Goal: Task Accomplishment & Management: Complete application form

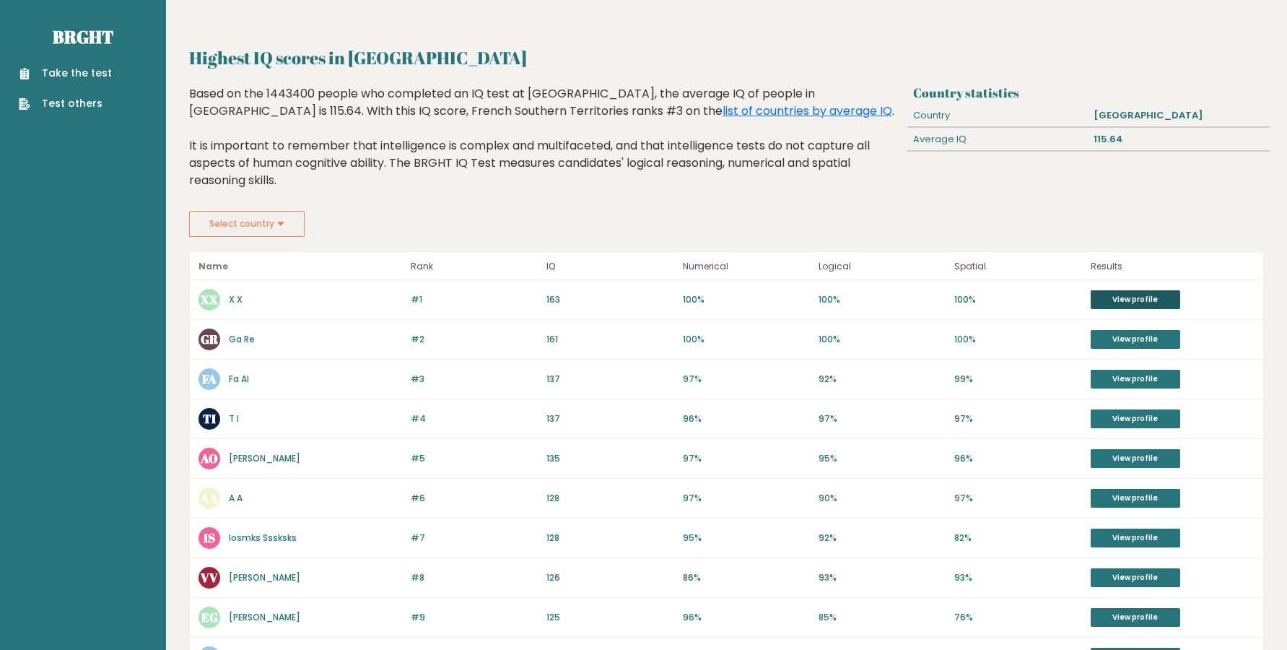
click at [1106, 290] on link "View profile" at bounding box center [1136, 299] width 90 height 19
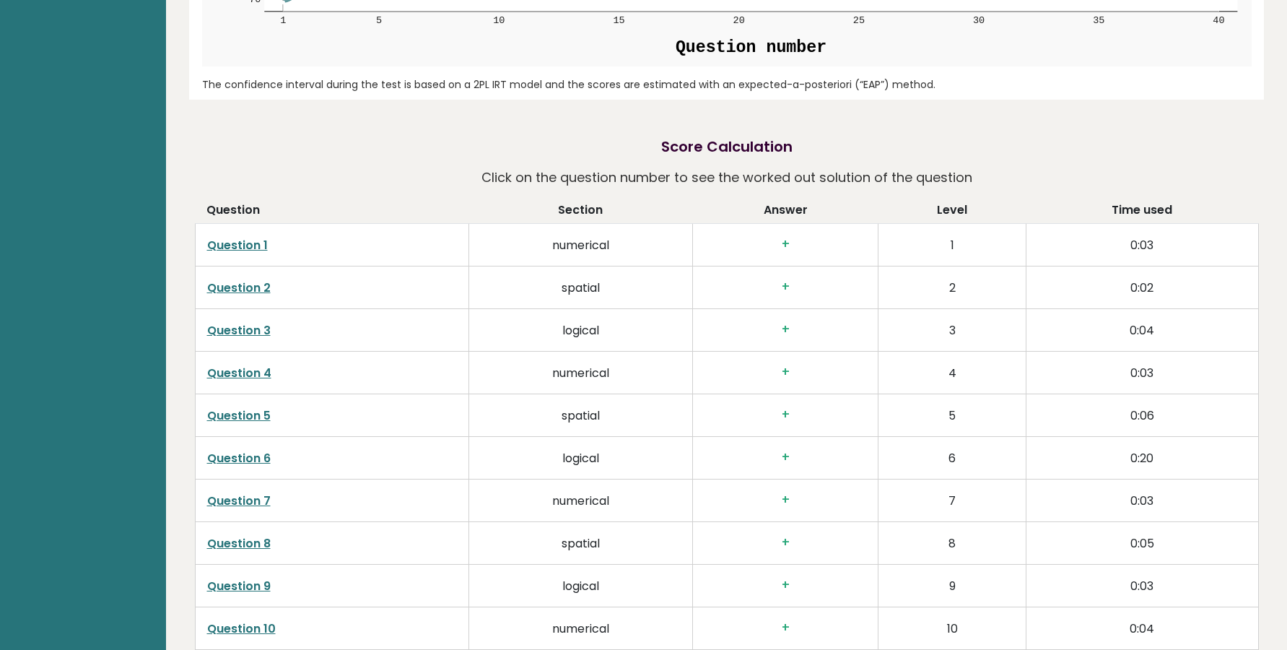
scroll to position [1965, 0]
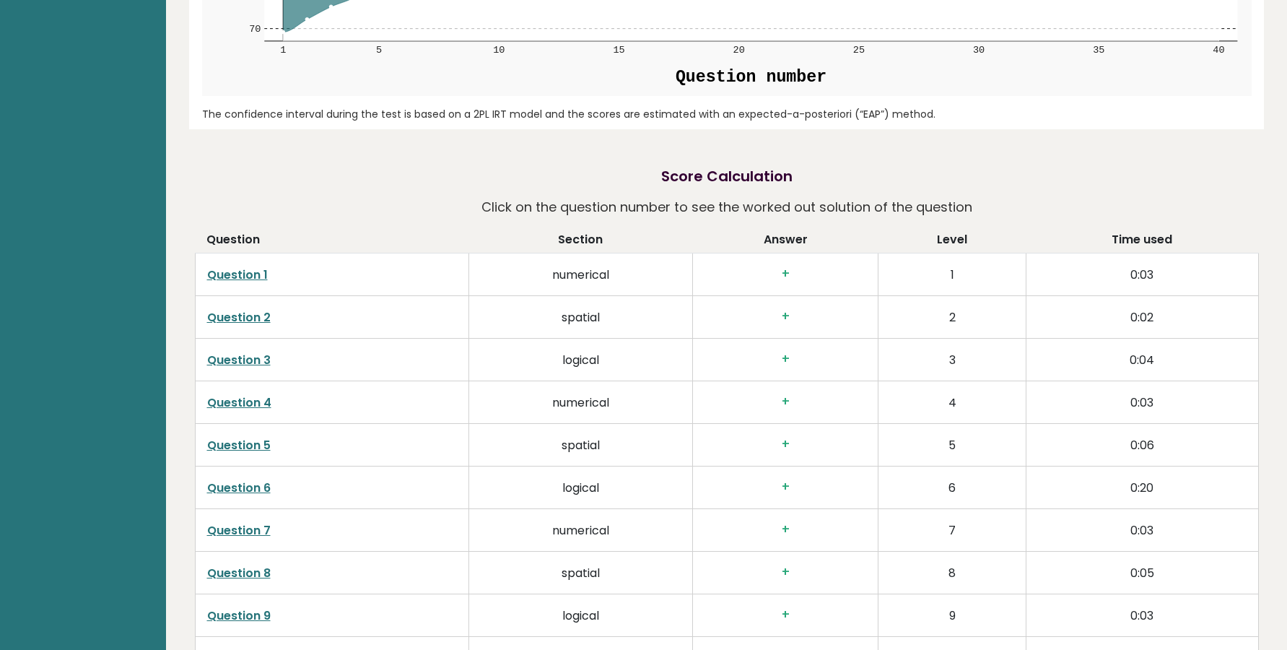
click at [229, 266] on link "Question 1" at bounding box center [237, 274] width 61 height 17
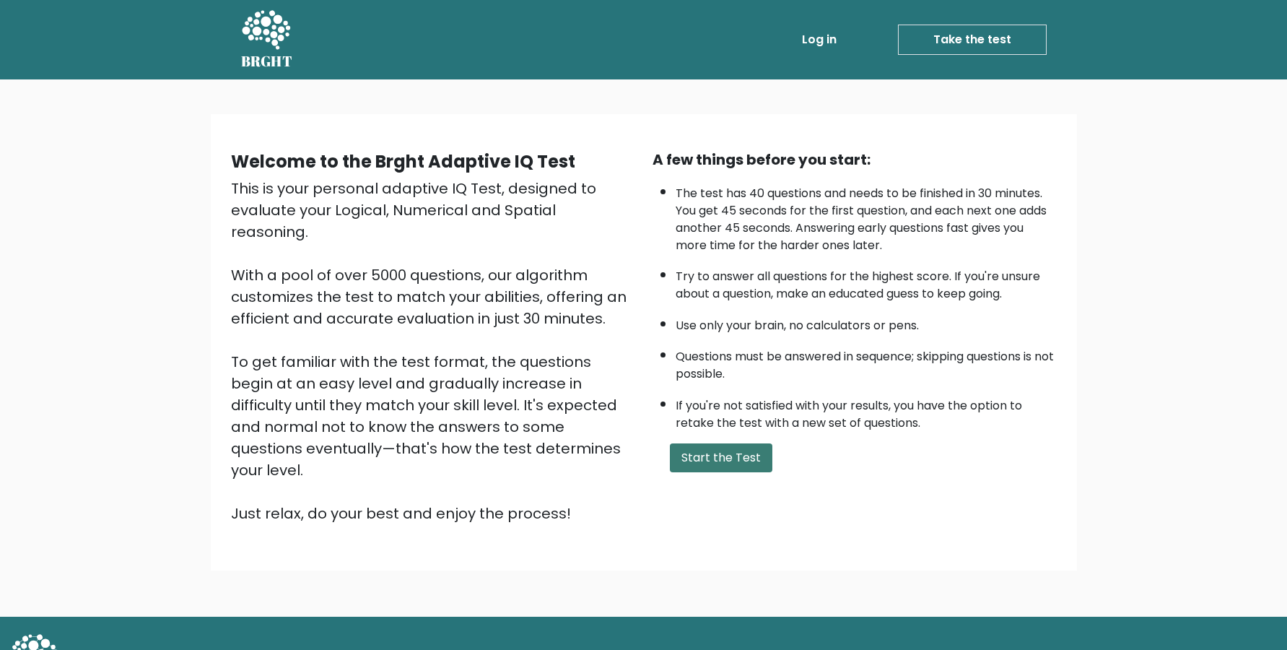
click at [728, 466] on div "A few things before you start: The test has 40 questions and needs to be finish…" at bounding box center [855, 336] width 422 height 375
click at [724, 472] on button "Start the Test" at bounding box center [721, 457] width 102 height 29
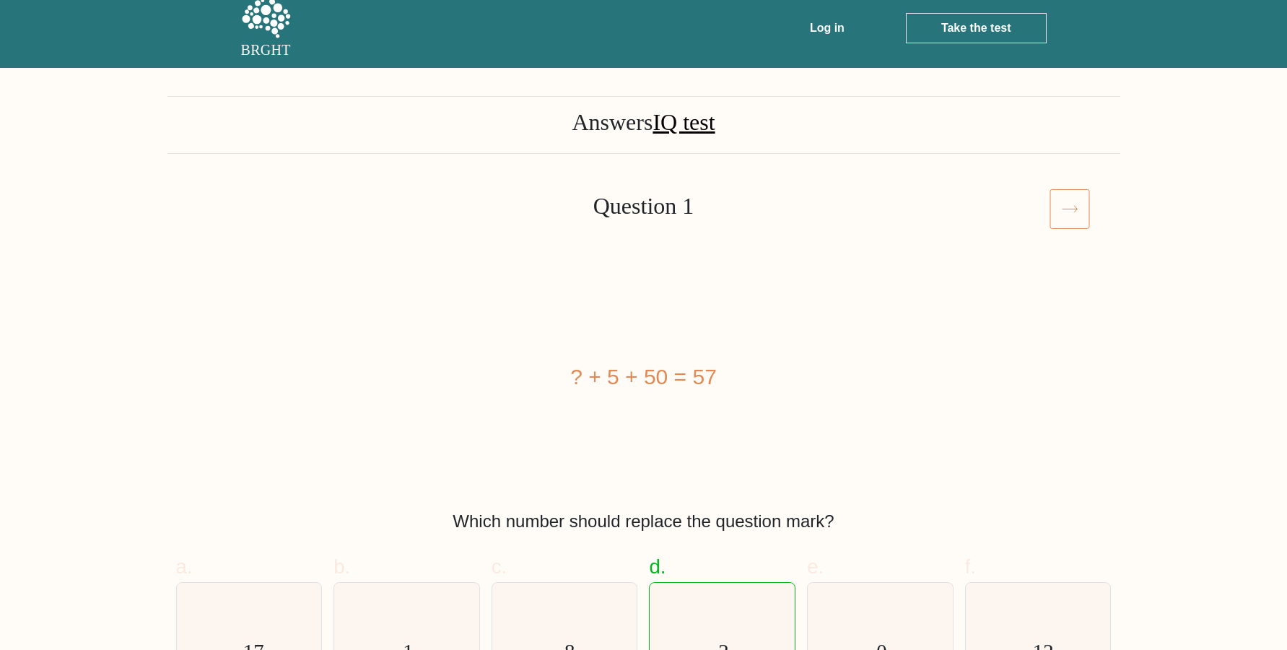
scroll to position [98, 0]
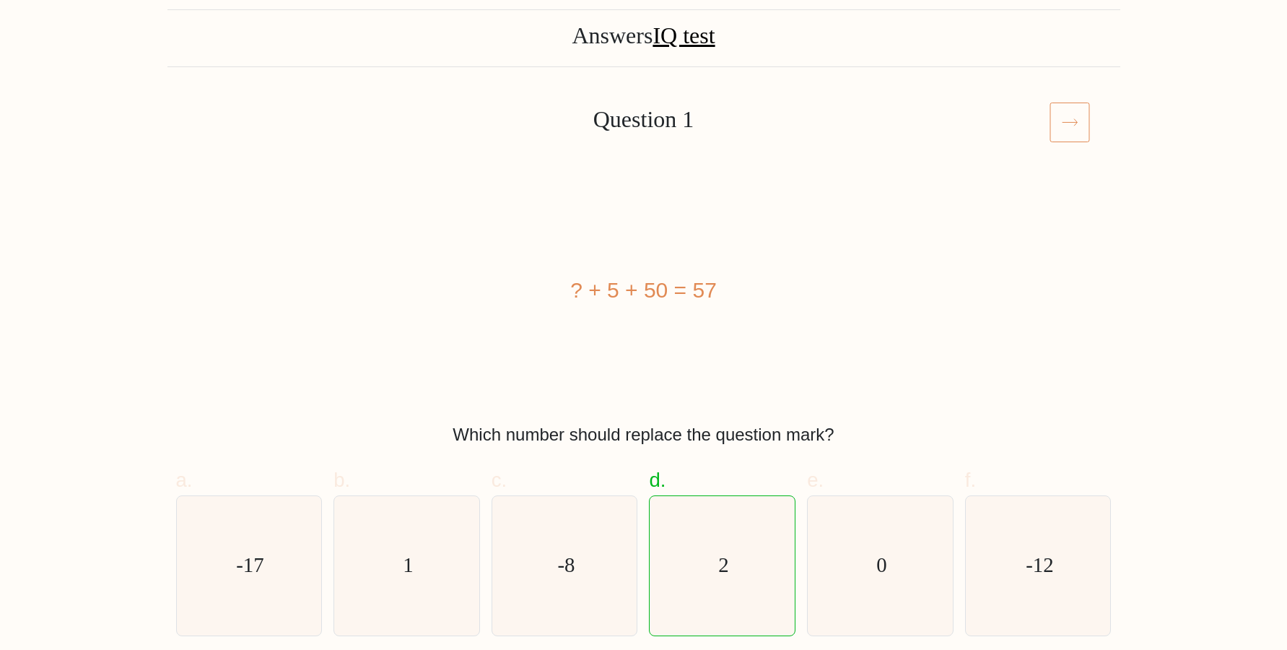
click at [1066, 115] on icon at bounding box center [1069, 122] width 40 height 40
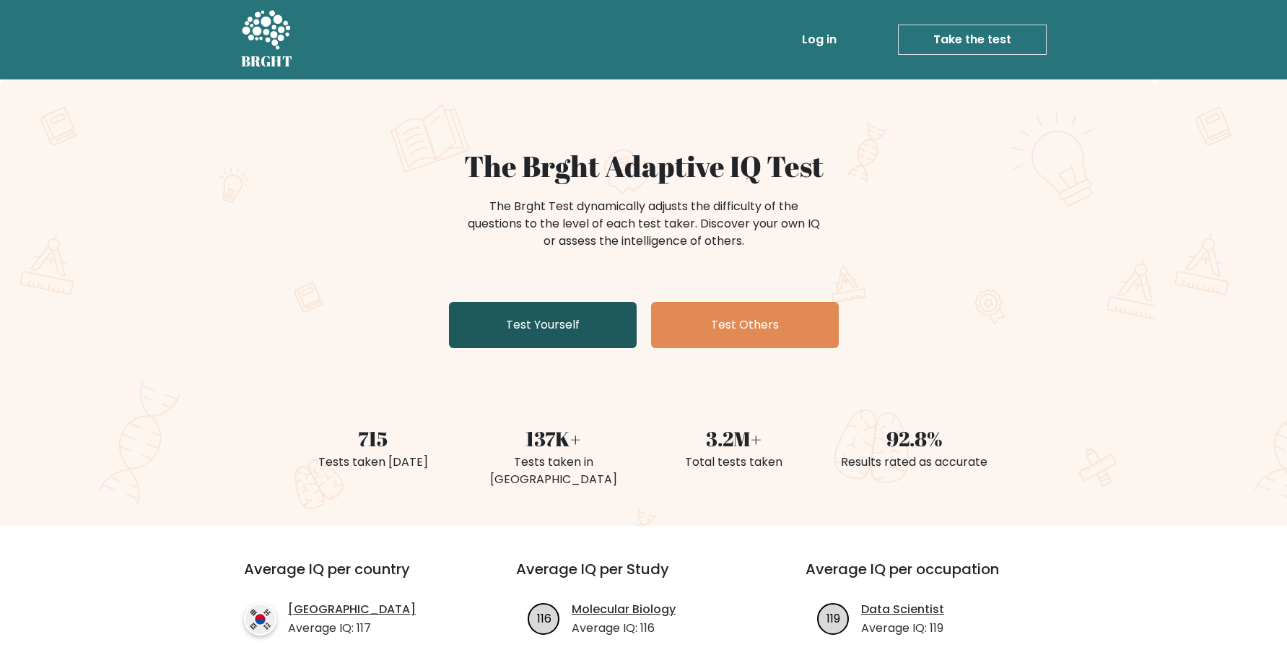
click at [520, 320] on link "Test Yourself" at bounding box center [543, 325] width 188 height 46
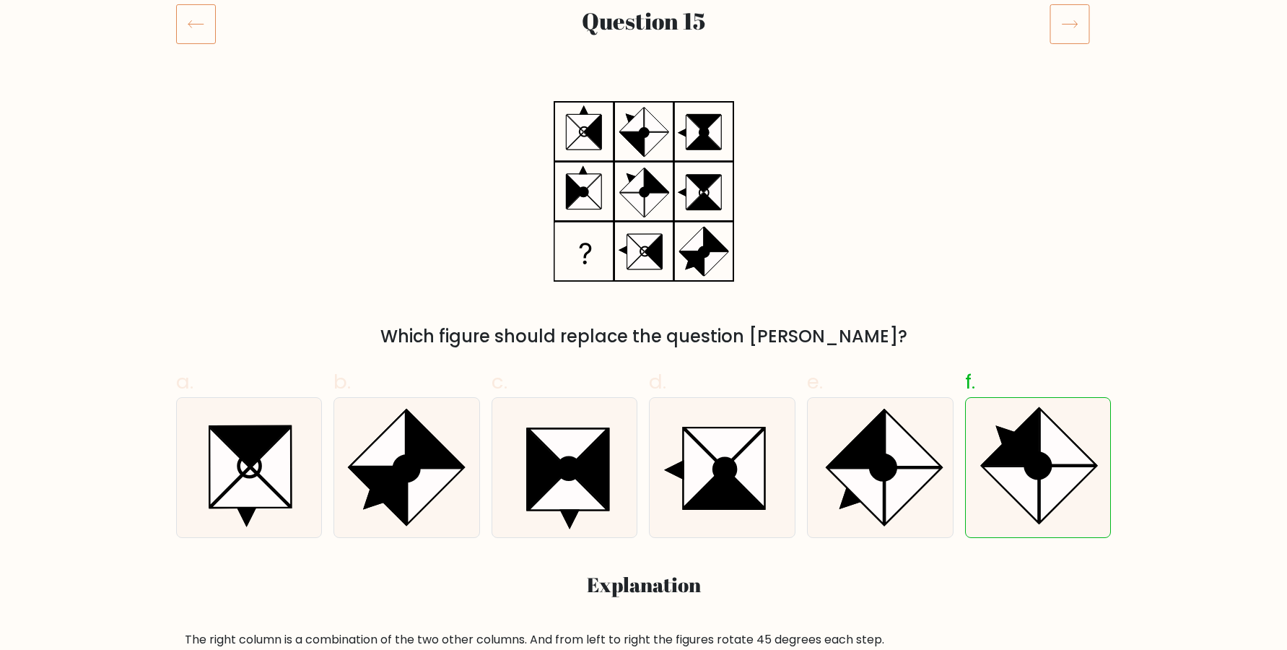
scroll to position [98, 0]
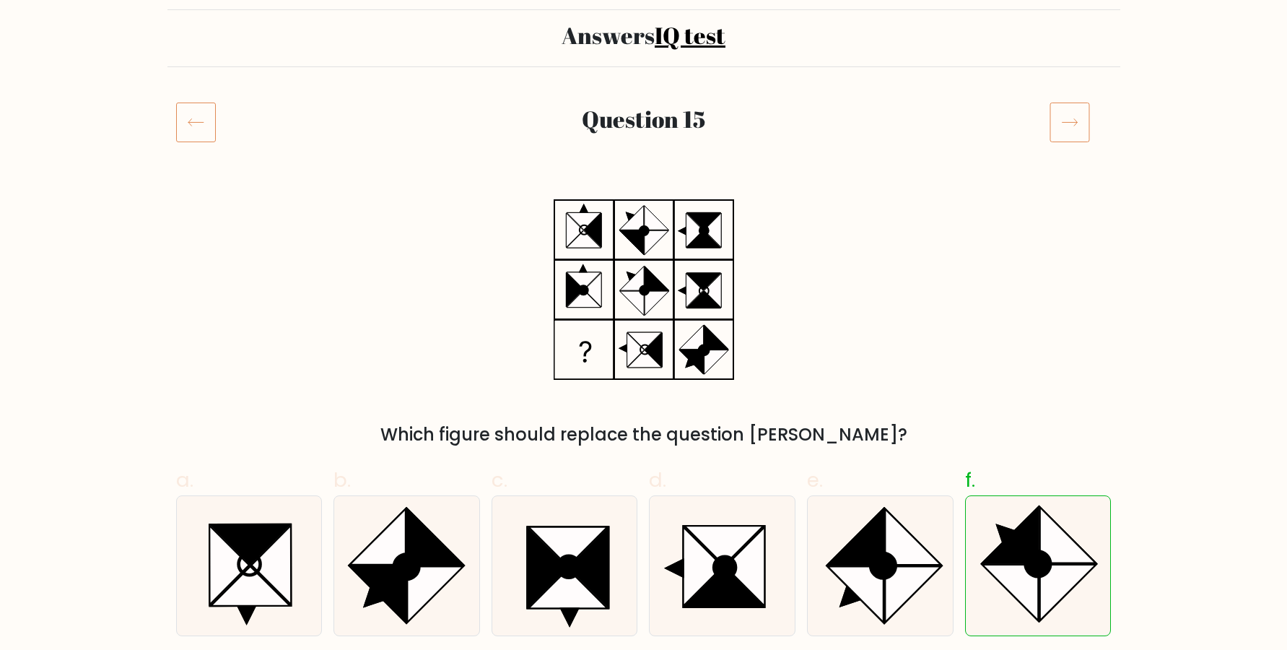
click at [1068, 121] on icon at bounding box center [1069, 122] width 40 height 40
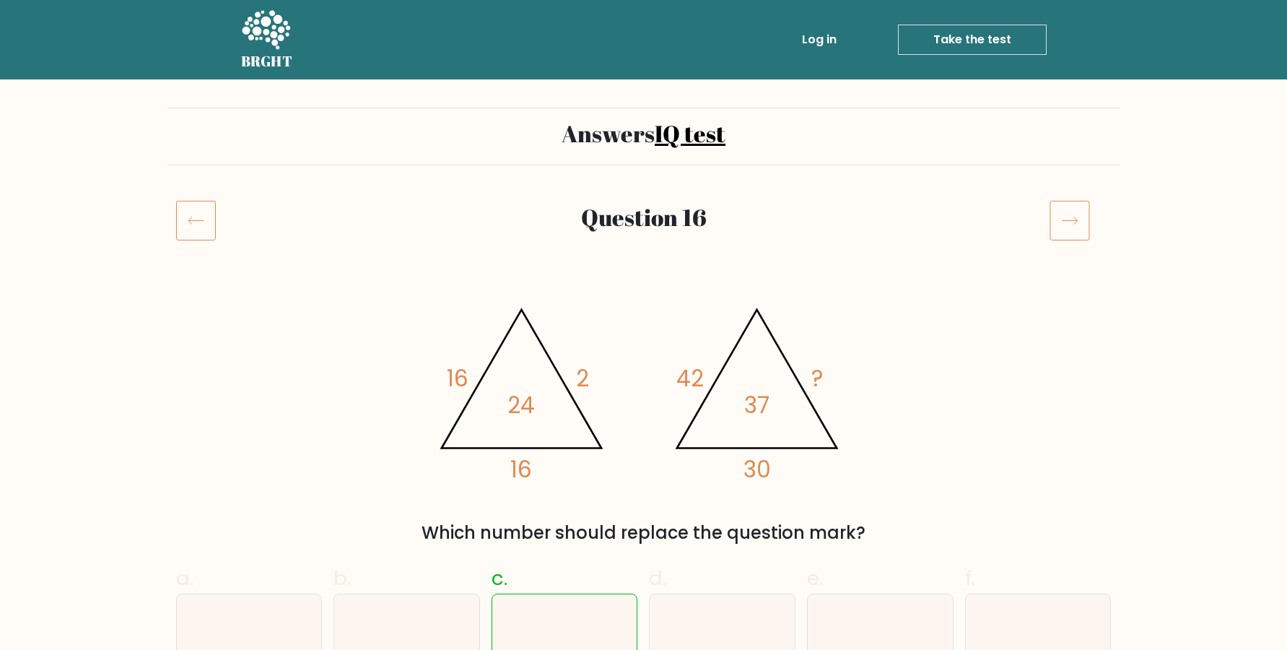
scroll to position [98, 0]
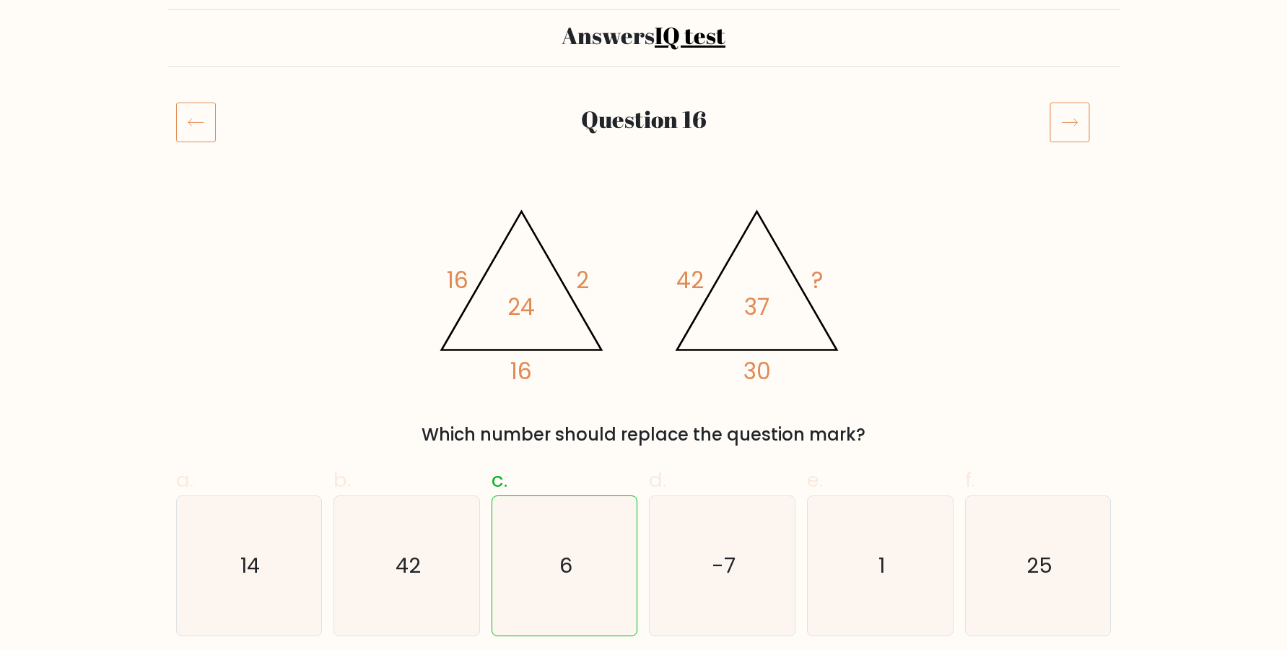
click at [1062, 105] on icon at bounding box center [1069, 122] width 40 height 40
click at [1068, 129] on icon at bounding box center [1069, 122] width 40 height 40
click at [1072, 126] on icon at bounding box center [1069, 122] width 40 height 40
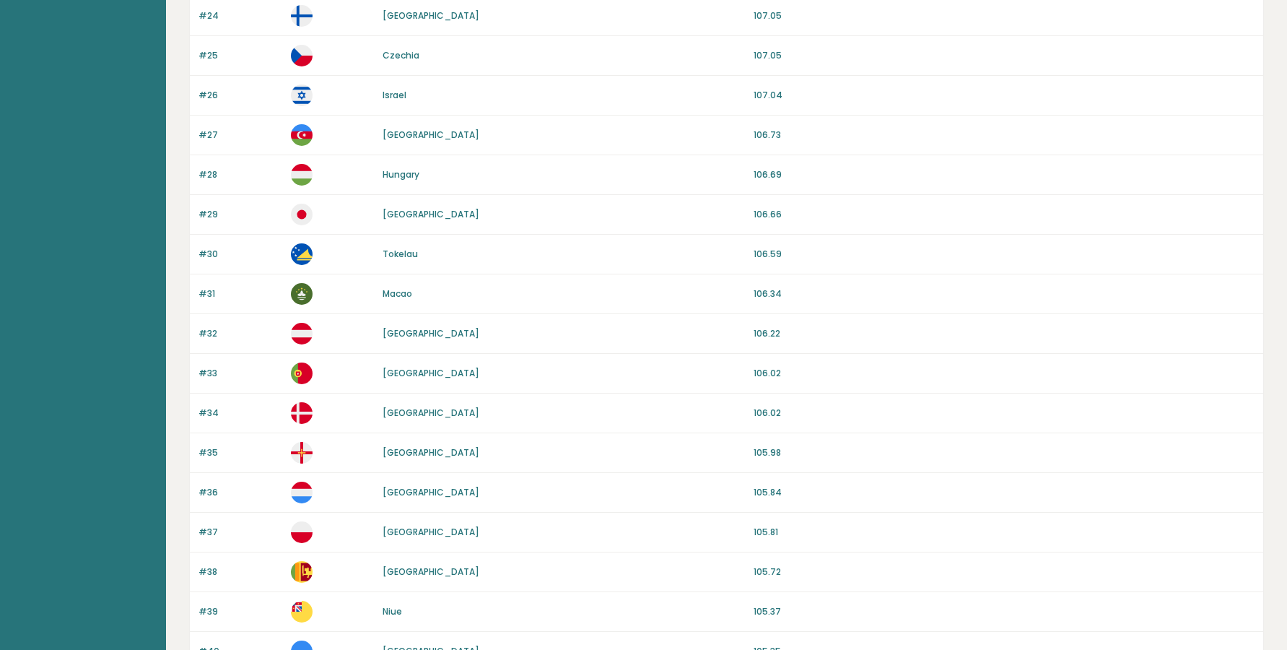
scroll to position [1225, 0]
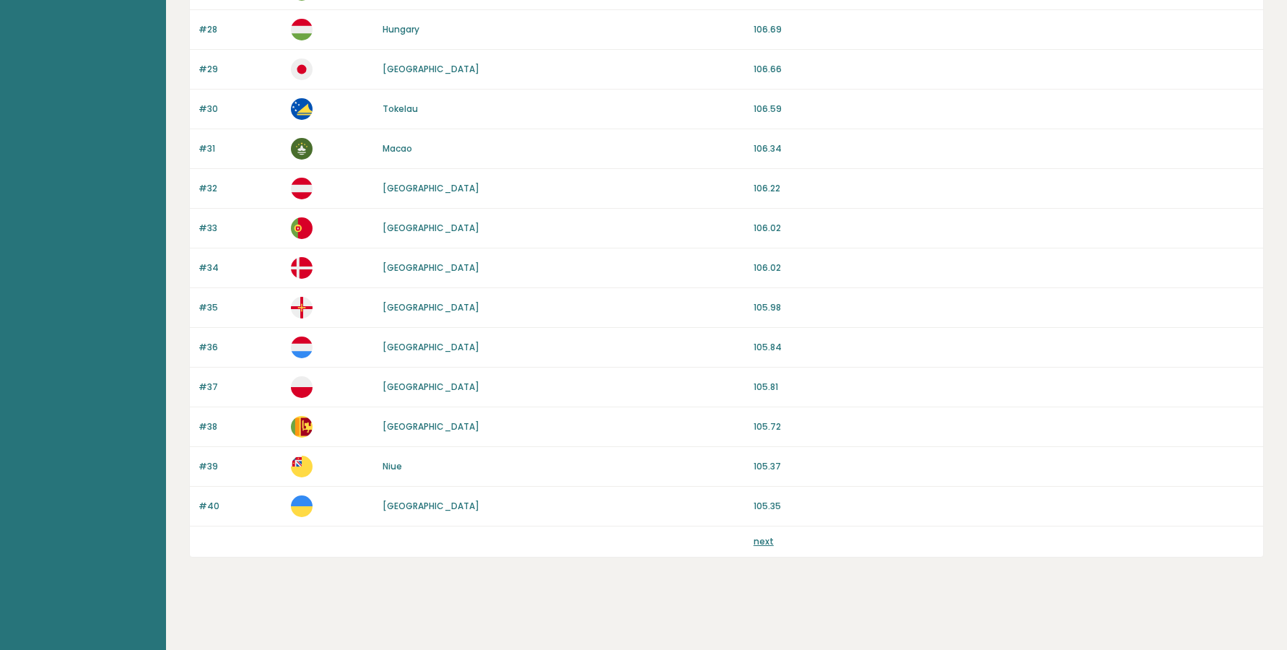
click at [761, 544] on link "next" at bounding box center [764, 541] width 20 height 12
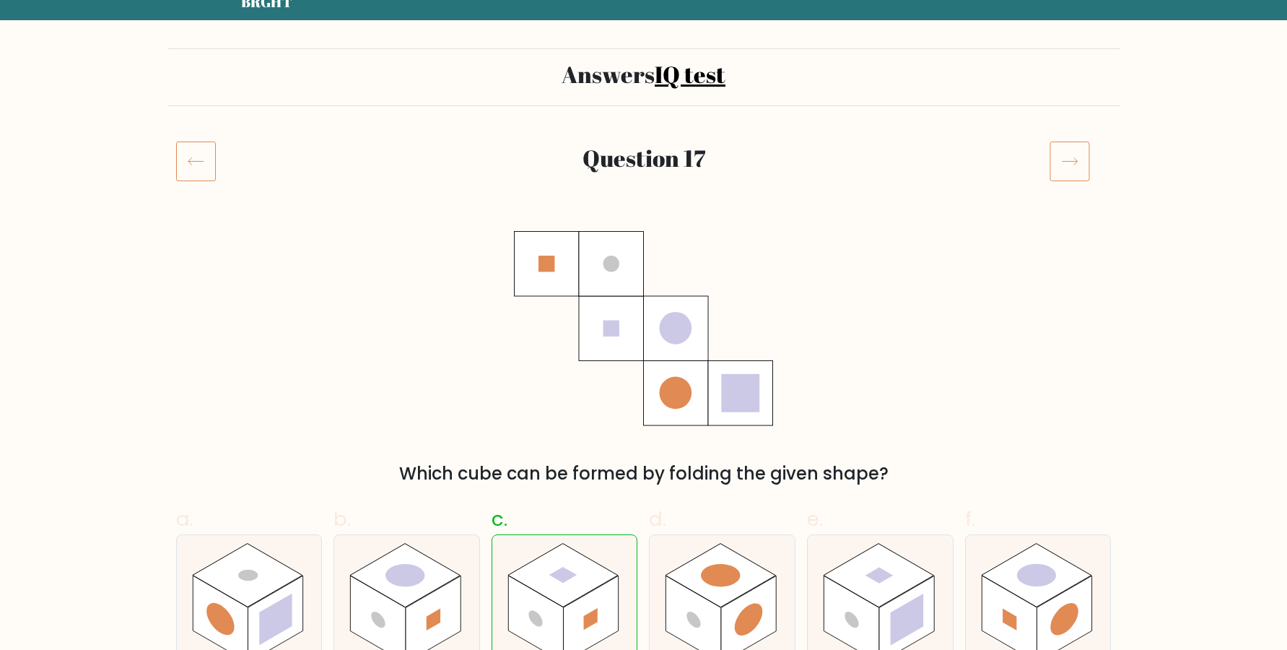
scroll to position [98, 0]
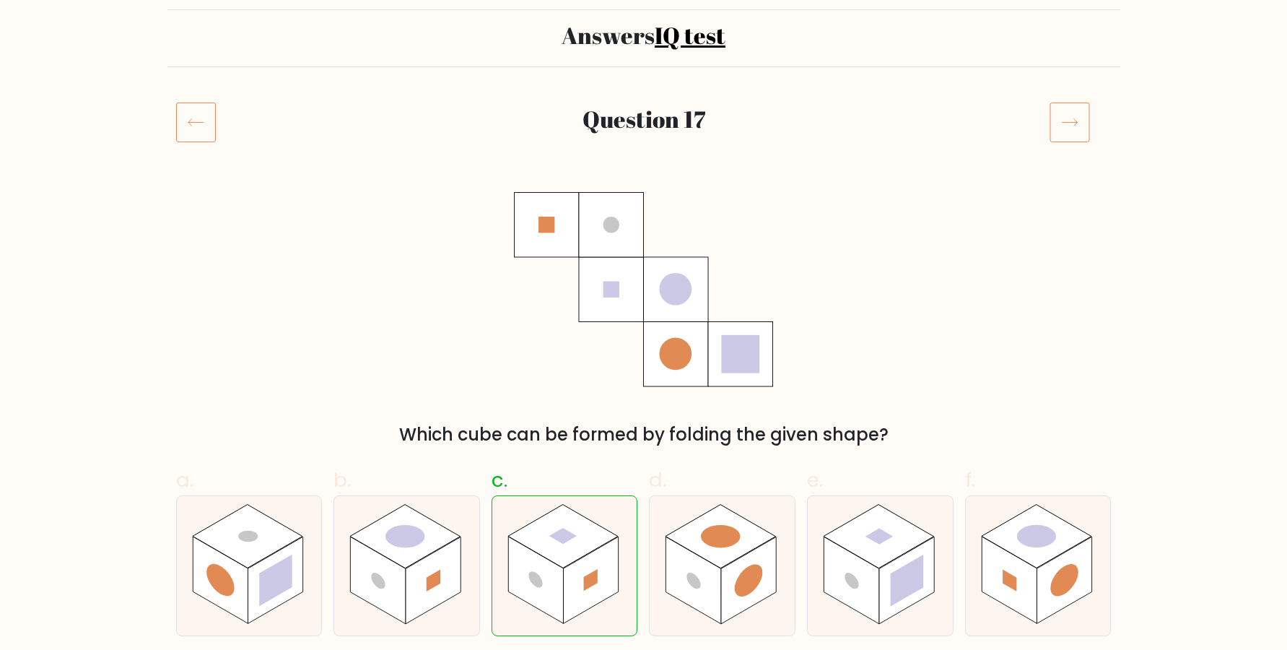
click at [1060, 138] on icon at bounding box center [1069, 122] width 40 height 40
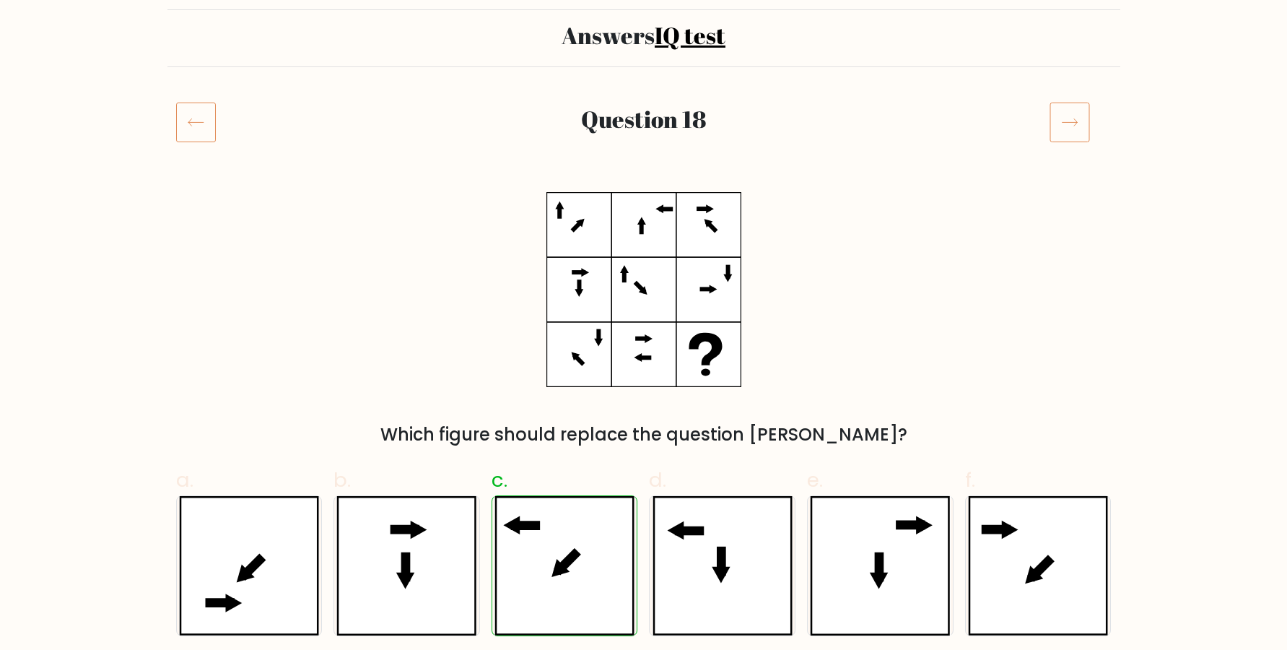
scroll to position [98, 0]
click at [1068, 136] on icon at bounding box center [1069, 122] width 40 height 40
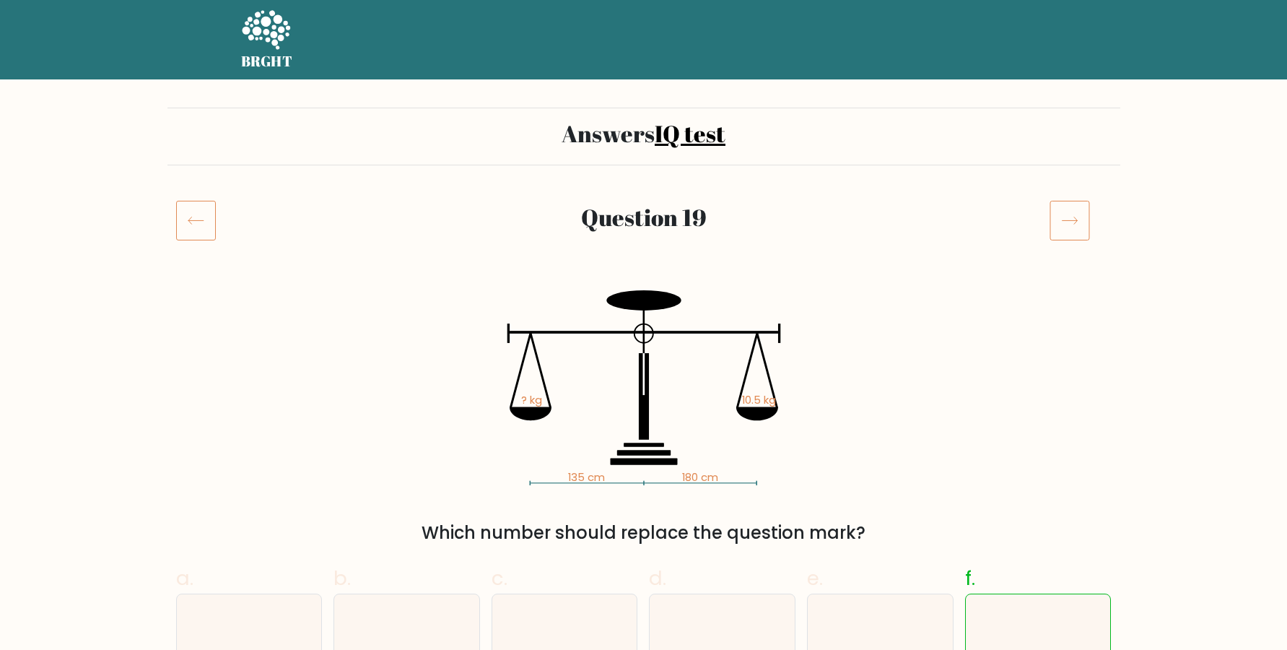
scroll to position [98, 0]
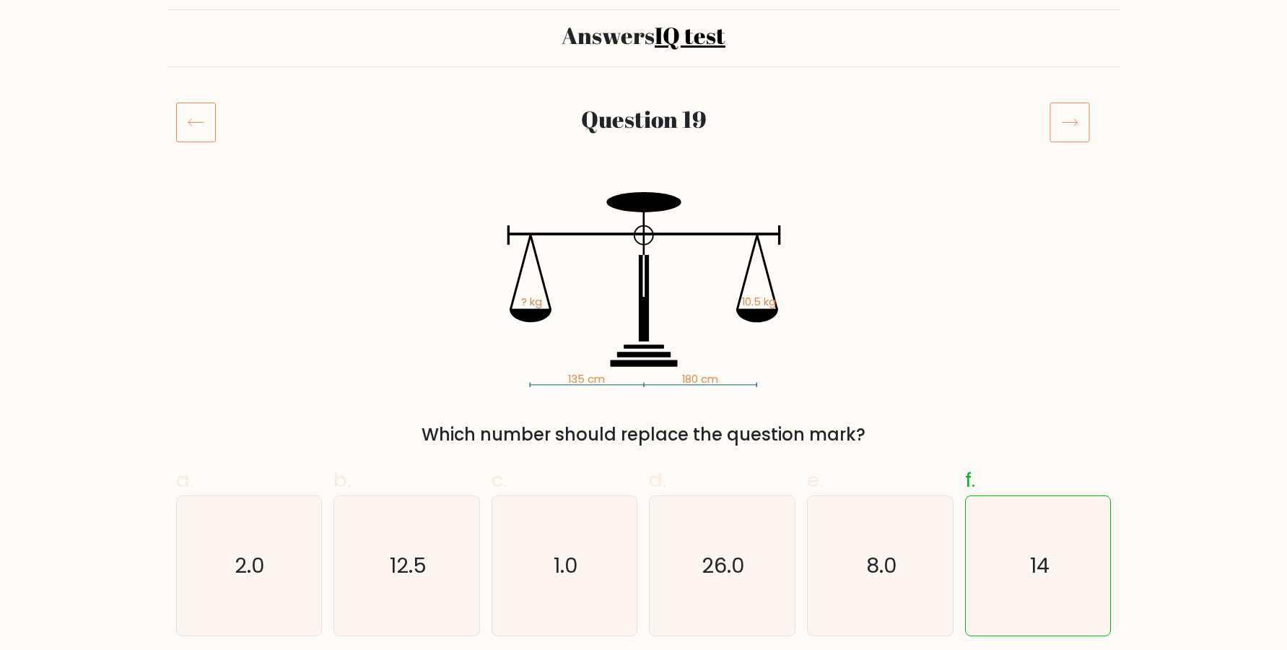
click at [1060, 116] on icon at bounding box center [1069, 122] width 40 height 40
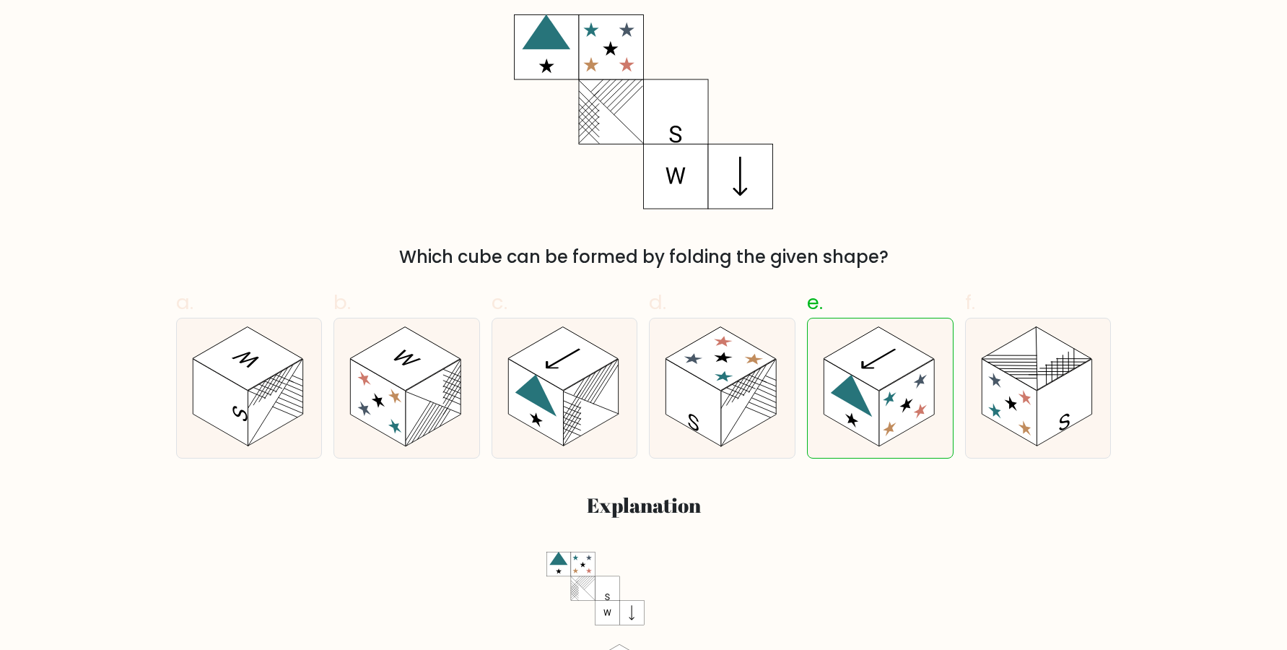
scroll to position [178, 0]
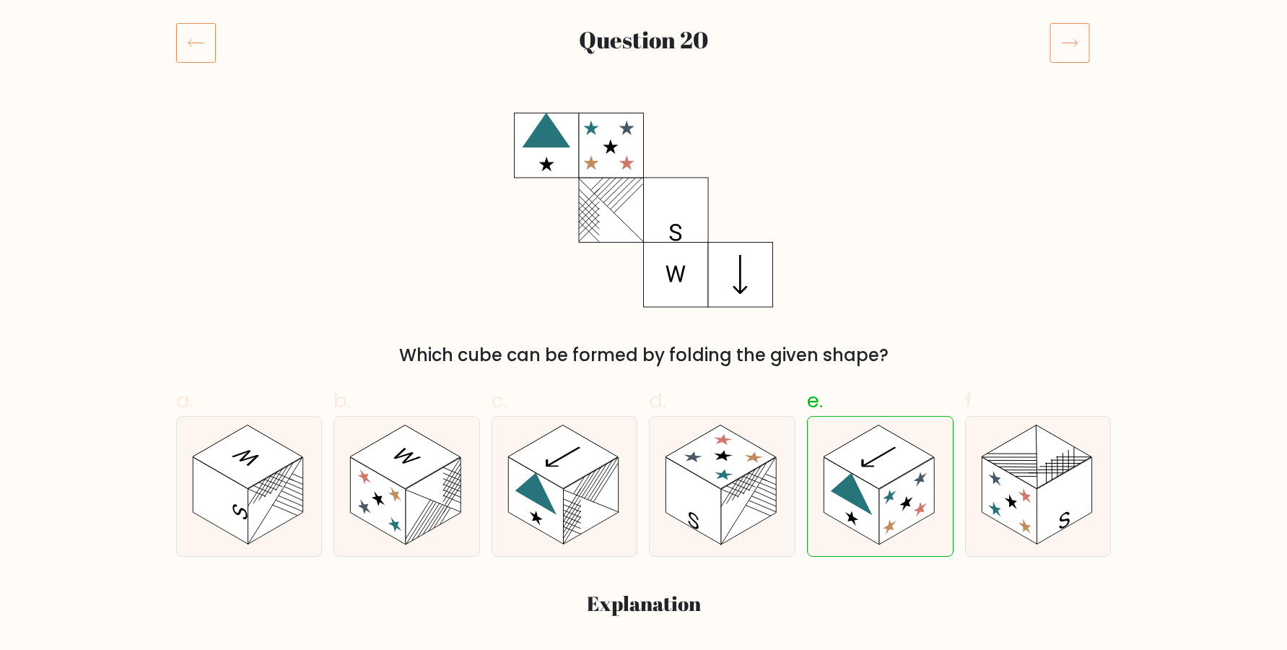
click at [1078, 45] on icon at bounding box center [1069, 42] width 40 height 40
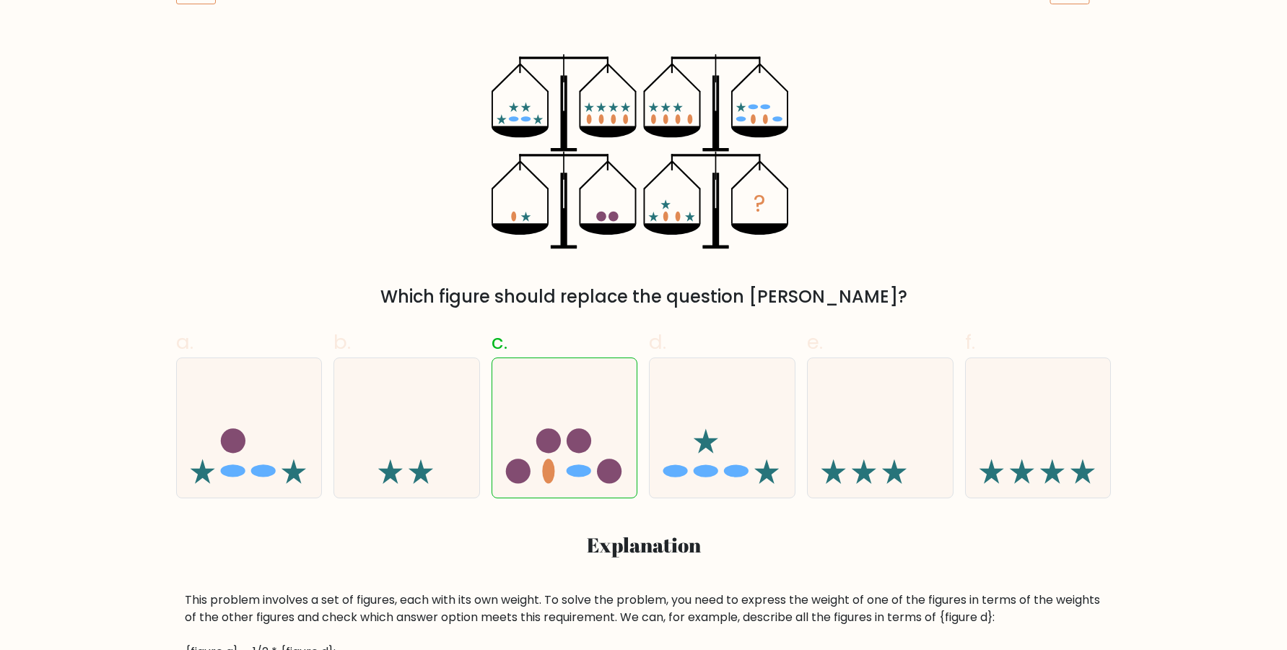
scroll to position [138, 0]
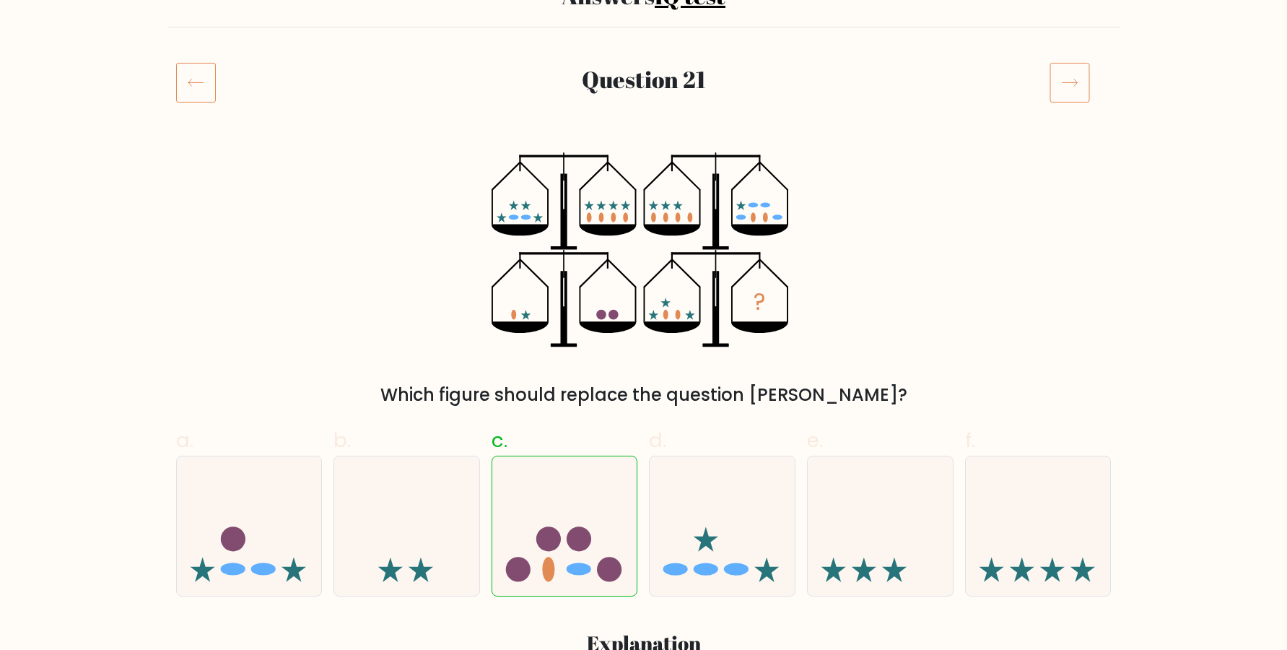
click at [1073, 89] on icon at bounding box center [1069, 82] width 40 height 40
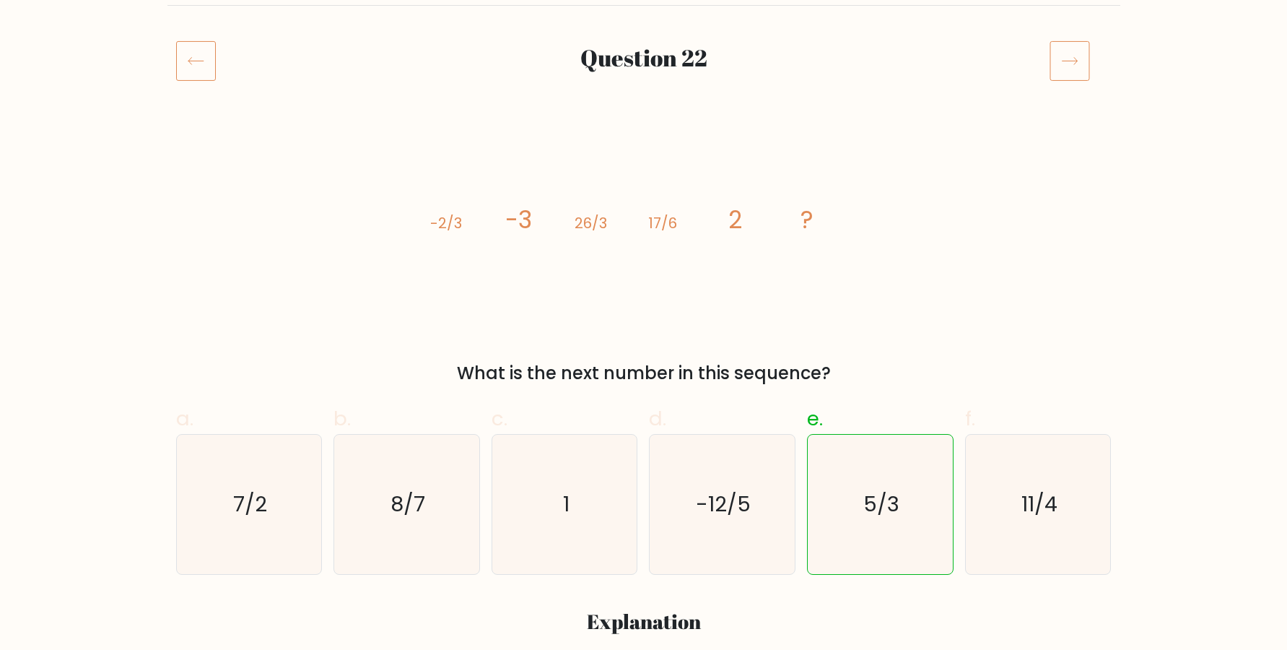
scroll to position [188, 0]
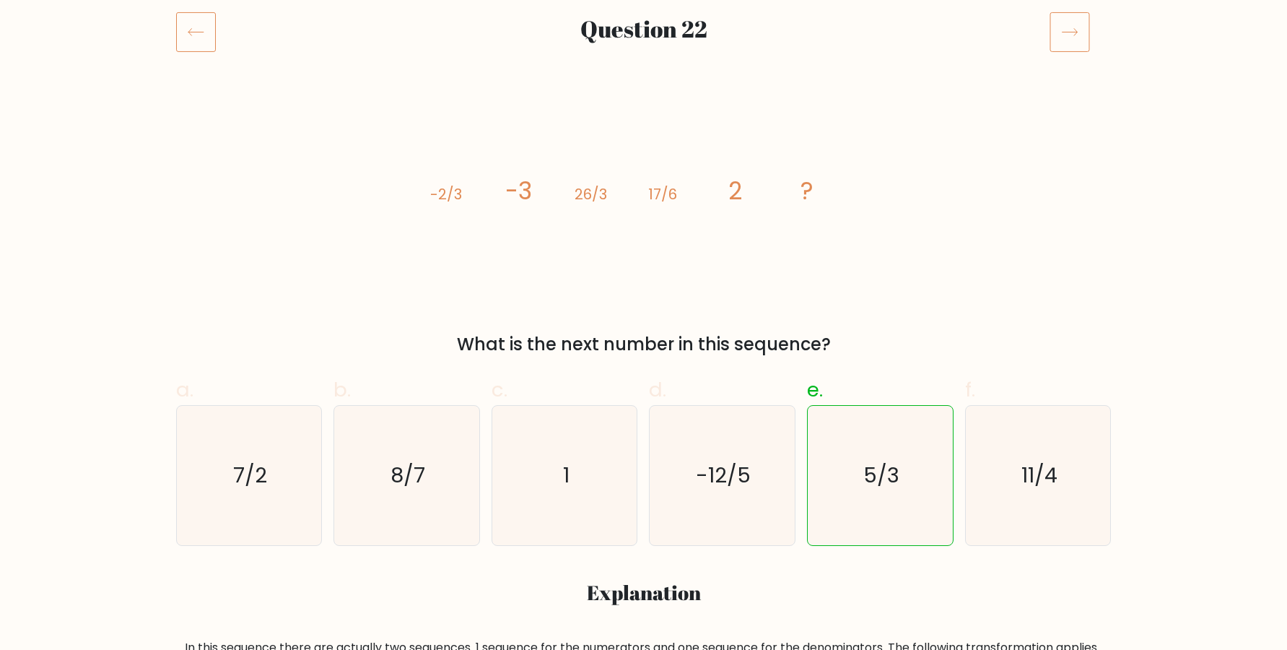
click at [1068, 35] on icon at bounding box center [1069, 32] width 40 height 40
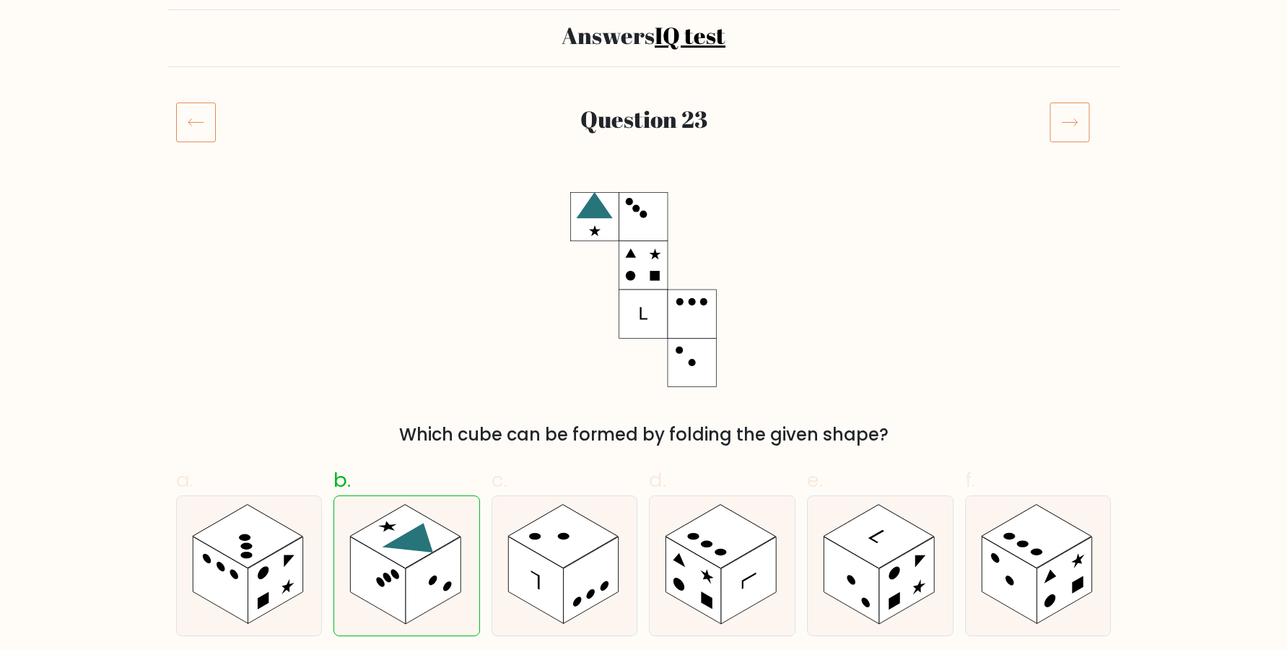
scroll to position [98, 0]
click at [1053, 131] on icon at bounding box center [1069, 122] width 40 height 40
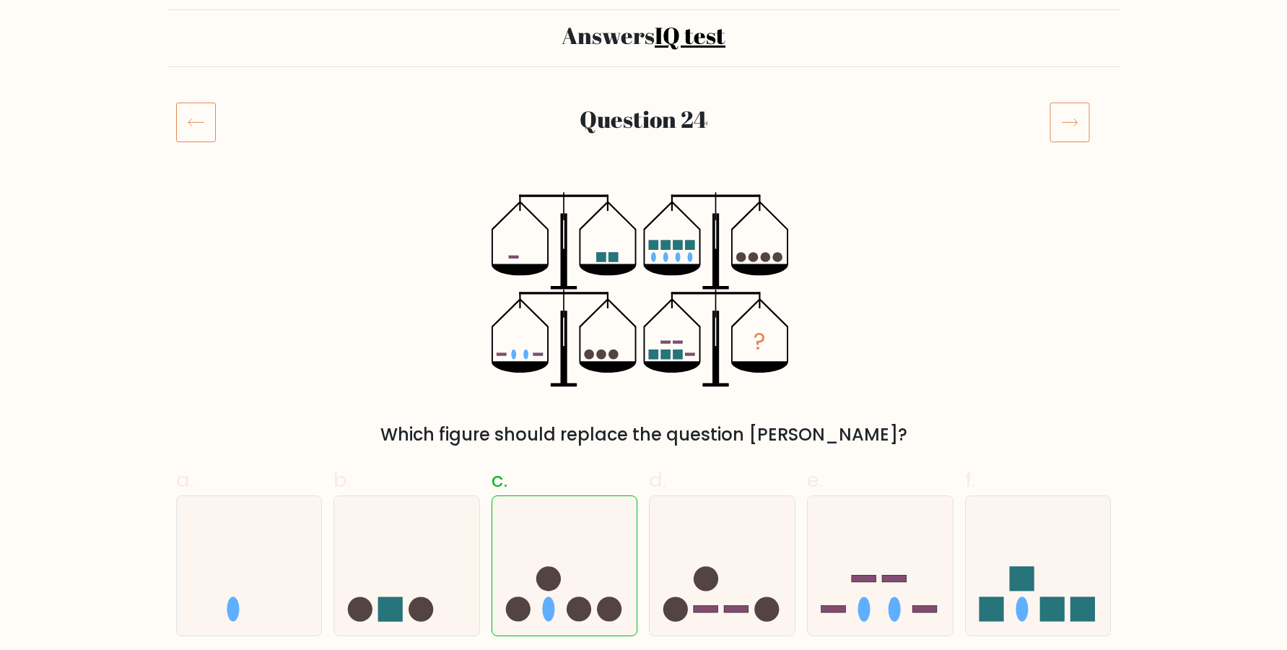
scroll to position [98, 0]
click at [1073, 121] on icon at bounding box center [1069, 122] width 40 height 40
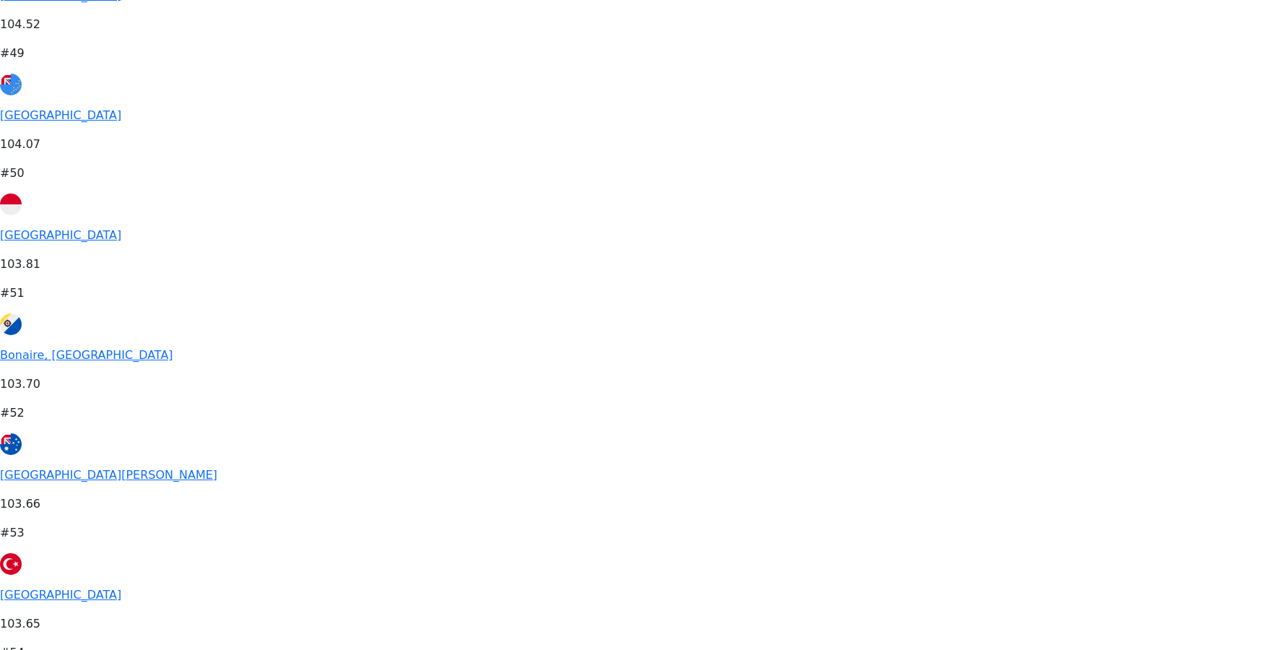
scroll to position [1225, 0]
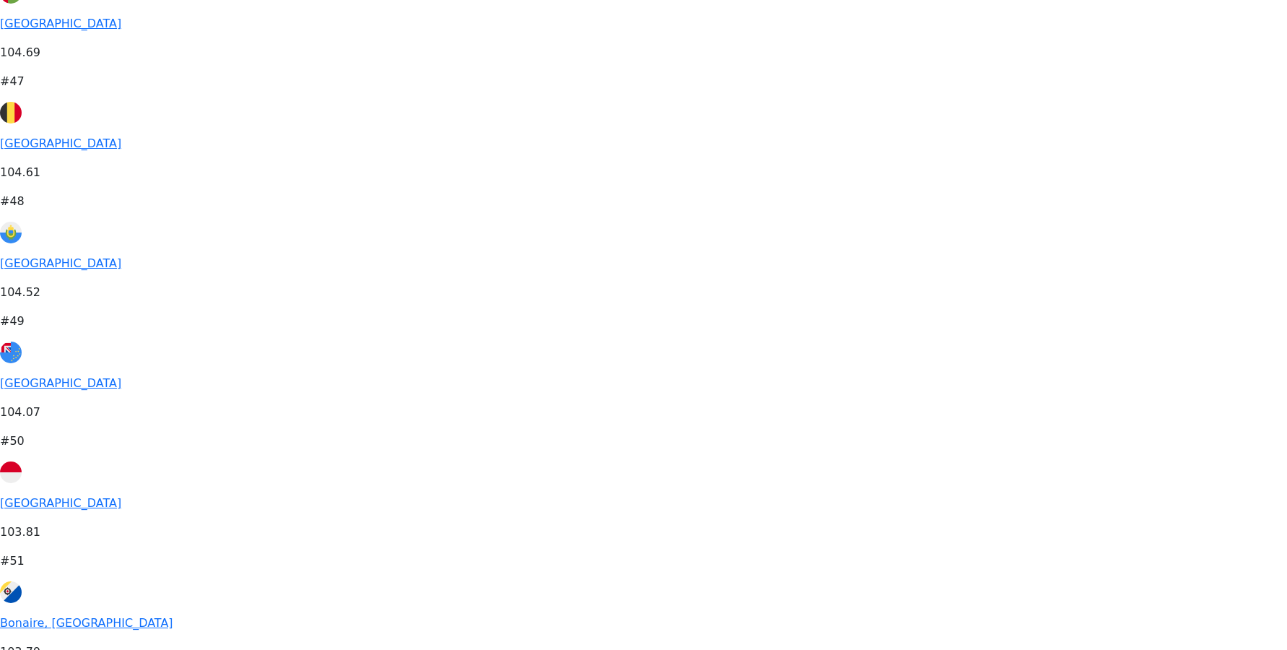
scroll to position [832, 0]
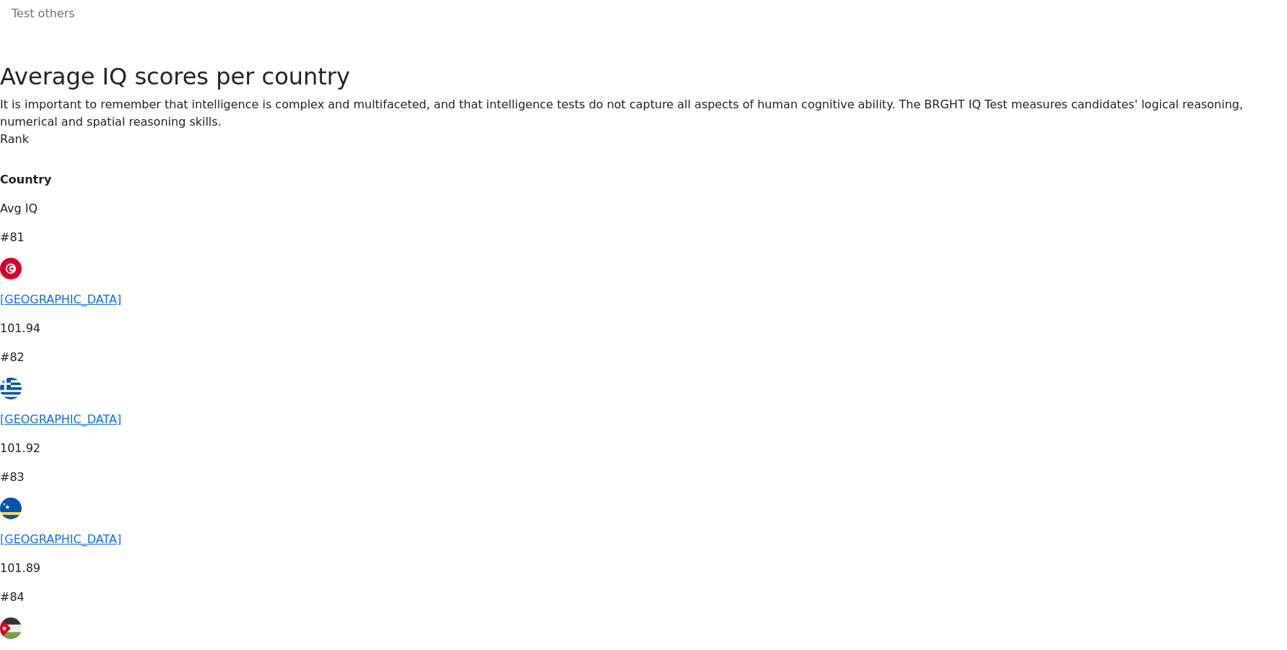
scroll to position [98, 0]
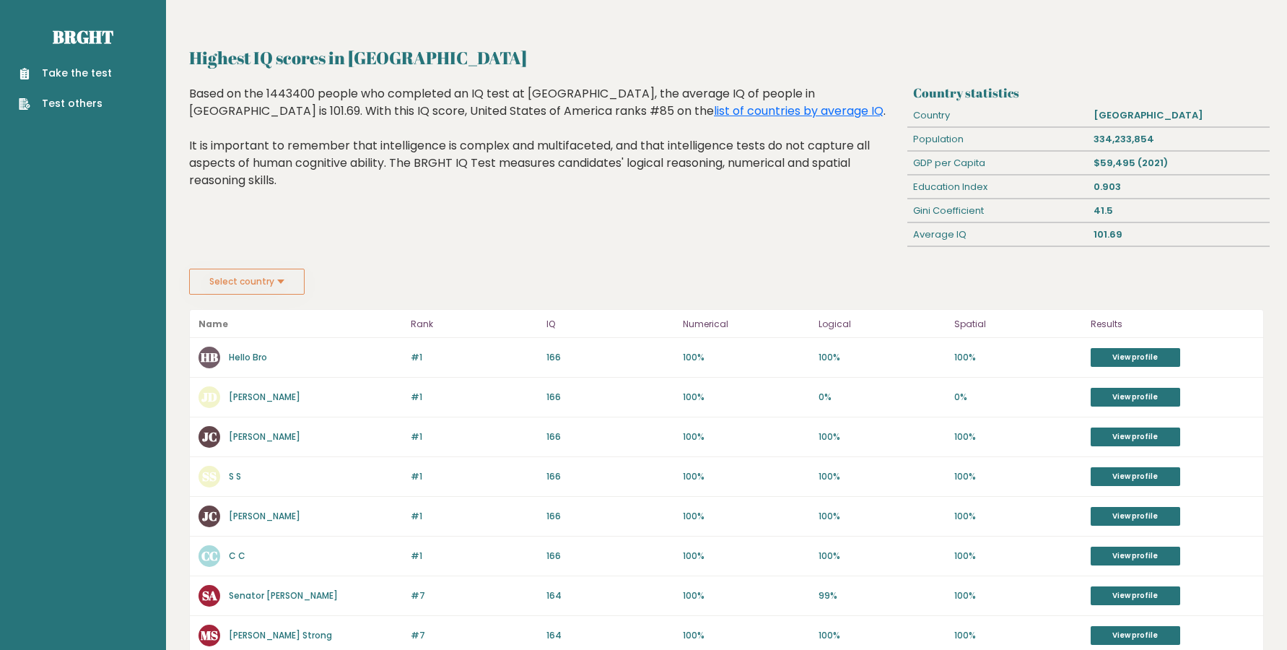
click at [269, 289] on button "Select country" at bounding box center [246, 282] width 115 height 26
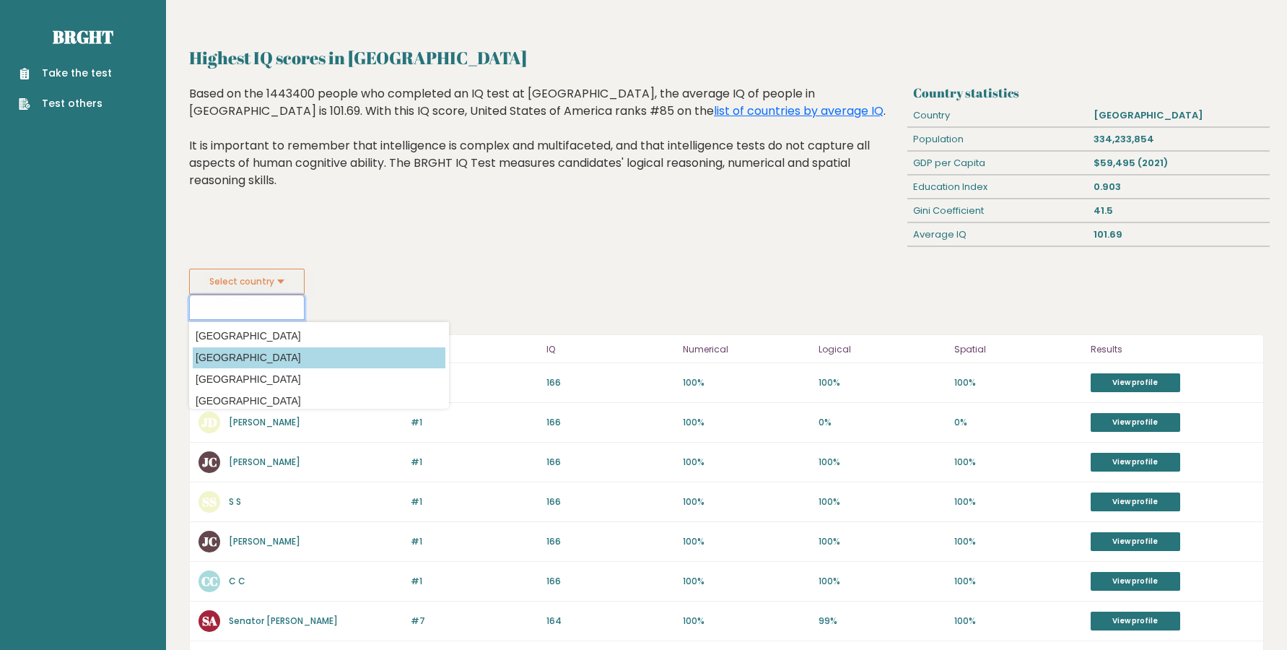
scroll to position [780, 0]
click at [370, 281] on fieldset "Select country Country Afghanistan Albania Algeria American Samoa Andorra Angol…" at bounding box center [319, 294] width 260 height 51
click at [891, 314] on div "Select country Country Afghanistan Albania Algeria American Samoa Andorra Angol…" at bounding box center [726, 294] width 1075 height 51
click at [303, 286] on button "Select country" at bounding box center [246, 282] width 115 height 26
click at [680, 286] on div "Select country Country Afghanistan Albania Algeria American Samoa Andorra Angol…" at bounding box center [726, 294] width 1075 height 51
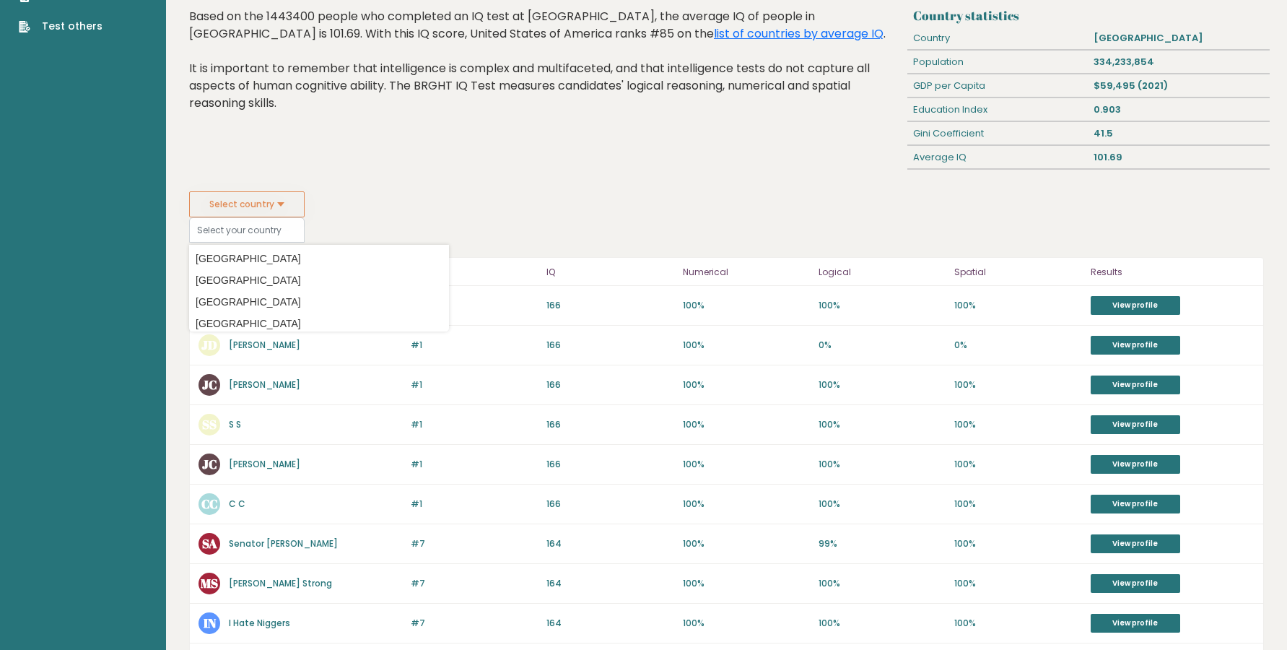
scroll to position [0, 0]
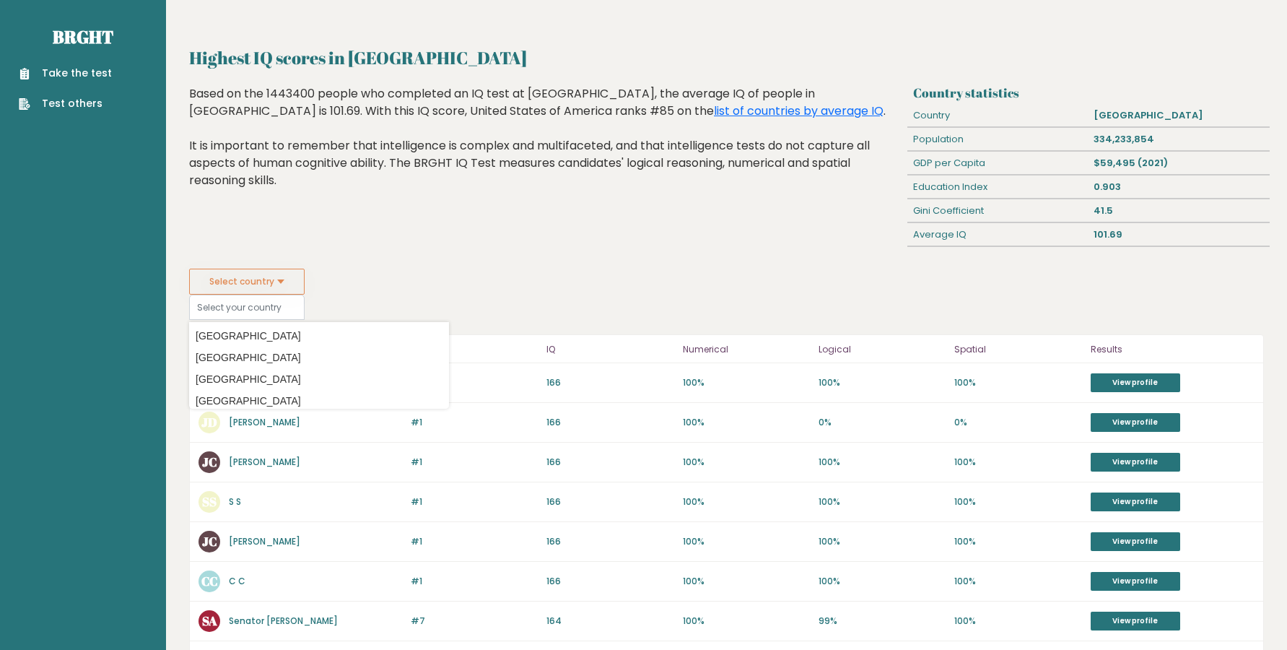
click at [572, 258] on div "Highest IQ scores in United States Of America Based on the 1443400 people who c…" at bounding box center [546, 176] width 724 height 183
click at [254, 461] on link "John Cocking" at bounding box center [264, 461] width 71 height 12
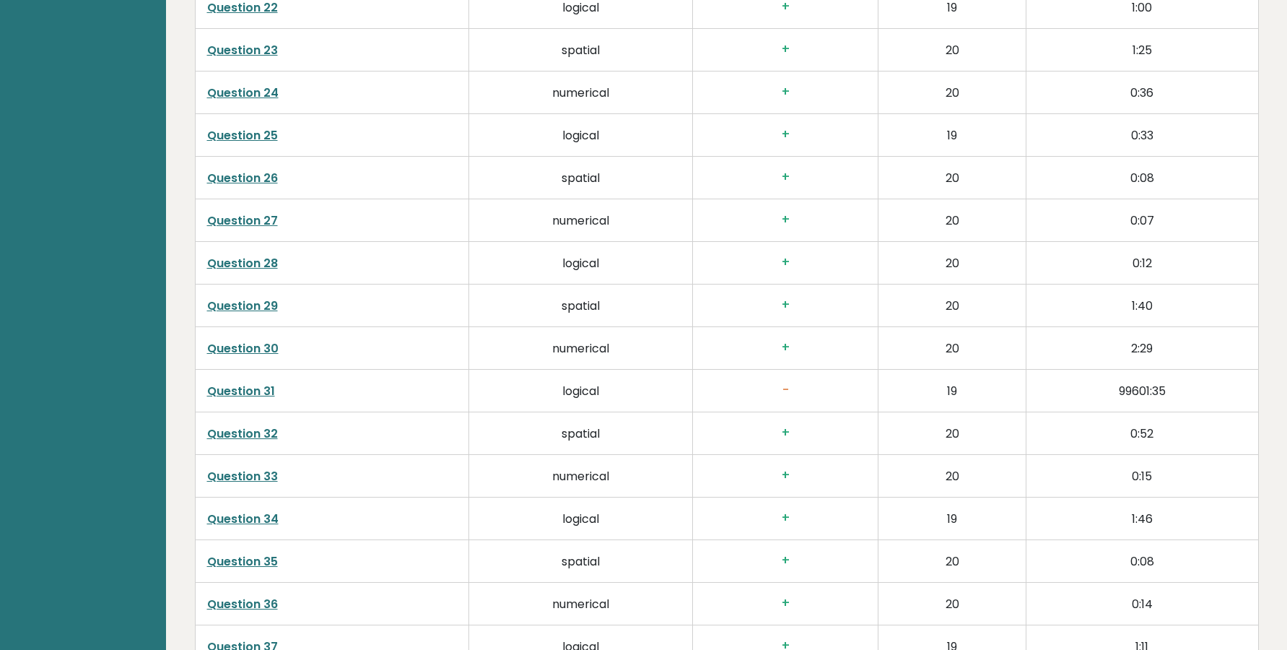
scroll to position [3141, 0]
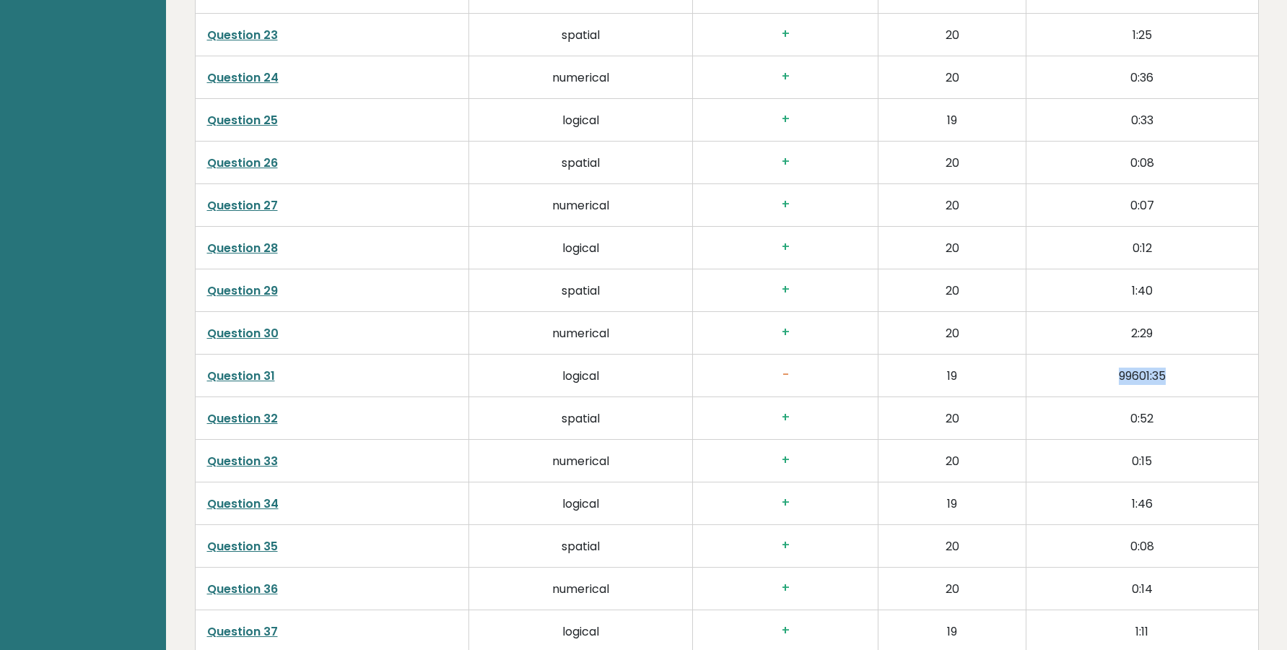
drag, startPoint x: 1173, startPoint y: 341, endPoint x: 1080, endPoint y: 342, distance: 93.1
click at [1080, 354] on td "99601:35" at bounding box center [1142, 375] width 232 height 43
click at [1097, 354] on td "99601:35" at bounding box center [1142, 375] width 232 height 43
drag, startPoint x: 260, startPoint y: 333, endPoint x: 234, endPoint y: 363, distance: 39.4
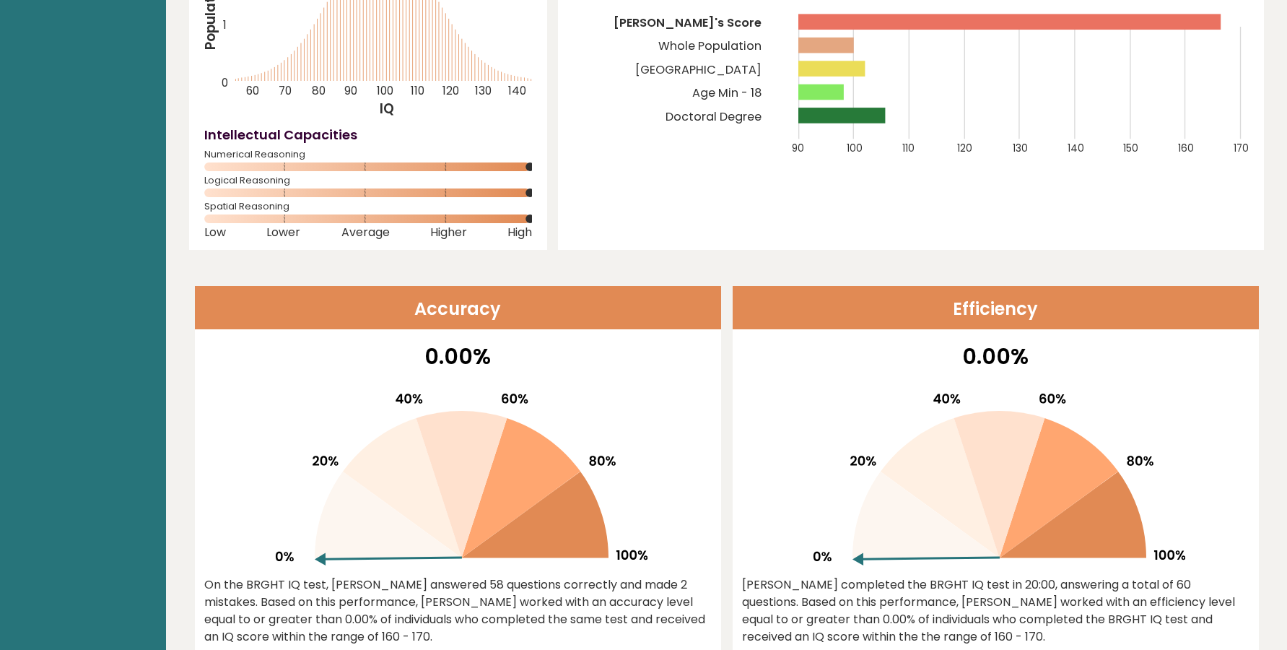
scroll to position [0, 0]
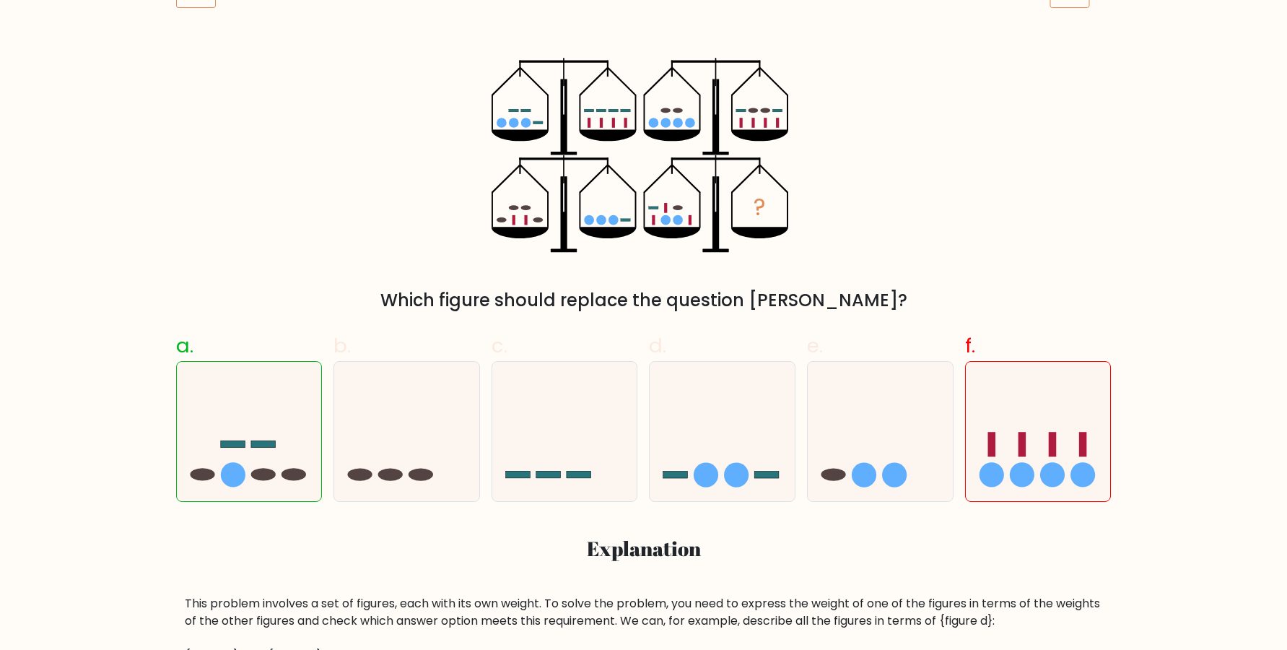
scroll to position [196, 0]
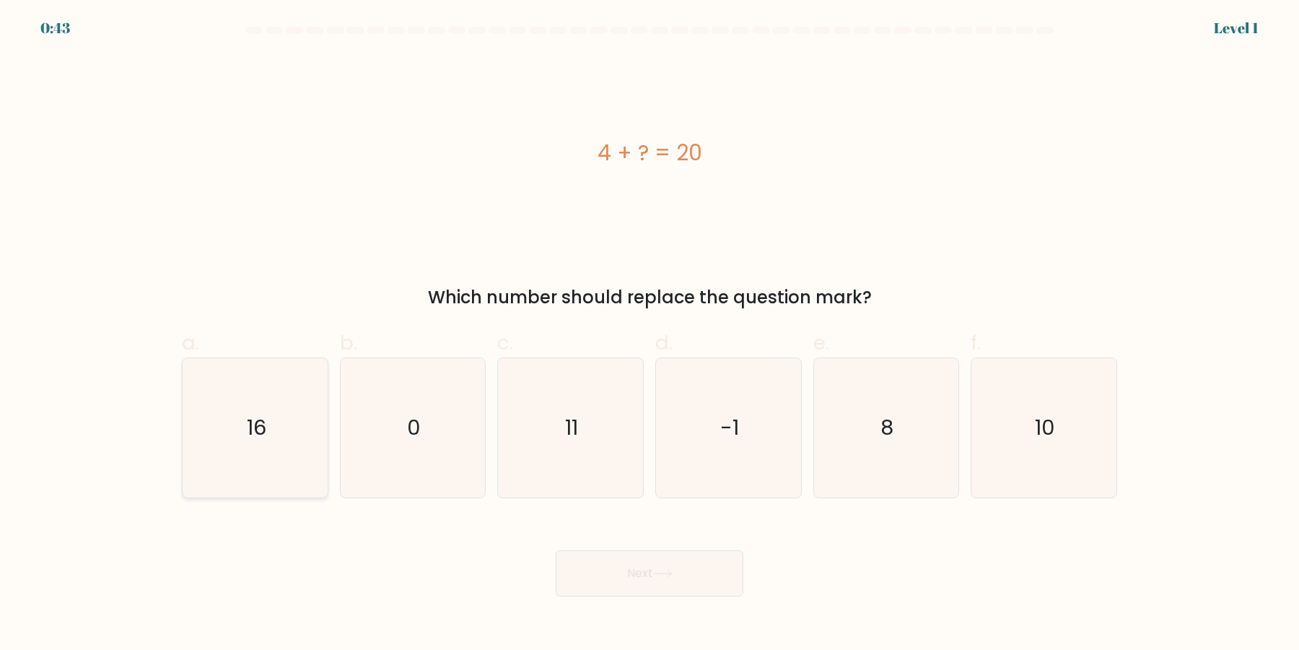
click at [300, 424] on icon "16" at bounding box center [254, 427] width 139 height 139
click at [650, 334] on input "a. 16" at bounding box center [650, 329] width 1 height 9
radio input "true"
click at [591, 567] on button "Next" at bounding box center [650, 573] width 188 height 46
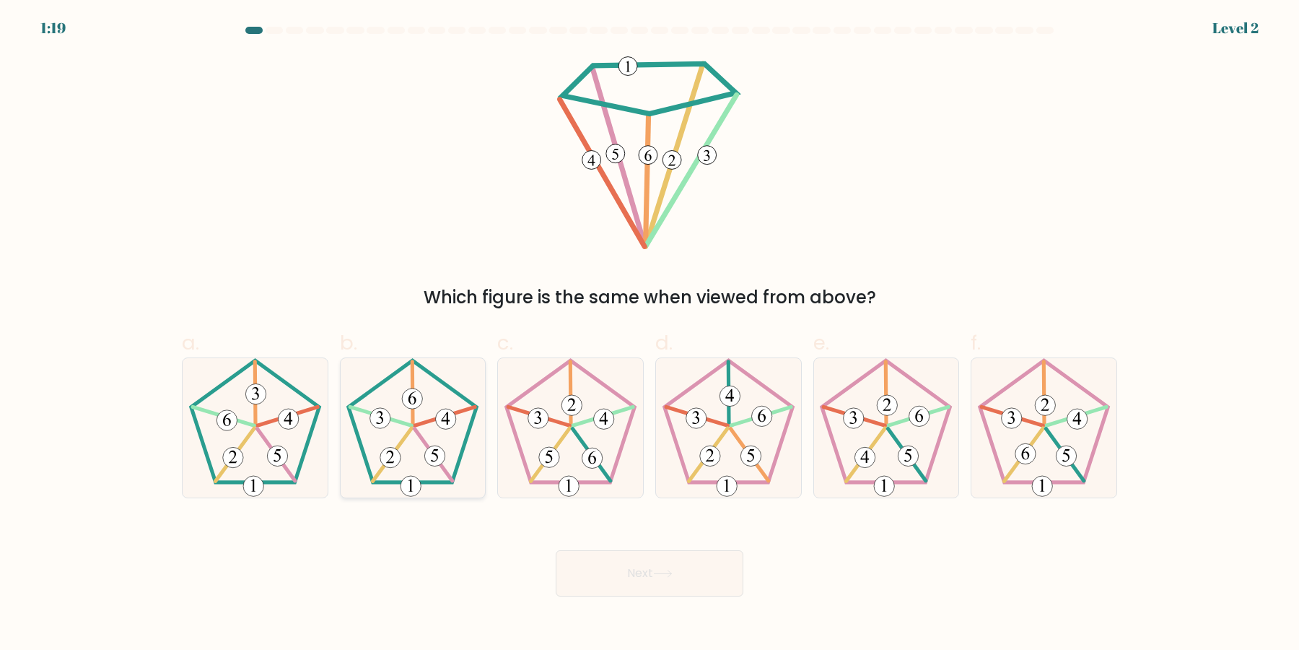
click at [416, 463] on icon at bounding box center [412, 427] width 139 height 139
click at [650, 334] on input "b." at bounding box center [650, 329] width 1 height 9
radio input "true"
click at [616, 578] on button "Next" at bounding box center [650, 573] width 188 height 46
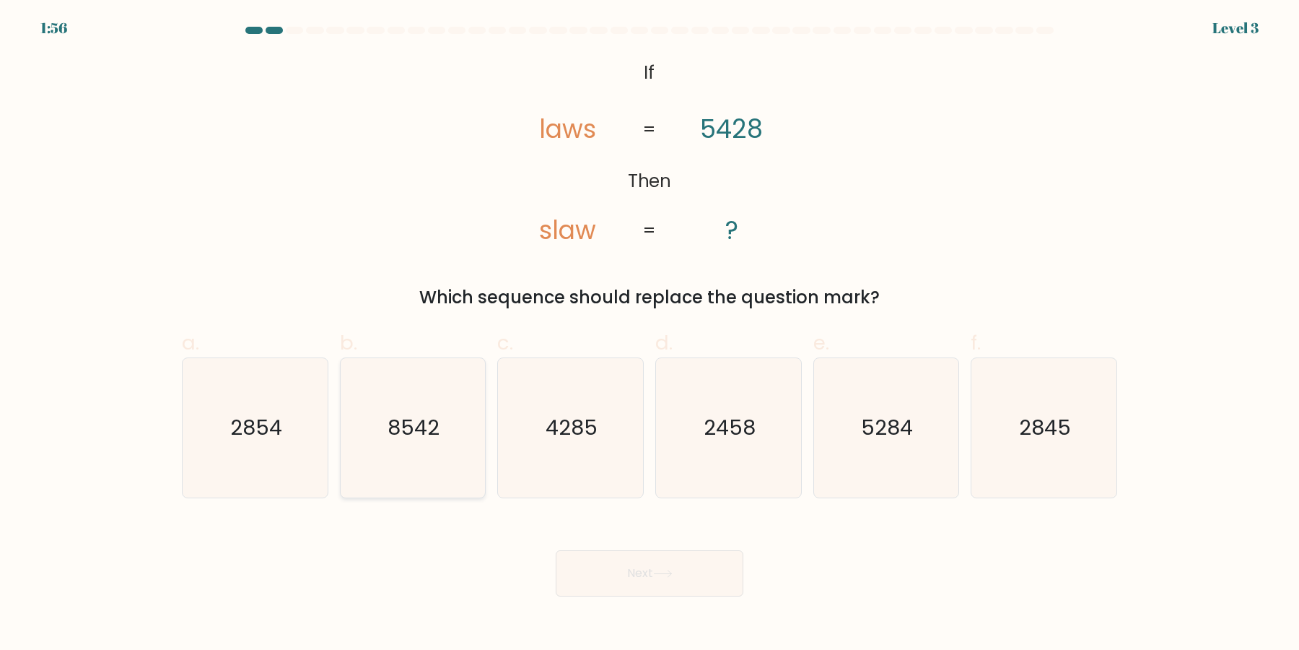
click at [419, 453] on icon "8542" at bounding box center [412, 427] width 139 height 139
click at [650, 334] on input "b. 8542" at bounding box center [650, 329] width 1 height 9
radio input "true"
click at [288, 453] on icon "2854" at bounding box center [254, 427] width 139 height 139
click at [650, 334] on input "a. 2854" at bounding box center [650, 329] width 1 height 9
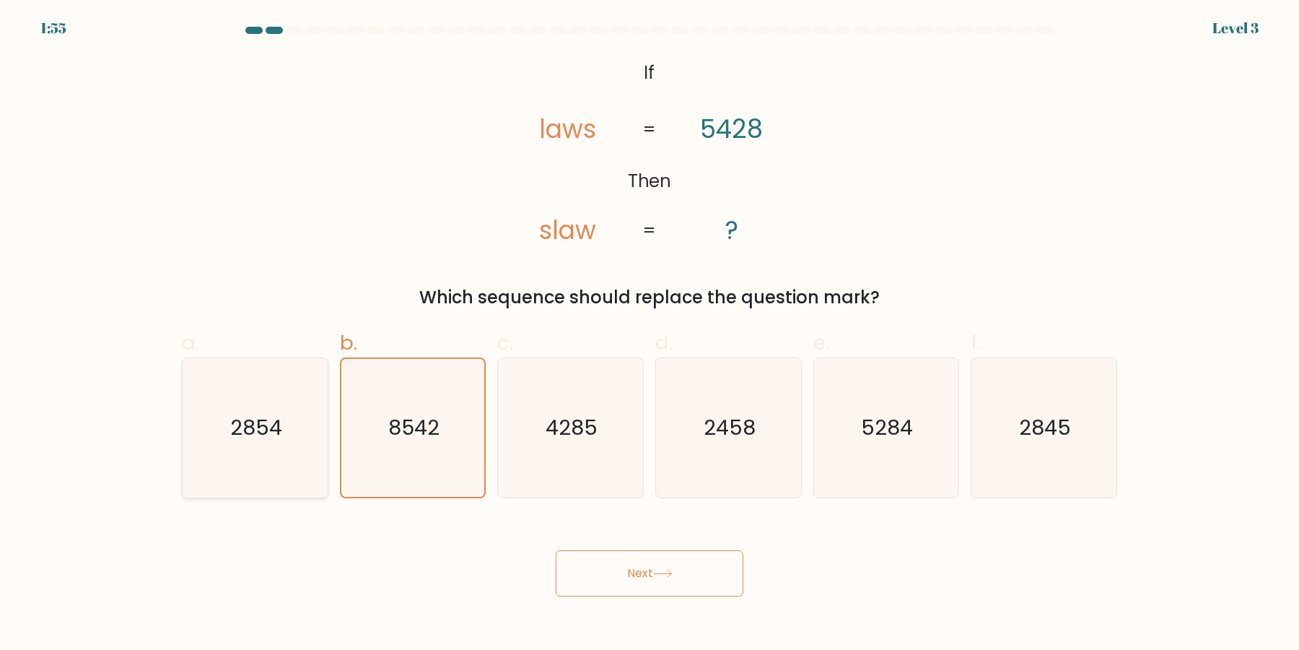
radio input "true"
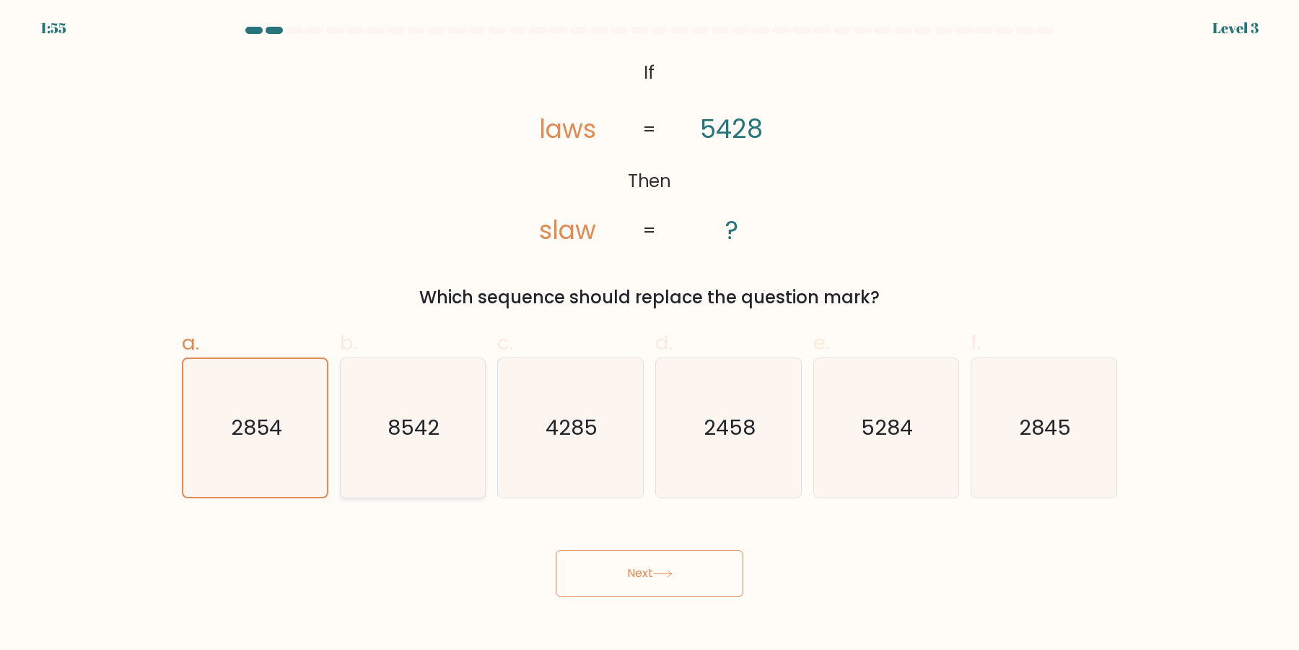
click at [397, 453] on icon "8542" at bounding box center [412, 427] width 139 height 139
click at [650, 334] on input "b. 8542" at bounding box center [650, 329] width 1 height 9
radio input "true"
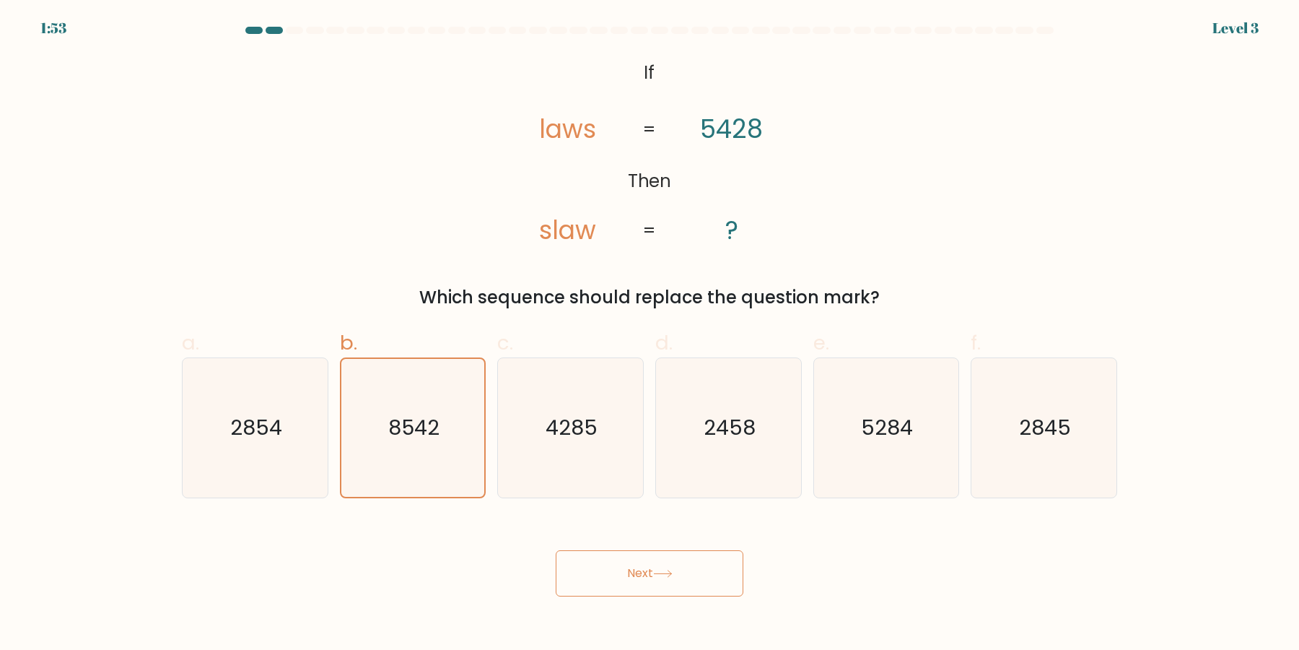
click at [634, 568] on button "Next" at bounding box center [650, 573] width 188 height 46
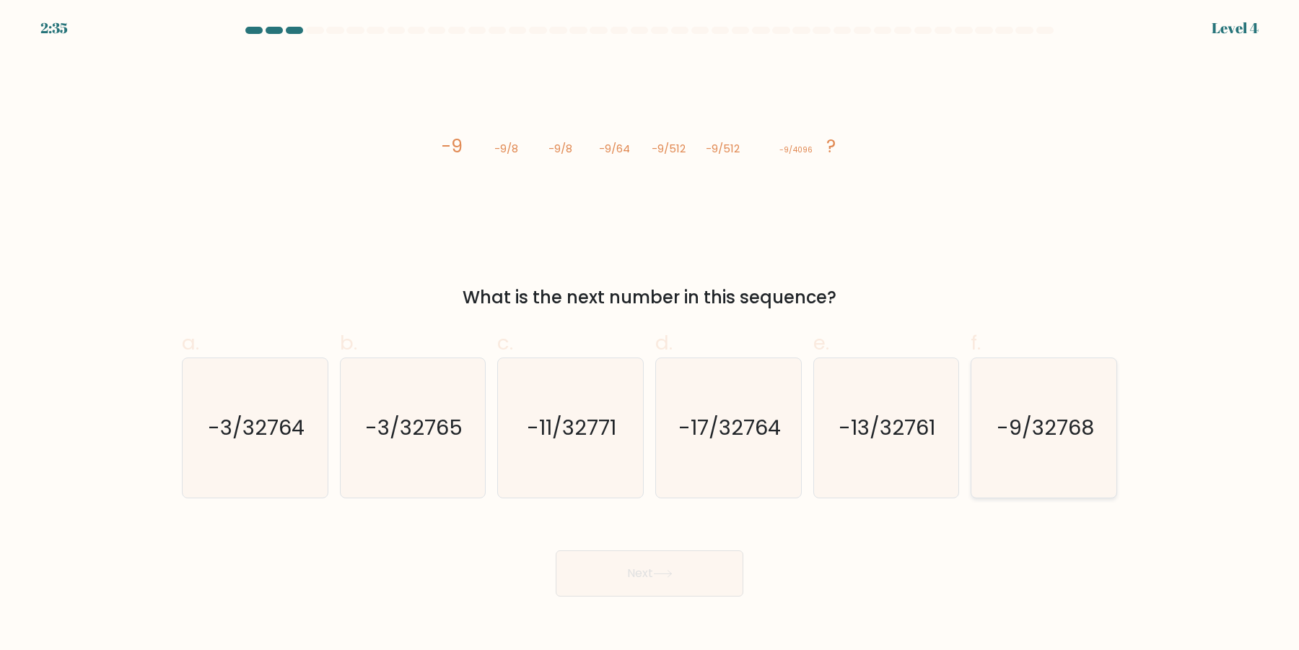
click at [1013, 435] on icon "-9/32768" at bounding box center [1043, 427] width 139 height 139
click at [650, 334] on input "f. -9/32768" at bounding box center [650, 329] width 1 height 9
radio input "true"
click at [626, 569] on button "Next" at bounding box center [650, 573] width 188 height 46
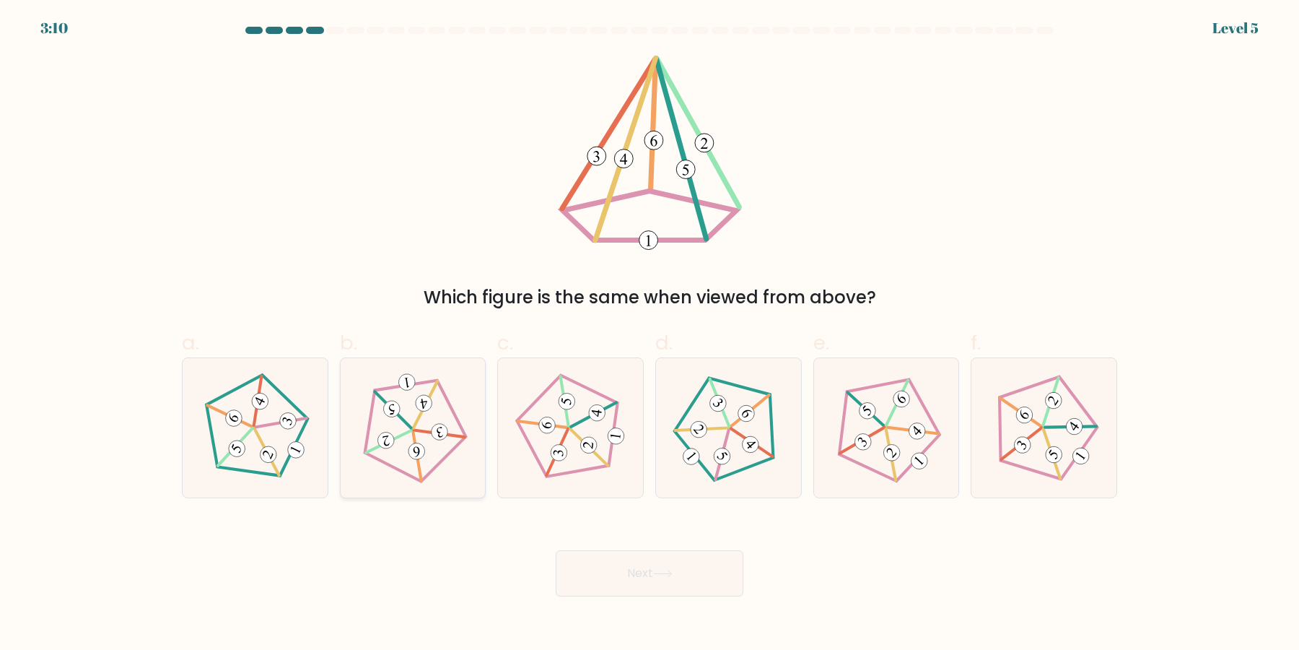
click at [415, 421] on icon at bounding box center [412, 427] width 111 height 111
click at [650, 334] on input "b." at bounding box center [650, 329] width 1 height 9
radio input "true"
click at [606, 569] on button "Next" at bounding box center [650, 573] width 188 height 46
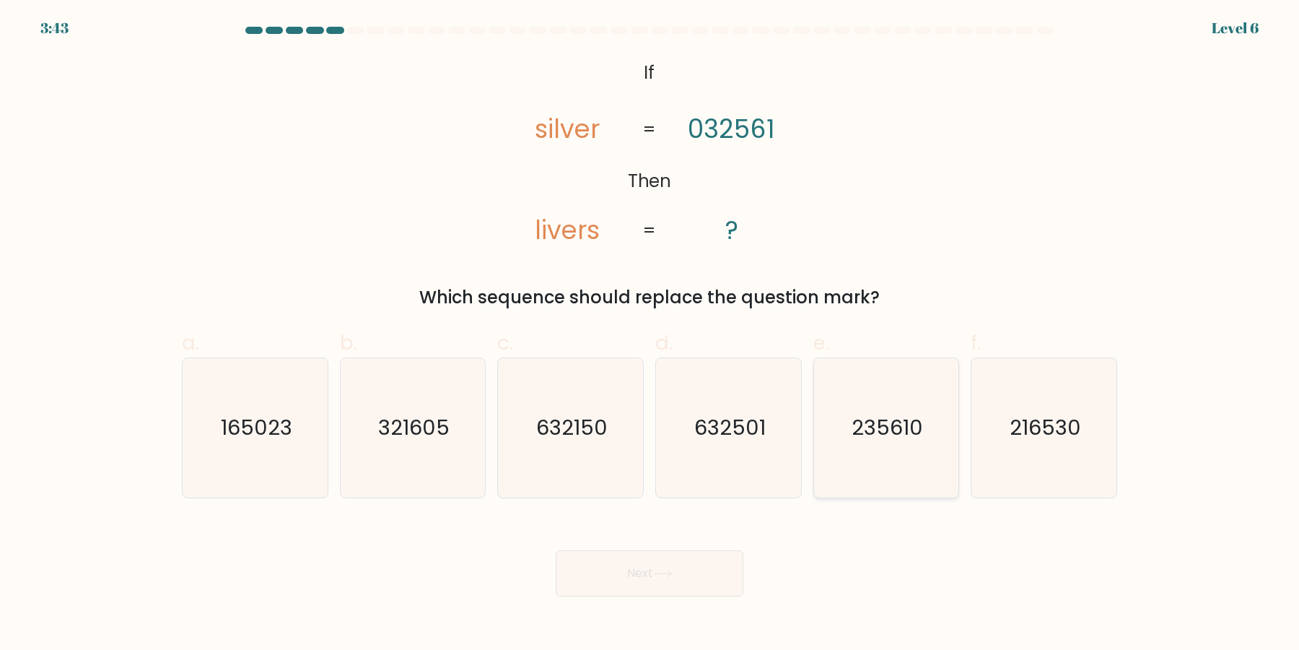
click at [925, 430] on icon "235610" at bounding box center [885, 427] width 139 height 139
click at [650, 334] on input "e. 235610" at bounding box center [650, 329] width 1 height 9
radio input "true"
click at [692, 566] on button "Next" at bounding box center [650, 573] width 188 height 46
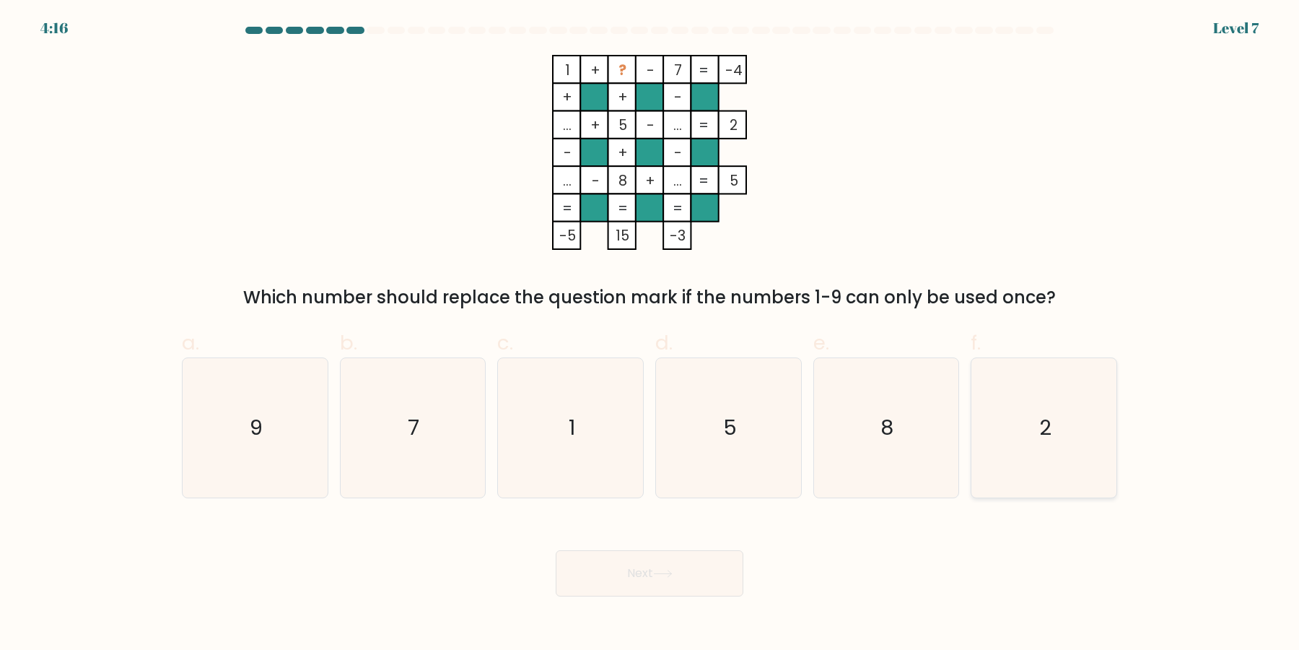
click at [1021, 463] on icon "2" at bounding box center [1043, 427] width 139 height 139
click at [650, 334] on input "f. 2" at bounding box center [650, 329] width 1 height 9
radio input "true"
click at [700, 573] on button "Next" at bounding box center [650, 573] width 188 height 46
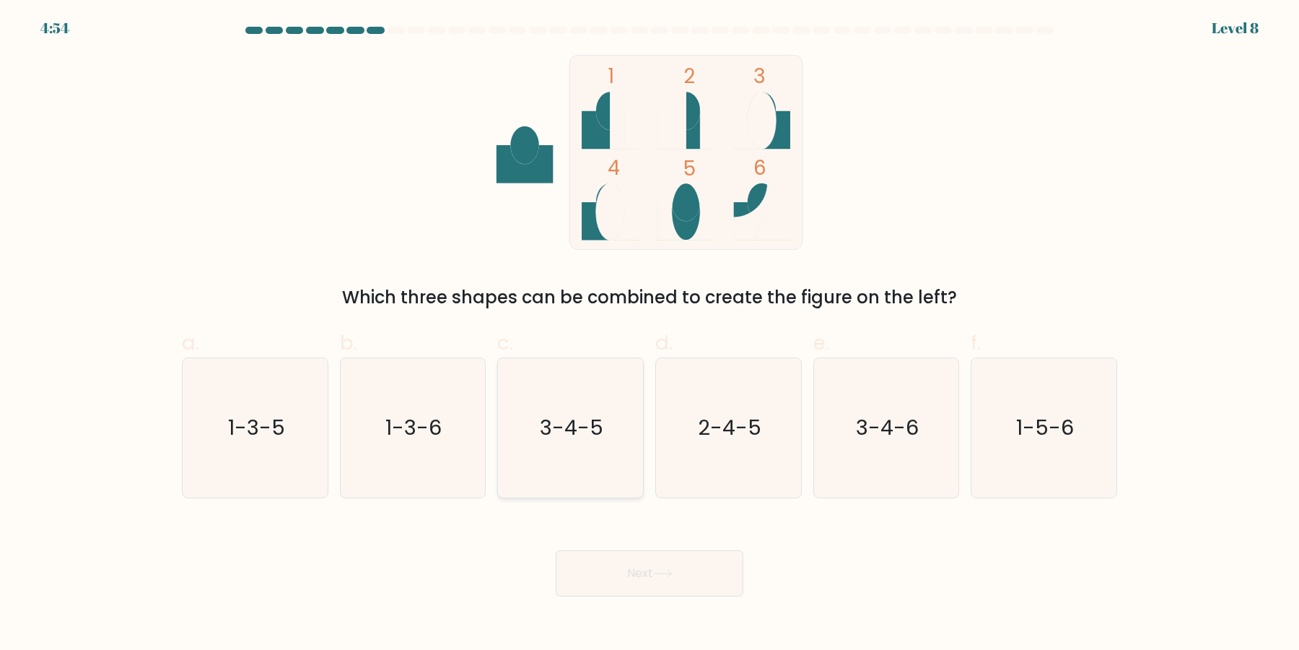
click at [610, 451] on icon "3-4-5" at bounding box center [570, 427] width 139 height 139
click at [650, 334] on input "c. 3-4-5" at bounding box center [650, 329] width 1 height 9
radio input "true"
click at [668, 556] on button "Next" at bounding box center [650, 573] width 188 height 46
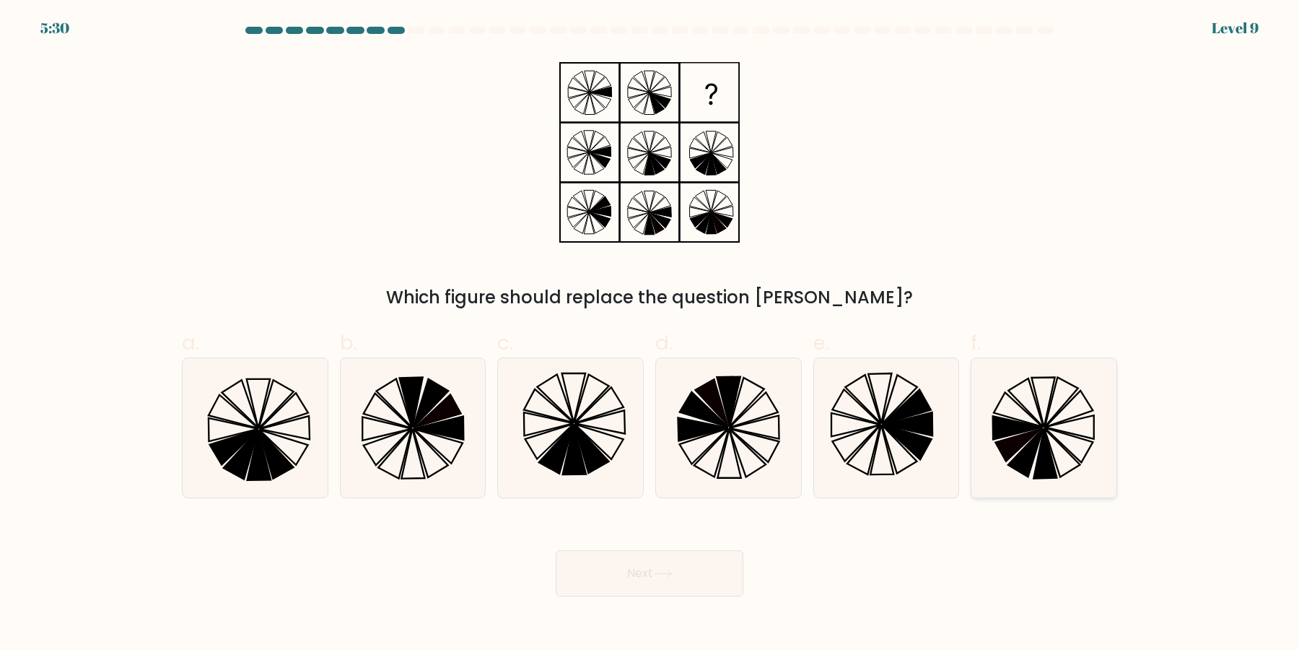
click at [1085, 453] on icon at bounding box center [1043, 427] width 139 height 139
click at [650, 334] on input "f." at bounding box center [650, 329] width 1 height 9
radio input "true"
click at [226, 446] on icon at bounding box center [233, 446] width 48 height 35
click at [650, 334] on input "a." at bounding box center [650, 329] width 1 height 9
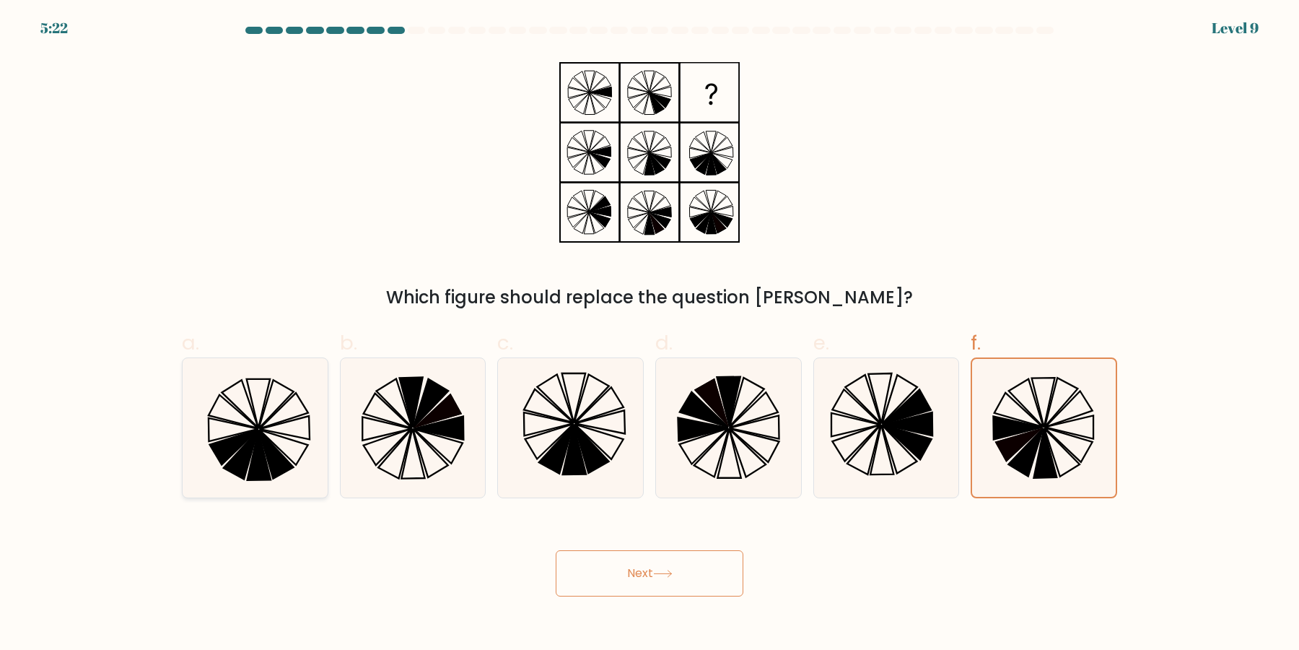
radio input "true"
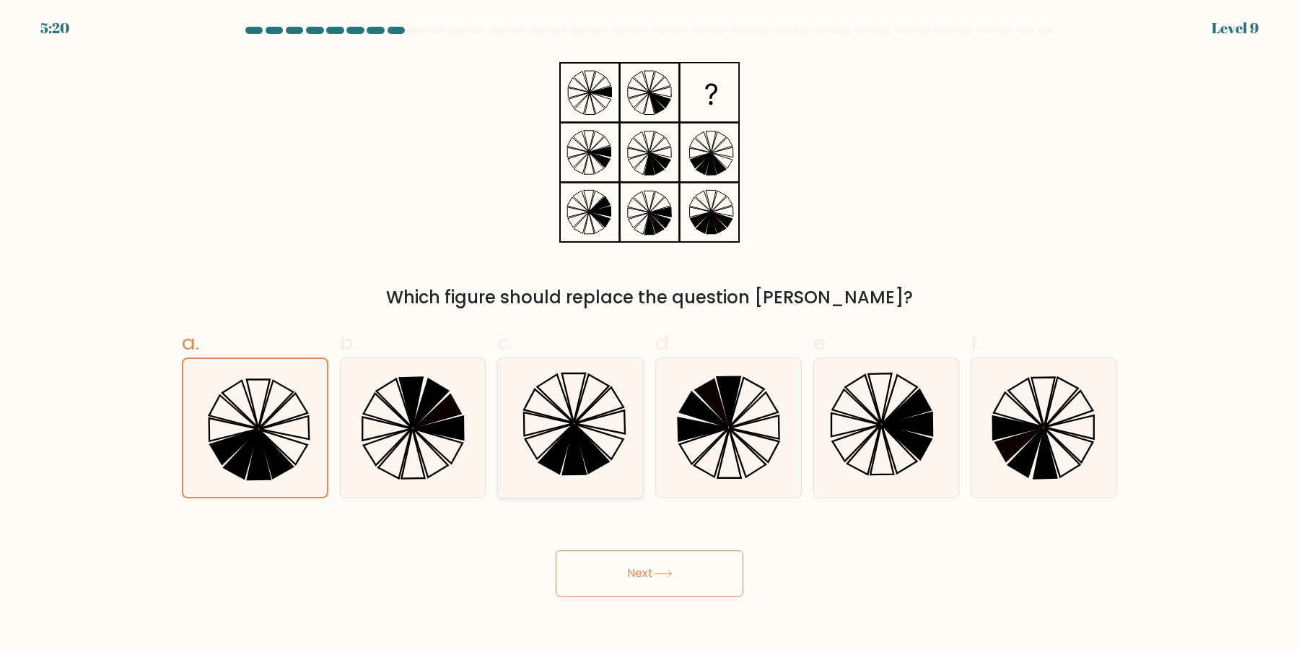
click at [595, 414] on icon at bounding box center [570, 427] width 139 height 139
click at [650, 334] on input "c." at bounding box center [650, 329] width 1 height 9
radio input "true"
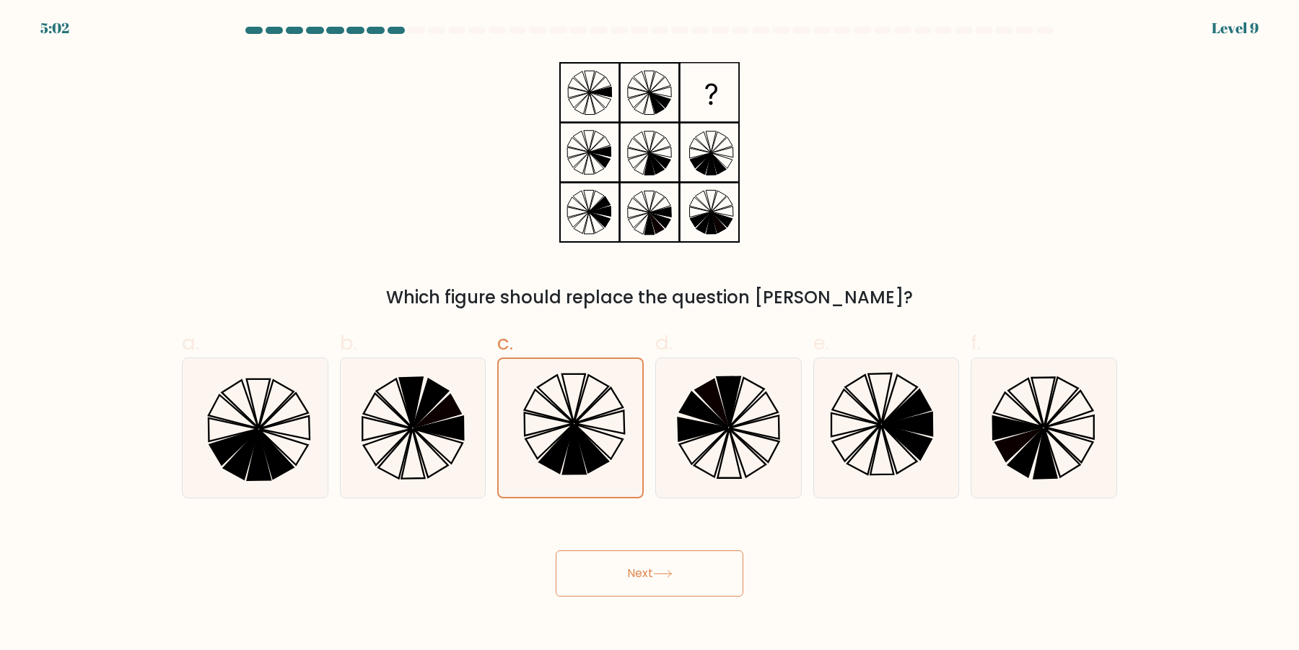
click at [707, 580] on button "Next" at bounding box center [650, 573] width 188 height 46
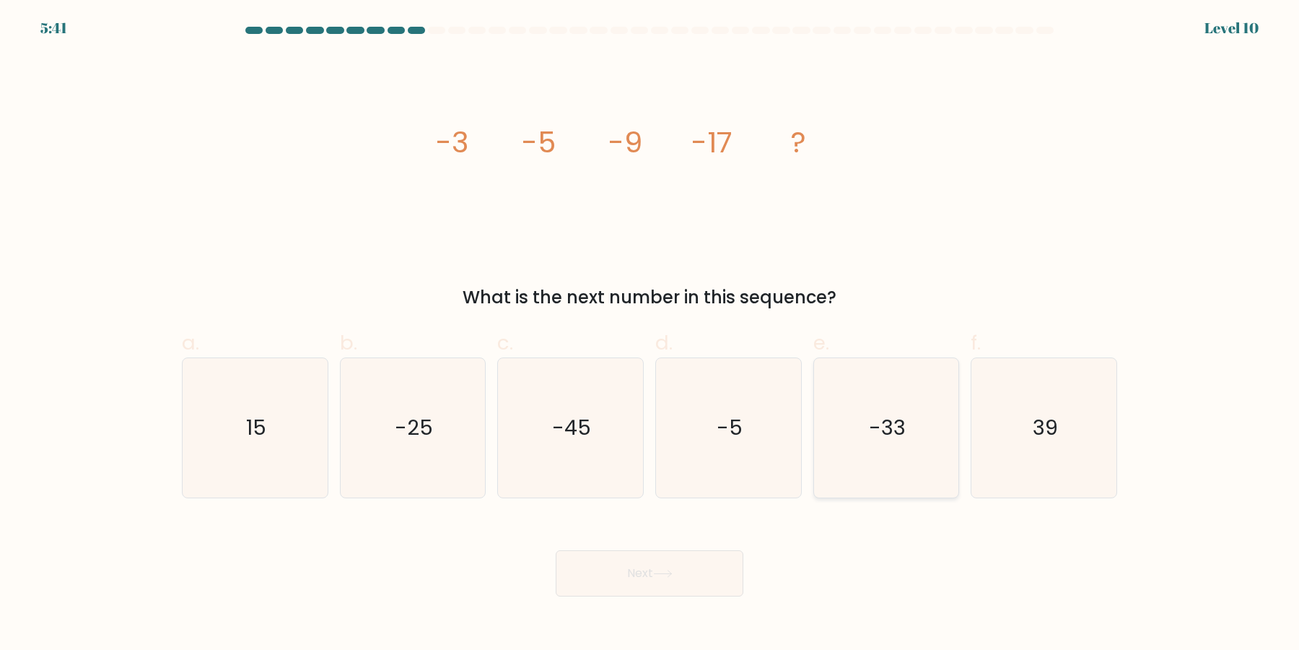
click at [904, 450] on icon "-33" at bounding box center [885, 427] width 139 height 139
click at [650, 334] on input "e. -33" at bounding box center [650, 329] width 1 height 9
radio input "true"
click at [688, 564] on button "Next" at bounding box center [650, 573] width 188 height 46
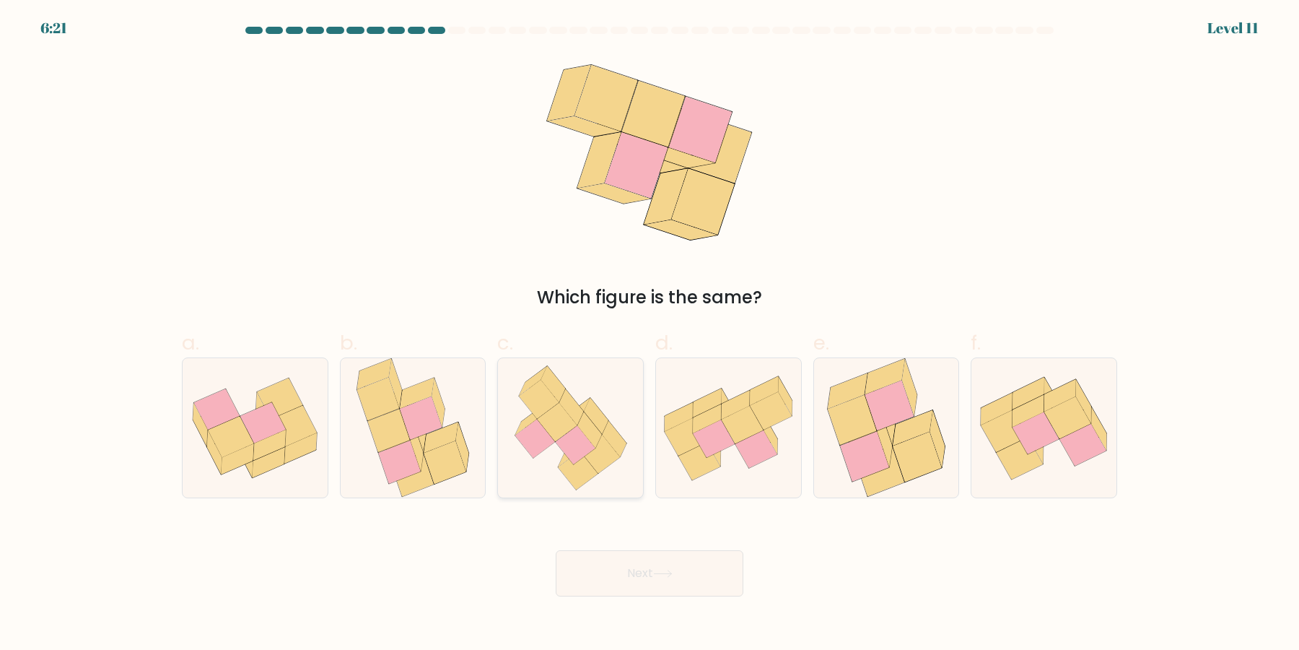
click at [564, 471] on icon at bounding box center [578, 470] width 40 height 39
click at [650, 334] on input "c." at bounding box center [650, 329] width 1 height 9
radio input "true"
click at [643, 577] on button "Next" at bounding box center [650, 573] width 188 height 46
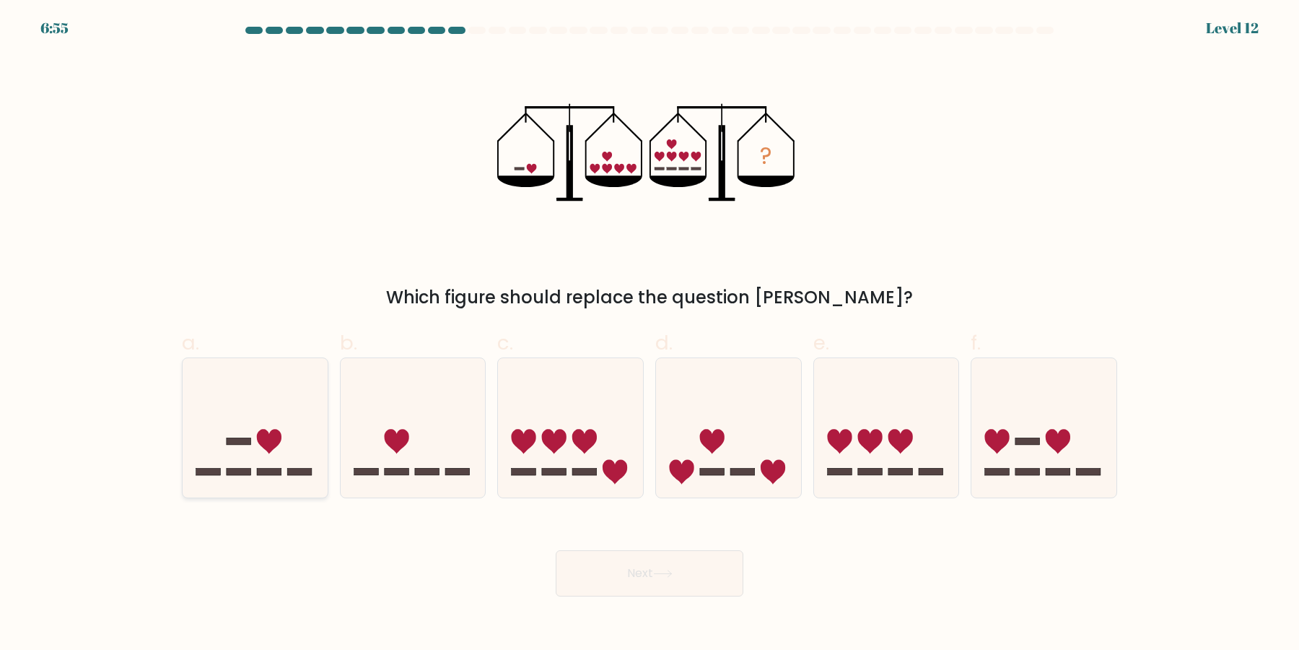
click at [269, 456] on icon at bounding box center [255, 428] width 145 height 120
click at [650, 334] on input "a." at bounding box center [650, 329] width 1 height 9
radio input "true"
click at [601, 577] on button "Next" at bounding box center [650, 573] width 188 height 46
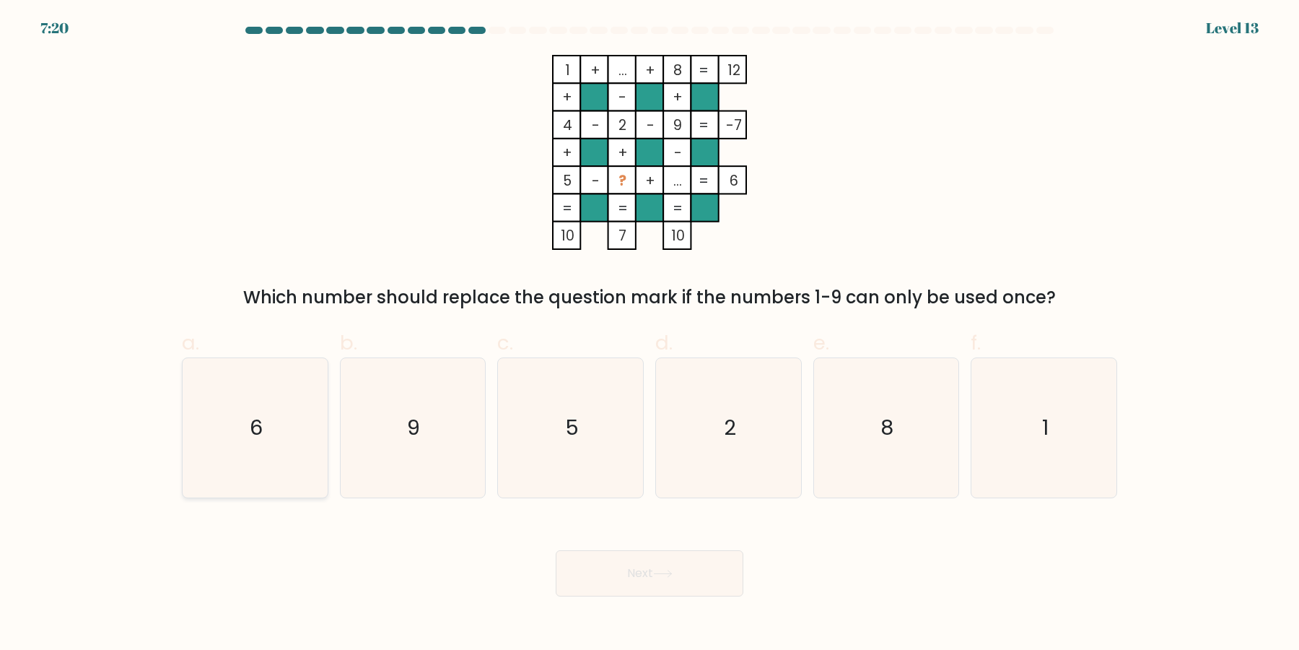
click at [222, 442] on icon "6" at bounding box center [254, 427] width 139 height 139
click at [650, 334] on input "a. 6" at bounding box center [650, 329] width 1 height 9
radio input "true"
click at [640, 575] on button "Next" at bounding box center [650, 573] width 188 height 46
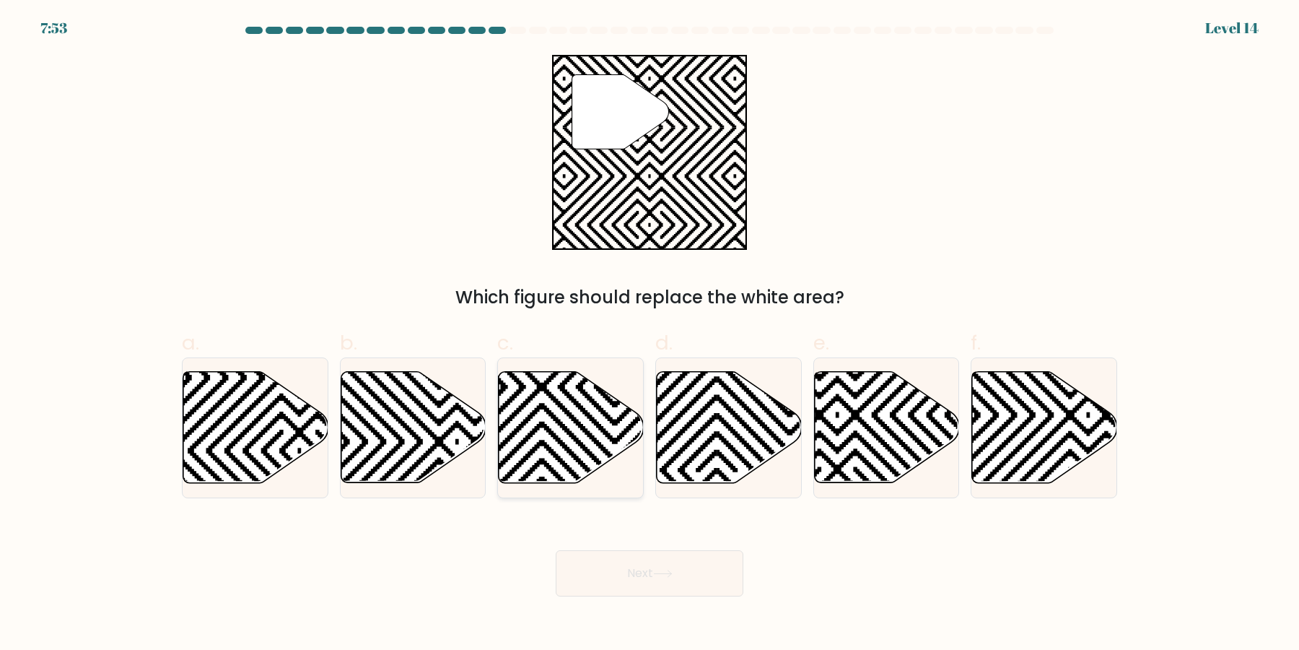
click at [602, 457] on icon at bounding box center [571, 427] width 145 height 111
click at [650, 334] on input "c." at bounding box center [650, 329] width 1 height 9
radio input "true"
click at [302, 455] on icon at bounding box center [255, 427] width 145 height 111
click at [650, 334] on input "a." at bounding box center [650, 329] width 1 height 9
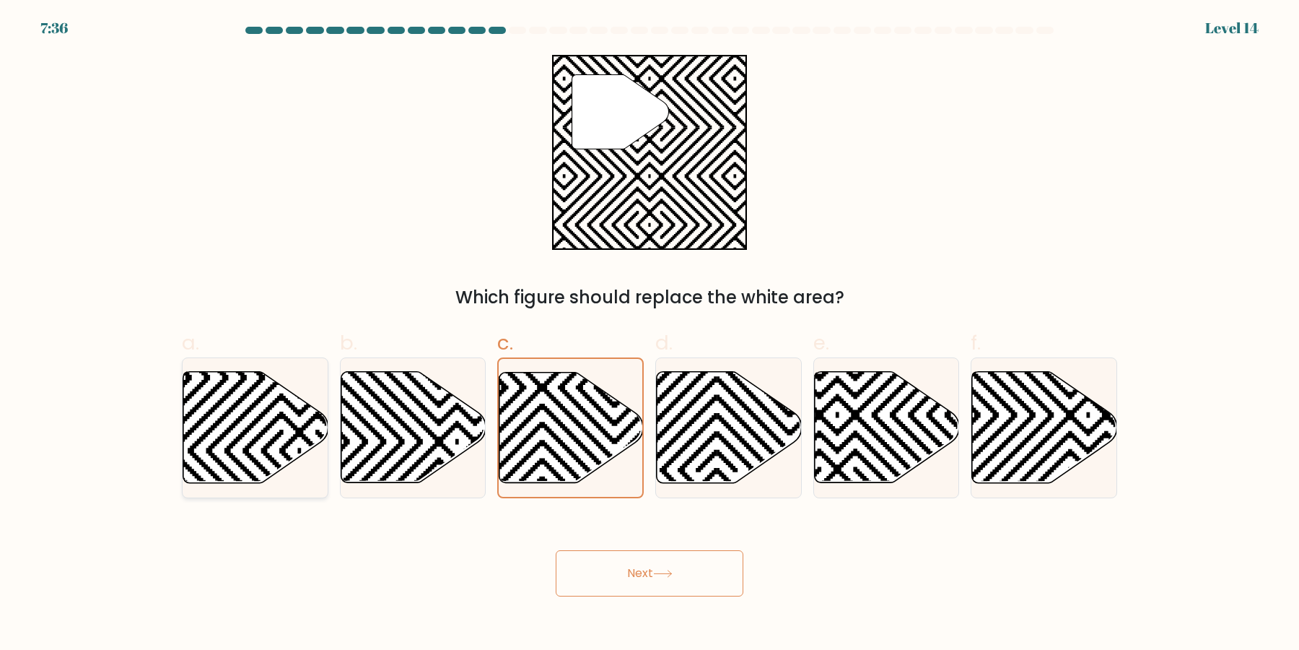
radio input "true"
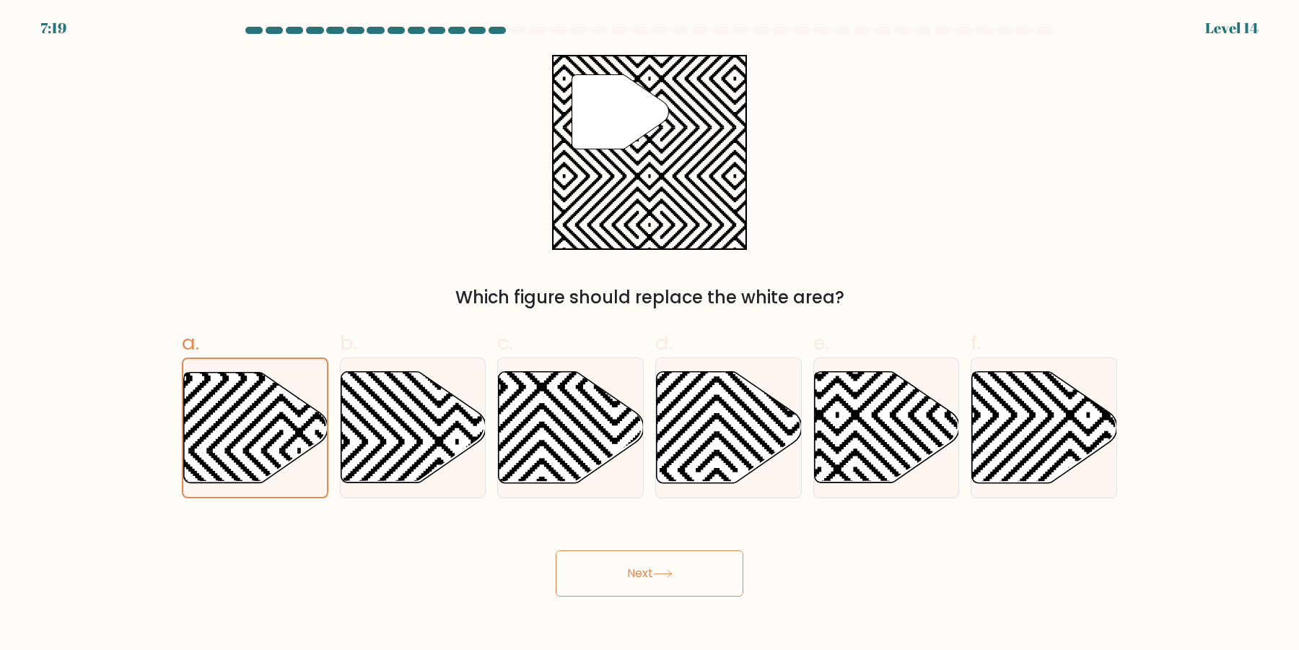
click at [589, 578] on button "Next" at bounding box center [650, 573] width 188 height 46
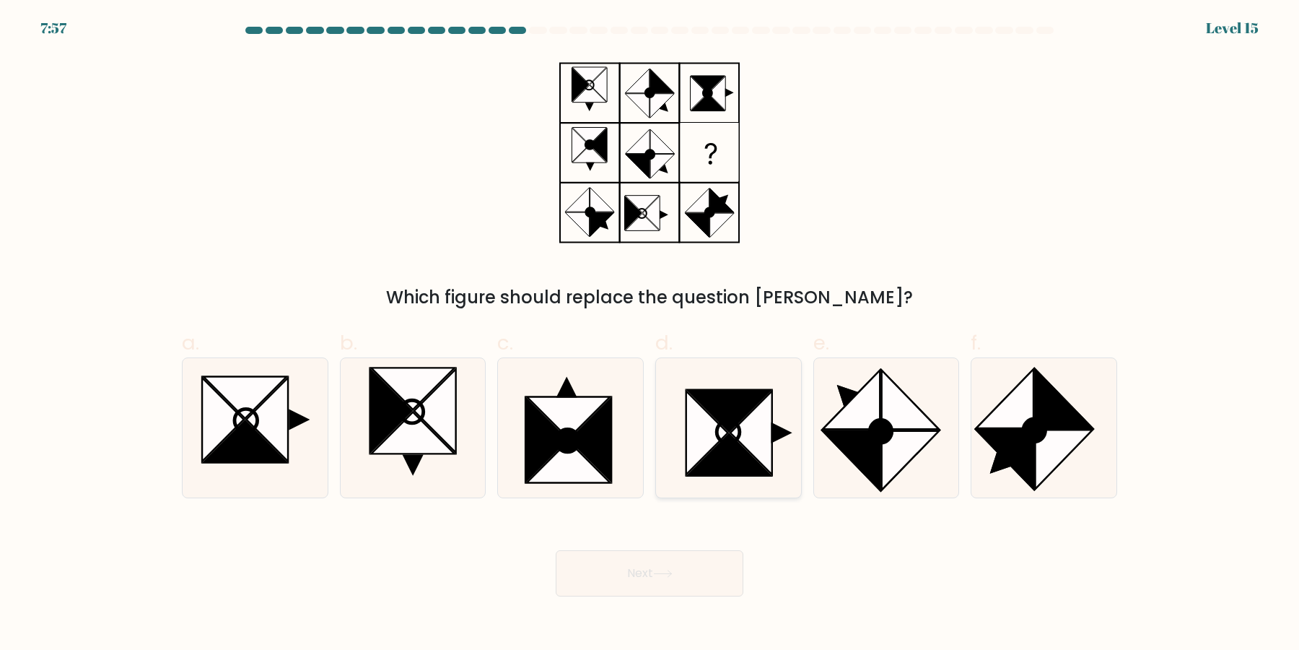
click at [730, 443] on icon at bounding box center [728, 432] width 23 height 22
click at [650, 334] on input "d." at bounding box center [650, 329] width 1 height 9
radio input "true"
click at [704, 577] on button "Next" at bounding box center [650, 573] width 188 height 46
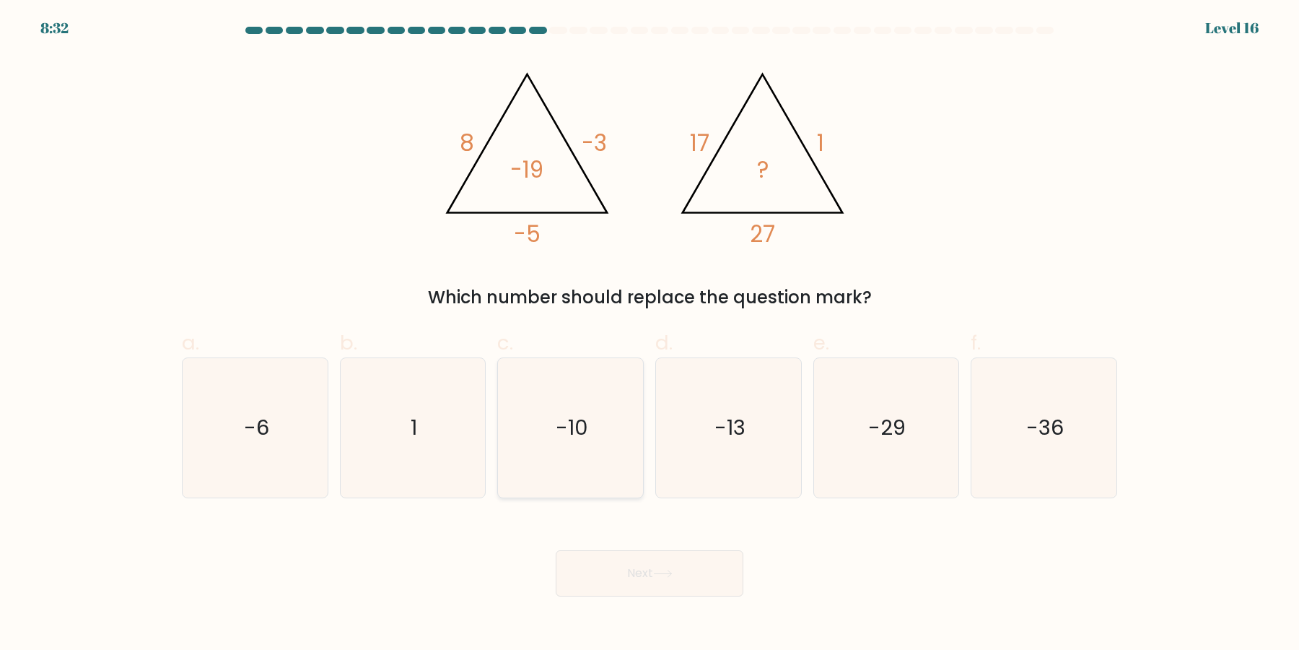
click at [592, 439] on icon "-10" at bounding box center [570, 427] width 139 height 139
click at [650, 334] on input "c. -10" at bounding box center [650, 329] width 1 height 9
radio input "true"
click at [659, 575] on icon at bounding box center [662, 573] width 19 height 8
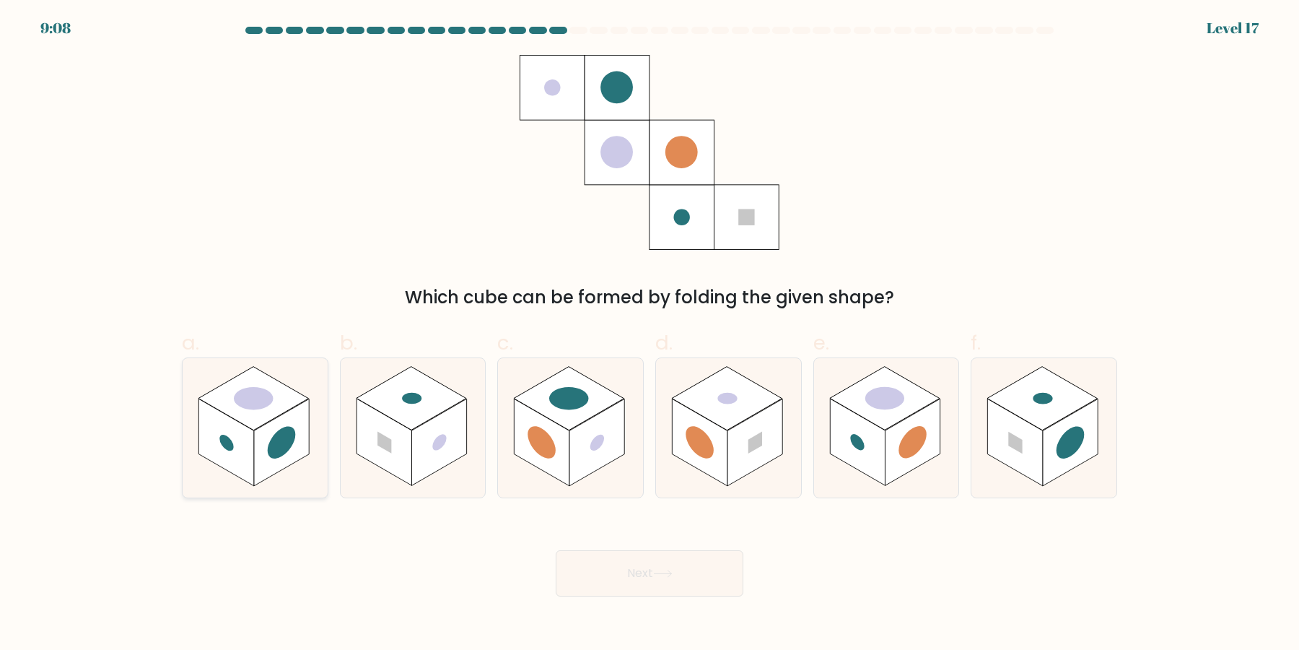
click at [279, 437] on circle at bounding box center [282, 443] width 28 height 44
click at [650, 334] on input "a." at bounding box center [650, 329] width 1 height 9
radio input "true"
click at [432, 427] on rect at bounding box center [438, 442] width 55 height 87
click at [650, 334] on input "b." at bounding box center [650, 329] width 1 height 9
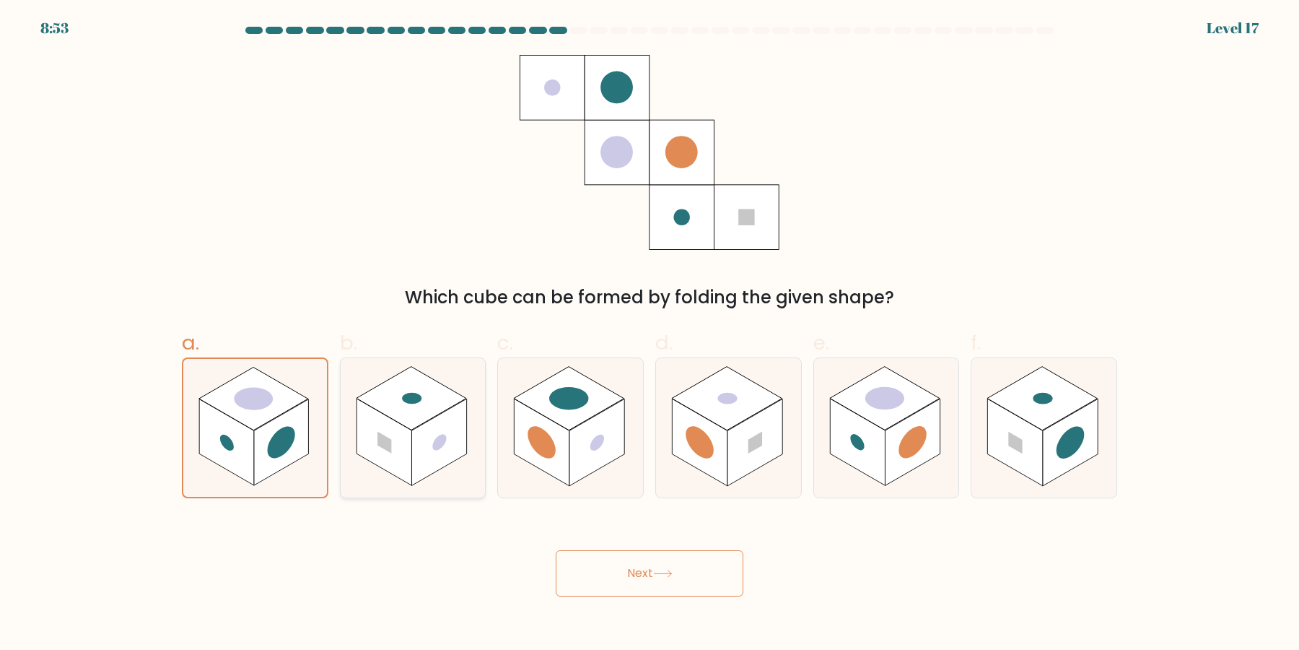
radio input "true"
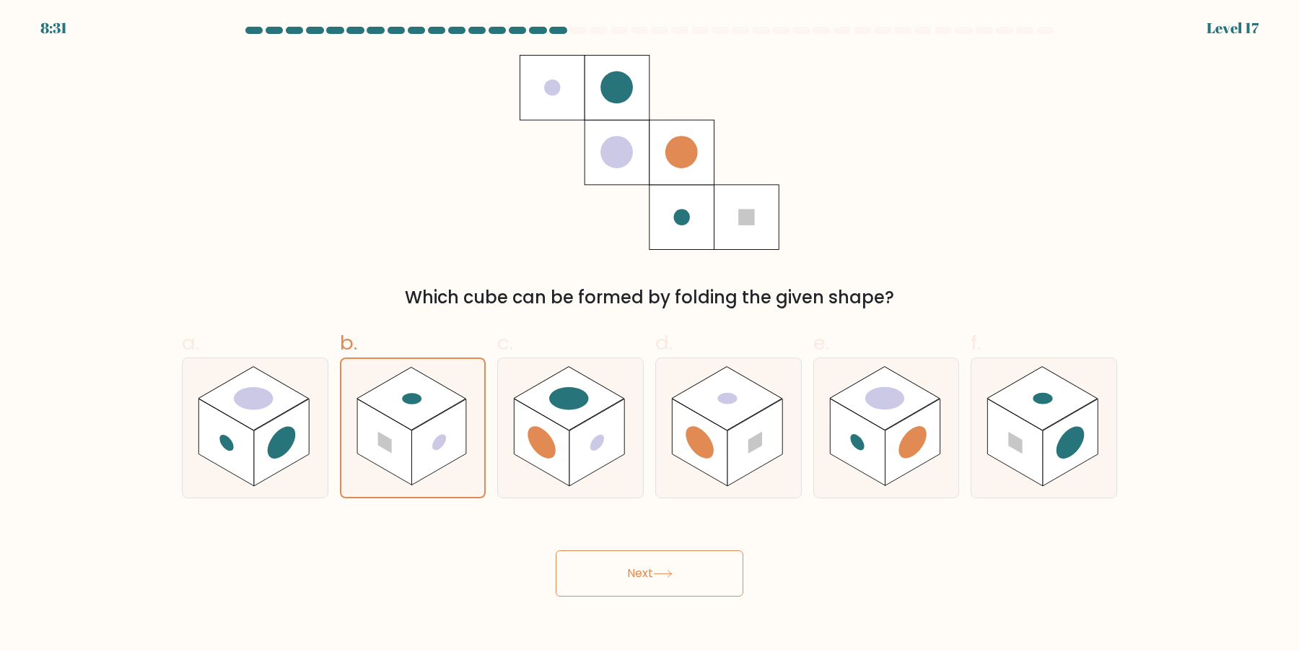
click at [632, 583] on button "Next" at bounding box center [650, 573] width 188 height 46
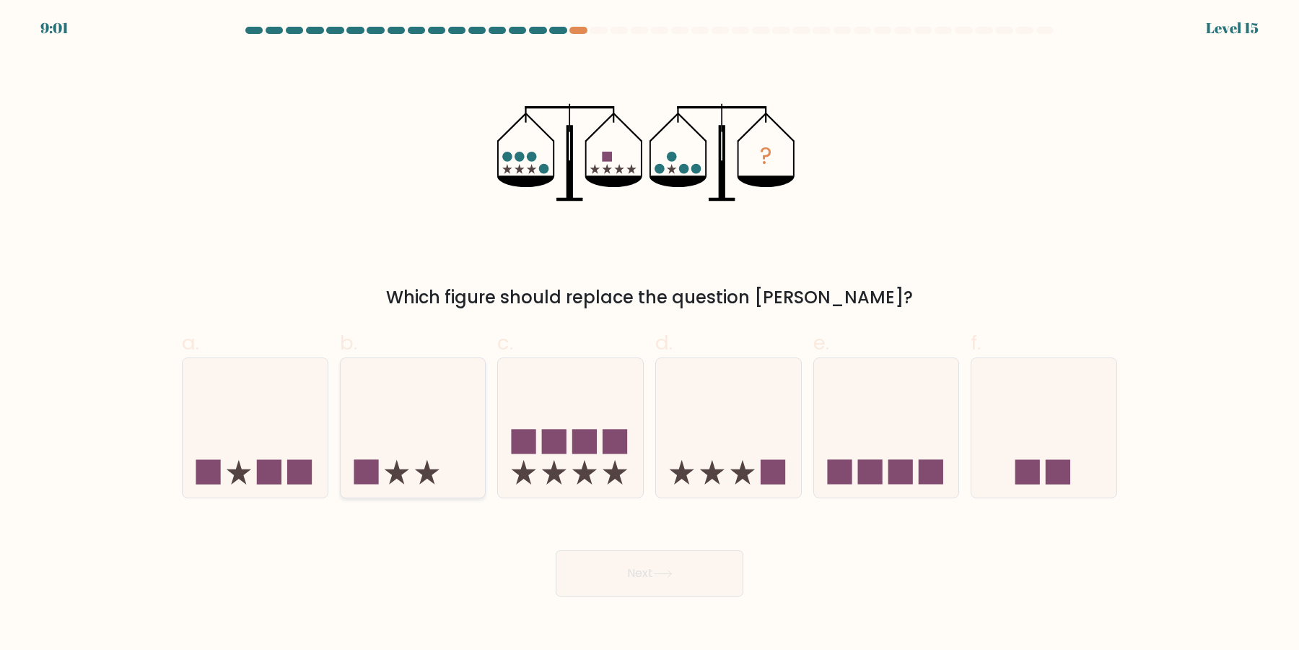
click at [446, 450] on icon at bounding box center [413, 428] width 145 height 120
click at [650, 334] on input "b." at bounding box center [650, 329] width 1 height 9
radio input "true"
click at [608, 577] on button "Next" at bounding box center [650, 573] width 188 height 46
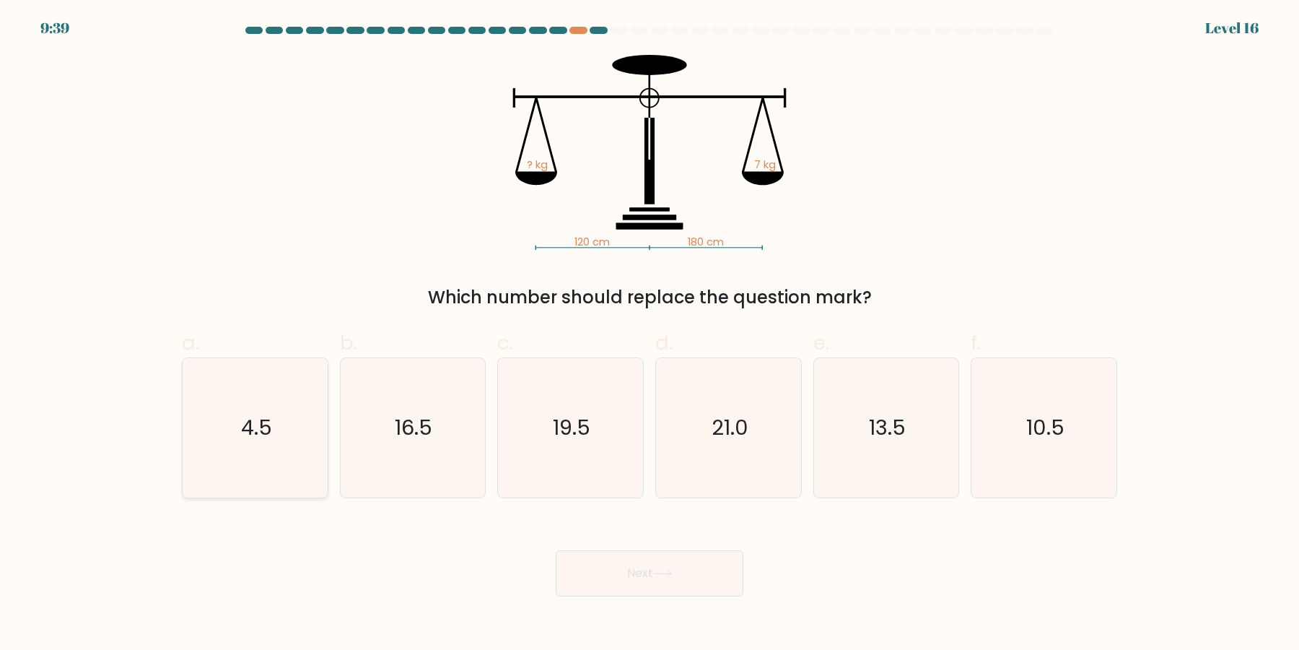
click at [266, 429] on text "4.5" at bounding box center [256, 428] width 31 height 29
click at [650, 334] on input "a. 4.5" at bounding box center [650, 329] width 1 height 9
radio input "true"
click at [507, 435] on icon "19.5" at bounding box center [570, 427] width 139 height 139
click at [650, 334] on input "c. 19.5" at bounding box center [650, 329] width 1 height 9
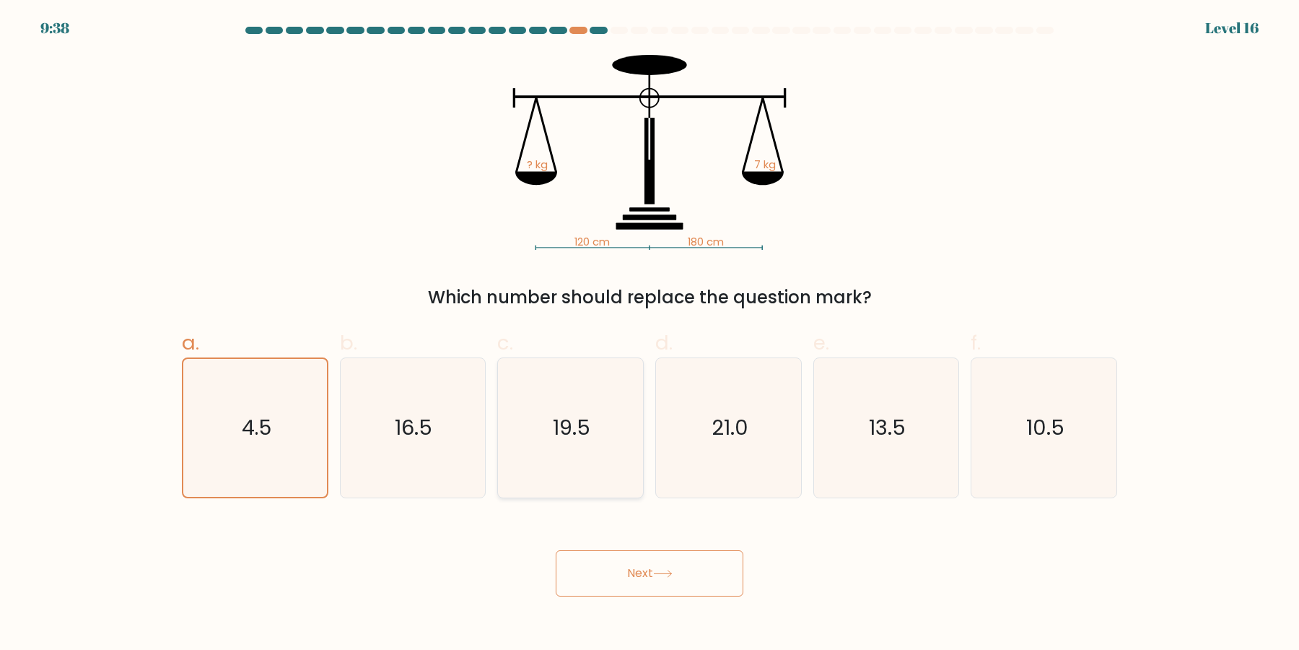
radio input "true"
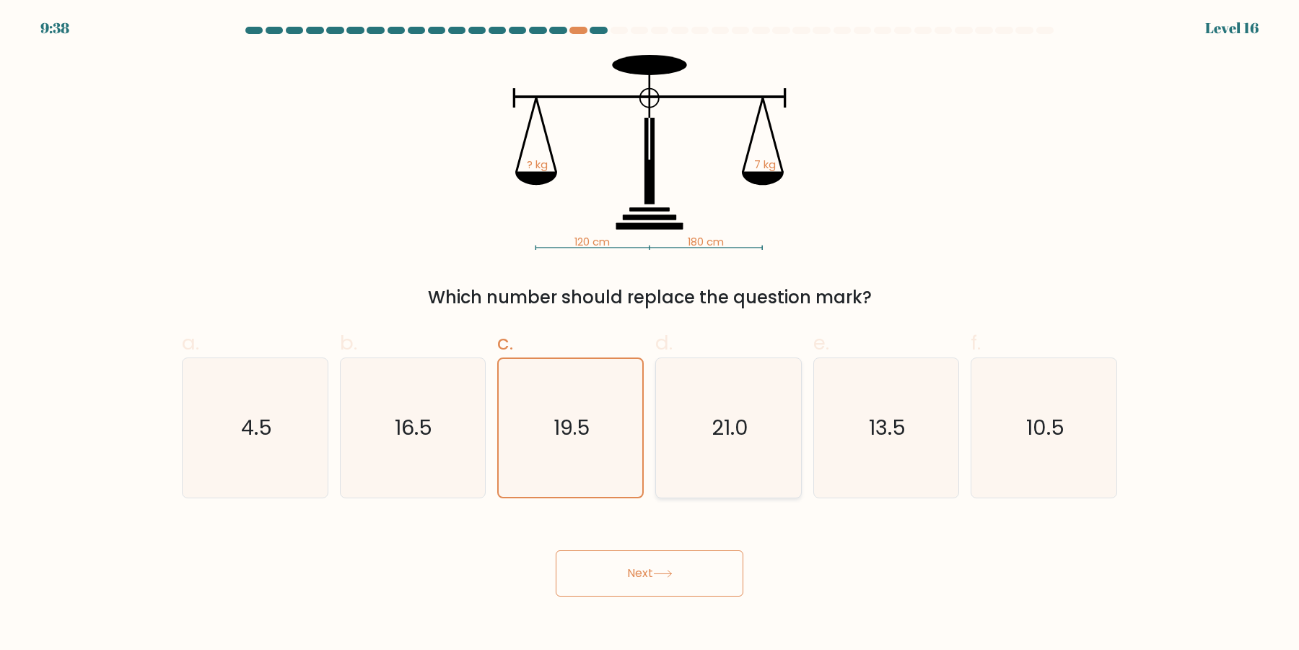
click at [725, 439] on icon "21.0" at bounding box center [728, 427] width 139 height 139
click at [650, 334] on input "d. 21.0" at bounding box center [650, 329] width 1 height 9
radio input "true"
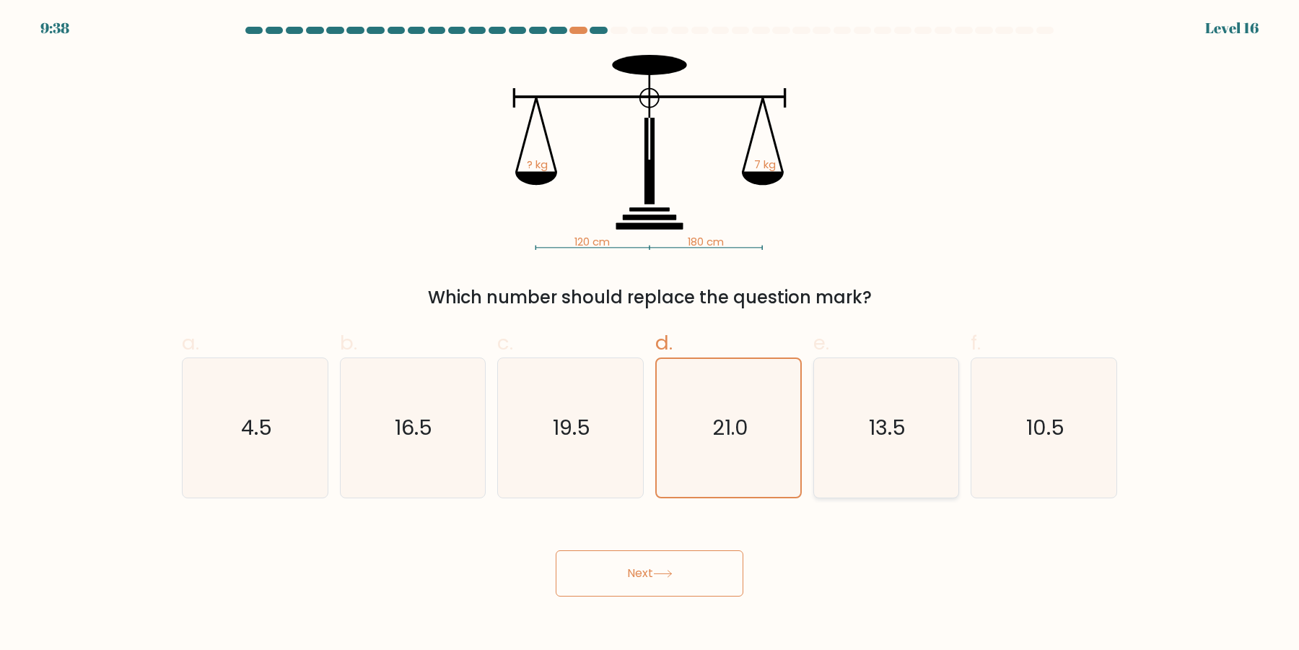
click at [934, 447] on icon "13.5" at bounding box center [885, 427] width 139 height 139
click at [650, 334] on input "e. 13.5" at bounding box center [650, 329] width 1 height 9
radio input "true"
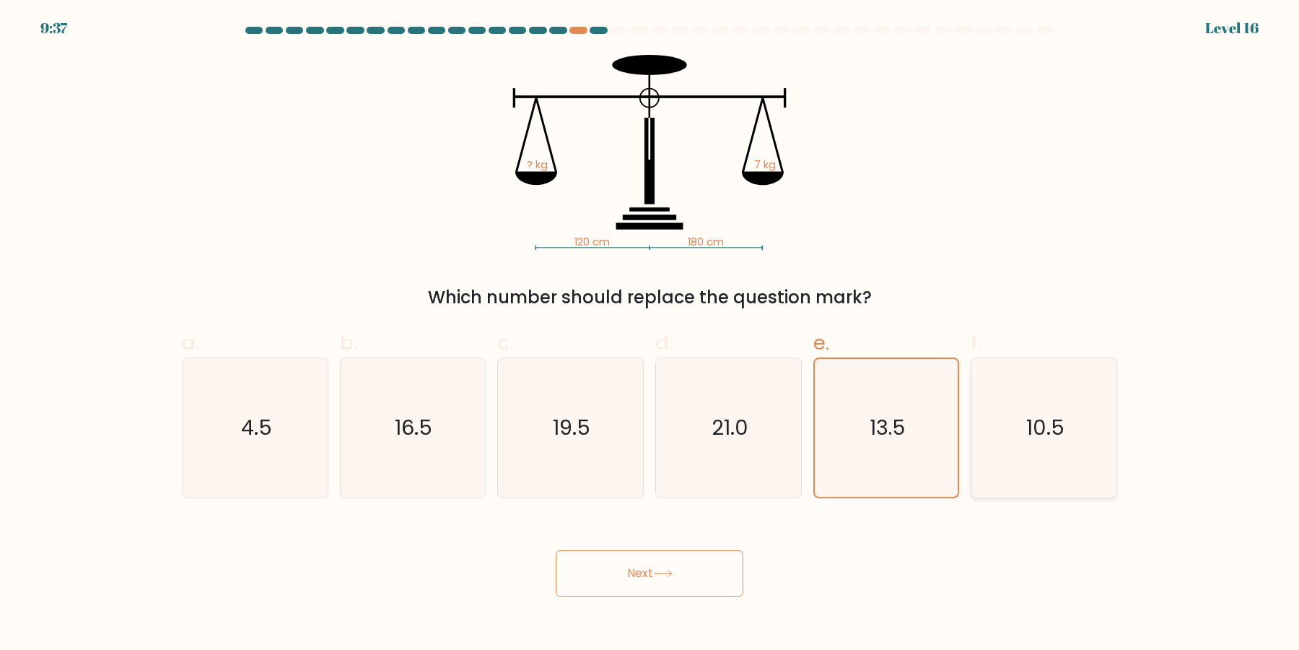
click at [1059, 447] on icon "10.5" at bounding box center [1043, 427] width 139 height 139
click at [650, 334] on input "f. 10.5" at bounding box center [650, 329] width 1 height 9
radio input "true"
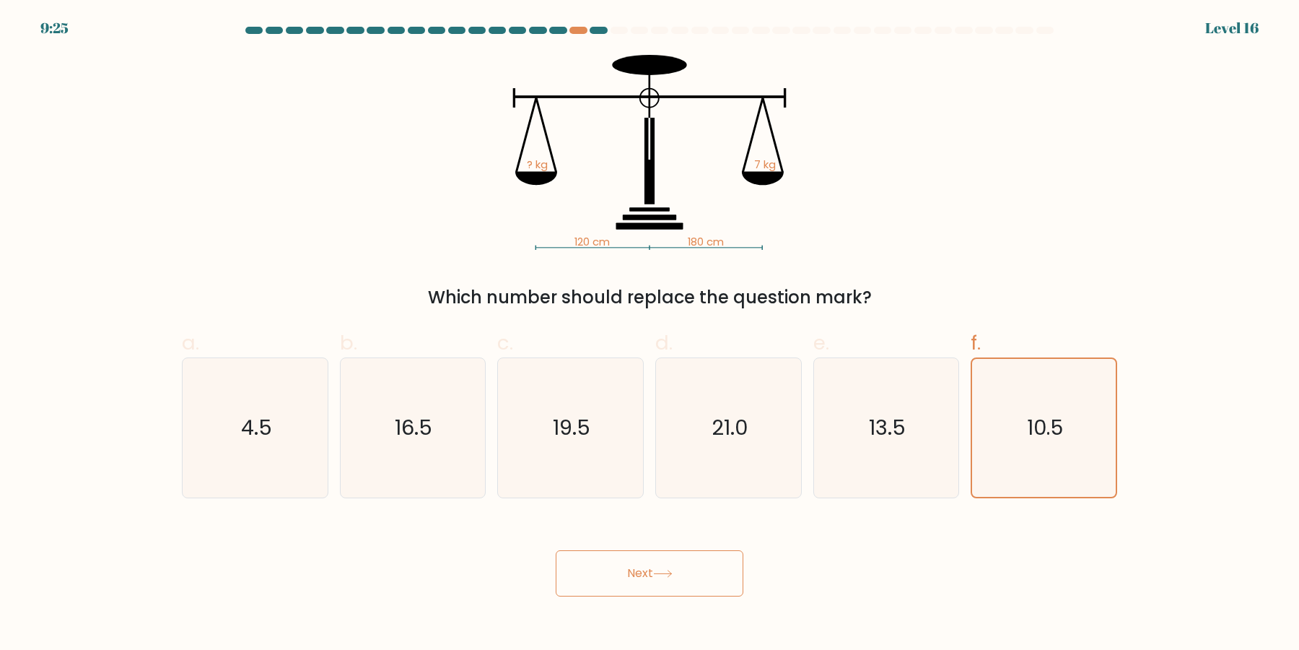
click at [721, 570] on button "Next" at bounding box center [650, 573] width 188 height 46
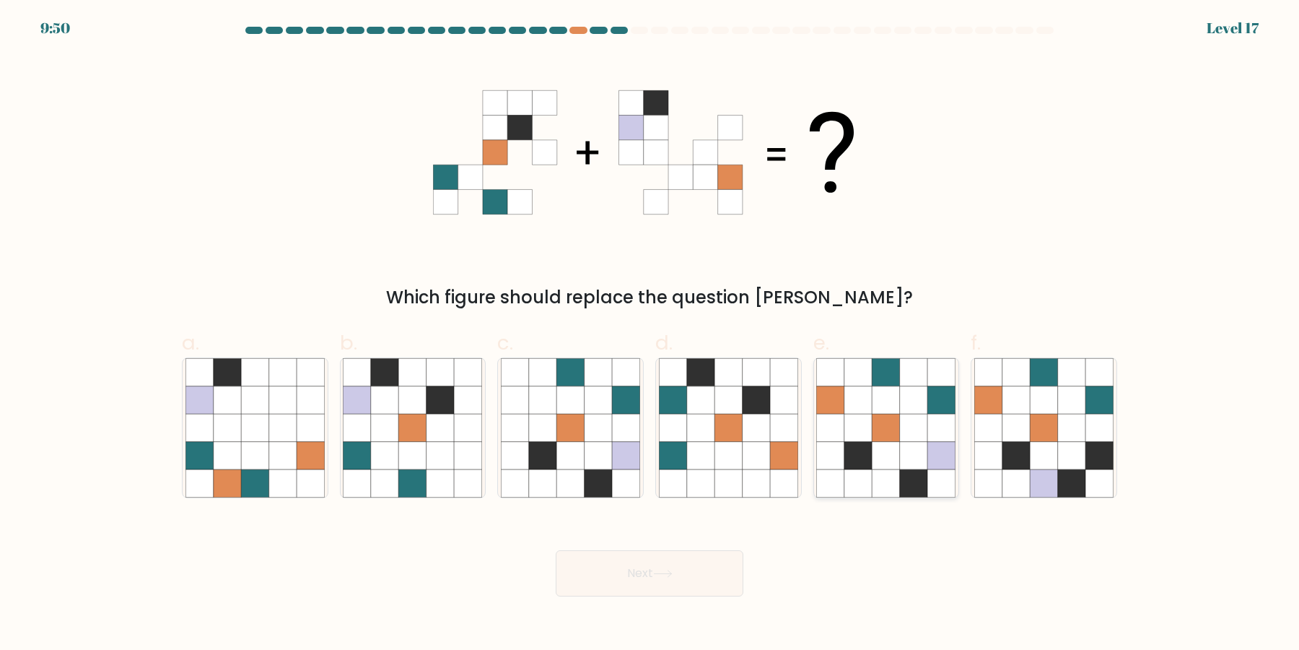
click at [891, 471] on icon at bounding box center [886, 482] width 27 height 27
click at [650, 334] on input "e." at bounding box center [650, 329] width 1 height 9
radio input "true"
click at [697, 572] on button "Next" at bounding box center [650, 573] width 188 height 46
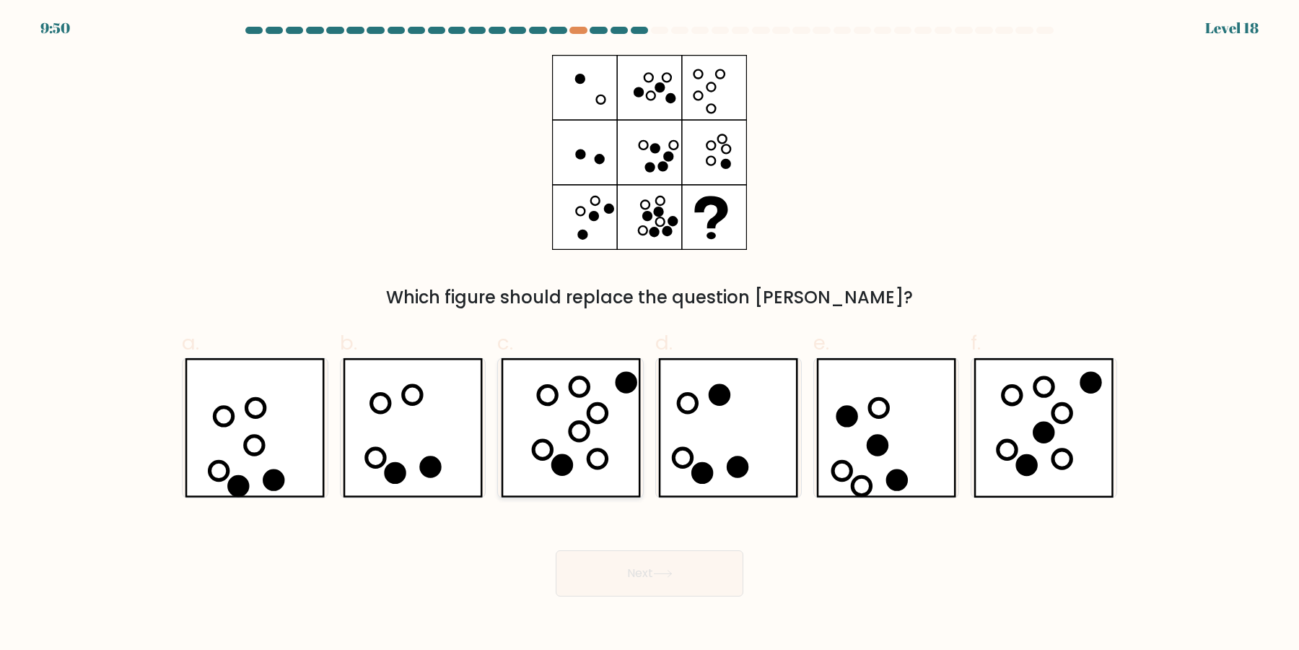
click at [567, 424] on icon at bounding box center [571, 427] width 140 height 139
click at [650, 334] on input "c." at bounding box center [650, 329] width 1 height 9
radio input "true"
click at [704, 581] on button "Next" at bounding box center [650, 573] width 188 height 46
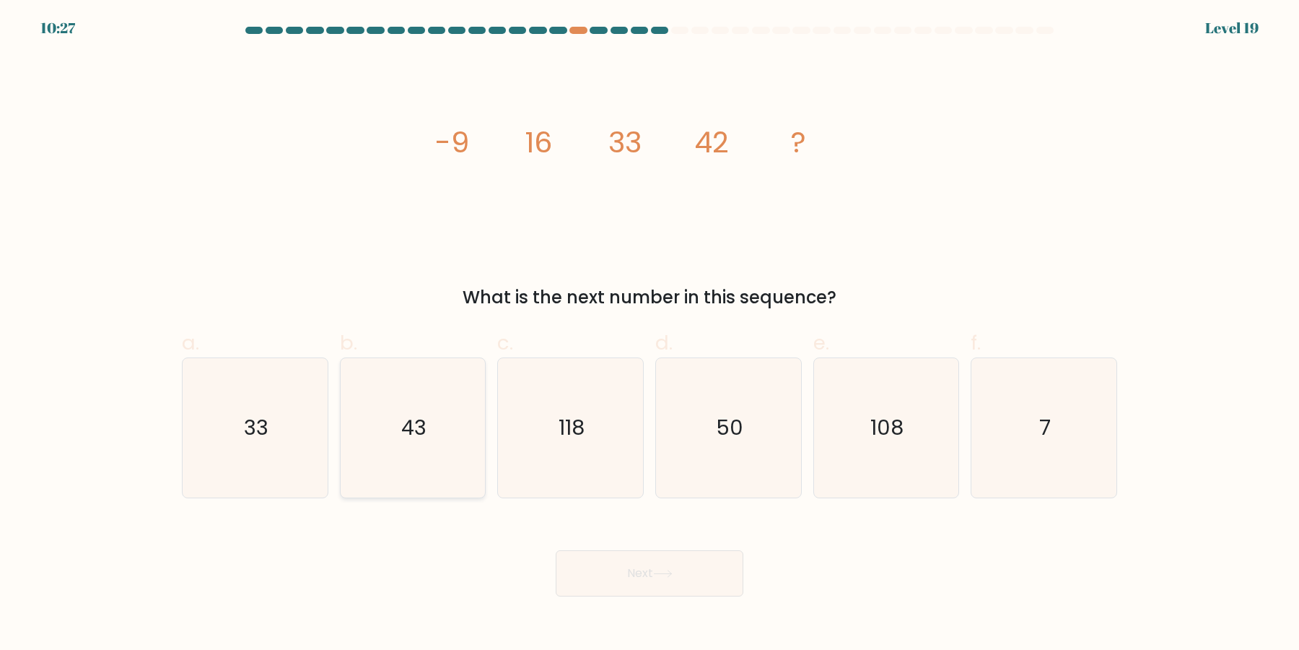
click at [409, 440] on icon "43" at bounding box center [412, 427] width 139 height 139
click at [650, 334] on input "b. 43" at bounding box center [650, 329] width 1 height 9
radio input "true"
click at [626, 580] on button "Next" at bounding box center [650, 573] width 188 height 46
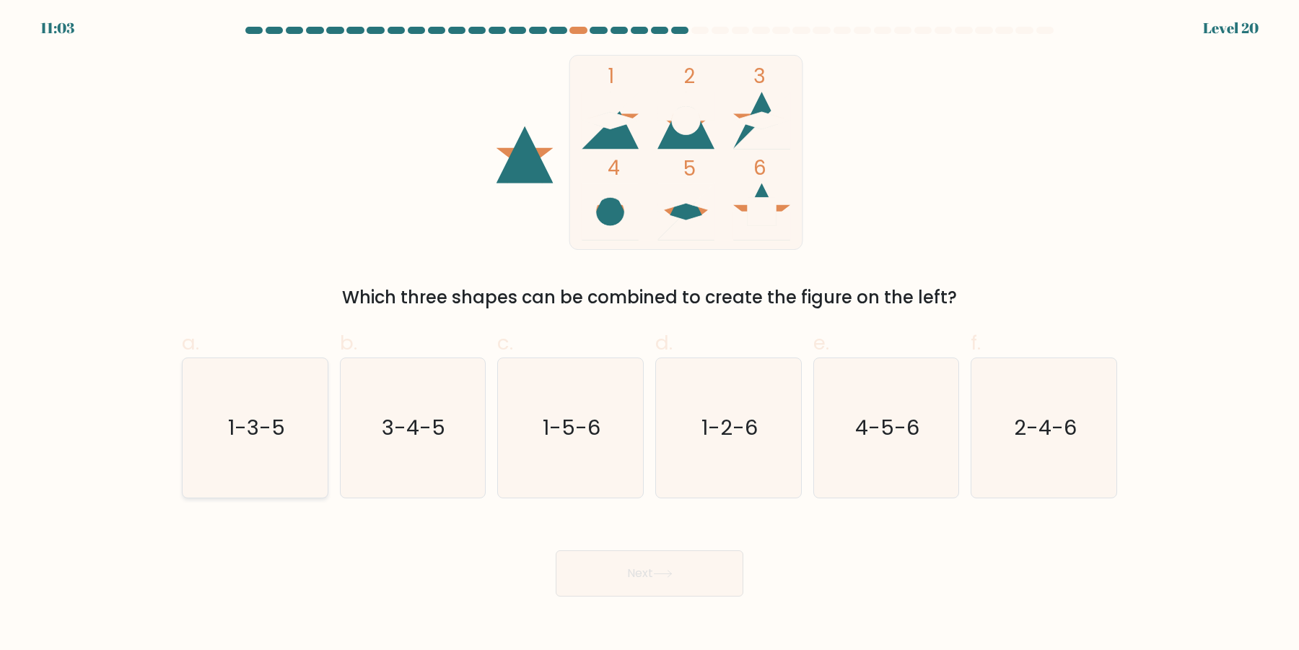
click at [247, 451] on icon "1-3-5" at bounding box center [254, 427] width 139 height 139
click at [650, 334] on input "a. 1-3-5" at bounding box center [650, 329] width 1 height 9
radio input "true"
click at [651, 578] on button "Next" at bounding box center [650, 573] width 188 height 46
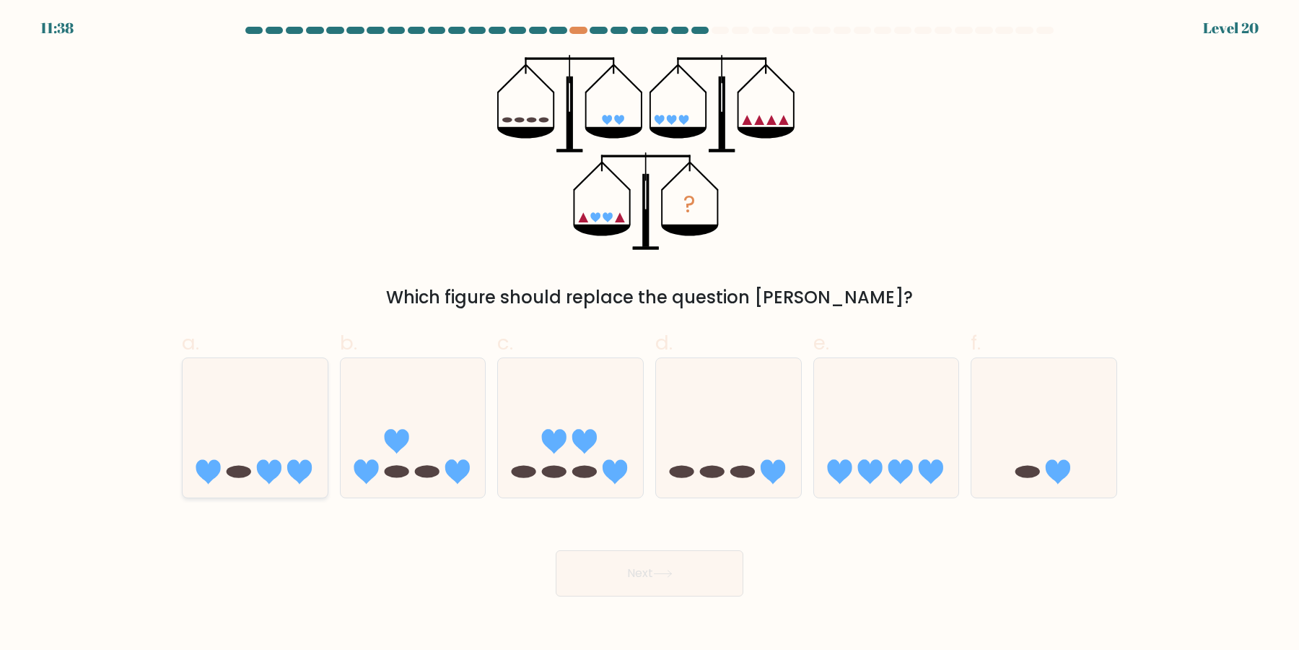
click at [287, 425] on icon at bounding box center [255, 428] width 145 height 120
click at [650, 334] on input "a." at bounding box center [650, 329] width 1 height 9
radio input "true"
click at [573, 571] on button "Next" at bounding box center [650, 573] width 188 height 46
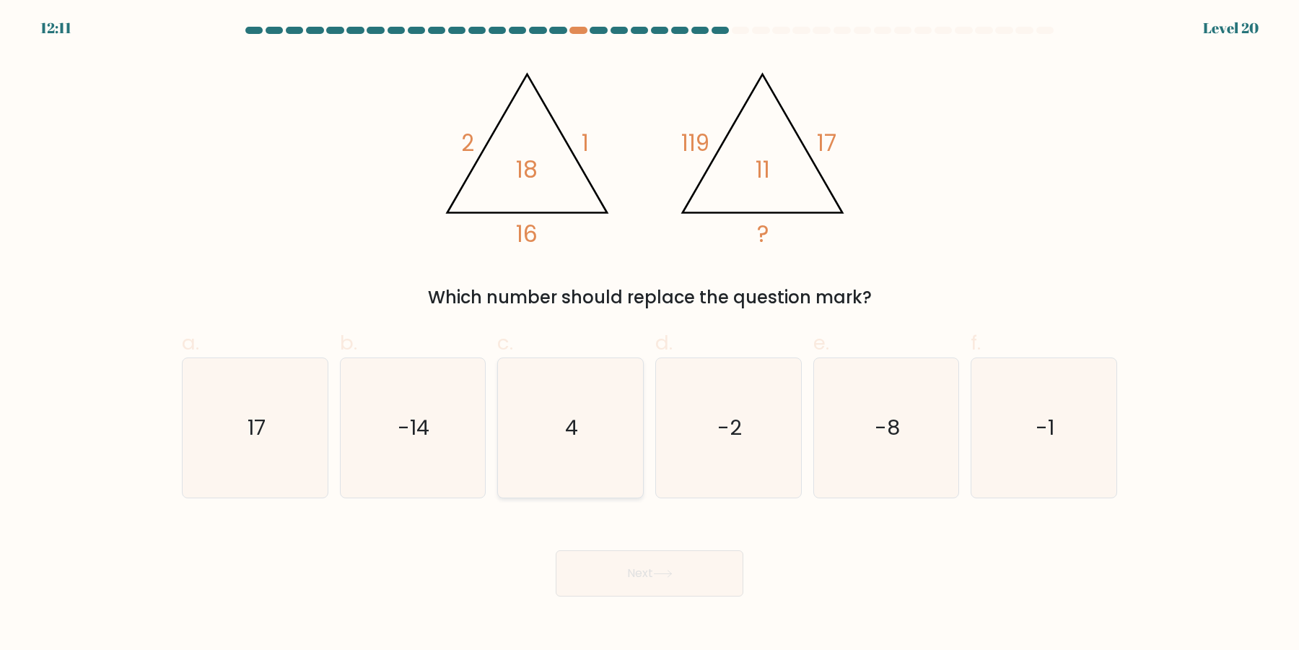
click at [592, 378] on icon "4" at bounding box center [570, 427] width 139 height 139
click at [650, 334] on input "c. 4" at bounding box center [650, 329] width 1 height 9
radio input "true"
click at [664, 558] on button "Next" at bounding box center [650, 573] width 188 height 46
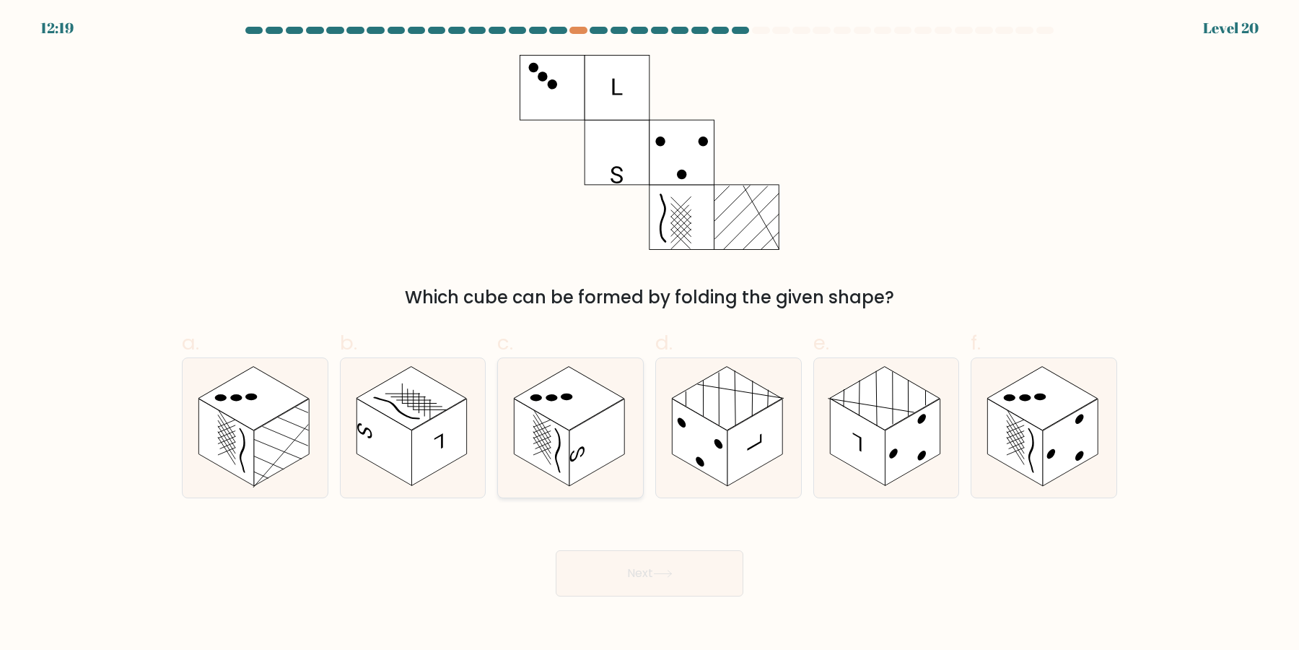
click at [596, 458] on rect at bounding box center [596, 442] width 55 height 87
click at [650, 334] on input "c." at bounding box center [650, 329] width 1 height 9
radio input "true"
click at [681, 569] on button "Next" at bounding box center [650, 573] width 188 height 46
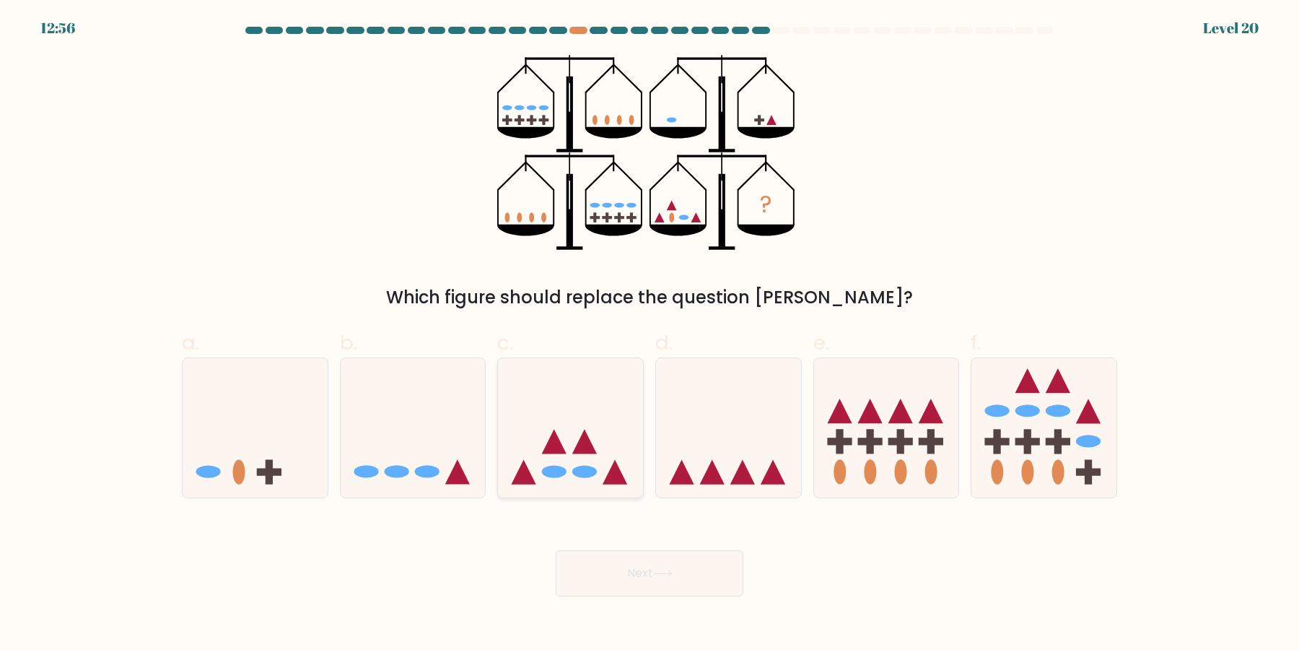
click at [573, 420] on icon at bounding box center [570, 428] width 145 height 120
click at [650, 334] on input "c." at bounding box center [650, 329] width 1 height 9
radio input "true"
click at [645, 566] on button "Next" at bounding box center [650, 573] width 188 height 46
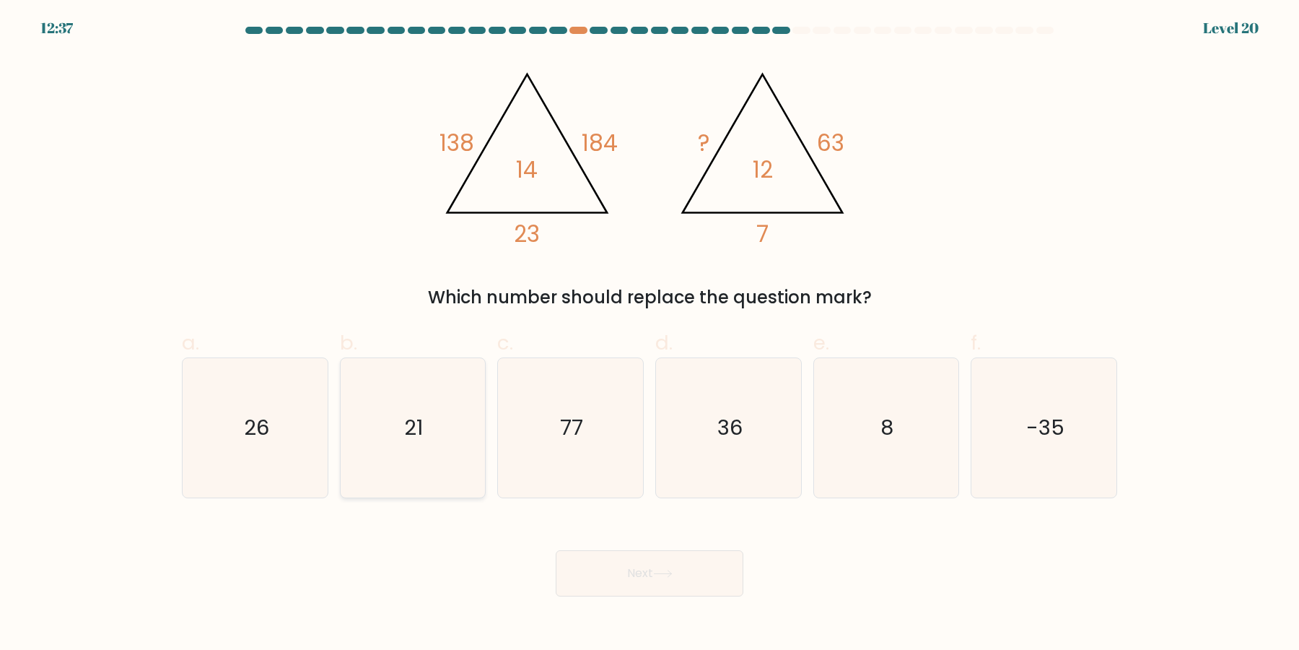
click at [403, 477] on icon "21" at bounding box center [412, 427] width 139 height 139
click at [650, 334] on input "b. 21" at bounding box center [650, 329] width 1 height 9
radio input "true"
click at [650, 584] on button "Next" at bounding box center [650, 573] width 188 height 46
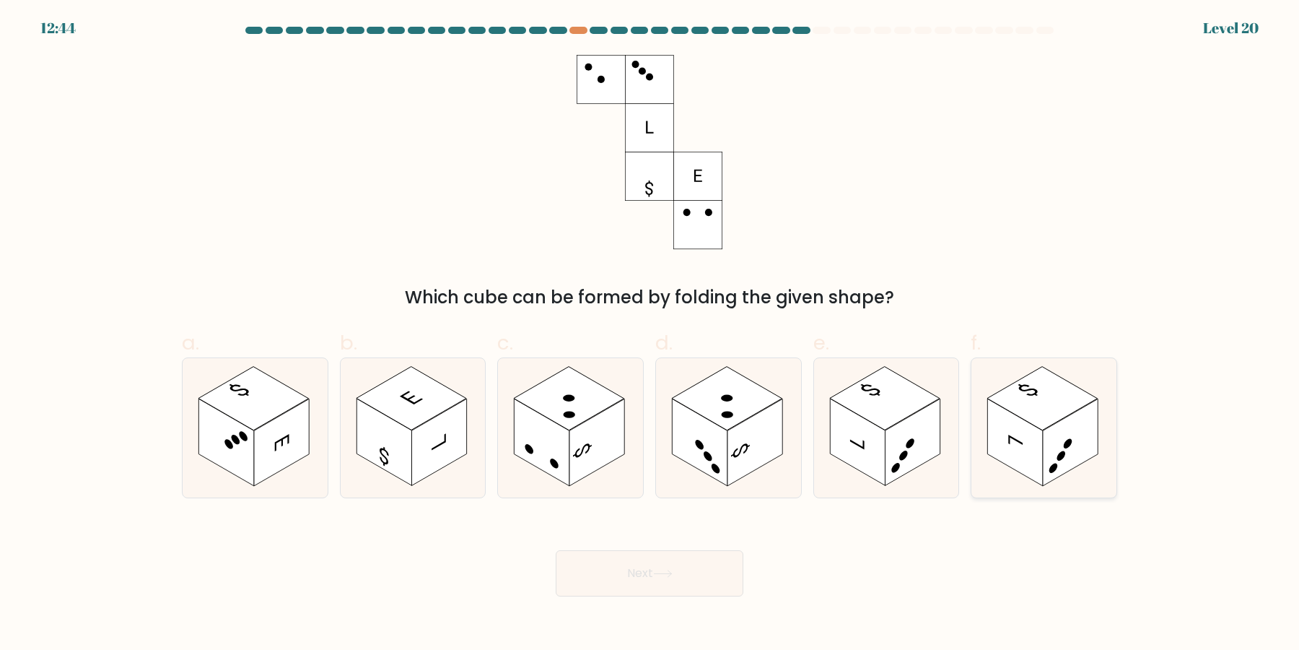
click at [1076, 419] on rect at bounding box center [1070, 442] width 55 height 87
click at [650, 334] on input "f." at bounding box center [650, 329] width 1 height 9
radio input "true"
click at [707, 585] on button "Next" at bounding box center [650, 573] width 188 height 46
click at [1018, 455] on rect at bounding box center [1015, 442] width 55 height 87
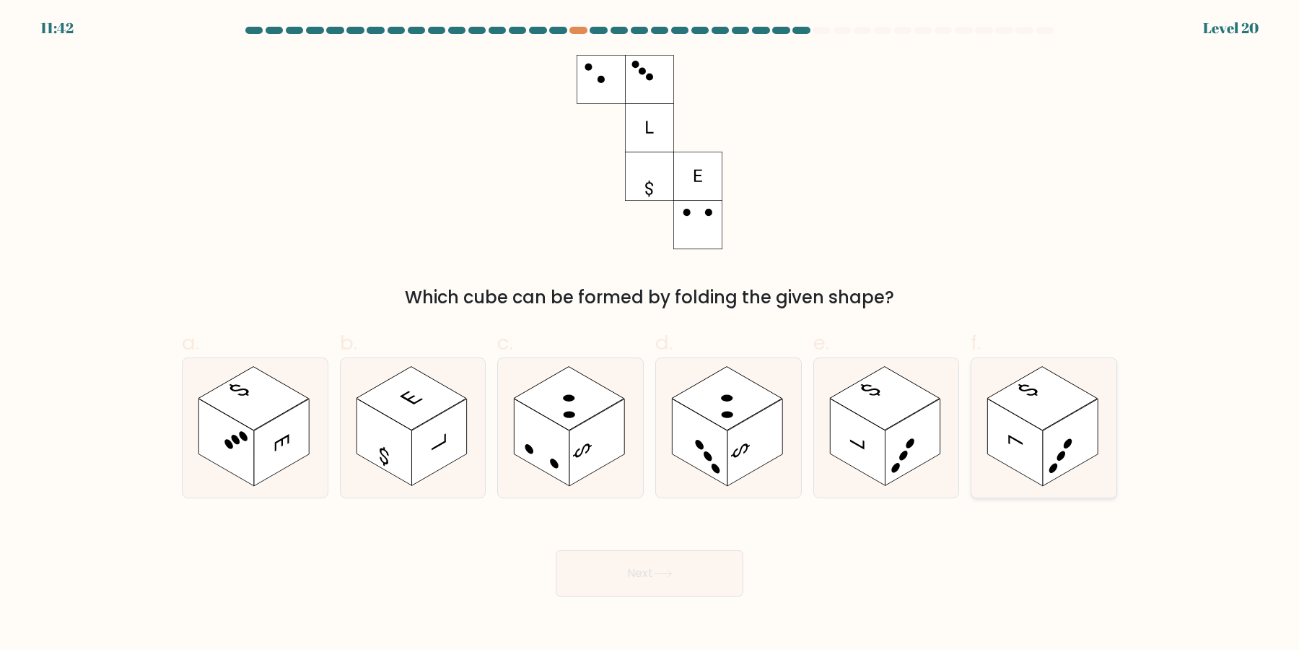
click at [650, 334] on input "f." at bounding box center [650, 329] width 1 height 9
radio input "true"
click at [724, 579] on button "Next" at bounding box center [650, 573] width 188 height 46
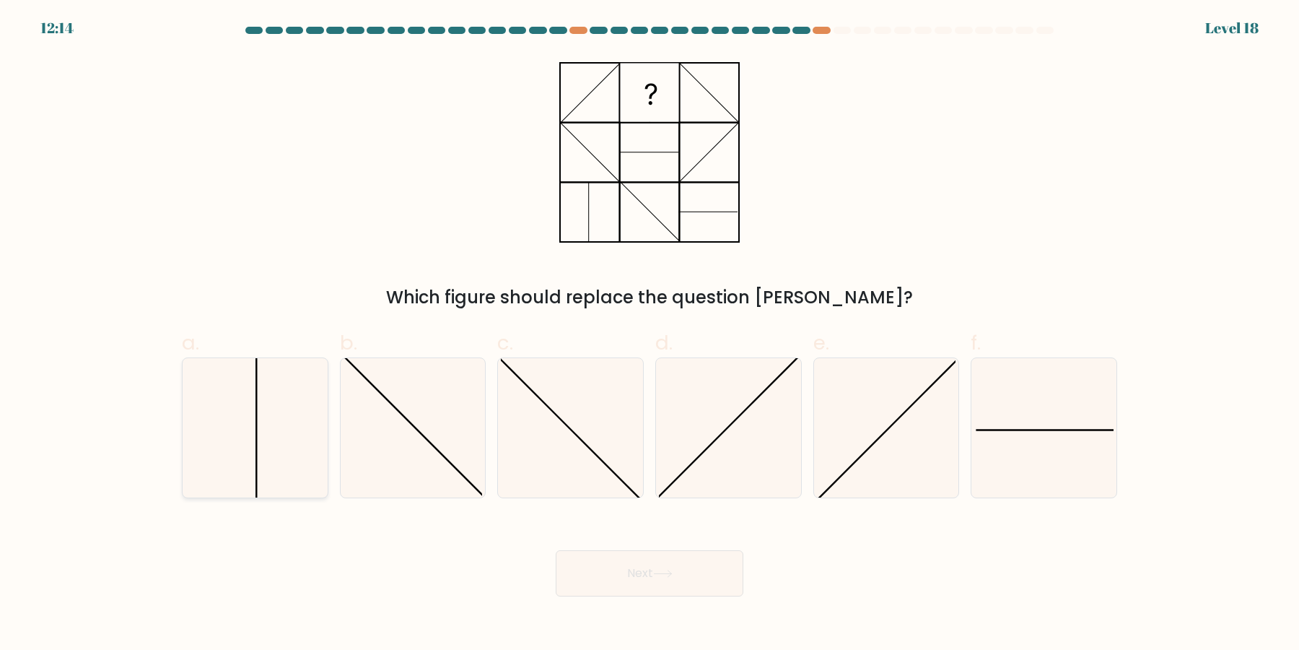
click at [266, 454] on icon at bounding box center [254, 427] width 139 height 139
click at [650, 334] on input "a." at bounding box center [650, 329] width 1 height 9
radio input "true"
click at [644, 580] on button "Next" at bounding box center [650, 573] width 188 height 46
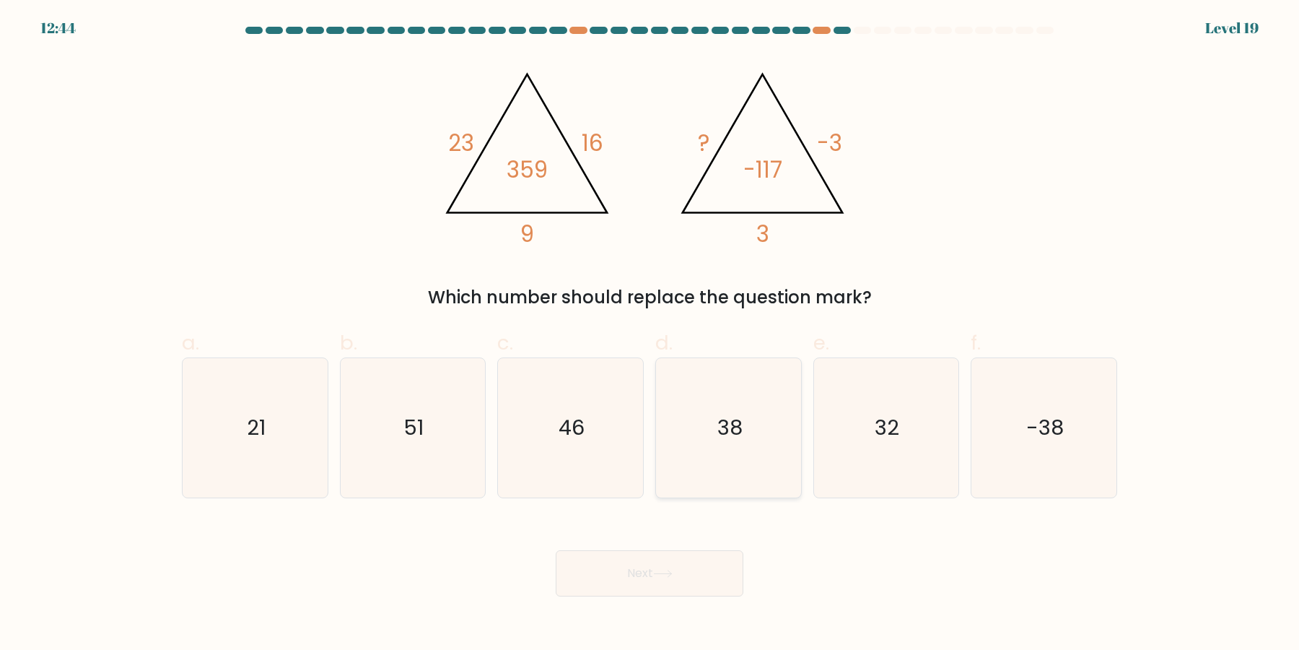
click at [755, 411] on icon "38" at bounding box center [728, 427] width 139 height 139
click at [650, 334] on input "d. 38" at bounding box center [650, 329] width 1 height 9
radio input "true"
click at [705, 582] on button "Next" at bounding box center [650, 573] width 188 height 46
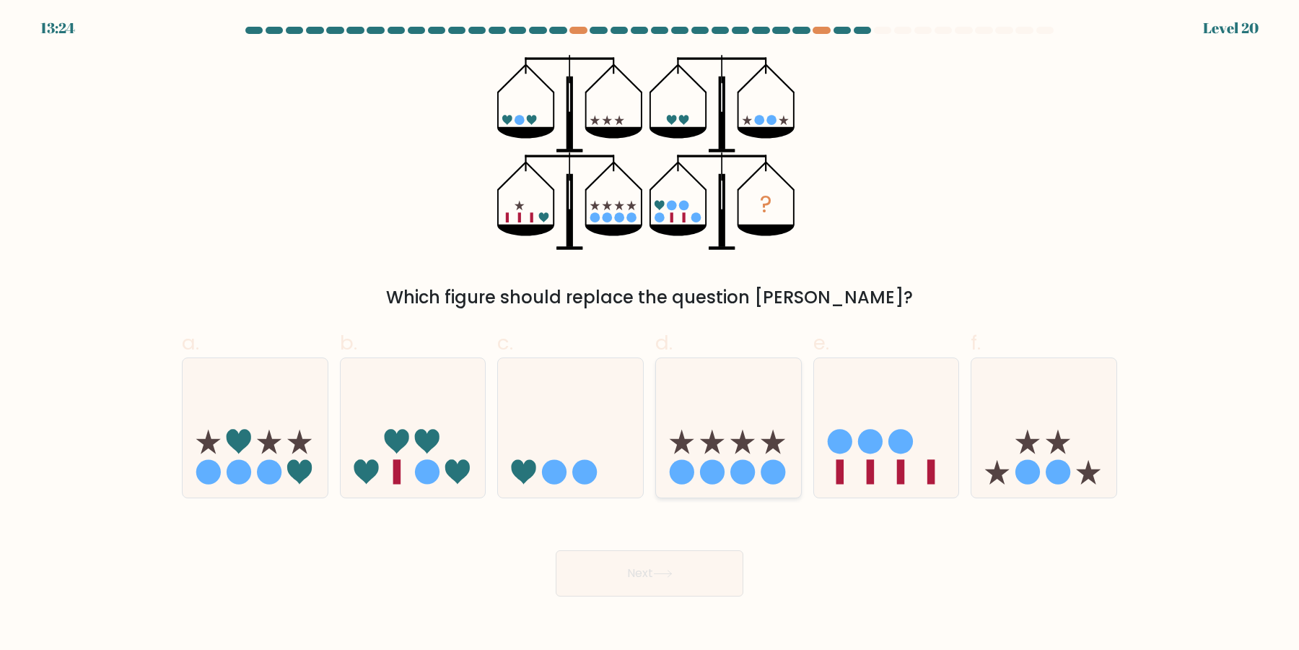
click at [780, 433] on icon at bounding box center [728, 428] width 145 height 120
click at [650, 334] on input "d." at bounding box center [650, 329] width 1 height 9
radio input "true"
click at [715, 576] on button "Next" at bounding box center [650, 573] width 188 height 46
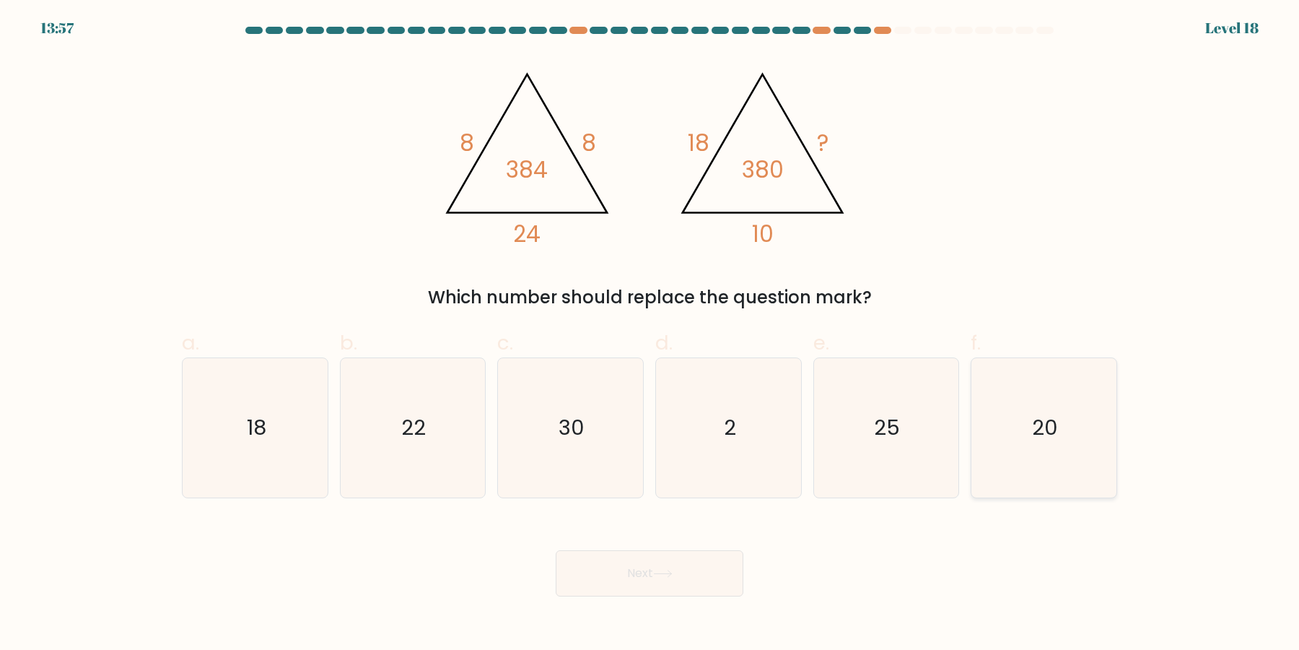
click at [1014, 416] on icon "20" at bounding box center [1043, 427] width 139 height 139
click at [650, 334] on input "f. 20" at bounding box center [650, 329] width 1 height 9
radio input "true"
click at [694, 580] on button "Next" at bounding box center [650, 573] width 188 height 46
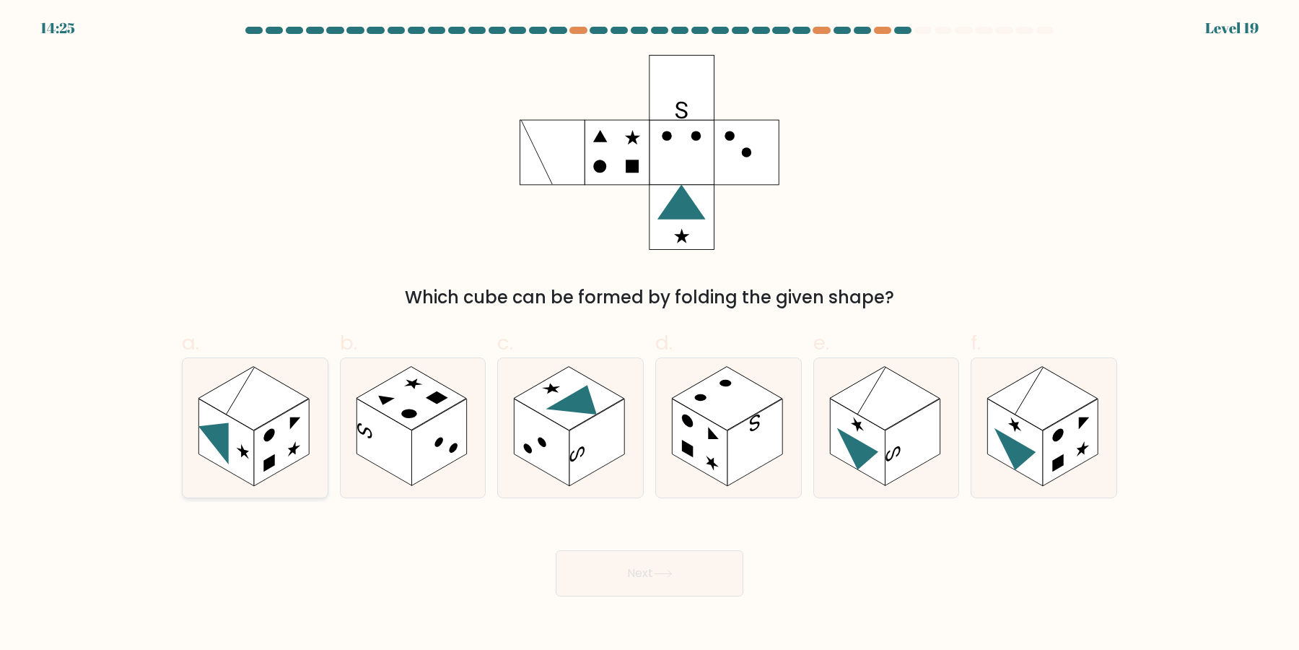
click at [234, 432] on rect at bounding box center [225, 442] width 55 height 87
click at [650, 334] on input "a." at bounding box center [650, 329] width 1 height 9
radio input "true"
click at [691, 589] on button "Next" at bounding box center [650, 573] width 188 height 46
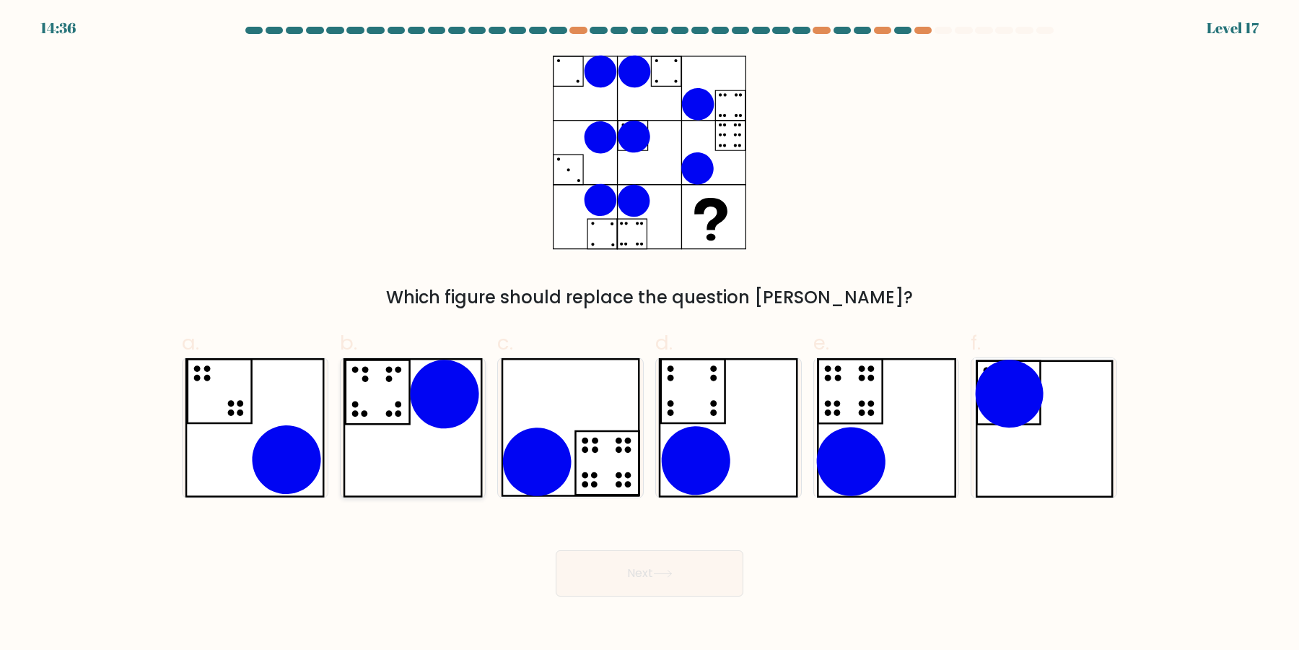
click at [350, 439] on icon at bounding box center [413, 427] width 140 height 139
click at [650, 334] on input "b." at bounding box center [650, 329] width 1 height 9
radio input "true"
click at [634, 473] on icon at bounding box center [570, 427] width 139 height 139
click at [650, 334] on input "c." at bounding box center [650, 329] width 1 height 9
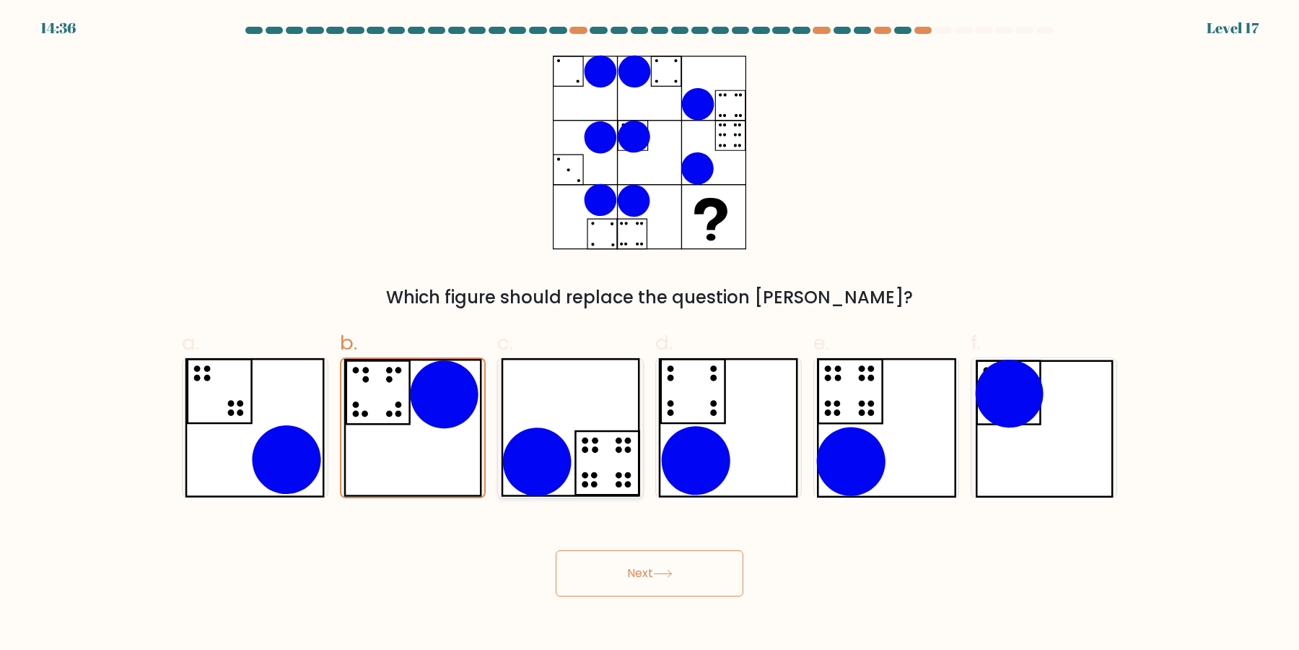
radio input "true"
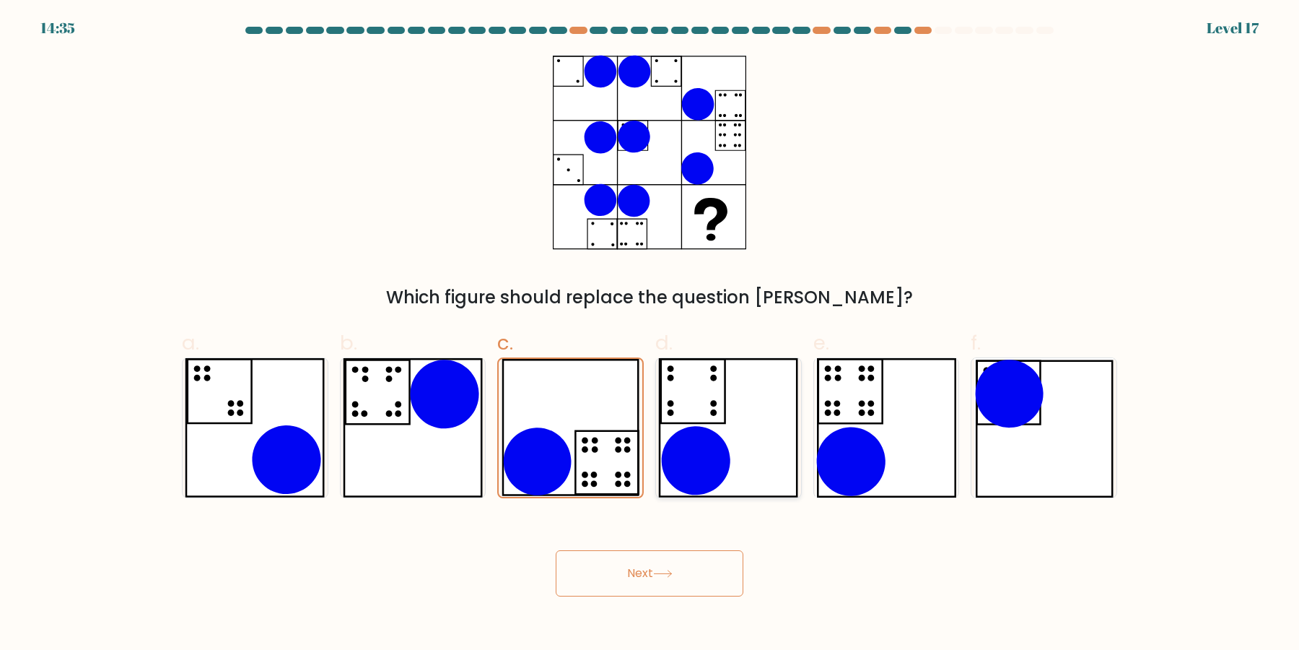
drag, startPoint x: 784, startPoint y: 455, endPoint x: 849, endPoint y: 443, distance: 66.1
click at [786, 455] on icon at bounding box center [728, 427] width 140 height 139
click at [863, 442] on icon at bounding box center [851, 461] width 69 height 69
click at [650, 334] on input "e." at bounding box center [650, 329] width 1 height 9
radio input "true"
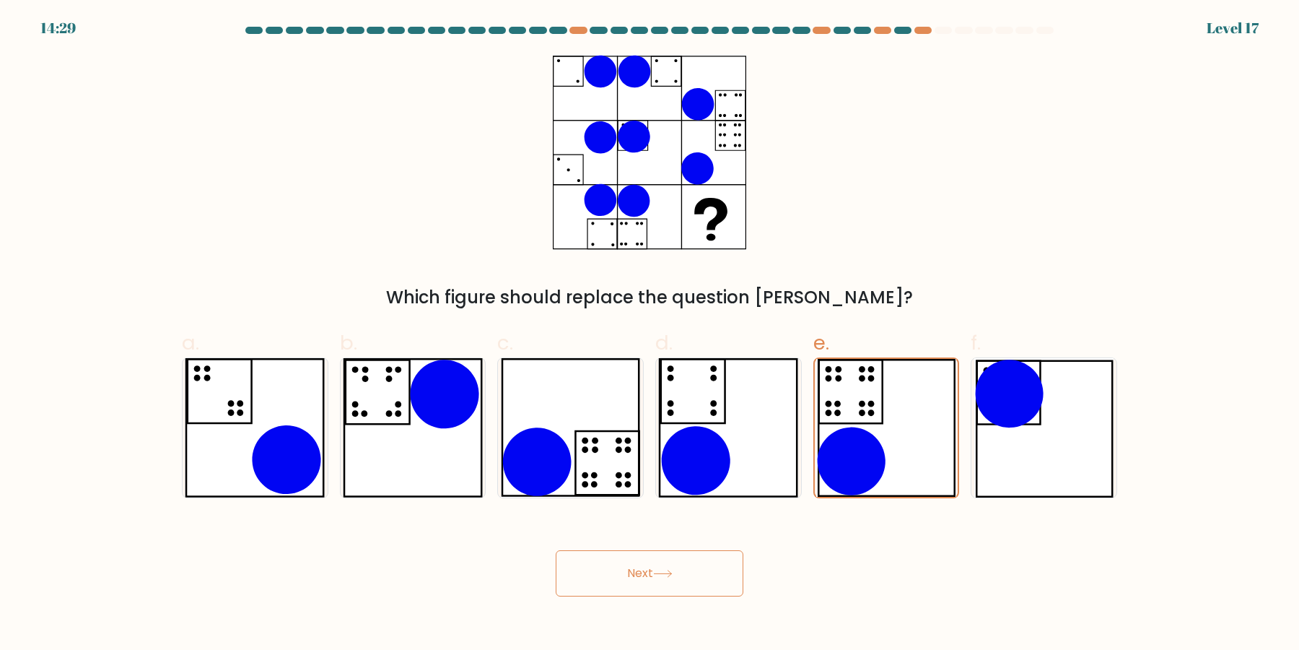
click at [684, 567] on button "Next" at bounding box center [650, 573] width 188 height 46
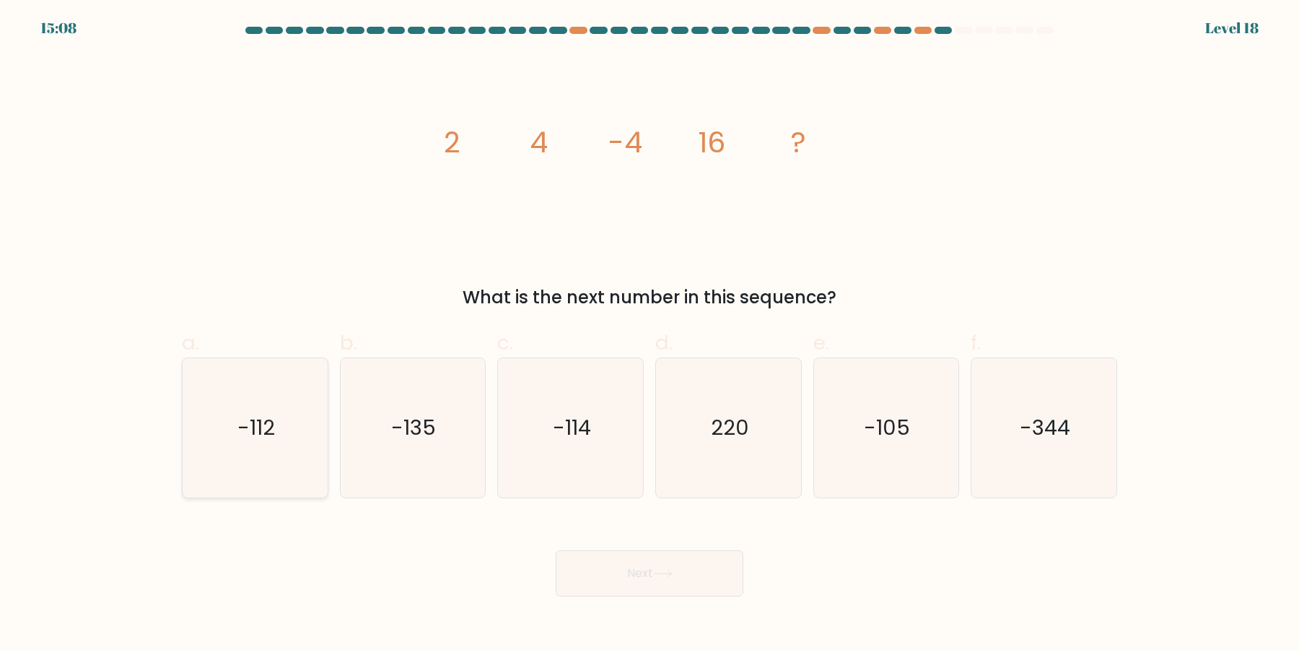
drag, startPoint x: 273, startPoint y: 474, endPoint x: 283, endPoint y: 480, distance: 11.6
click at [273, 473] on icon "-112" at bounding box center [254, 427] width 139 height 139
click at [650, 334] on input "a. -112" at bounding box center [650, 329] width 1 height 9
radio input "true"
click at [710, 574] on button "Next" at bounding box center [650, 573] width 188 height 46
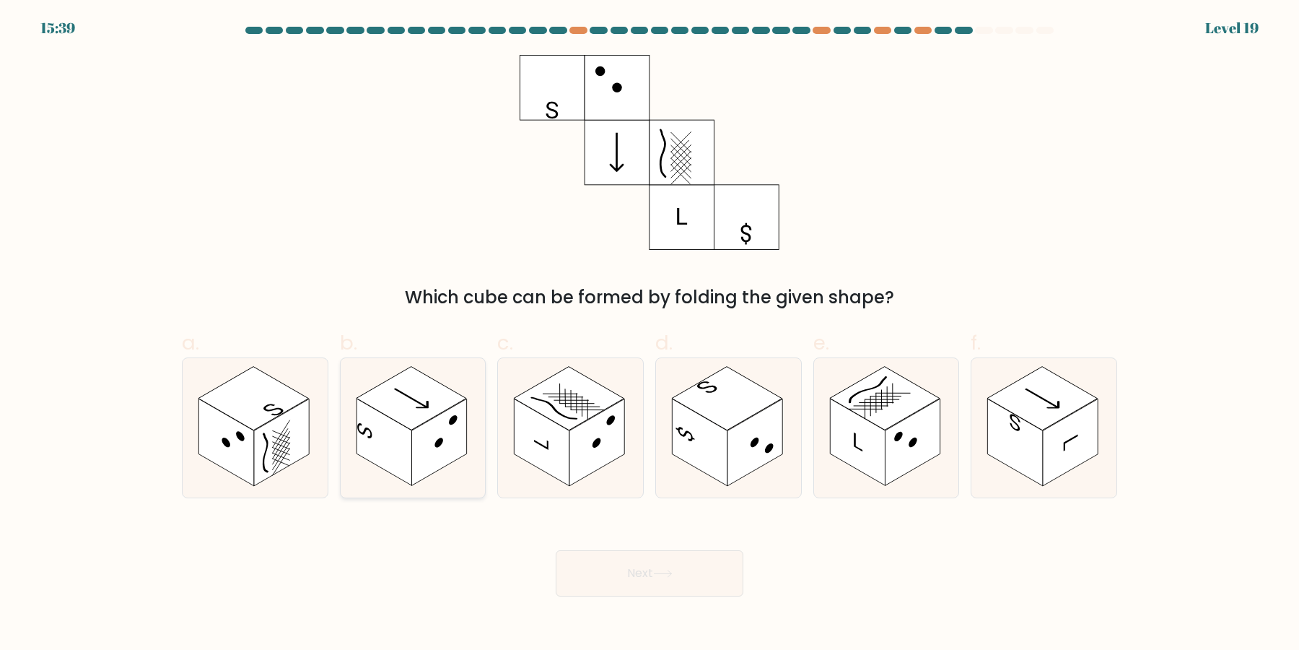
click at [429, 468] on rect at bounding box center [438, 442] width 55 height 87
click at [650, 334] on input "b." at bounding box center [650, 329] width 1 height 9
radio input "true"
click at [656, 575] on button "Next" at bounding box center [650, 573] width 188 height 46
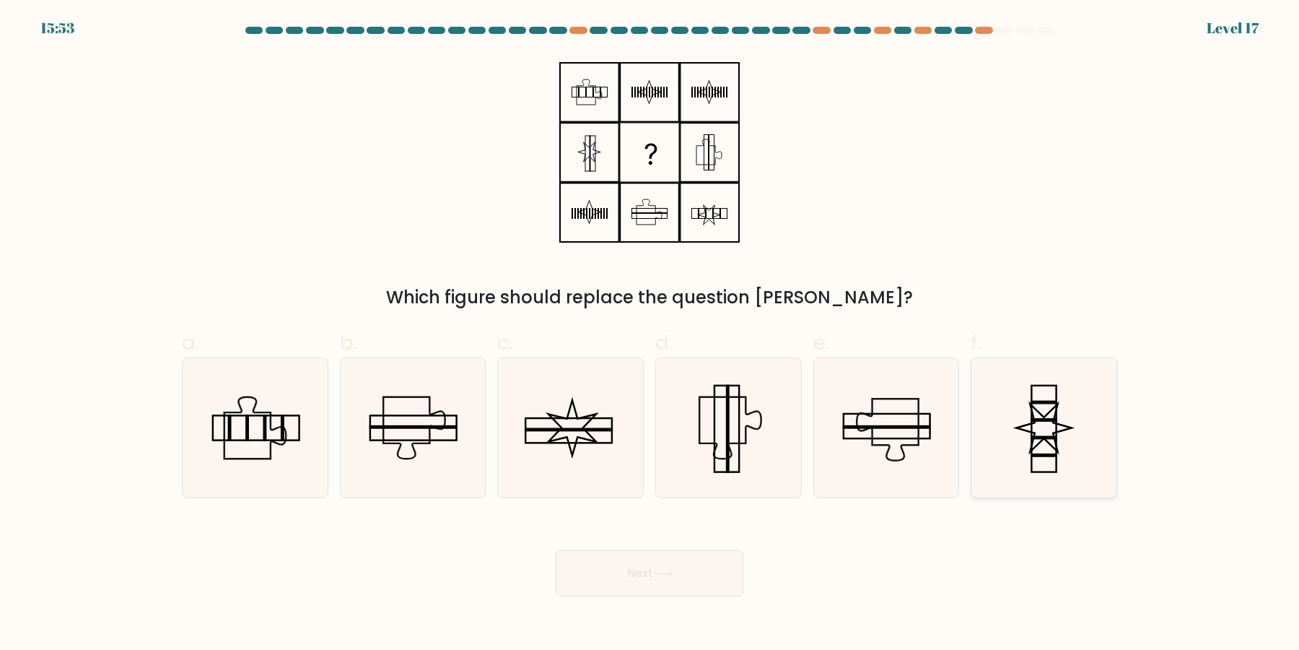
click at [1016, 416] on icon at bounding box center [1043, 427] width 139 height 139
click at [650, 334] on input "f." at bounding box center [650, 329] width 1 height 9
radio input "true"
click at [700, 590] on button "Next" at bounding box center [650, 573] width 188 height 46
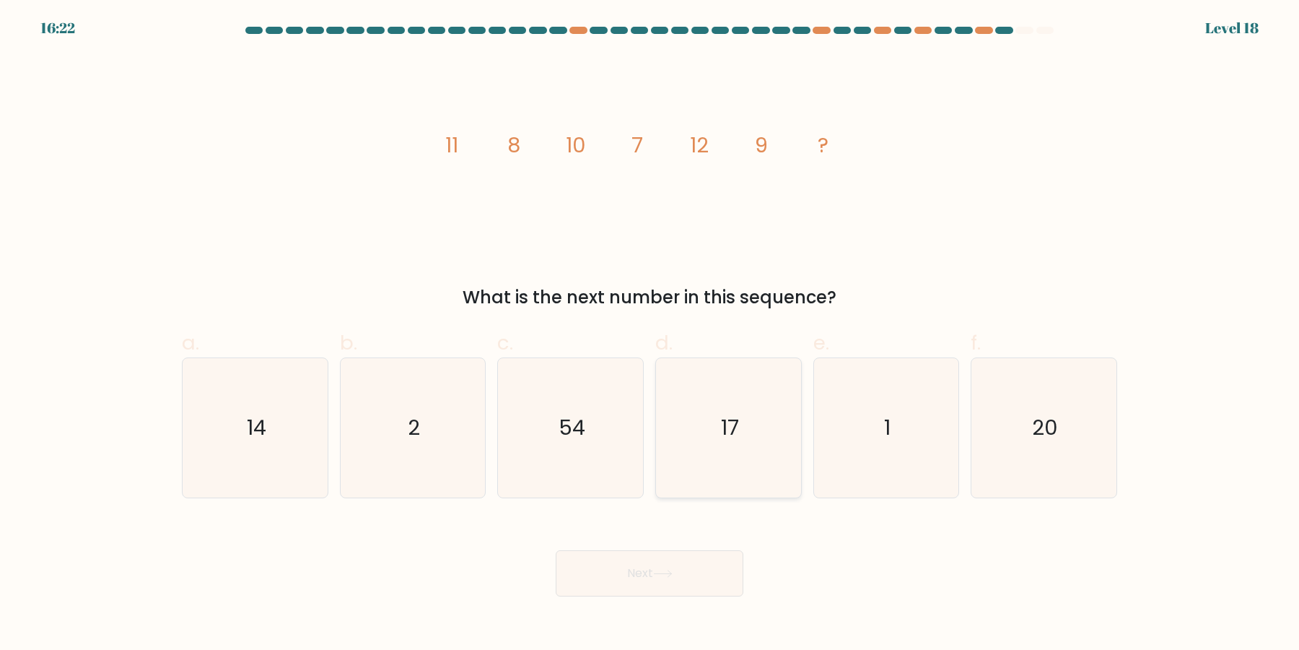
click at [738, 438] on icon "17" at bounding box center [728, 427] width 139 height 139
click at [650, 334] on input "d. 17" at bounding box center [650, 329] width 1 height 9
radio input "true"
click at [719, 559] on button "Next" at bounding box center [650, 573] width 188 height 46
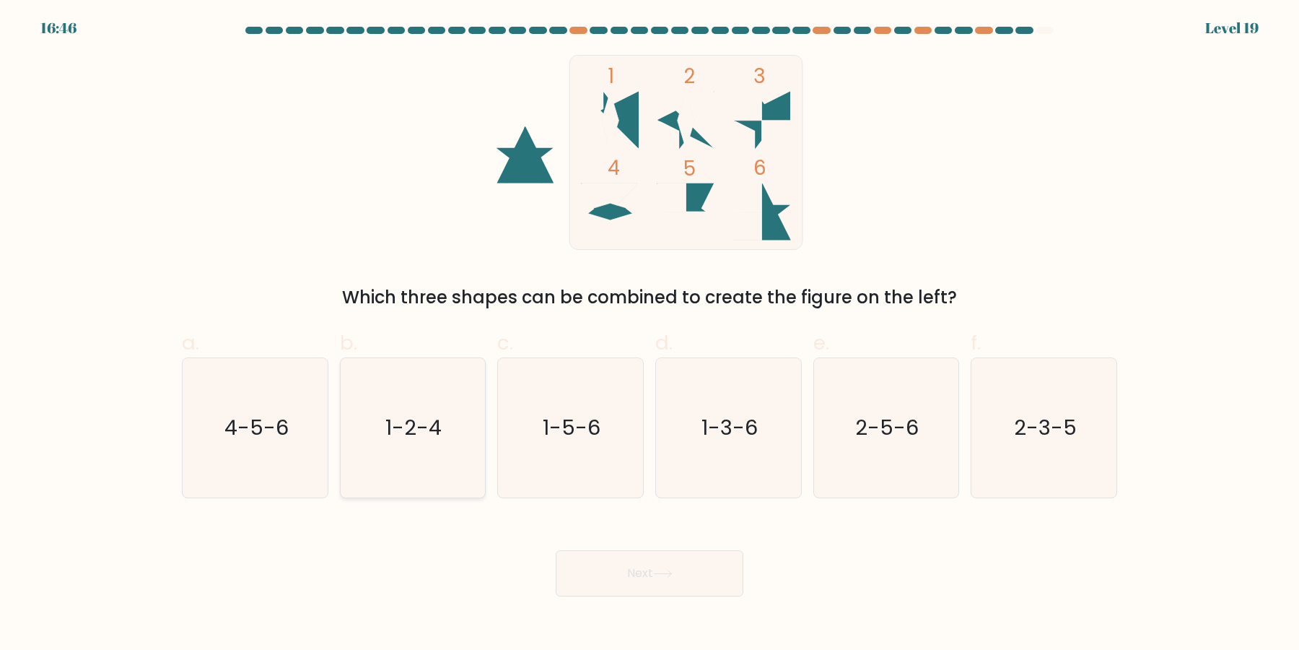
click at [403, 448] on icon "1-2-4" at bounding box center [412, 427] width 139 height 139
click at [650, 334] on input "b. 1-2-4" at bounding box center [650, 329] width 1 height 9
radio input "true"
click at [659, 582] on button "Next" at bounding box center [650, 573] width 188 height 46
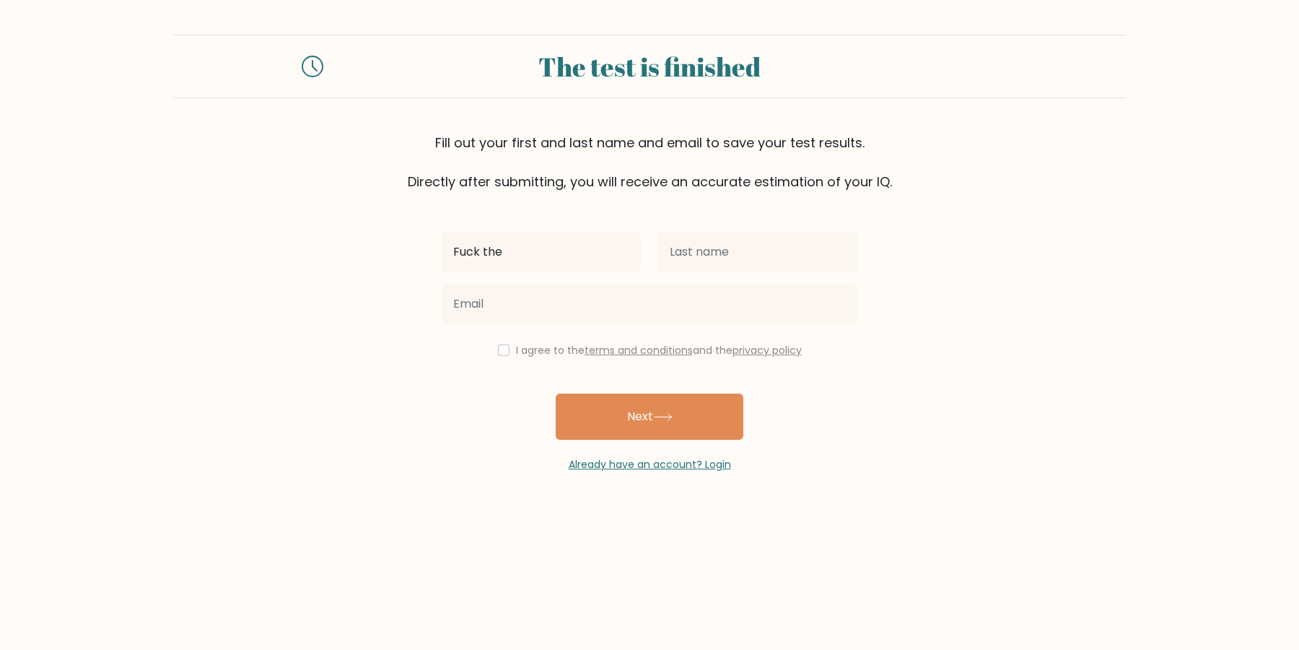
type input "Fuck the"
click at [755, 266] on input "text" at bounding box center [757, 252] width 199 height 40
type input "Boxes"
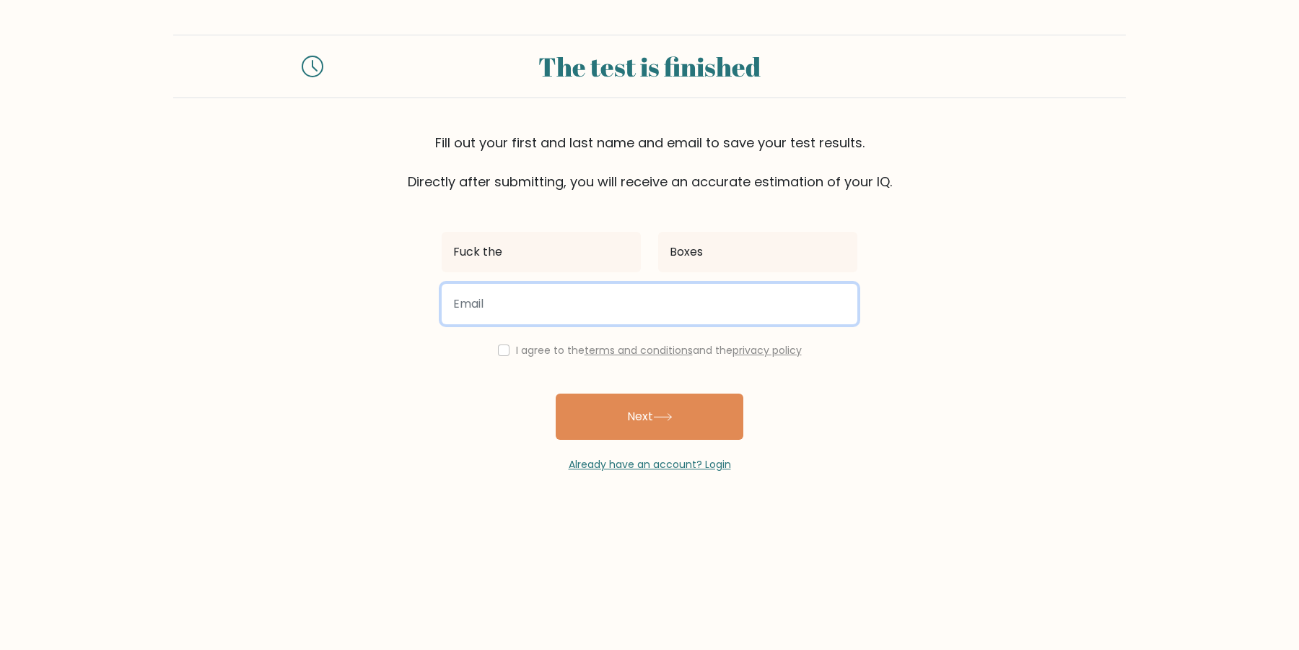
click at [705, 305] on input "email" at bounding box center [650, 304] width 416 height 40
type input "[PERSON_NAME]@hnjk.wfe"
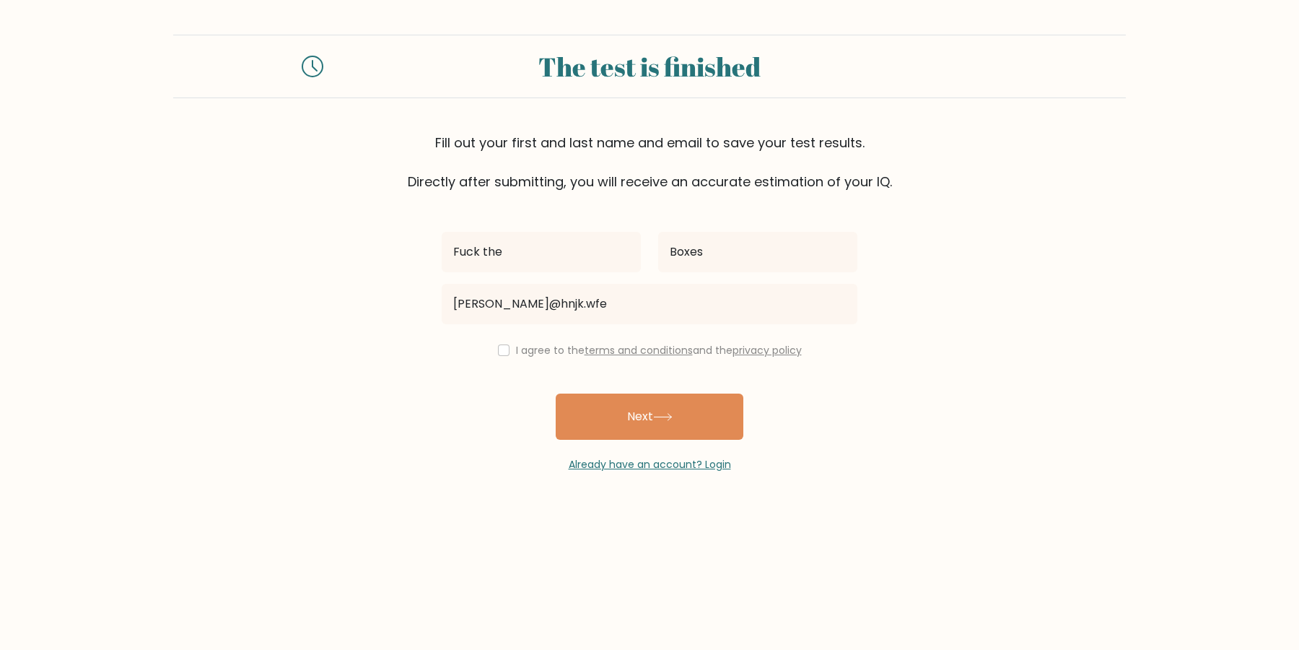
click at [513, 357] on div "I agree to the terms and conditions and the privacy policy" at bounding box center [649, 349] width 433 height 17
click at [512, 354] on div "I agree to the terms and conditions and the privacy policy" at bounding box center [649, 349] width 433 height 17
click at [510, 354] on input "checkbox" at bounding box center [504, 350] width 12 height 12
checkbox input "true"
click at [589, 409] on button "Next" at bounding box center [650, 416] width 188 height 46
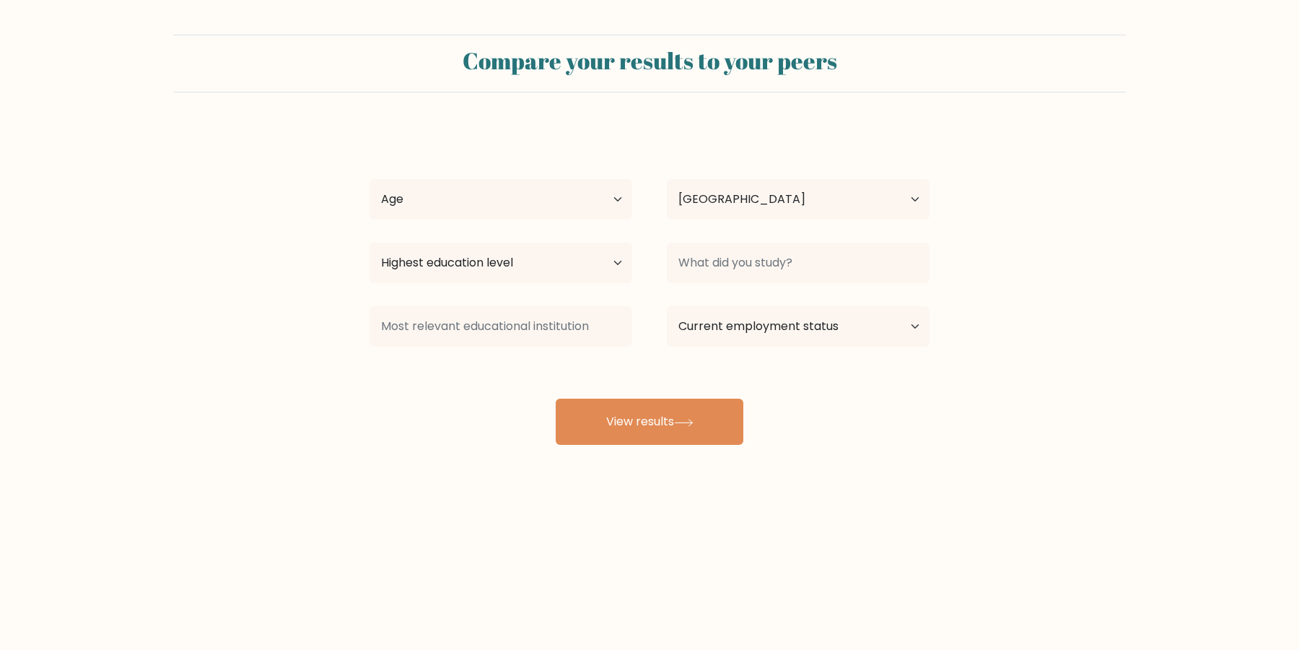
select select "US"
select select "65_plus"
click option "[DEMOGRAPHIC_DATA] and above" at bounding box center [0, 0] width 0 height 0
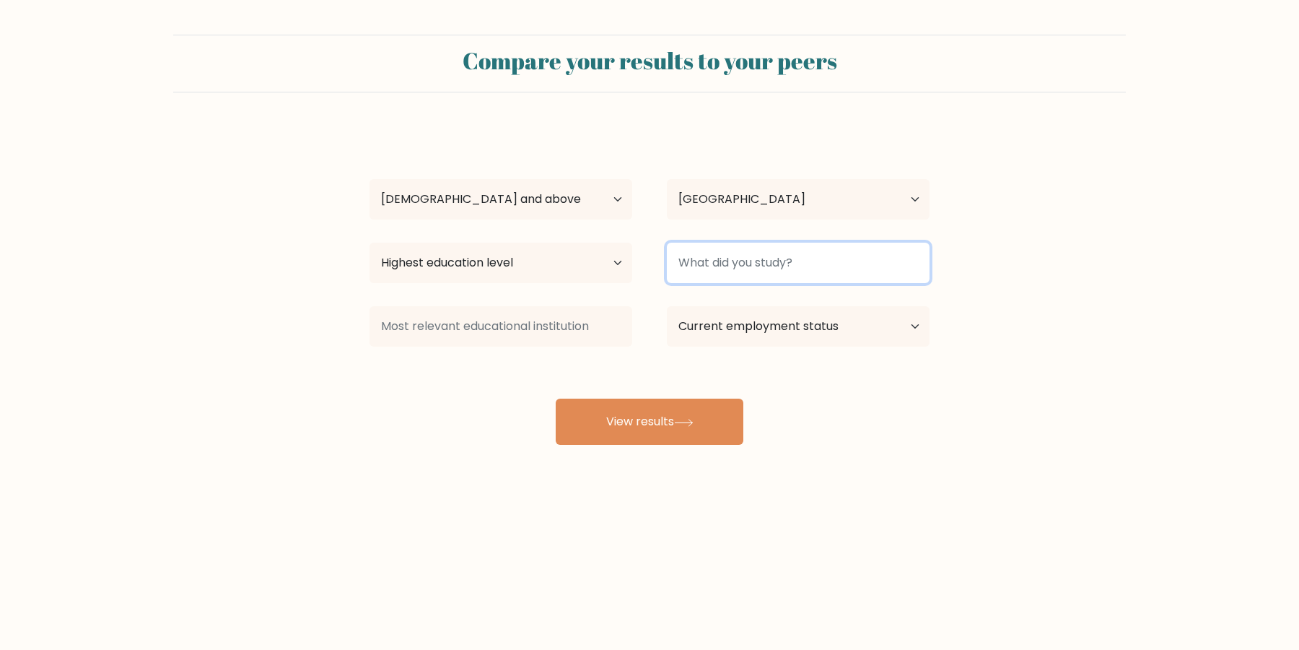
click at [740, 253] on input at bounding box center [798, 263] width 263 height 40
type input "-"
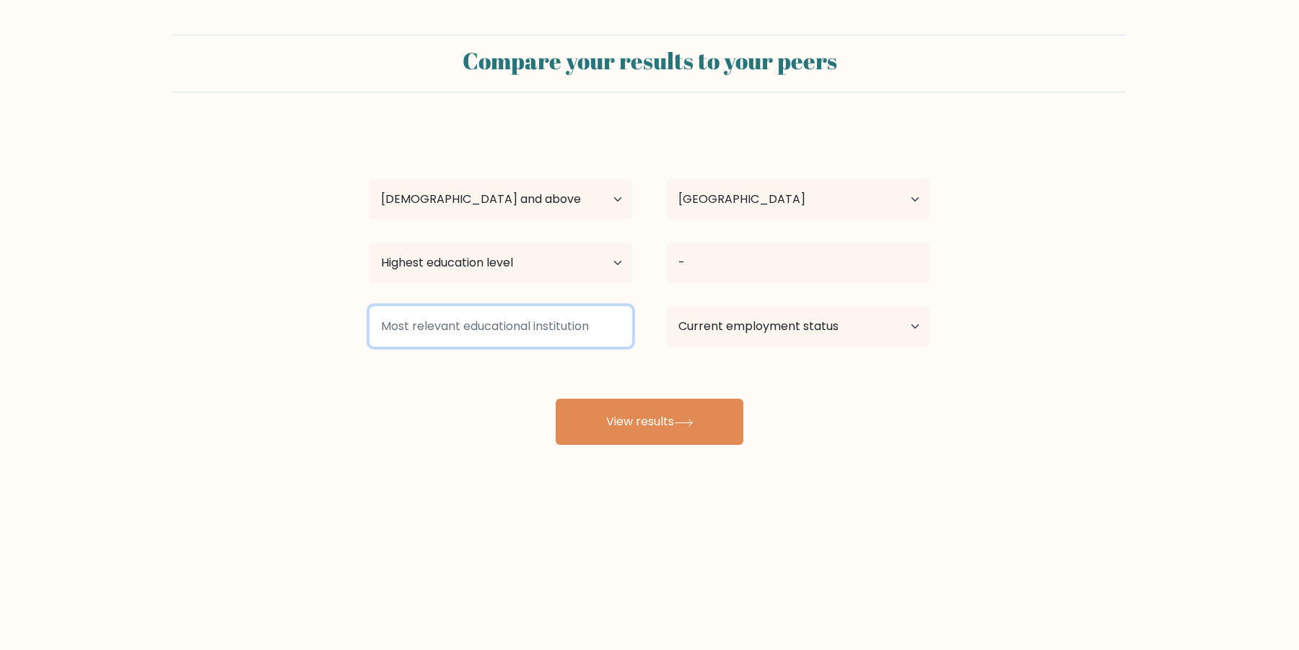
click at [512, 331] on input at bounding box center [501, 326] width 263 height 40
type input "-"
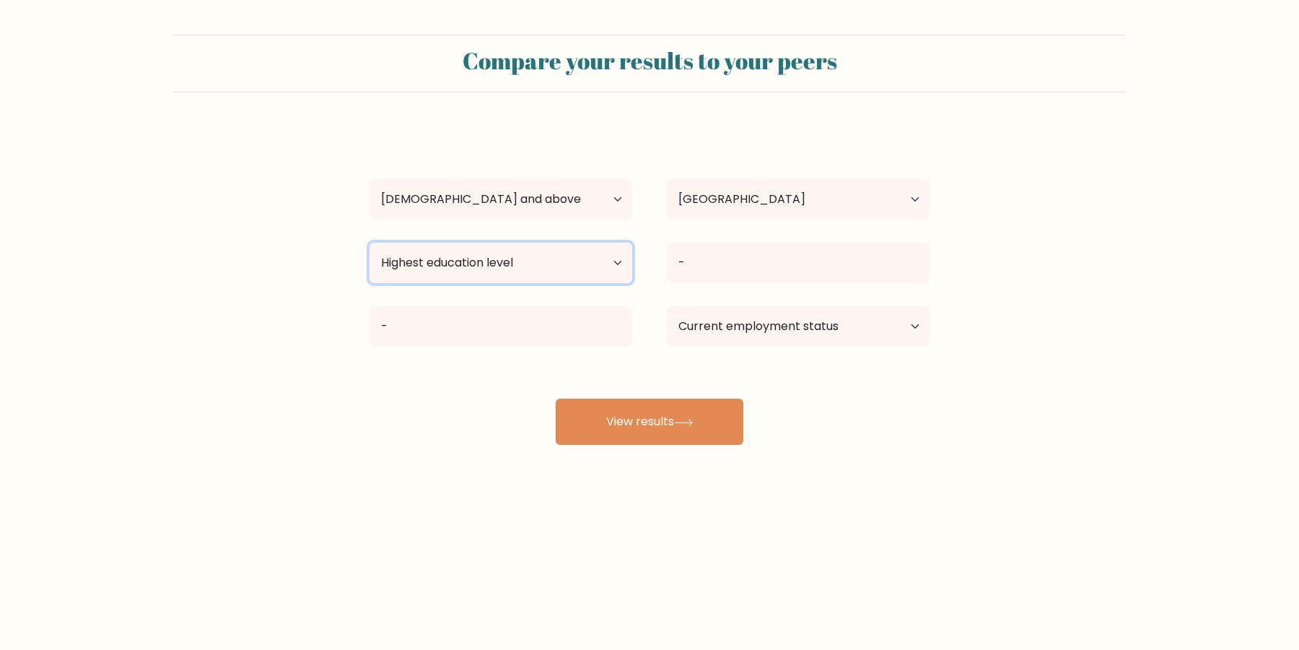
select select "no_schooling"
click option "No schooling" at bounding box center [0, 0] width 0 height 0
click at [641, 305] on div "-" at bounding box center [500, 326] width 297 height 52
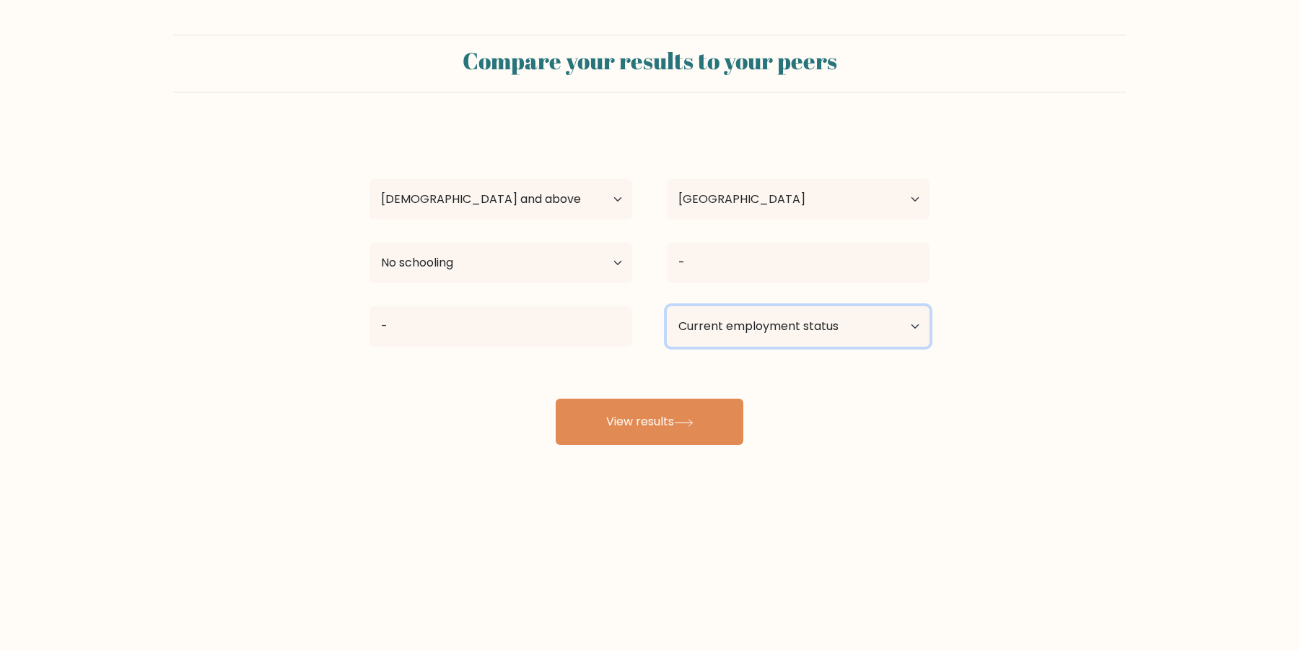
click at [684, 328] on select "Current employment status Employed Student Retired Other / prefer not to answer" at bounding box center [798, 326] width 263 height 40
select select "other"
click option "Other / prefer not to answer" at bounding box center [0, 0] width 0 height 0
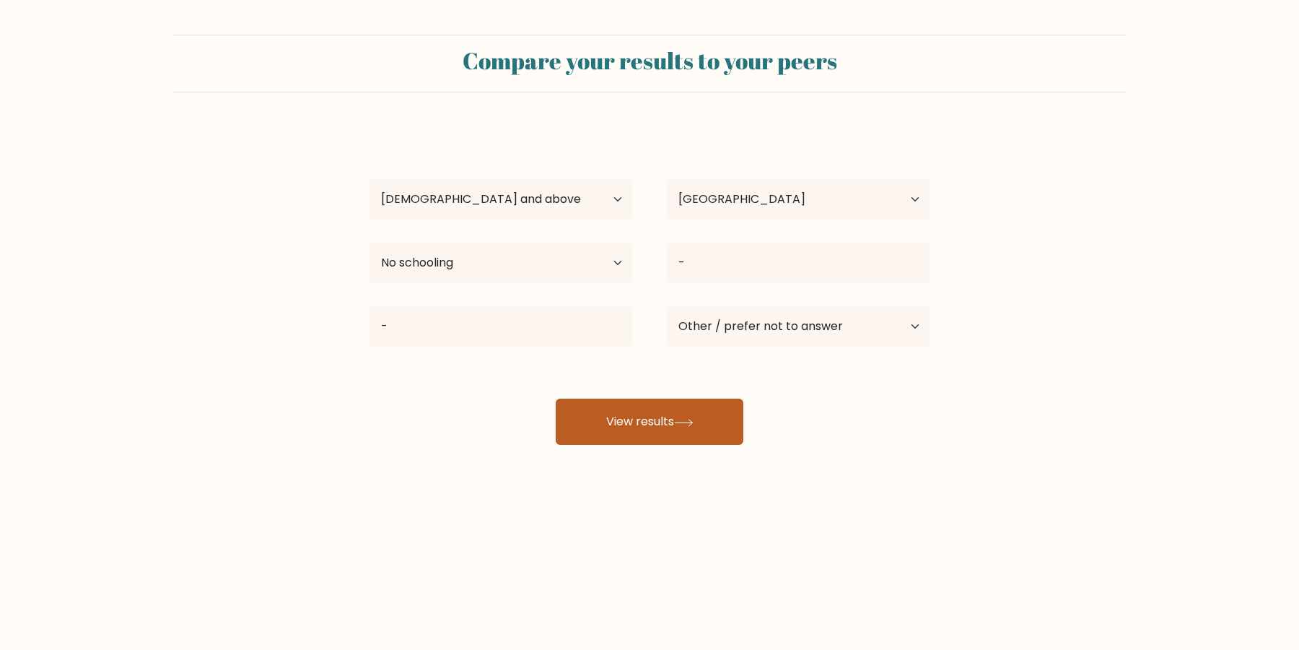
click at [640, 436] on button "View results" at bounding box center [650, 421] width 188 height 46
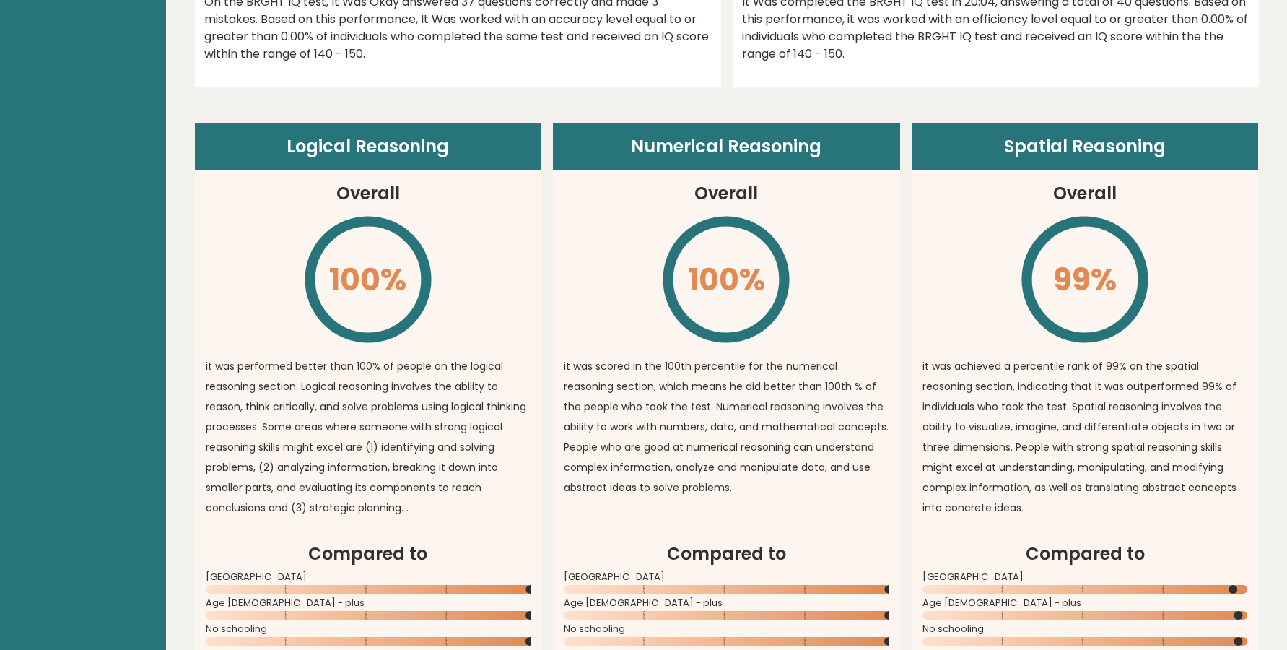
scroll to position [100, 0]
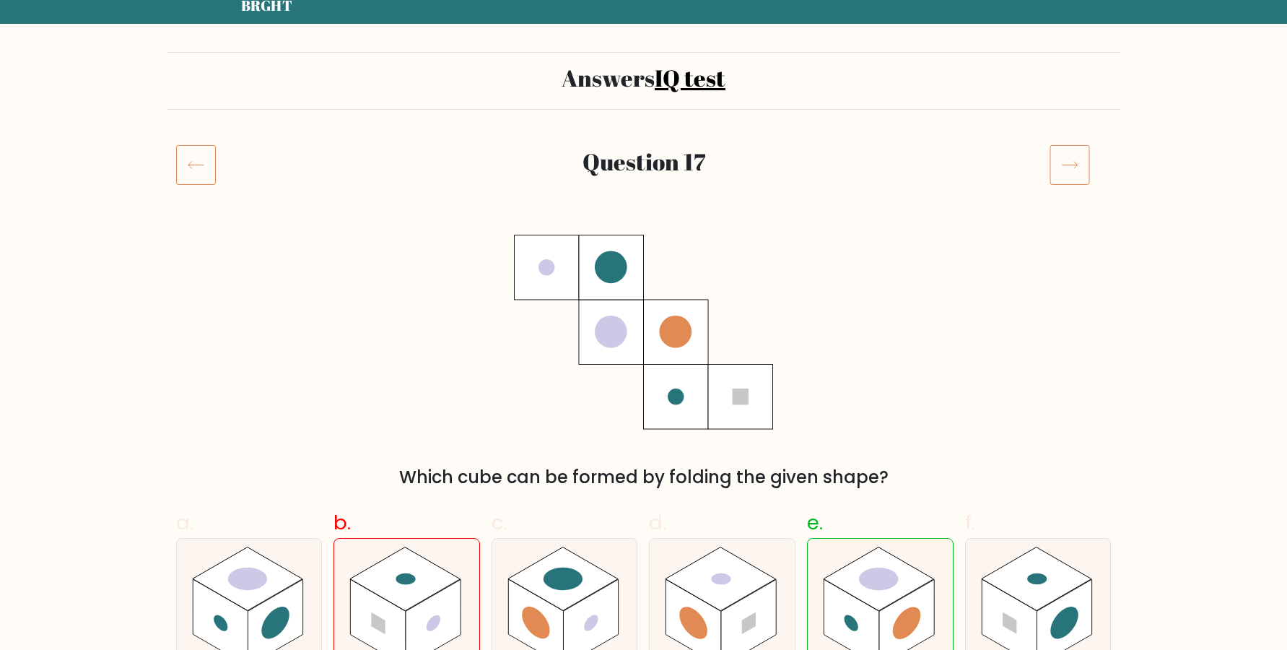
scroll to position [98, 0]
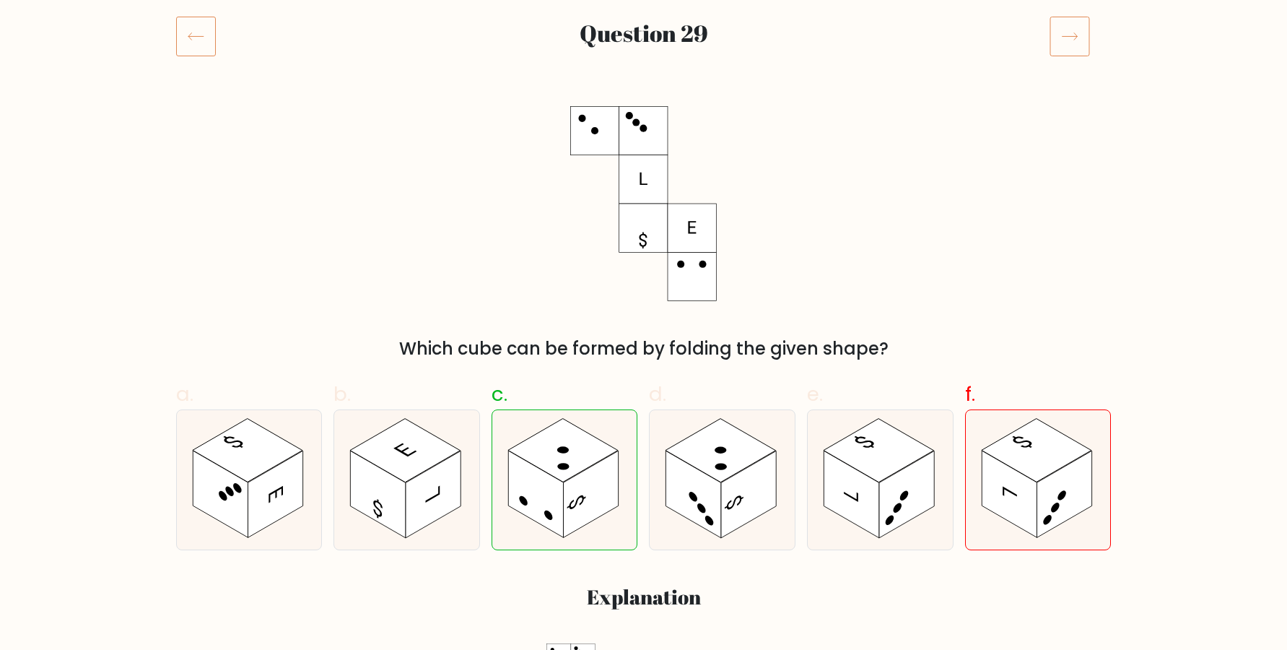
scroll to position [196, 0]
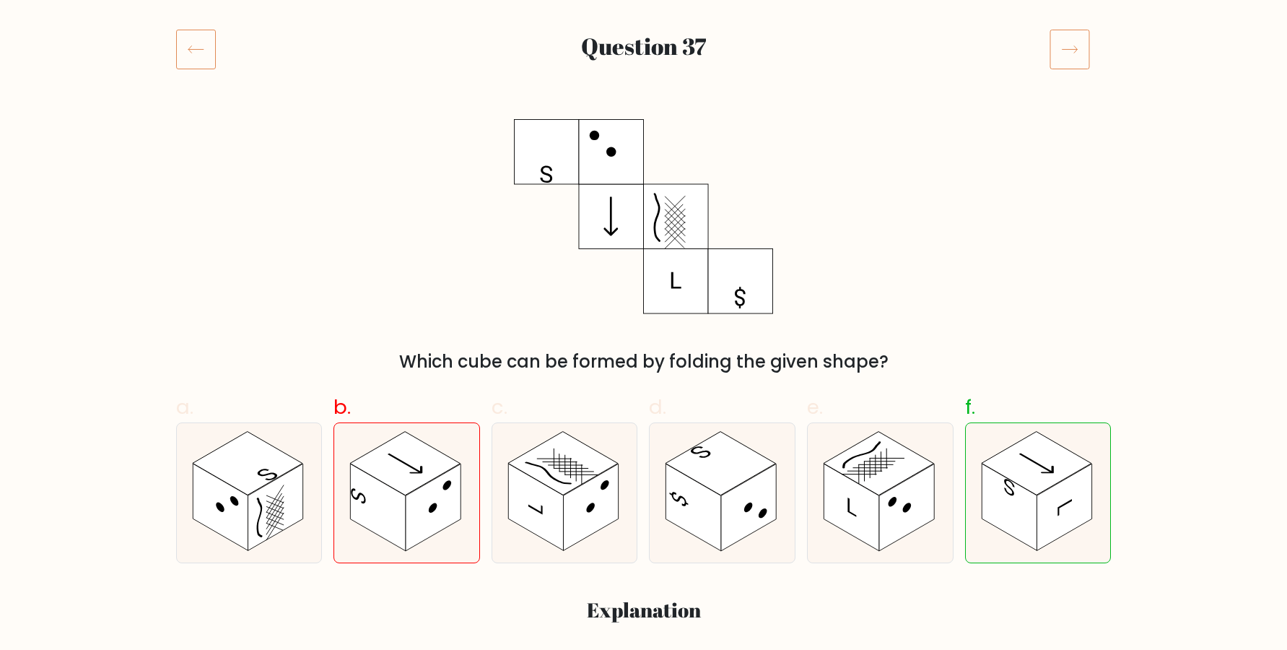
scroll to position [196, 0]
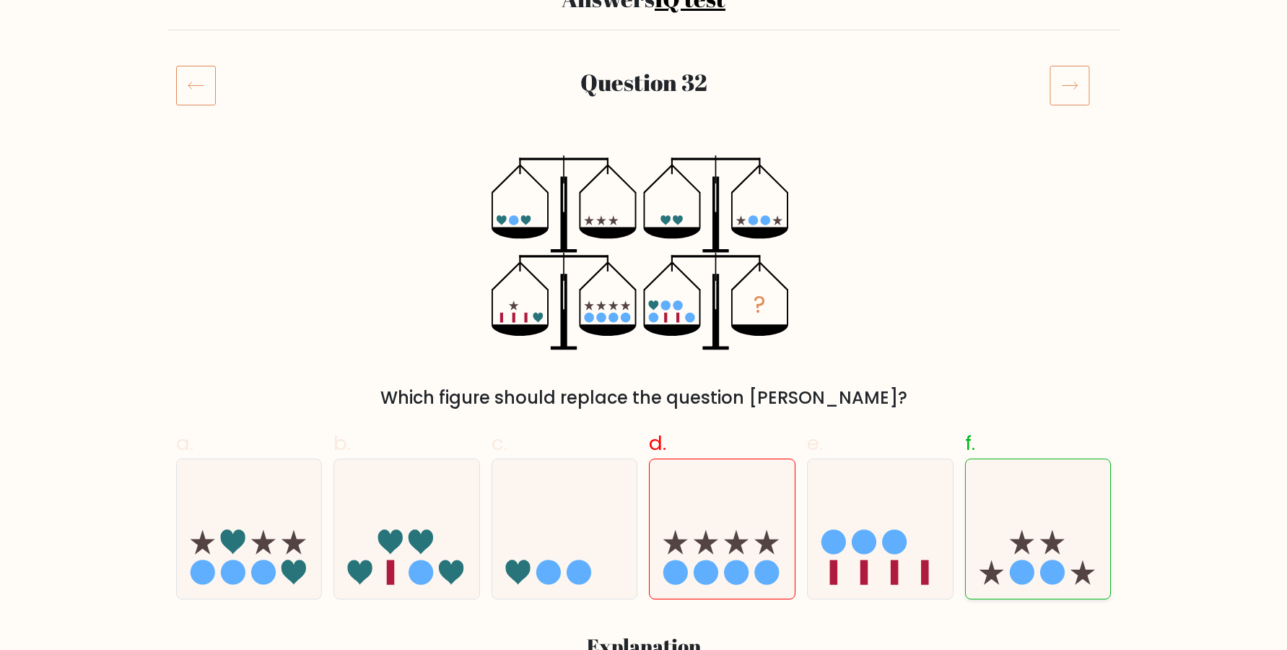
scroll to position [98, 0]
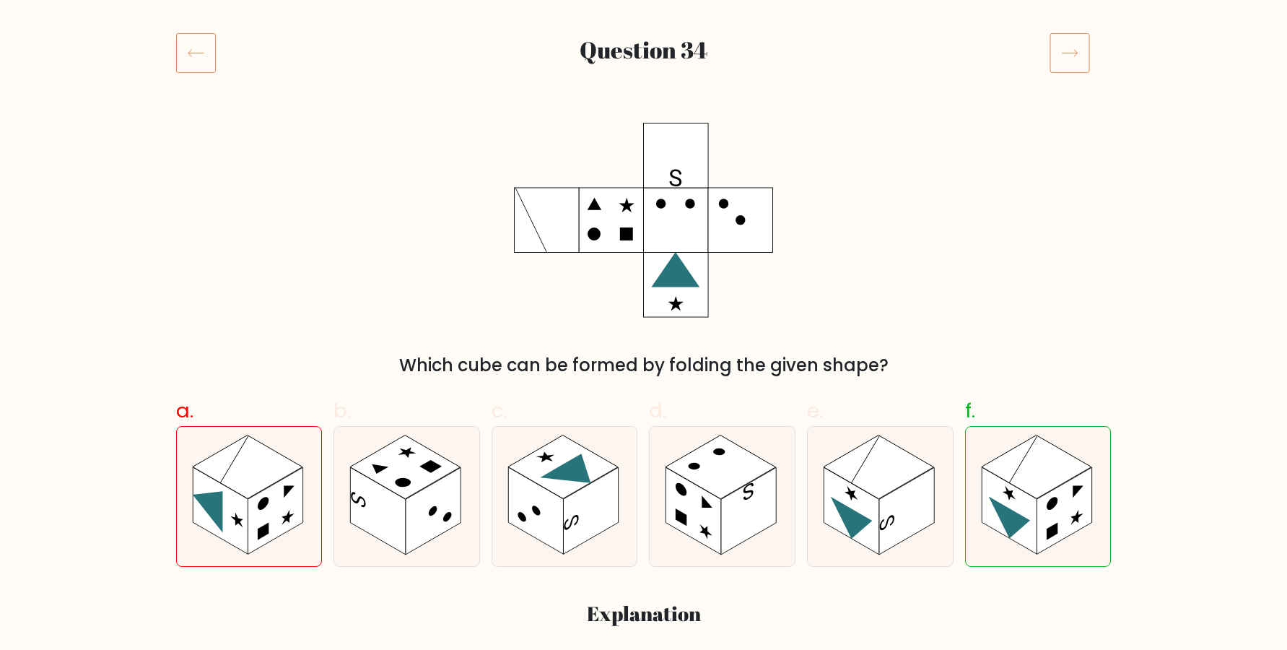
scroll to position [196, 0]
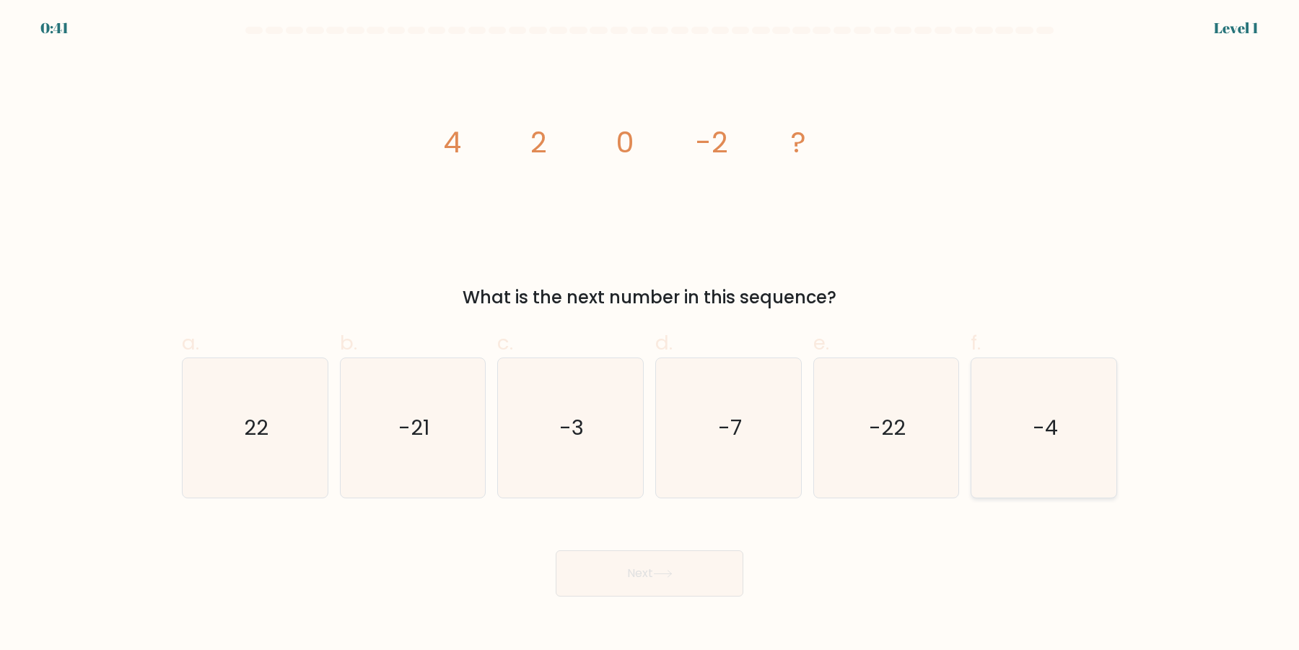
click at [1018, 432] on icon "-4" at bounding box center [1043, 427] width 139 height 139
click at [650, 334] on input "f. -4" at bounding box center [650, 329] width 1 height 9
radio input "true"
click at [685, 580] on button "Next" at bounding box center [650, 573] width 188 height 46
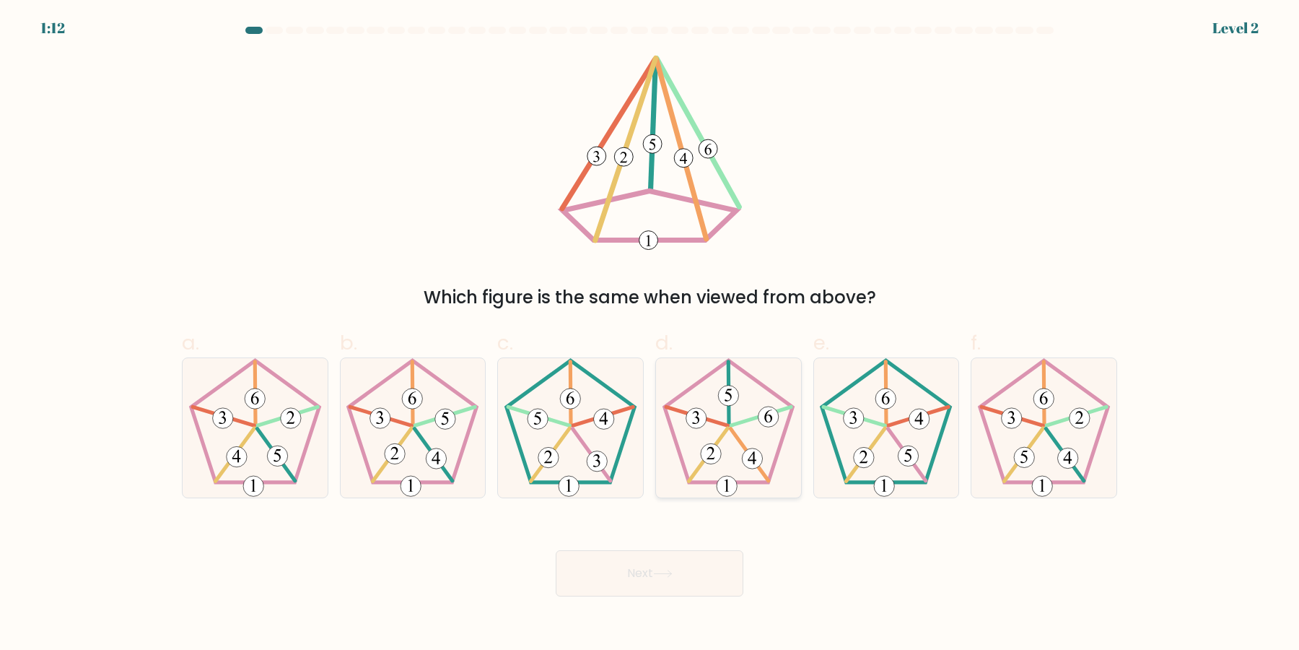
click at [740, 461] on icon at bounding box center [728, 427] width 139 height 139
click at [650, 334] on input "d." at bounding box center [650, 329] width 1 height 9
radio input "true"
click at [697, 561] on button "Next" at bounding box center [650, 573] width 188 height 46
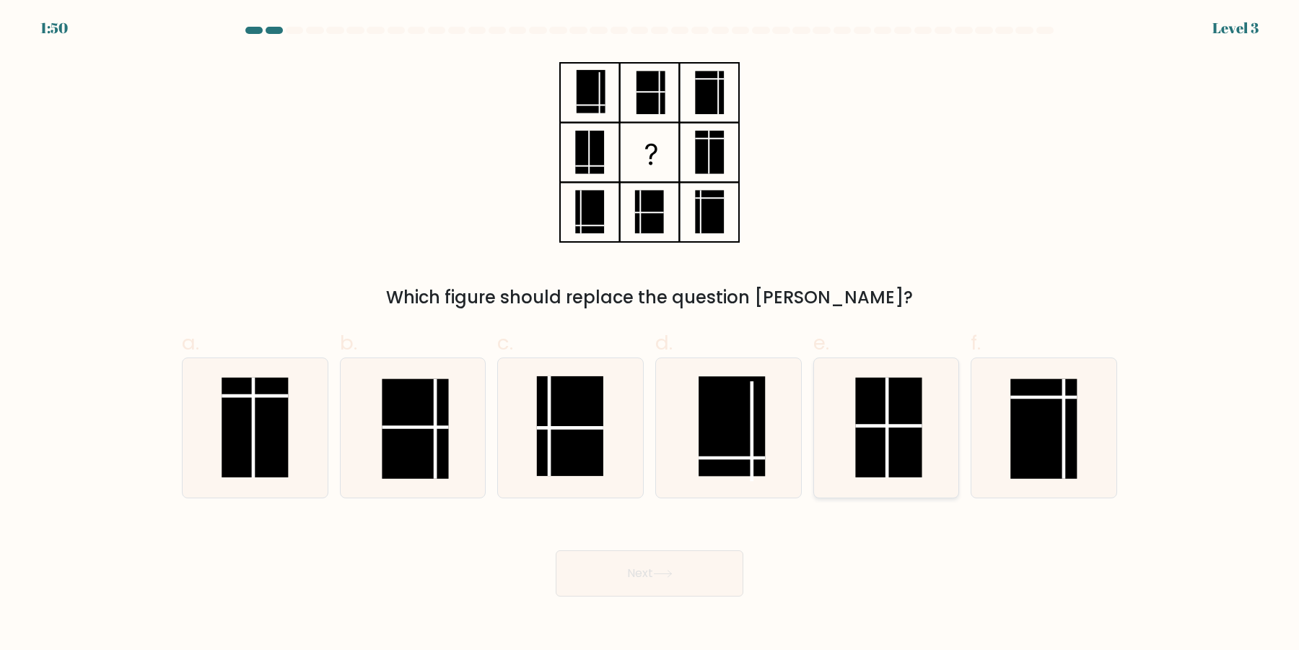
click at [898, 407] on rect at bounding box center [889, 427] width 66 height 100
click at [650, 334] on input "e." at bounding box center [650, 329] width 1 height 9
radio input "true"
click at [691, 575] on button "Next" at bounding box center [650, 573] width 188 height 46
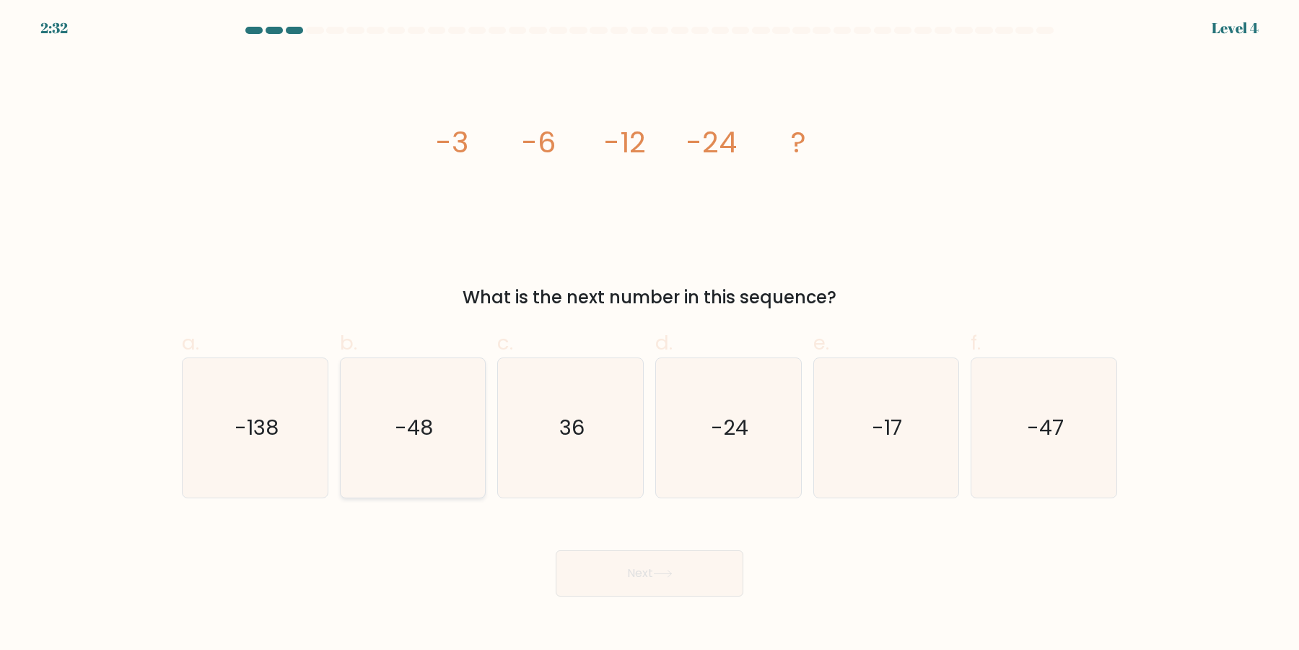
click at [419, 429] on text "-48" at bounding box center [414, 428] width 38 height 29
click at [650, 334] on input "b. -48" at bounding box center [650, 329] width 1 height 9
radio input "true"
click at [612, 561] on button "Next" at bounding box center [650, 573] width 188 height 46
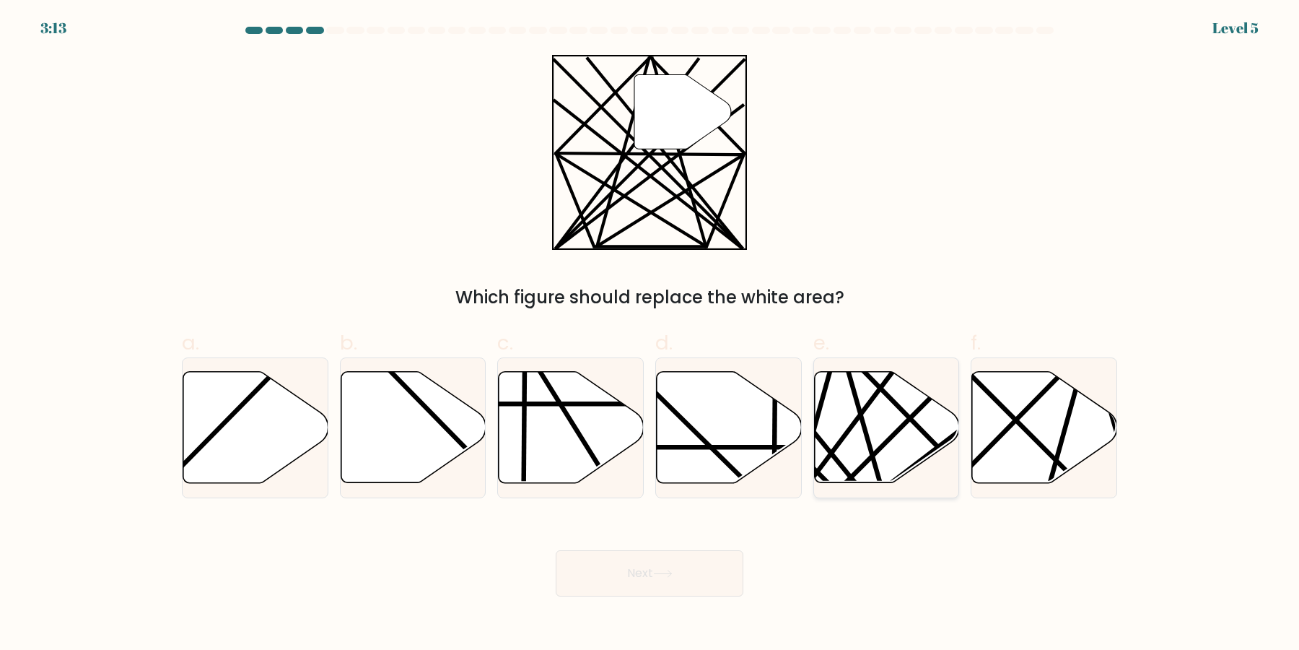
click at [902, 440] on icon at bounding box center [886, 427] width 145 height 111
click at [650, 334] on input "e." at bounding box center [650, 329] width 1 height 9
radio input "true"
drag, startPoint x: 725, startPoint y: 587, endPoint x: 754, endPoint y: 587, distance: 28.9
click at [725, 587] on button "Next" at bounding box center [650, 573] width 188 height 46
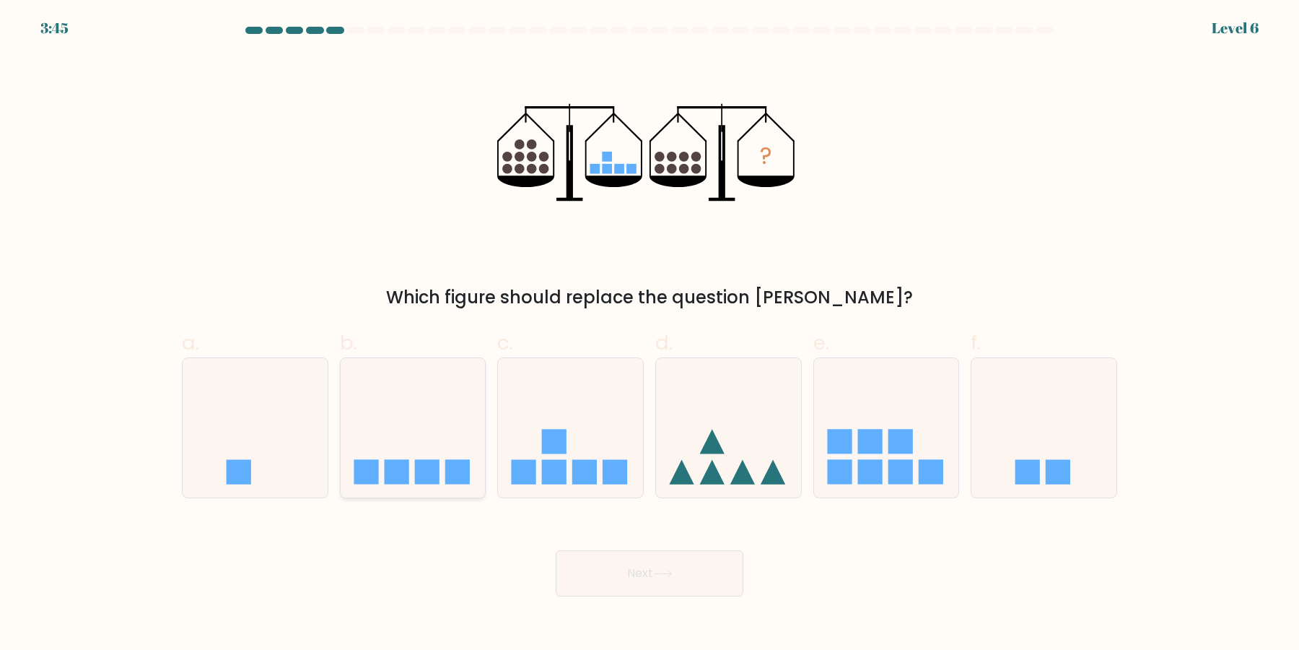
click at [445, 461] on icon at bounding box center [413, 428] width 145 height 120
click at [650, 334] on input "b." at bounding box center [650, 329] width 1 height 9
radio input "true"
click at [615, 570] on button "Next" at bounding box center [650, 573] width 188 height 46
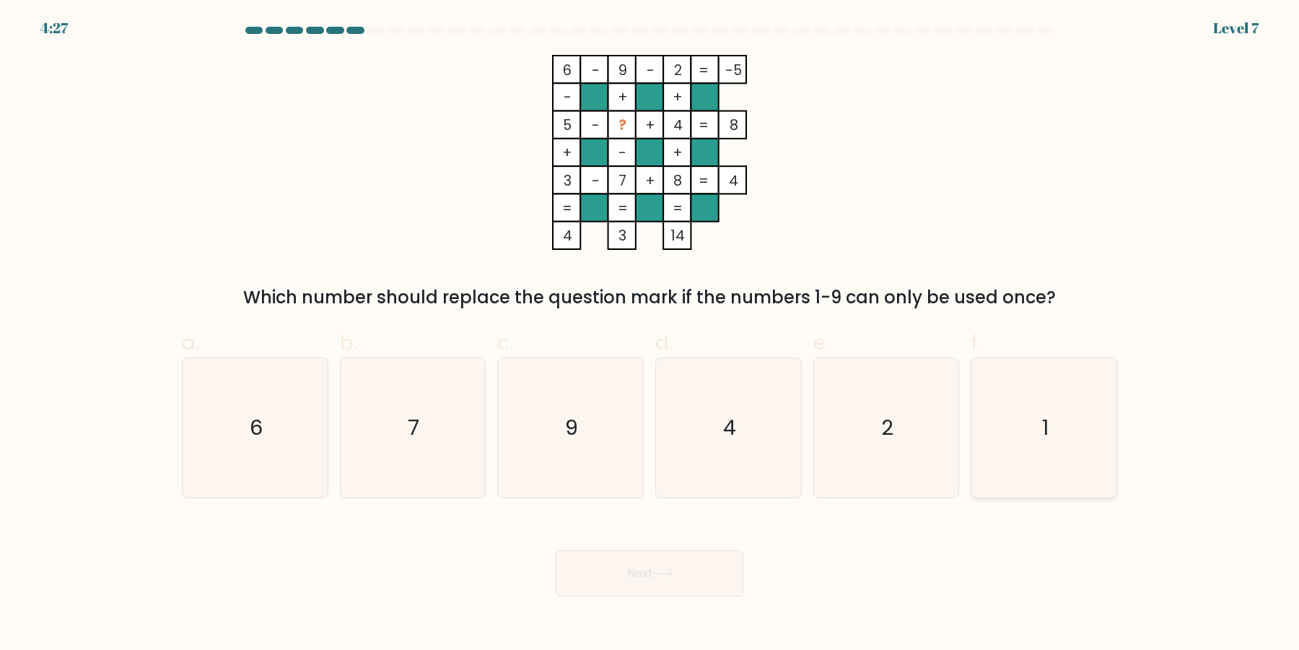
click at [1044, 419] on text "1" at bounding box center [1045, 428] width 6 height 29
click at [650, 334] on input "f. 1" at bounding box center [650, 329] width 1 height 9
radio input "true"
click at [634, 577] on button "Next" at bounding box center [650, 573] width 188 height 46
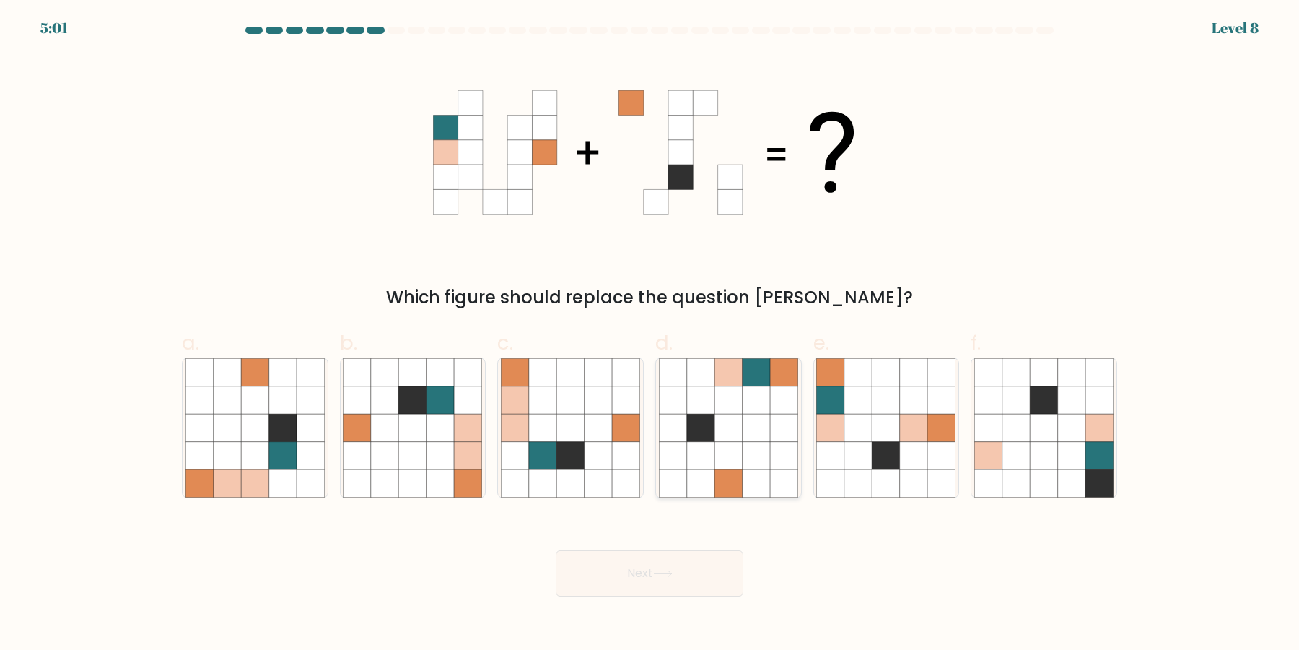
click at [738, 439] on icon at bounding box center [728, 427] width 27 height 27
click at [650, 334] on input "d." at bounding box center [650, 329] width 1 height 9
radio input "true"
click at [699, 571] on button "Next" at bounding box center [650, 573] width 188 height 46
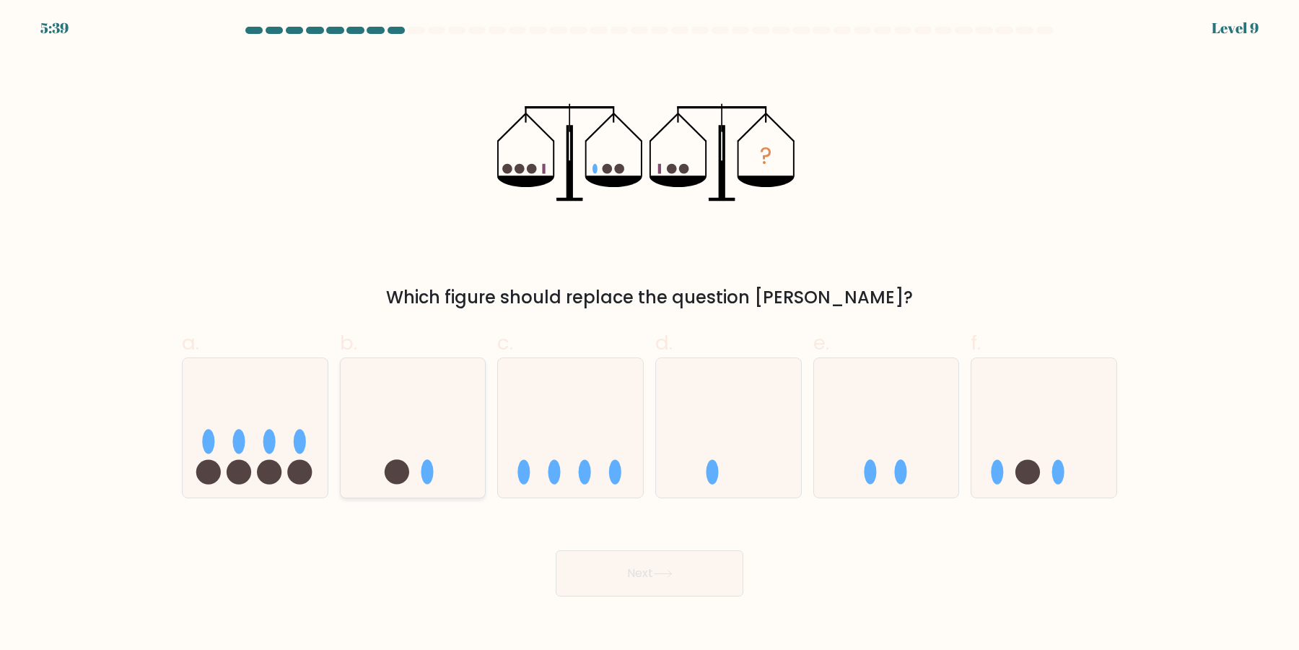
click at [442, 455] on icon at bounding box center [413, 428] width 145 height 120
click at [650, 334] on input "b." at bounding box center [650, 329] width 1 height 9
radio input "true"
click at [647, 573] on button "Next" at bounding box center [650, 573] width 188 height 46
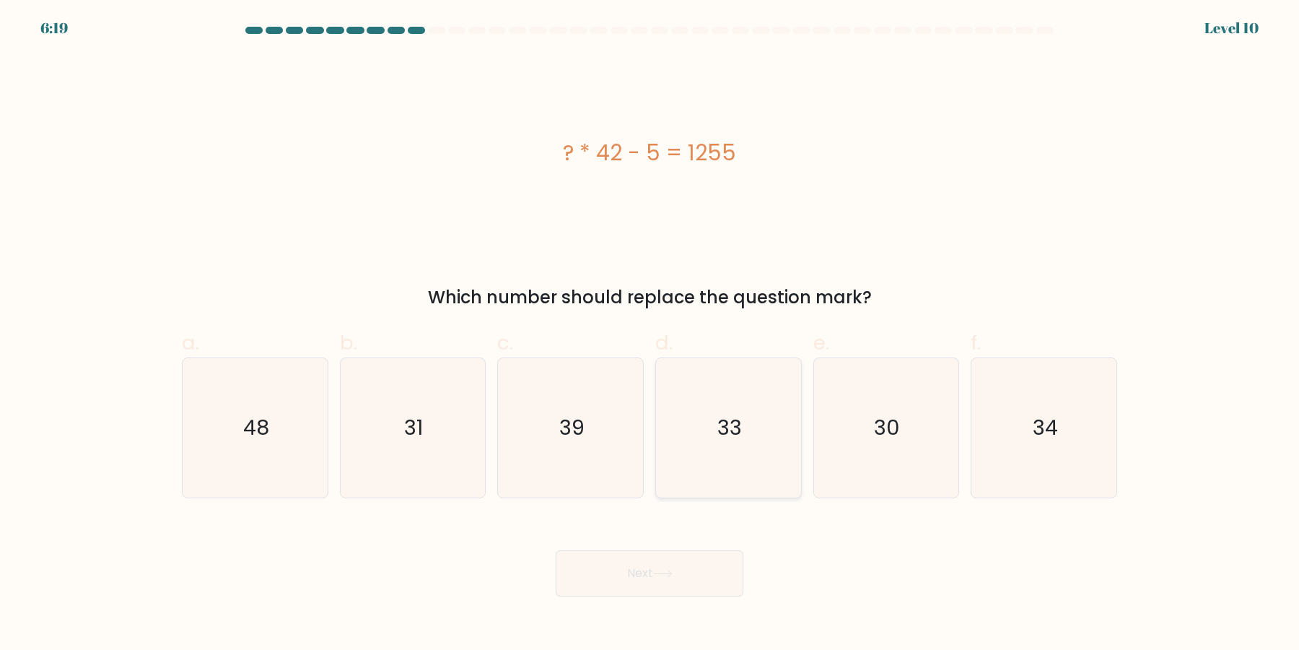
click at [707, 473] on icon "33" at bounding box center [728, 427] width 139 height 139
click at [650, 334] on input "d. 33" at bounding box center [650, 329] width 1 height 9
radio input "true"
click at [872, 452] on icon "30" at bounding box center [885, 427] width 139 height 139
click at [650, 334] on input "e. 30" at bounding box center [650, 329] width 1 height 9
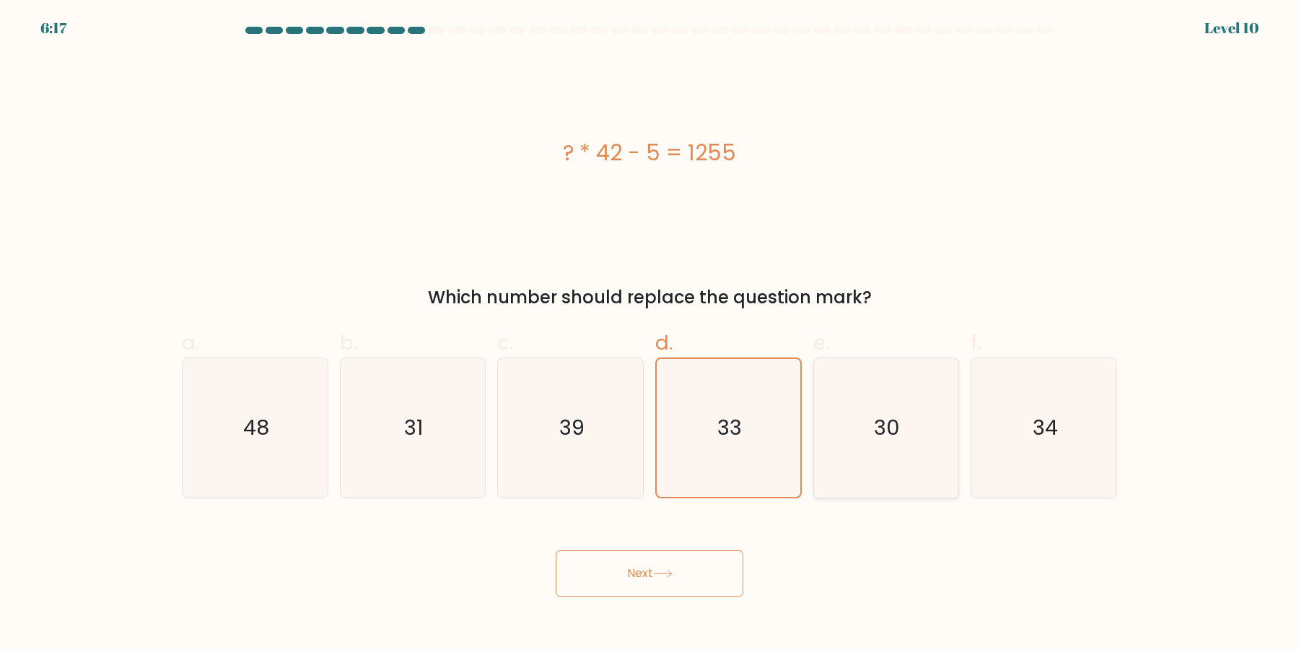
radio input "true"
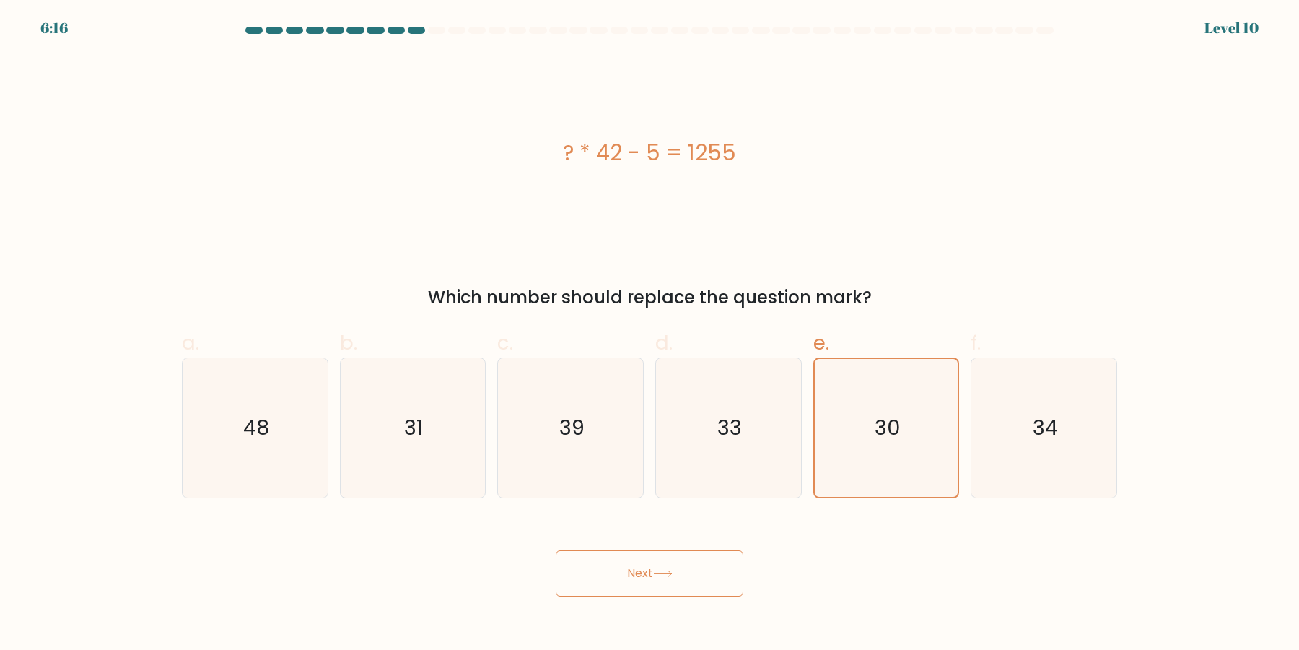
click at [719, 566] on button "Next" at bounding box center [650, 573] width 188 height 46
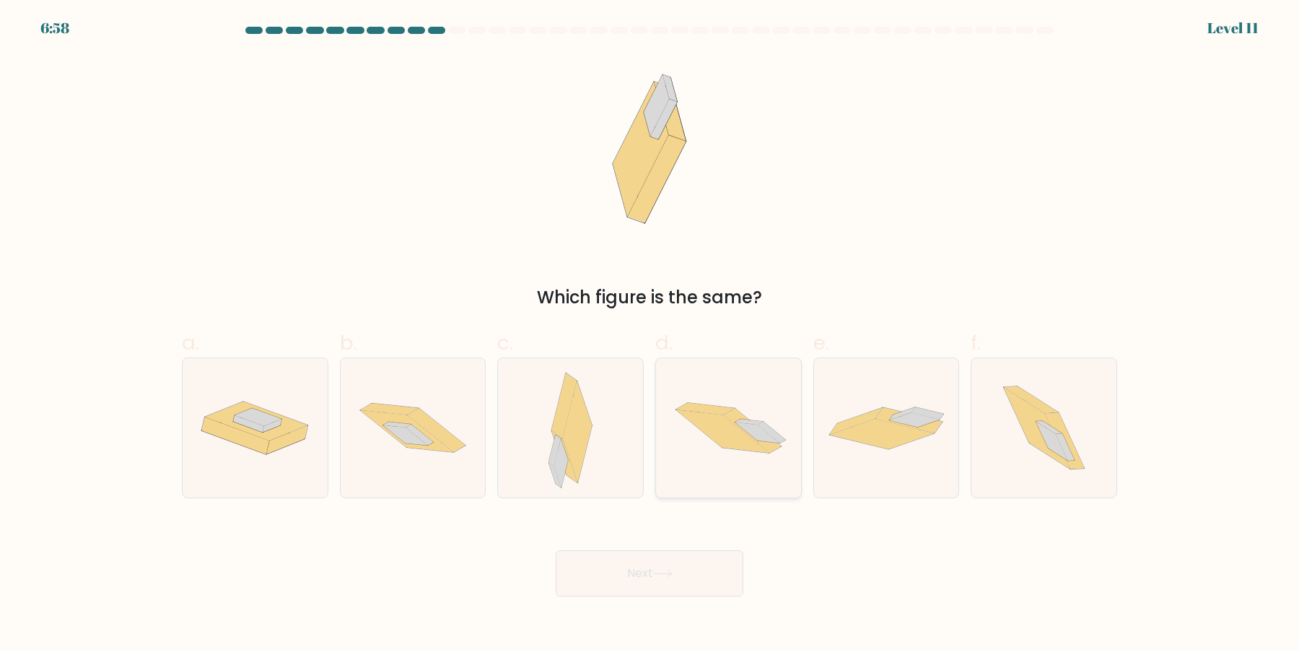
click at [697, 391] on icon at bounding box center [728, 427] width 145 height 97
click at [650, 334] on input "d." at bounding box center [650, 329] width 1 height 9
radio input "true"
drag, startPoint x: 563, startPoint y: 452, endPoint x: 802, endPoint y: 448, distance: 239.0
click at [567, 450] on icon at bounding box center [571, 427] width 44 height 139
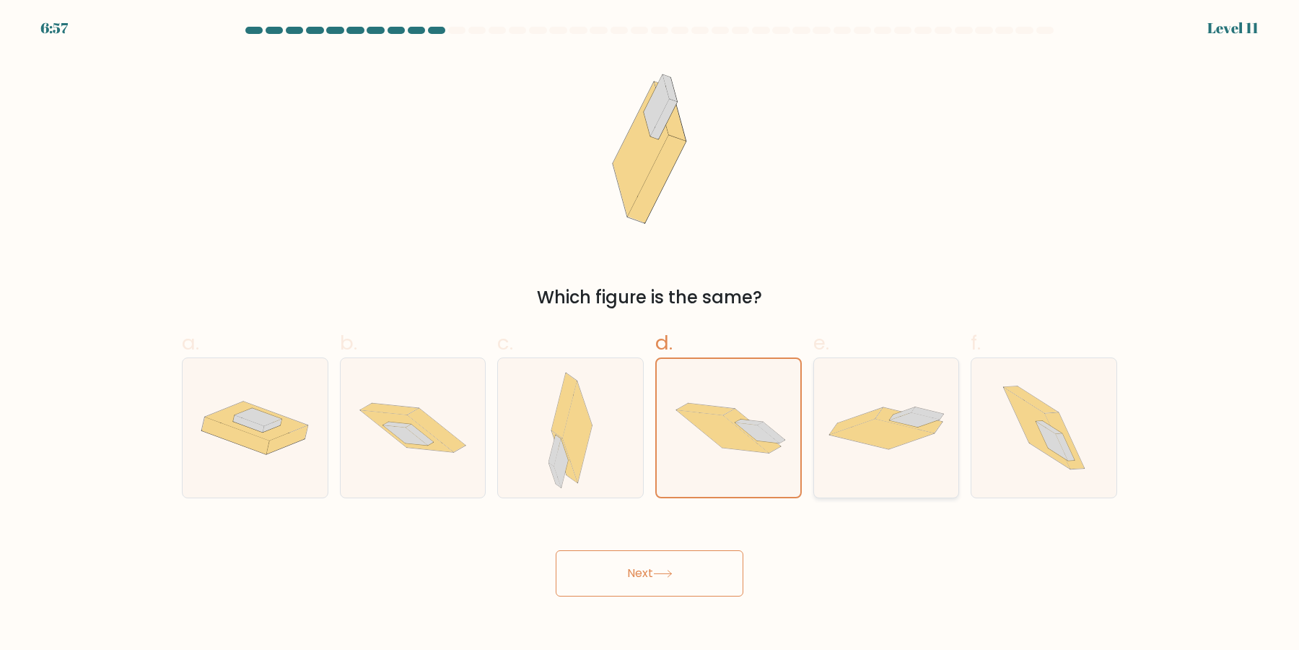
click at [857, 437] on icon at bounding box center [882, 434] width 105 height 30
click at [650, 334] on input "e." at bounding box center [650, 329] width 1 height 9
radio input "true"
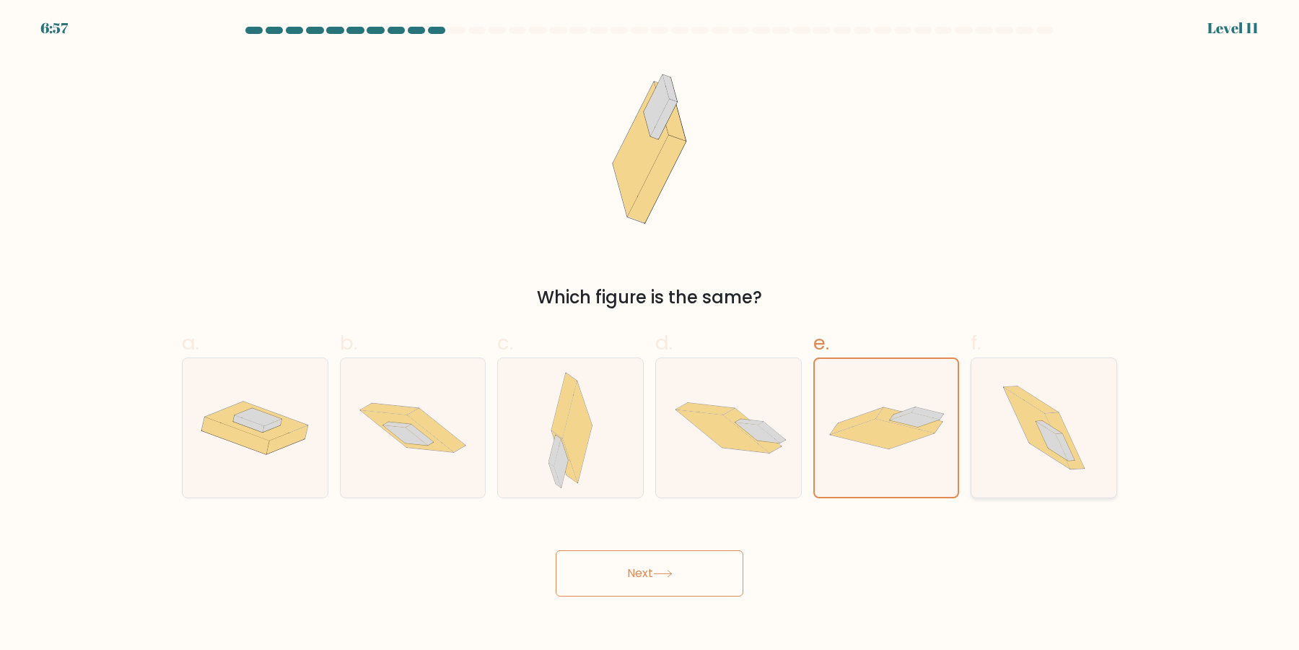
click at [1167, 445] on form at bounding box center [649, 311] width 1299 height 569
click at [1079, 445] on icon at bounding box center [1044, 427] width 124 height 139
click at [650, 334] on input "f." at bounding box center [650, 329] width 1 height 9
radio input "true"
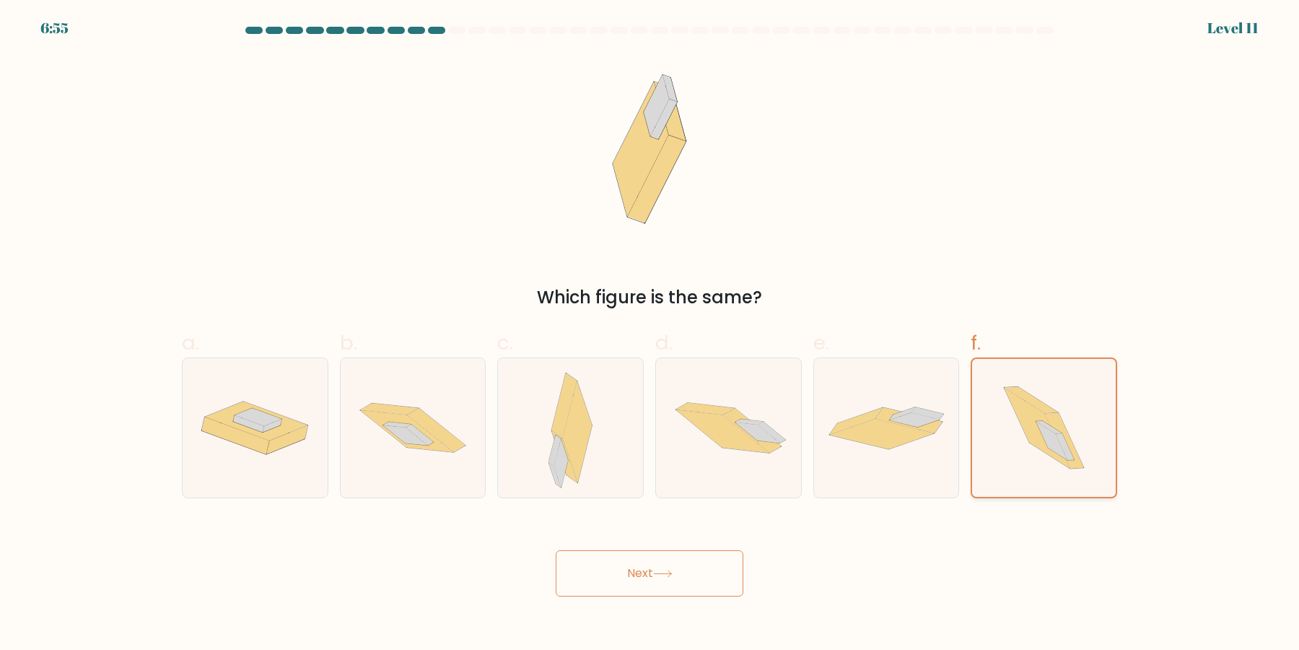
click at [1052, 442] on icon at bounding box center [1052, 441] width 32 height 39
click at [650, 334] on input "f." at bounding box center [650, 329] width 1 height 9
click at [709, 572] on button "Next" at bounding box center [650, 573] width 188 height 46
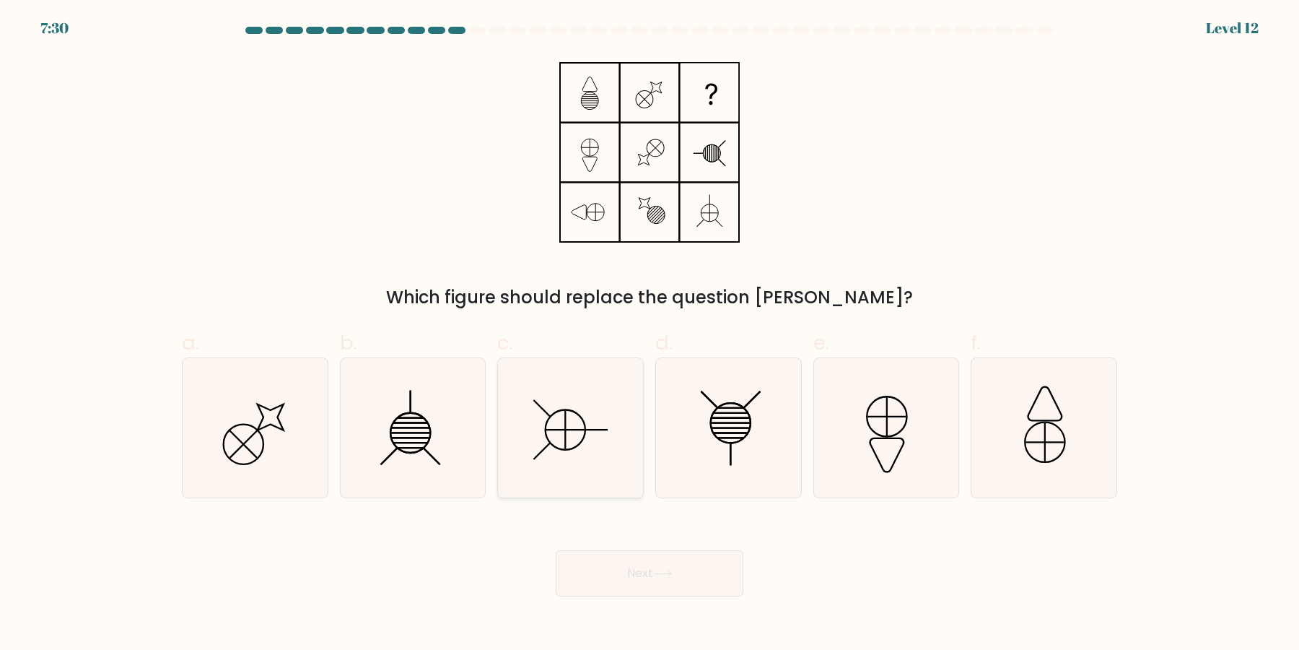
click at [581, 446] on icon at bounding box center [570, 427] width 139 height 139
click at [650, 334] on input "c." at bounding box center [650, 329] width 1 height 9
radio input "true"
click at [634, 572] on button "Next" at bounding box center [650, 573] width 188 height 46
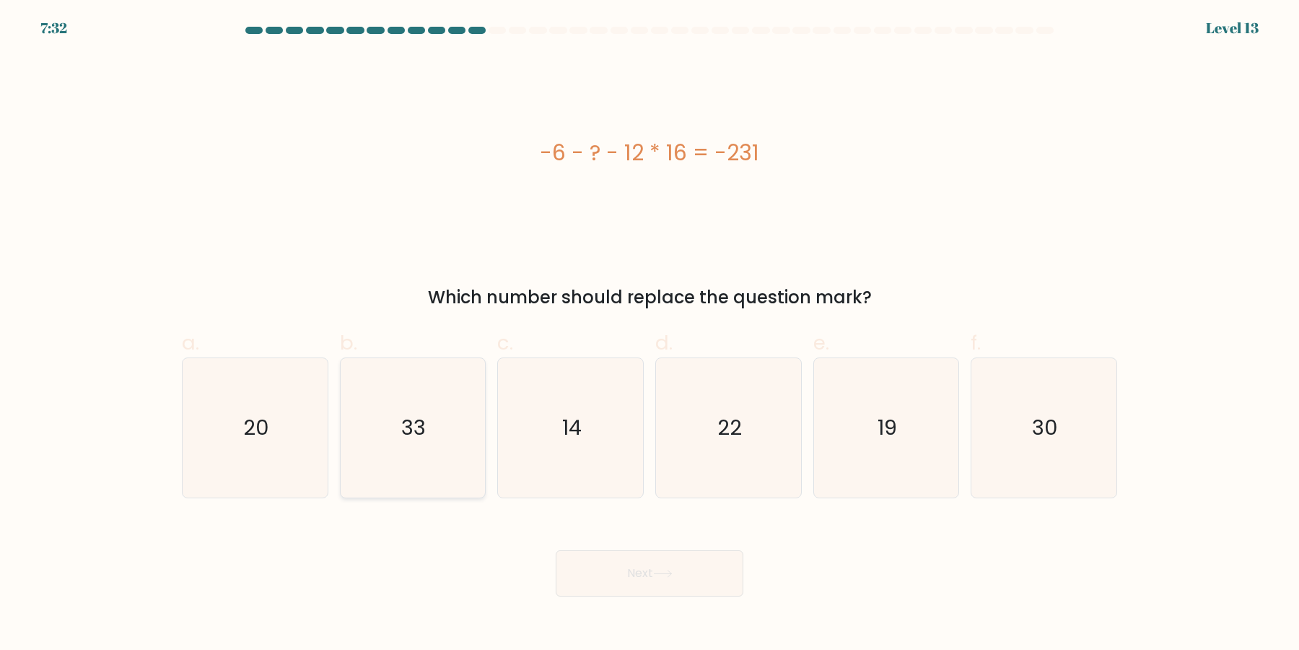
click at [430, 425] on icon "33" at bounding box center [412, 427] width 139 height 139
click at [650, 334] on input "b. 33" at bounding box center [650, 329] width 1 height 9
radio input "true"
click at [652, 575] on button "Next" at bounding box center [650, 573] width 188 height 46
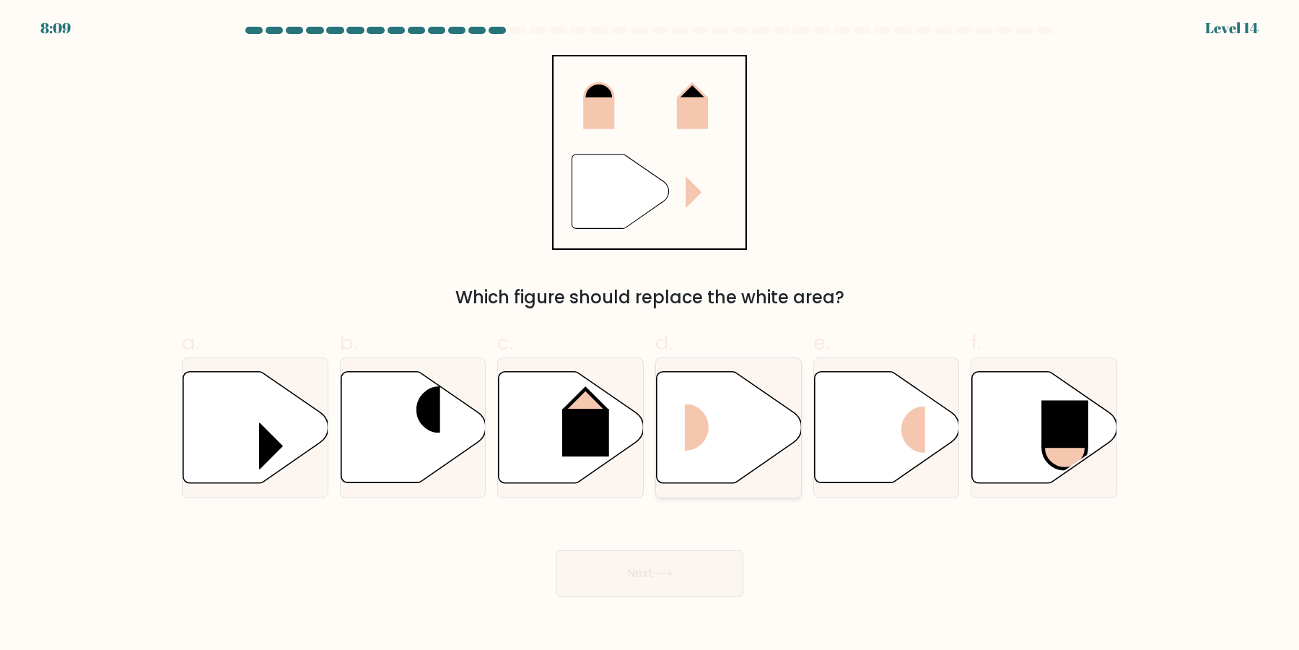
click at [724, 444] on icon at bounding box center [729, 427] width 145 height 111
click at [650, 334] on input "d." at bounding box center [650, 329] width 1 height 9
radio input "true"
click at [673, 580] on button "Next" at bounding box center [650, 573] width 188 height 46
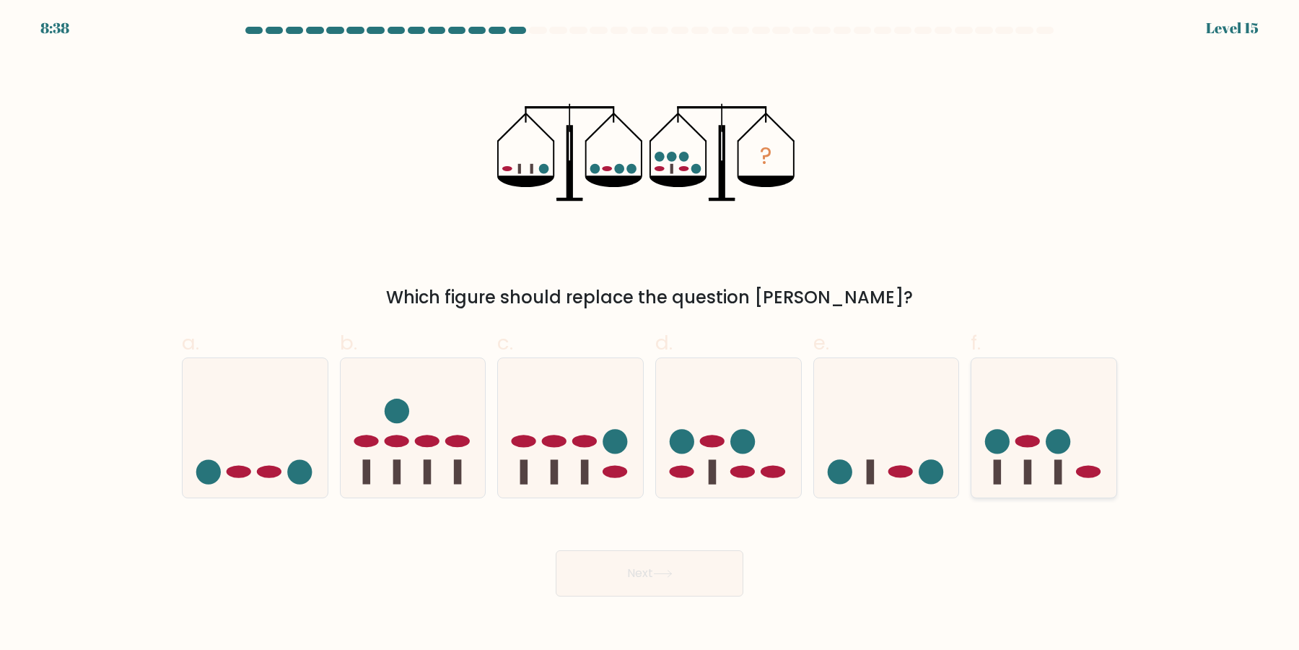
click at [1044, 450] on icon at bounding box center [1044, 428] width 145 height 120
click at [650, 334] on input "f." at bounding box center [650, 329] width 1 height 9
radio input "true"
click at [708, 588] on button "Next" at bounding box center [650, 573] width 188 height 46
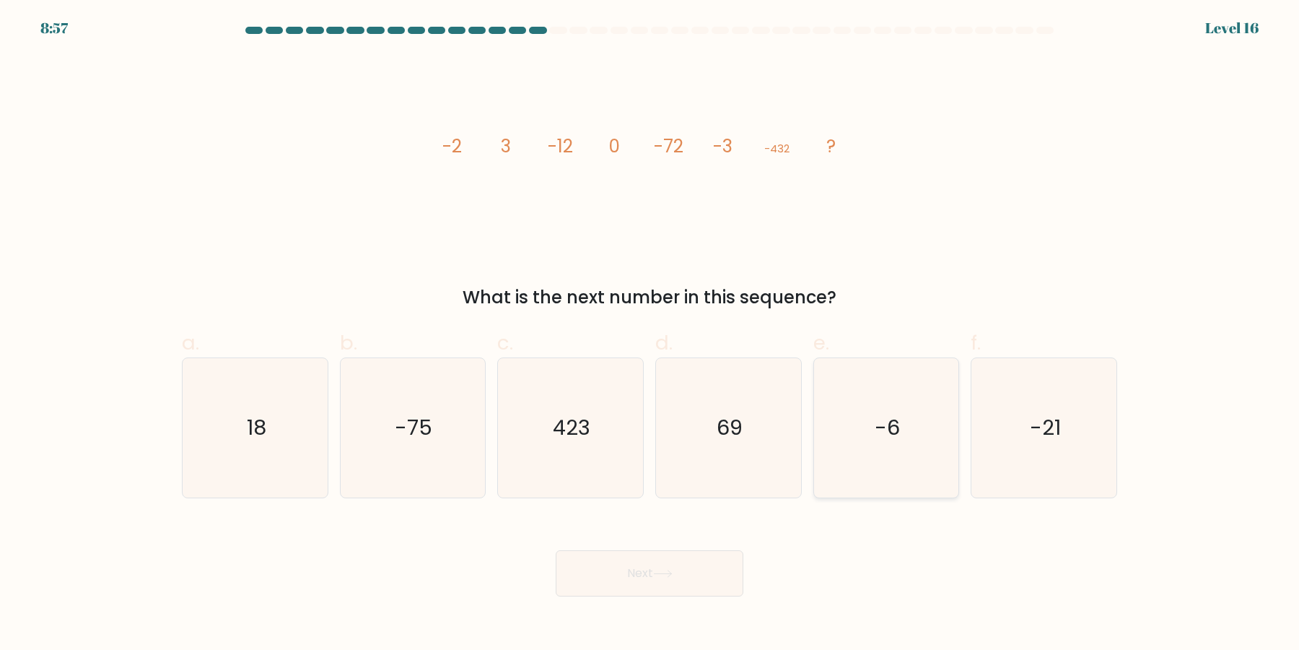
click at [861, 422] on icon "-6" at bounding box center [885, 427] width 139 height 139
click at [650, 334] on input "e. -6" at bounding box center [650, 329] width 1 height 9
radio input "true"
click at [719, 572] on button "Next" at bounding box center [650, 573] width 188 height 46
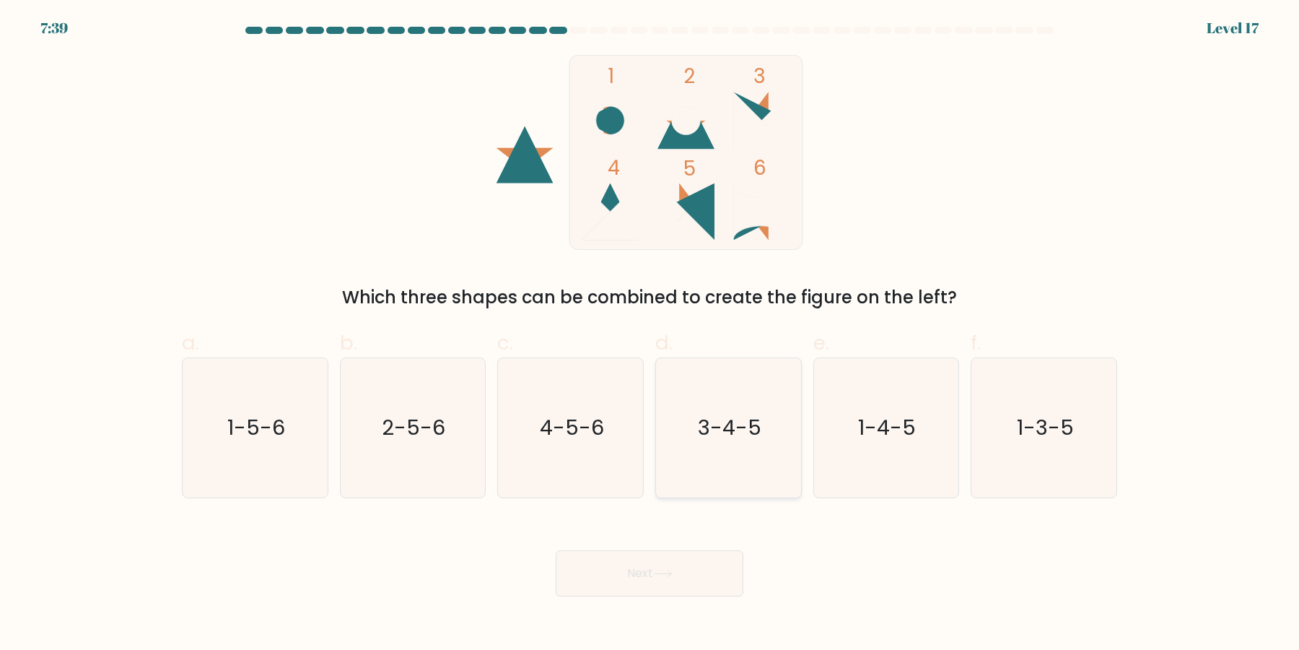
click at [722, 463] on icon "3-4-5" at bounding box center [728, 427] width 139 height 139
click at [650, 334] on input "d. 3-4-5" at bounding box center [650, 329] width 1 height 9
radio input "true"
click at [644, 559] on button "Next" at bounding box center [650, 573] width 188 height 46
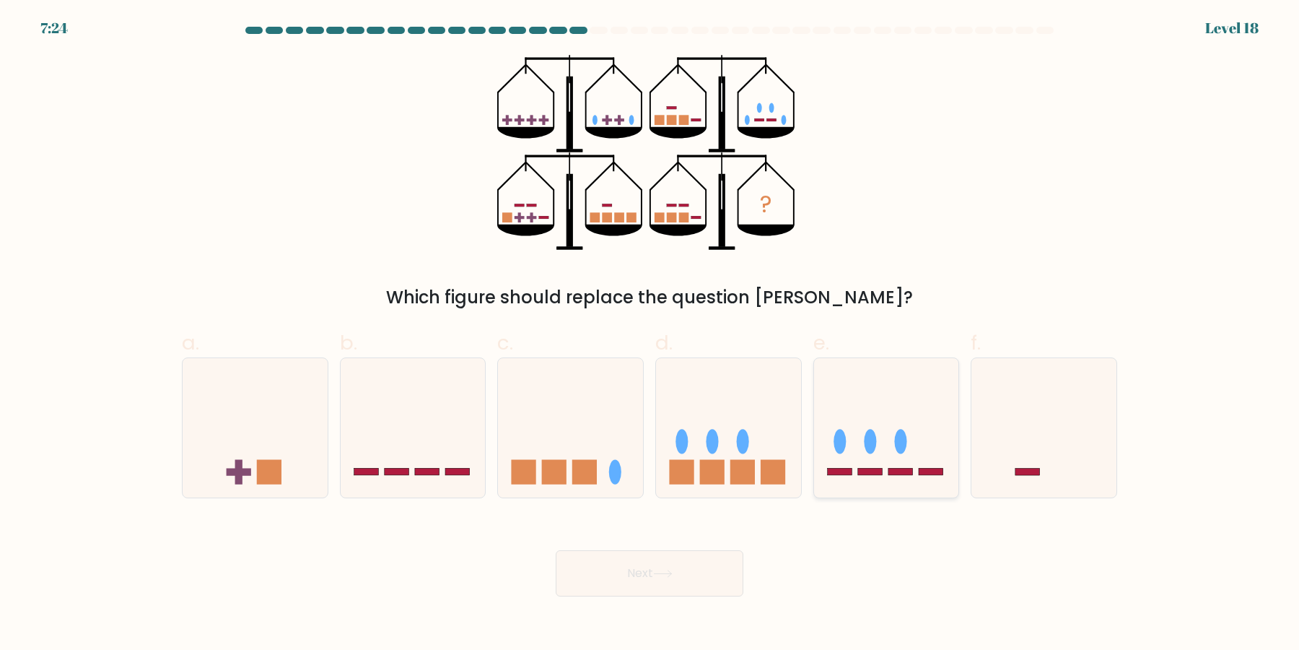
click at [857, 403] on icon at bounding box center [886, 428] width 145 height 120
click at [650, 334] on input "e." at bounding box center [650, 329] width 1 height 9
radio input "true"
click at [691, 582] on button "Next" at bounding box center [650, 573] width 188 height 46
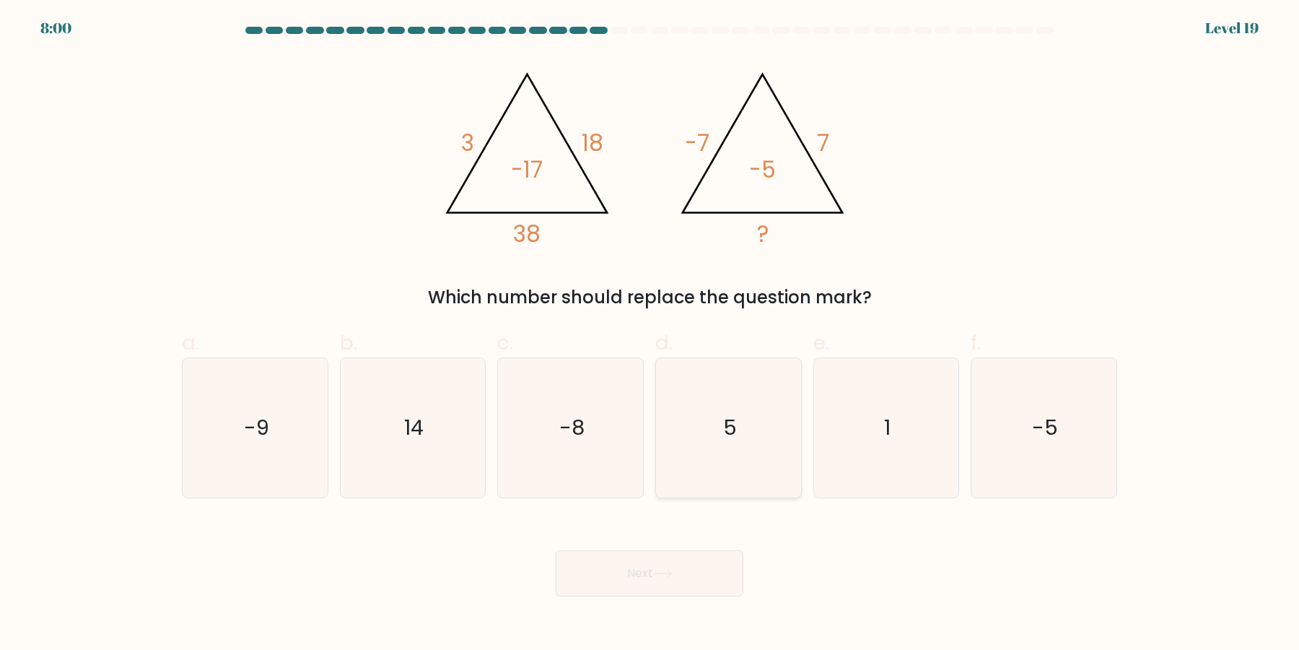
click at [774, 419] on icon "5" at bounding box center [728, 427] width 139 height 139
click at [650, 334] on input "d. 5" at bounding box center [650, 329] width 1 height 9
radio input "true"
click at [694, 579] on button "Next" at bounding box center [650, 573] width 188 height 46
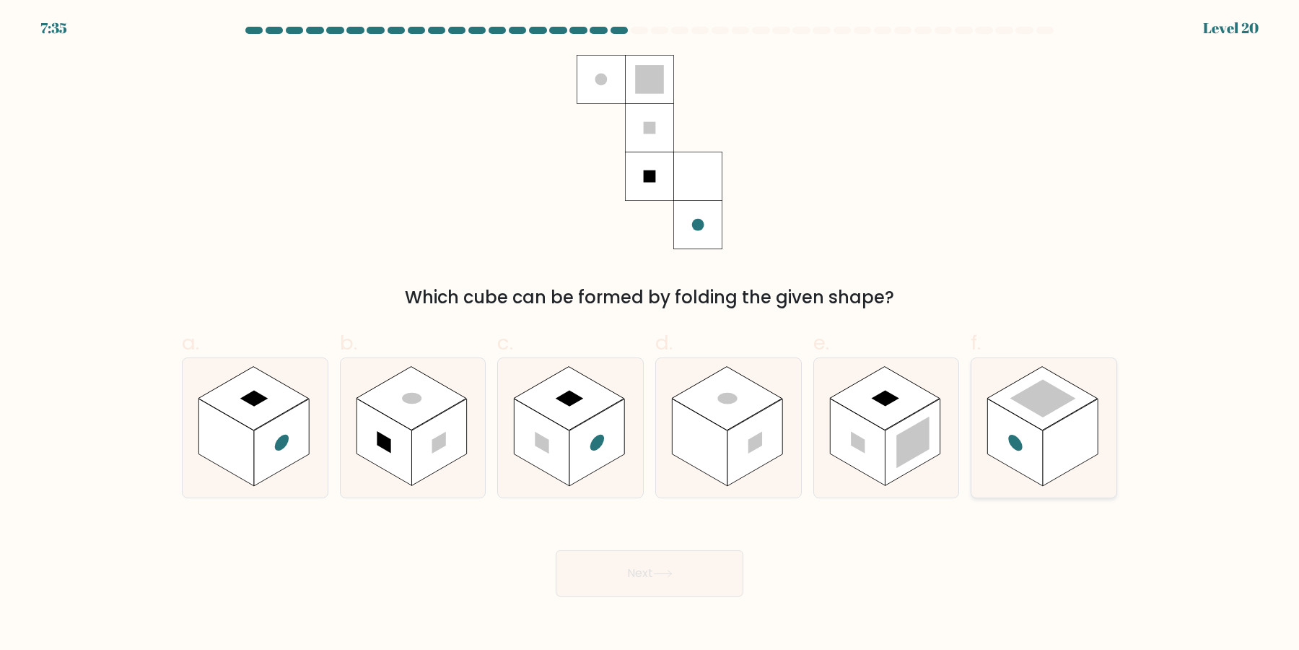
click at [1049, 411] on rect at bounding box center [1044, 399] width 66 height 38
click at [650, 334] on input "f." at bounding box center [650, 329] width 1 height 9
radio input "true"
click at [720, 582] on button "Next" at bounding box center [650, 573] width 188 height 46
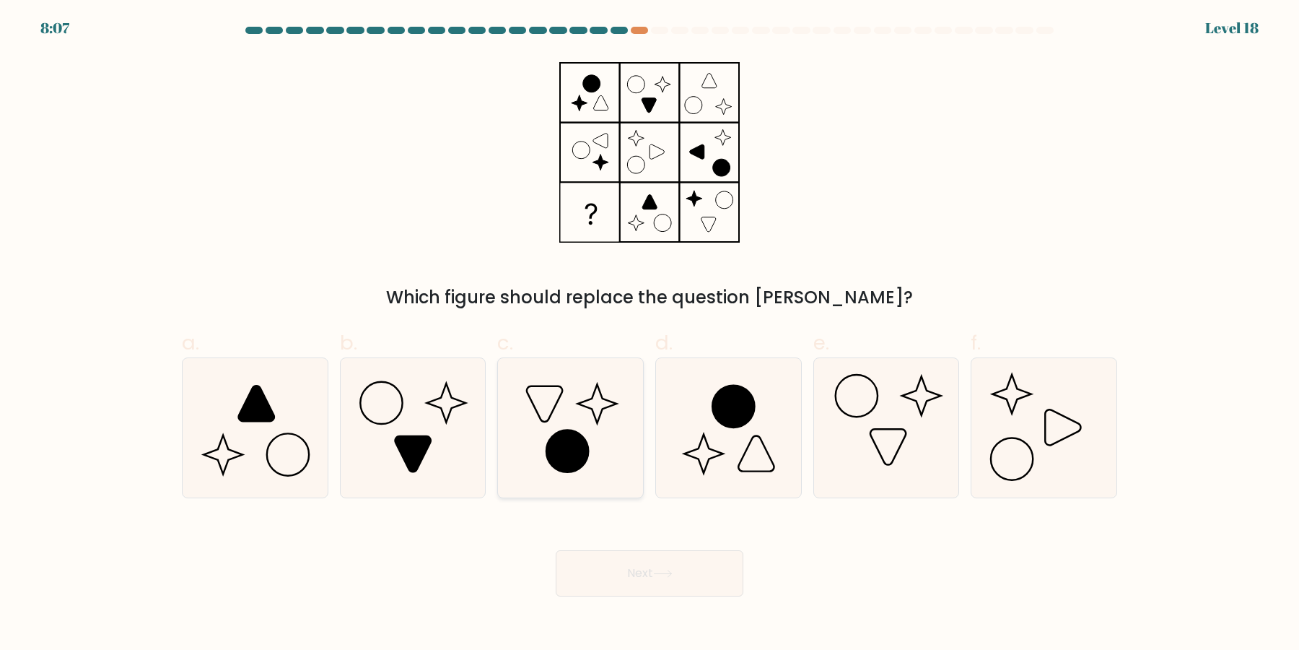
click at [616, 461] on icon at bounding box center [570, 427] width 139 height 139
click at [650, 334] on input "c." at bounding box center [650, 329] width 1 height 9
radio input "true"
click at [651, 578] on button "Next" at bounding box center [650, 573] width 188 height 46
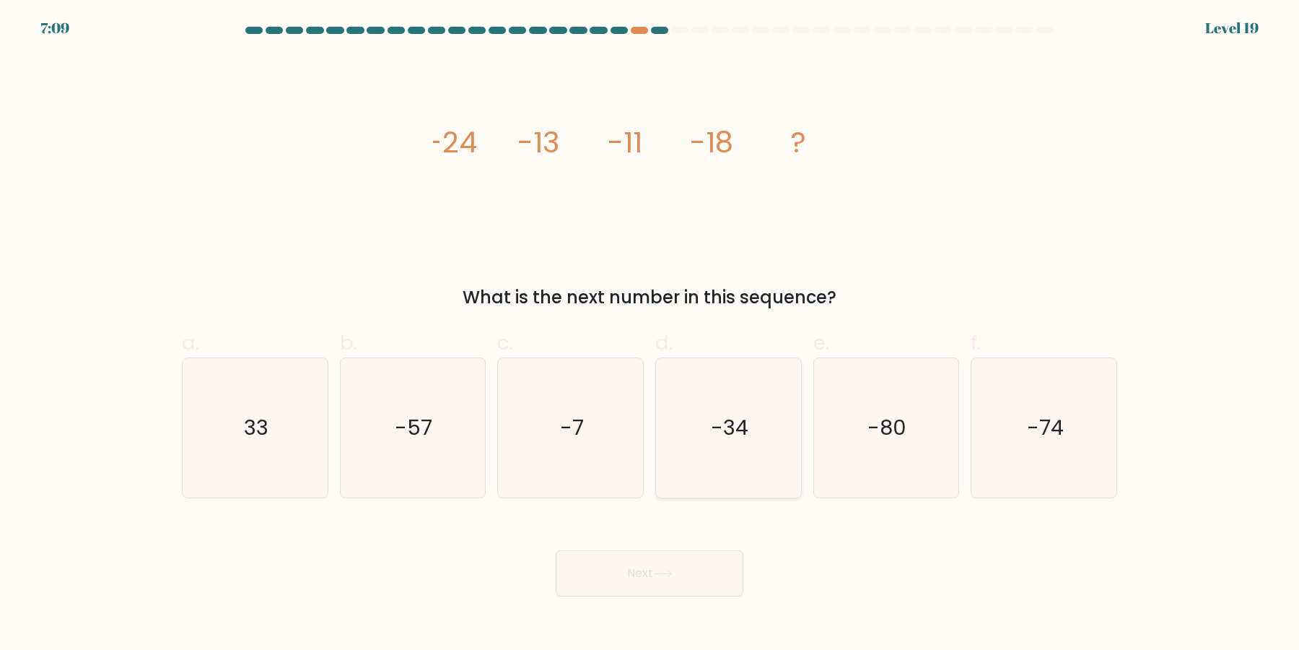
click at [712, 456] on icon "-34" at bounding box center [728, 427] width 139 height 139
click at [650, 334] on input "d. -34" at bounding box center [650, 329] width 1 height 9
radio input "true"
click at [687, 573] on button "Next" at bounding box center [650, 573] width 188 height 46
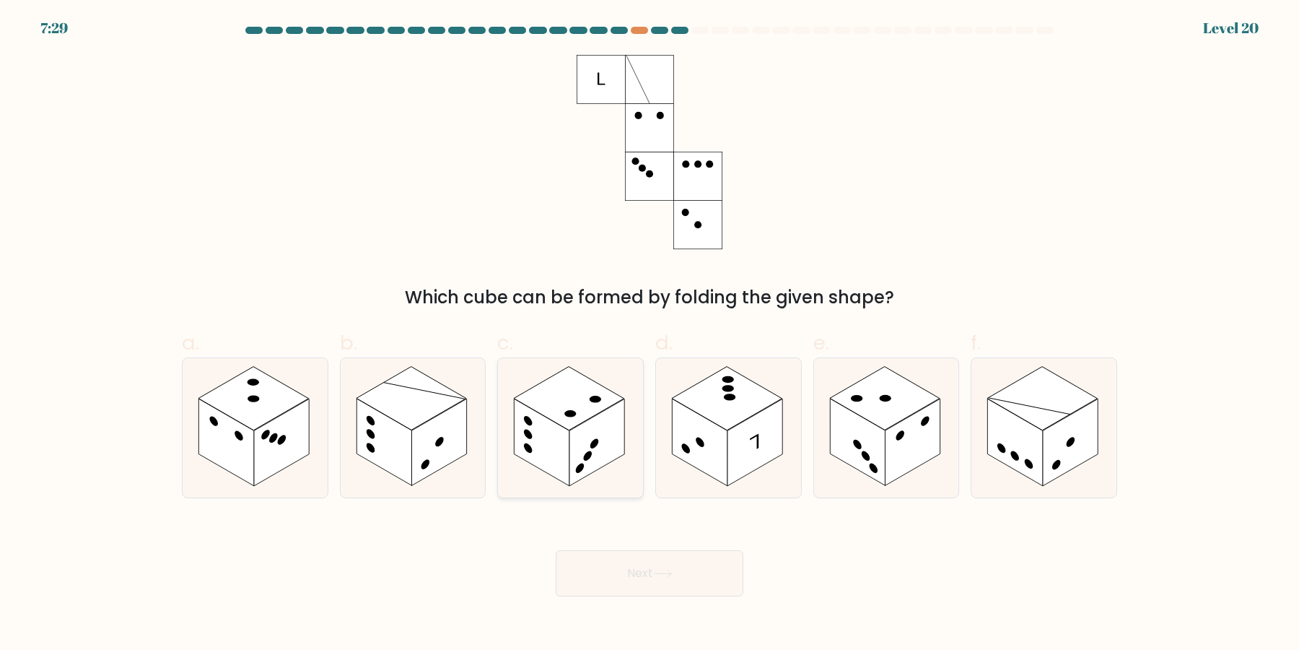
click at [530, 468] on icon at bounding box center [570, 427] width 145 height 139
click at [650, 334] on input "c." at bounding box center [650, 329] width 1 height 9
radio input "true"
click at [720, 585] on button "Next" at bounding box center [650, 573] width 188 height 46
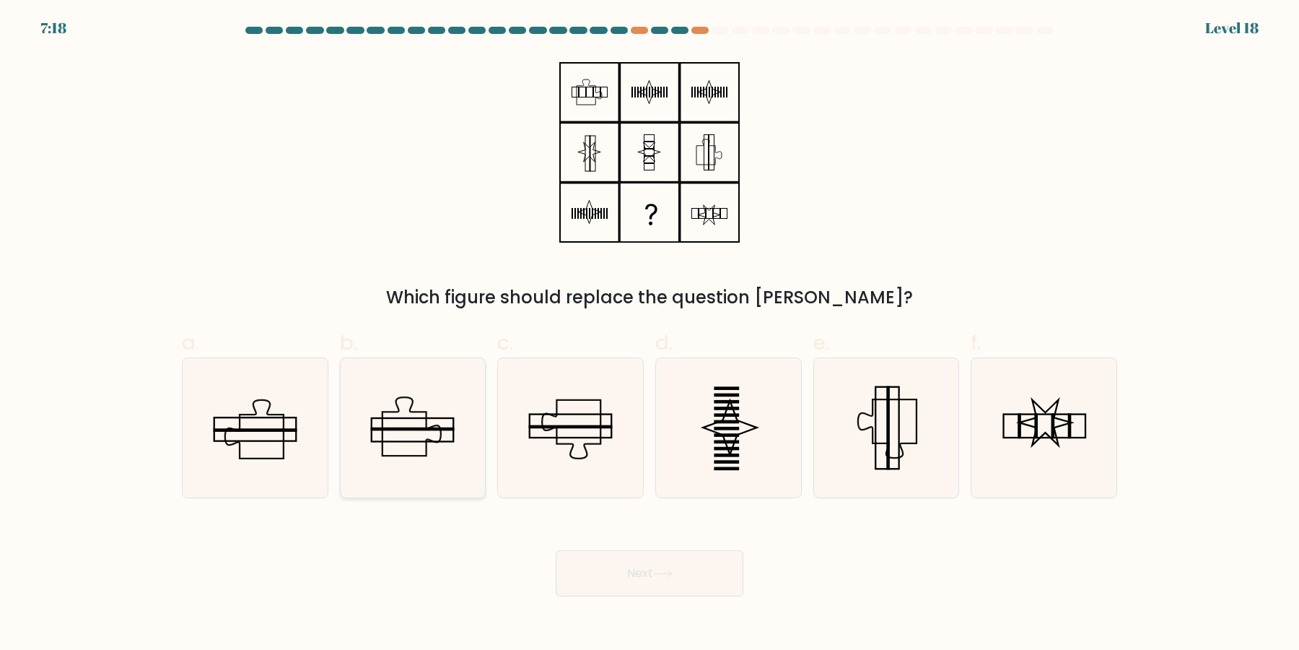
click at [403, 448] on icon at bounding box center [412, 427] width 139 height 139
click at [650, 334] on input "b." at bounding box center [650, 329] width 1 height 9
radio input "true"
click at [645, 559] on button "Next" at bounding box center [650, 573] width 188 height 46
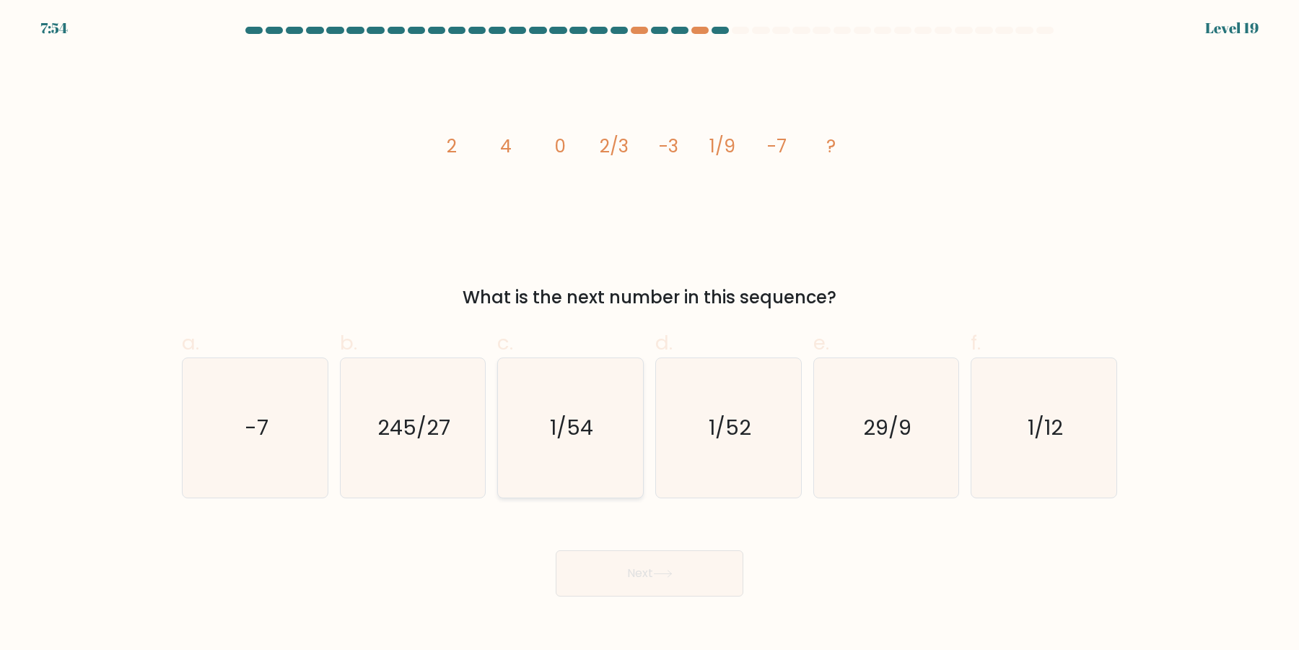
click at [551, 462] on icon "1/54" at bounding box center [570, 427] width 139 height 139
click at [650, 334] on input "c. 1/54" at bounding box center [650, 329] width 1 height 9
radio input "true"
click at [680, 565] on button "Next" at bounding box center [650, 573] width 188 height 46
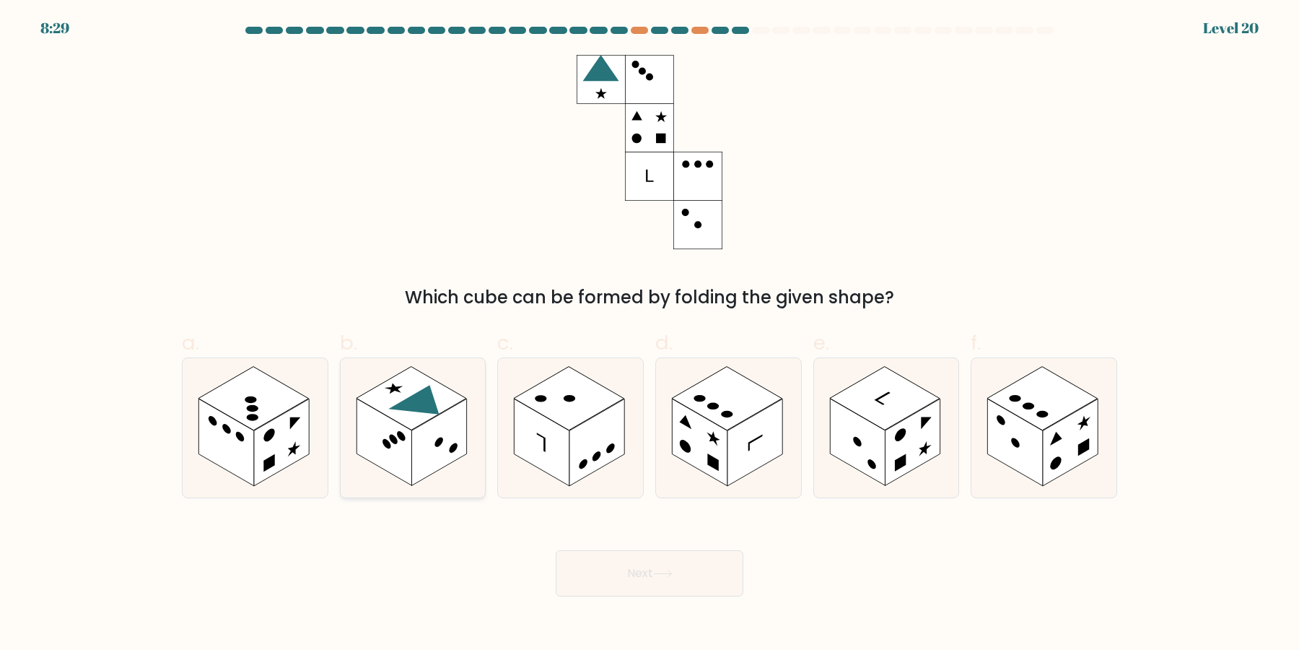
click at [432, 439] on rect at bounding box center [438, 442] width 55 height 87
click at [650, 334] on input "b." at bounding box center [650, 329] width 1 height 9
radio input "true"
click at [684, 569] on button "Next" at bounding box center [650, 573] width 188 height 46
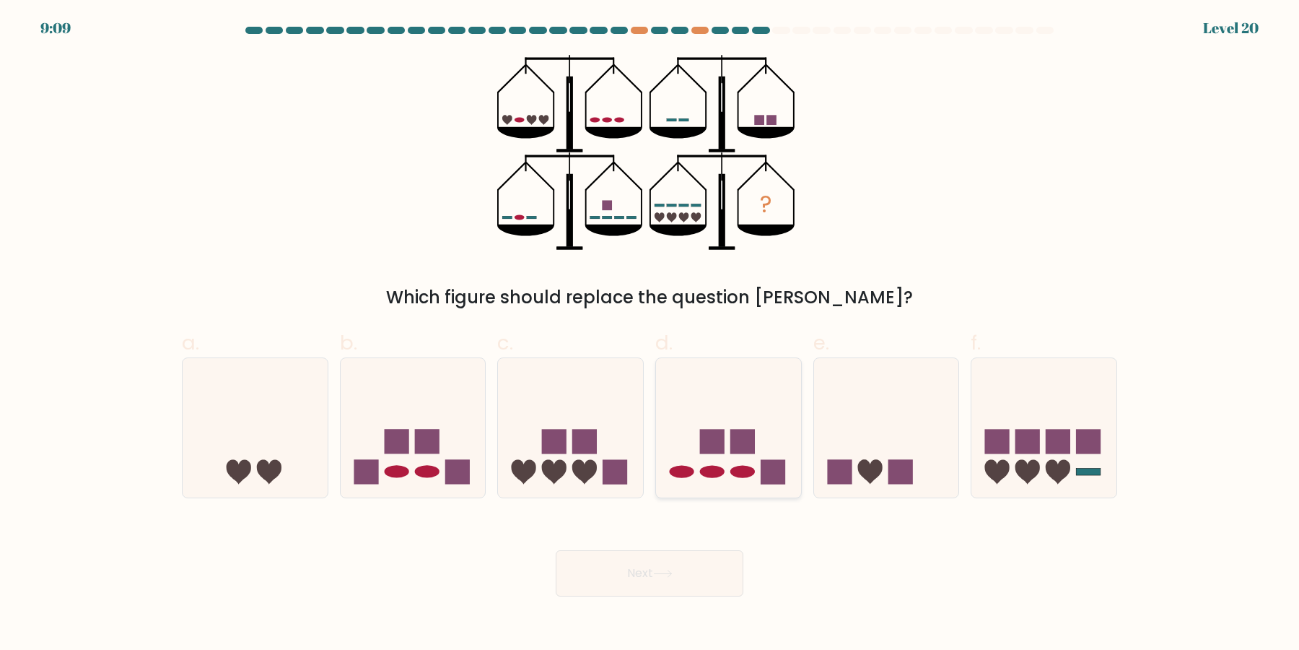
click at [771, 434] on icon at bounding box center [728, 428] width 145 height 120
click at [650, 334] on input "d." at bounding box center [650, 329] width 1 height 9
radio input "true"
click at [703, 578] on button "Next" at bounding box center [650, 573] width 188 height 46
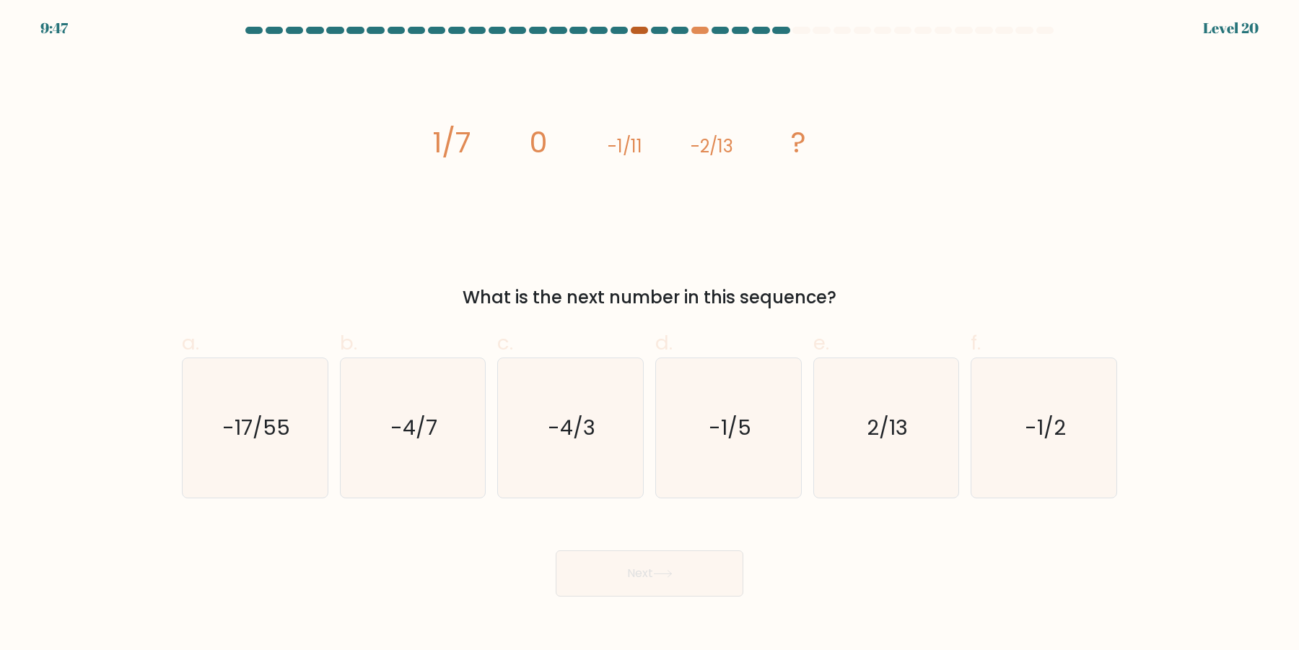
click at [640, 32] on div at bounding box center [639, 30] width 17 height 7
click at [702, 30] on div at bounding box center [699, 30] width 17 height 7
click at [708, 450] on icon "-1/5" at bounding box center [728, 427] width 139 height 139
click at [650, 334] on input "d. -1/5" at bounding box center [650, 329] width 1 height 9
radio input "true"
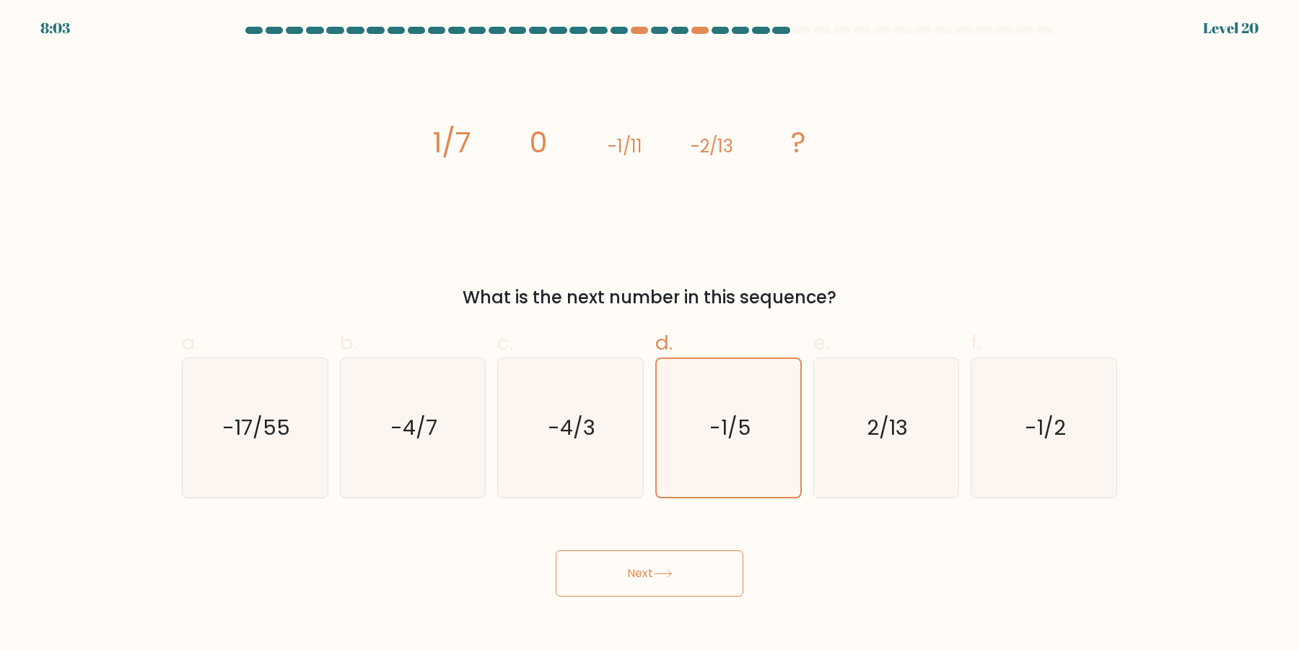
click at [684, 574] on button "Next" at bounding box center [650, 573] width 188 height 46
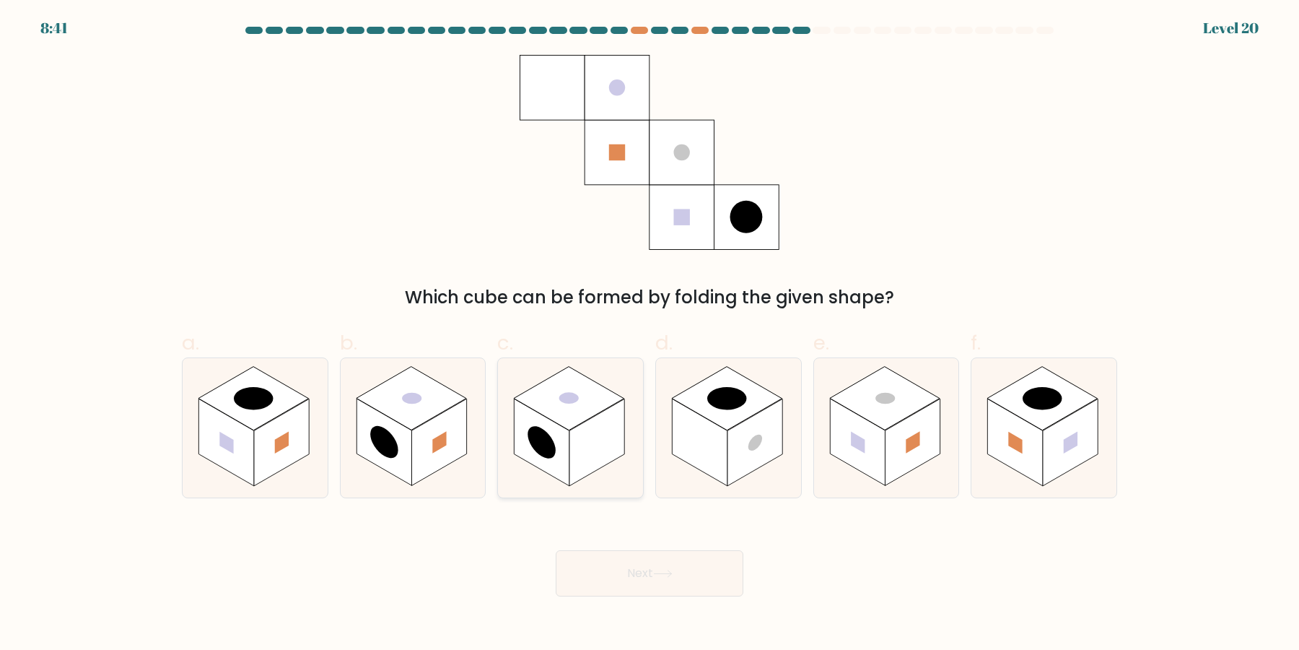
click at [570, 447] on rect at bounding box center [596, 442] width 55 height 87
click at [650, 334] on input "c." at bounding box center [650, 329] width 1 height 9
radio input "true"
click at [705, 577] on button "Next" at bounding box center [650, 573] width 188 height 46
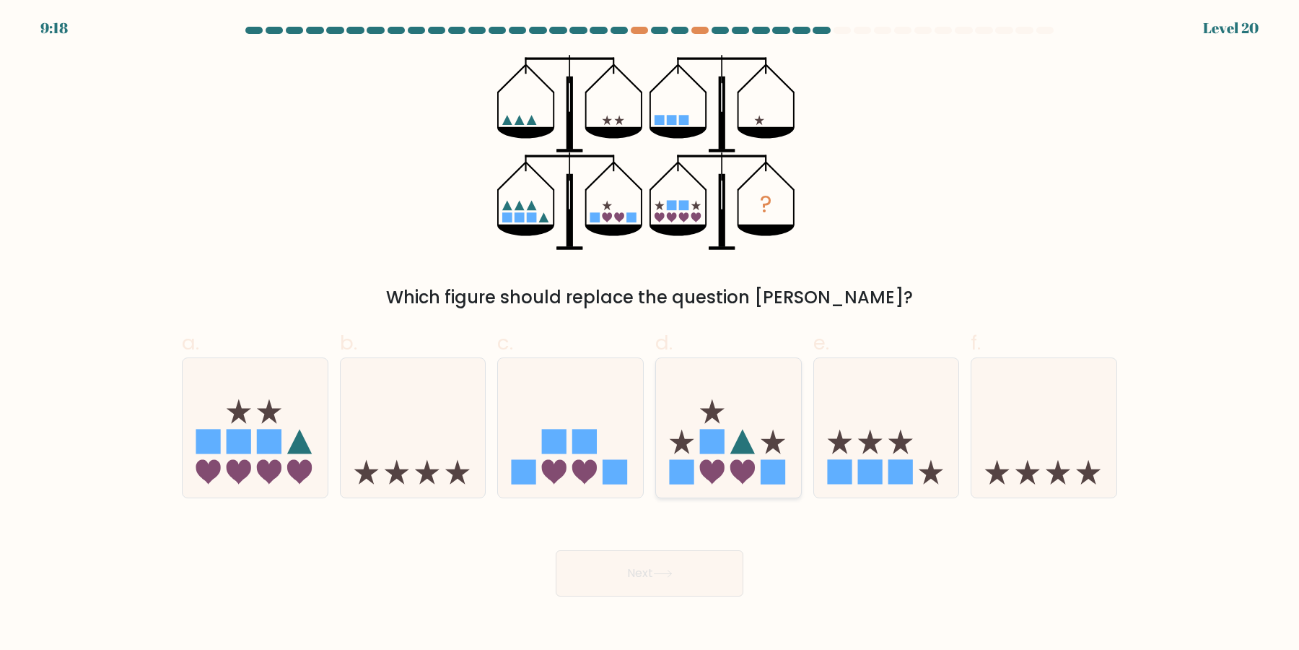
click at [748, 442] on icon at bounding box center [742, 441] width 25 height 25
click at [650, 334] on input "d." at bounding box center [650, 329] width 1 height 9
radio input "true"
click at [678, 580] on button "Next" at bounding box center [650, 573] width 188 height 46
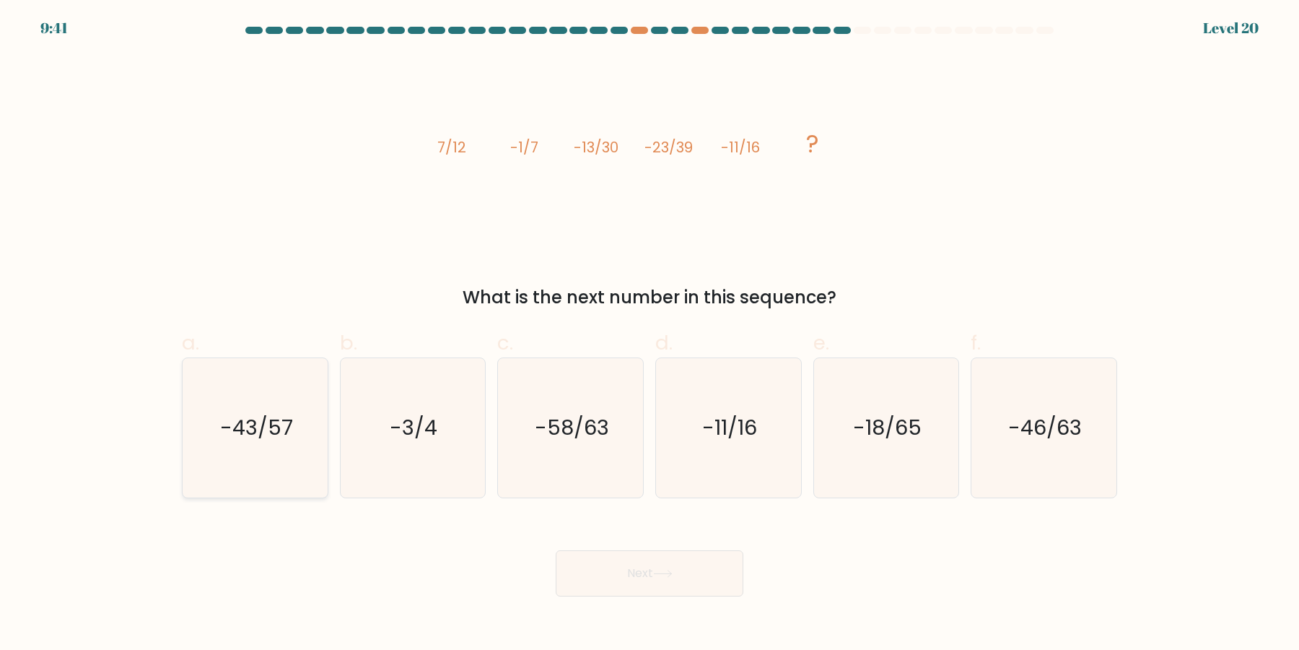
click at [246, 441] on icon "-43/57" at bounding box center [254, 427] width 139 height 139
click at [650, 334] on input "a. -43/57" at bounding box center [650, 329] width 1 height 9
radio input "true"
click at [664, 566] on button "Next" at bounding box center [650, 573] width 188 height 46
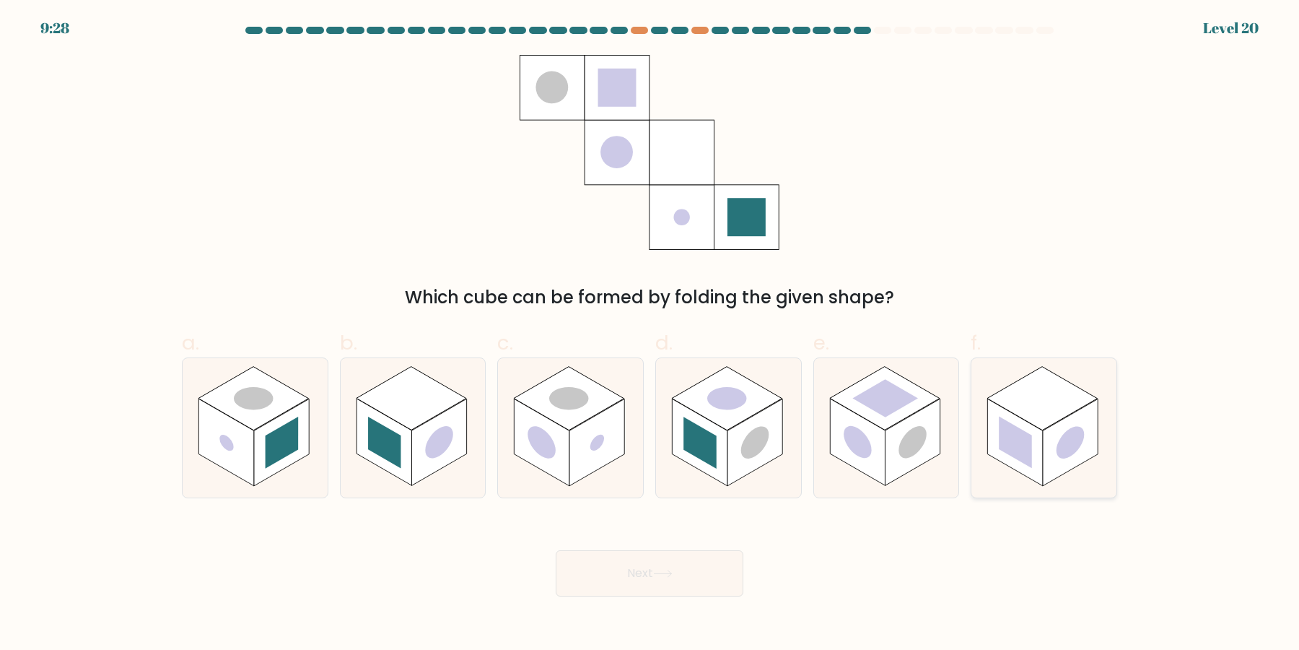
click at [1044, 408] on rect at bounding box center [1042, 399] width 110 height 64
click at [650, 334] on input "f." at bounding box center [650, 329] width 1 height 9
radio input "true"
click at [660, 581] on button "Next" at bounding box center [650, 573] width 188 height 46
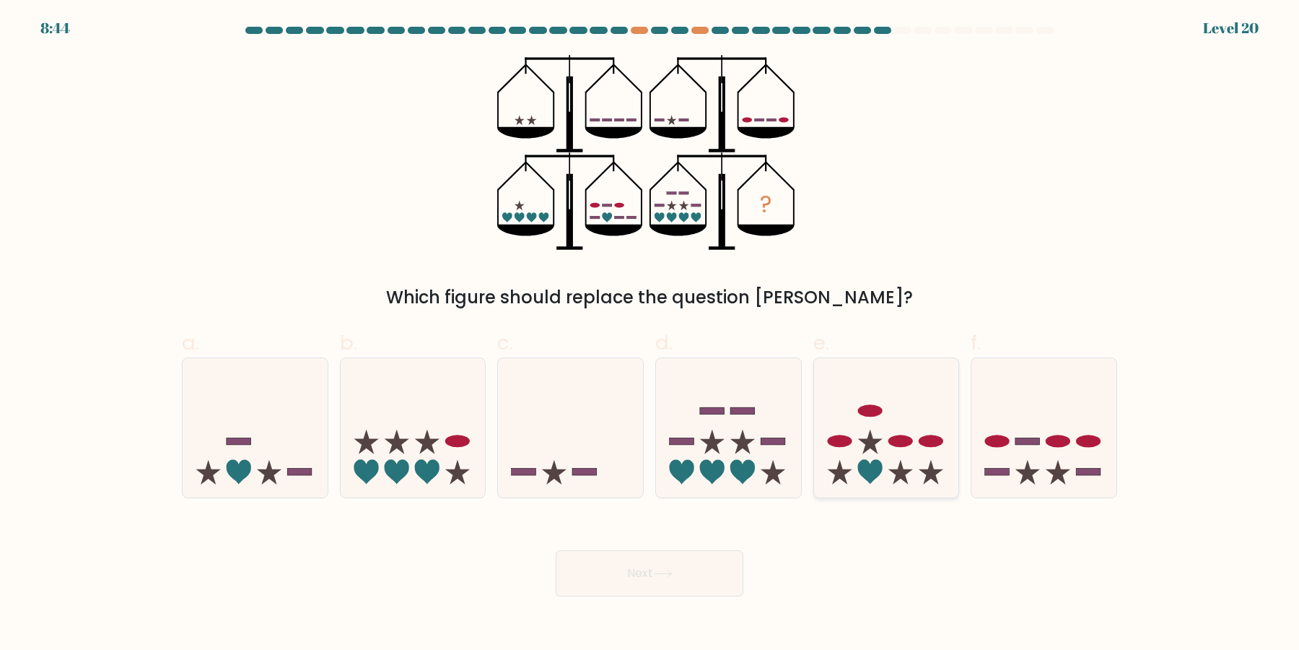
click at [922, 434] on icon at bounding box center [886, 428] width 145 height 120
click at [650, 334] on input "e." at bounding box center [650, 329] width 1 height 9
radio input "true"
click at [692, 583] on button "Next" at bounding box center [650, 573] width 188 height 46
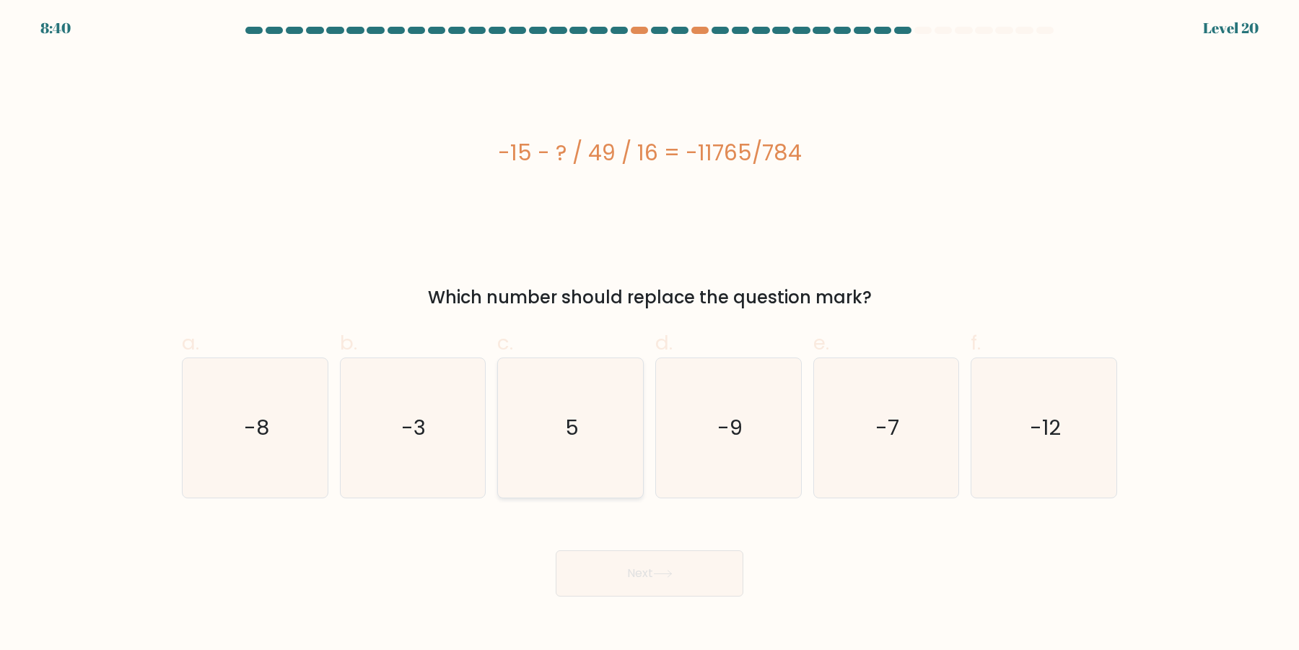
click at [584, 396] on icon "5" at bounding box center [570, 427] width 139 height 139
click at [650, 334] on input "c. 5" at bounding box center [650, 329] width 1 height 9
radio input "true"
click at [645, 556] on button "Next" at bounding box center [650, 573] width 188 height 46
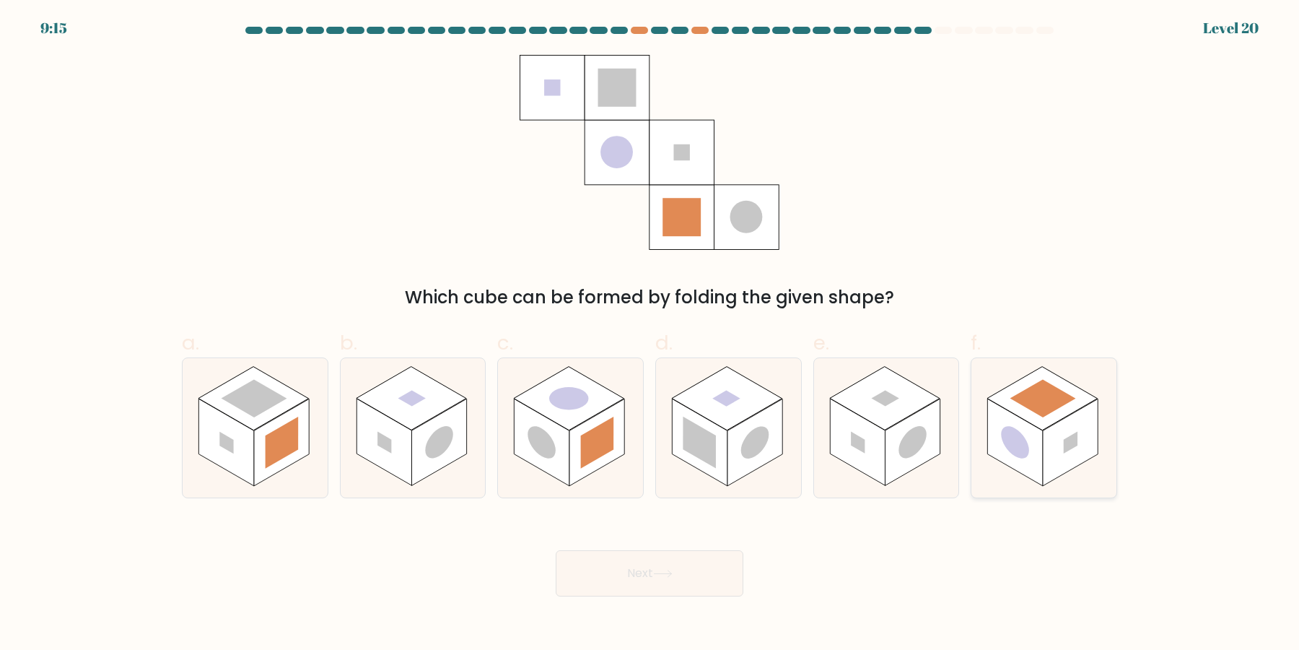
click at [1055, 422] on rect at bounding box center [1042, 399] width 110 height 64
click at [650, 334] on input "f." at bounding box center [650, 329] width 1 height 9
radio input "true"
click at [715, 574] on button "Next" at bounding box center [650, 573] width 188 height 46
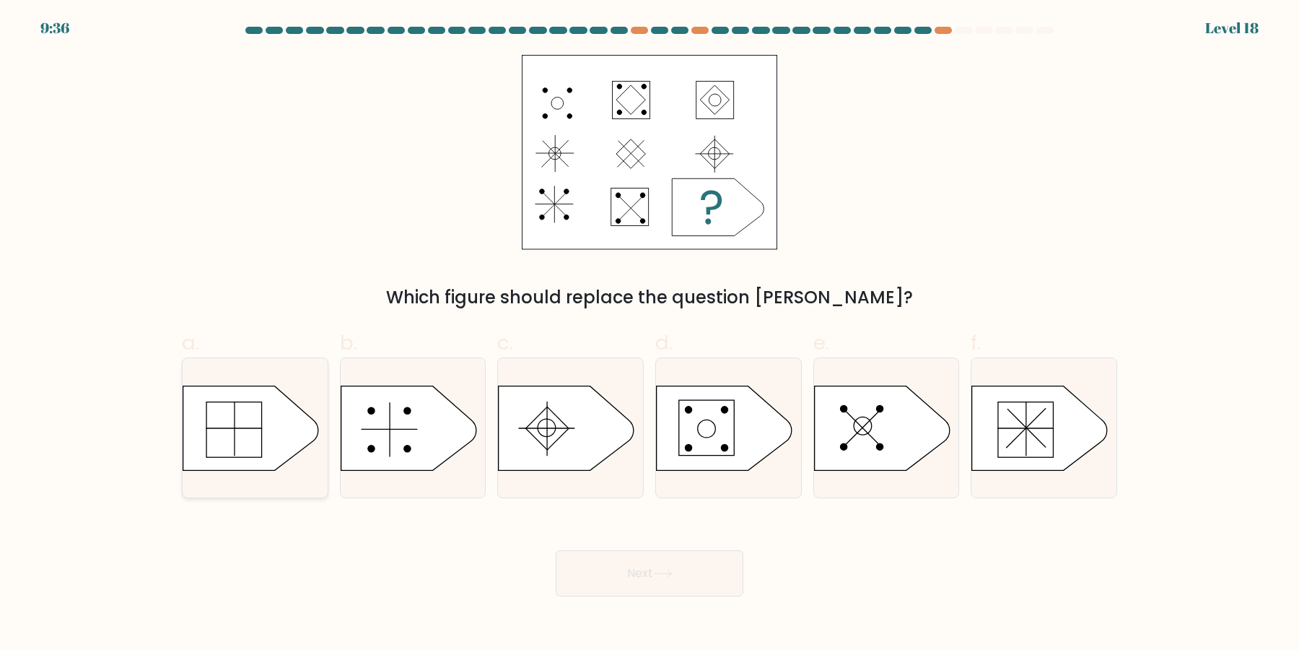
click at [271, 440] on icon at bounding box center [251, 427] width 136 height 84
click at [650, 334] on input "a." at bounding box center [650, 329] width 1 height 9
radio input "true"
click at [686, 567] on button "Next" at bounding box center [650, 573] width 188 height 46
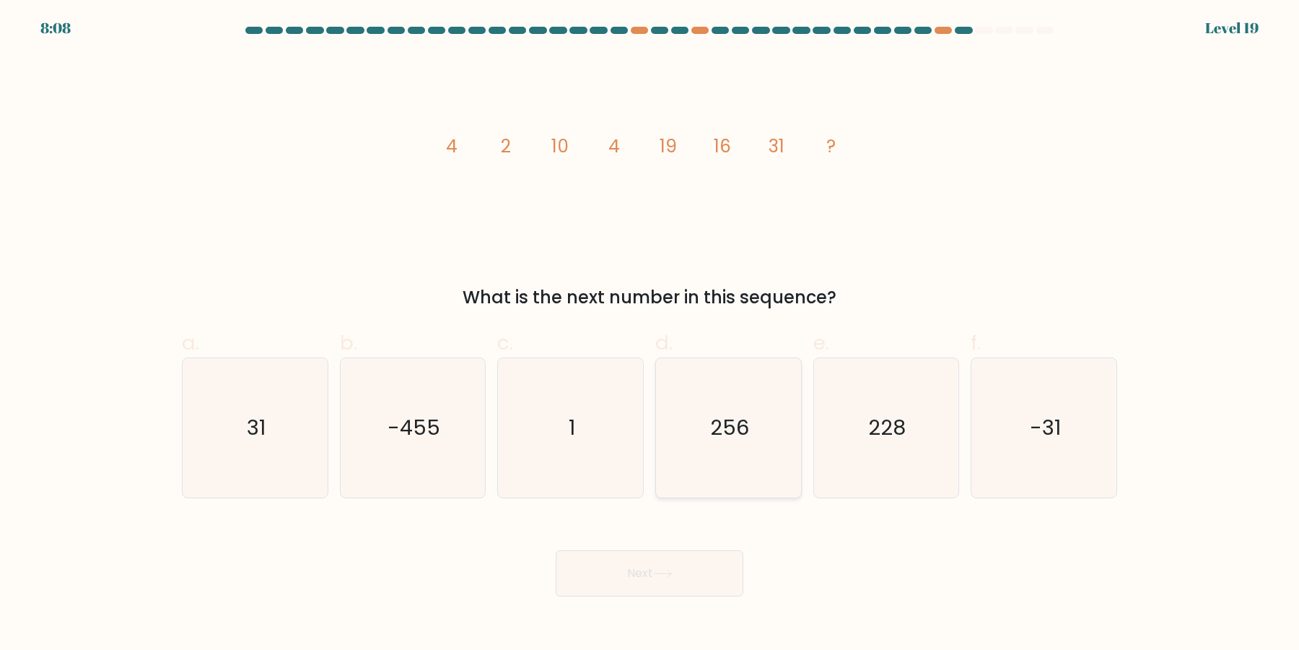
click at [728, 415] on text "256" at bounding box center [729, 428] width 39 height 29
click at [650, 334] on input "d. 256" at bounding box center [650, 329] width 1 height 9
radio input "true"
click at [725, 443] on icon "256" at bounding box center [729, 428] width 138 height 138
click at [650, 334] on input "d. 256" at bounding box center [650, 329] width 1 height 9
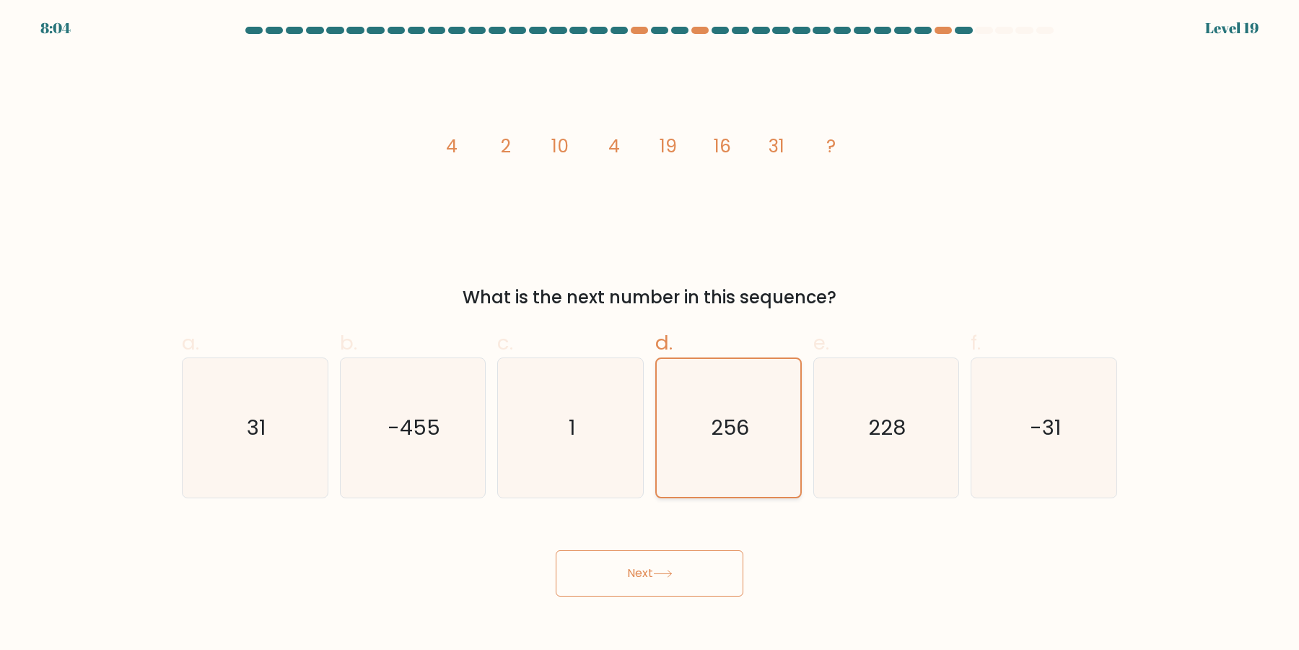
click at [714, 432] on icon "256" at bounding box center [729, 428] width 138 height 138
click at [650, 334] on input "d. 256" at bounding box center [650, 329] width 1 height 9
click at [704, 564] on button "Next" at bounding box center [650, 573] width 188 height 46
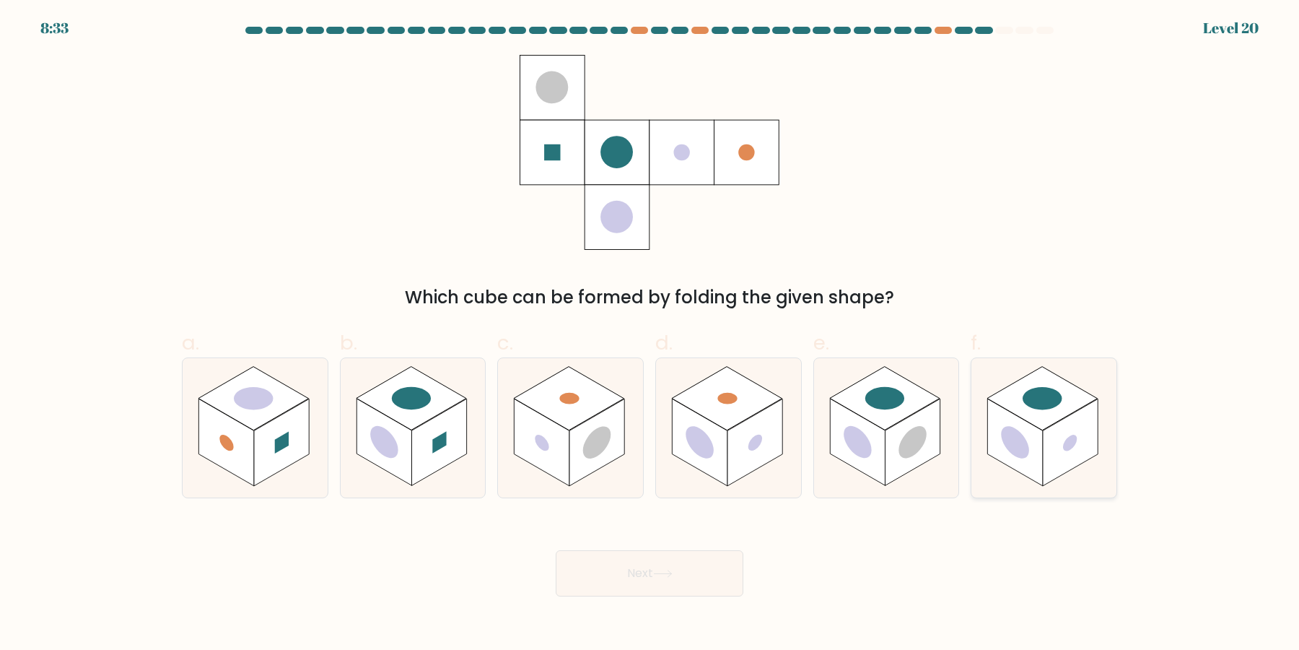
click at [1075, 467] on rect at bounding box center [1070, 442] width 55 height 87
click at [650, 334] on input "f." at bounding box center [650, 329] width 1 height 9
radio input "true"
click at [720, 584] on button "Next" at bounding box center [650, 573] width 188 height 46
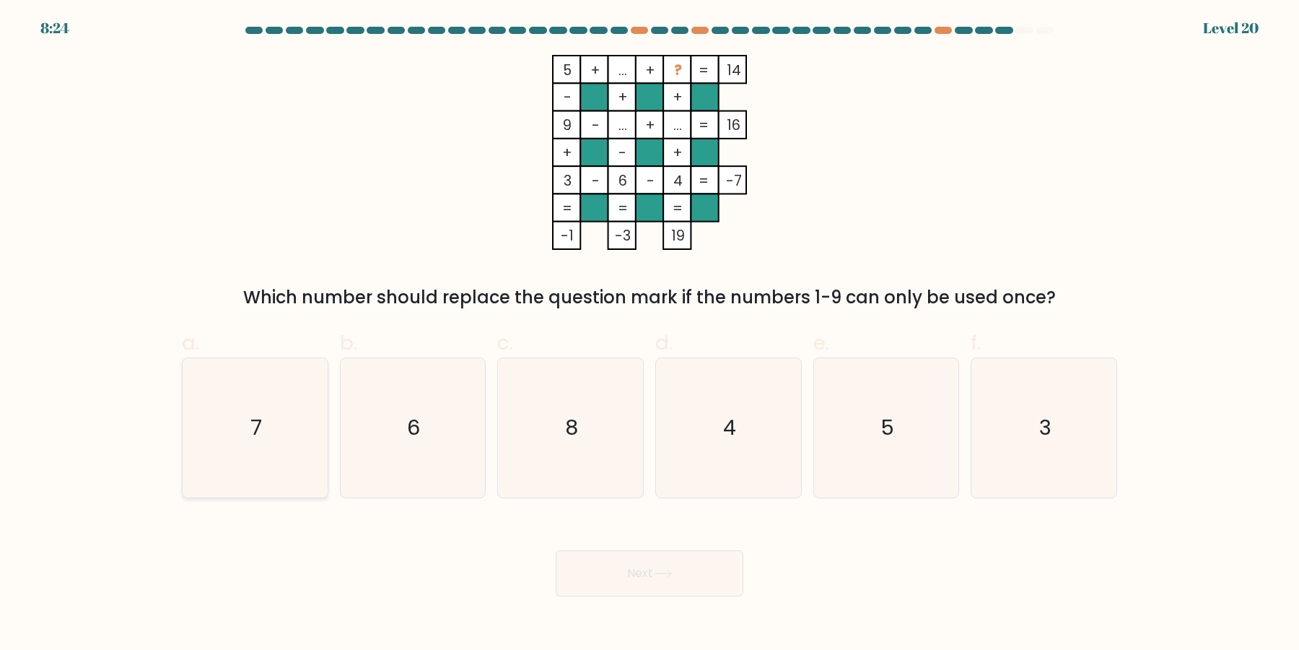
click at [237, 449] on icon "7" at bounding box center [254, 427] width 139 height 139
click at [650, 334] on input "a. 7" at bounding box center [650, 329] width 1 height 9
radio input "true"
click at [661, 589] on button "Next" at bounding box center [650, 573] width 188 height 46
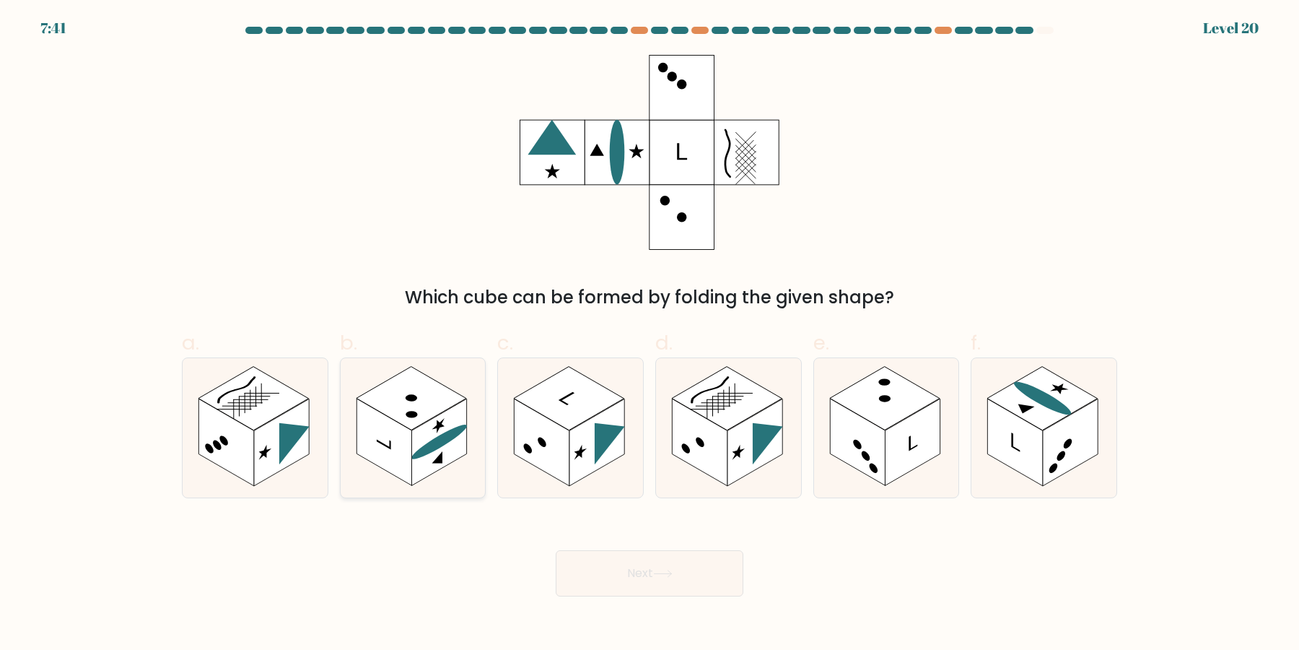
click at [427, 464] on rect at bounding box center [438, 442] width 55 height 87
click at [650, 334] on input "b." at bounding box center [650, 329] width 1 height 9
radio input "true"
click at [642, 575] on button "Next" at bounding box center [650, 573] width 188 height 46
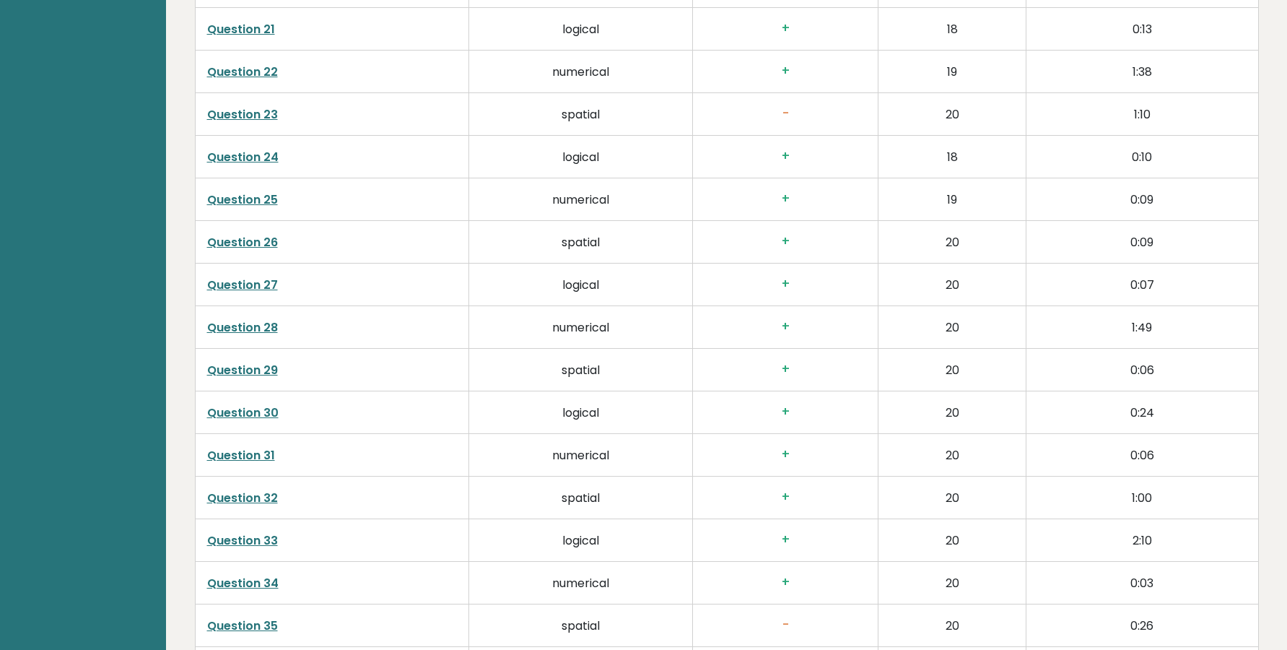
scroll to position [3704, 0]
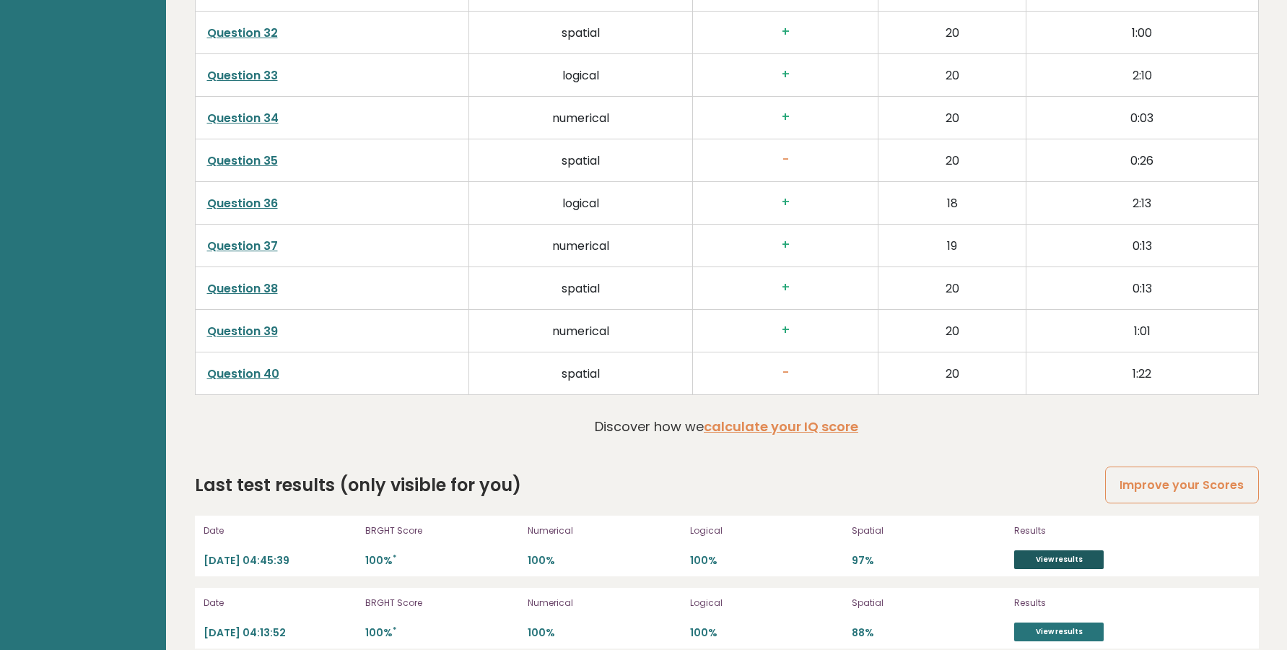
click at [1062, 550] on link "View results" at bounding box center [1059, 559] width 90 height 19
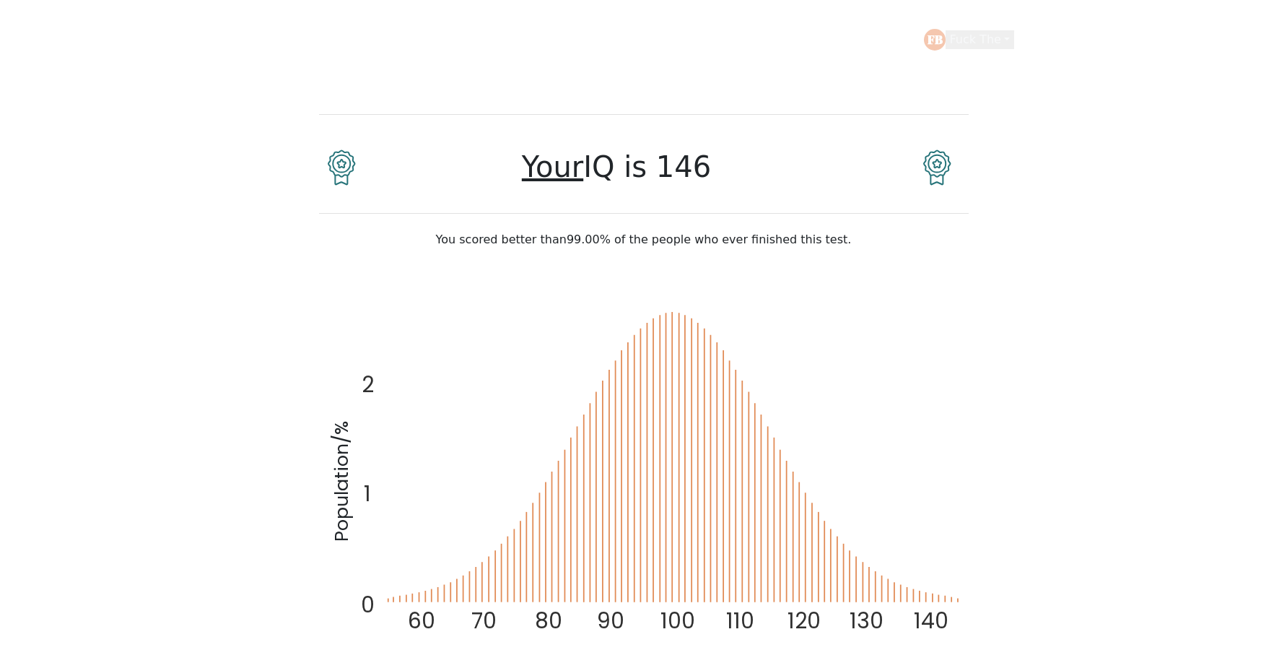
click at [1005, 40] on button "Fuck The" at bounding box center [980, 39] width 69 height 19
click at [983, 128] on link "Logout" at bounding box center [982, 139] width 114 height 23
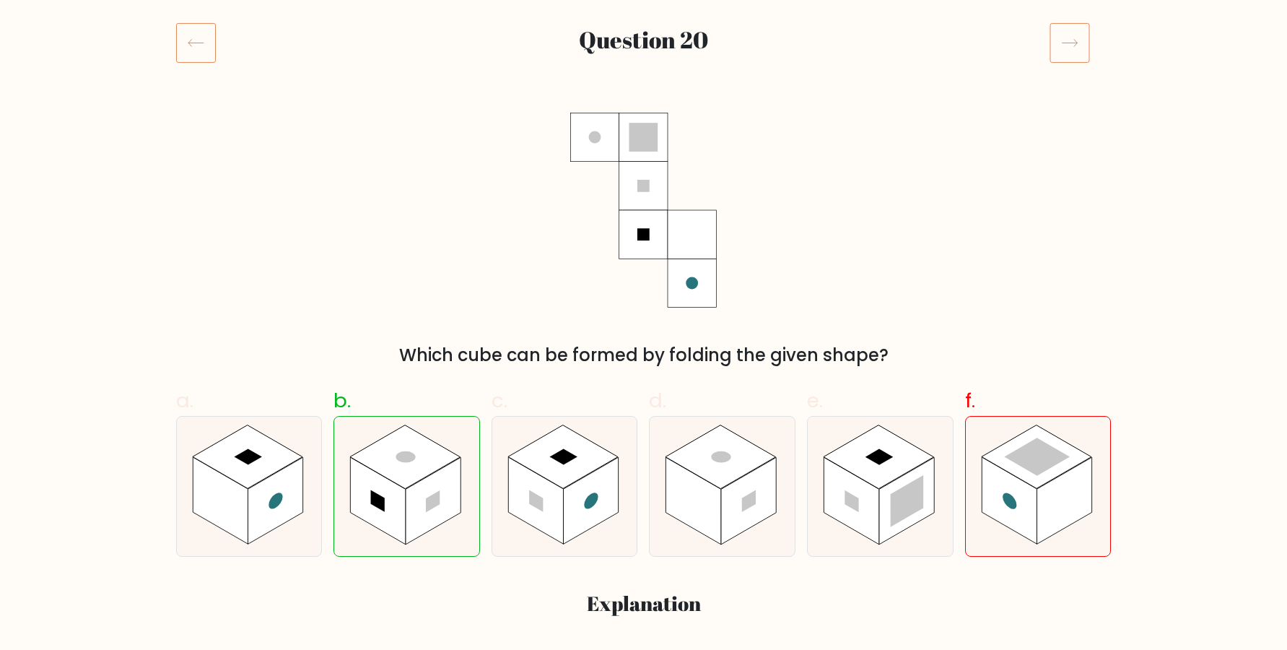
scroll to position [196, 0]
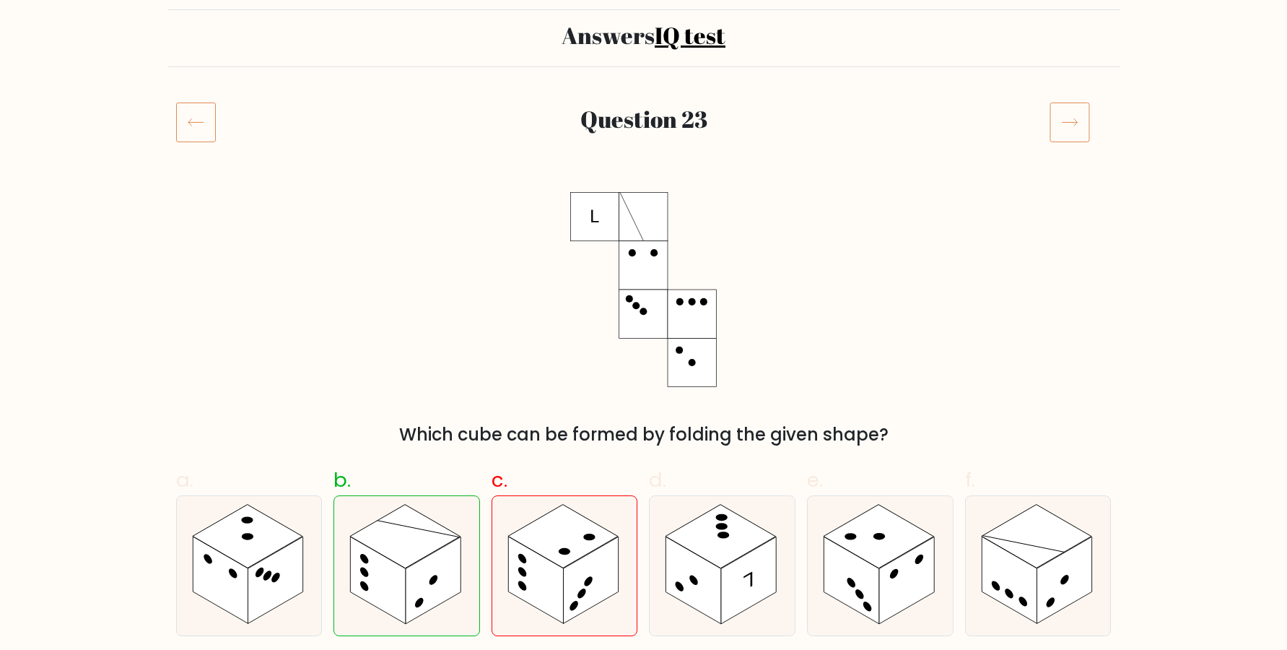
scroll to position [196, 0]
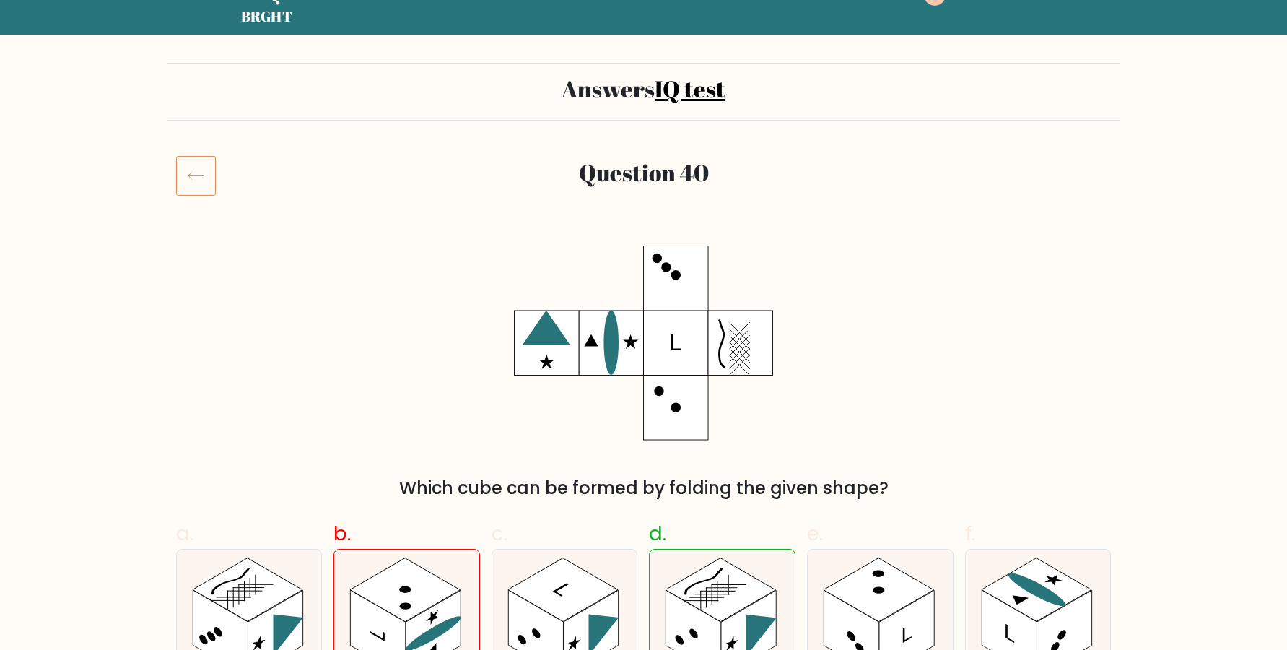
scroll to position [196, 0]
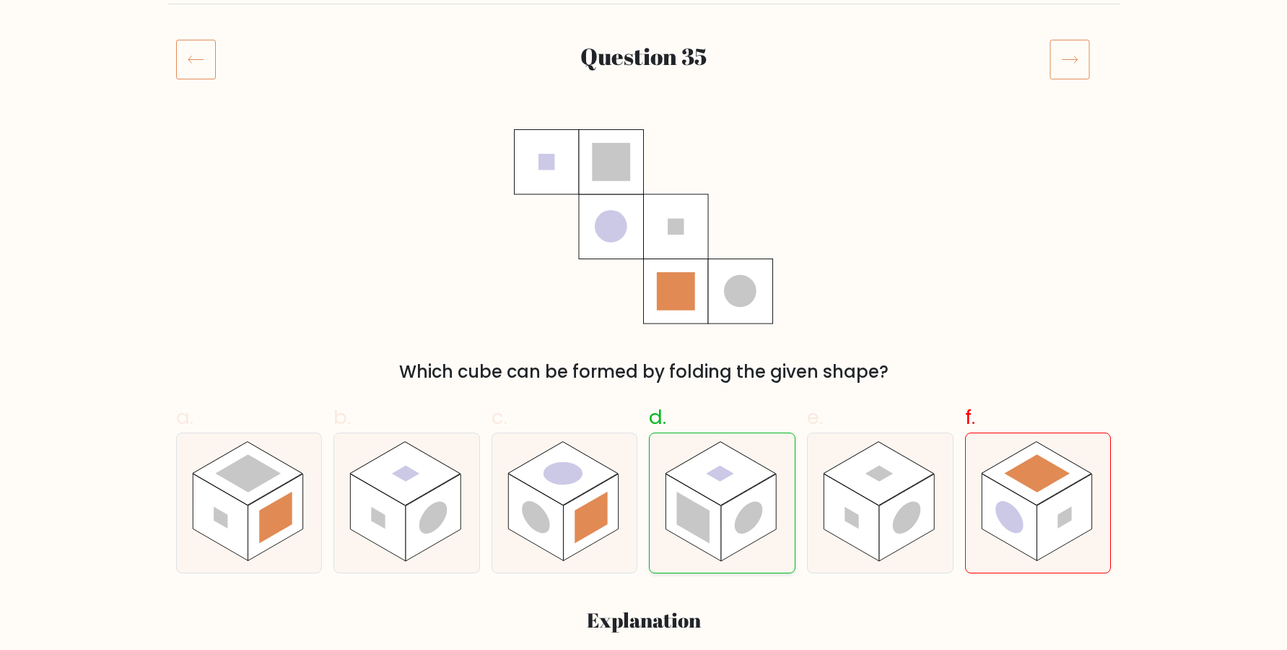
scroll to position [196, 0]
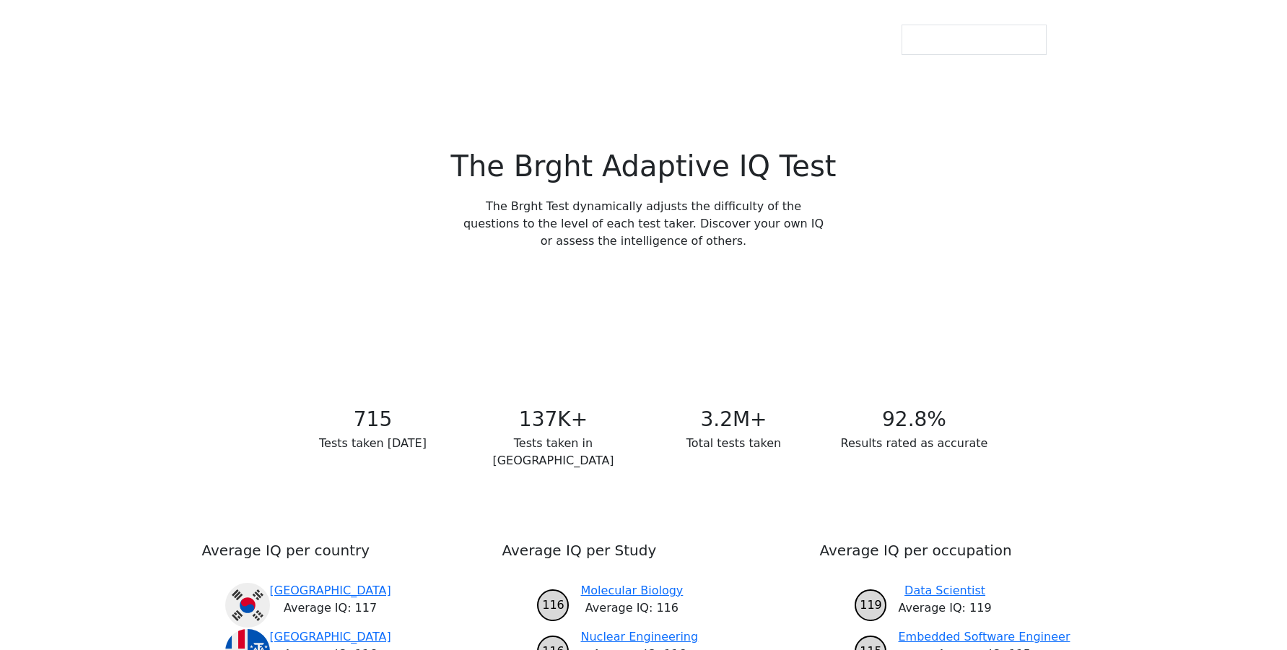
click at [564, 317] on link "Test Yourself" at bounding box center [594, 315] width 90 height 27
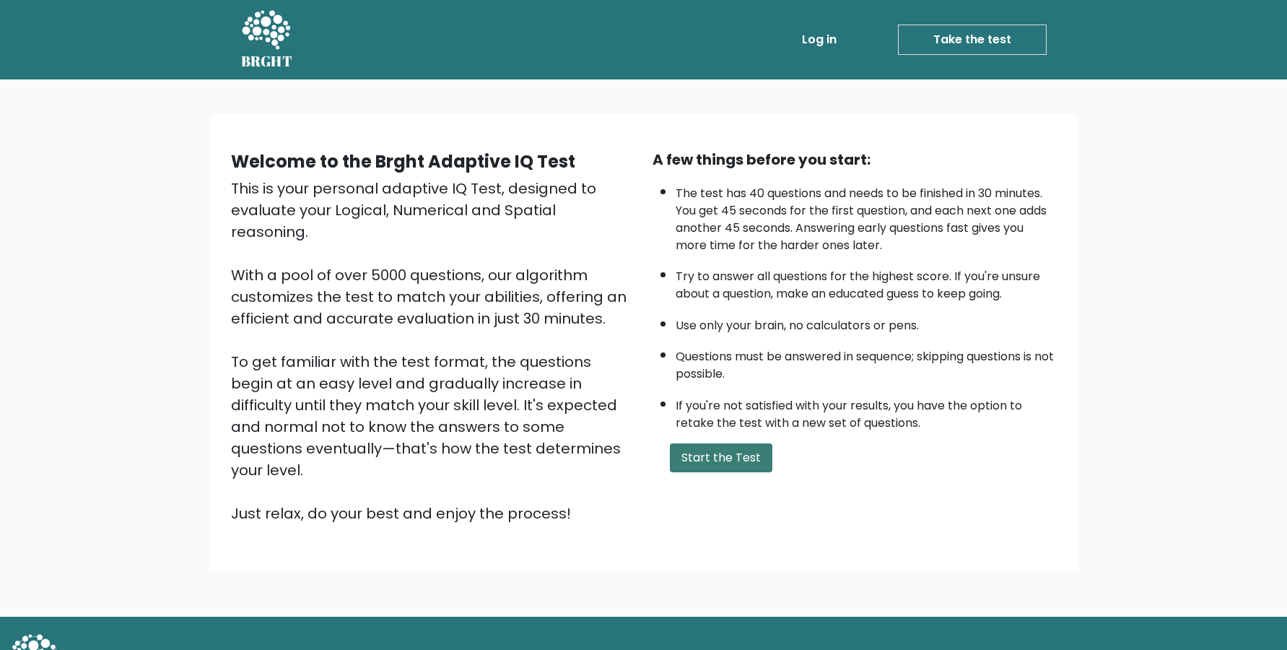
click at [734, 472] on button "Start the Test" at bounding box center [721, 457] width 102 height 29
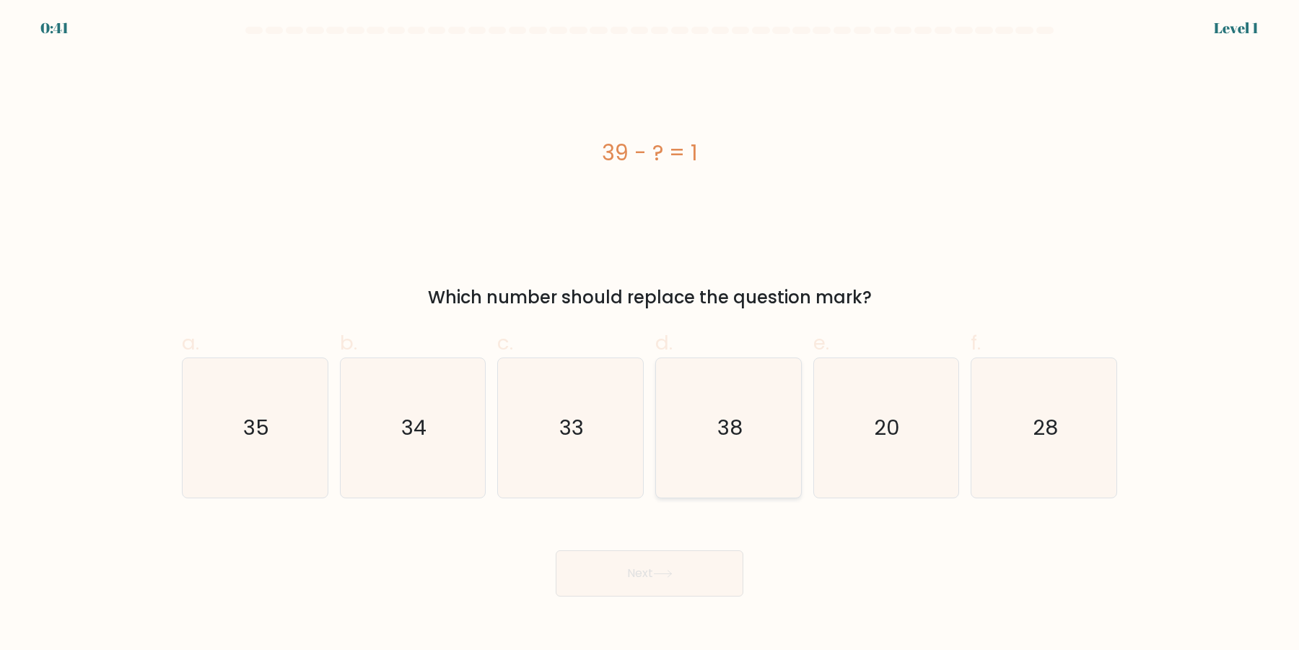
click at [761, 449] on icon "38" at bounding box center [728, 427] width 139 height 139
click at [650, 334] on input "d. 38" at bounding box center [650, 329] width 1 height 9
radio input "true"
click at [684, 584] on button "Next" at bounding box center [650, 573] width 188 height 46
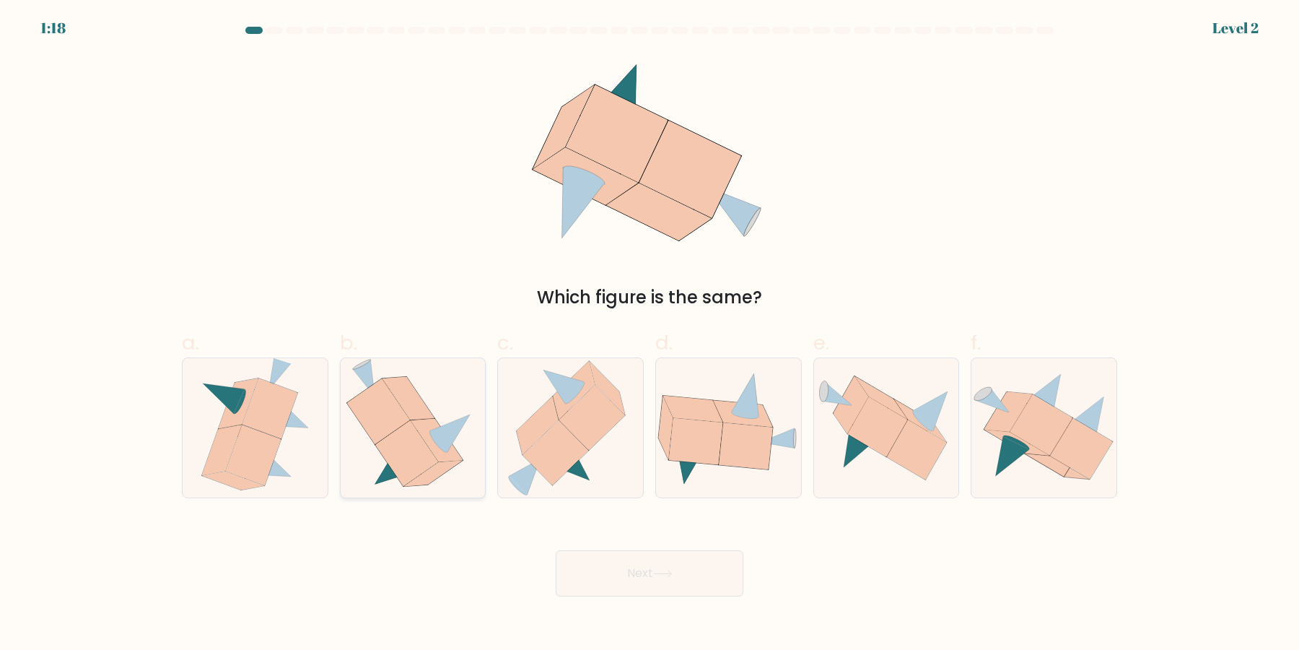
click at [430, 465] on icon at bounding box center [406, 454] width 63 height 66
click at [650, 334] on input "b." at bounding box center [650, 329] width 1 height 9
radio input "true"
click at [637, 571] on button "Next" at bounding box center [650, 573] width 188 height 46
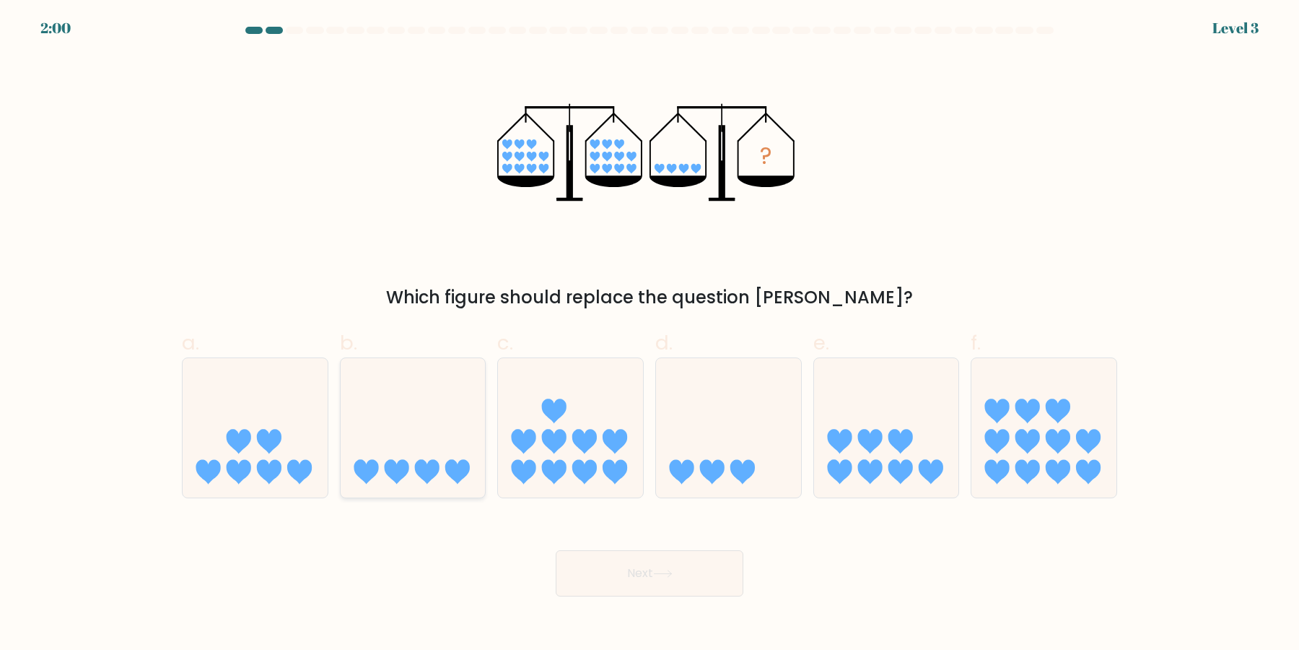
click at [462, 466] on icon at bounding box center [457, 471] width 25 height 25
click at [650, 334] on input "b." at bounding box center [650, 329] width 1 height 9
radio input "true"
click at [618, 571] on button "Next" at bounding box center [650, 573] width 188 height 46
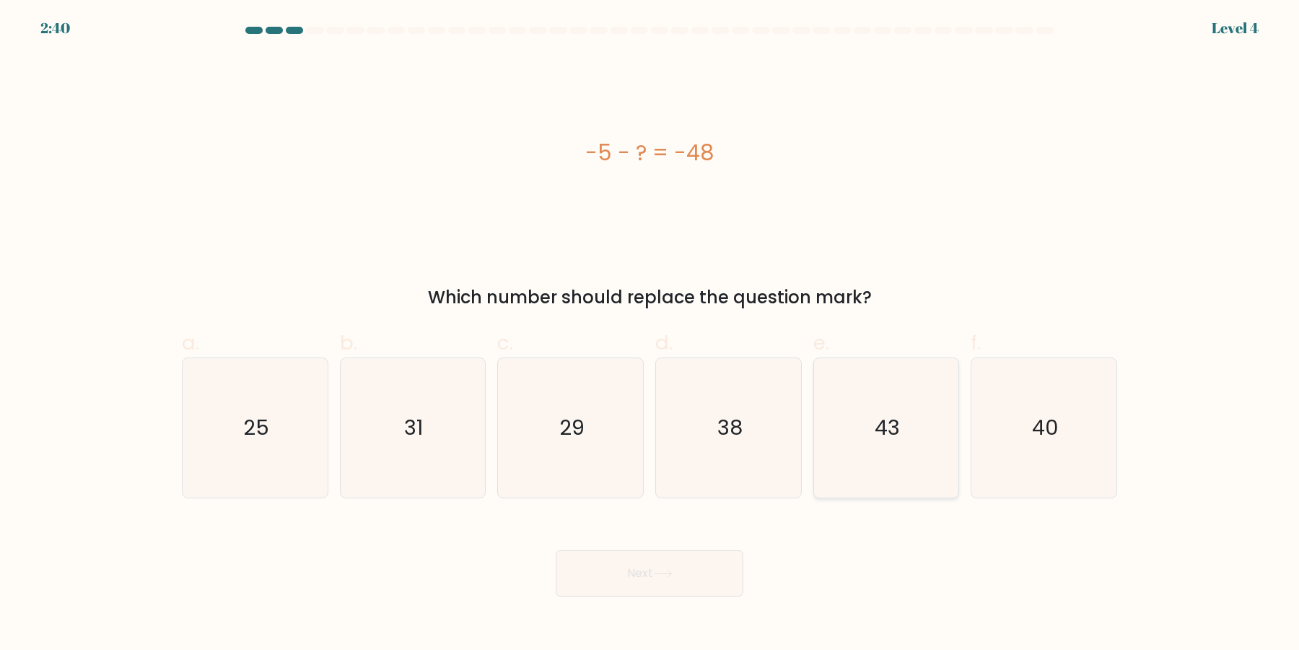
click at [892, 431] on text "43" at bounding box center [887, 428] width 25 height 29
click at [650, 334] on input "e. 43" at bounding box center [650, 329] width 1 height 9
radio input "true"
click at [679, 568] on button "Next" at bounding box center [650, 573] width 188 height 46
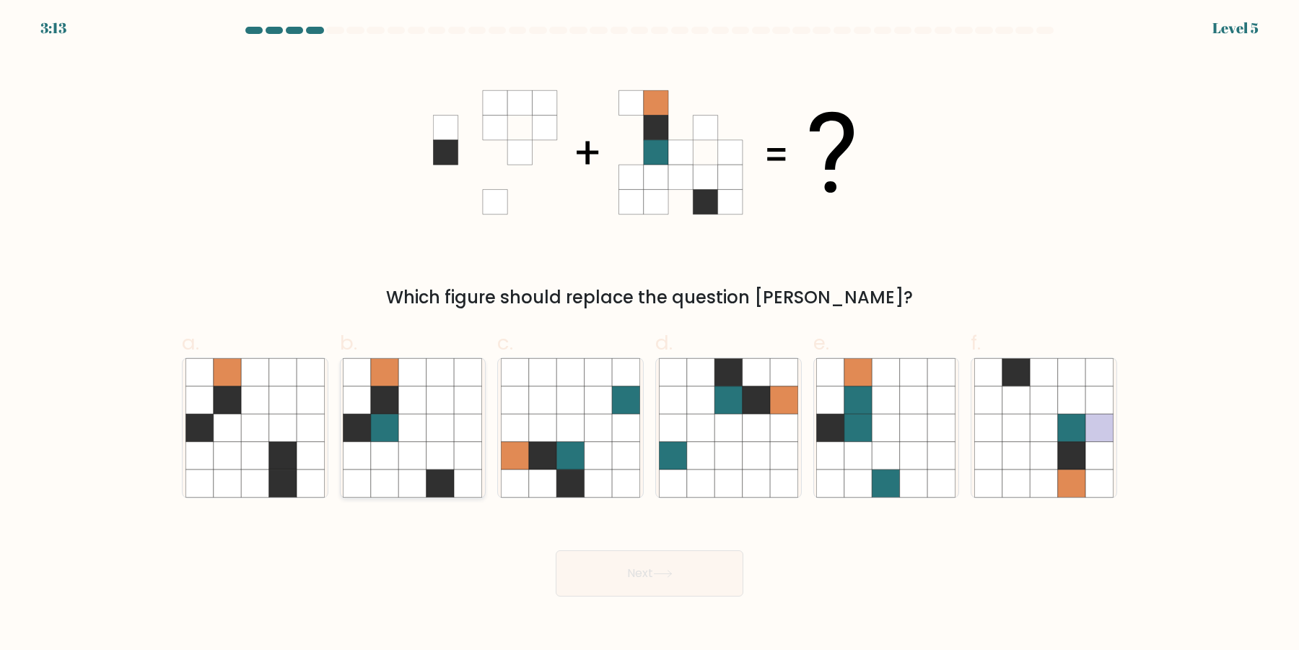
click at [398, 445] on icon at bounding box center [384, 455] width 27 height 27
click at [650, 334] on input "b." at bounding box center [650, 329] width 1 height 9
radio input "true"
click at [606, 560] on button "Next" at bounding box center [650, 573] width 188 height 46
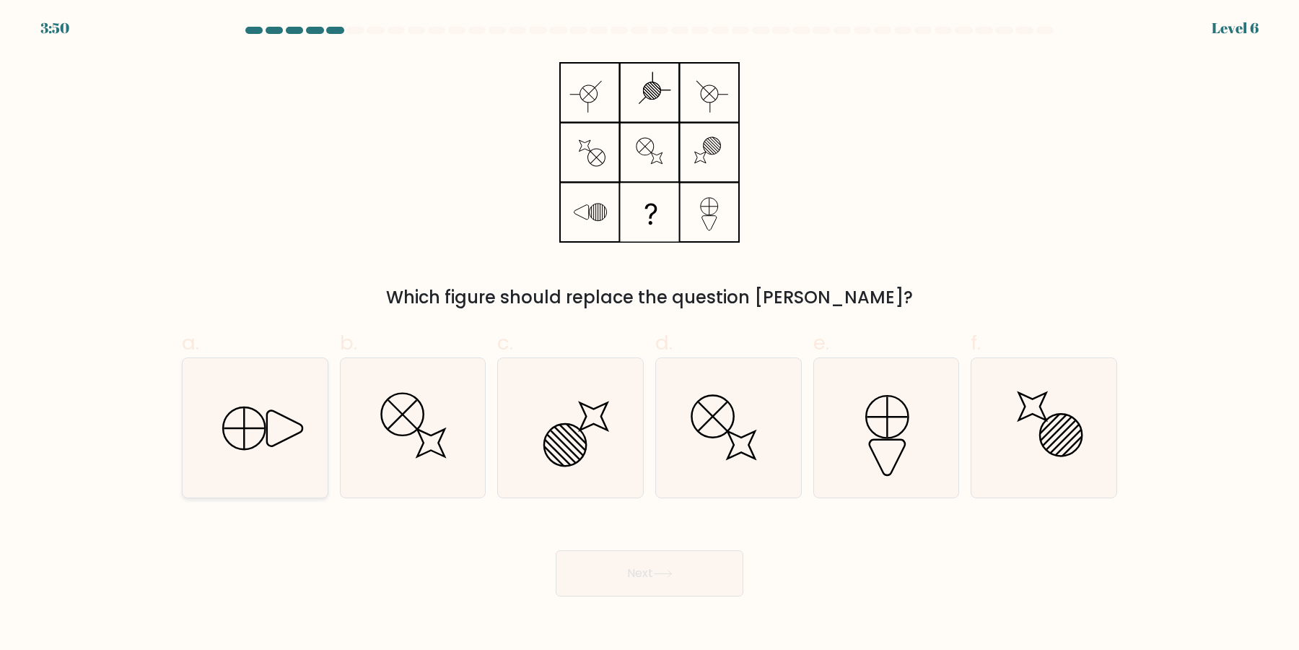
click at [263, 428] on line at bounding box center [244, 428] width 40 height 0
click at [650, 334] on input "a." at bounding box center [650, 329] width 1 height 9
radio input "true"
click at [276, 439] on icon at bounding box center [255, 428] width 138 height 138
click at [650, 334] on input "a." at bounding box center [650, 329] width 1 height 9
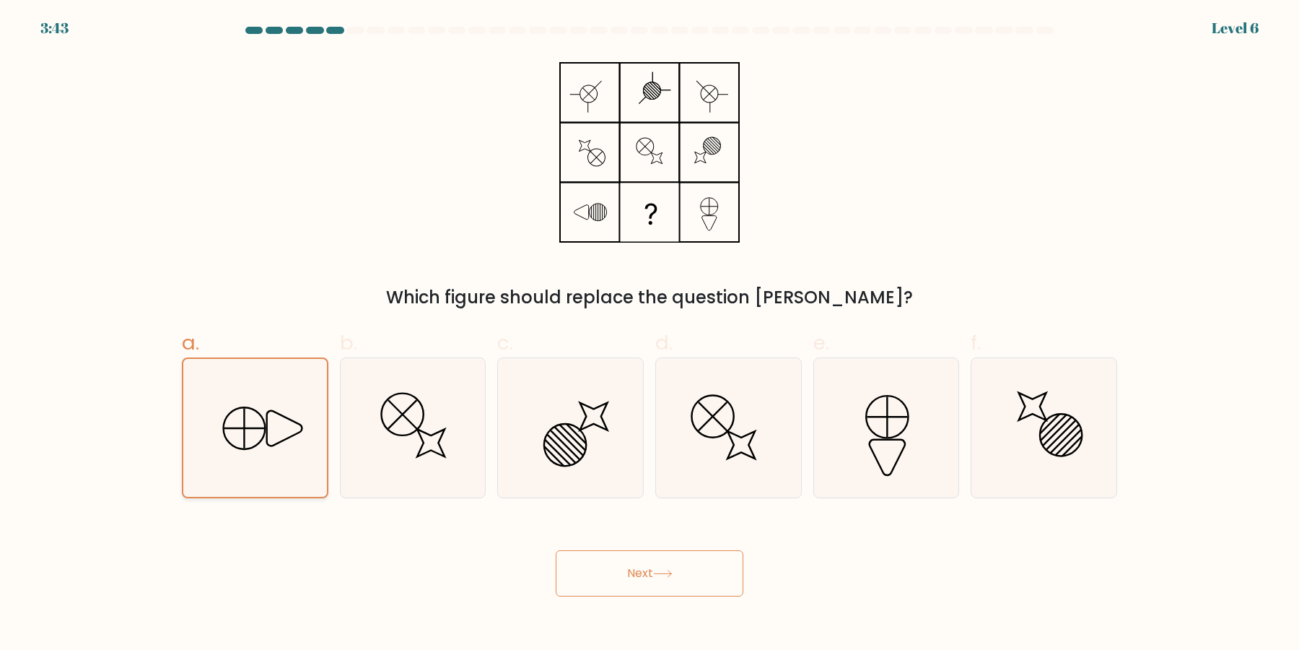
click at [629, 576] on button "Next" at bounding box center [650, 573] width 188 height 46
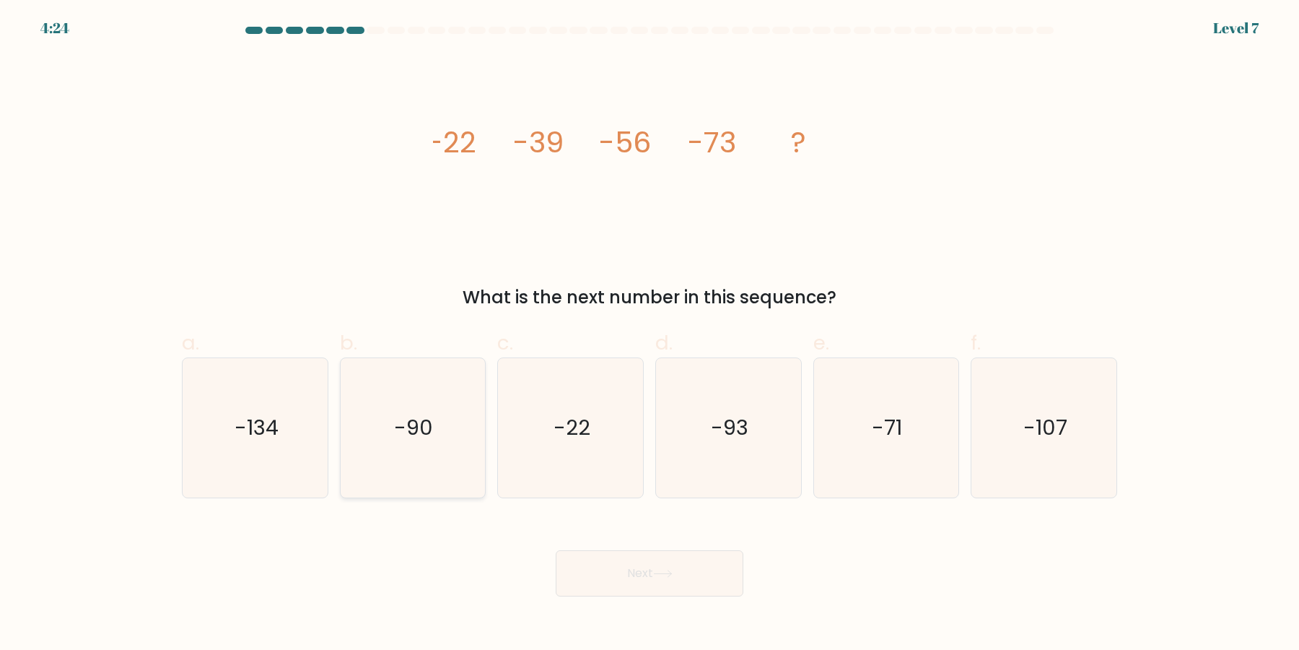
click at [415, 439] on icon "-90" at bounding box center [412, 427] width 139 height 139
click at [650, 334] on input "b. -90" at bounding box center [650, 329] width 1 height 9
radio input "true"
click at [609, 562] on button "Next" at bounding box center [650, 573] width 188 height 46
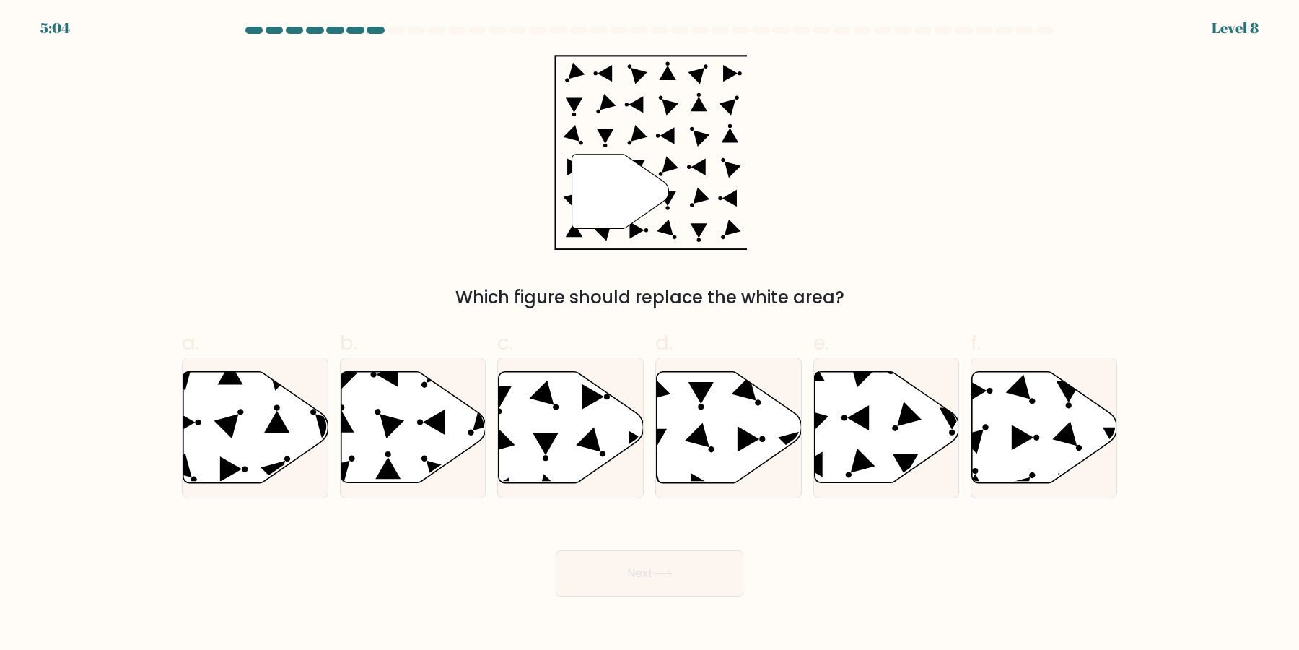
drag, startPoint x: 248, startPoint y: 465, endPoint x: 354, endPoint y: 569, distance: 148.0
click at [354, 569] on form at bounding box center [649, 311] width 1299 height 569
click at [354, 569] on div "Next" at bounding box center [649, 555] width 953 height 81
click at [1026, 440] on icon at bounding box center [1023, 437] width 22 height 25
click at [650, 334] on input "f." at bounding box center [650, 329] width 1 height 9
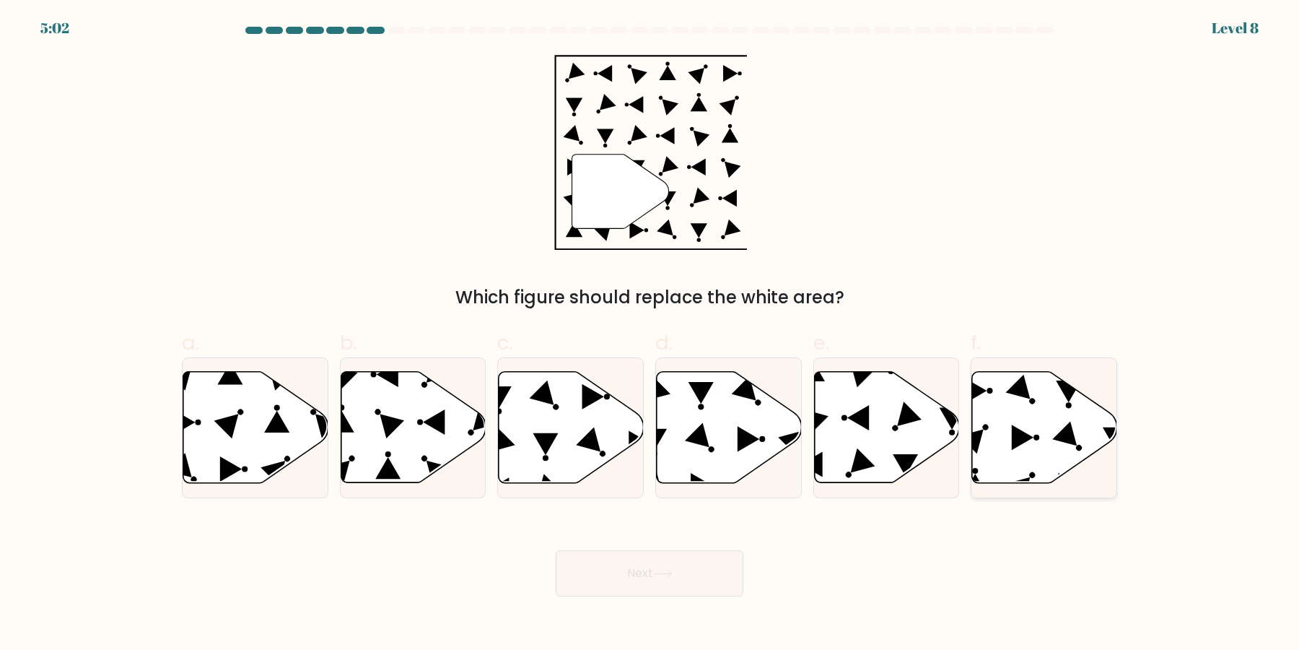
radio input "true"
drag, startPoint x: 709, startPoint y: 581, endPoint x: 730, endPoint y: 582, distance: 21.7
click at [708, 581] on button "Next" at bounding box center [650, 573] width 188 height 46
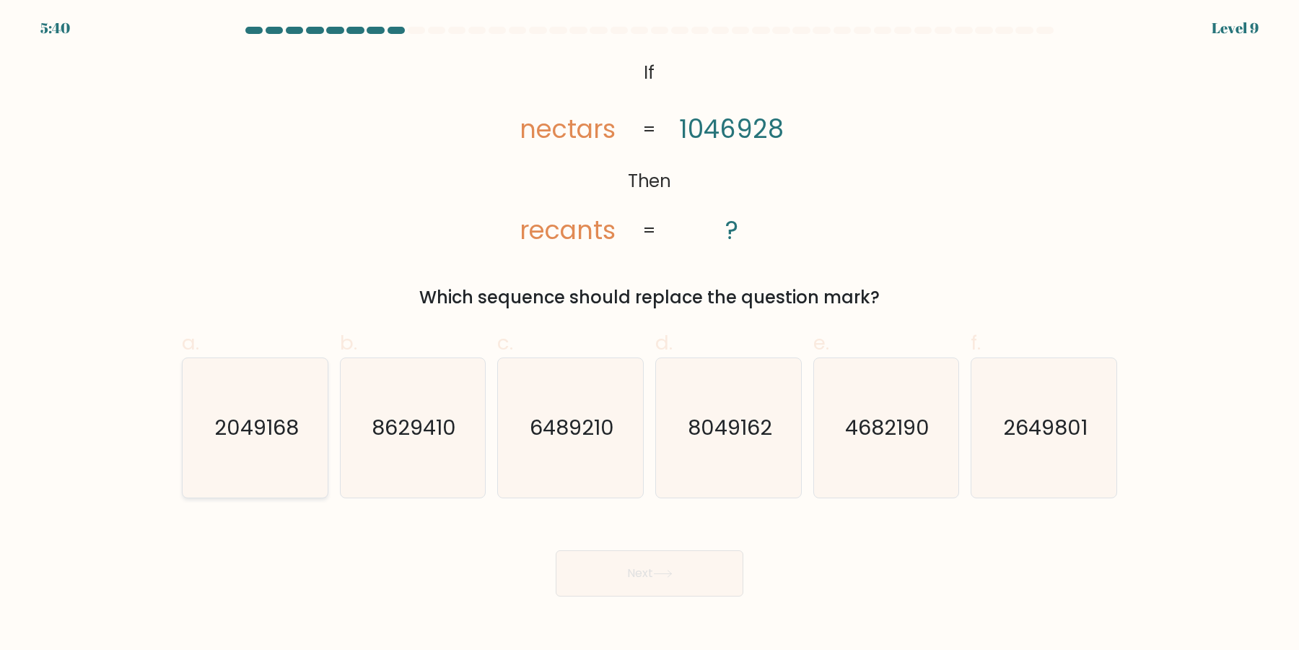
click at [294, 407] on icon "2049168" at bounding box center [254, 427] width 139 height 139
click at [650, 334] on input "a. 2049168" at bounding box center [650, 329] width 1 height 9
radio input "true"
click at [654, 575] on button "Next" at bounding box center [650, 573] width 188 height 46
click at [614, 573] on button "Next" at bounding box center [650, 573] width 188 height 46
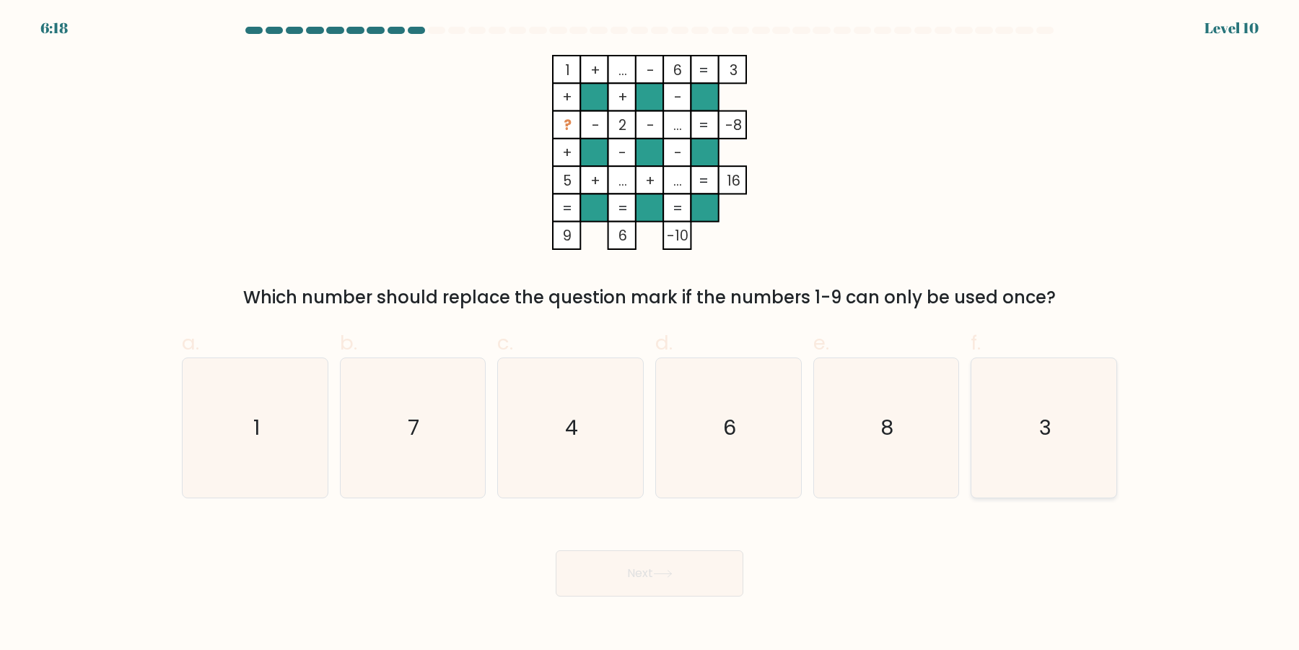
click at [1008, 439] on icon "3" at bounding box center [1043, 427] width 139 height 139
click at [650, 334] on input "f. 3" at bounding box center [650, 329] width 1 height 9
radio input "true"
click at [676, 575] on button "Next" at bounding box center [650, 573] width 188 height 46
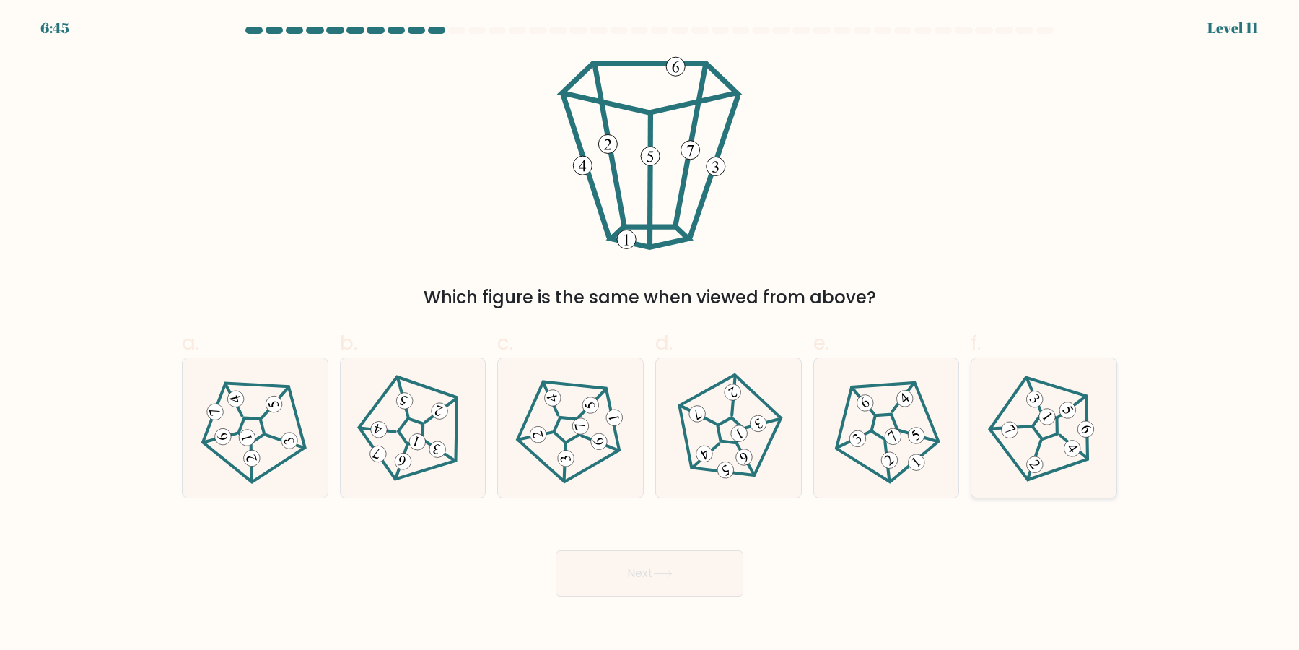
click at [1050, 439] on icon at bounding box center [1043, 427] width 111 height 111
click at [650, 334] on input "f." at bounding box center [650, 329] width 1 height 9
radio input "true"
click at [710, 572] on button "Next" at bounding box center [650, 573] width 188 height 46
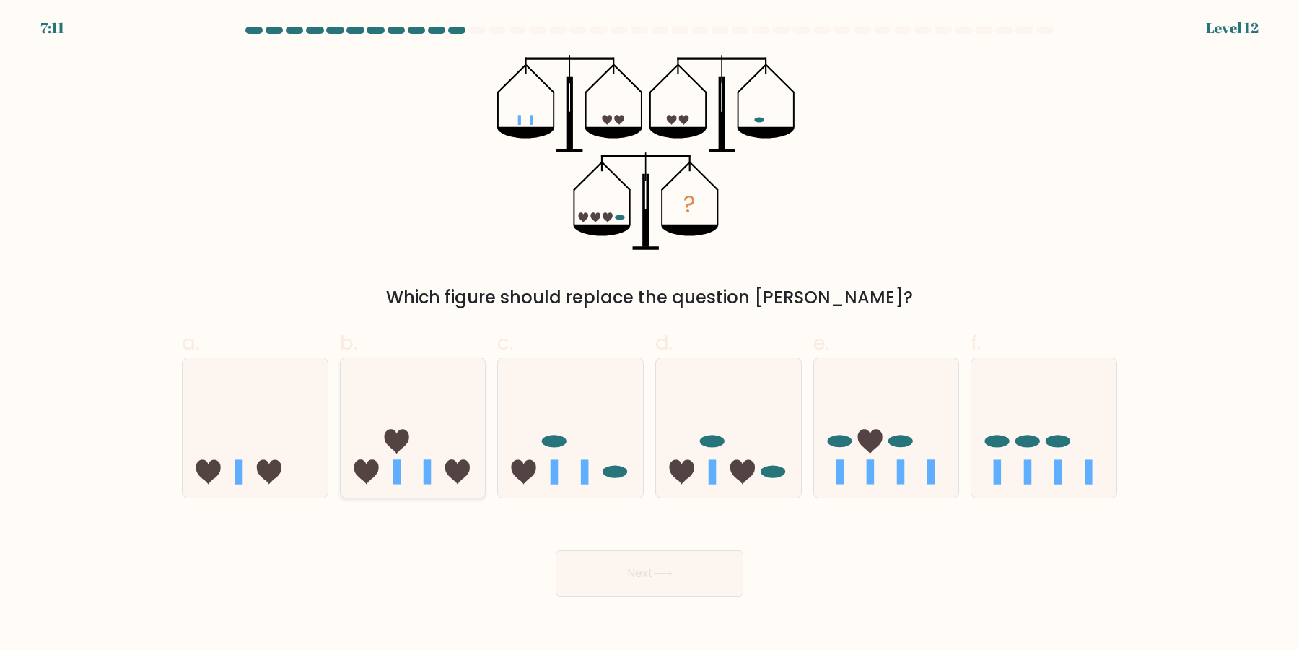
click at [415, 448] on icon at bounding box center [413, 428] width 145 height 120
click at [650, 334] on input "b." at bounding box center [650, 329] width 1 height 9
radio input "true"
click at [433, 432] on icon at bounding box center [413, 427] width 144 height 119
click at [650, 334] on input "b." at bounding box center [650, 329] width 1 height 9
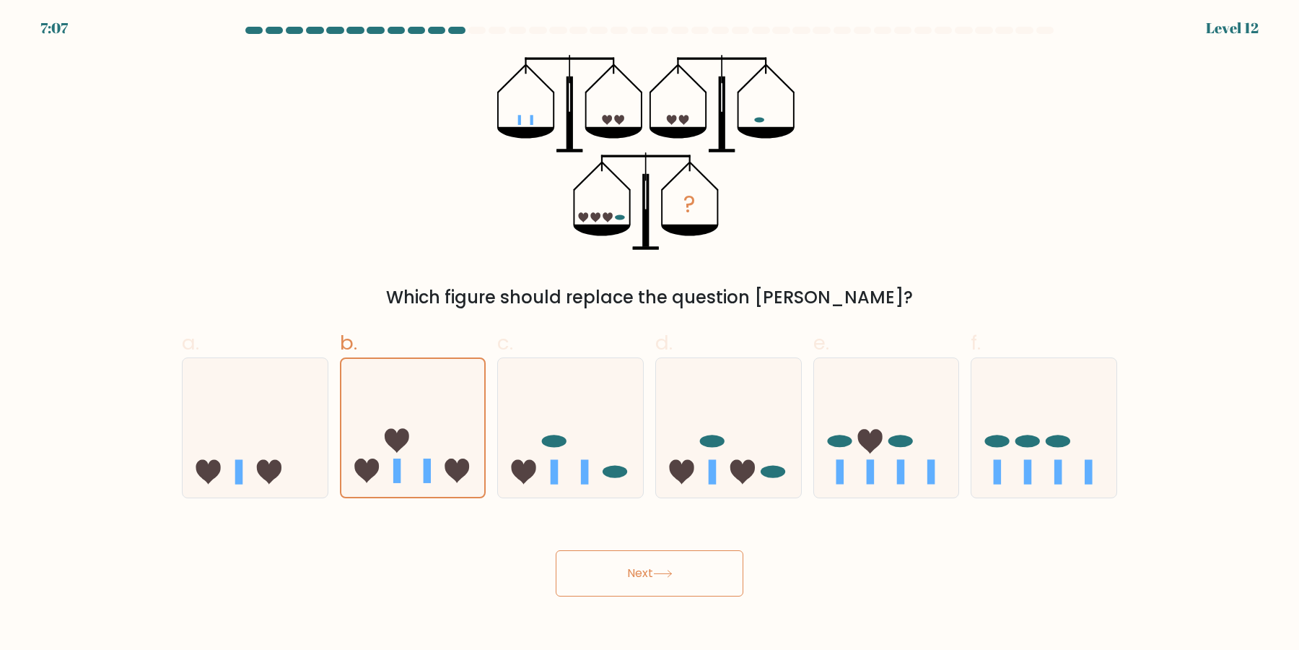
click at [642, 577] on button "Next" at bounding box center [650, 573] width 188 height 46
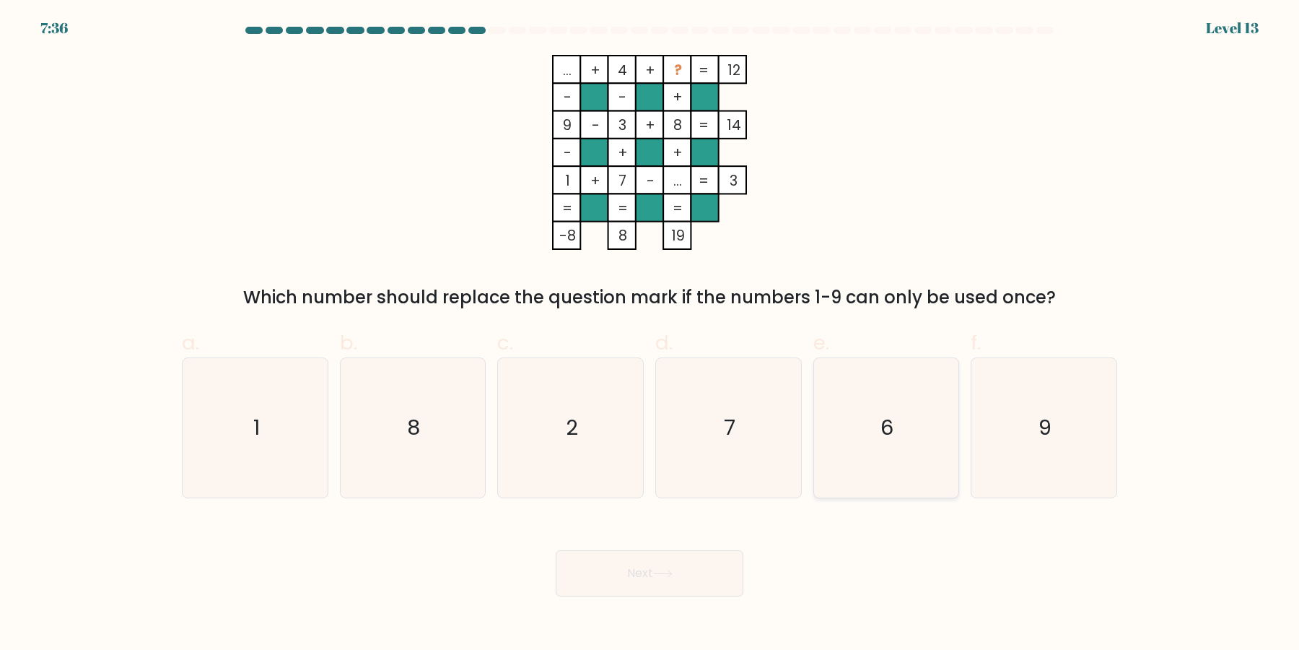
click at [864, 462] on icon "6" at bounding box center [885, 427] width 139 height 139
click at [650, 334] on input "e. 6" at bounding box center [650, 329] width 1 height 9
radio input "true"
drag, startPoint x: 697, startPoint y: 579, endPoint x: 1051, endPoint y: 581, distance: 353.7
click at [1051, 581] on div "Next" at bounding box center [649, 555] width 953 height 81
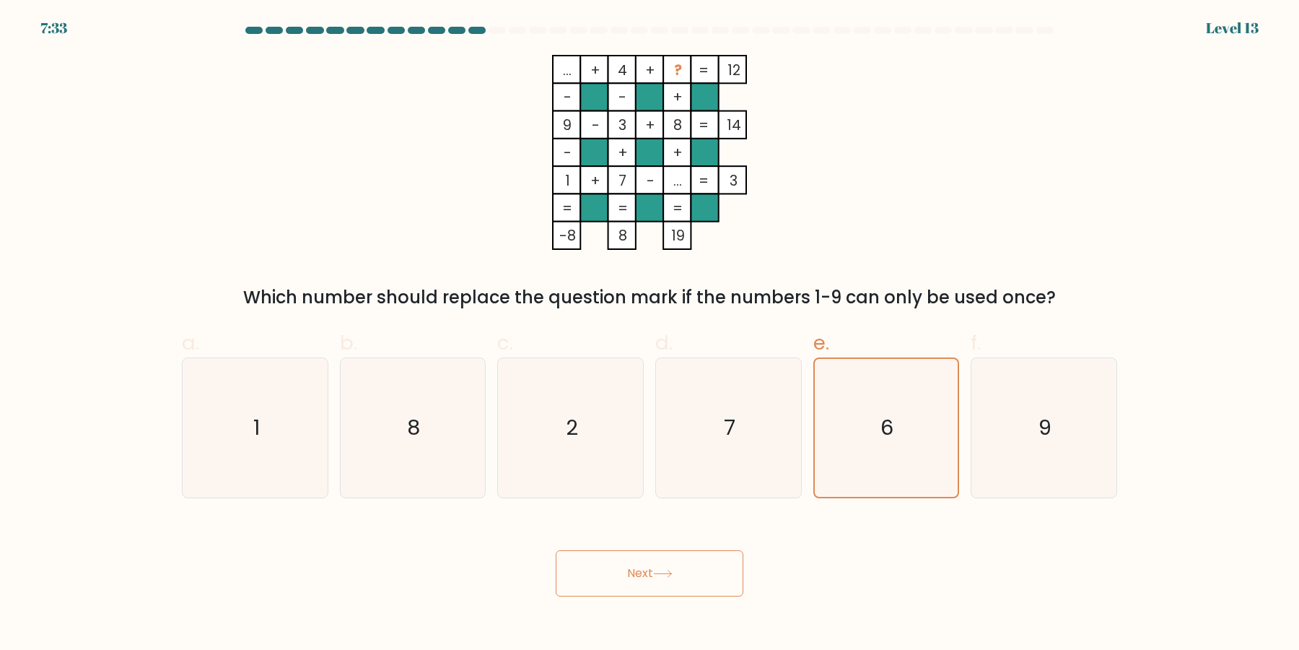
click at [706, 576] on button "Next" at bounding box center [650, 573] width 188 height 46
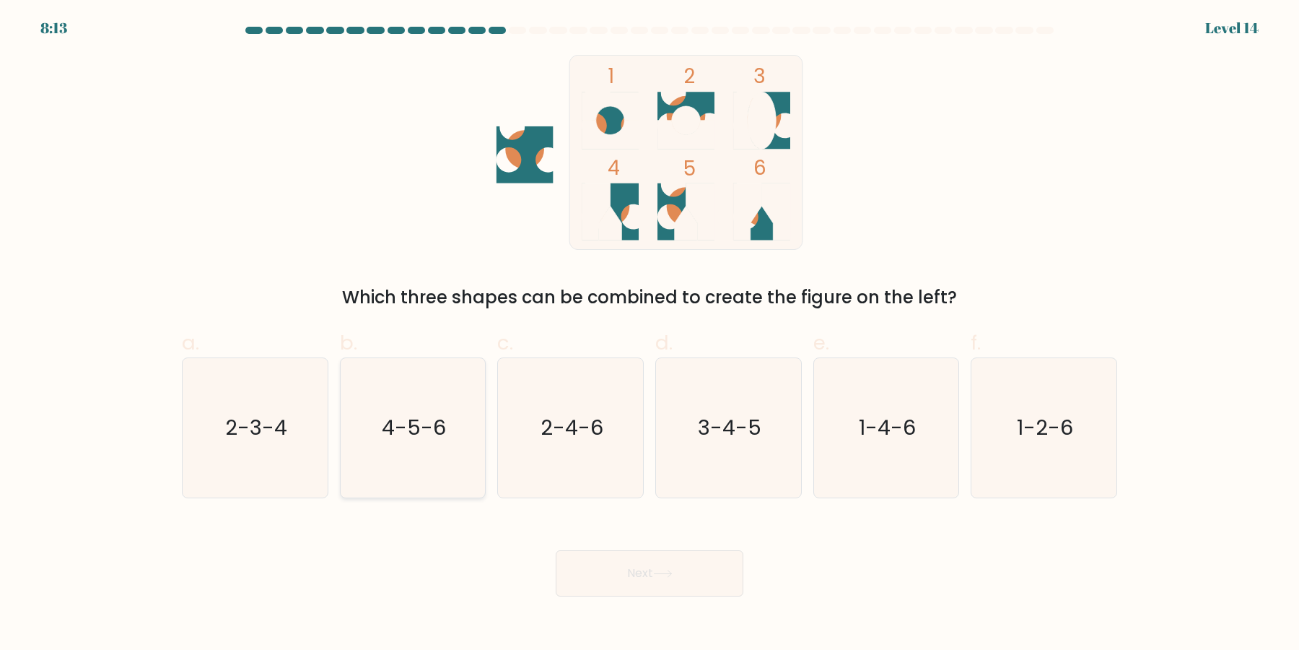
click at [385, 448] on icon "4-5-6" at bounding box center [412, 427] width 139 height 139
click at [650, 334] on input "b. 4-5-6" at bounding box center [650, 329] width 1 height 9
radio input "true"
click at [637, 557] on button "Next" at bounding box center [650, 573] width 188 height 46
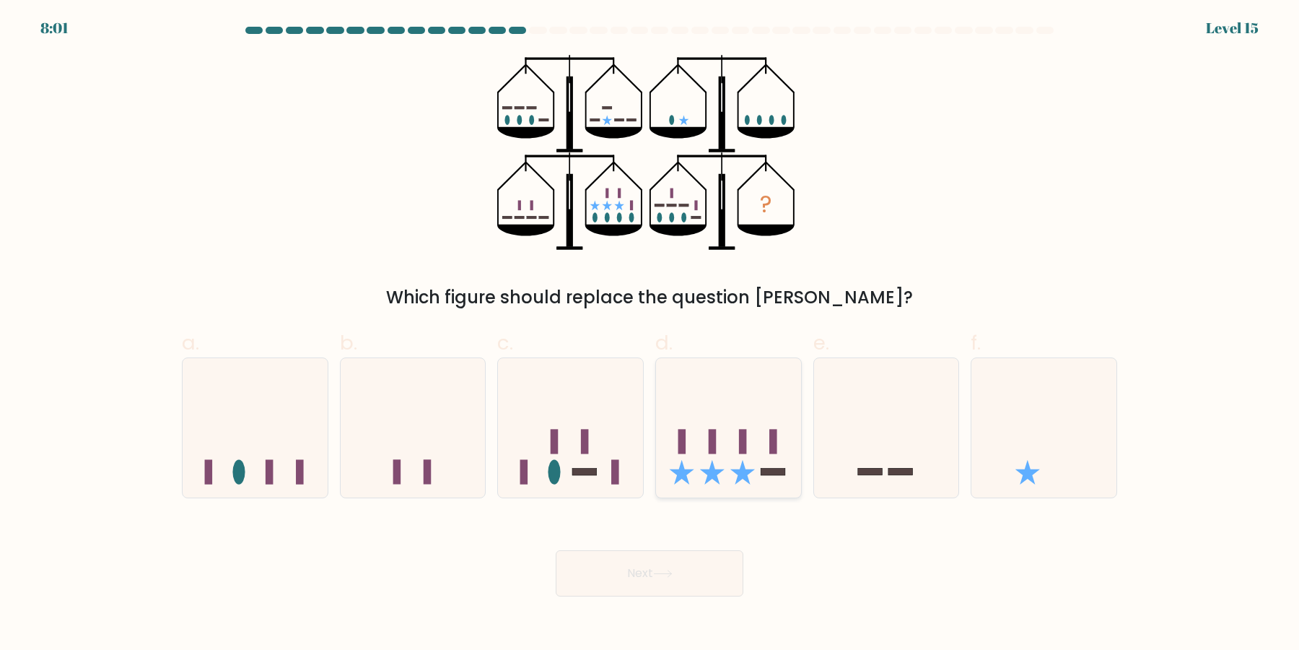
click at [743, 477] on icon at bounding box center [742, 472] width 25 height 25
click at [650, 334] on input "d." at bounding box center [650, 329] width 1 height 9
radio input "true"
click at [711, 566] on button "Next" at bounding box center [650, 573] width 188 height 46
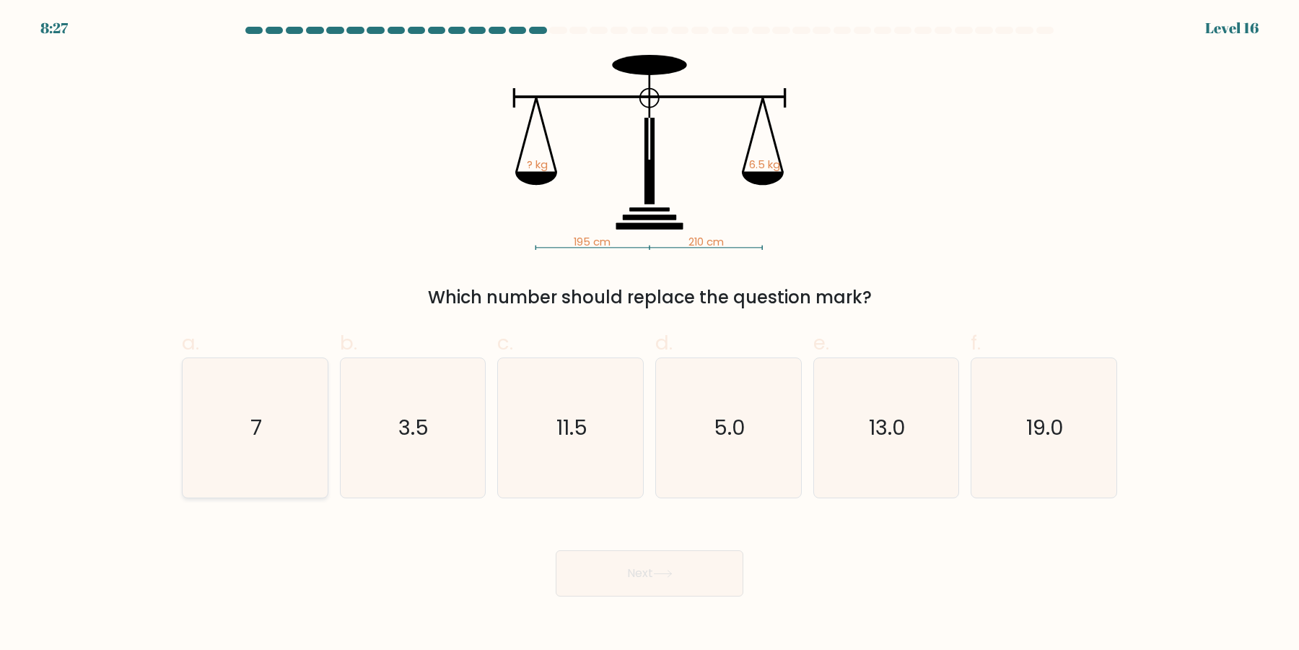
click at [291, 423] on icon "7" at bounding box center [254, 427] width 139 height 139
click at [650, 334] on input "a. 7" at bounding box center [650, 329] width 1 height 9
radio input "true"
click at [626, 573] on button "Next" at bounding box center [650, 573] width 188 height 46
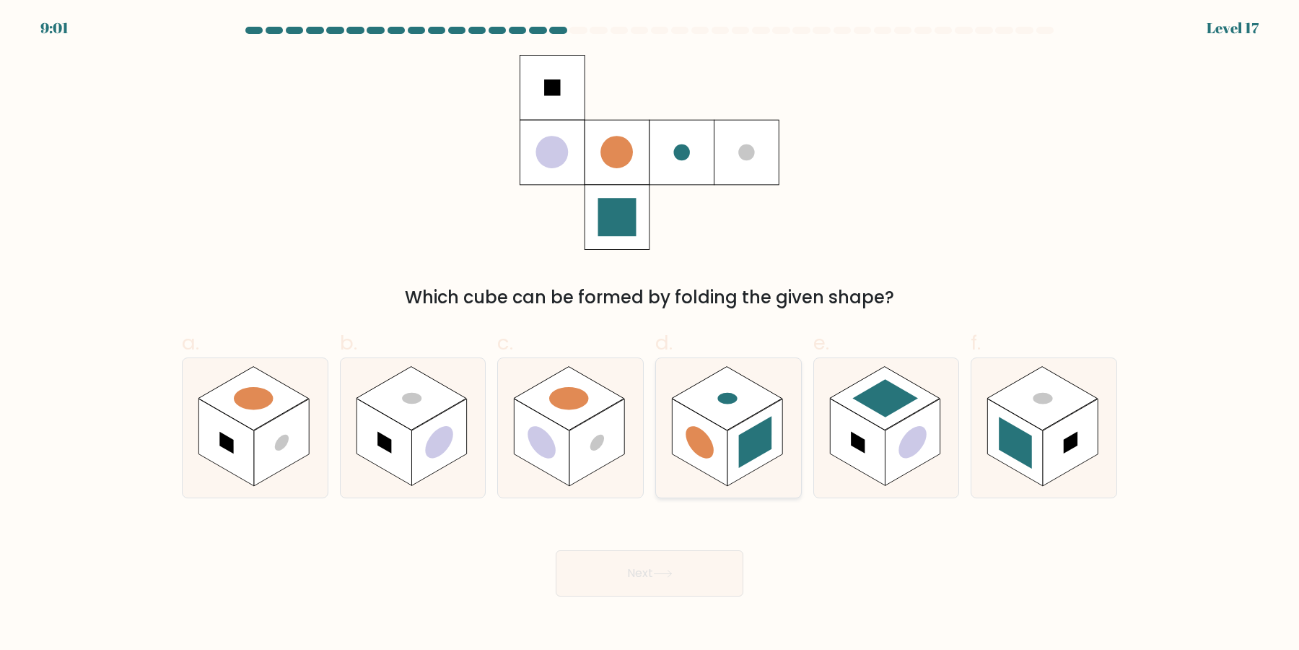
click at [736, 451] on rect at bounding box center [755, 442] width 55 height 87
click at [650, 334] on input "d." at bounding box center [650, 329] width 1 height 9
radio input "true"
click at [701, 573] on button "Next" at bounding box center [650, 573] width 188 height 46
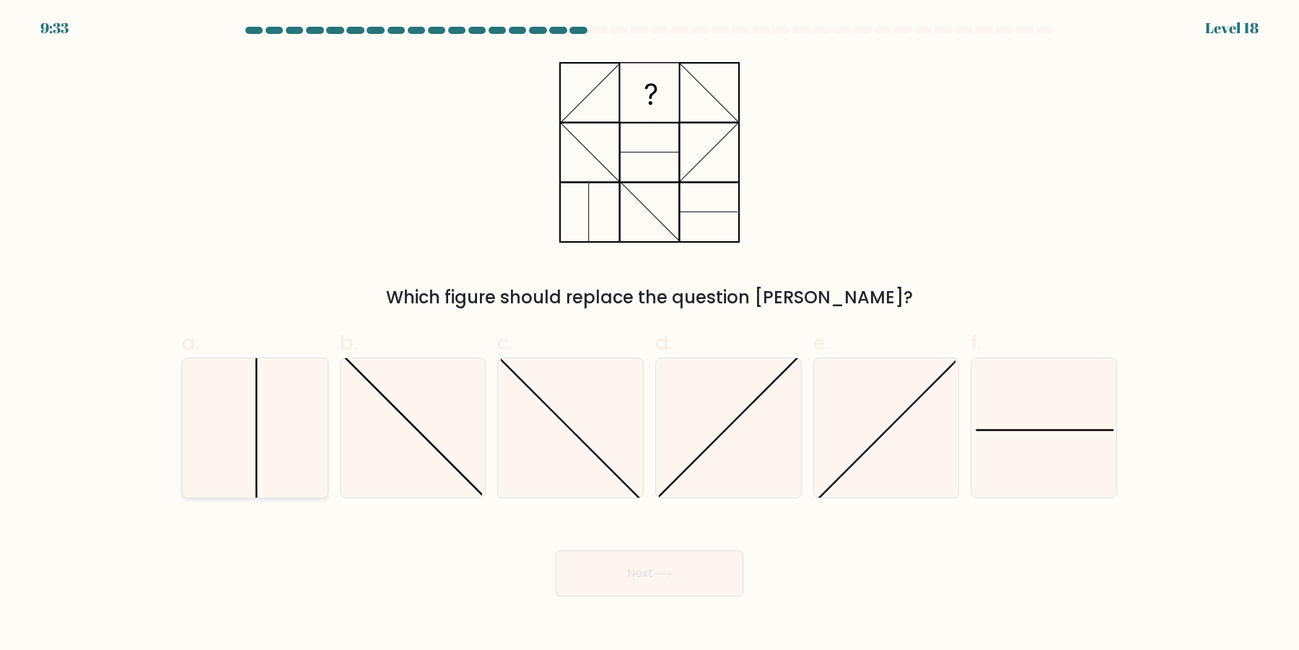
click at [261, 446] on icon at bounding box center [254, 427] width 139 height 139
click at [650, 334] on input "a." at bounding box center [650, 329] width 1 height 9
radio input "true"
click at [646, 569] on button "Next" at bounding box center [650, 573] width 188 height 46
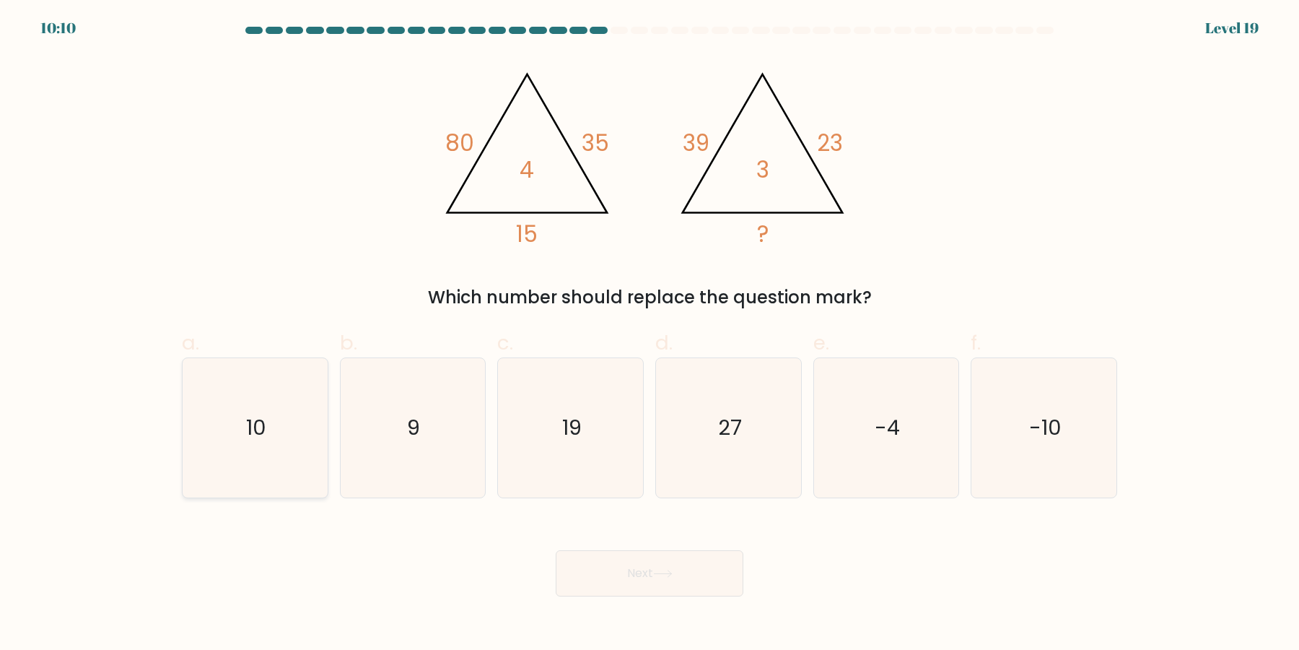
click at [271, 465] on icon "10" at bounding box center [254, 427] width 139 height 139
click at [650, 334] on input "a. 10" at bounding box center [650, 329] width 1 height 9
radio input "true"
click at [646, 571] on button "Next" at bounding box center [650, 573] width 188 height 46
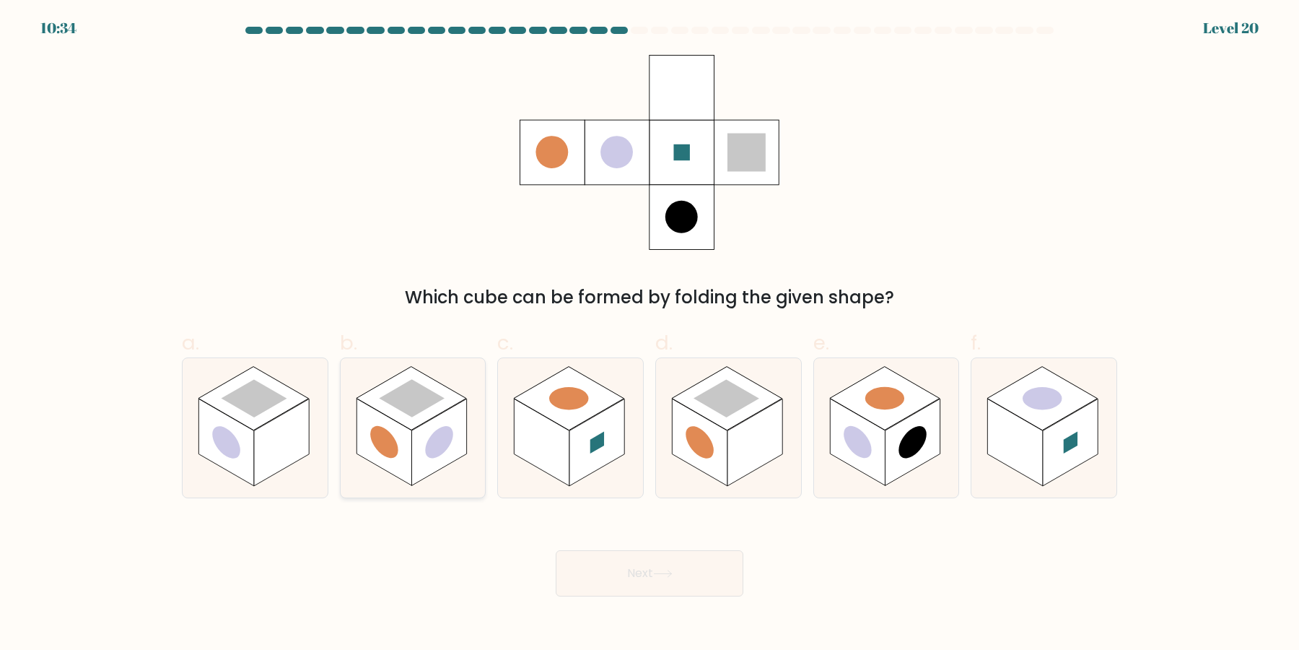
click at [425, 462] on rect at bounding box center [438, 442] width 55 height 87
click at [650, 334] on input "b." at bounding box center [650, 329] width 1 height 9
radio input "true"
click at [718, 571] on button "Next" at bounding box center [650, 573] width 188 height 46
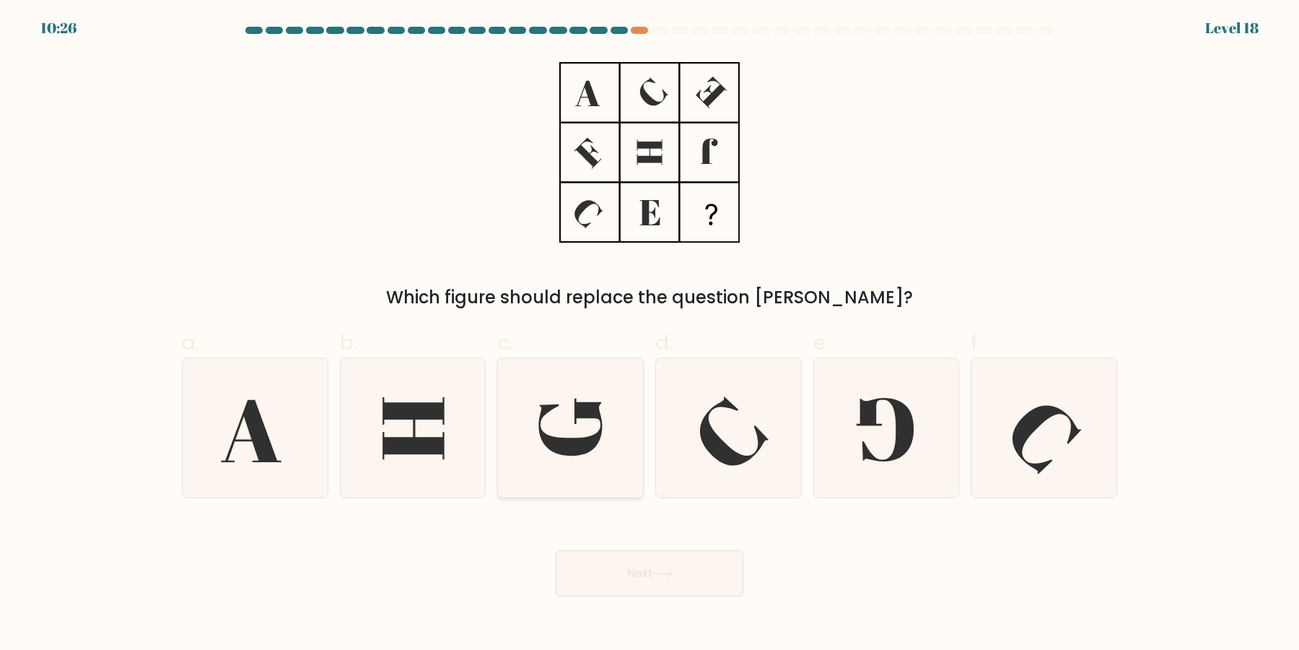
click at [552, 448] on icon at bounding box center [571, 426] width 64 height 57
click at [650, 334] on input "c." at bounding box center [650, 329] width 1 height 9
radio input "true"
click at [679, 575] on button "Next" at bounding box center [650, 573] width 188 height 46
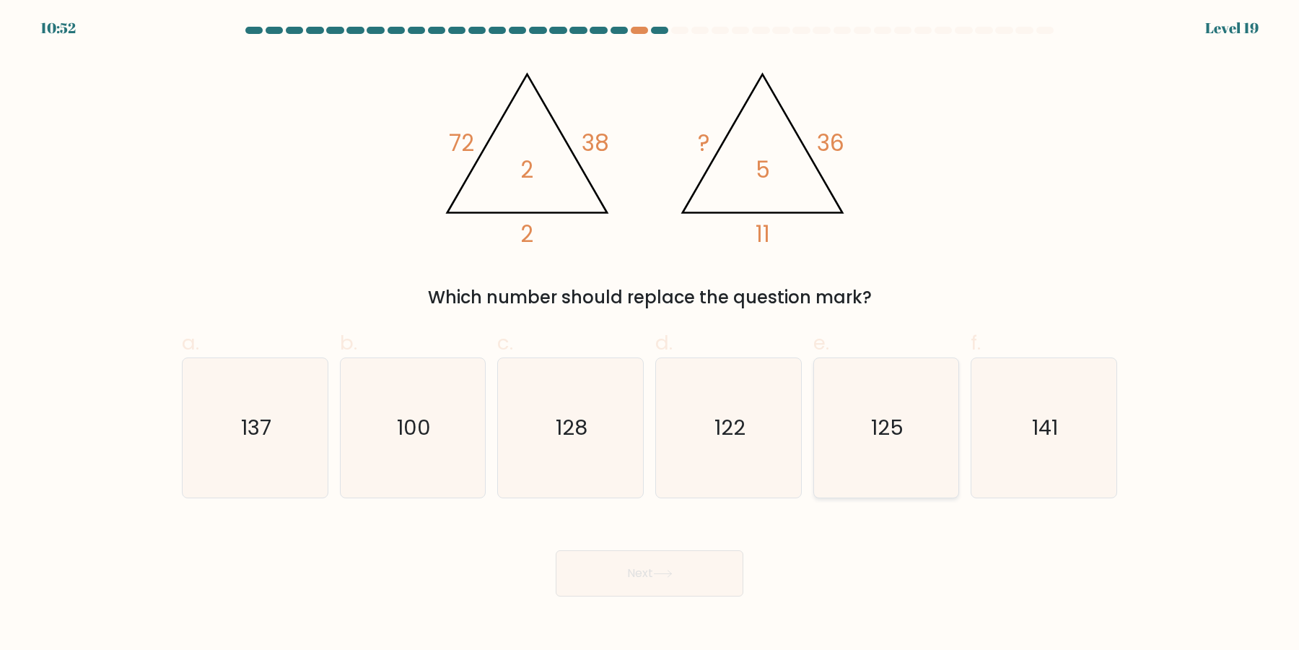
click at [875, 419] on text "125" at bounding box center [887, 428] width 32 height 29
click at [650, 334] on input "e. 125" at bounding box center [650, 329] width 1 height 9
radio input "true"
click at [675, 581] on button "Next" at bounding box center [650, 573] width 188 height 46
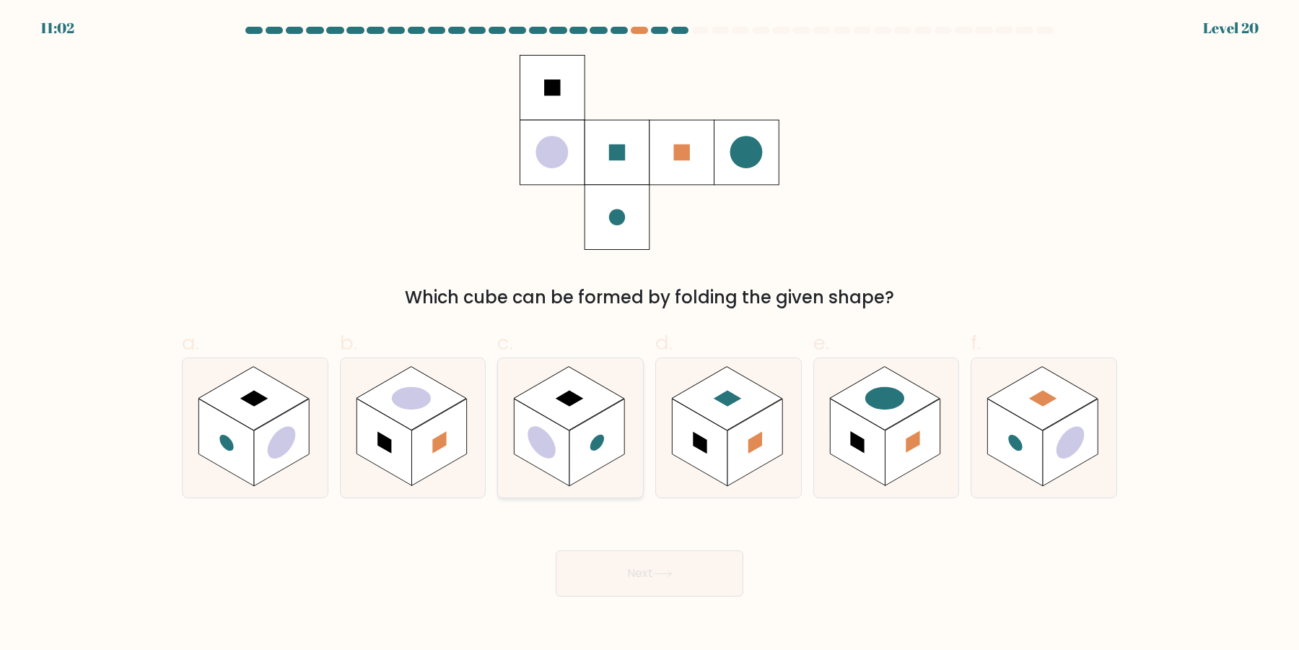
click at [585, 434] on rect at bounding box center [596, 442] width 55 height 87
click at [650, 334] on input "c." at bounding box center [650, 329] width 1 height 9
radio input "true"
click at [621, 577] on button "Next" at bounding box center [650, 573] width 188 height 46
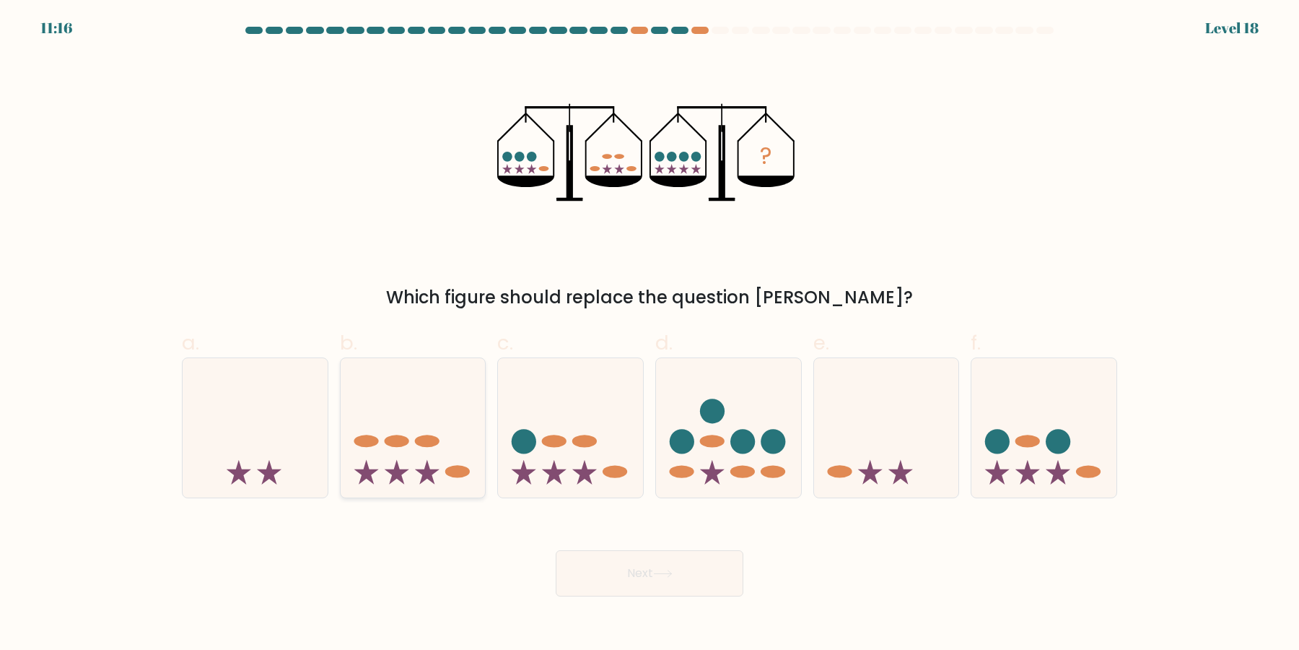
click at [402, 450] on icon at bounding box center [413, 428] width 145 height 120
click at [650, 334] on input "b." at bounding box center [650, 329] width 1 height 9
radio input "true"
click at [540, 478] on icon at bounding box center [570, 428] width 145 height 120
click at [650, 334] on input "c." at bounding box center [650, 329] width 1 height 9
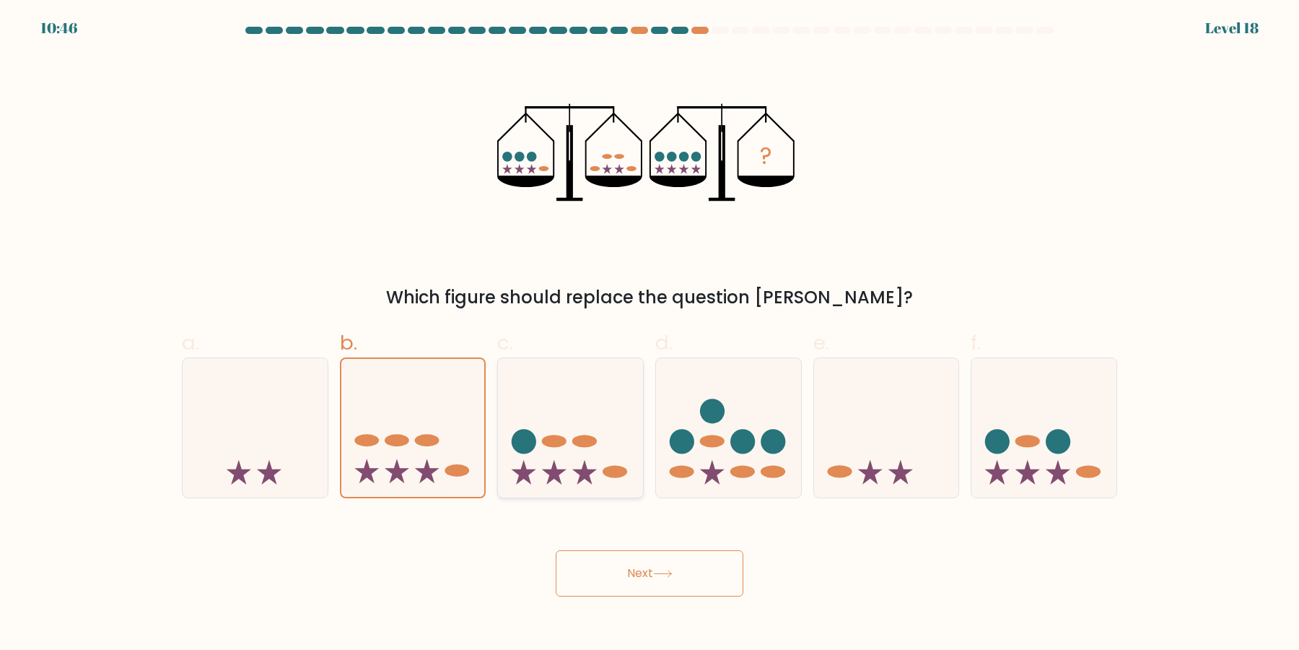
radio input "true"
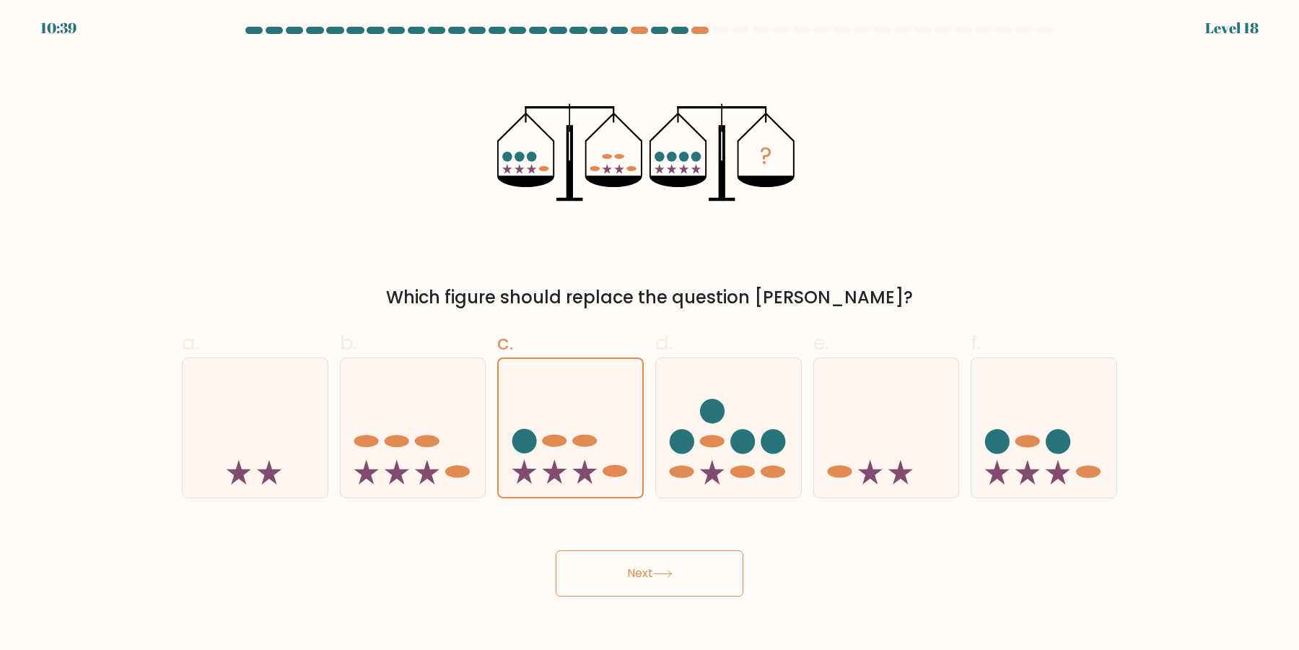
click at [590, 560] on button "Next" at bounding box center [650, 573] width 188 height 46
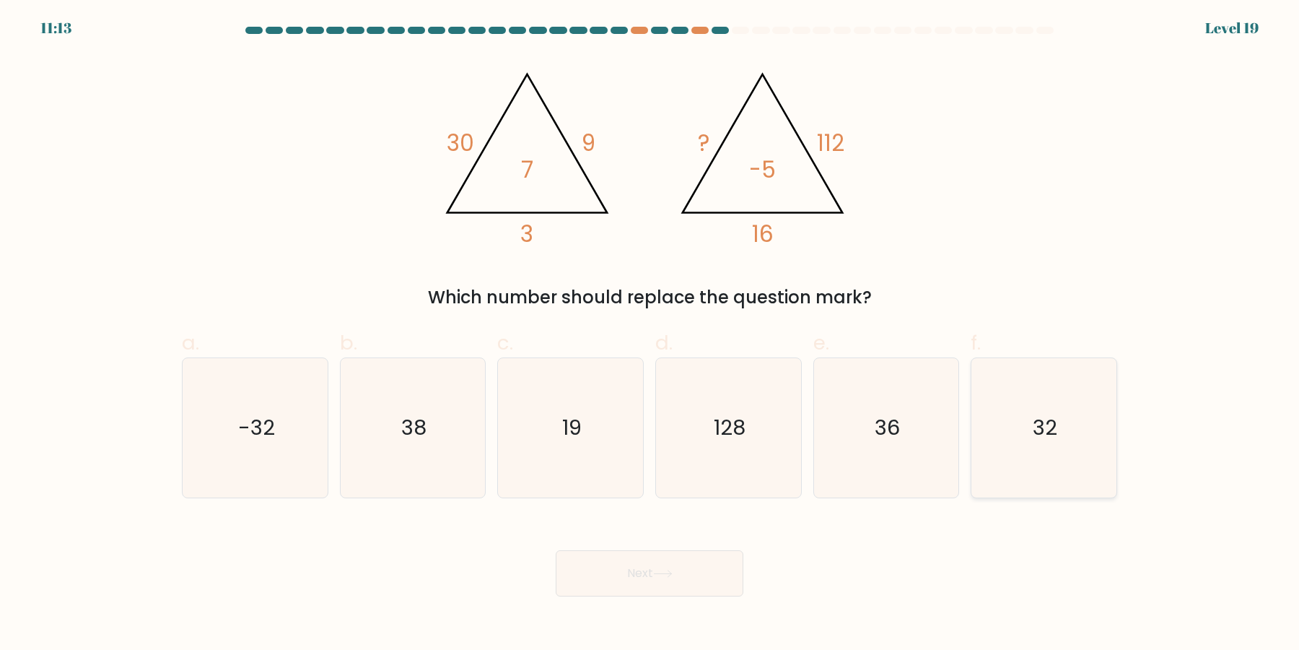
click at [1055, 393] on icon "32" at bounding box center [1043, 427] width 139 height 139
click at [650, 334] on input "f. 32" at bounding box center [650, 329] width 1 height 9
radio input "true"
click at [710, 567] on button "Next" at bounding box center [650, 573] width 188 height 46
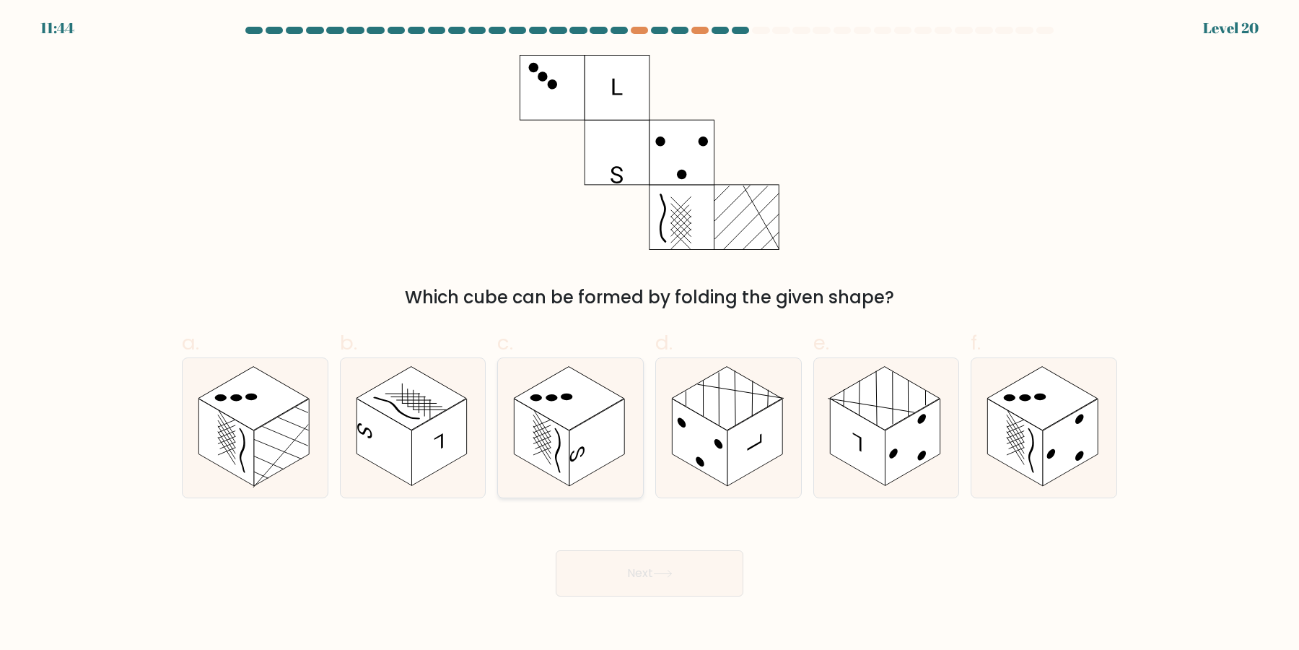
click at [577, 460] on rect at bounding box center [596, 442] width 55 height 87
click at [650, 334] on input "c." at bounding box center [650, 329] width 1 height 9
radio input "true"
click at [621, 585] on button "Next" at bounding box center [650, 573] width 188 height 46
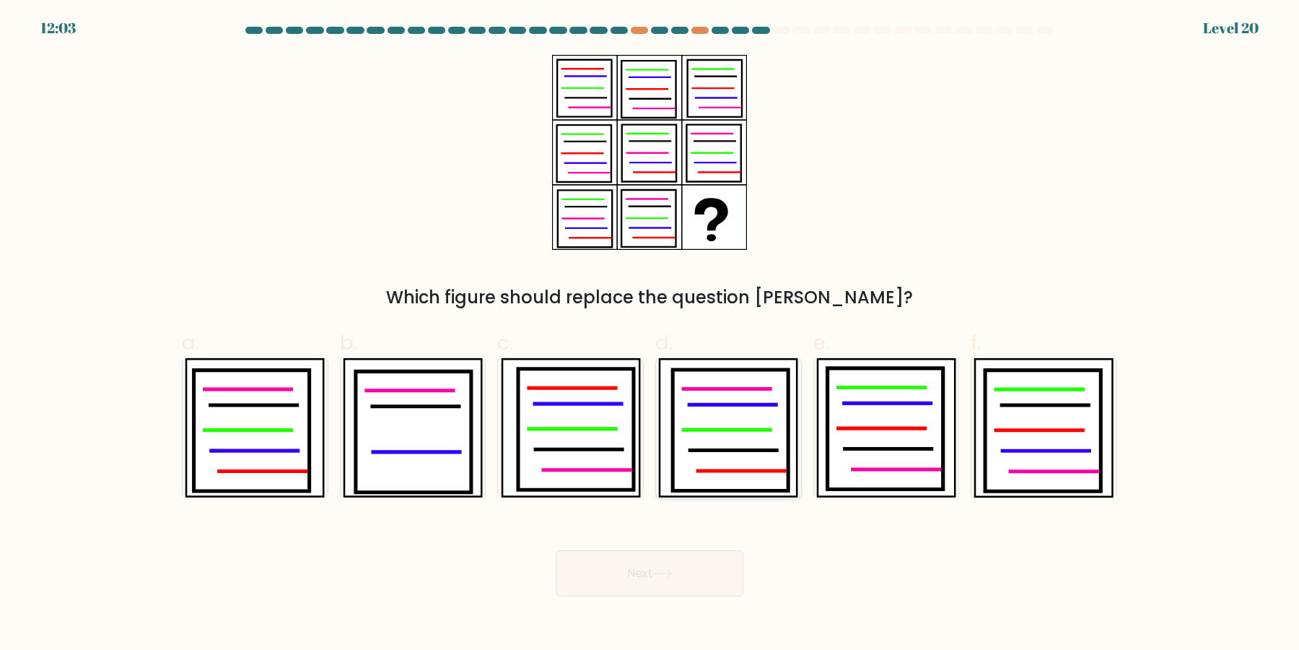
click at [709, 454] on icon at bounding box center [730, 430] width 115 height 121
click at [650, 334] on input "d." at bounding box center [650, 329] width 1 height 9
radio input "true"
click at [654, 577] on button "Next" at bounding box center [650, 573] width 188 height 46
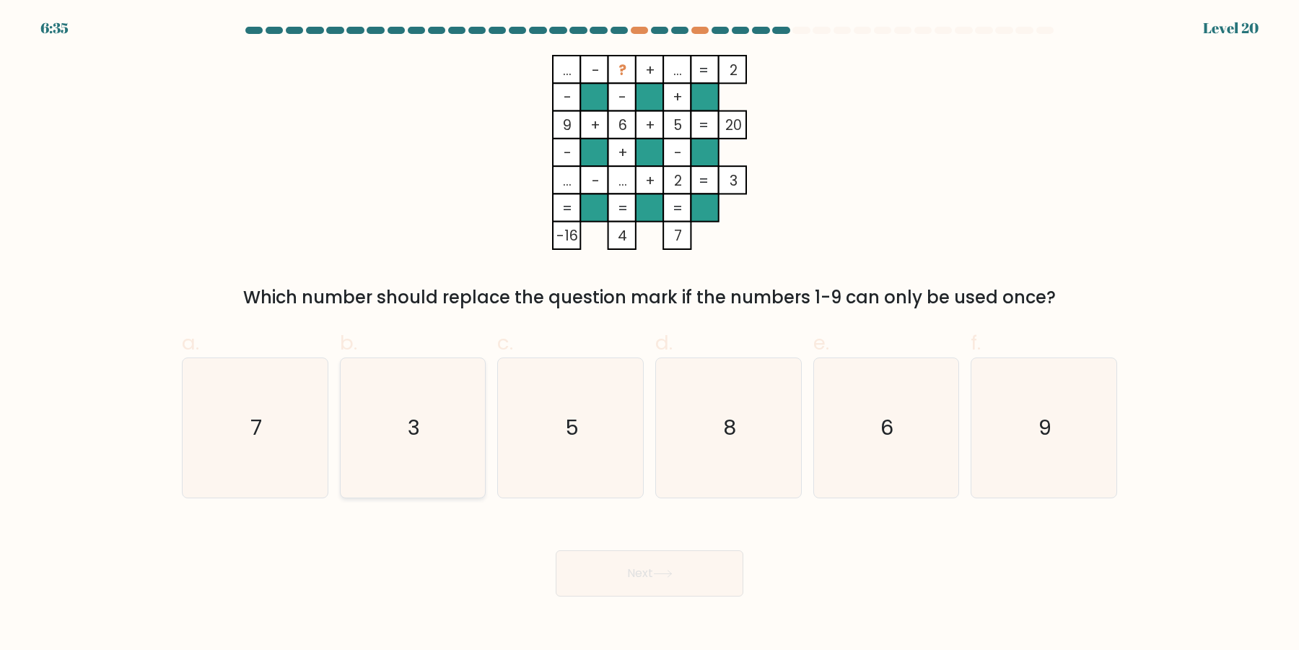
click at [394, 473] on icon "3" at bounding box center [412, 427] width 139 height 139
click at [650, 334] on input "b. 3" at bounding box center [650, 329] width 1 height 9
radio input "true"
click at [694, 573] on button "Next" at bounding box center [650, 573] width 188 height 46
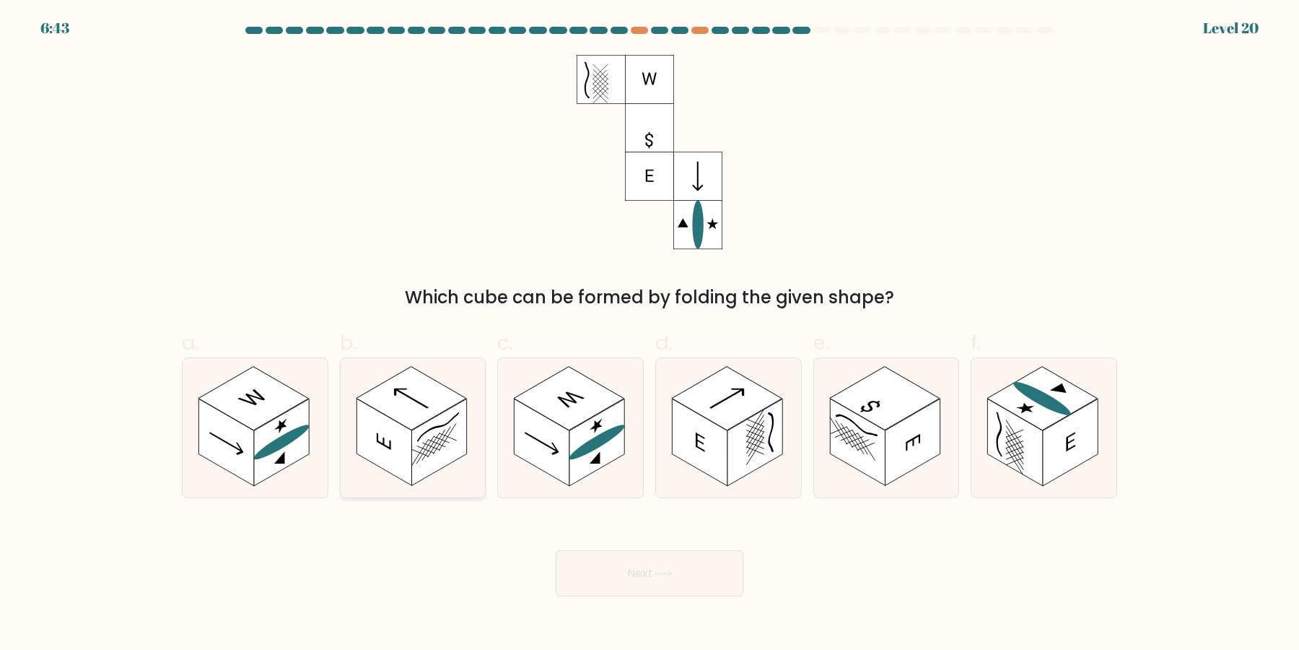
click at [439, 377] on icon at bounding box center [413, 427] width 145 height 139
click at [650, 334] on input "b." at bounding box center [650, 329] width 1 height 9
radio input "true"
click at [655, 580] on button "Next" at bounding box center [650, 573] width 188 height 46
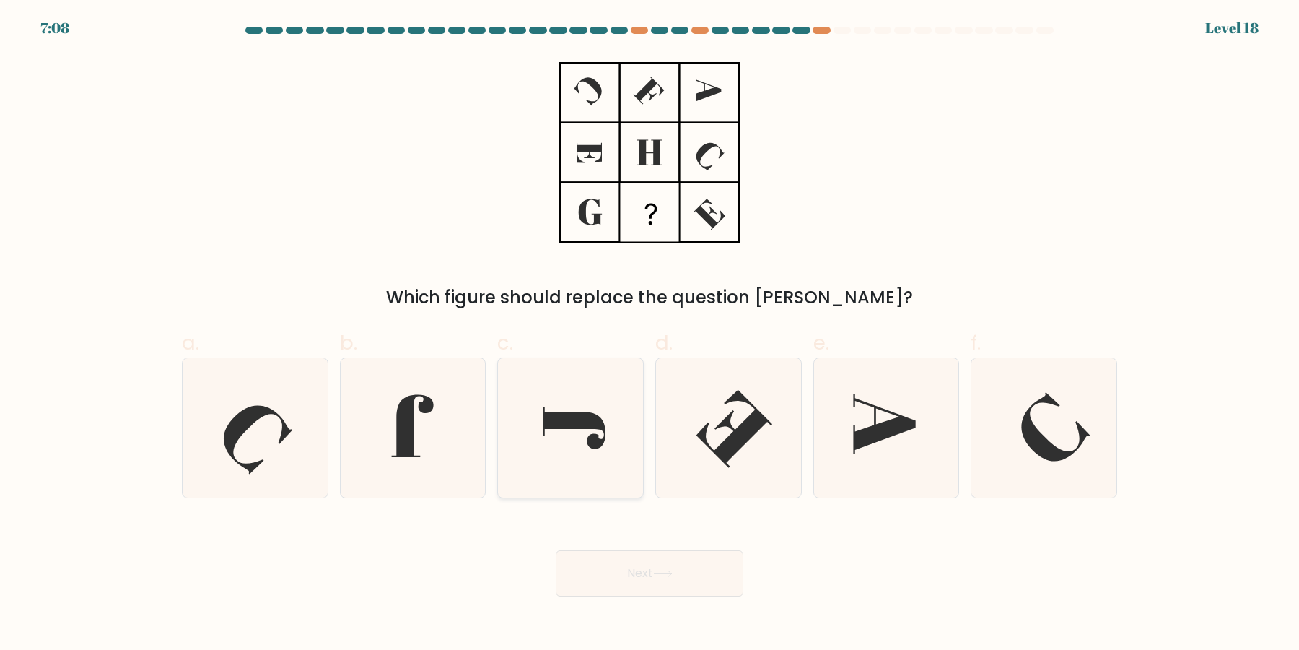
click at [562, 434] on icon at bounding box center [570, 427] width 139 height 139
click at [650, 334] on input "c." at bounding box center [650, 329] width 1 height 9
radio input "true"
click at [701, 590] on button "Next" at bounding box center [650, 573] width 188 height 46
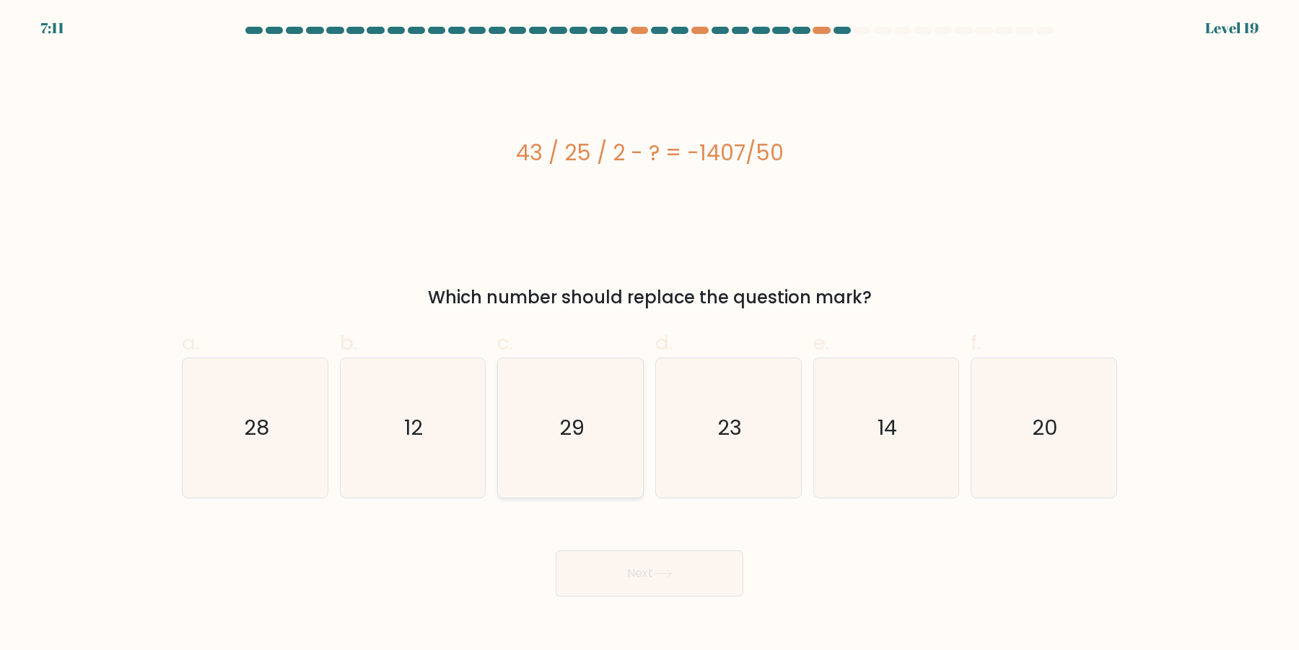
click at [605, 448] on icon "29" at bounding box center [570, 427] width 139 height 139
click at [650, 334] on input "c. 29" at bounding box center [650, 329] width 1 height 9
radio input "true"
click at [689, 582] on button "Next" at bounding box center [650, 573] width 188 height 46
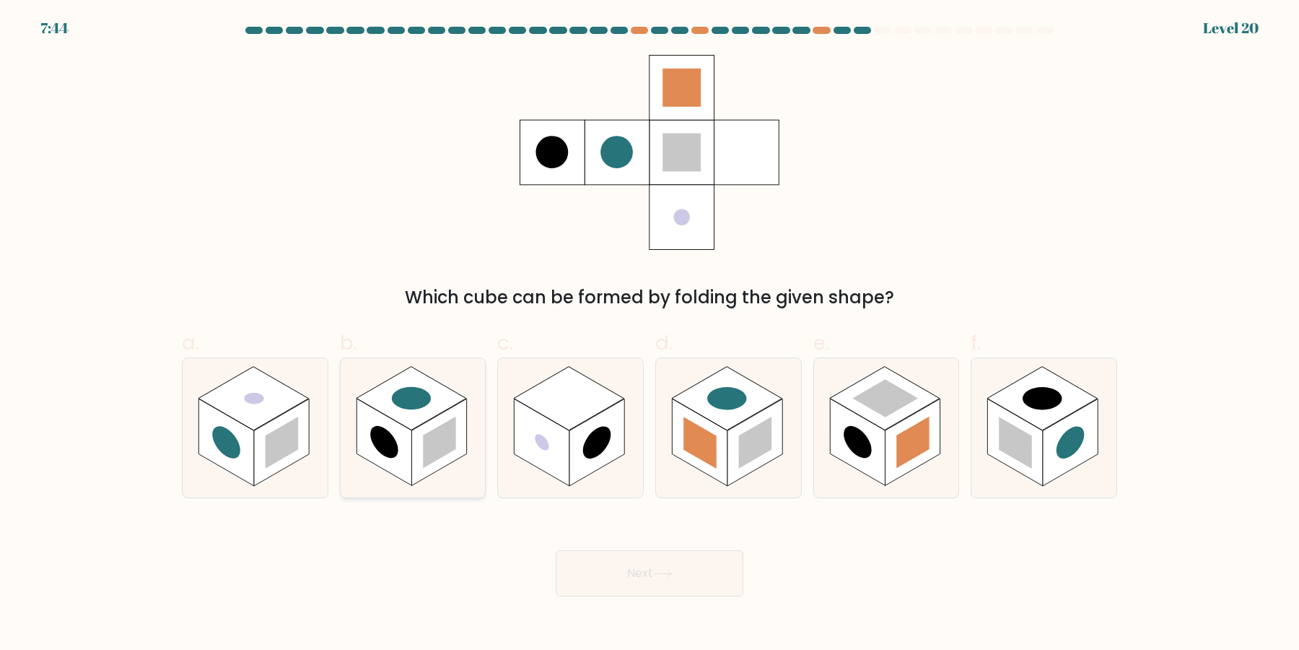
click at [448, 439] on rect at bounding box center [439, 442] width 33 height 52
click at [650, 334] on input "b." at bounding box center [650, 329] width 1 height 9
radio input "true"
click at [727, 570] on button "Next" at bounding box center [650, 573] width 188 height 46
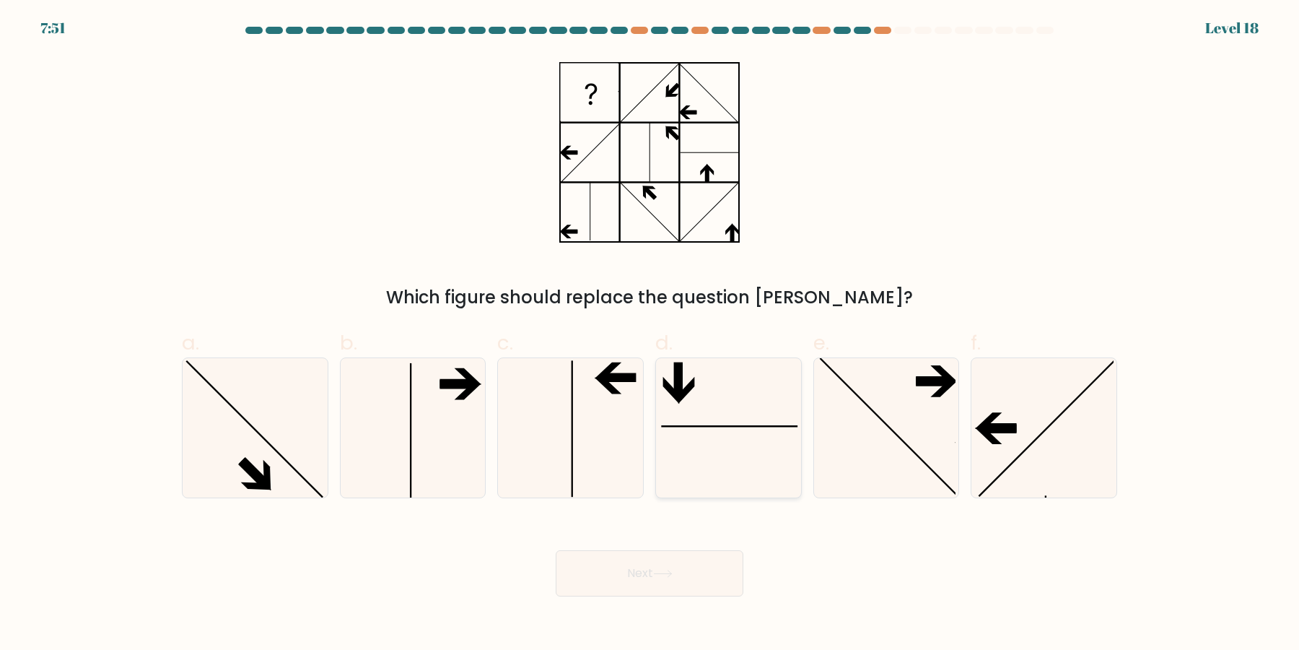
click at [742, 447] on icon at bounding box center [728, 427] width 139 height 139
click at [650, 334] on input "d." at bounding box center [650, 329] width 1 height 9
radio input "true"
click at [700, 570] on button "Next" at bounding box center [650, 573] width 188 height 46
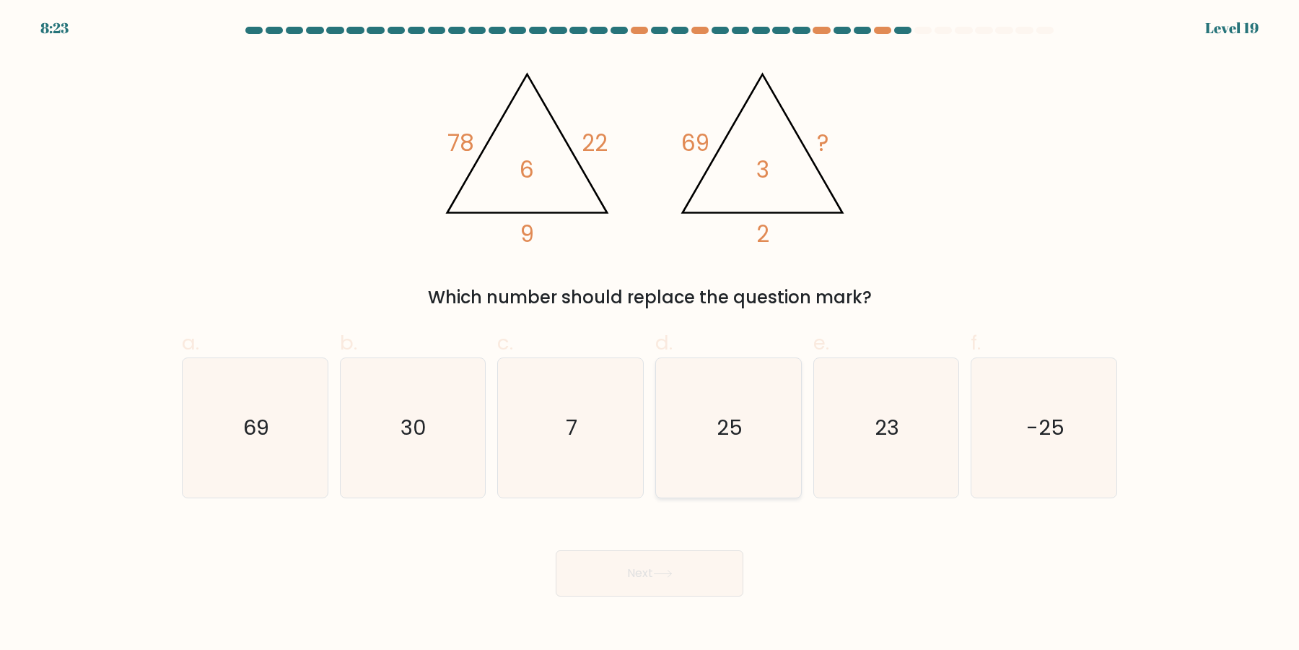
click at [749, 467] on icon "25" at bounding box center [728, 427] width 139 height 139
click at [650, 334] on input "d. 25" at bounding box center [650, 329] width 1 height 9
radio input "true"
click at [702, 577] on button "Next" at bounding box center [650, 573] width 188 height 46
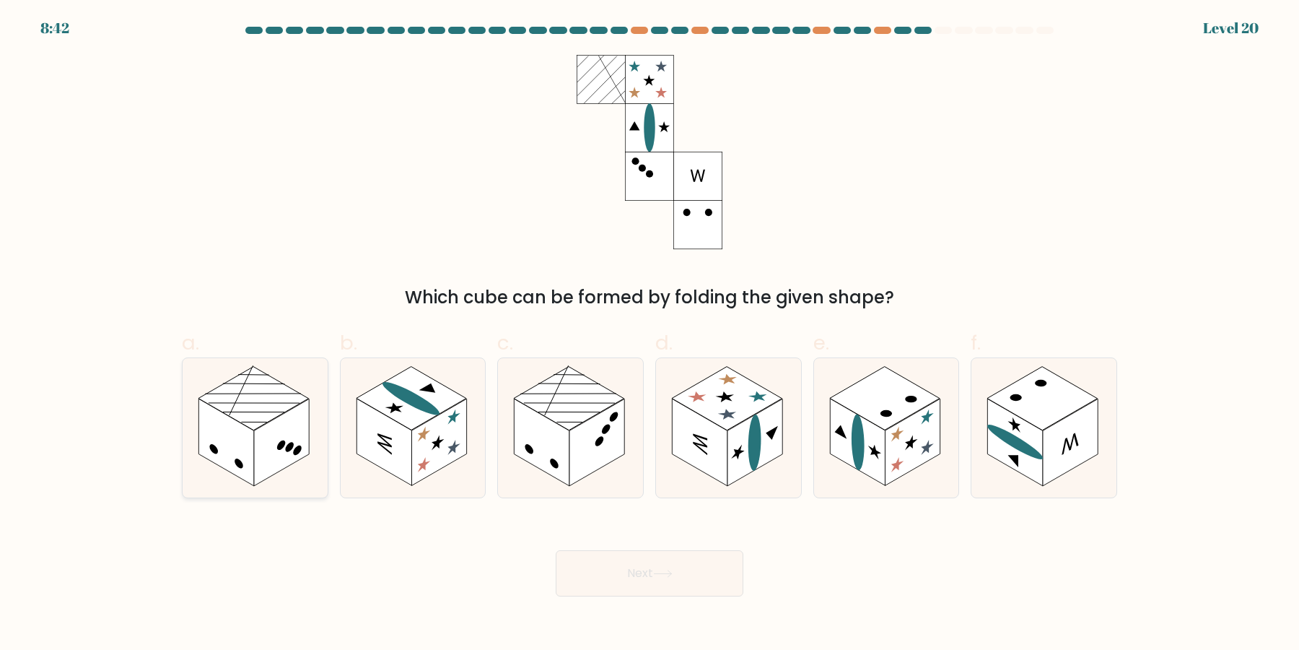
click at [266, 492] on icon at bounding box center [255, 427] width 145 height 139
click at [650, 334] on input "a." at bounding box center [650, 329] width 1 height 9
radio input "true"
click at [650, 577] on button "Next" at bounding box center [650, 573] width 188 height 46
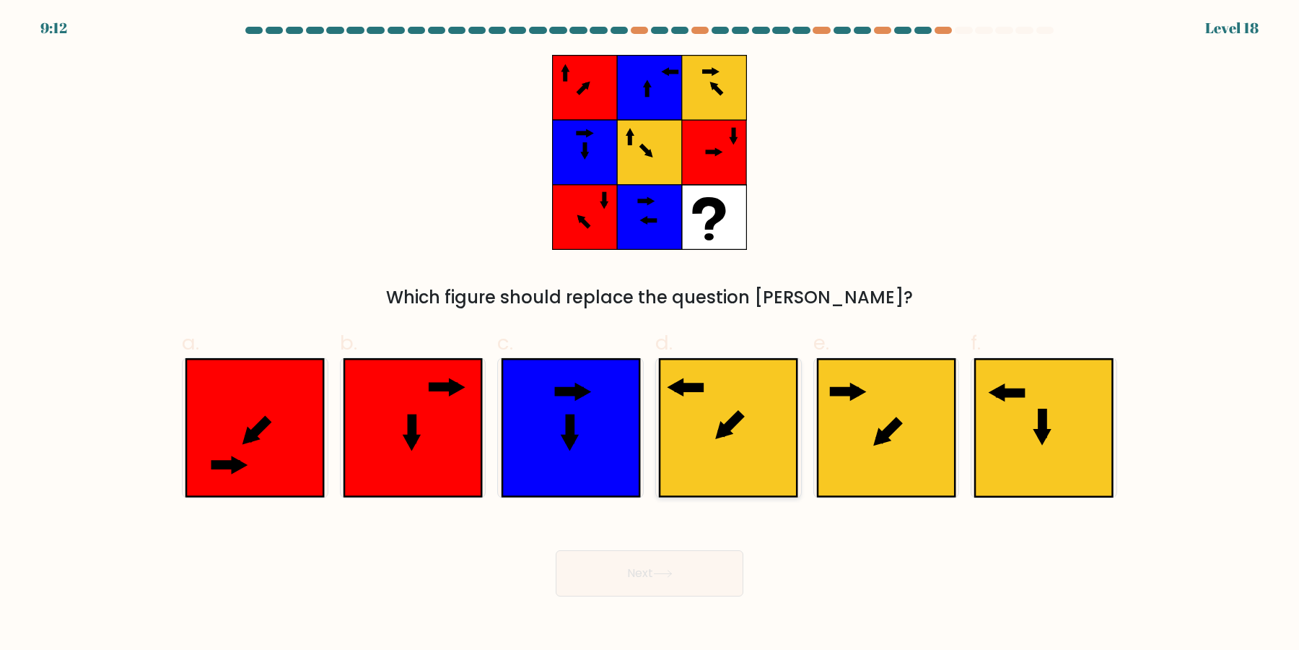
click at [758, 447] on icon at bounding box center [728, 427] width 137 height 137
click at [650, 334] on input "d." at bounding box center [650, 329] width 1 height 9
radio input "true"
click at [712, 588] on button "Next" at bounding box center [650, 573] width 188 height 46
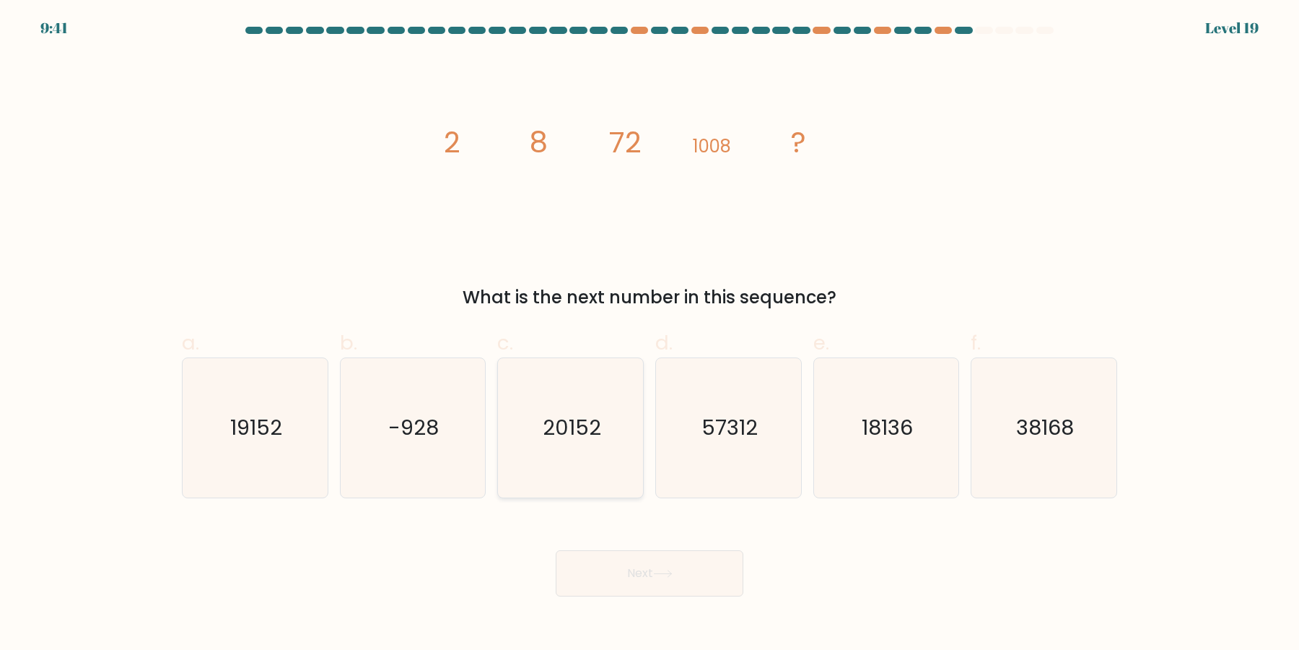
click at [577, 442] on icon "20152" at bounding box center [570, 427] width 139 height 139
click at [650, 334] on input "c. 20152" at bounding box center [650, 329] width 1 height 9
radio input "true"
click at [219, 433] on icon "19152" at bounding box center [254, 427] width 139 height 139
click at [650, 334] on input "a. 19152" at bounding box center [650, 329] width 1 height 9
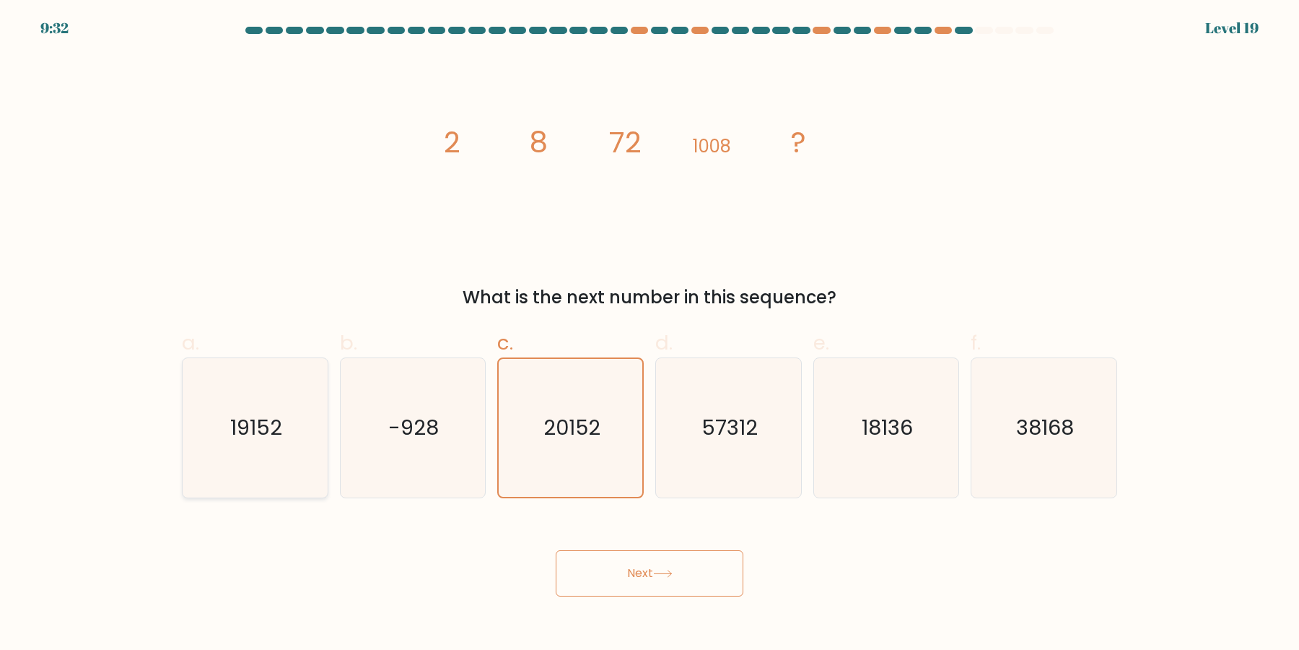
radio input "true"
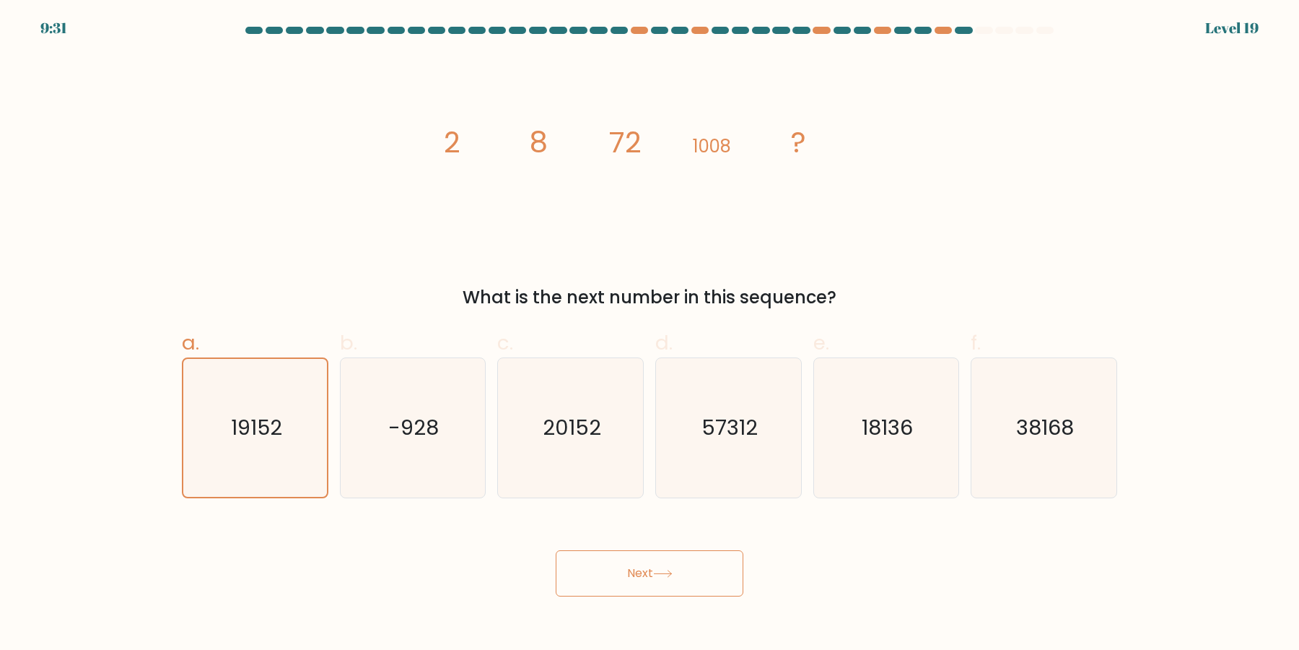
click at [720, 572] on button "Next" at bounding box center [650, 573] width 188 height 46
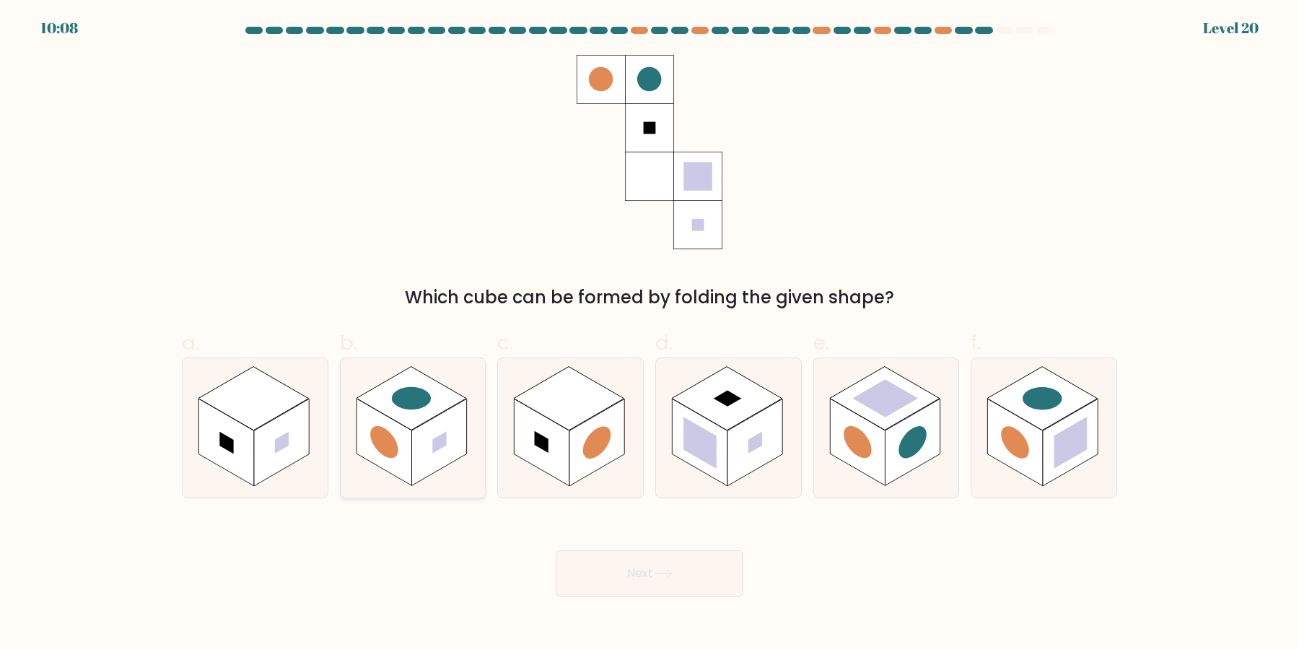
click at [411, 466] on rect at bounding box center [384, 442] width 55 height 87
click at [650, 334] on input "b." at bounding box center [650, 329] width 1 height 9
radio input "true"
click at [654, 577] on button "Next" at bounding box center [650, 573] width 188 height 46
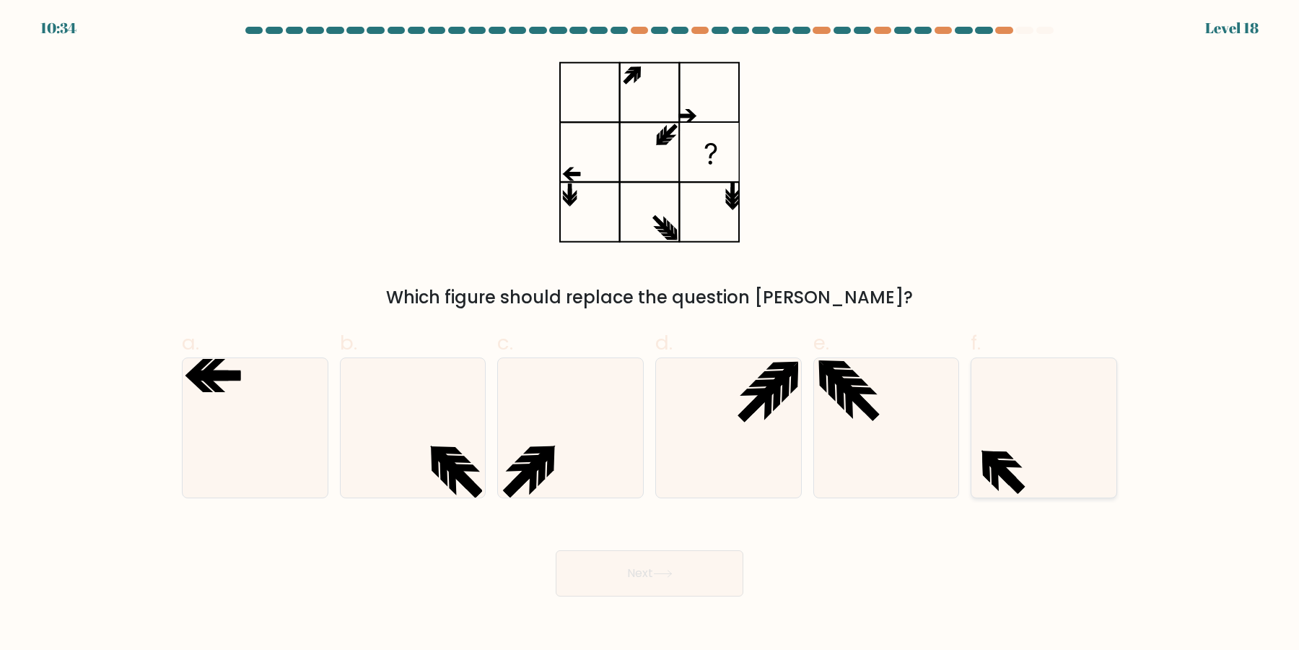
click at [1027, 464] on icon at bounding box center [1043, 427] width 139 height 139
click at [650, 334] on input "f." at bounding box center [650, 329] width 1 height 9
radio input "true"
click at [281, 430] on icon at bounding box center [254, 427] width 139 height 139
click at [650, 334] on input "a." at bounding box center [650, 329] width 1 height 9
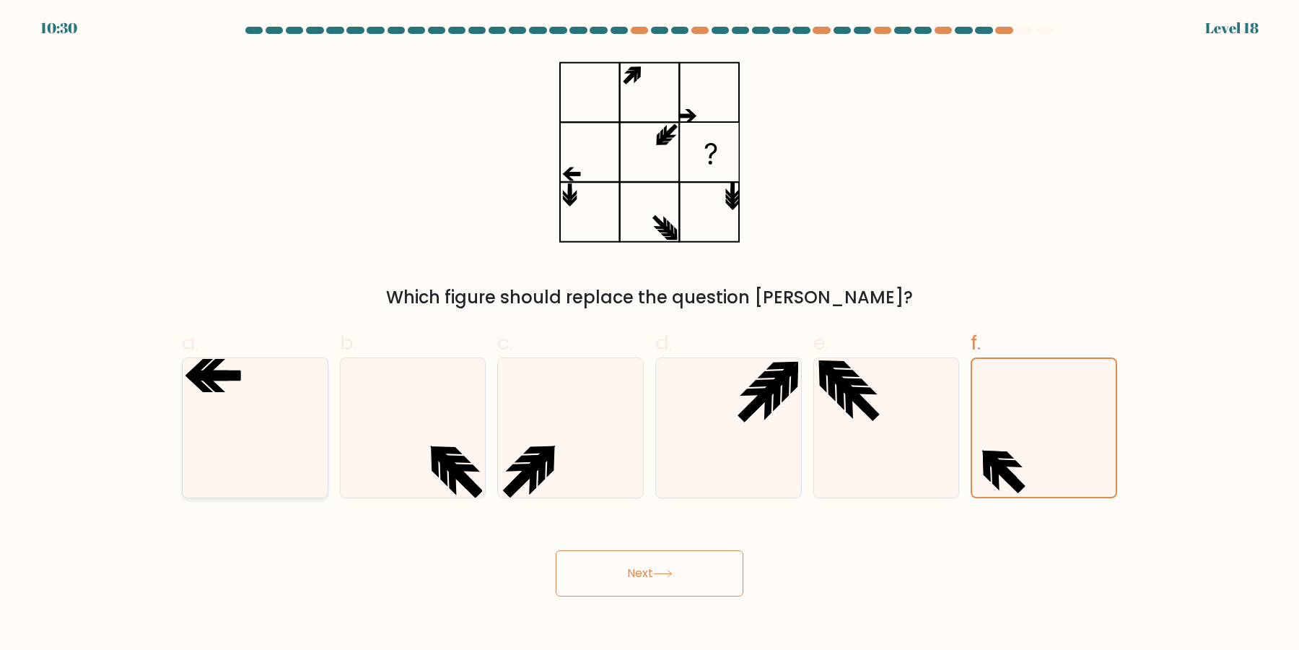
radio input "true"
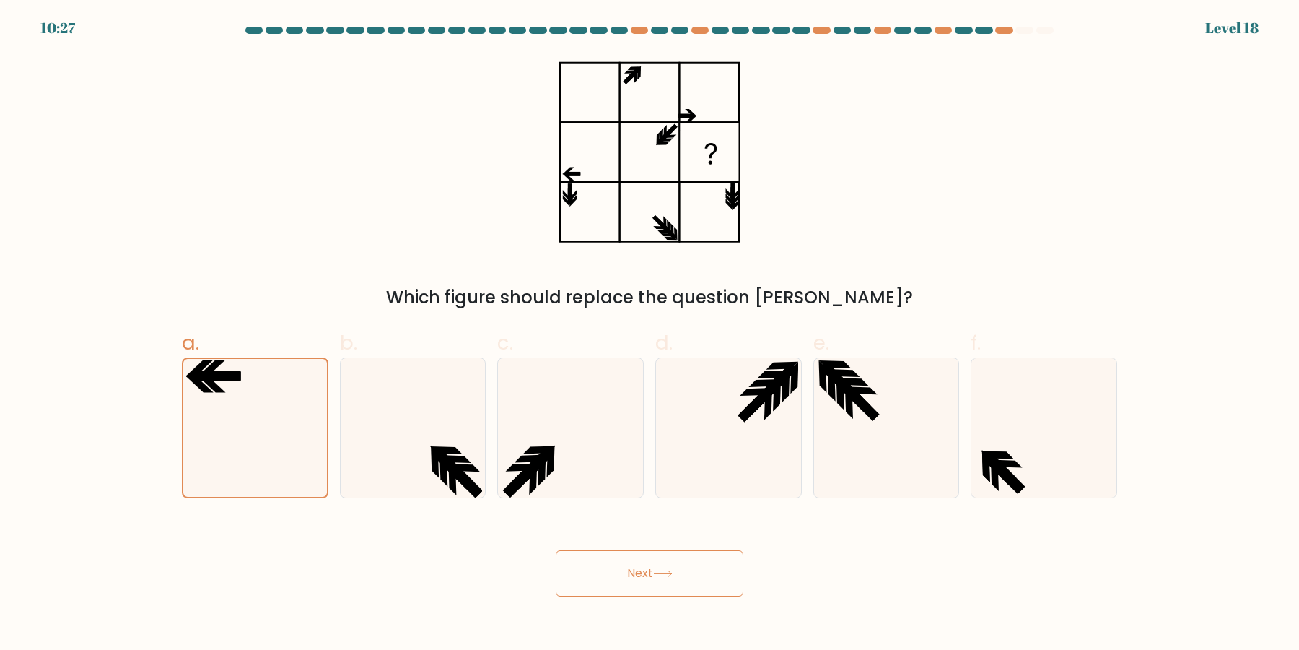
click at [640, 581] on button "Next" at bounding box center [650, 573] width 188 height 46
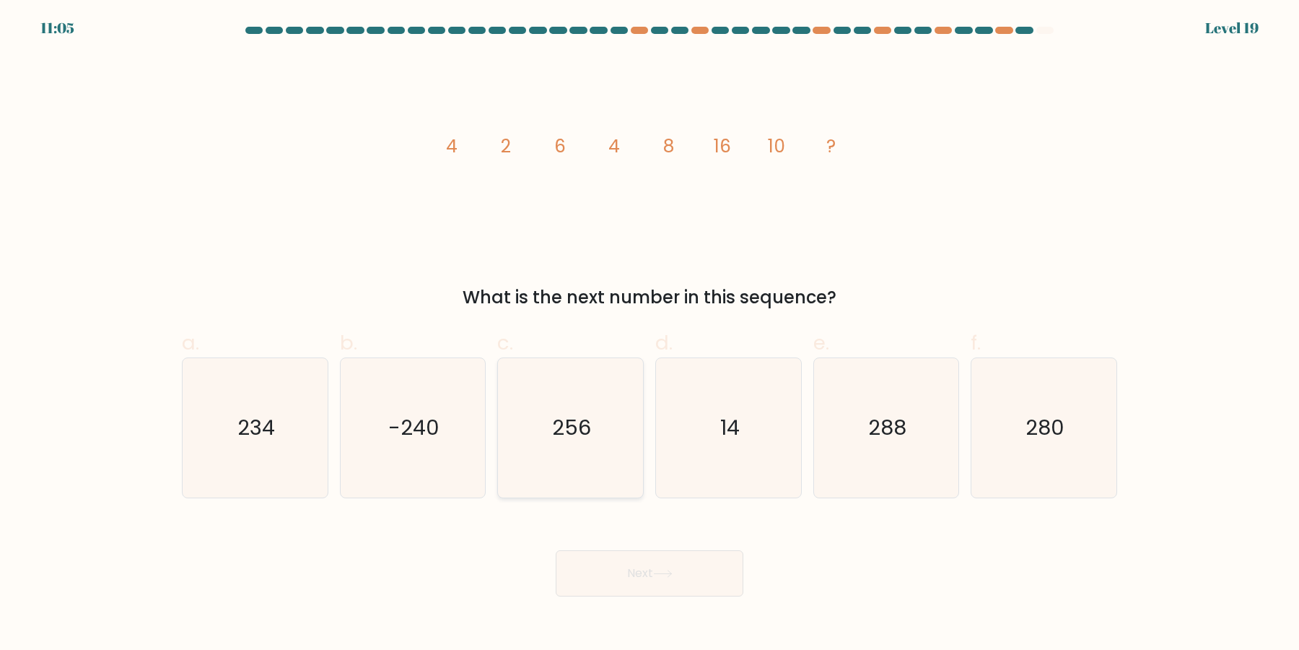
click at [588, 435] on icon "256" at bounding box center [570, 427] width 139 height 139
click at [650, 334] on input "c. 256" at bounding box center [650, 329] width 1 height 9
radio input "true"
click at [671, 576] on icon at bounding box center [662, 573] width 17 height 6
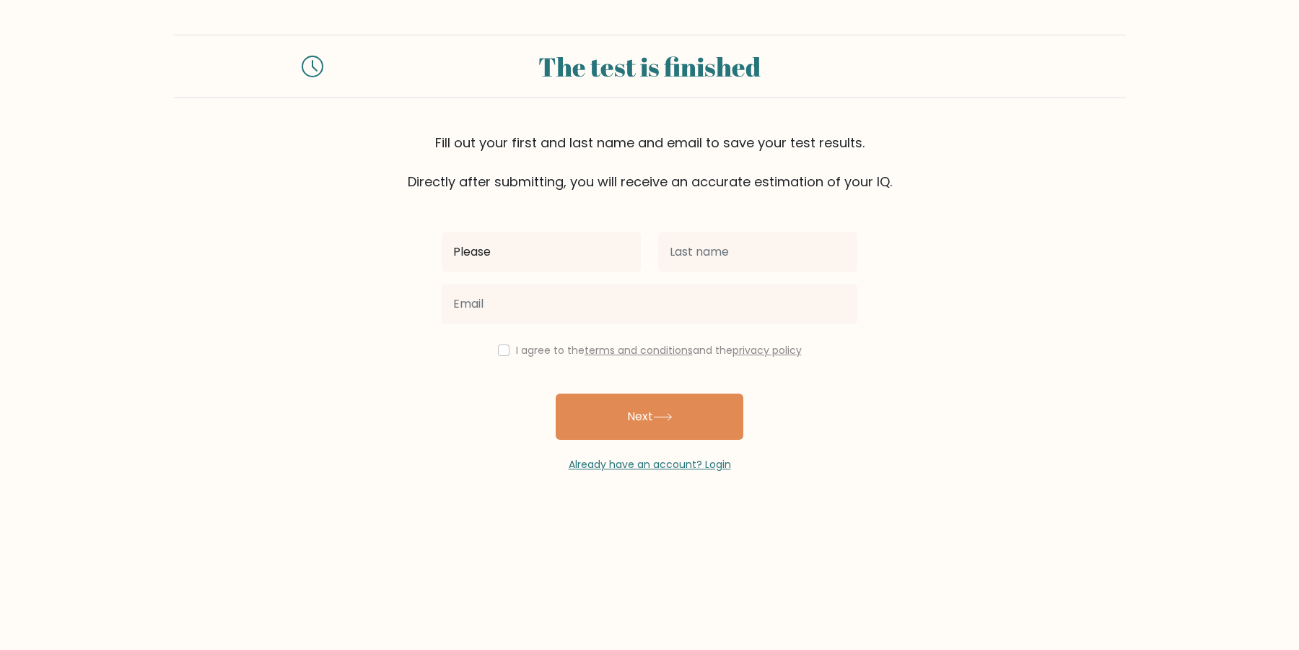
type input "Please"
click at [697, 259] on input "text" at bounding box center [757, 252] width 199 height 40
type input "Remove shapenets!"
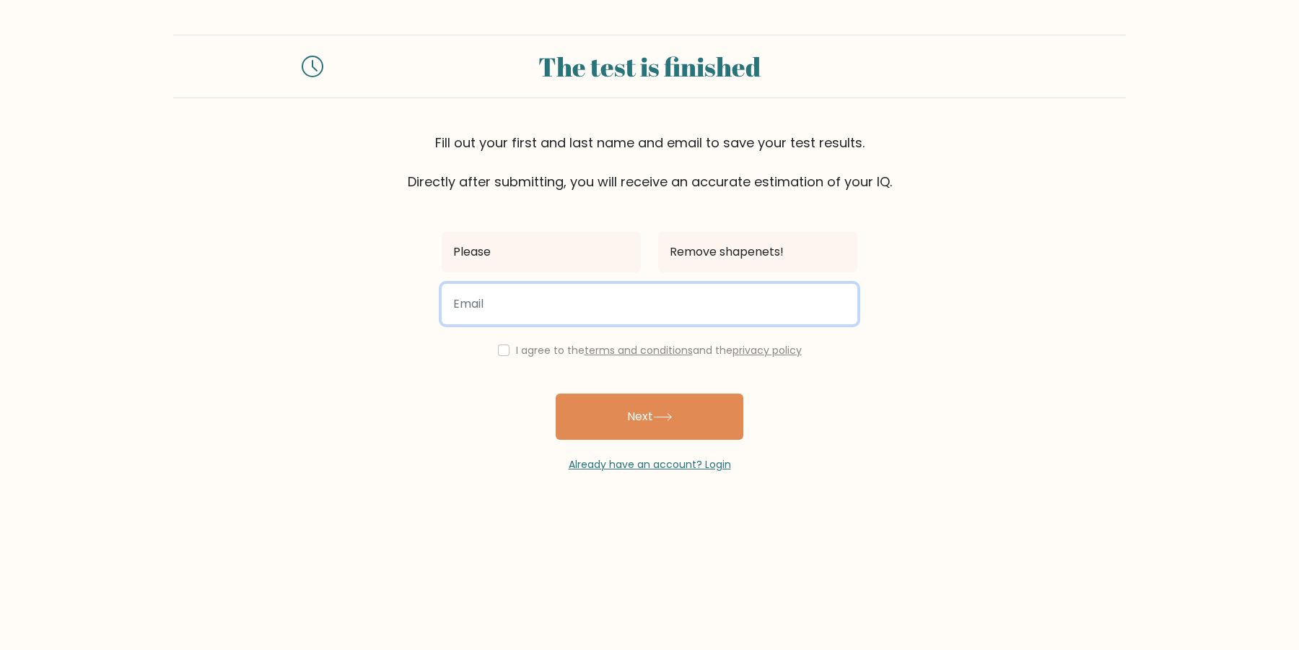
click at [629, 321] on input "email" at bounding box center [650, 304] width 416 height 40
type input "uyhnj@hnjwef.dfsasdf"
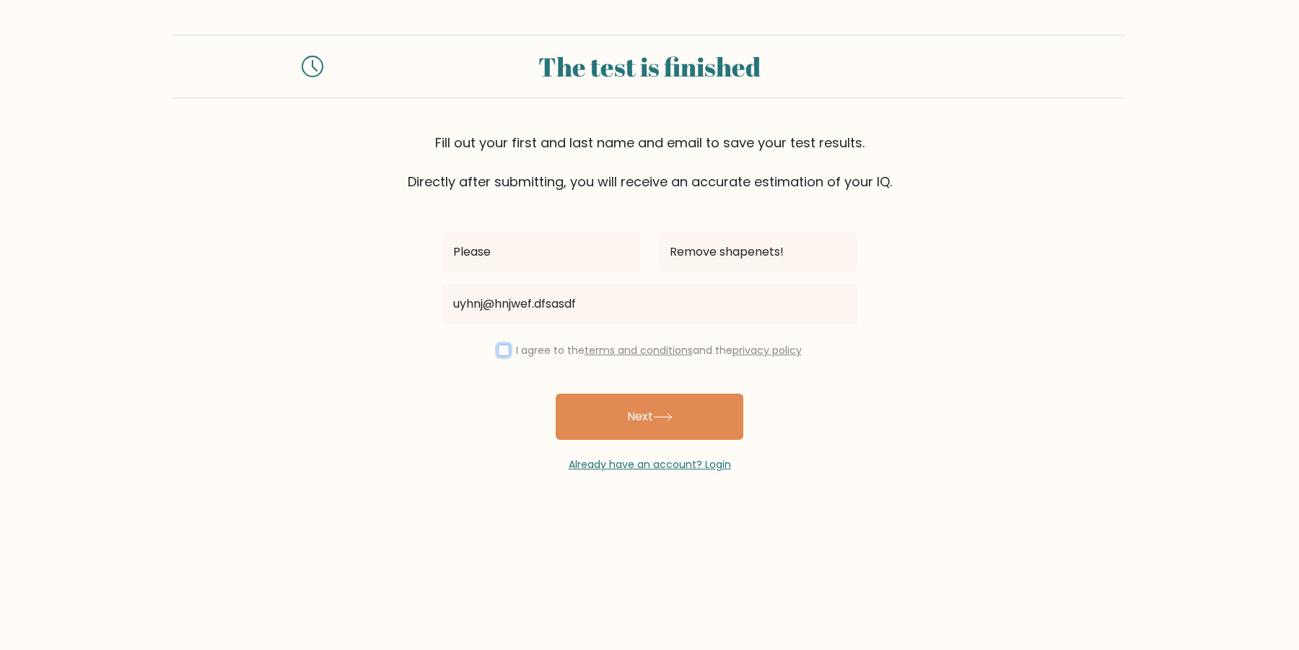
click at [510, 348] on input "checkbox" at bounding box center [504, 350] width 12 height 12
checkbox input "true"
click at [564, 390] on div "Please Remove shapenets! uyhnj@hnjwef.dfsasdf I agree to the terms and conditio…" at bounding box center [649, 331] width 433 height 281
click at [592, 409] on button "Next" at bounding box center [650, 416] width 188 height 46
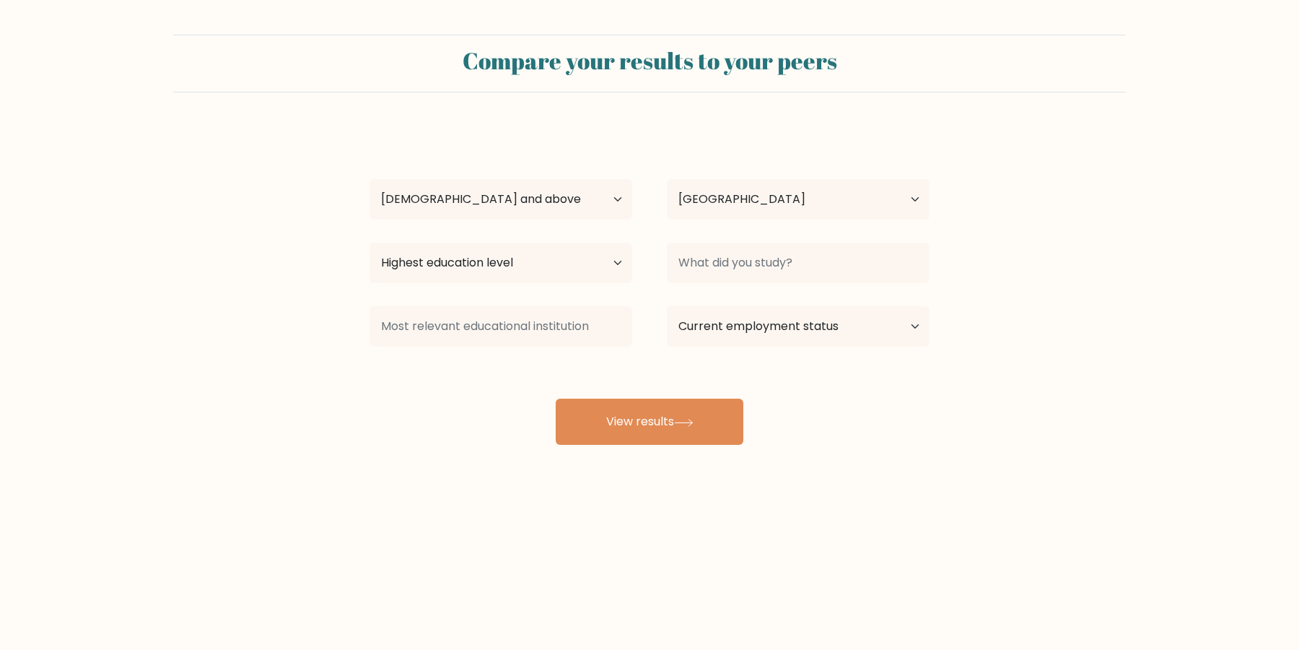
select select "65_plus"
select select "US"
select select "no_schooling"
click option "No schooling" at bounding box center [0, 0] width 0 height 0
click at [709, 267] on input at bounding box center [798, 263] width 263 height 40
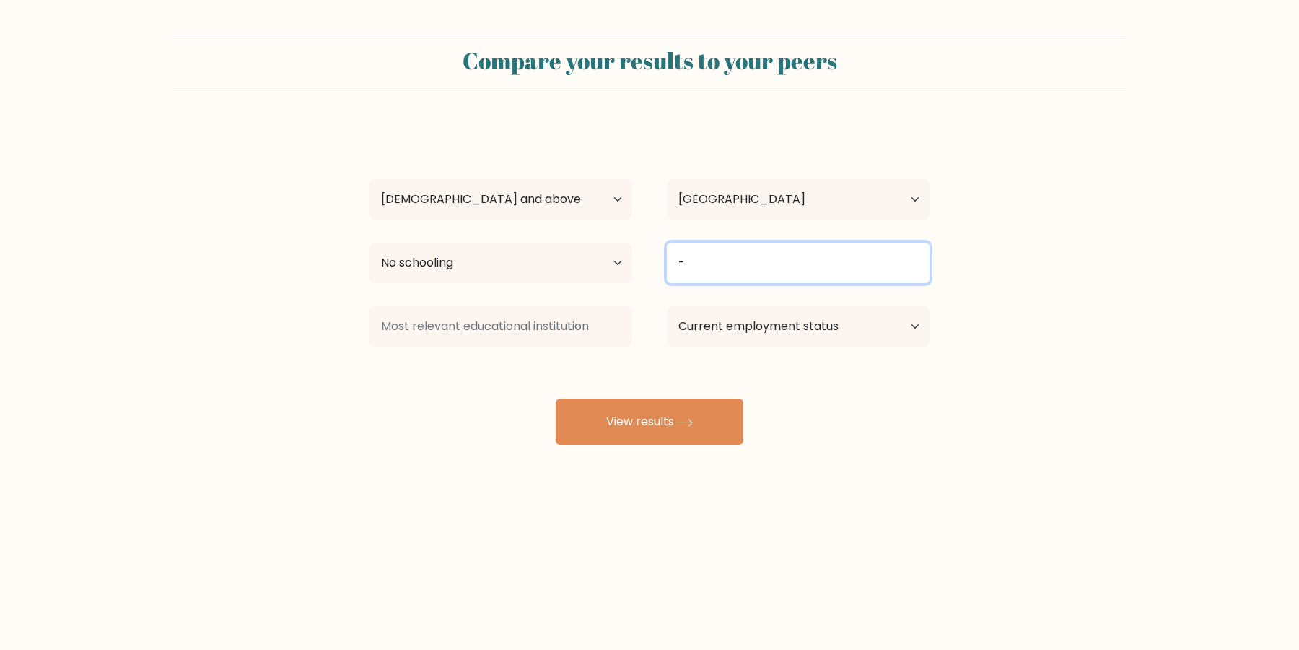
type input "-"
click at [580, 318] on input at bounding box center [501, 326] width 263 height 40
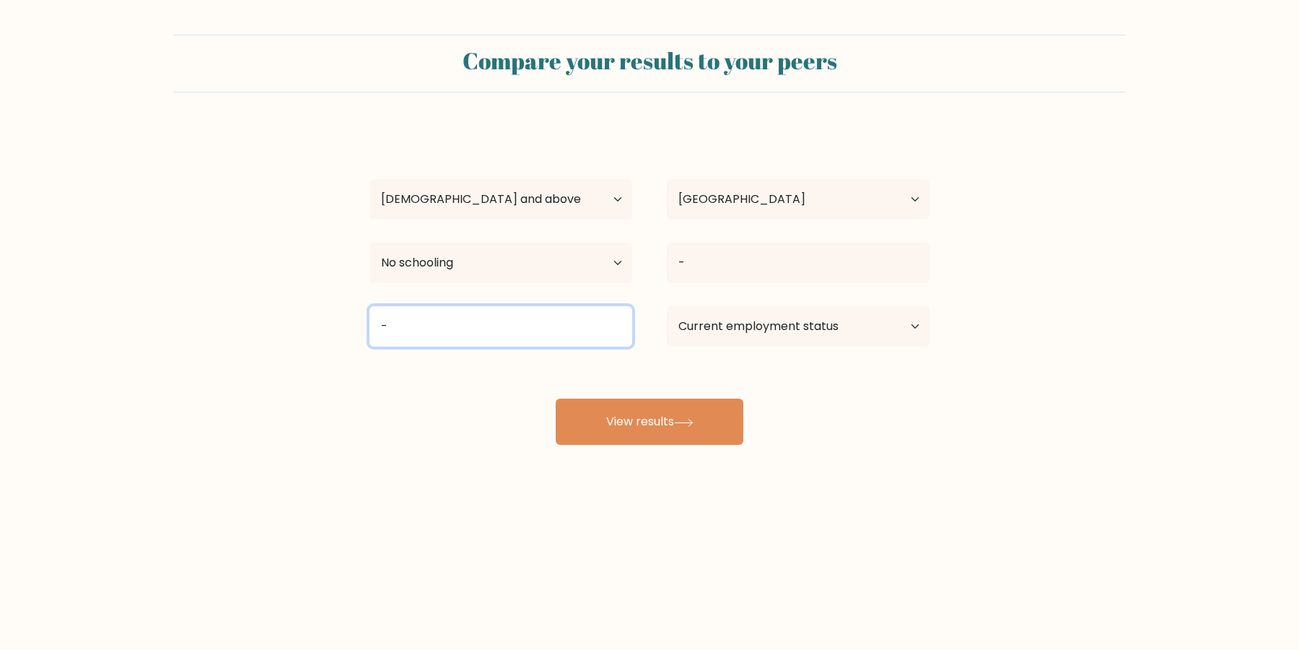
type input "-"
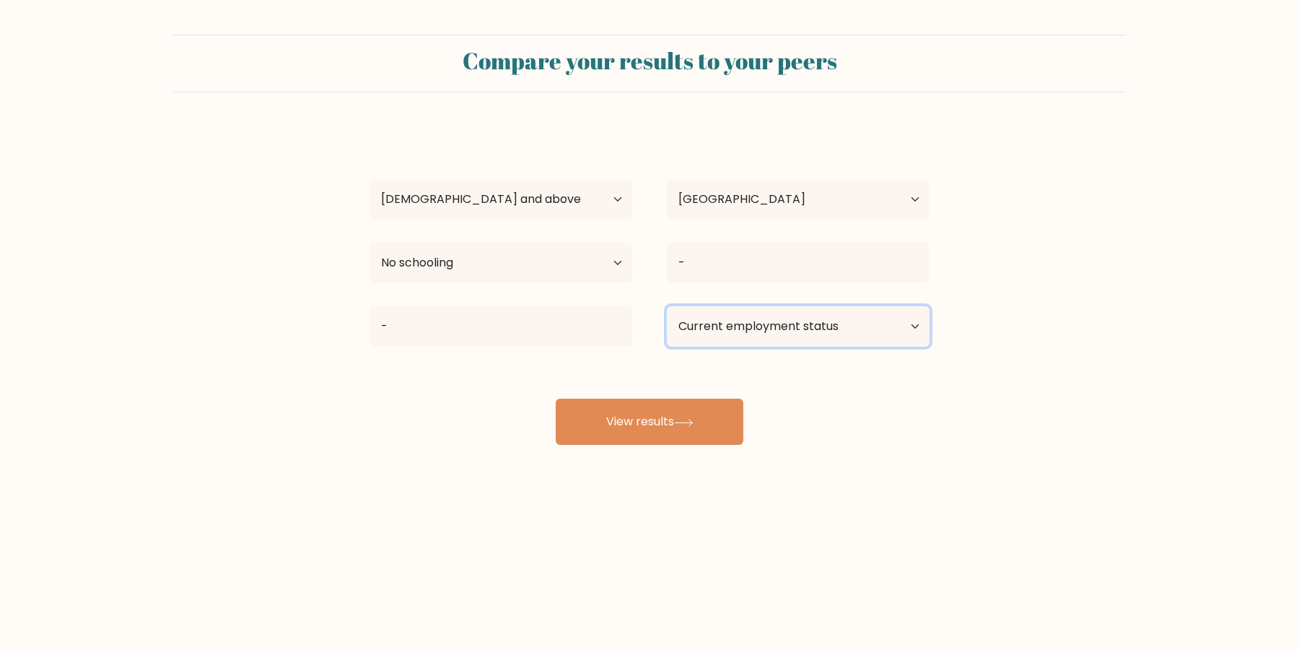
select select "other"
click option "Other / prefer not to answer" at bounding box center [0, 0] width 0 height 0
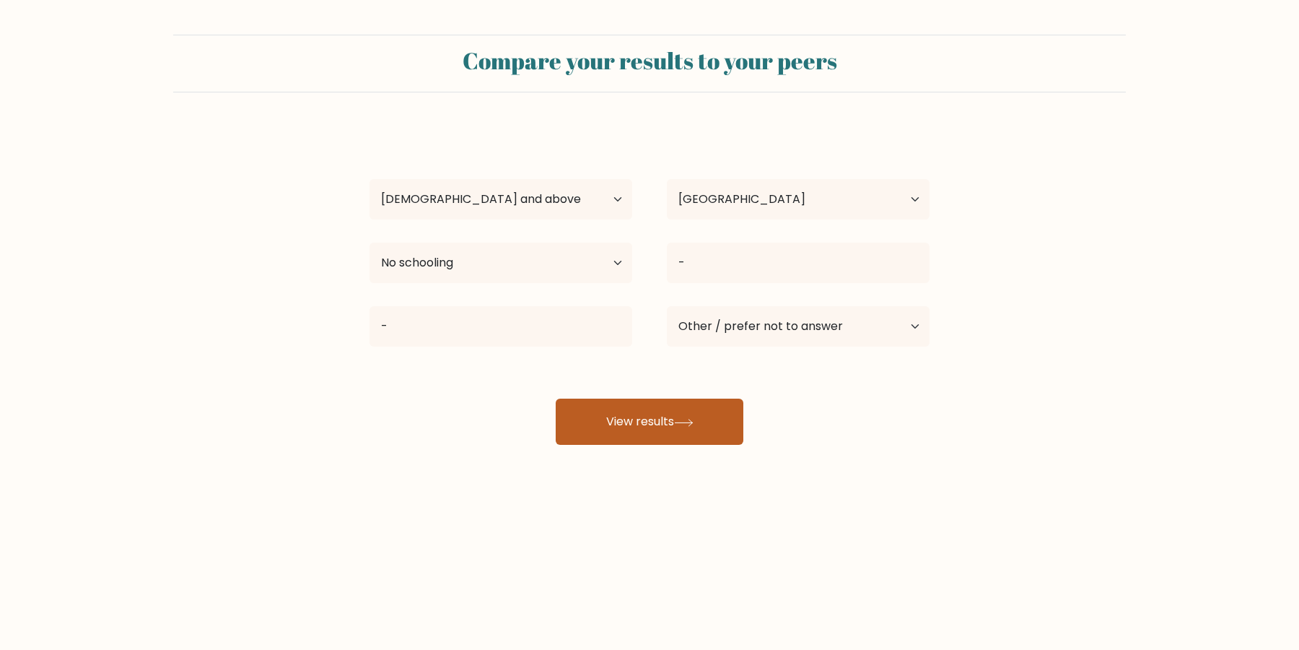
click at [682, 420] on icon at bounding box center [683, 423] width 19 height 8
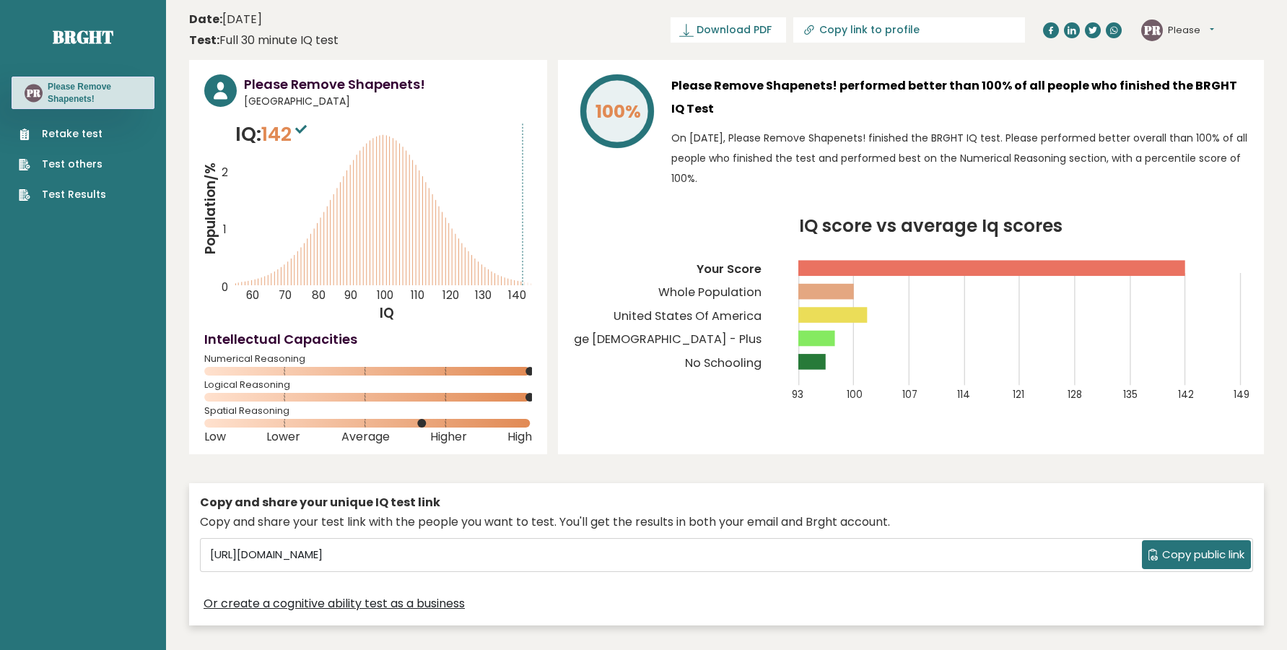
click at [359, 46] on header "Date: [DATE] Test: Full 30 minute IQ test Download PDF Downloading... Downloadi…" at bounding box center [726, 29] width 1075 height 45
click at [1203, 27] on button "Please" at bounding box center [1191, 30] width 46 height 14
click at [1205, 22] on div "PR Please Dashboard Profile Settings Logout" at bounding box center [1177, 30] width 73 height 22
click at [1208, 38] on div "PR Please Dashboard Profile Settings Logout" at bounding box center [1177, 30] width 73 height 22
click at [1209, 22] on div "PR Please Dashboard Profile Settings Logout" at bounding box center [1177, 30] width 73 height 22
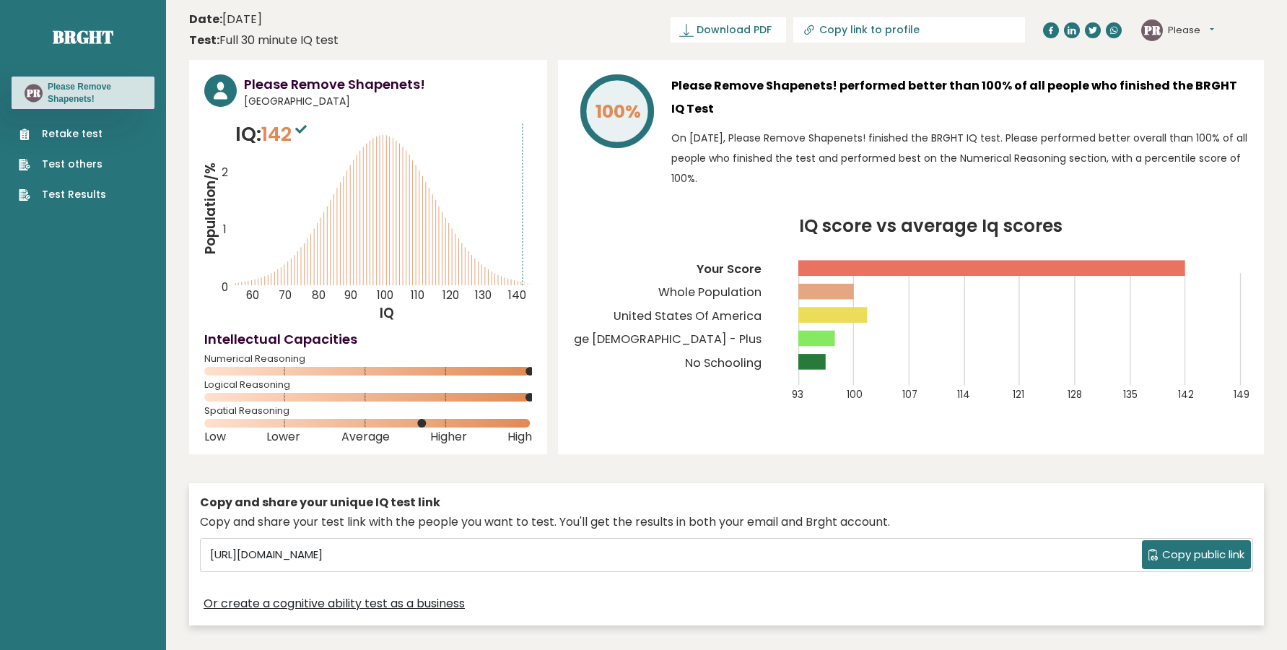
click at [1208, 22] on div "PR Please Dashboard Profile Settings Logout" at bounding box center [1177, 30] width 73 height 22
click at [1209, 25] on button "Please" at bounding box center [1191, 30] width 46 height 14
click at [100, 45] on link "Brght" at bounding box center [83, 36] width 61 height 23
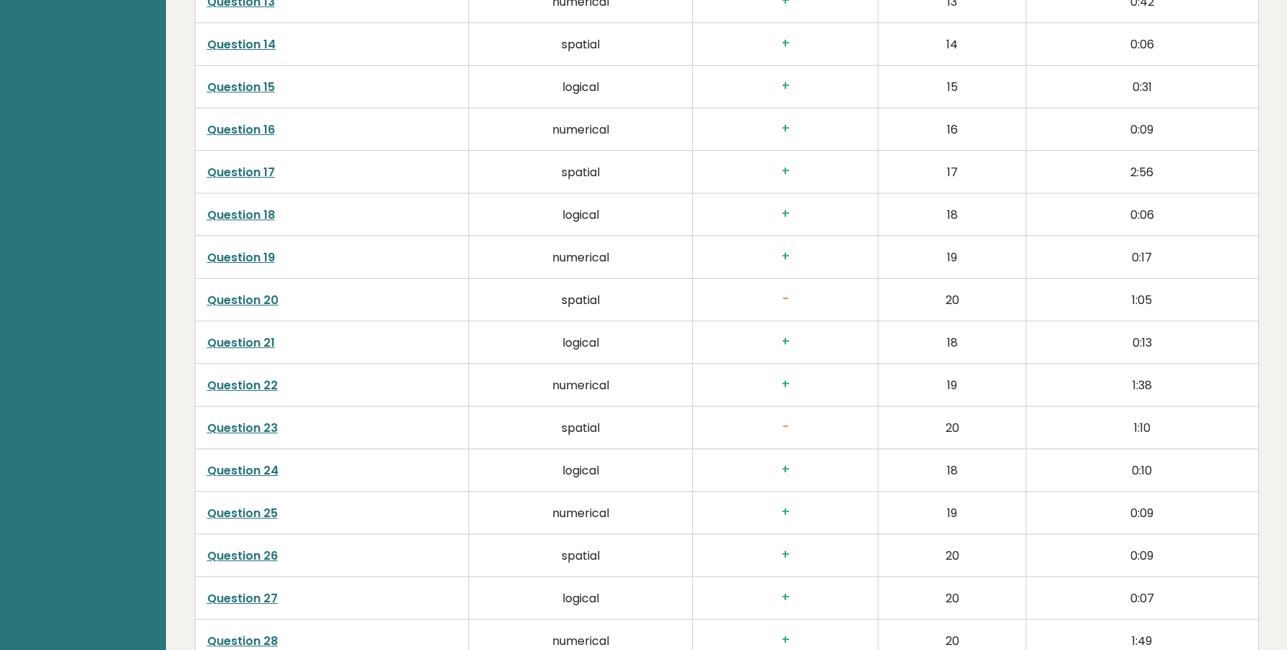
scroll to position [3454, 0]
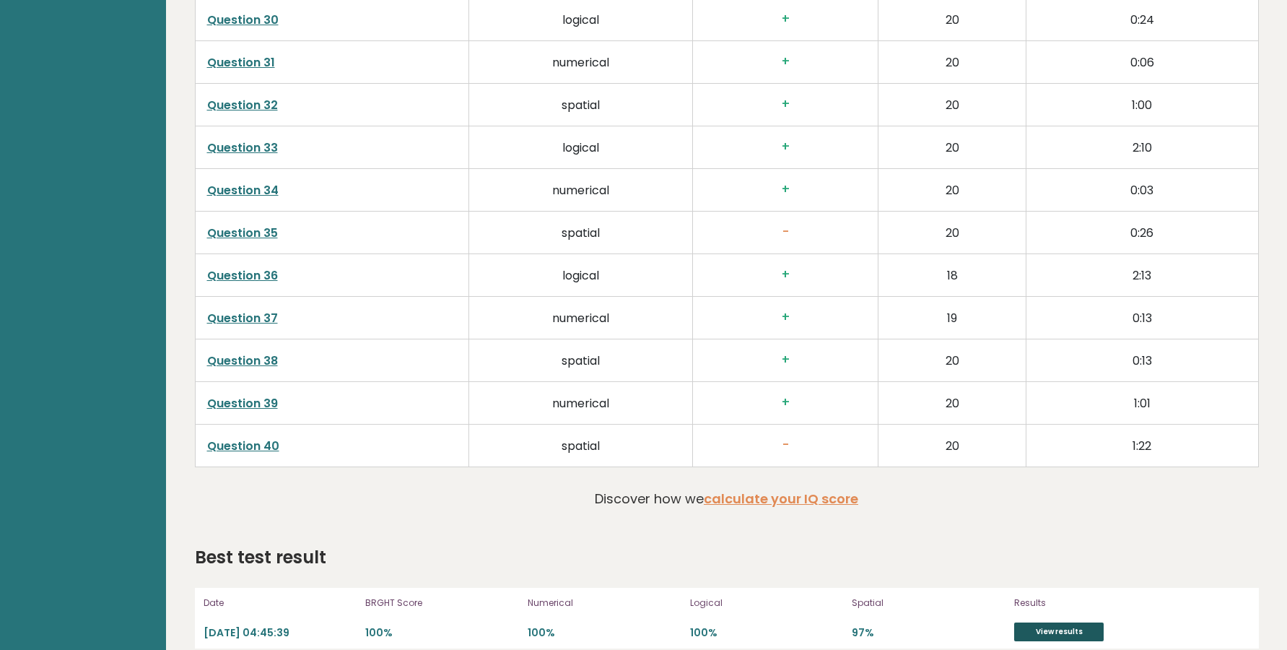
click at [1046, 622] on link "View results" at bounding box center [1059, 631] width 90 height 19
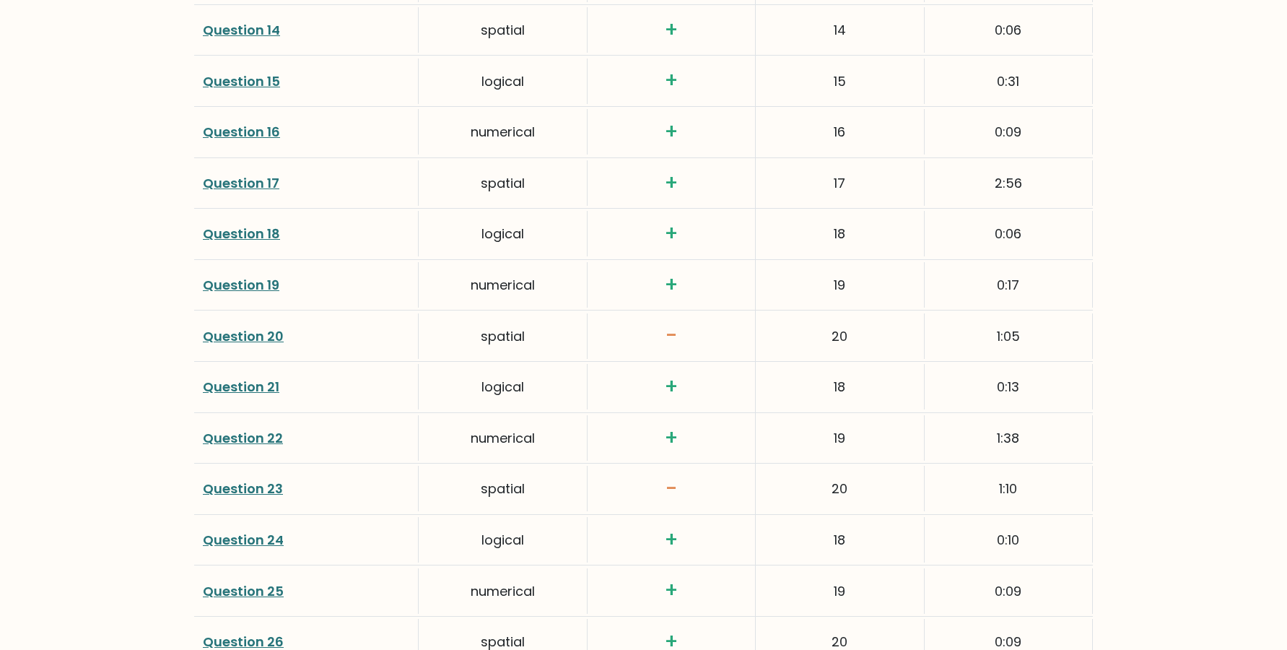
scroll to position [2552, 0]
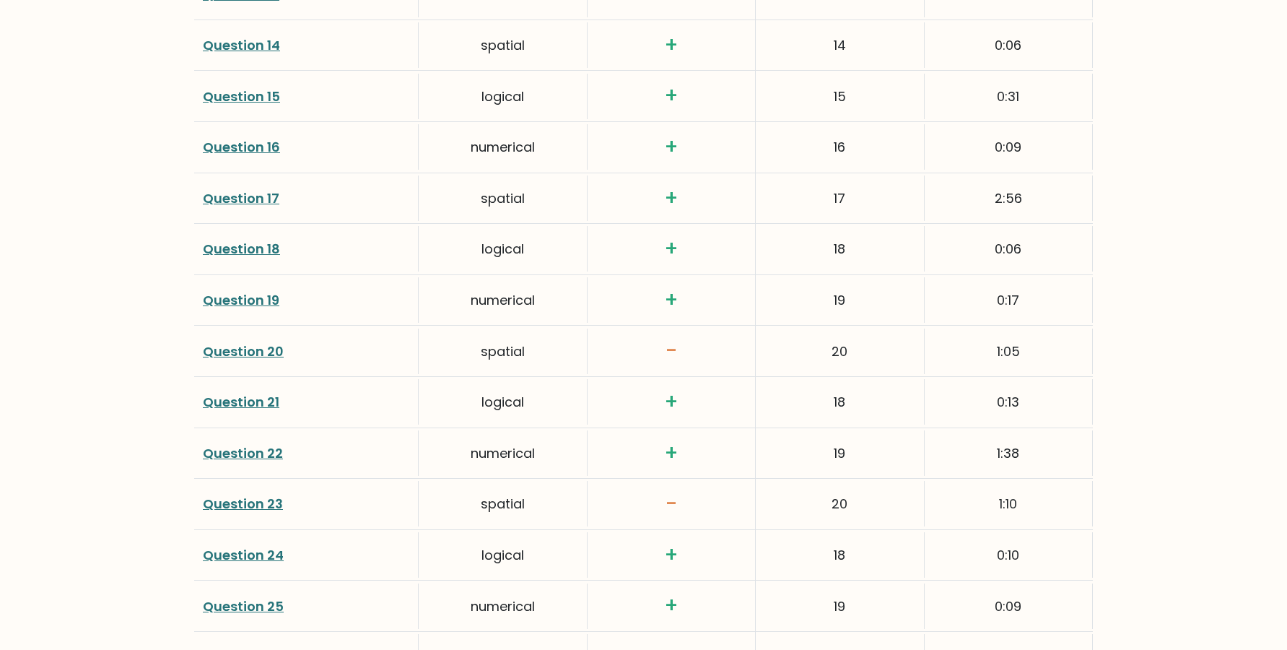
click at [248, 342] on link "Question 20" at bounding box center [243, 351] width 81 height 18
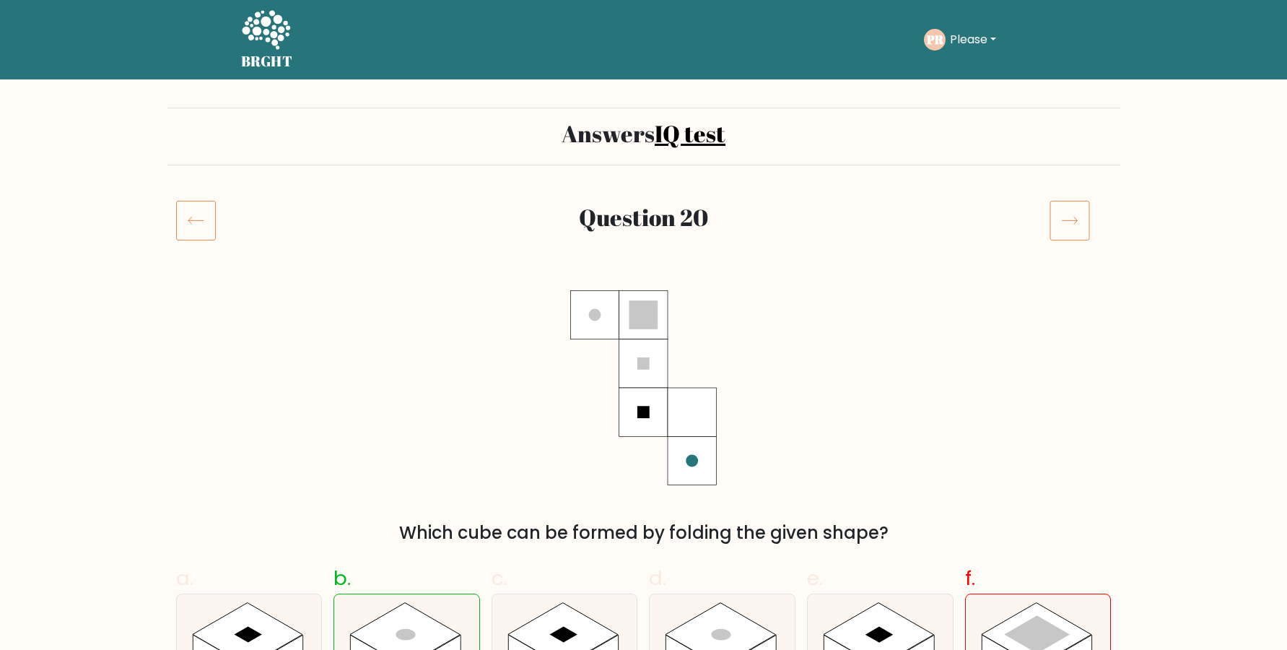
scroll to position [98, 0]
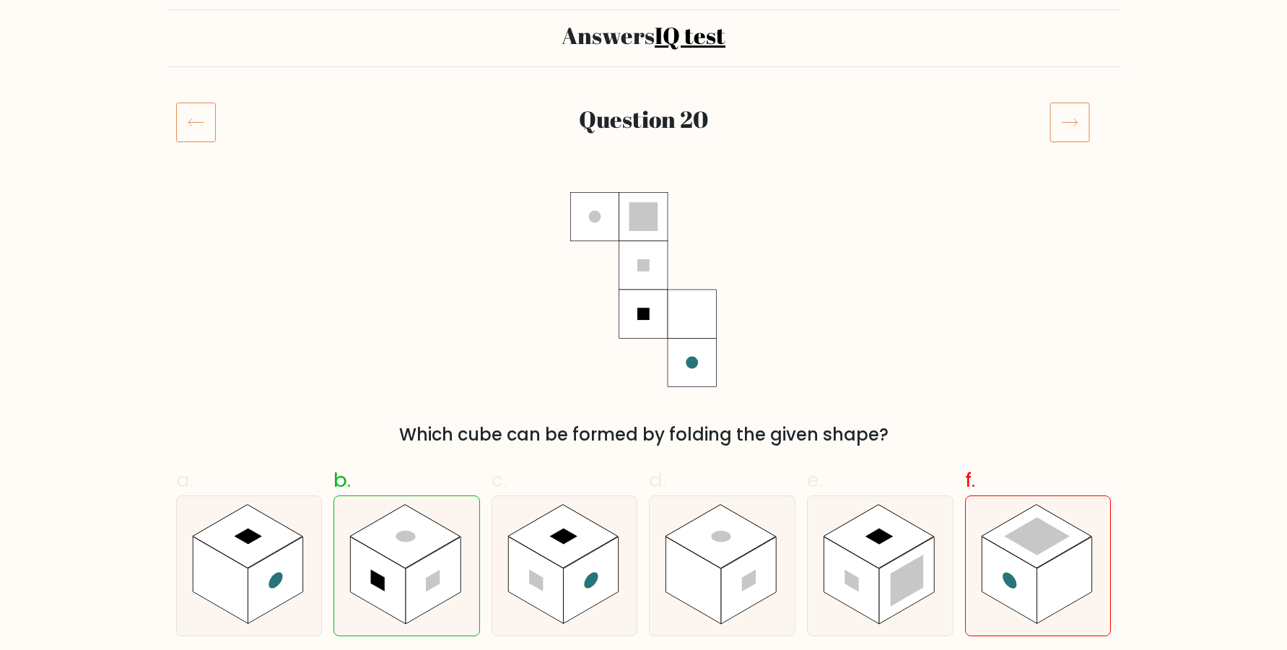
click at [1070, 124] on icon at bounding box center [1069, 122] width 40 height 40
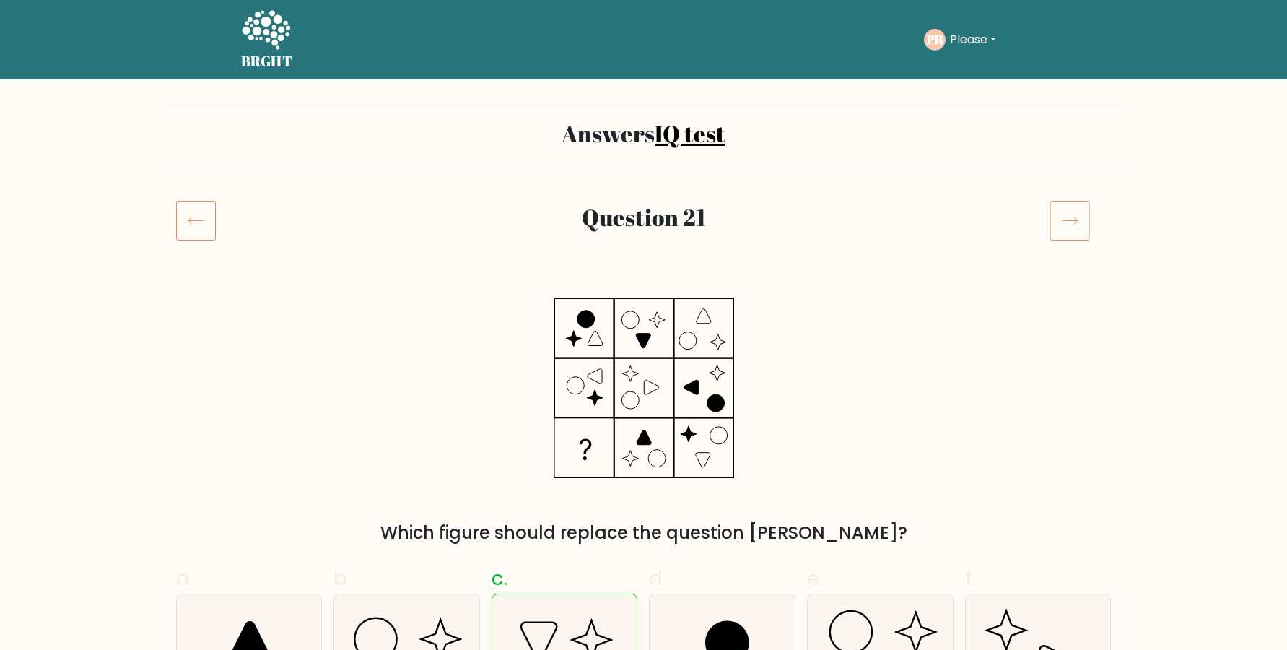
scroll to position [196, 0]
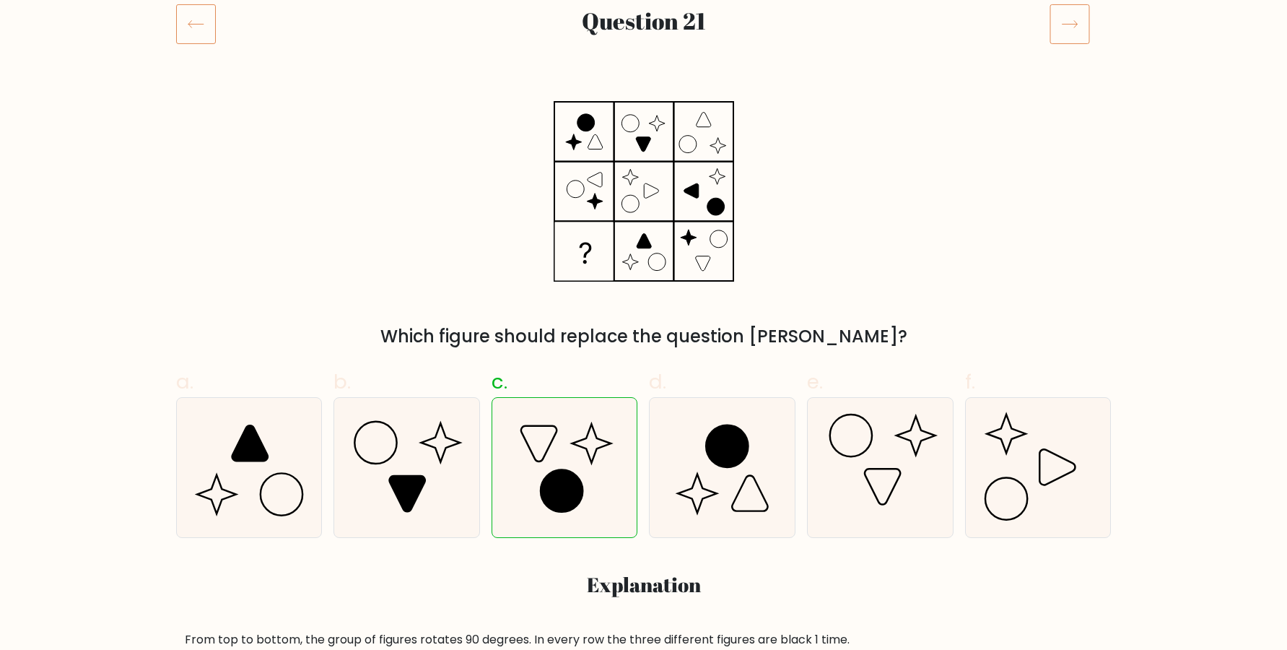
click at [1068, 39] on icon at bounding box center [1069, 24] width 40 height 40
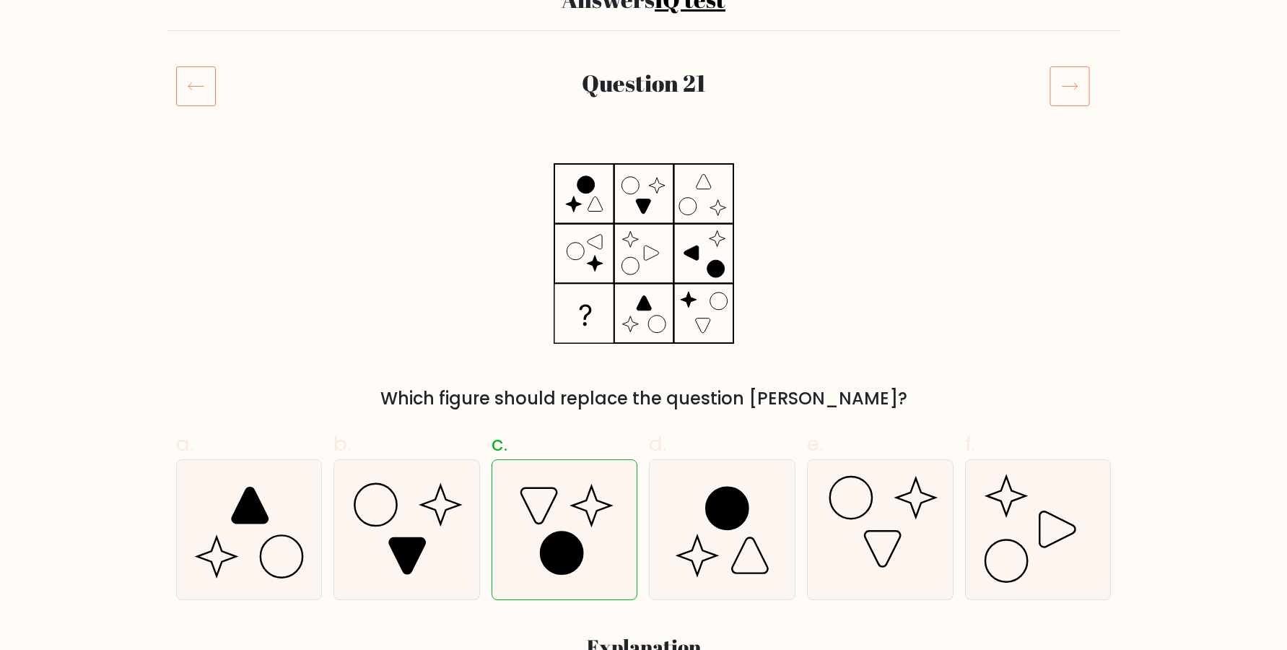
scroll to position [98, 0]
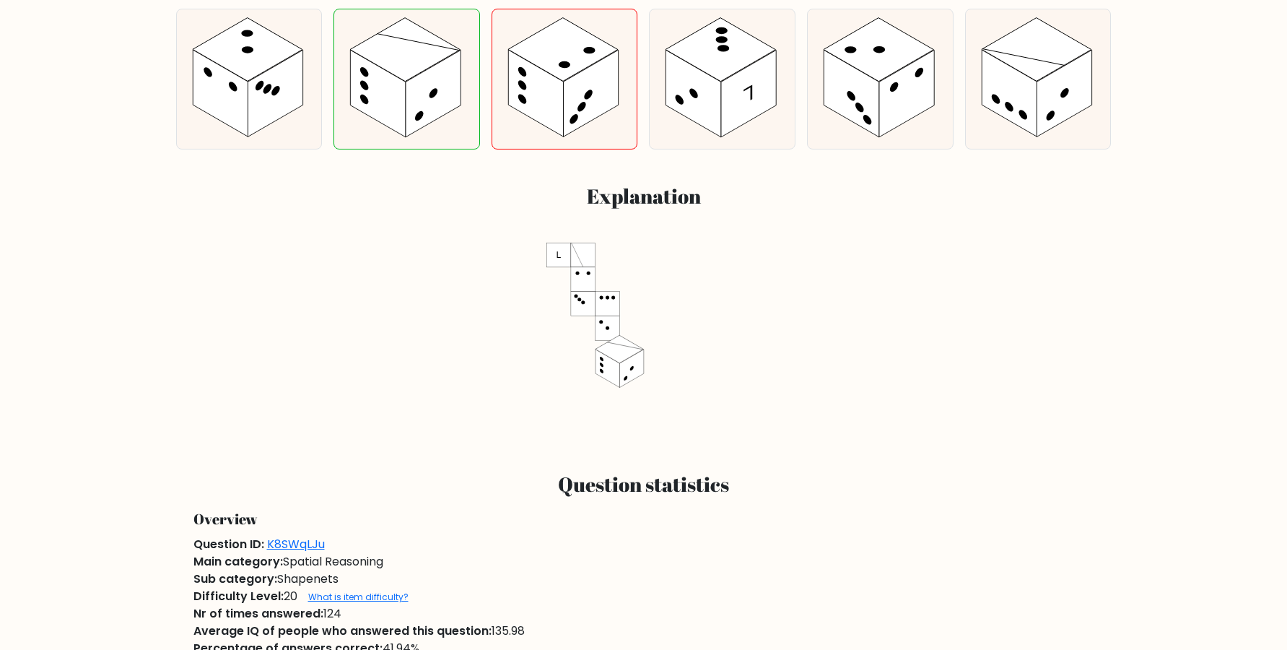
scroll to position [489, 0]
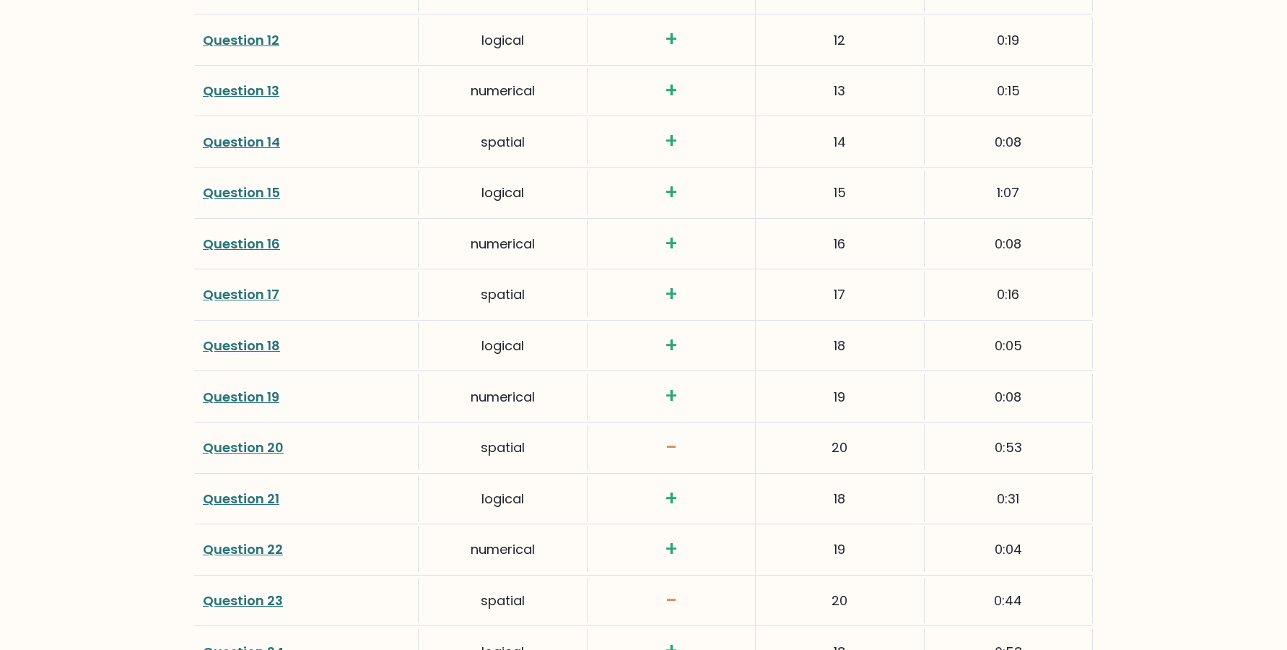
scroll to position [2650, 0]
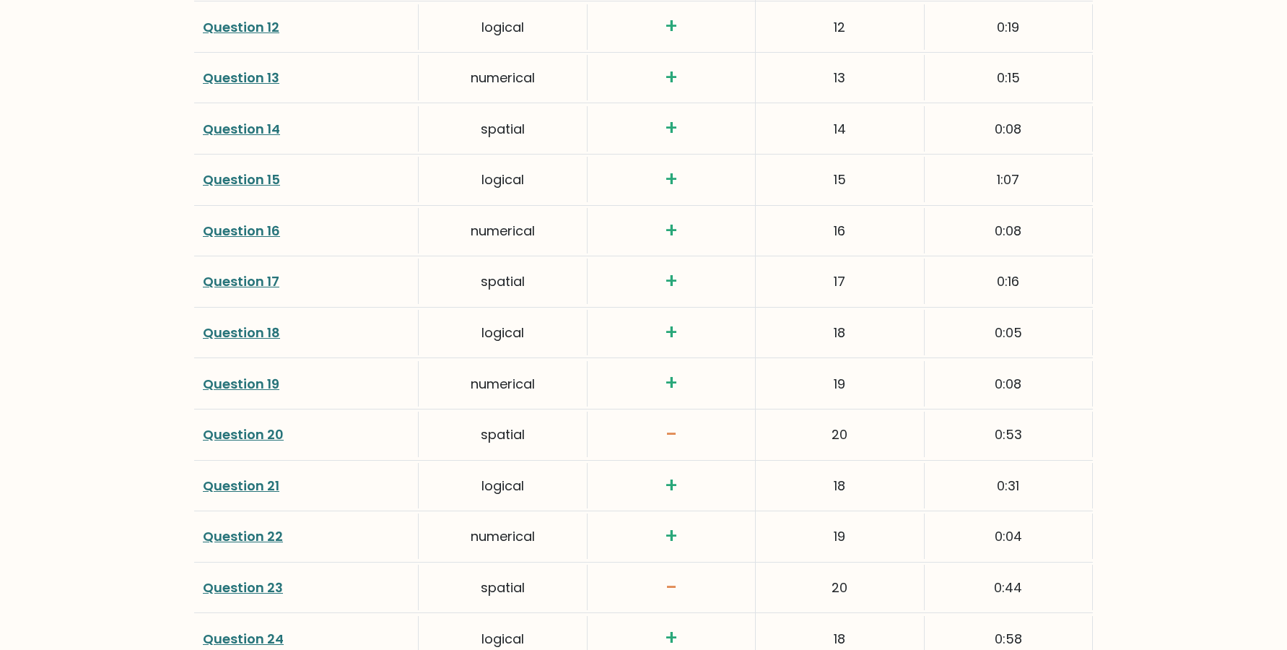
click at [246, 436] on link "Question 20" at bounding box center [243, 434] width 81 height 18
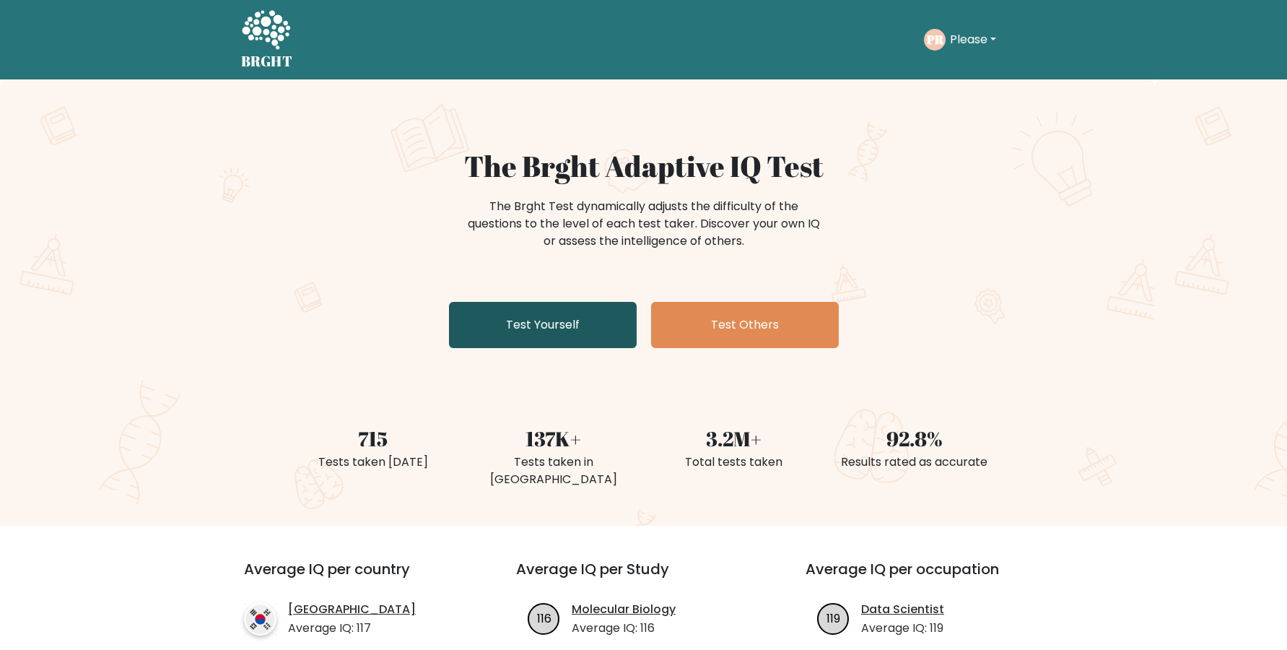
click at [564, 326] on link "Test Yourself" at bounding box center [543, 325] width 188 height 46
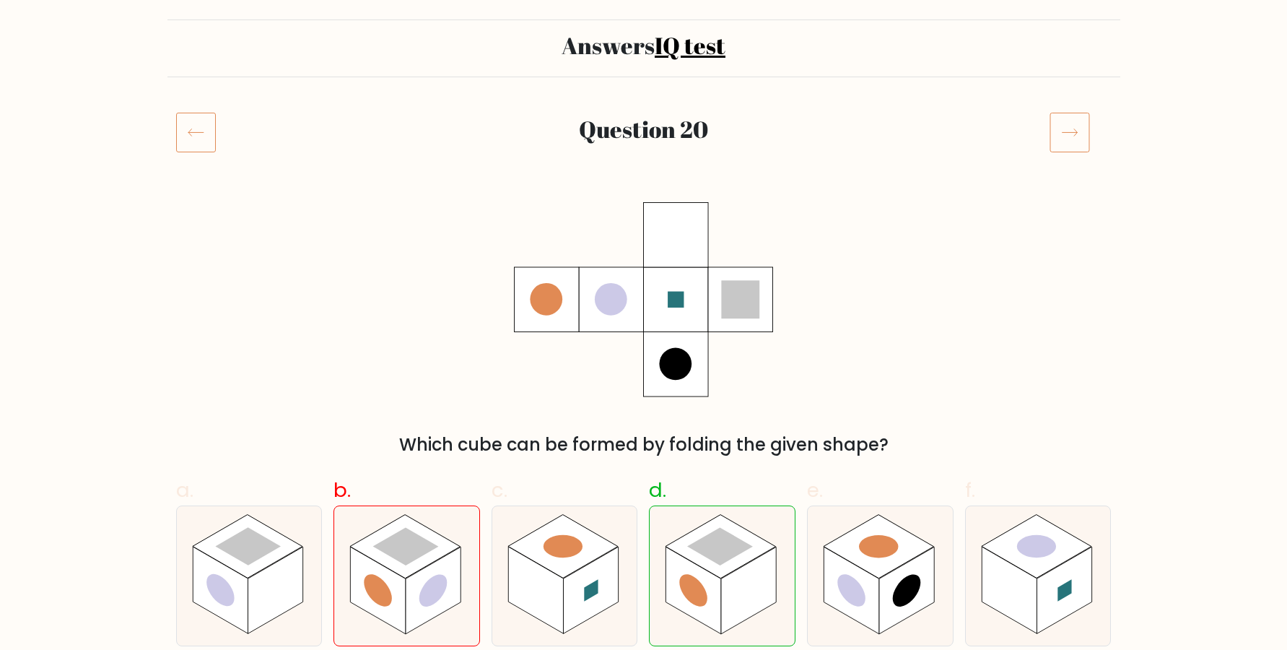
scroll to position [98, 0]
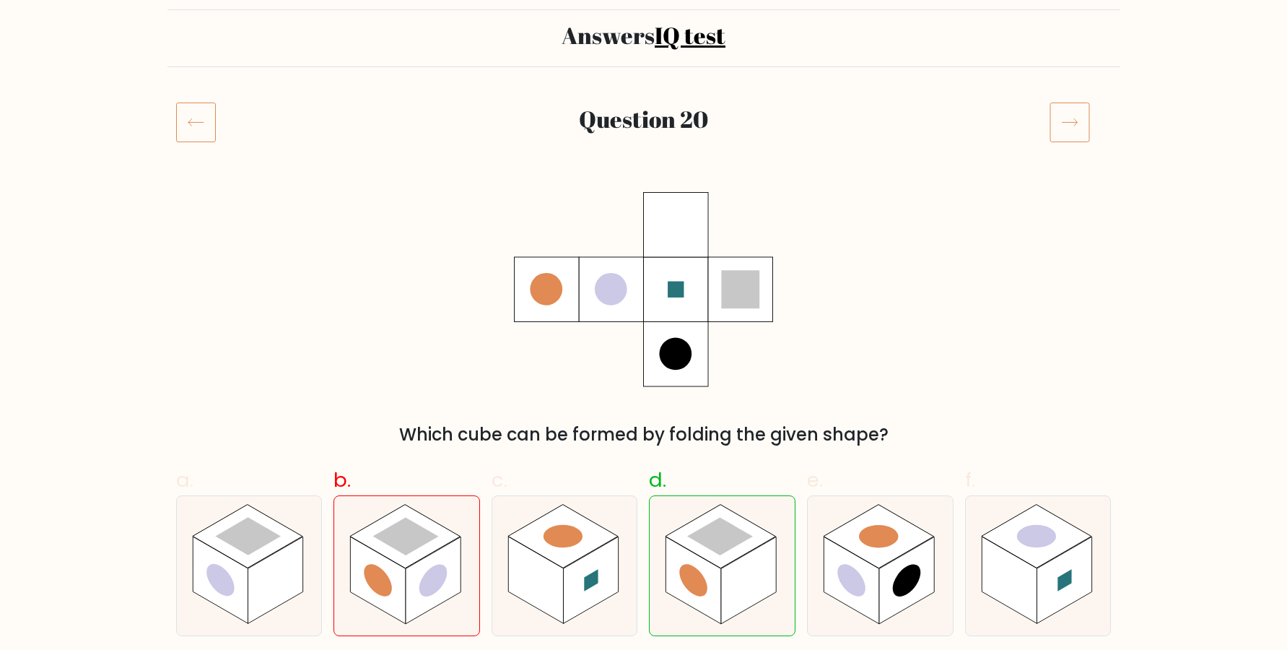
click at [1078, 125] on icon at bounding box center [1069, 122] width 40 height 40
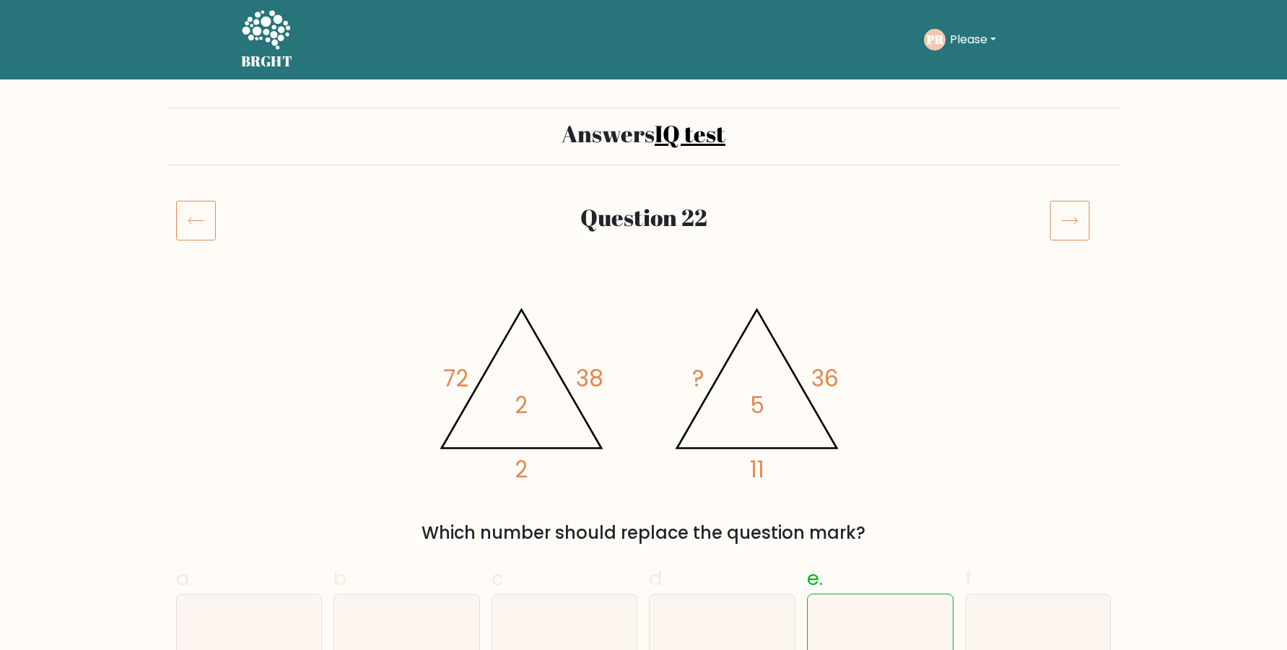
scroll to position [98, 0]
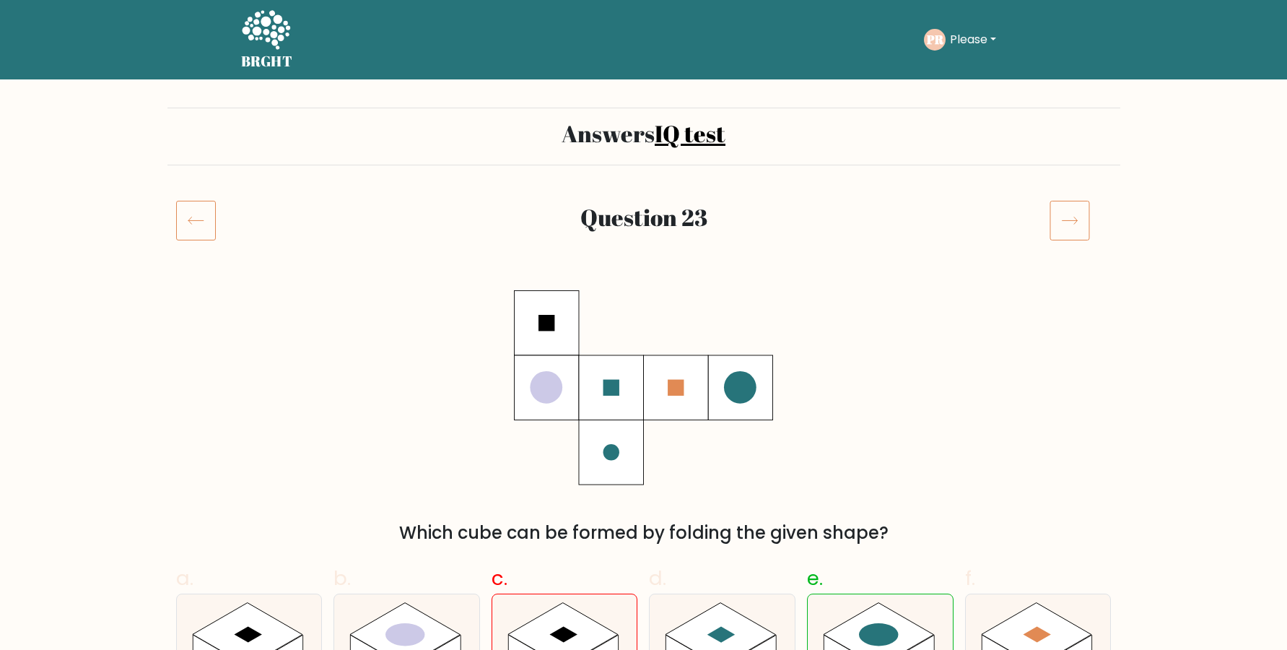
scroll to position [98, 0]
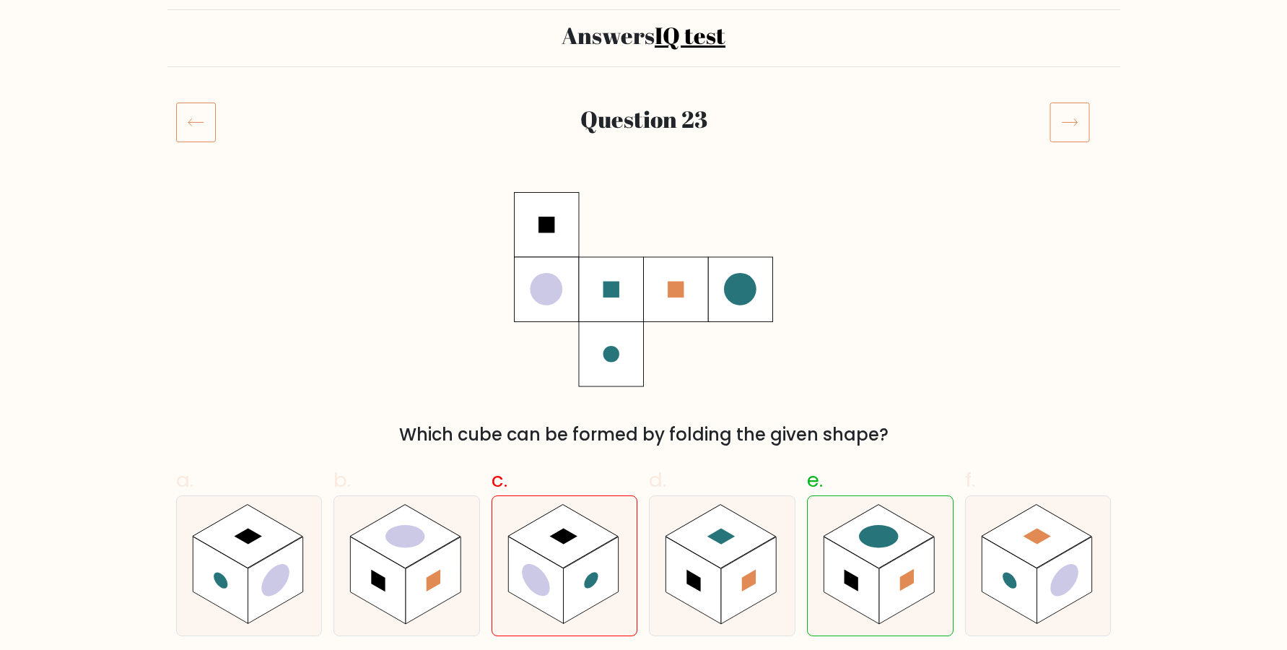
click at [1059, 134] on icon at bounding box center [1069, 122] width 40 height 40
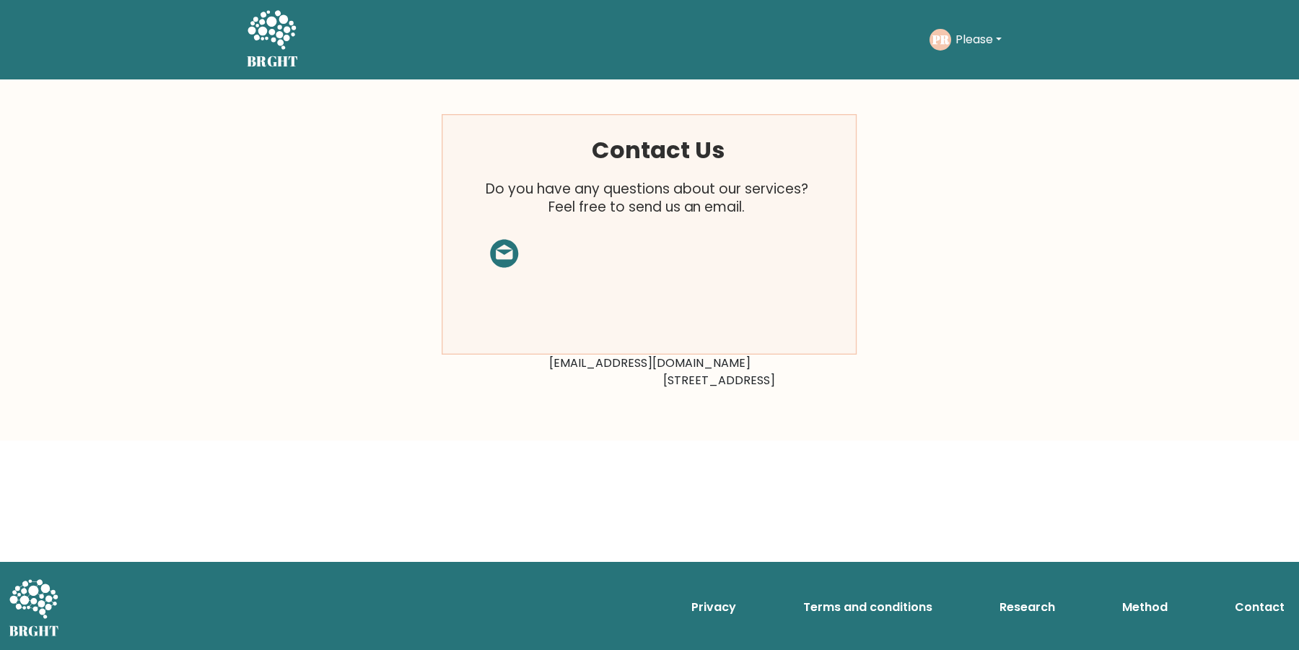
click at [502, 256] on rect at bounding box center [649, 235] width 415 height 240
click at [632, 261] on rect at bounding box center [649, 235] width 415 height 240
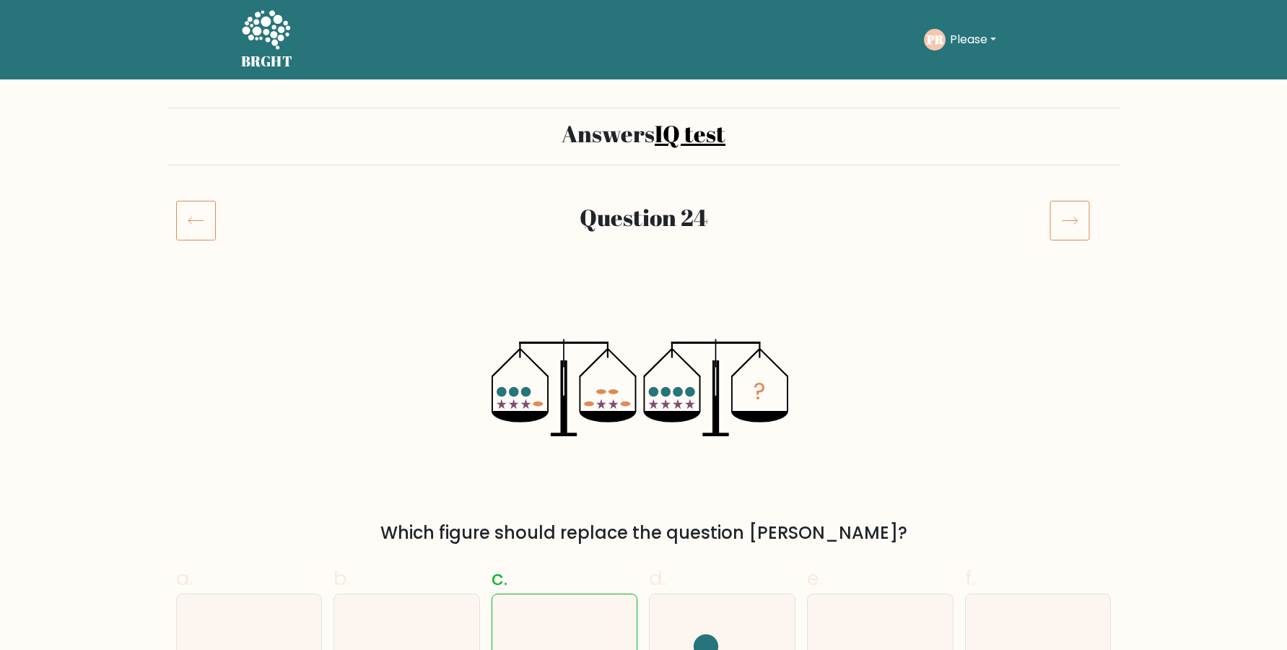
scroll to position [98, 0]
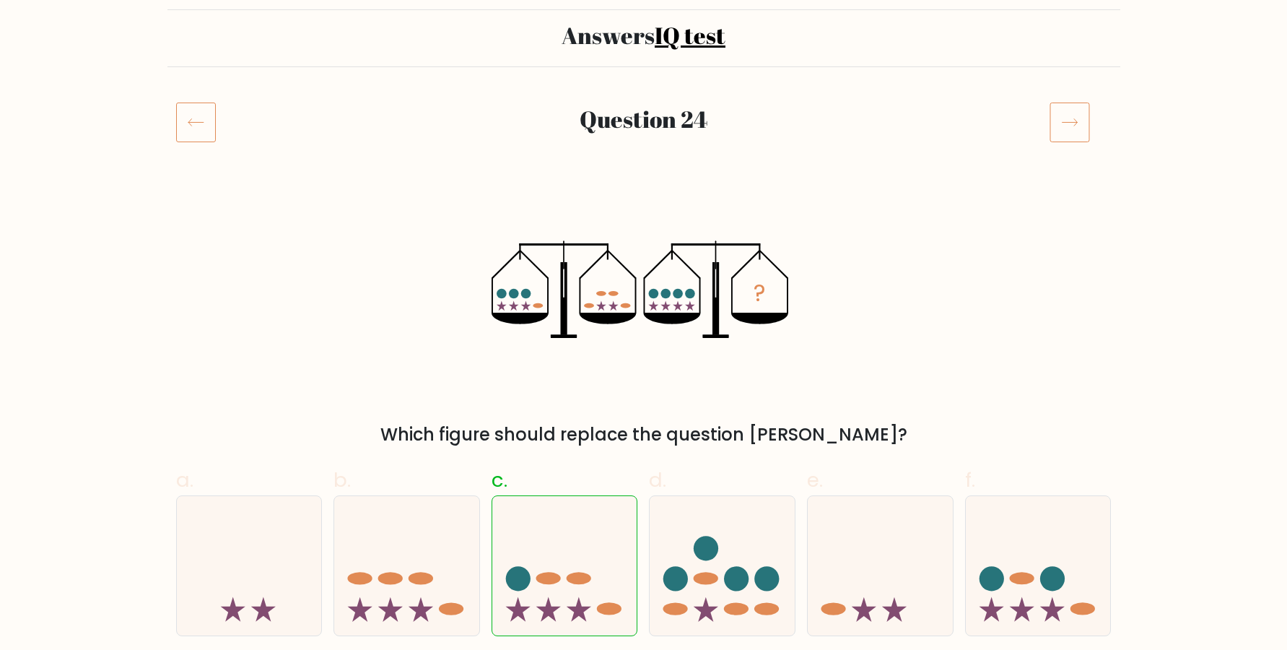
click at [1070, 124] on icon at bounding box center [1069, 122] width 40 height 40
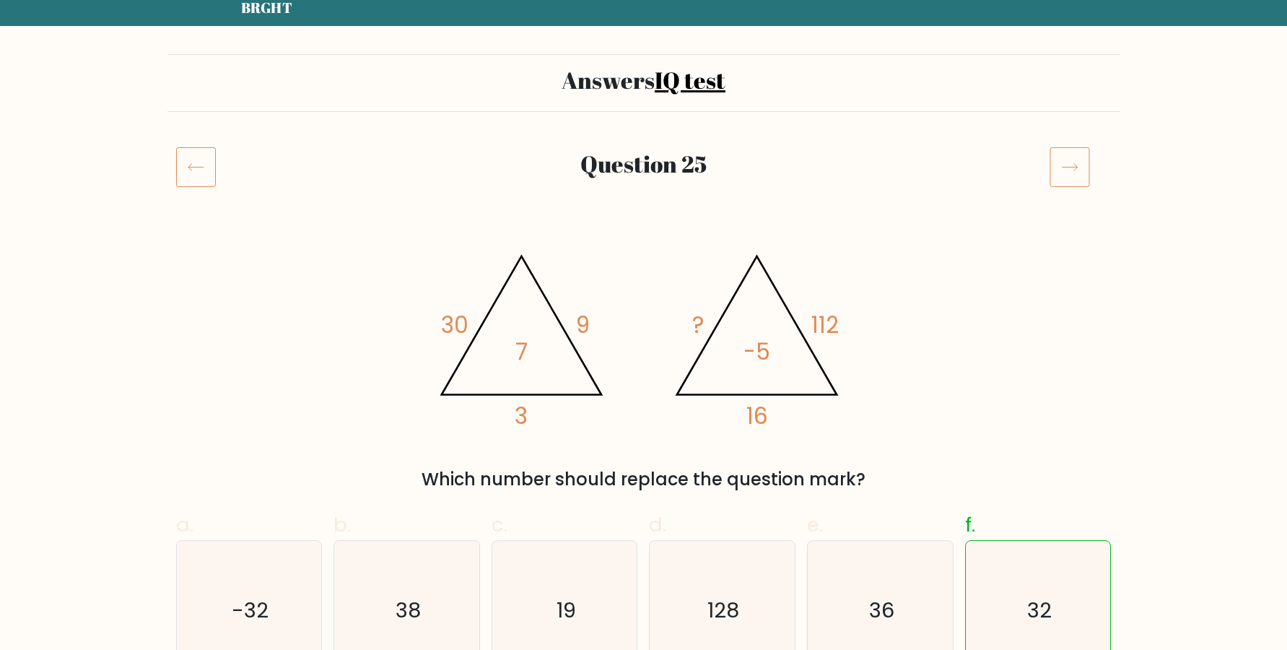
scroll to position [98, 0]
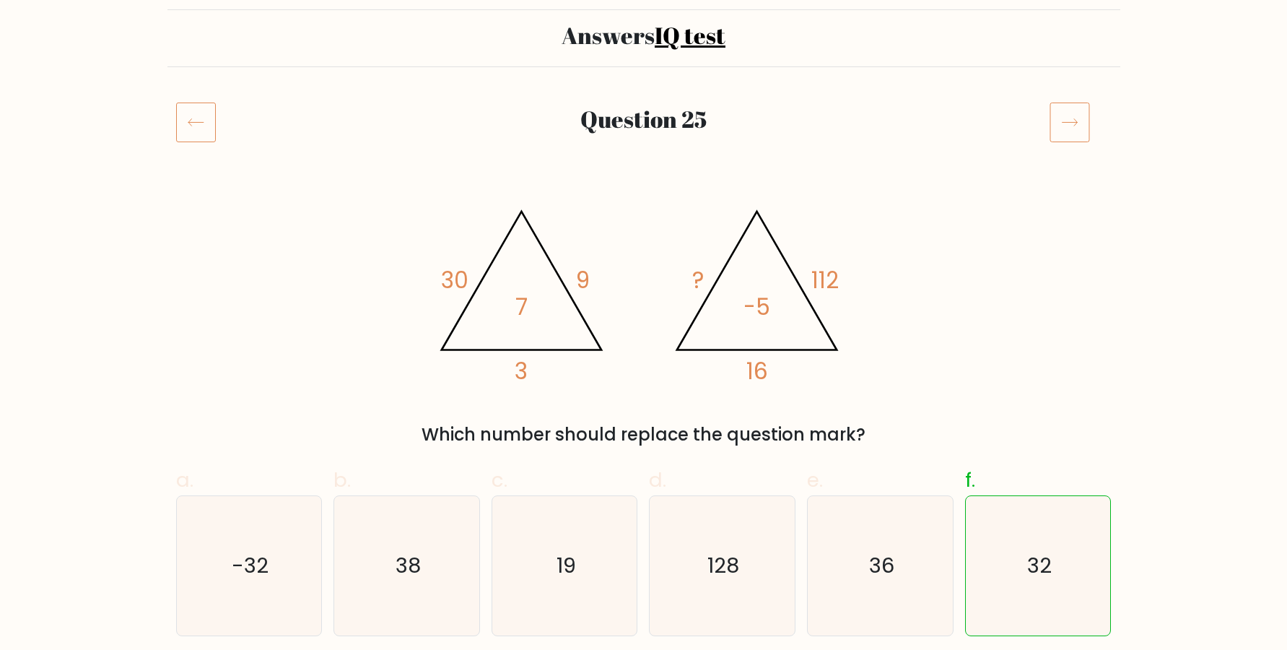
click at [1075, 121] on icon at bounding box center [1069, 122] width 15 height 7
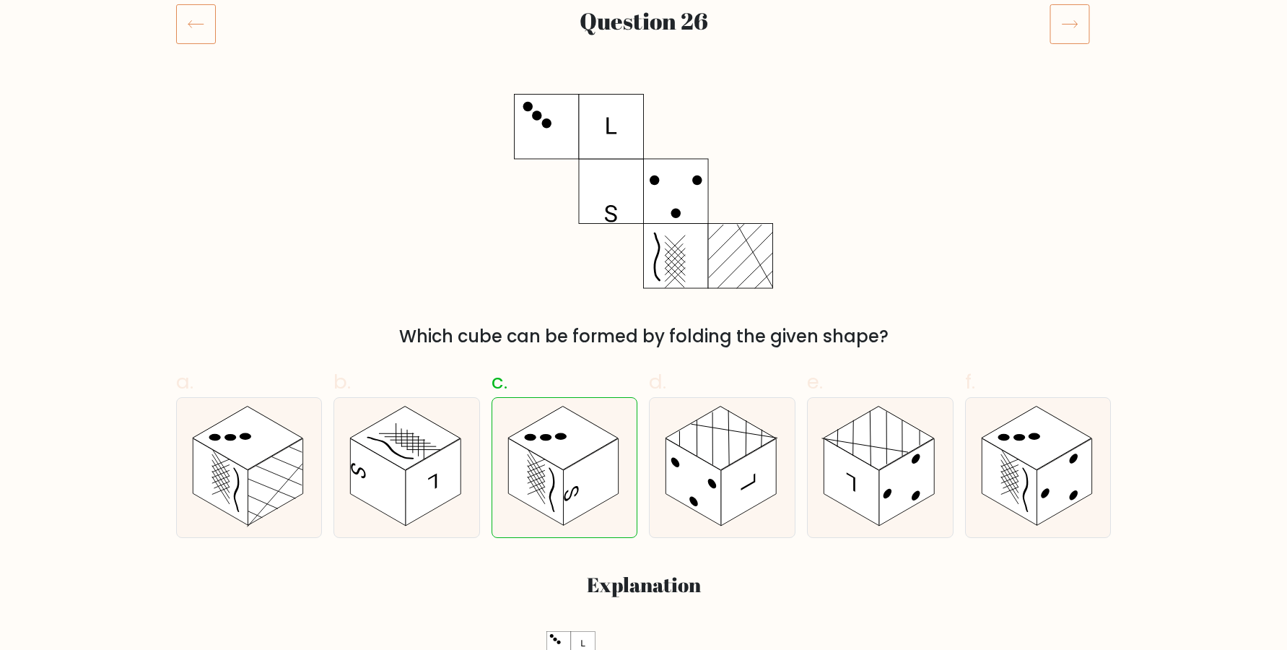
scroll to position [98, 0]
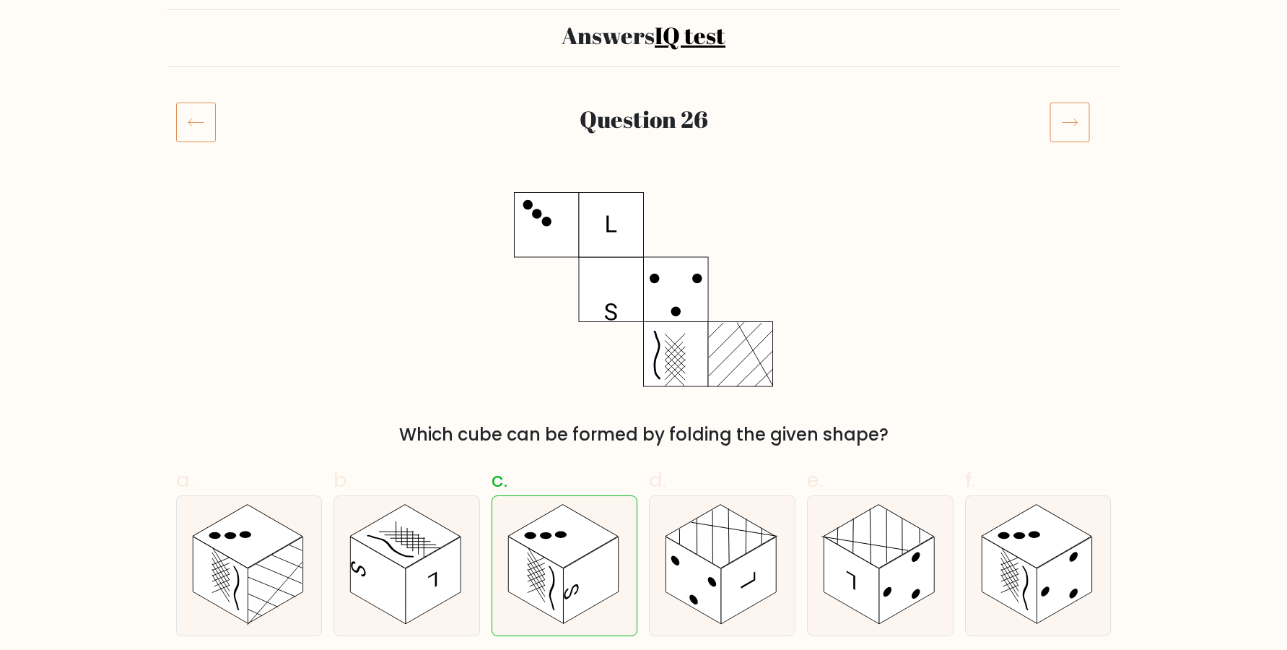
click at [1070, 136] on icon at bounding box center [1069, 122] width 40 height 40
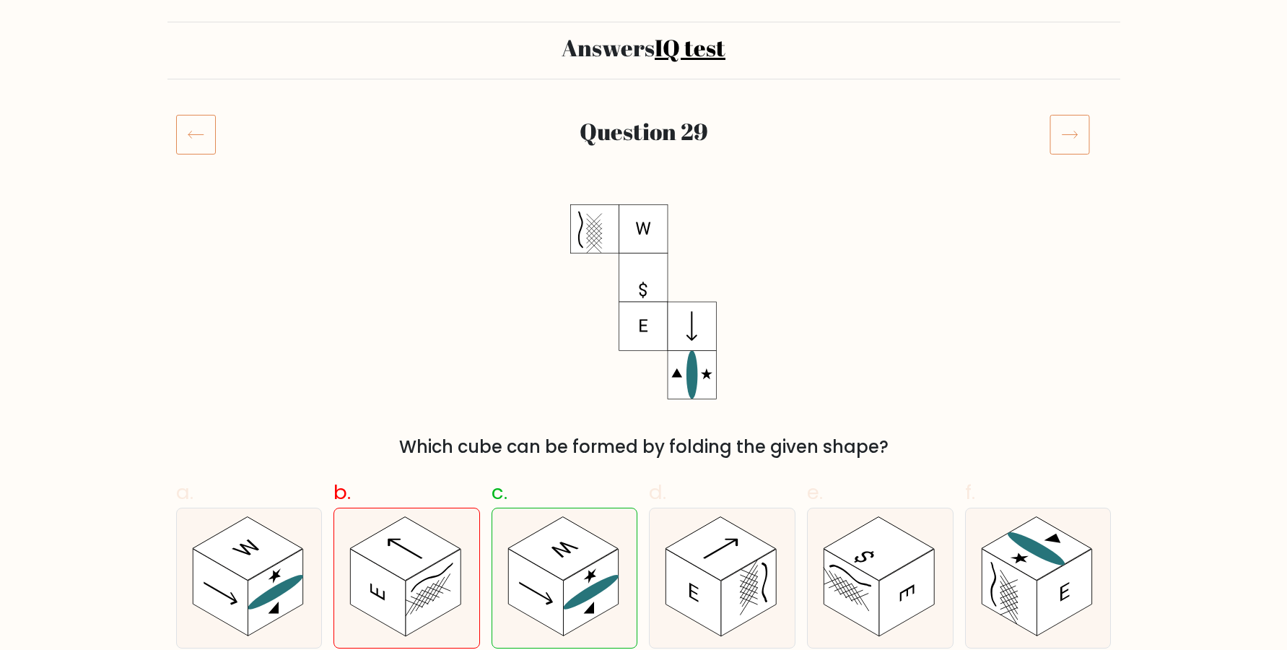
scroll to position [184, 0]
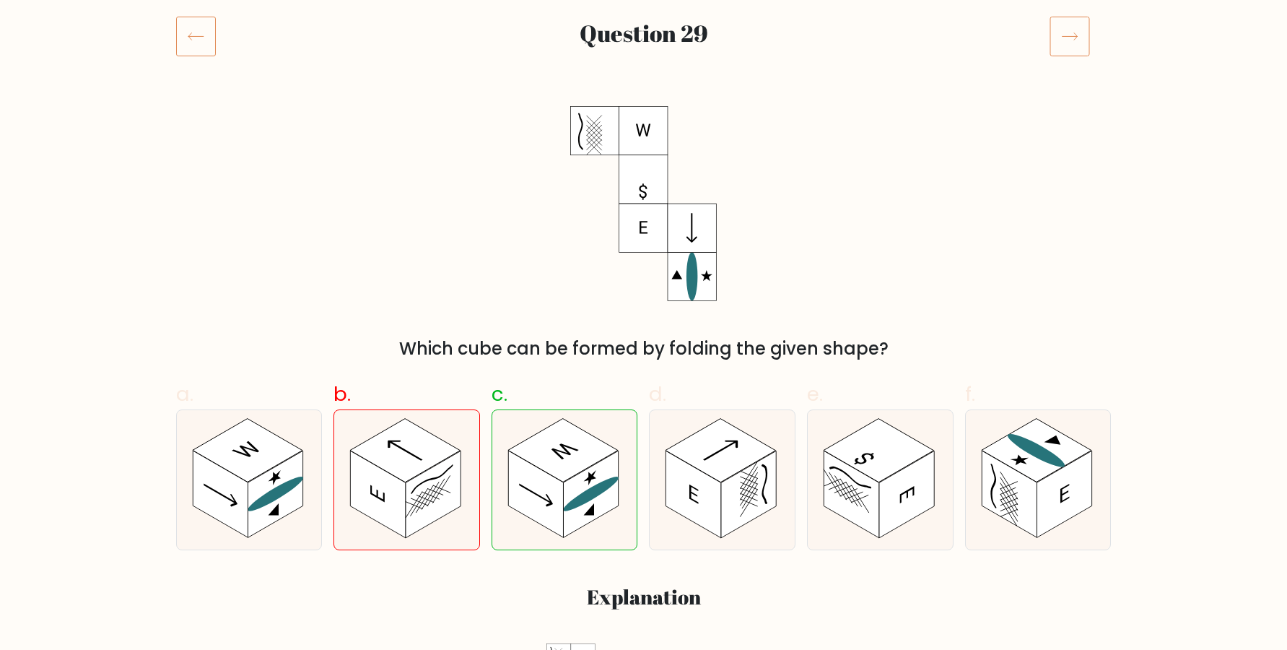
click at [1077, 51] on icon at bounding box center [1069, 36] width 40 height 40
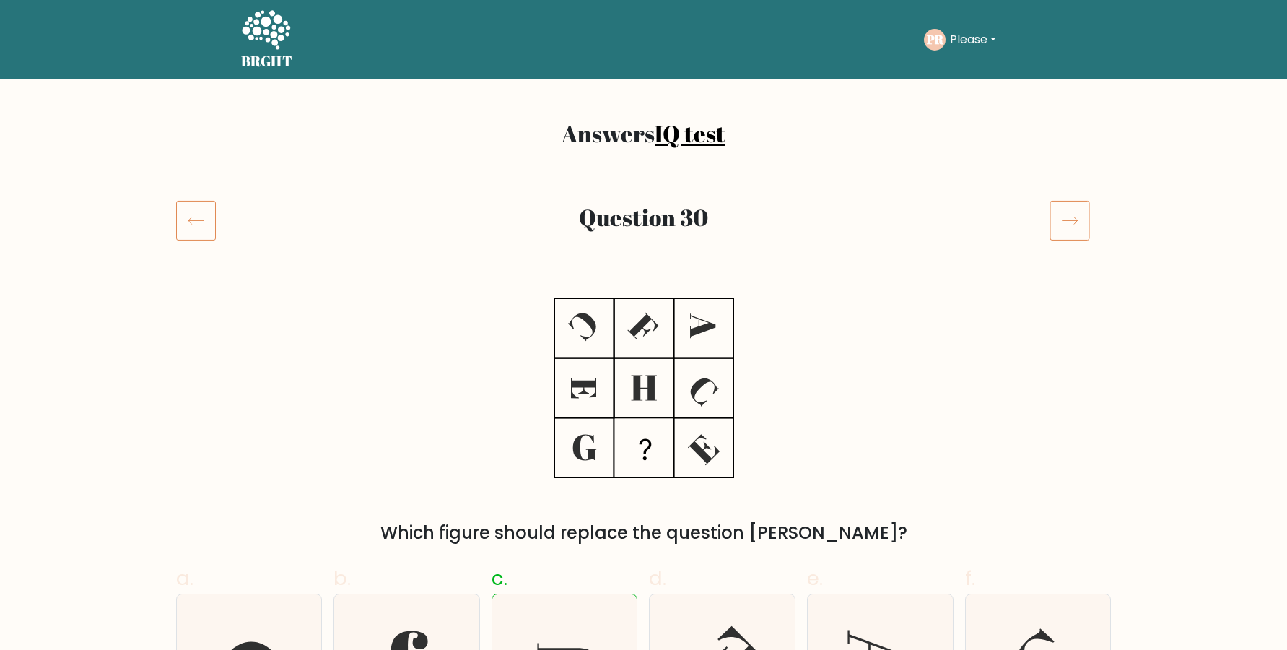
scroll to position [196, 0]
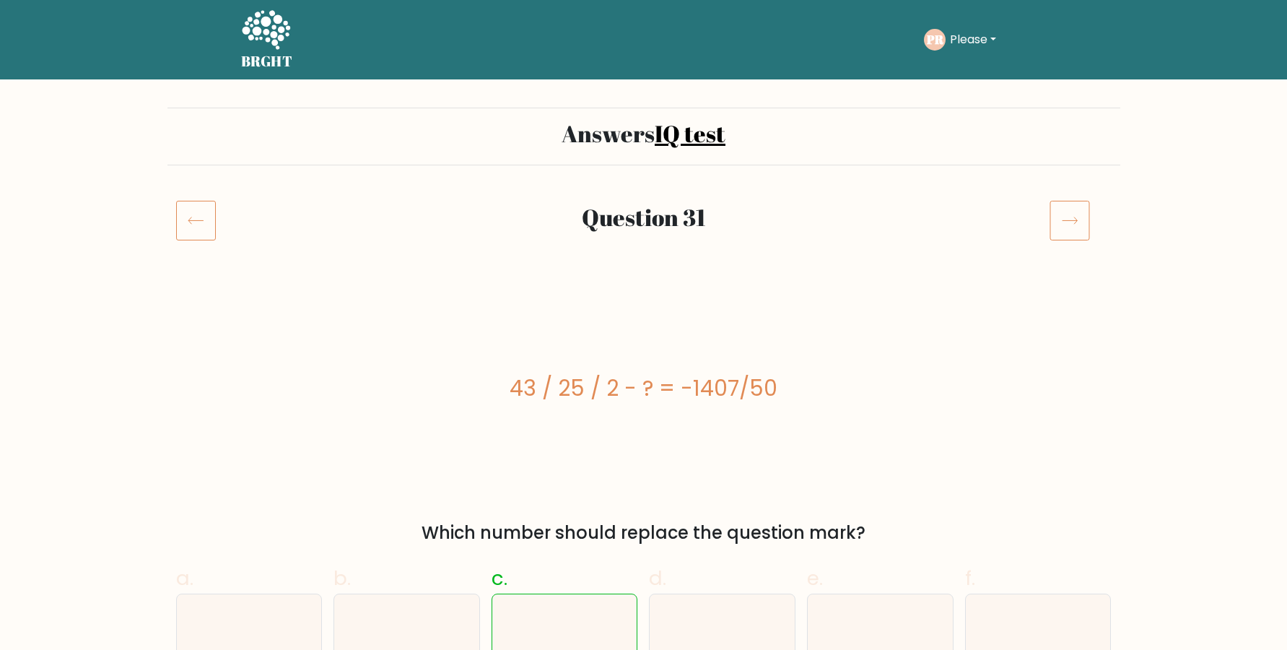
scroll to position [86, 0]
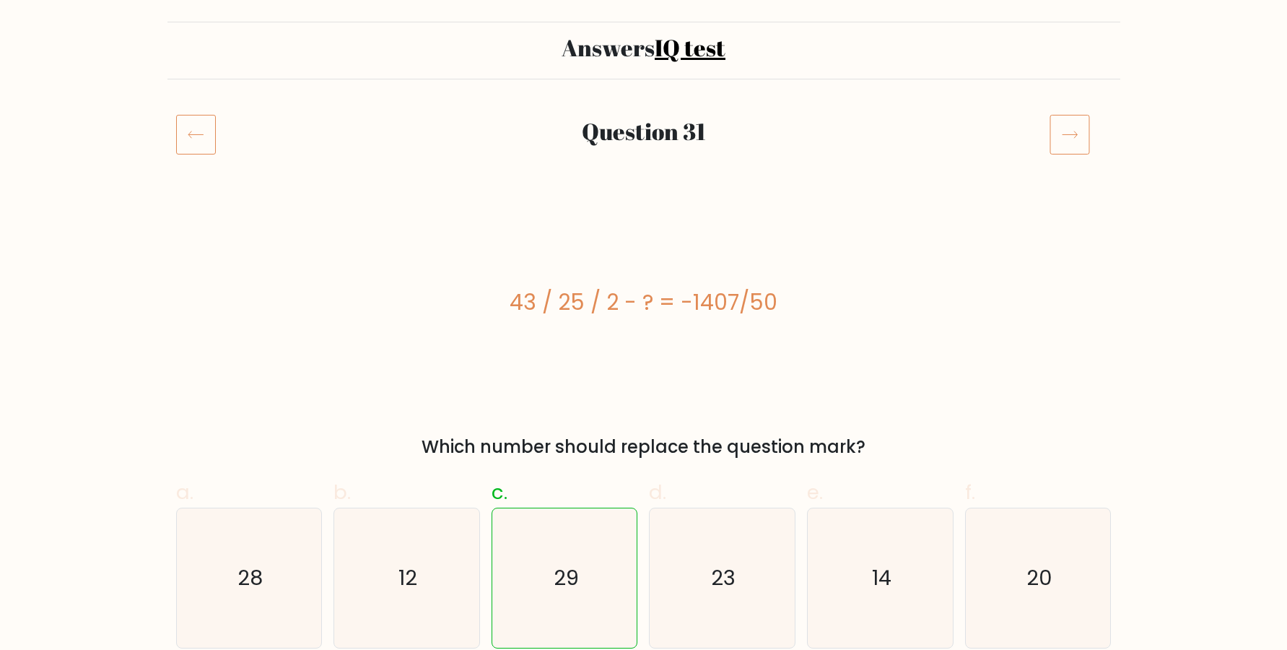
click at [1056, 134] on icon at bounding box center [1069, 134] width 40 height 40
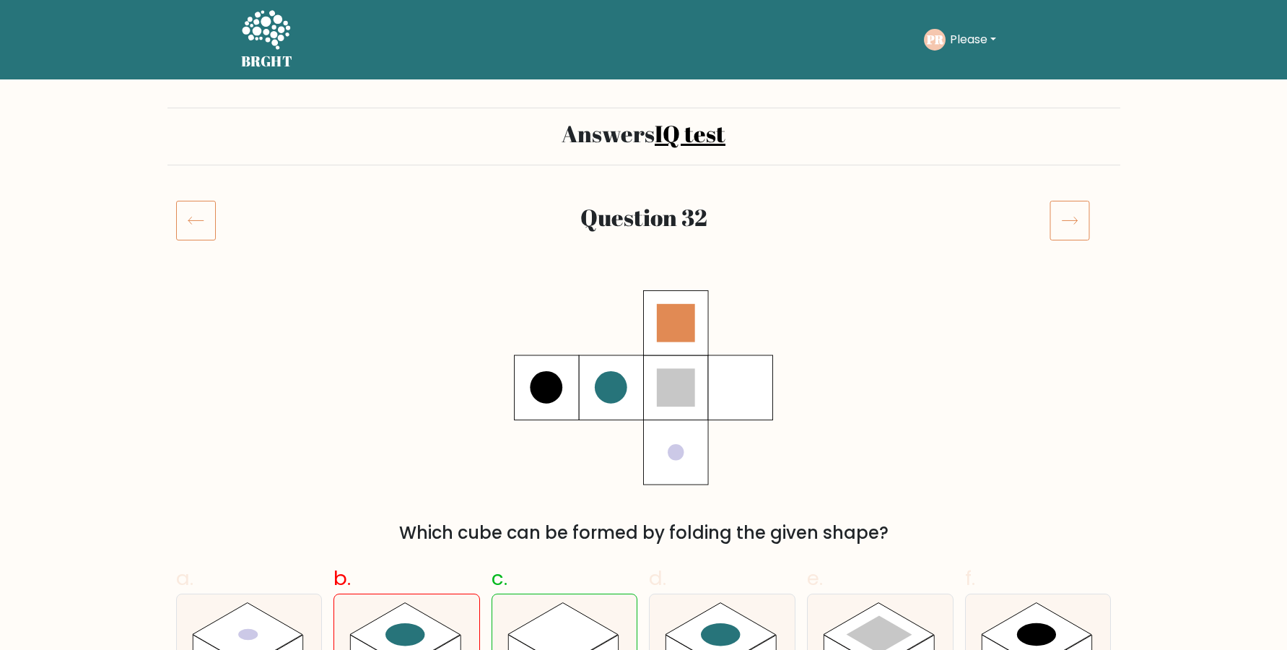
scroll to position [98, 0]
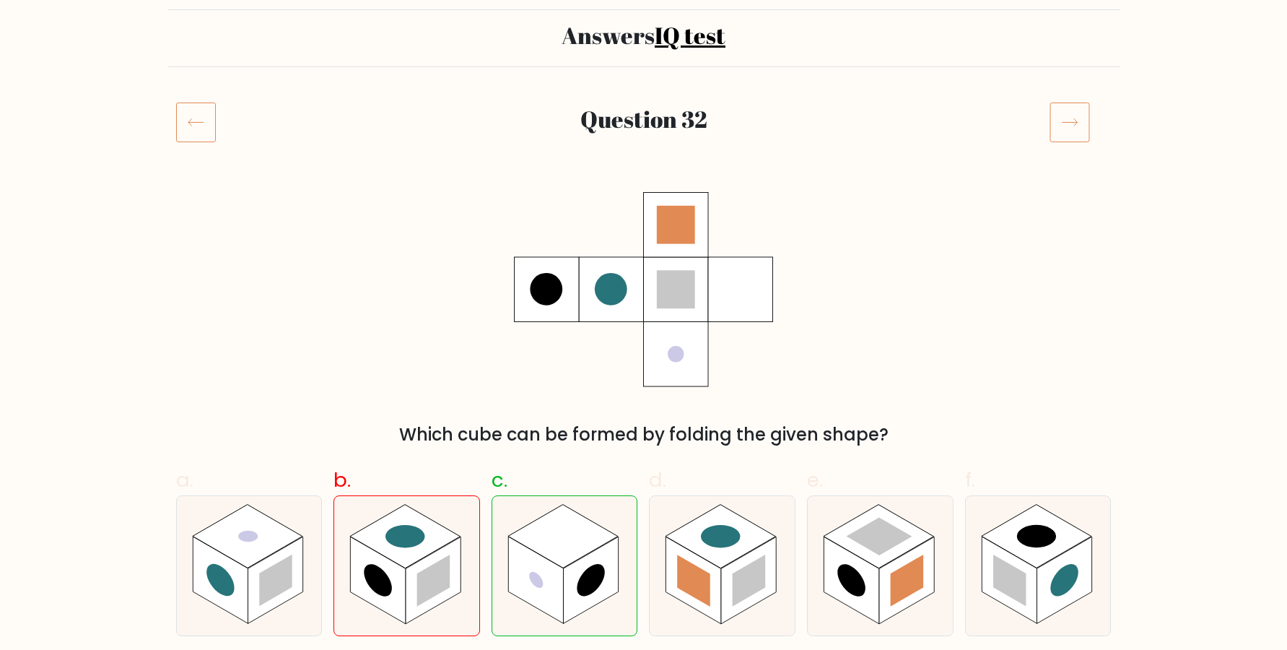
click at [1060, 125] on icon at bounding box center [1069, 122] width 40 height 40
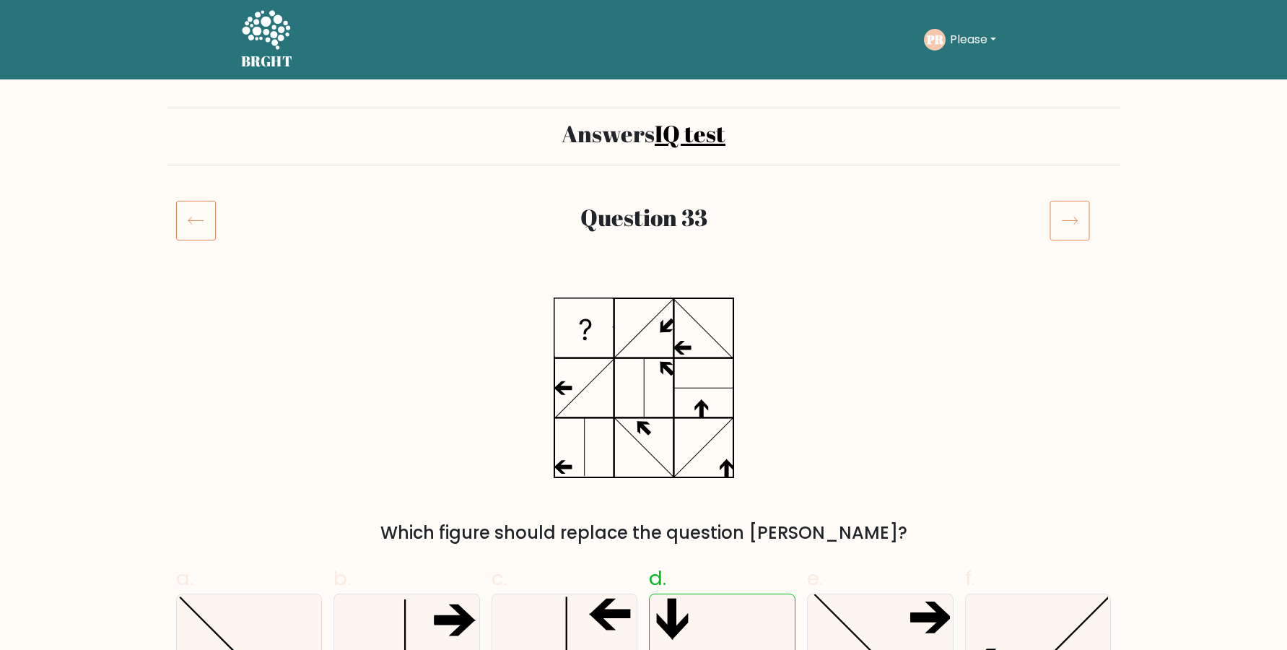
scroll to position [98, 0]
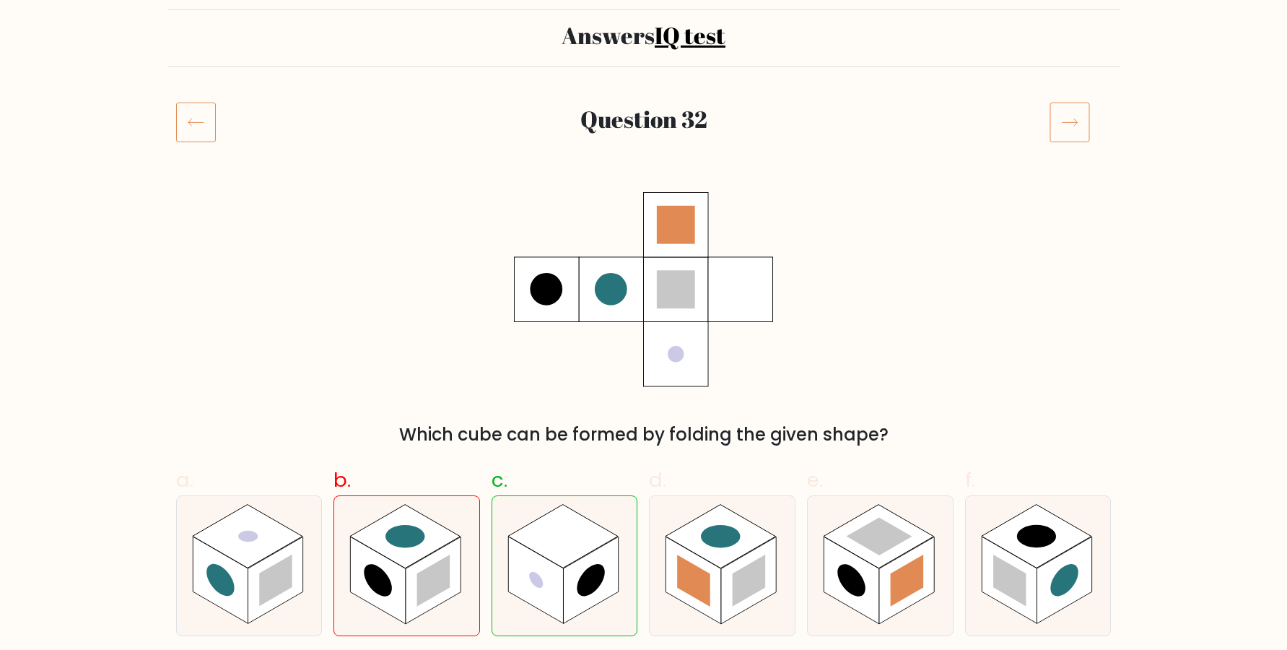
scroll to position [98, 0]
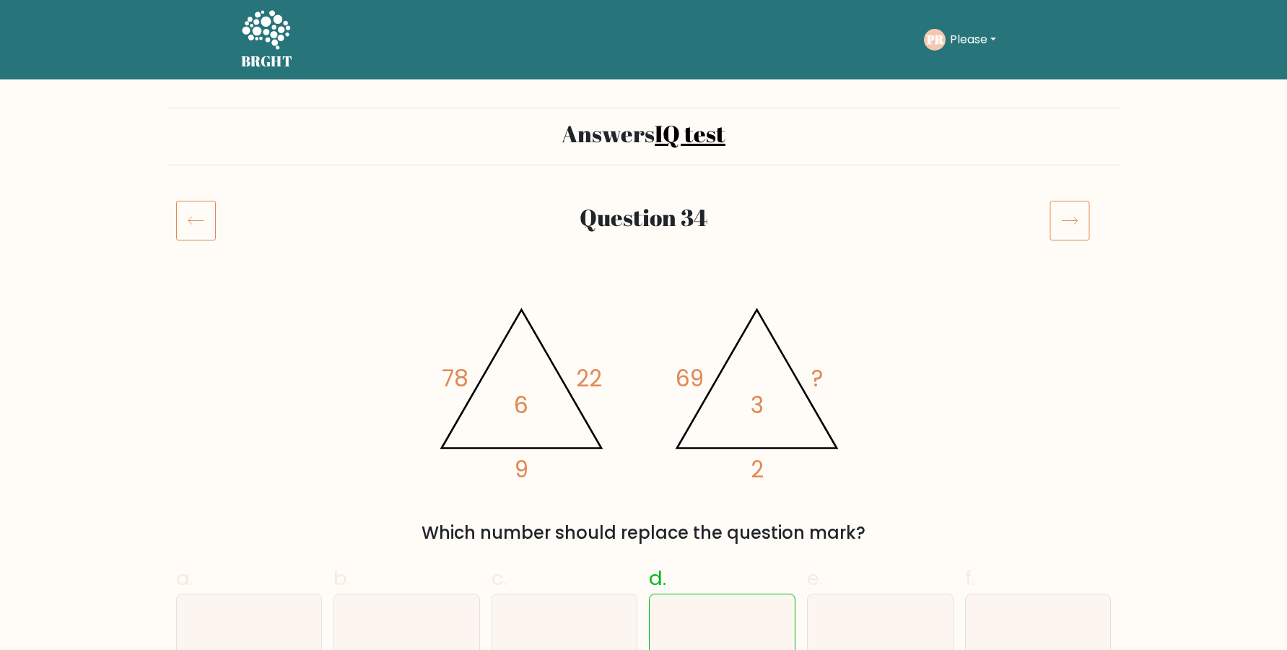
scroll to position [98, 0]
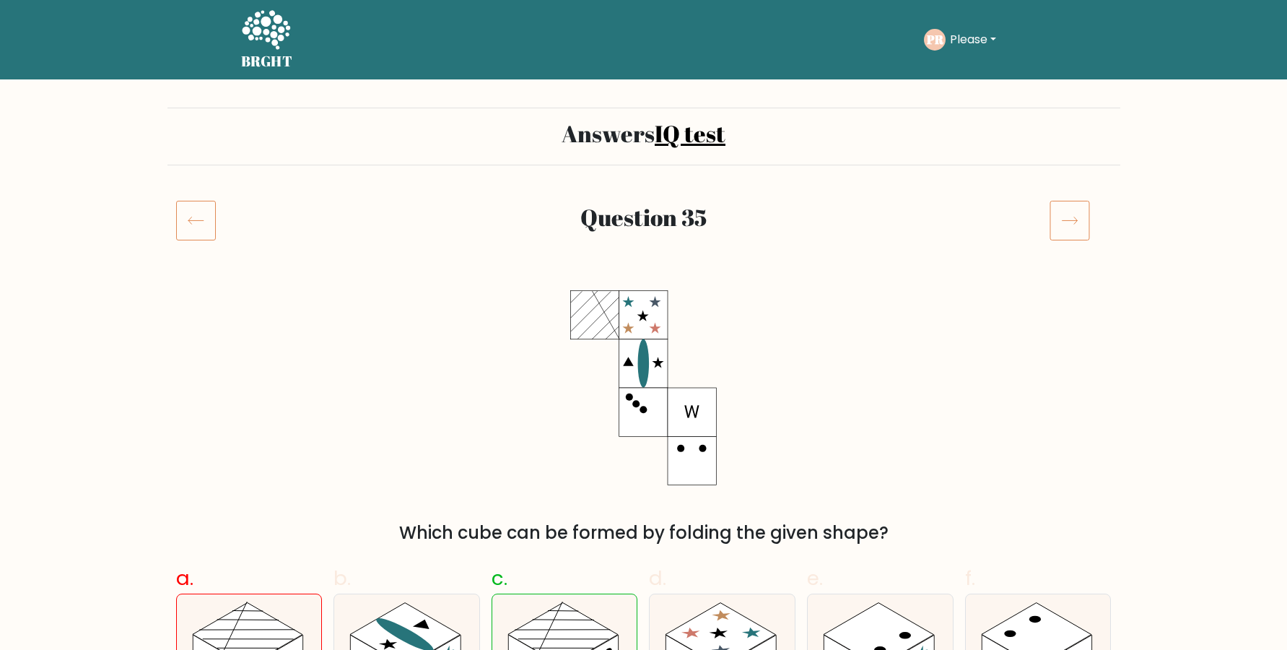
scroll to position [98, 0]
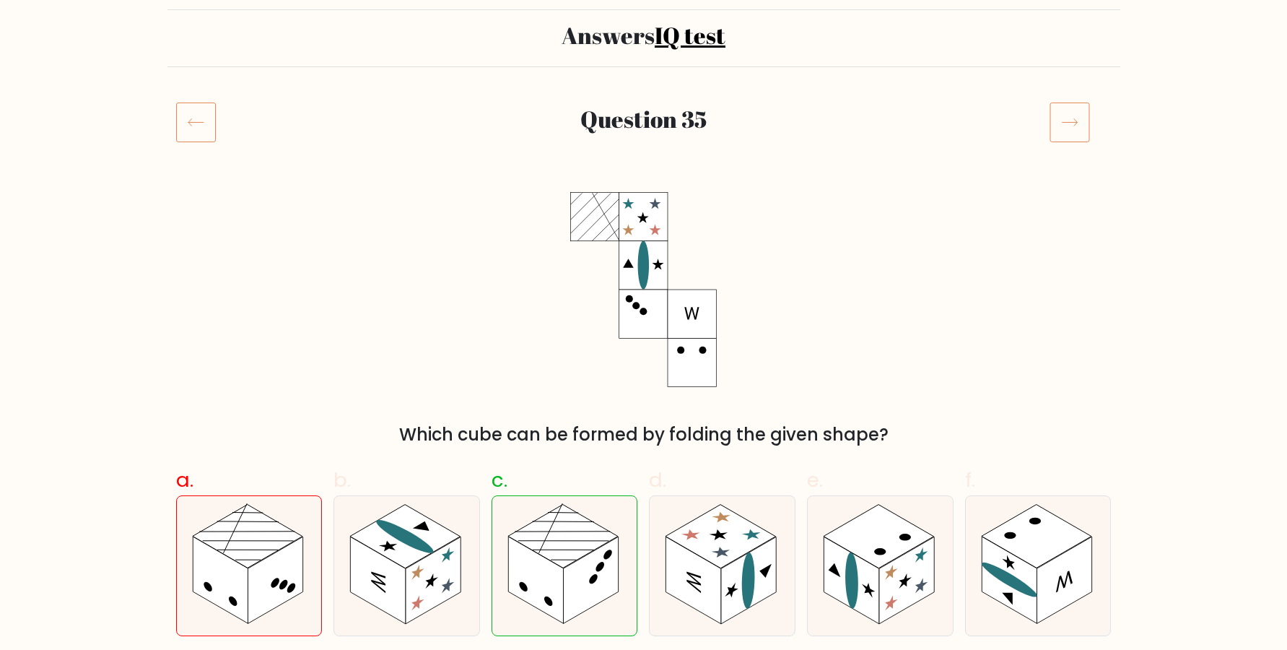
click at [1069, 133] on icon at bounding box center [1069, 122] width 40 height 40
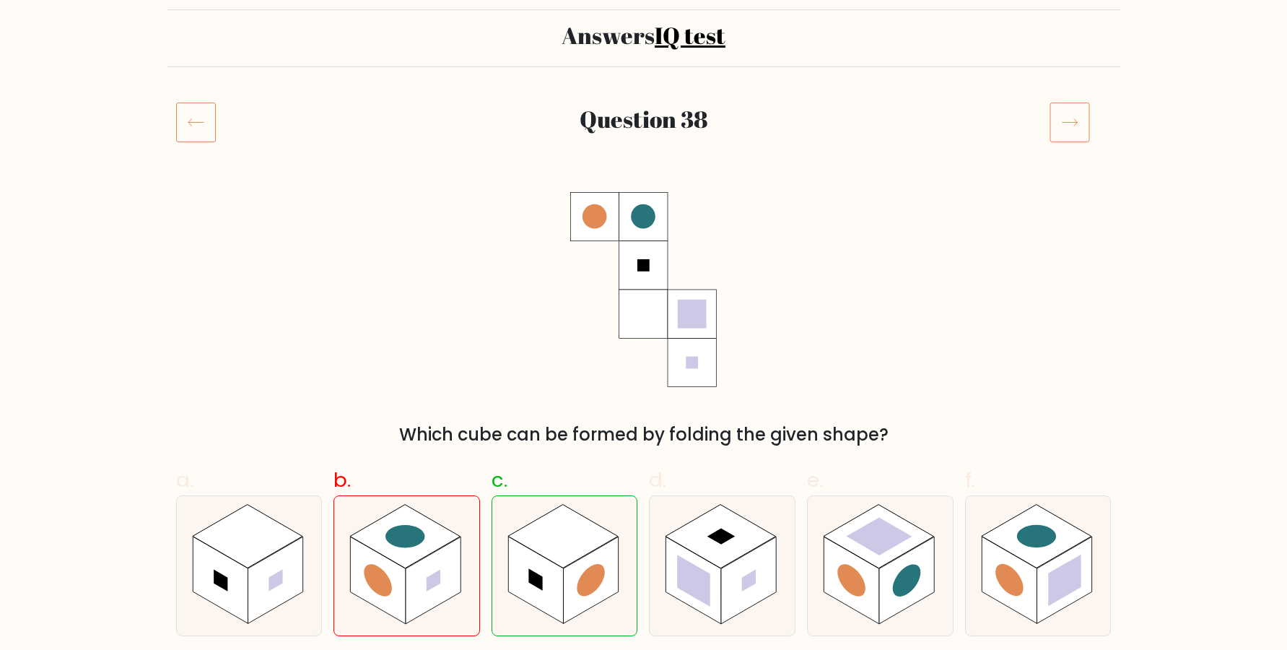
scroll to position [98, 0]
click at [1073, 128] on icon at bounding box center [1069, 122] width 40 height 40
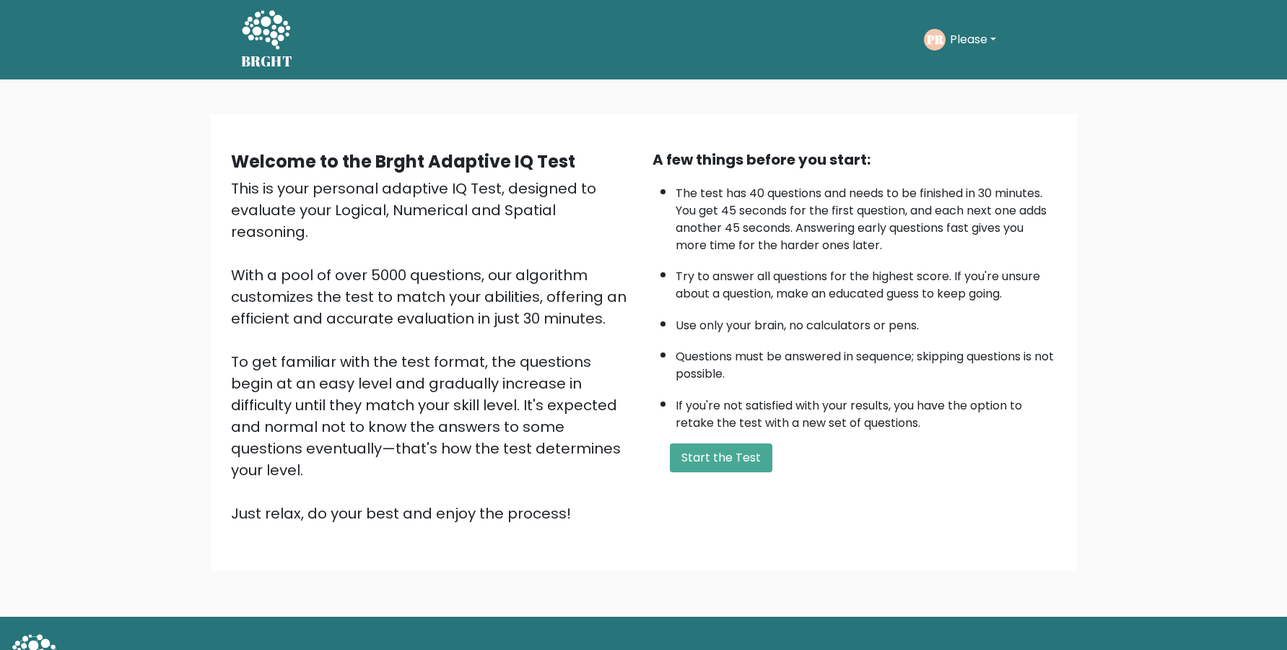
click at [987, 46] on button "Please" at bounding box center [973, 39] width 55 height 19
click at [991, 162] on link "Logout" at bounding box center [982, 166] width 114 height 23
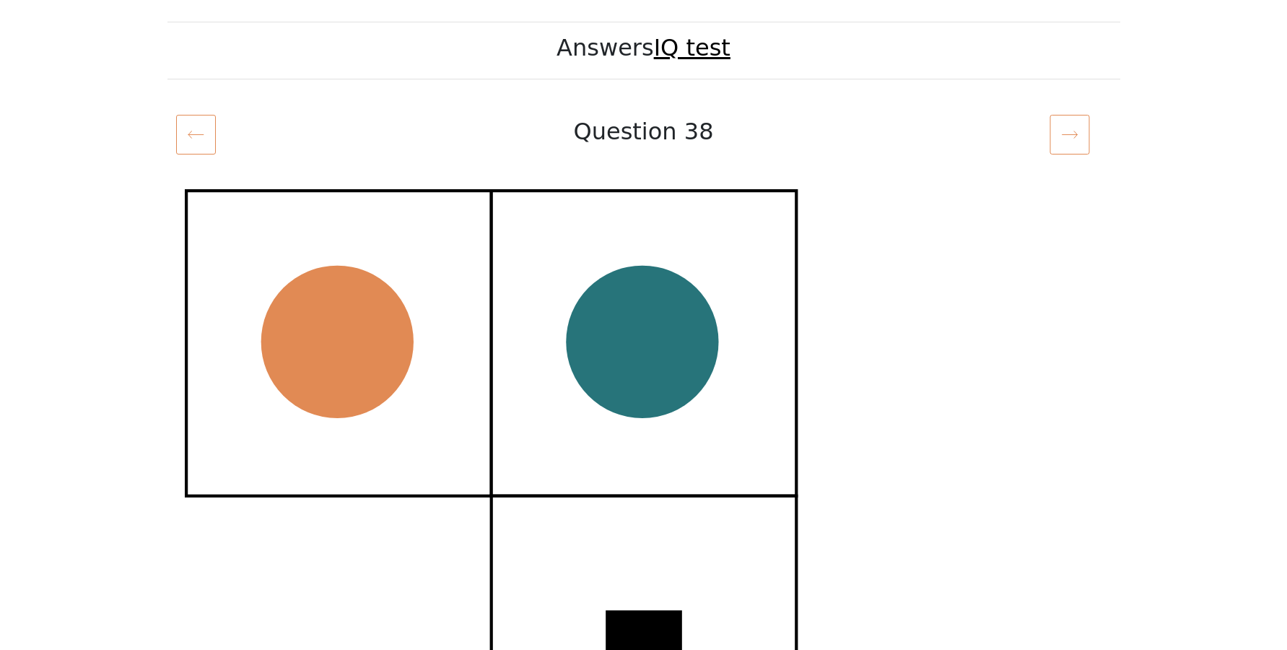
scroll to position [98, 0]
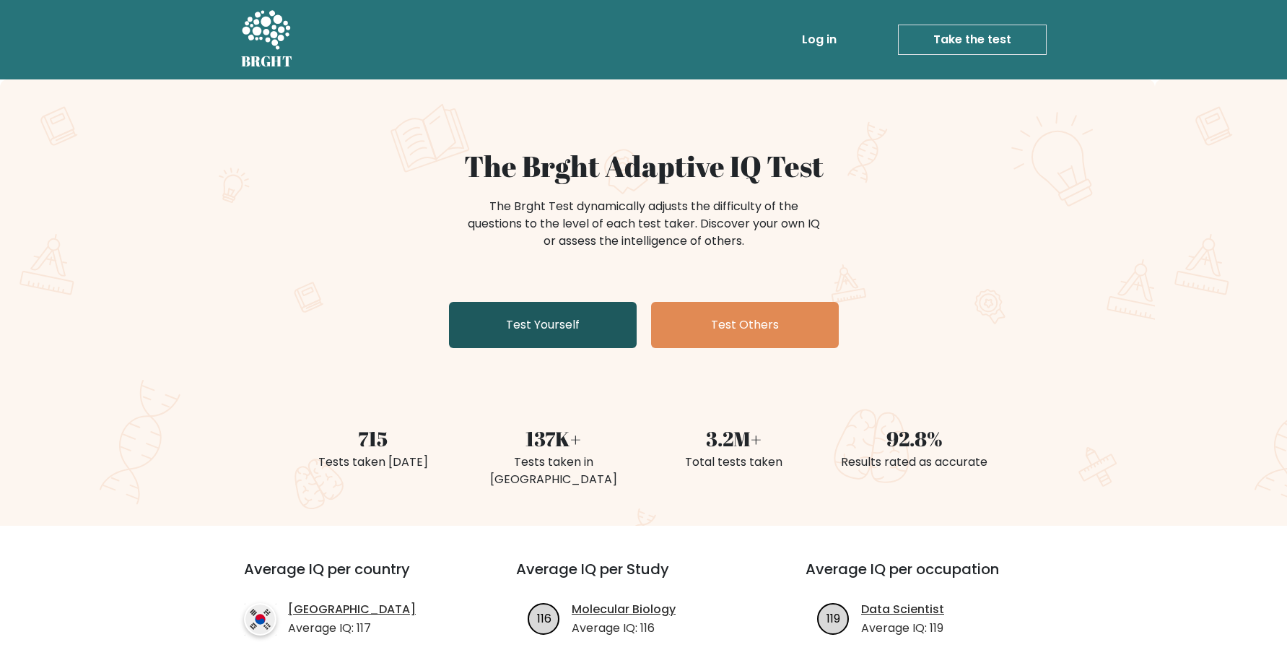
click at [511, 319] on link "Test Yourself" at bounding box center [543, 325] width 188 height 46
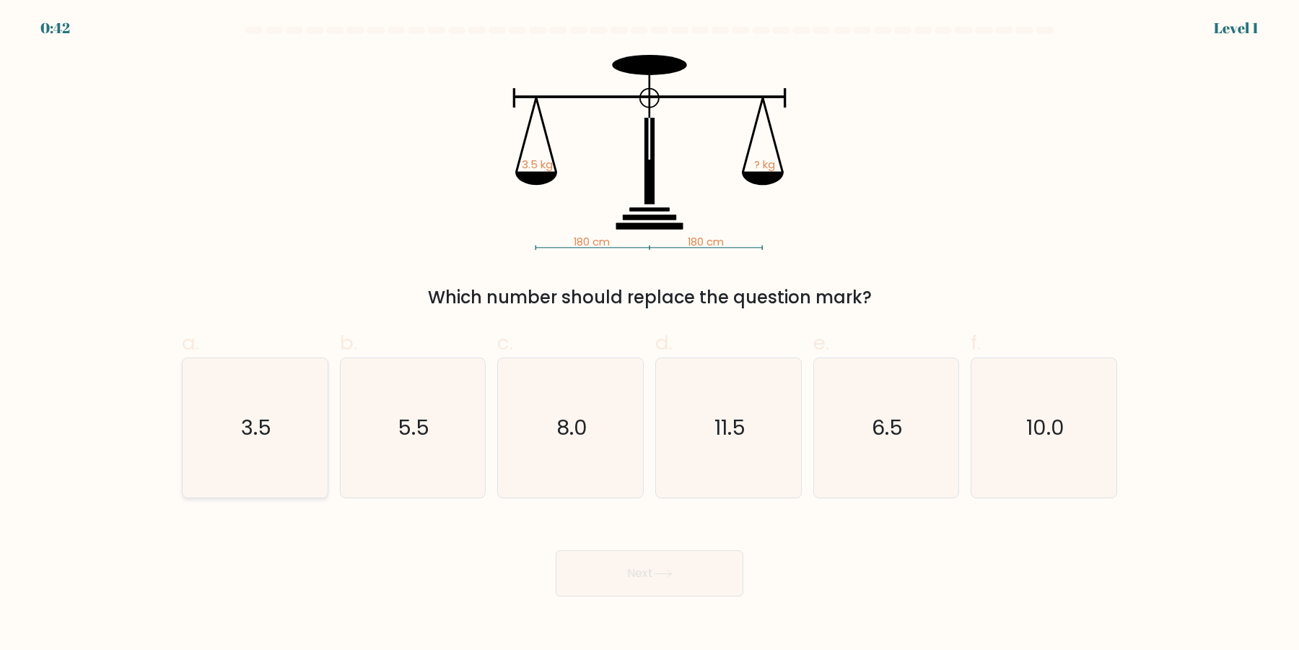
click at [209, 441] on icon "3.5" at bounding box center [254, 427] width 139 height 139
click at [650, 334] on input "a. 3.5" at bounding box center [650, 329] width 1 height 9
radio input "true"
click at [704, 570] on button "Next" at bounding box center [650, 573] width 188 height 46
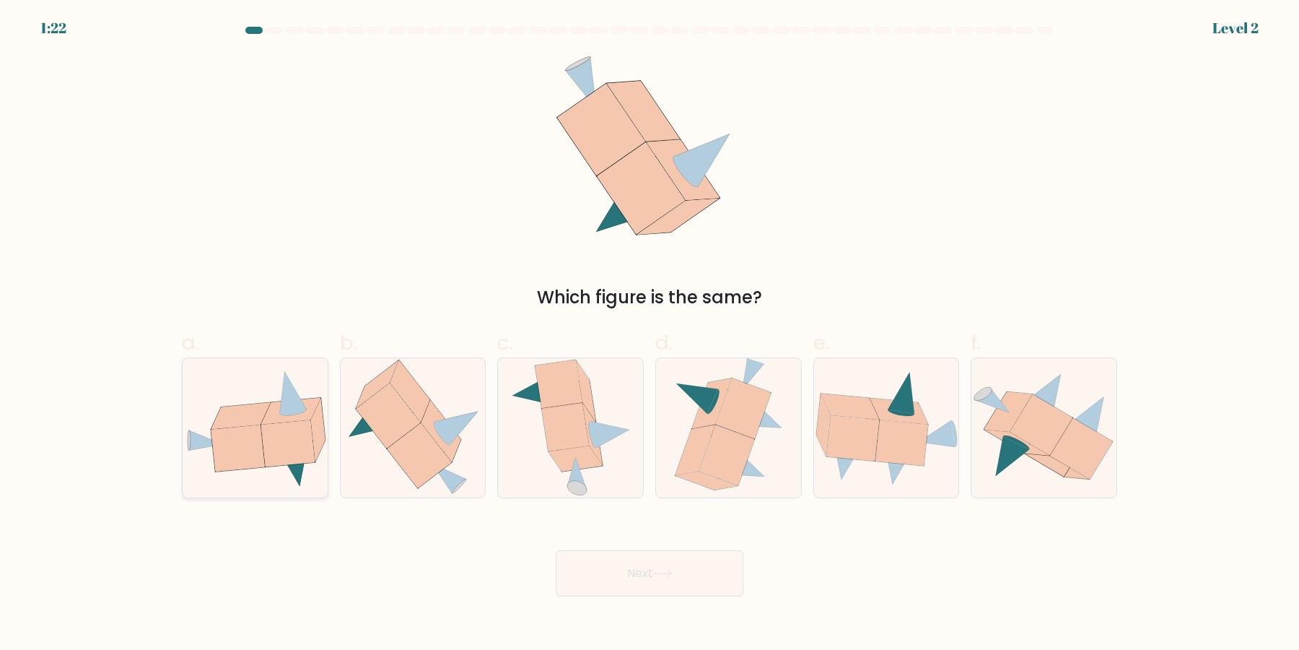
click at [247, 461] on icon at bounding box center [237, 447] width 53 height 46
click at [650, 334] on input "a." at bounding box center [650, 329] width 1 height 9
radio input "true"
click at [624, 562] on button "Next" at bounding box center [650, 573] width 188 height 46
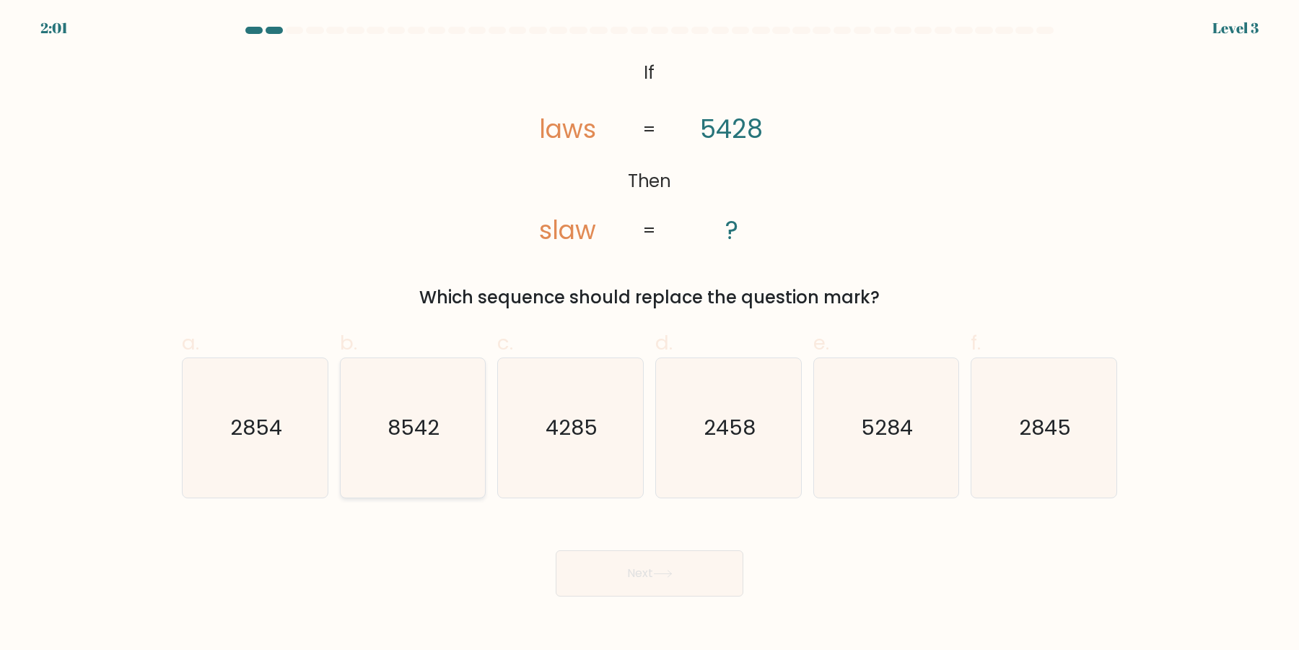
click at [346, 468] on icon "8542" at bounding box center [412, 427] width 139 height 139
click at [650, 334] on input "b. 8542" at bounding box center [650, 329] width 1 height 9
radio input "true"
click at [673, 576] on icon at bounding box center [662, 573] width 19 height 8
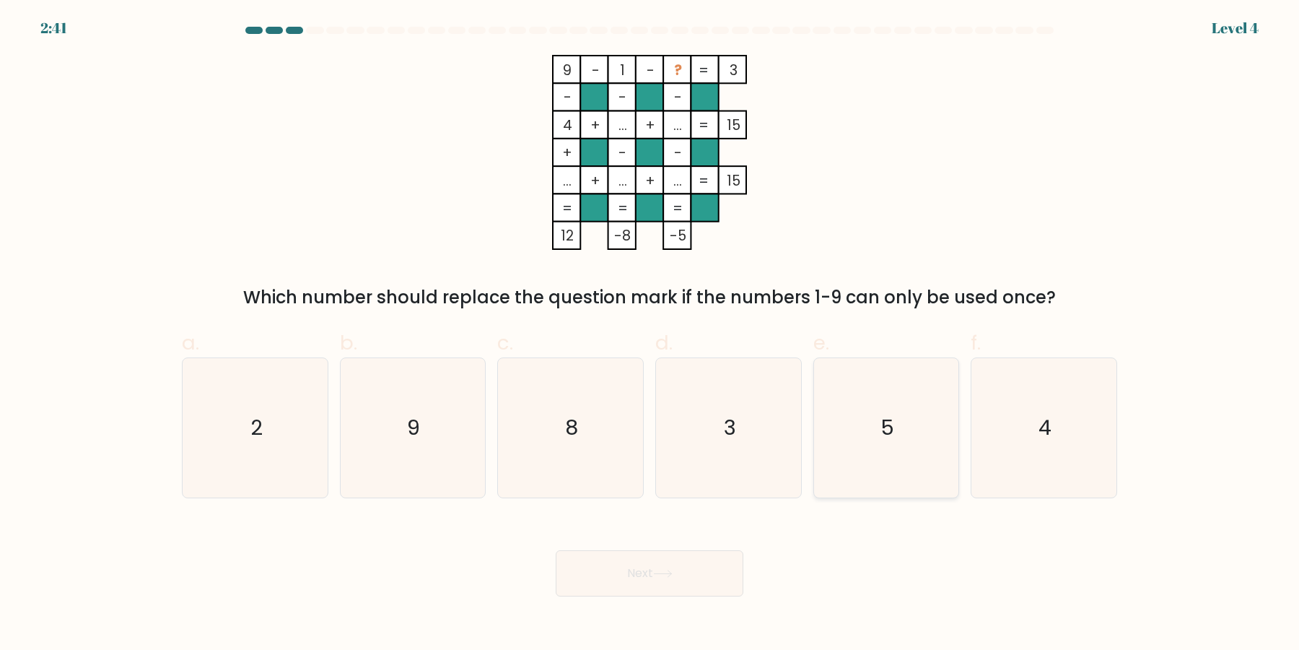
click at [847, 446] on icon "5" at bounding box center [885, 427] width 139 height 139
click at [650, 334] on input "e. 5" at bounding box center [650, 329] width 1 height 9
radio input "true"
click at [708, 561] on button "Next" at bounding box center [650, 573] width 188 height 46
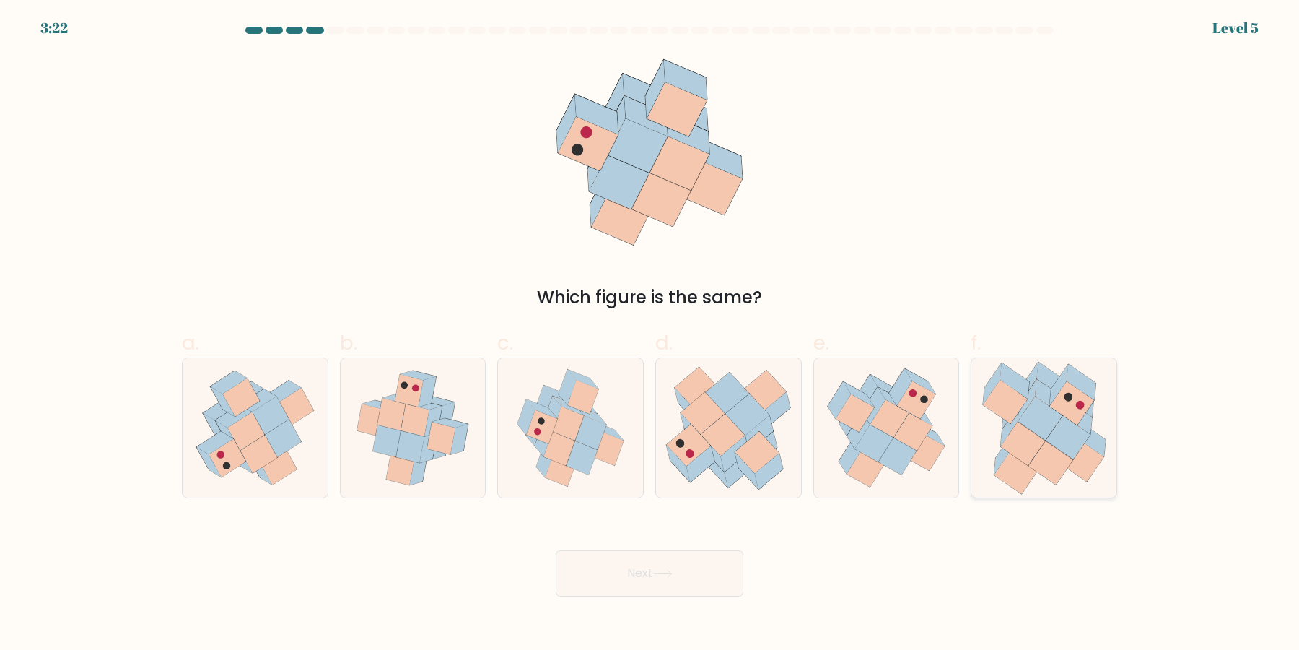
click at [1055, 450] on icon at bounding box center [1051, 462] width 44 height 43
click at [650, 334] on input "f." at bounding box center [650, 329] width 1 height 9
radio input "true"
click at [715, 570] on button "Next" at bounding box center [650, 573] width 188 height 46
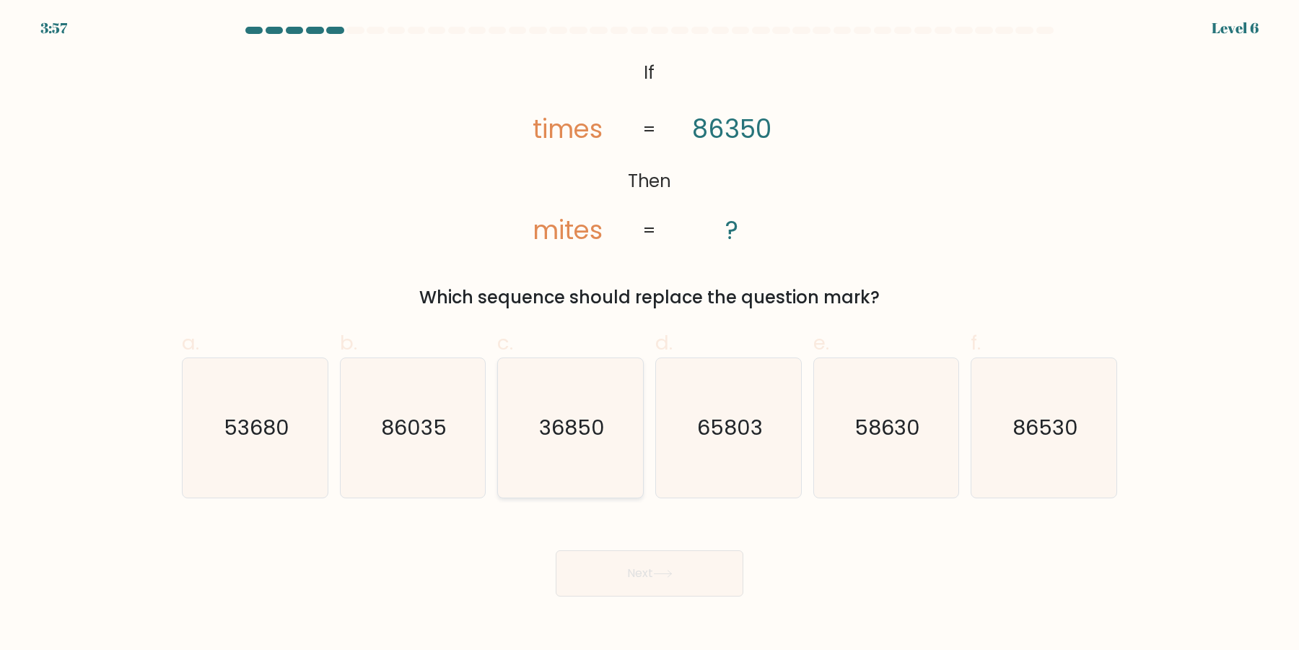
click at [532, 455] on icon "36850" at bounding box center [570, 427] width 139 height 139
click at [650, 334] on input "c. 36850" at bounding box center [650, 329] width 1 height 9
radio input "true"
click at [584, 568] on button "Next" at bounding box center [650, 573] width 188 height 46
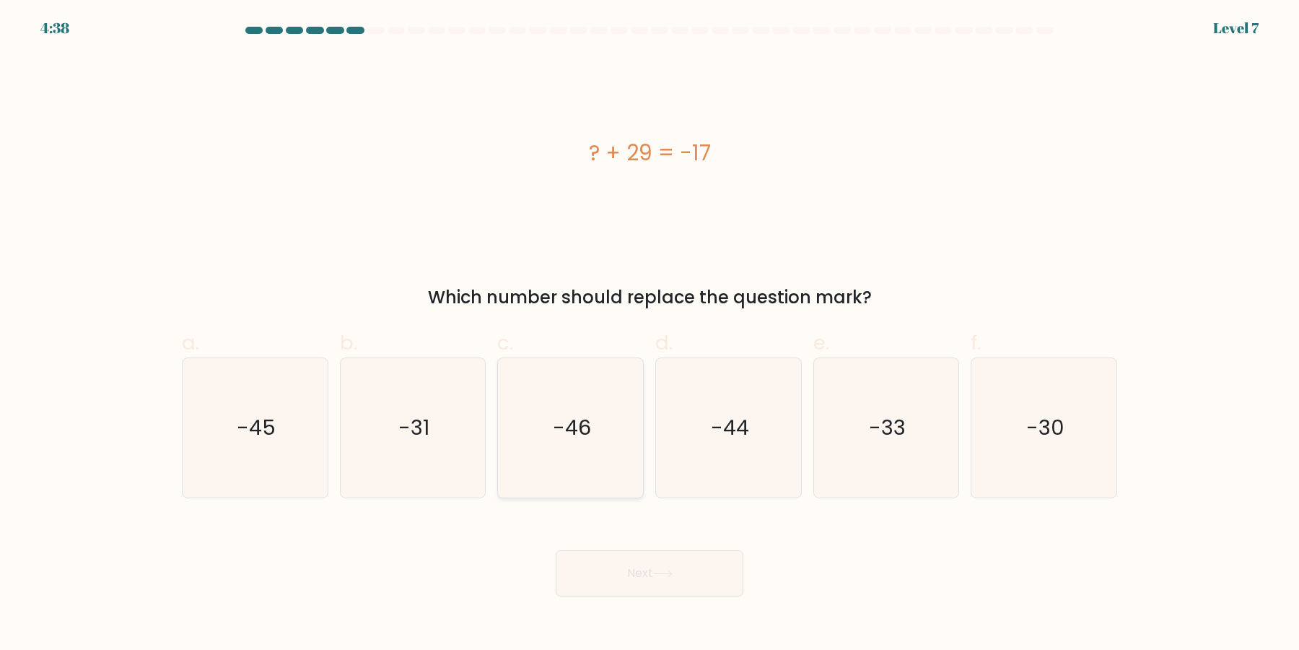
click at [576, 471] on icon "-46" at bounding box center [570, 427] width 139 height 139
click at [650, 334] on input "c. -46" at bounding box center [650, 329] width 1 height 9
radio input "true"
drag, startPoint x: 653, startPoint y: 564, endPoint x: 768, endPoint y: 572, distance: 115.0
click at [653, 564] on button "Next" at bounding box center [650, 573] width 188 height 46
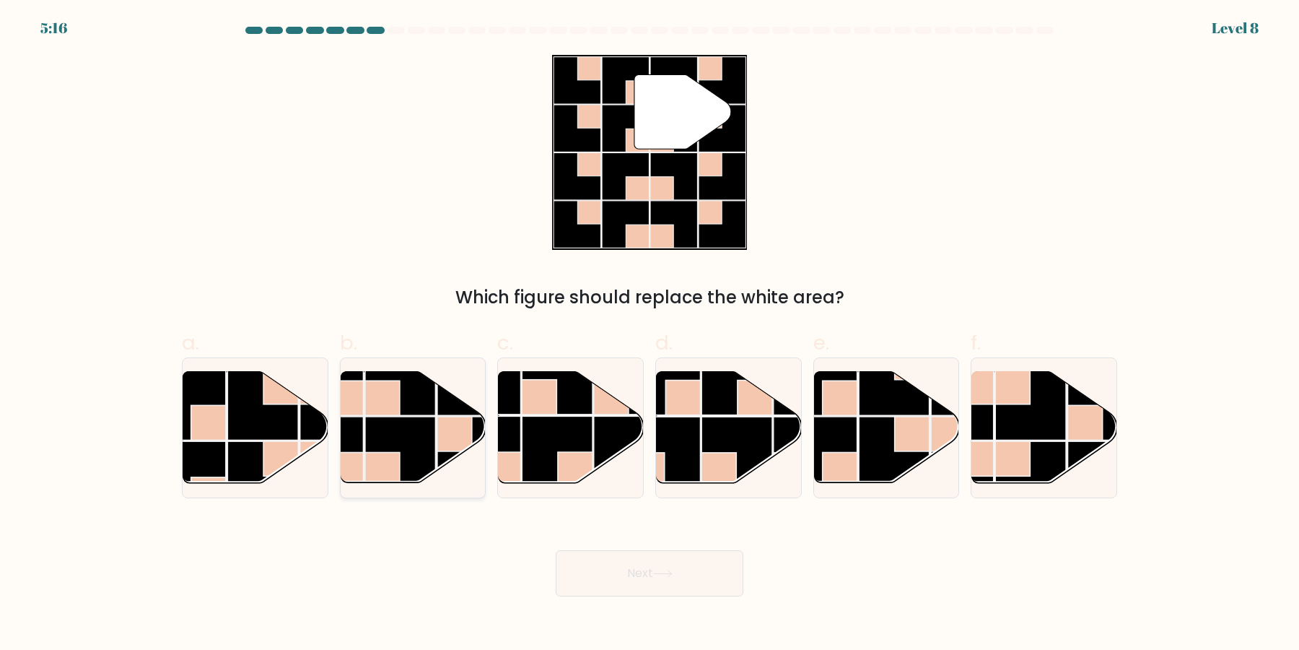
click at [392, 464] on rect at bounding box center [382, 470] width 35 height 35
click at [650, 334] on input "b." at bounding box center [650, 329] width 1 height 9
radio input "true"
click at [622, 572] on button "Next" at bounding box center [650, 573] width 188 height 46
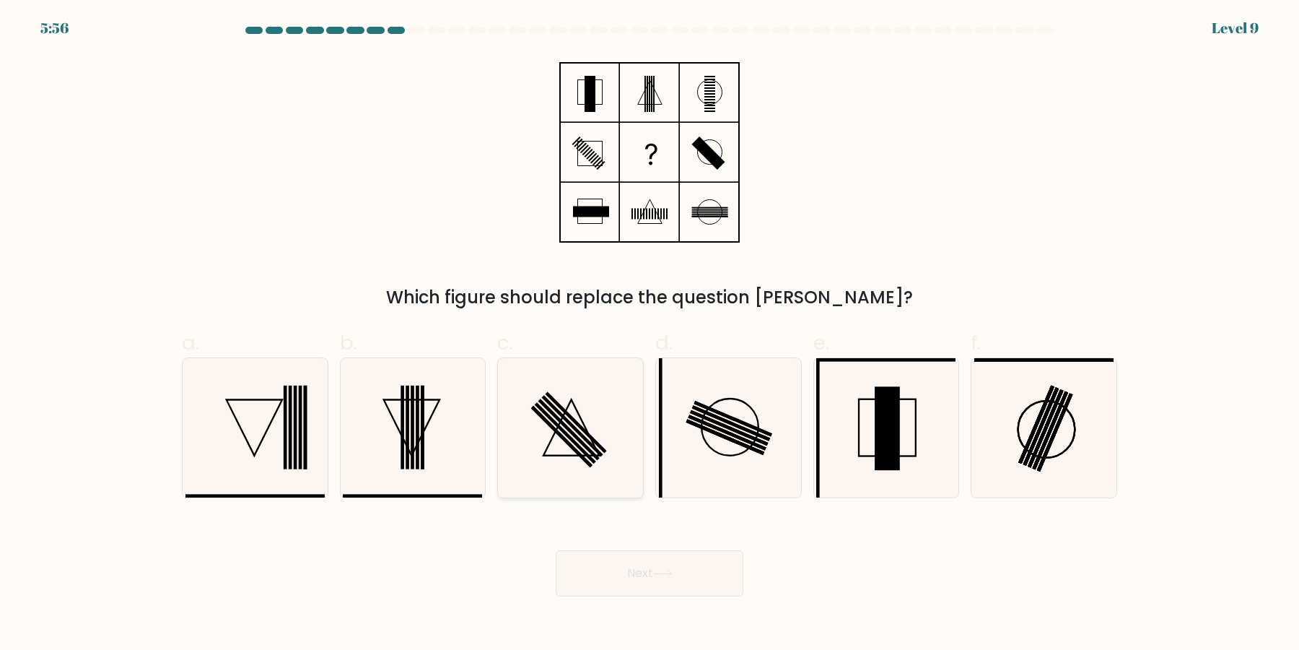
click at [577, 435] on rect at bounding box center [568, 429] width 61 height 61
click at [650, 334] on input "c." at bounding box center [650, 329] width 1 height 9
radio input "true"
click at [665, 582] on button "Next" at bounding box center [650, 573] width 188 height 46
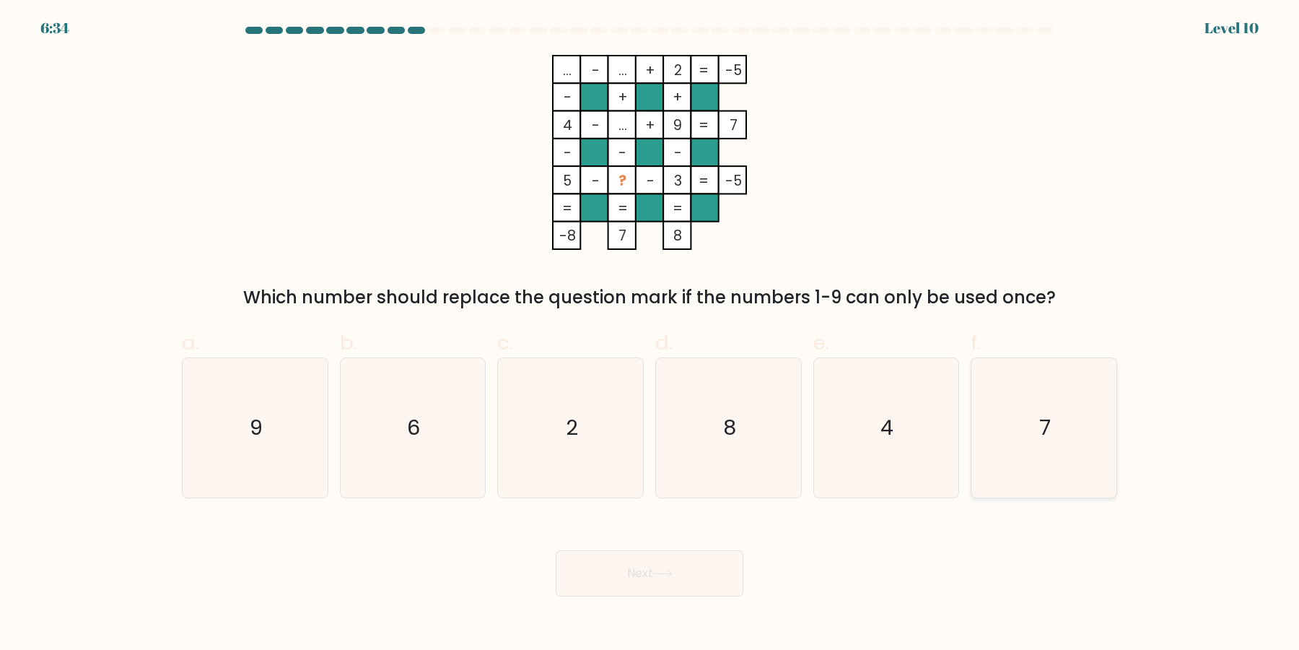
click at [1036, 454] on icon "7" at bounding box center [1043, 427] width 139 height 139
click at [650, 334] on input "f. 7" at bounding box center [650, 329] width 1 height 9
radio input "true"
click at [669, 567] on button "Next" at bounding box center [650, 573] width 188 height 46
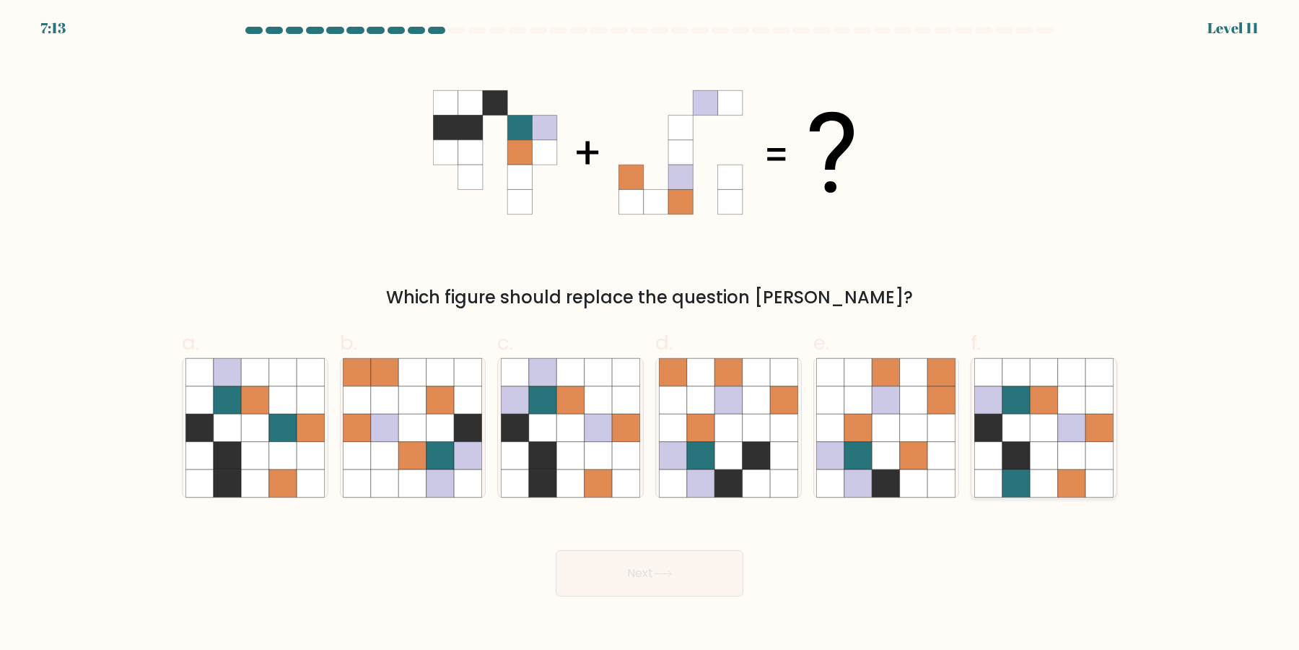
click at [1044, 471] on icon at bounding box center [1043, 482] width 27 height 27
click at [650, 334] on input "f." at bounding box center [650, 329] width 1 height 9
radio input "true"
click at [253, 451] on icon at bounding box center [254, 455] width 27 height 27
click at [650, 334] on input "a." at bounding box center [650, 329] width 1 height 9
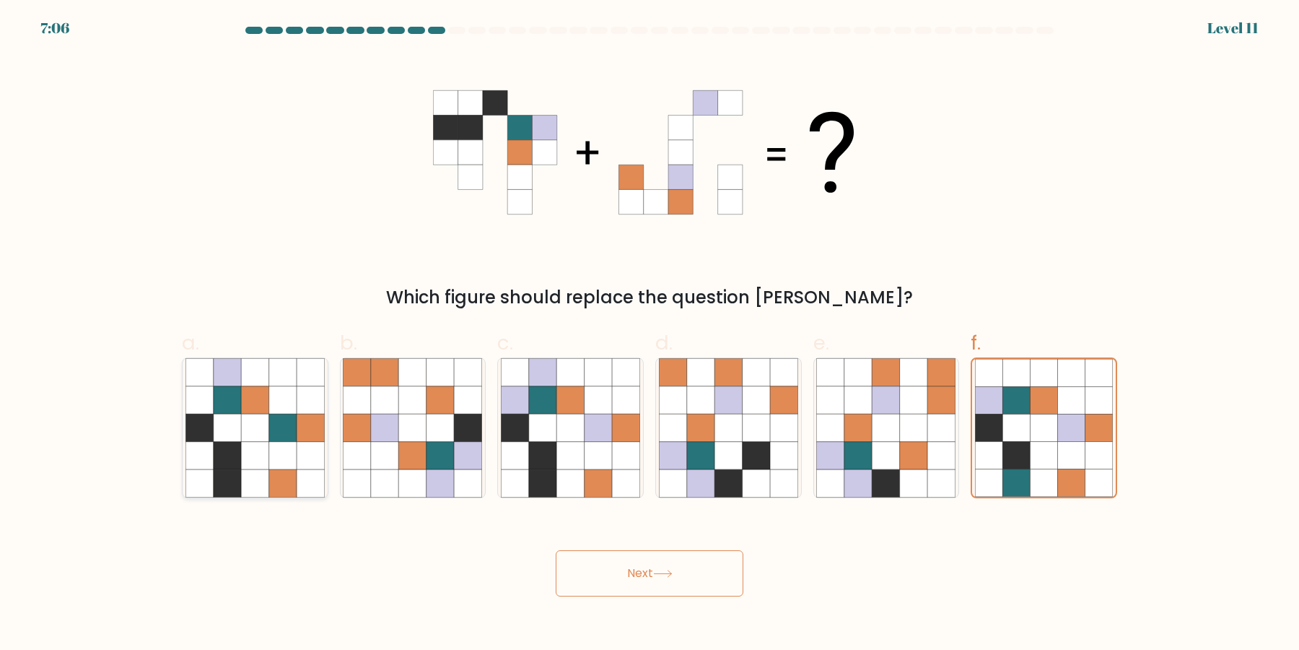
radio input "true"
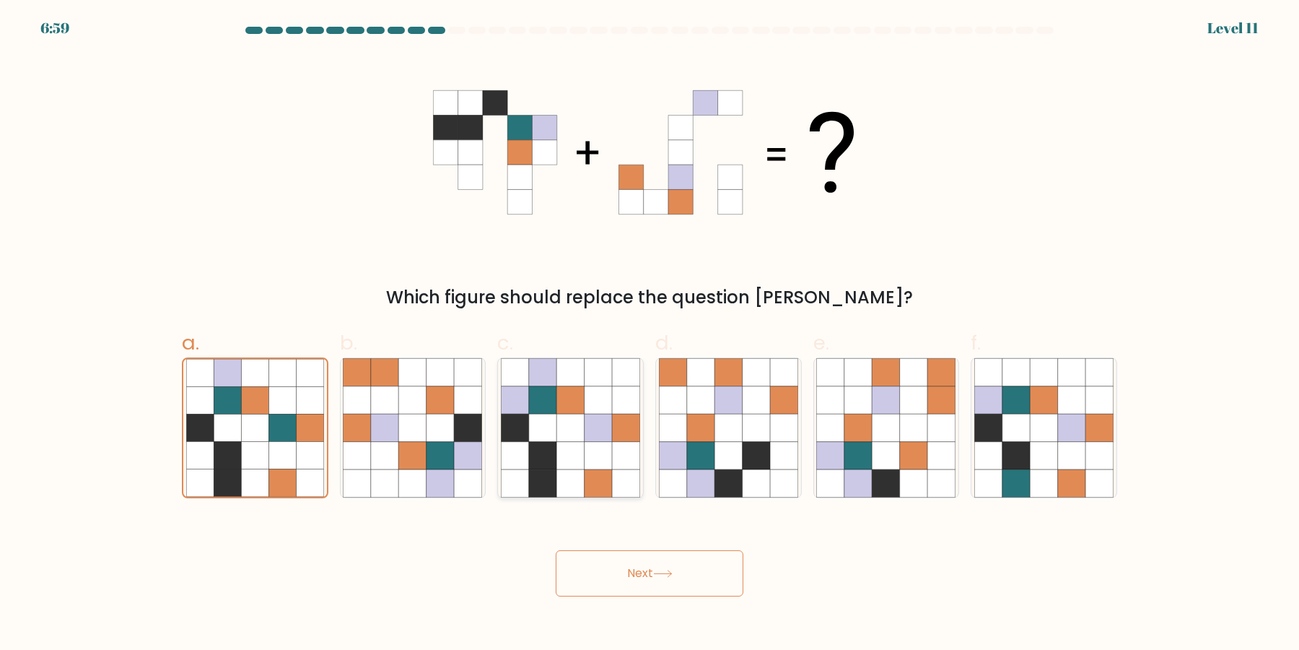
click at [571, 445] on icon at bounding box center [569, 455] width 27 height 27
click at [650, 334] on input "c." at bounding box center [650, 329] width 1 height 9
radio input "true"
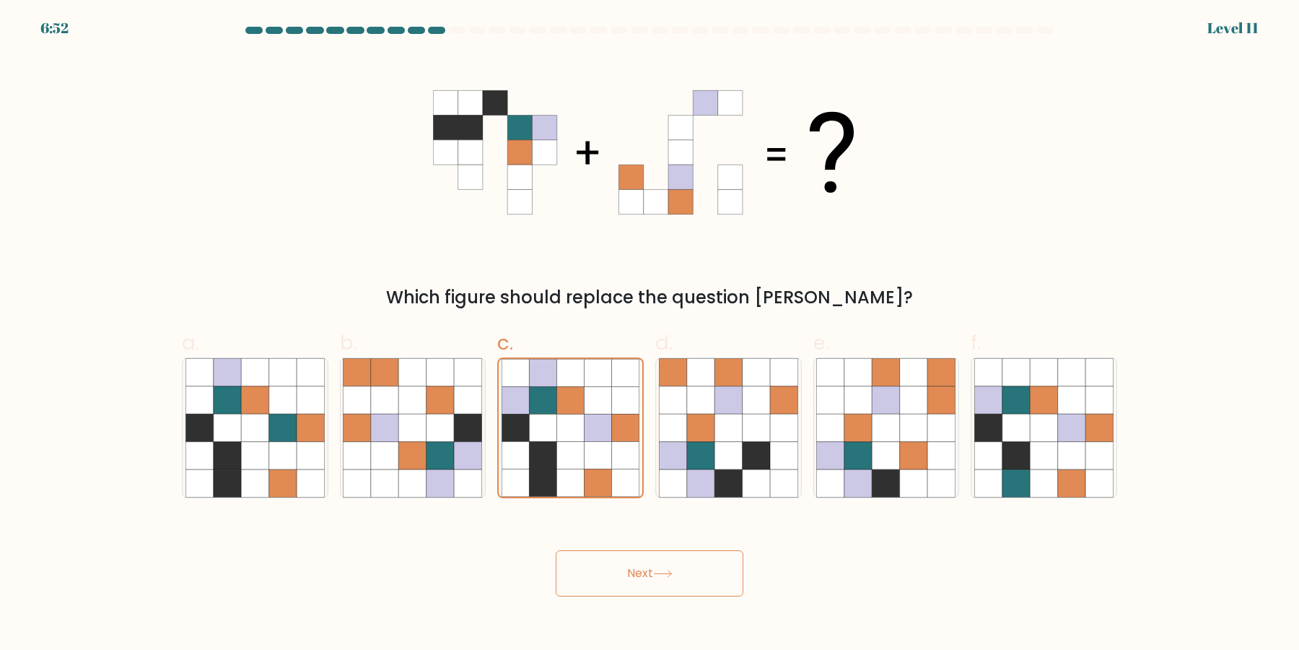
click at [616, 580] on button "Next" at bounding box center [650, 573] width 188 height 46
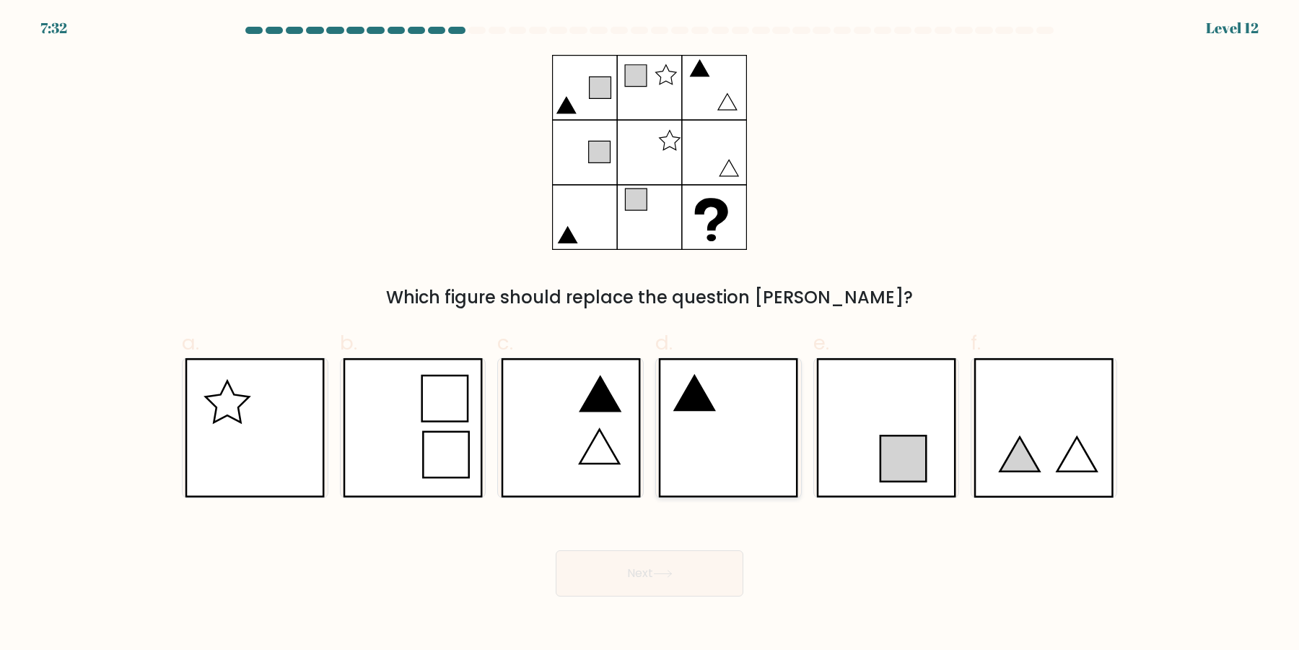
click at [767, 383] on icon at bounding box center [728, 427] width 140 height 139
click at [650, 334] on input "d." at bounding box center [650, 329] width 1 height 9
radio input "true"
click at [679, 577] on button "Next" at bounding box center [650, 573] width 188 height 46
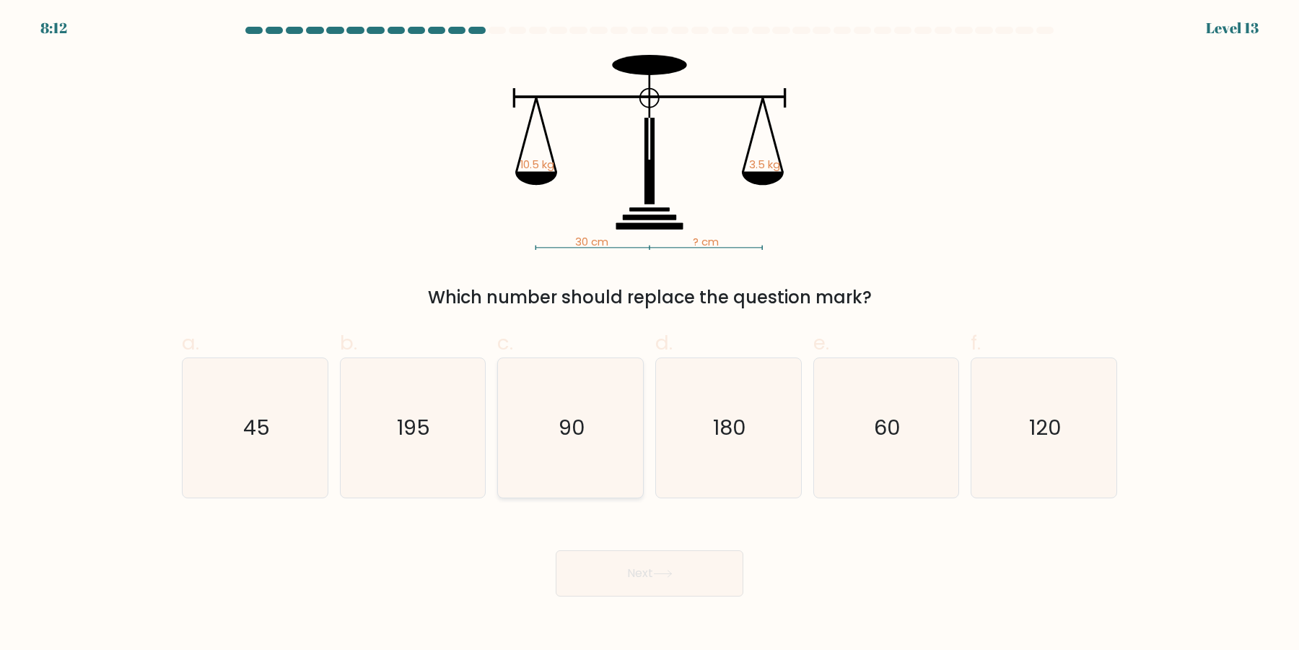
click at [612, 458] on icon "90" at bounding box center [570, 427] width 139 height 139
click at [650, 334] on input "c. 90" at bounding box center [650, 329] width 1 height 9
radio input "true"
click at [655, 564] on button "Next" at bounding box center [650, 573] width 188 height 46
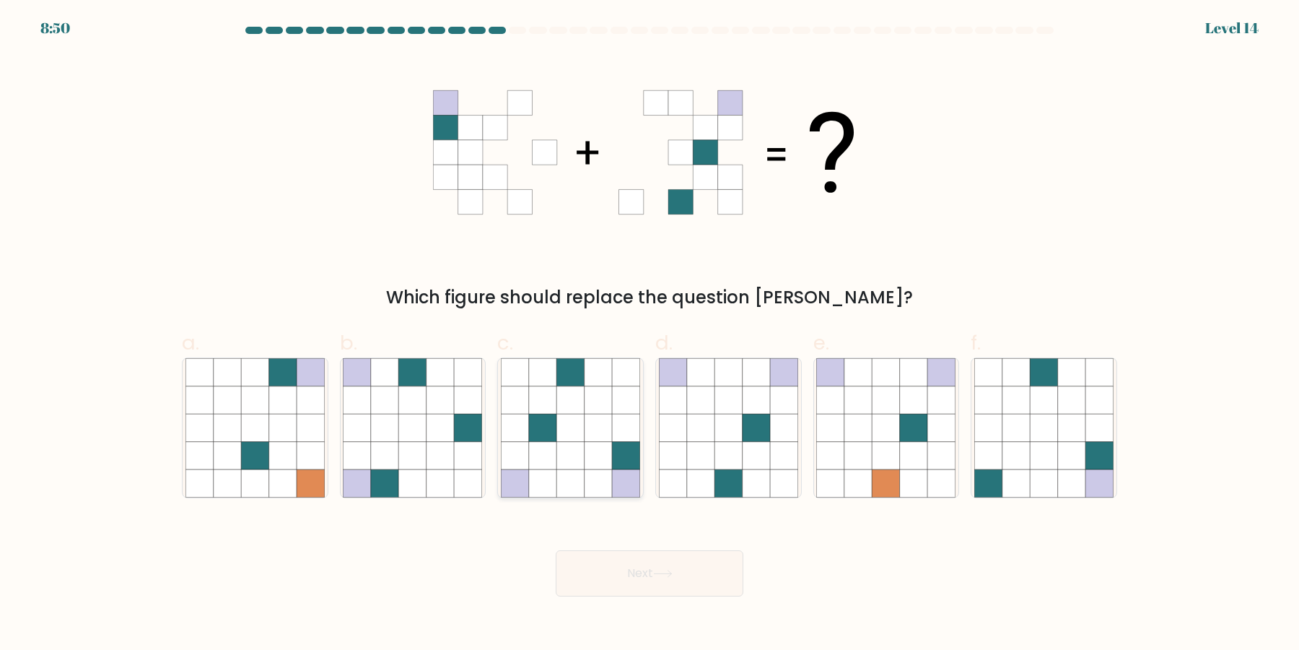
click at [607, 479] on icon at bounding box center [598, 482] width 27 height 27
click at [650, 334] on input "c." at bounding box center [650, 329] width 1 height 9
radio input "true"
click at [646, 560] on button "Next" at bounding box center [650, 573] width 188 height 46
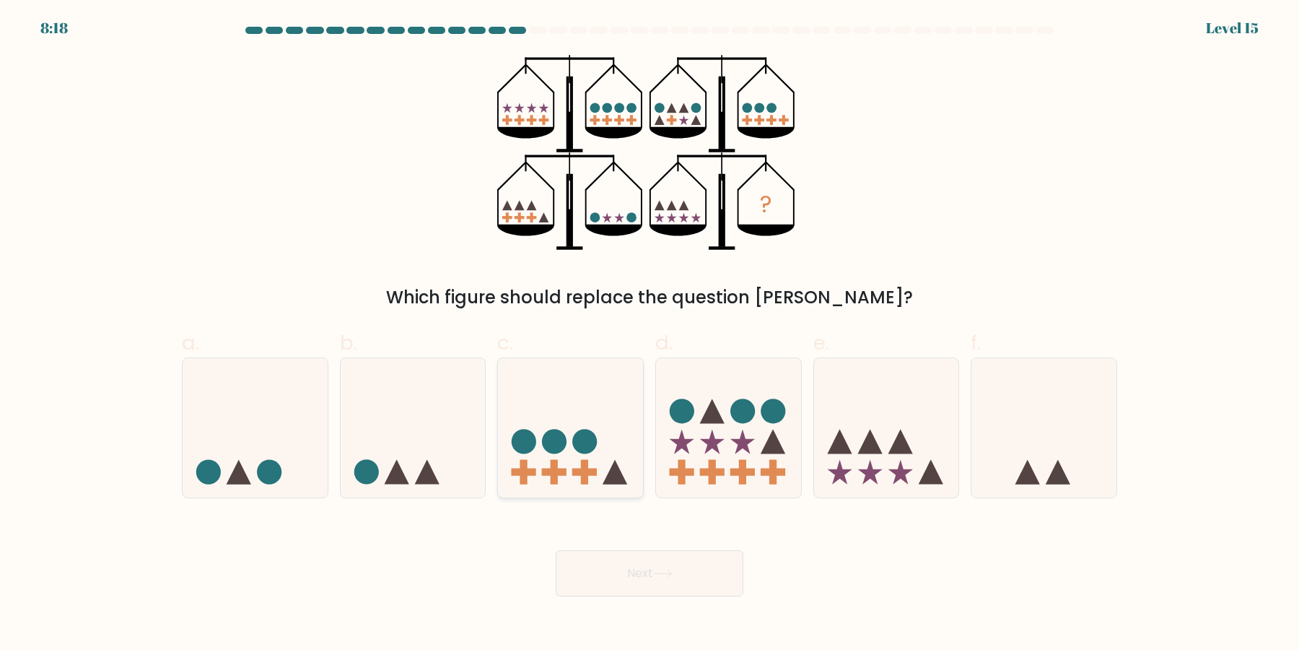
click at [557, 459] on icon at bounding box center [570, 428] width 145 height 120
click at [650, 334] on input "c." at bounding box center [650, 329] width 1 height 9
radio input "true"
click at [732, 580] on button "Next" at bounding box center [650, 573] width 188 height 46
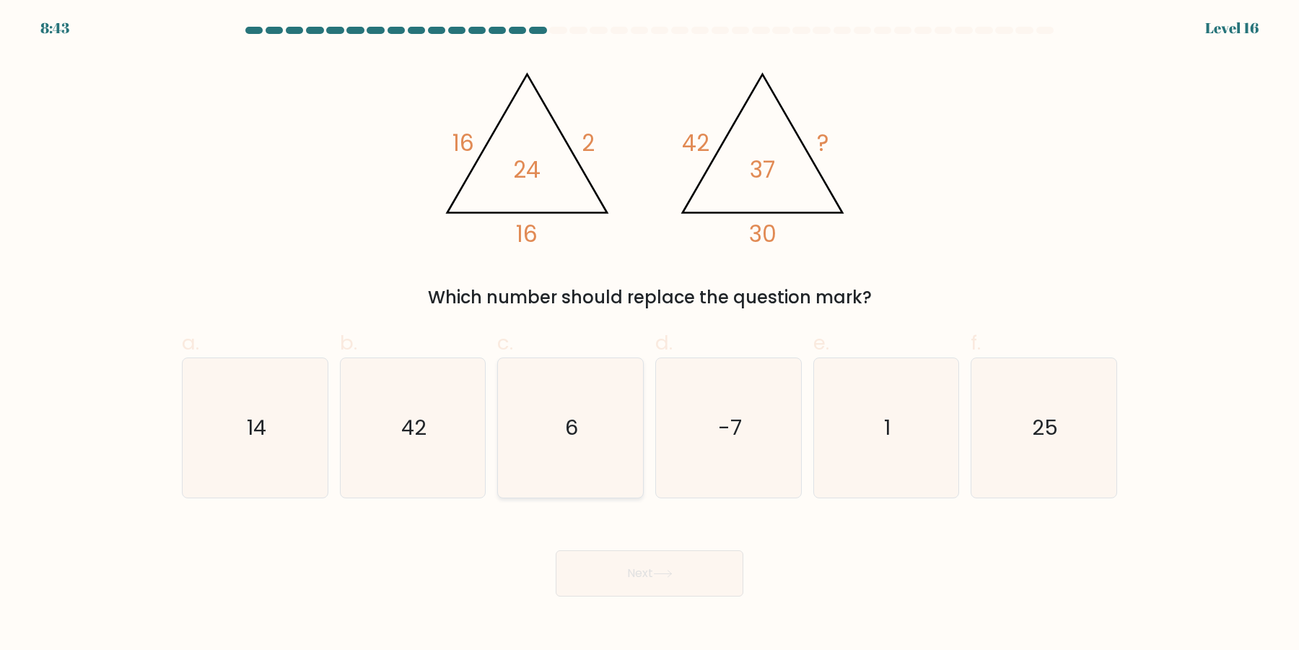
click at [545, 429] on icon "6" at bounding box center [570, 427] width 139 height 139
click at [650, 334] on input "c. 6" at bounding box center [650, 329] width 1 height 9
radio input "true"
click at [668, 567] on button "Next" at bounding box center [650, 573] width 188 height 46
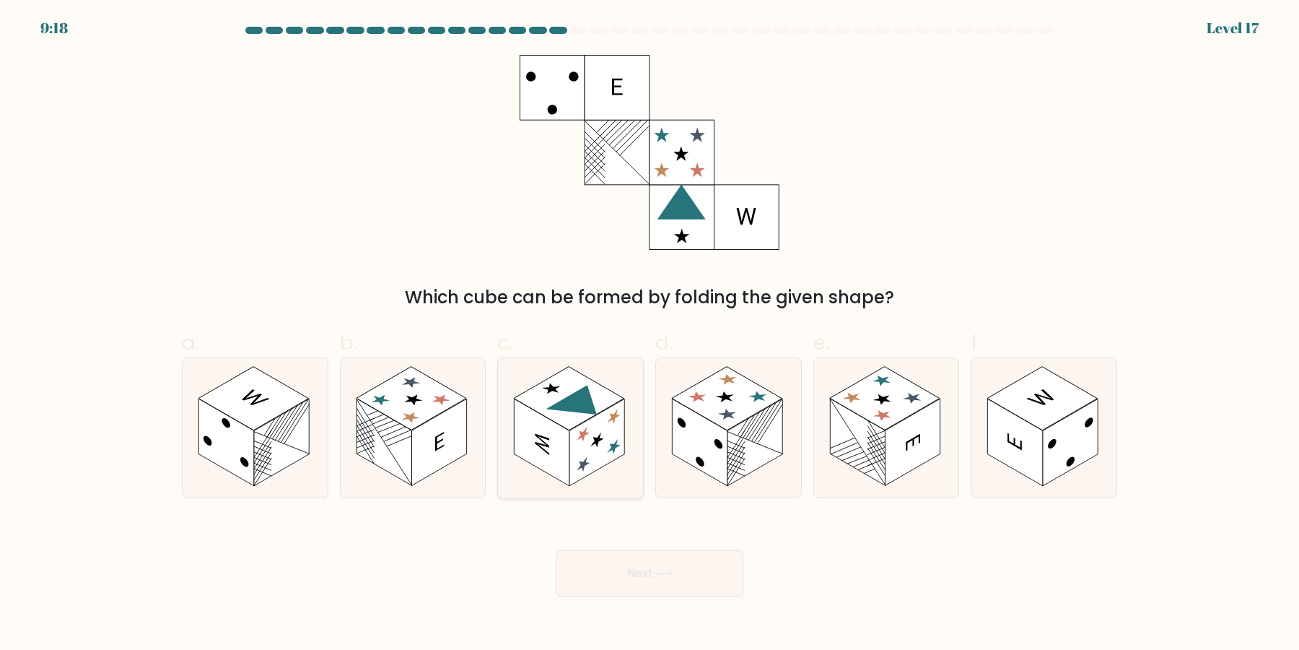
click at [593, 442] on rect at bounding box center [596, 442] width 55 height 87
click at [650, 334] on input "c." at bounding box center [650, 329] width 1 height 9
radio input "true"
click at [684, 570] on button "Next" at bounding box center [650, 573] width 188 height 46
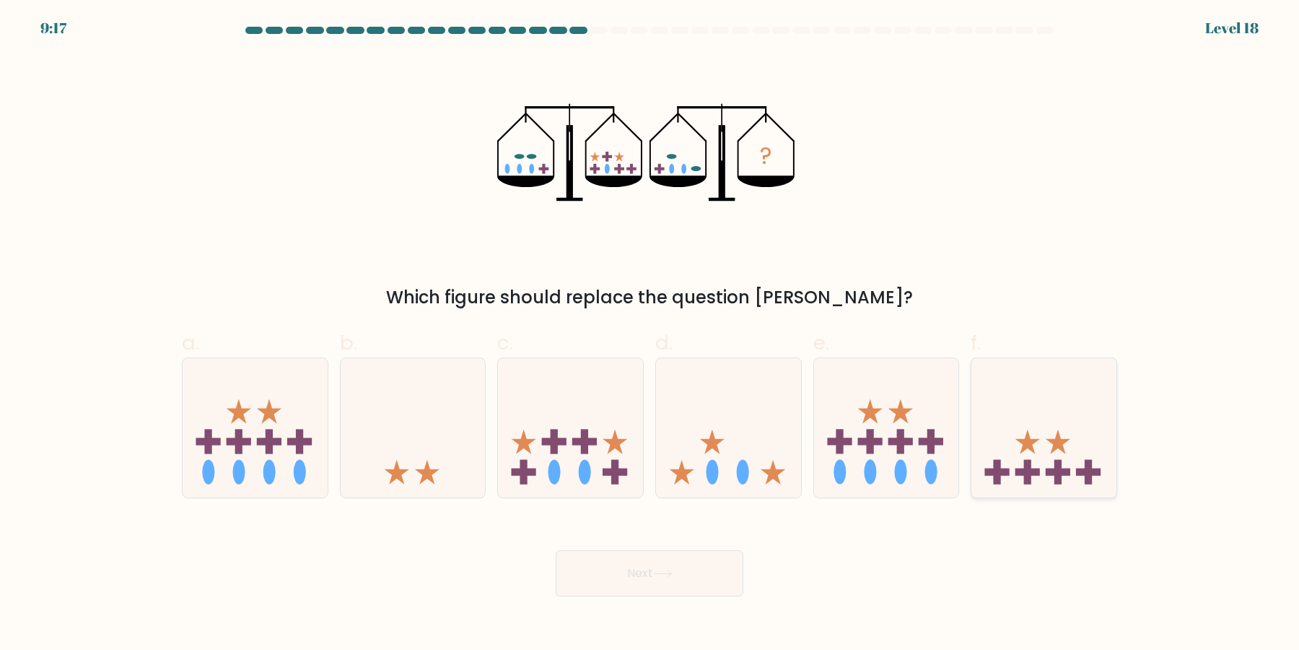
click at [1104, 465] on icon at bounding box center [1044, 428] width 145 height 120
click at [650, 334] on input "f." at bounding box center [650, 329] width 1 height 9
radio input "true"
click at [732, 568] on button "Next" at bounding box center [650, 573] width 188 height 46
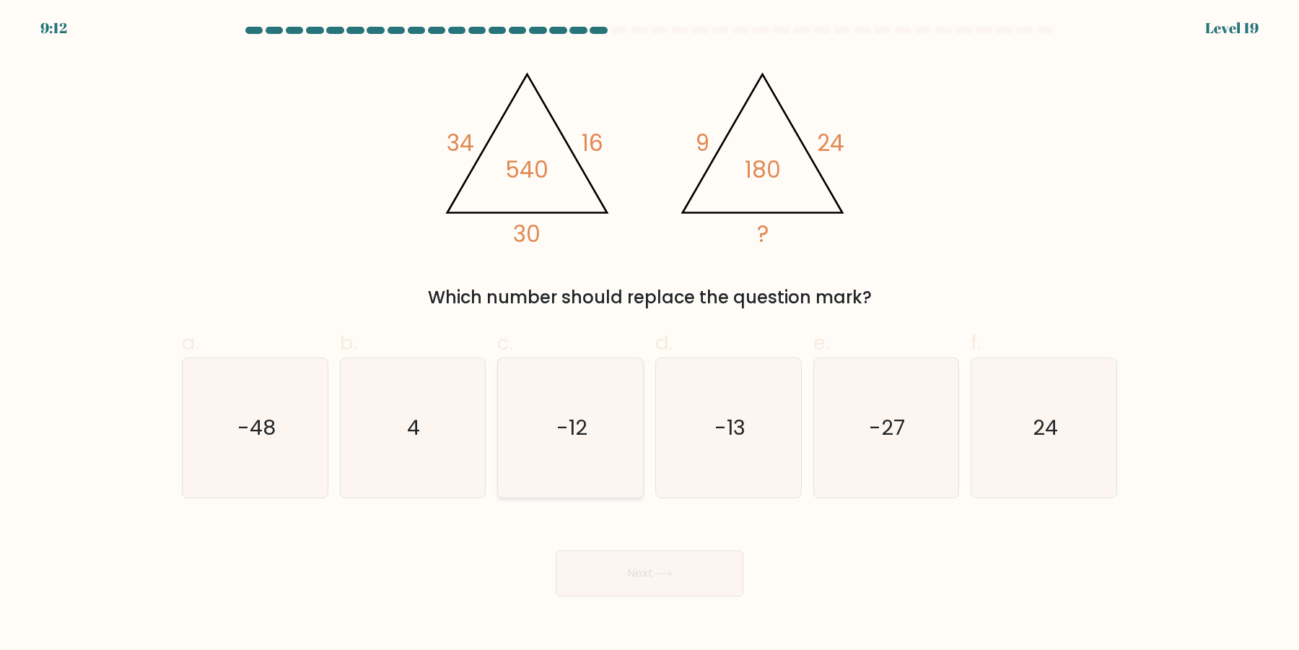
click at [585, 466] on icon "-12" at bounding box center [570, 427] width 139 height 139
click at [650, 334] on input "c. -12" at bounding box center [650, 329] width 1 height 9
radio input "true"
click at [637, 581] on button "Next" at bounding box center [650, 573] width 188 height 46
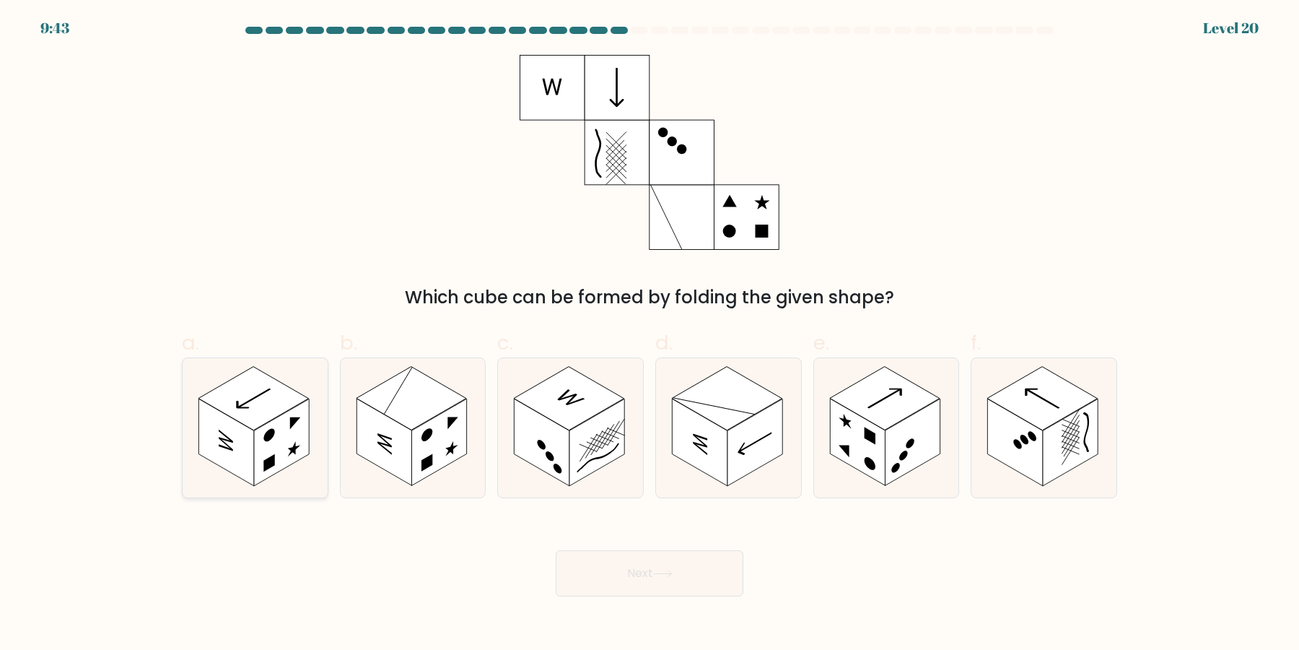
click at [280, 441] on rect at bounding box center [281, 442] width 55 height 87
click at [650, 334] on input "a." at bounding box center [650, 329] width 1 height 9
radio input "true"
click at [396, 410] on rect at bounding box center [412, 399] width 110 height 64
click at [650, 334] on input "b." at bounding box center [650, 329] width 1 height 9
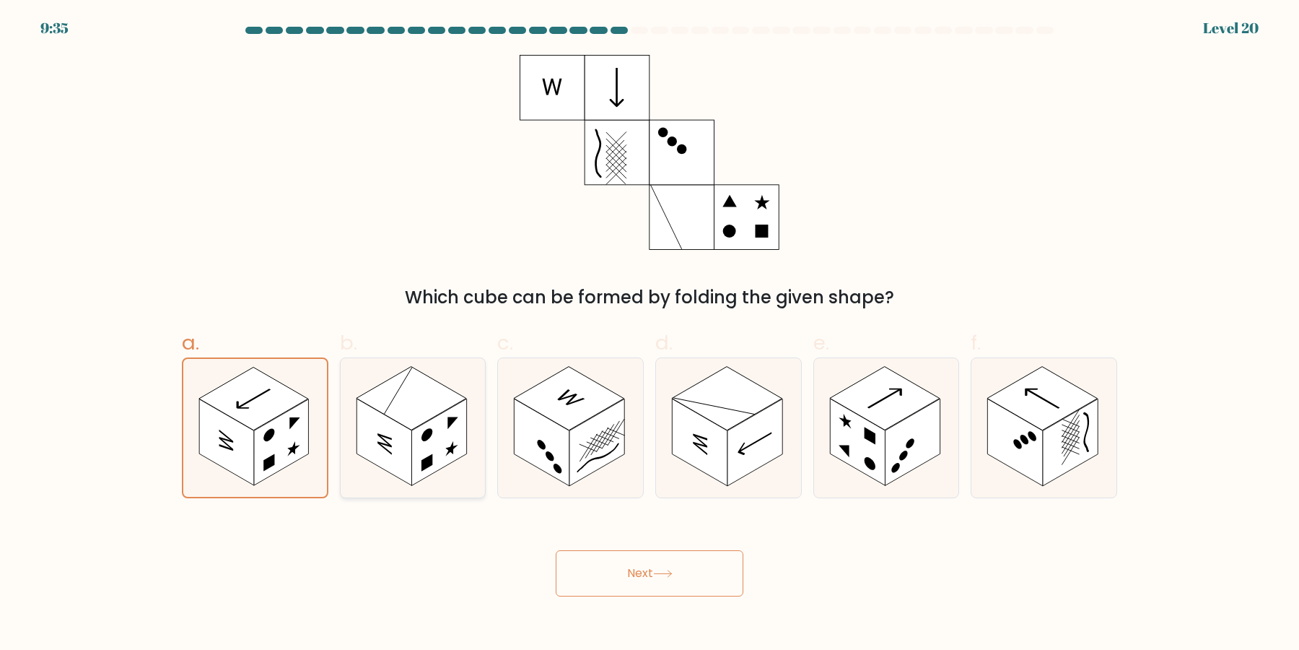
radio input "true"
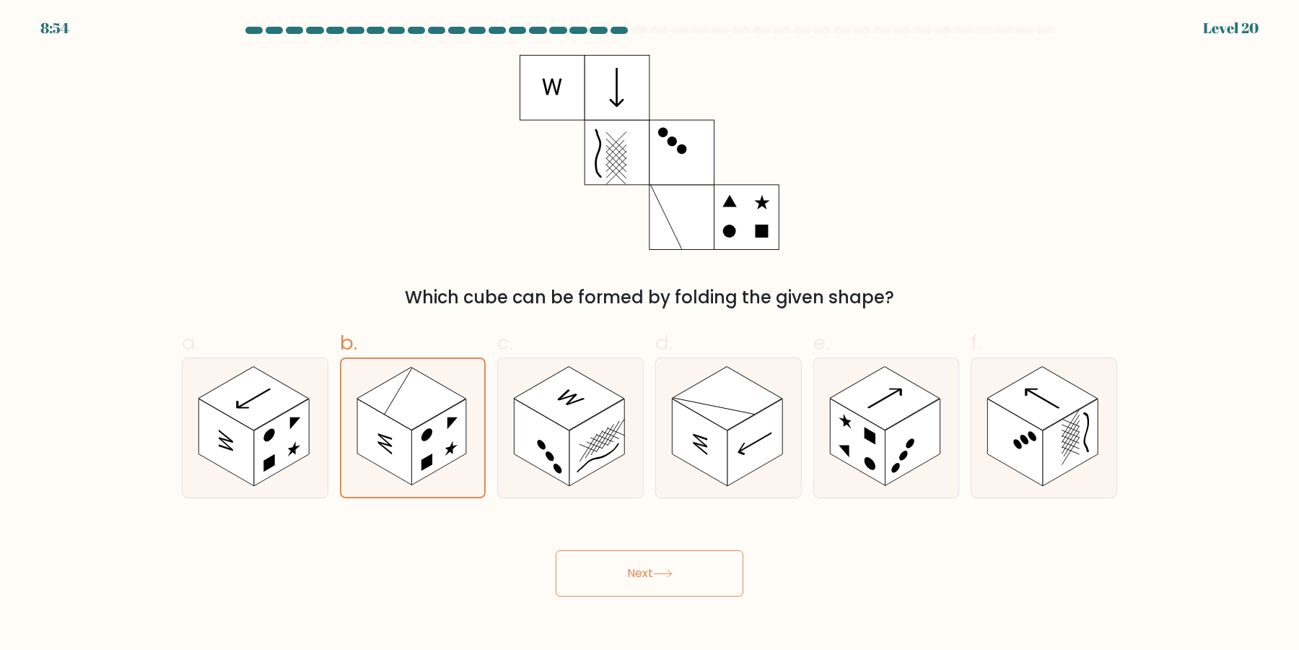
click at [643, 562] on button "Next" at bounding box center [650, 573] width 188 height 46
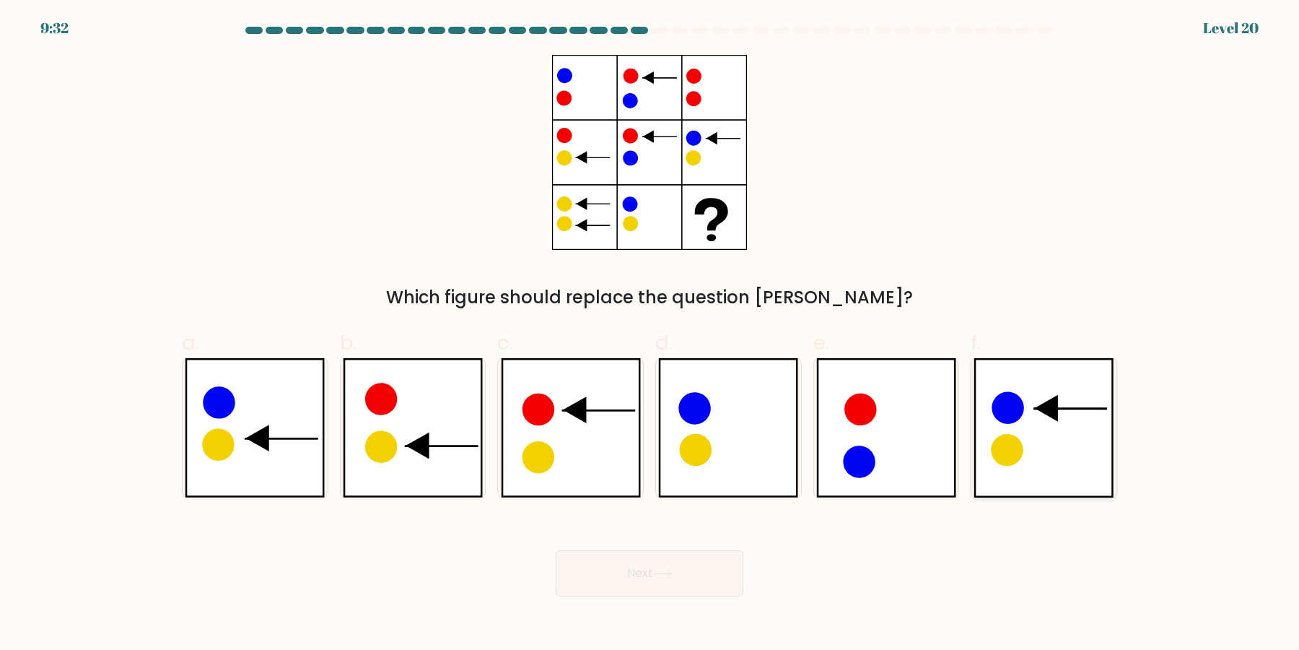
click at [1078, 379] on icon at bounding box center [1044, 427] width 140 height 139
click at [650, 334] on input "f." at bounding box center [650, 329] width 1 height 9
radio input "true"
click at [580, 448] on icon at bounding box center [571, 427] width 140 height 139
click at [650, 334] on input "c." at bounding box center [650, 329] width 1 height 9
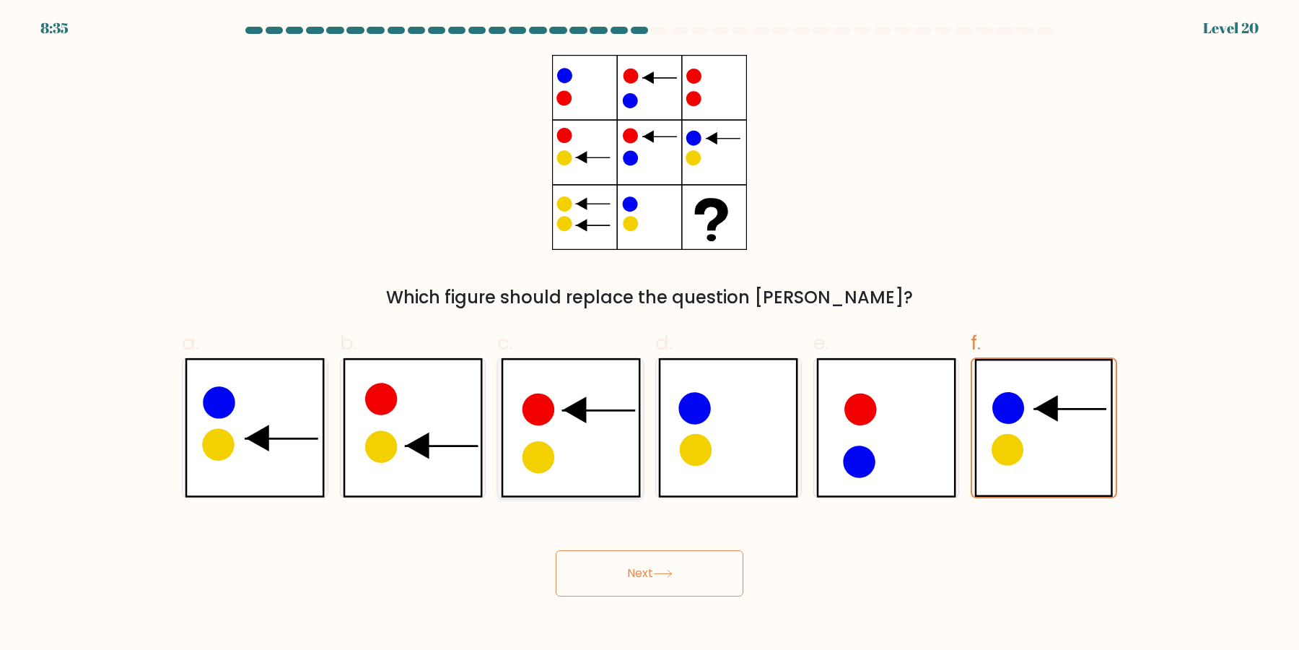
radio input "true"
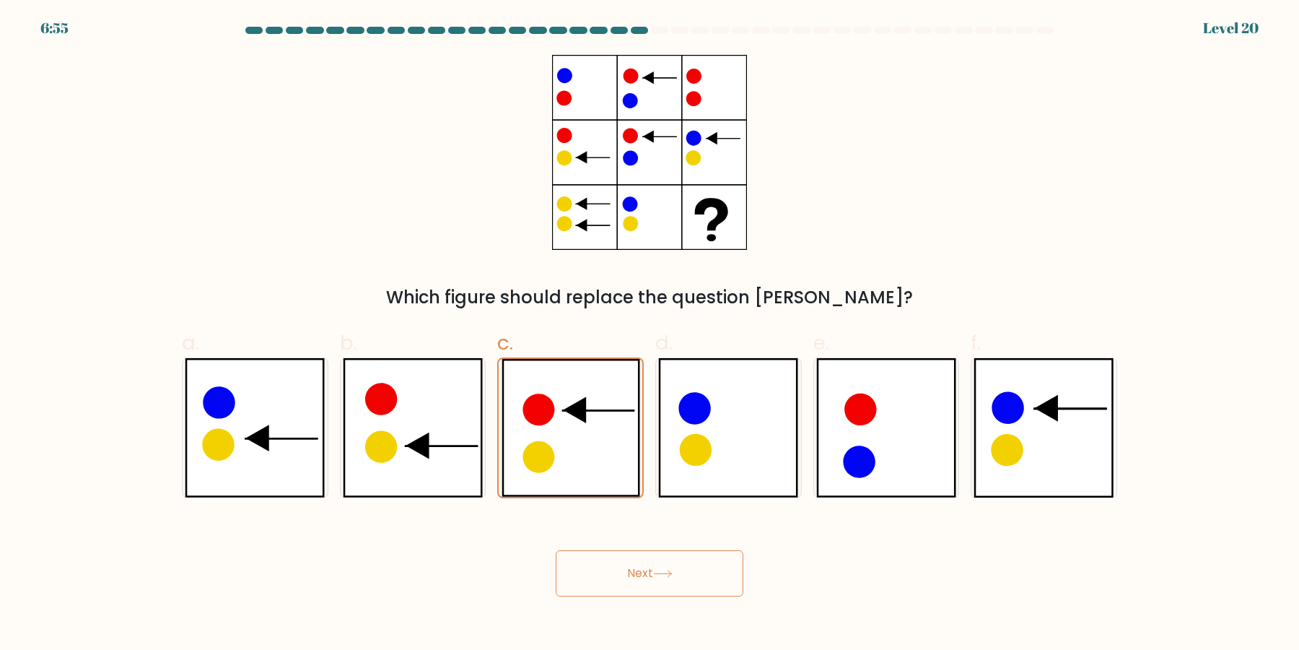
click at [671, 575] on icon at bounding box center [662, 573] width 17 height 6
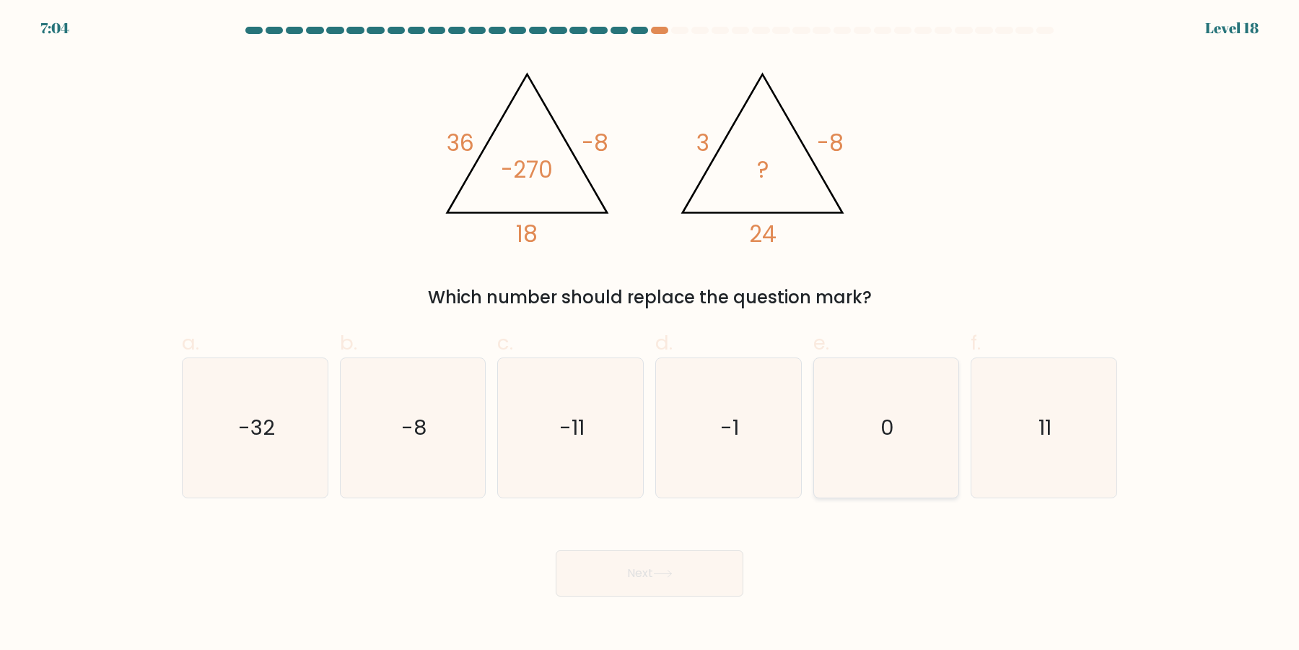
click at [876, 484] on icon "0" at bounding box center [885, 427] width 139 height 139
click at [650, 334] on input "e. 0" at bounding box center [650, 329] width 1 height 9
radio input "true"
click at [686, 583] on button "Next" at bounding box center [650, 573] width 188 height 46
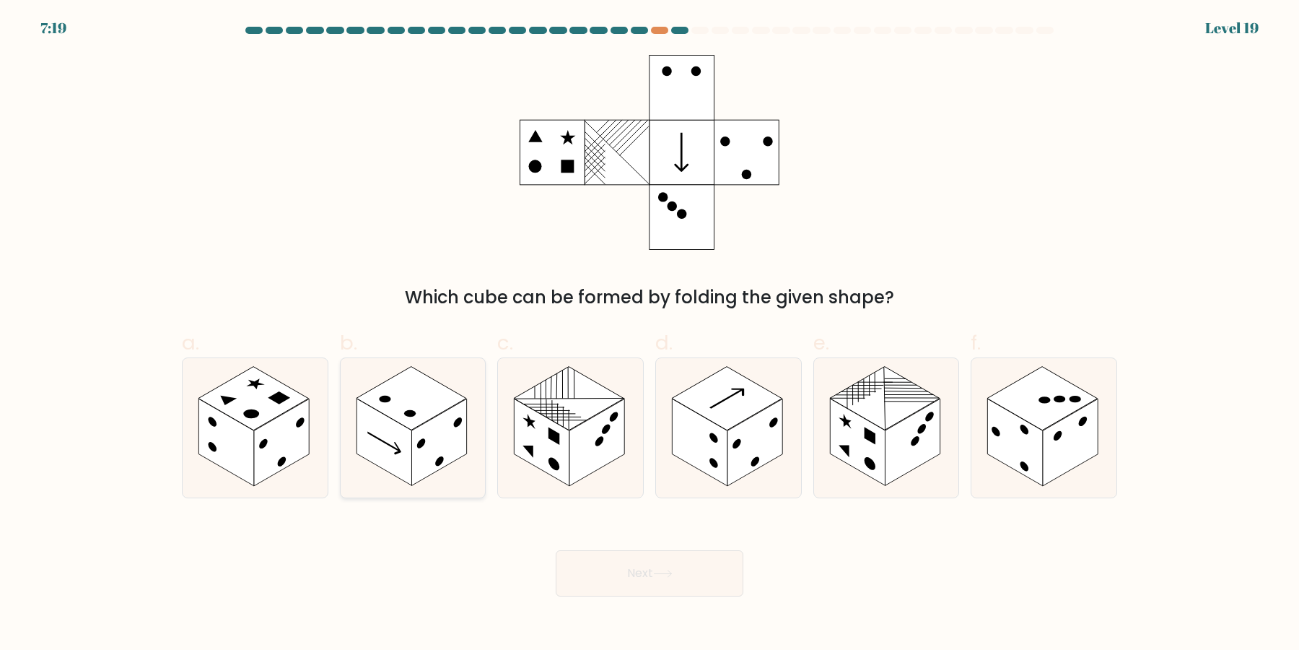
click at [407, 462] on rect at bounding box center [384, 442] width 55 height 87
click at [650, 334] on input "b." at bounding box center [650, 329] width 1 height 9
radio input "true"
click at [642, 557] on button "Next" at bounding box center [650, 573] width 188 height 46
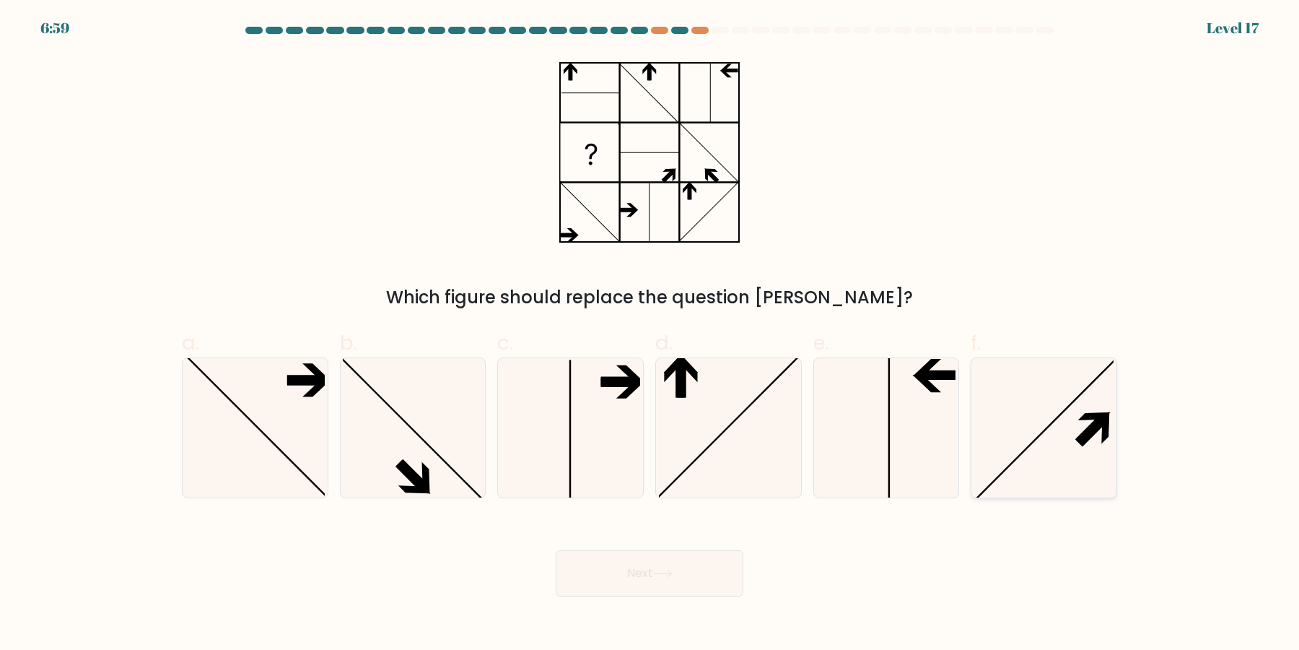
click at [1041, 445] on icon at bounding box center [1043, 427] width 139 height 139
click at [650, 334] on input "f." at bounding box center [650, 329] width 1 height 9
radio input "true"
click at [712, 588] on button "Next" at bounding box center [650, 573] width 188 height 46
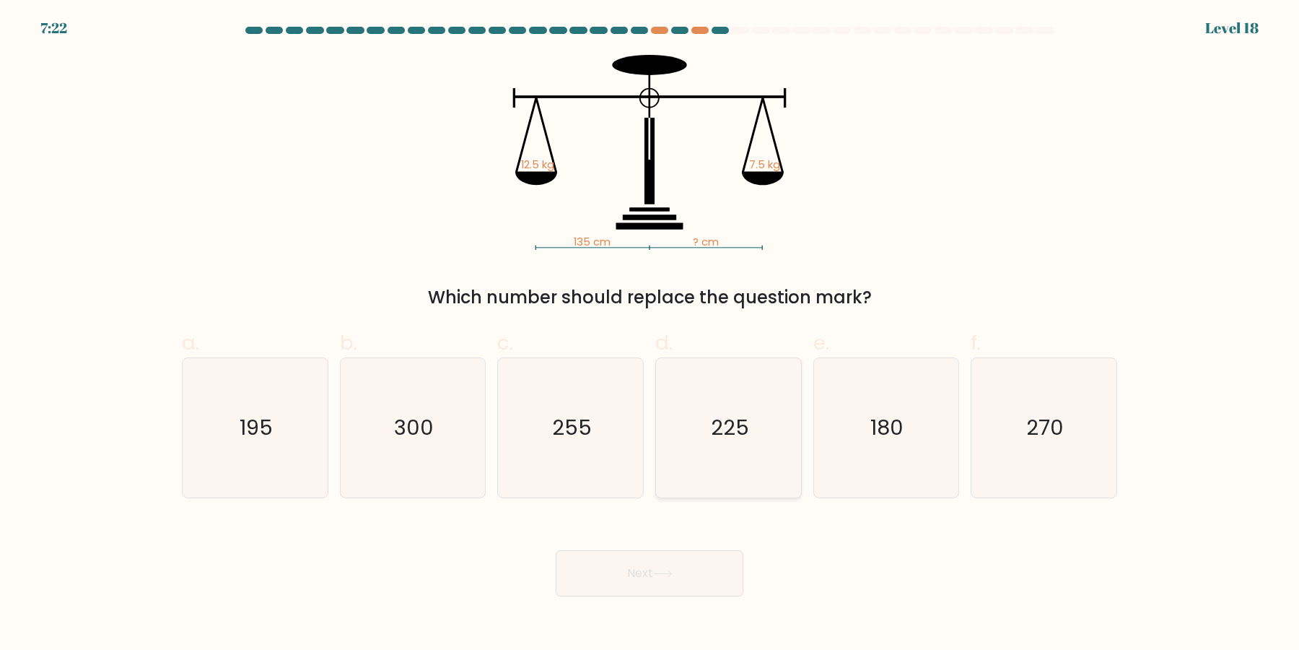
click at [756, 422] on icon "225" at bounding box center [728, 427] width 139 height 139
click at [650, 334] on input "d. 225" at bounding box center [650, 329] width 1 height 9
radio input "true"
click at [705, 582] on button "Next" at bounding box center [650, 573] width 188 height 46
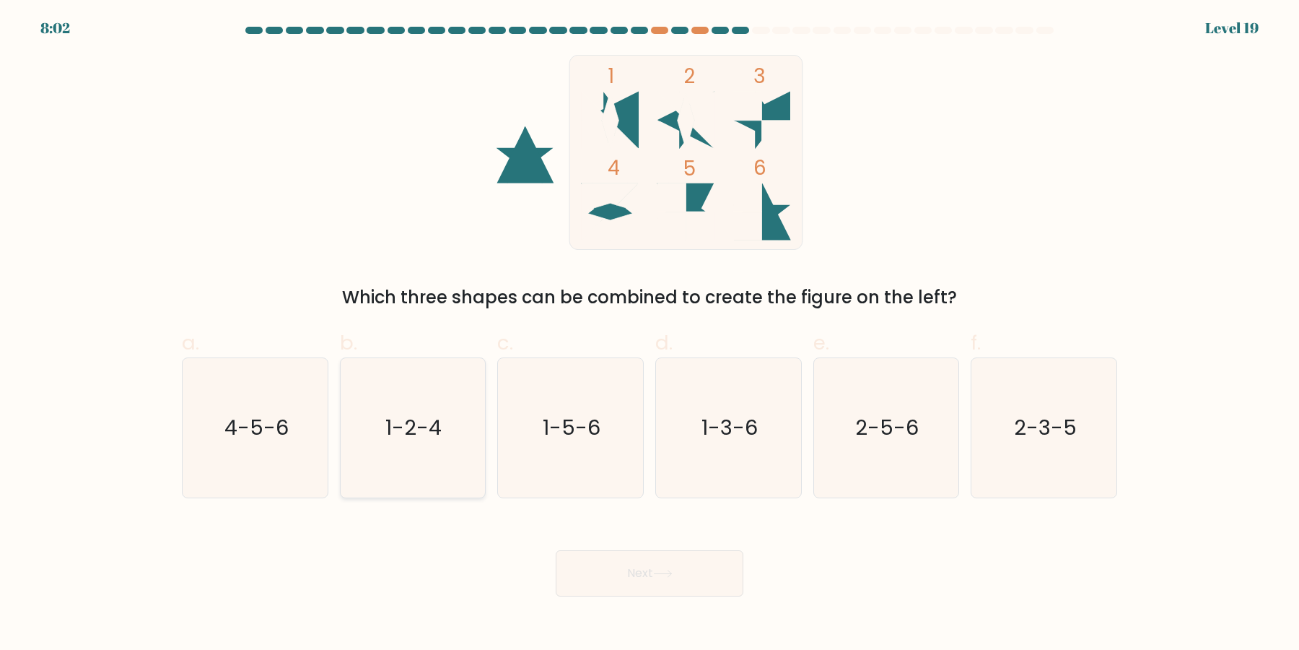
click at [395, 464] on icon "1-2-4" at bounding box center [412, 427] width 139 height 139
click at [650, 334] on input "b. 1-2-4" at bounding box center [650, 329] width 1 height 9
radio input "true"
click at [647, 569] on button "Next" at bounding box center [650, 573] width 188 height 46
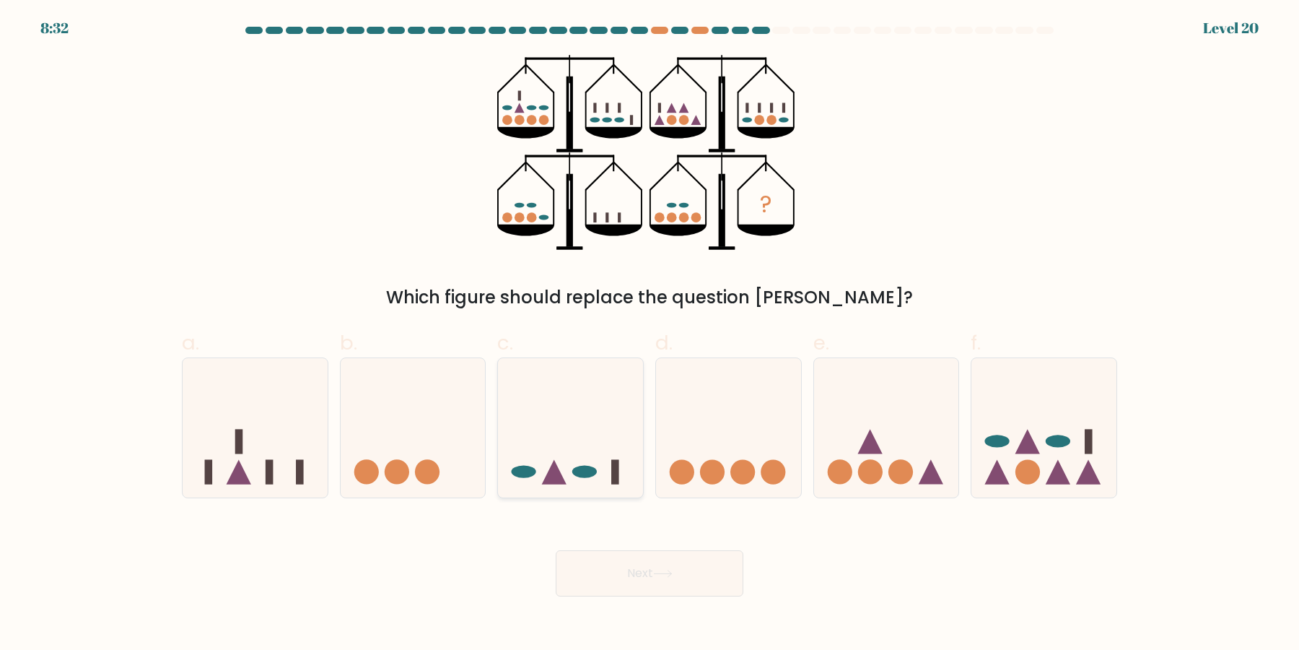
click at [540, 401] on icon at bounding box center [570, 428] width 145 height 120
click at [650, 334] on input "c." at bounding box center [650, 329] width 1 height 9
radio input "true"
click at [723, 574] on button "Next" at bounding box center [650, 573] width 188 height 46
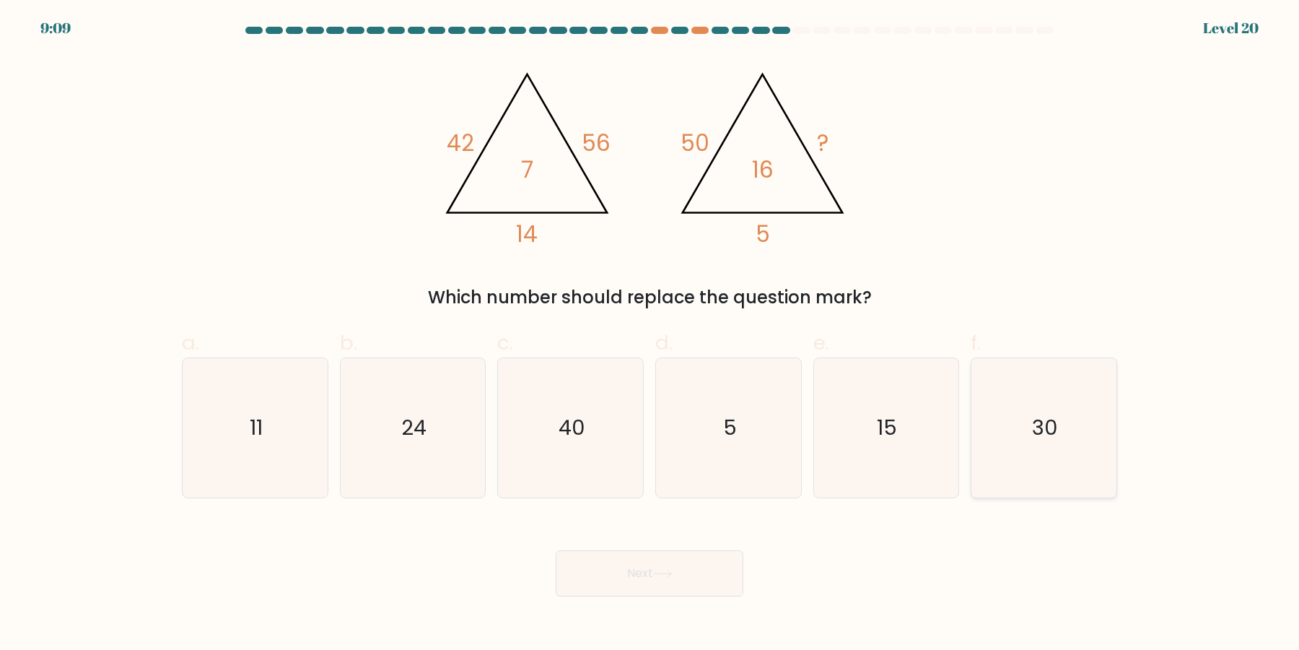
click at [1013, 388] on icon "30" at bounding box center [1043, 427] width 139 height 139
click at [650, 334] on input "f. 30" at bounding box center [650, 329] width 1 height 9
radio input "true"
click at [716, 585] on button "Next" at bounding box center [650, 573] width 188 height 46
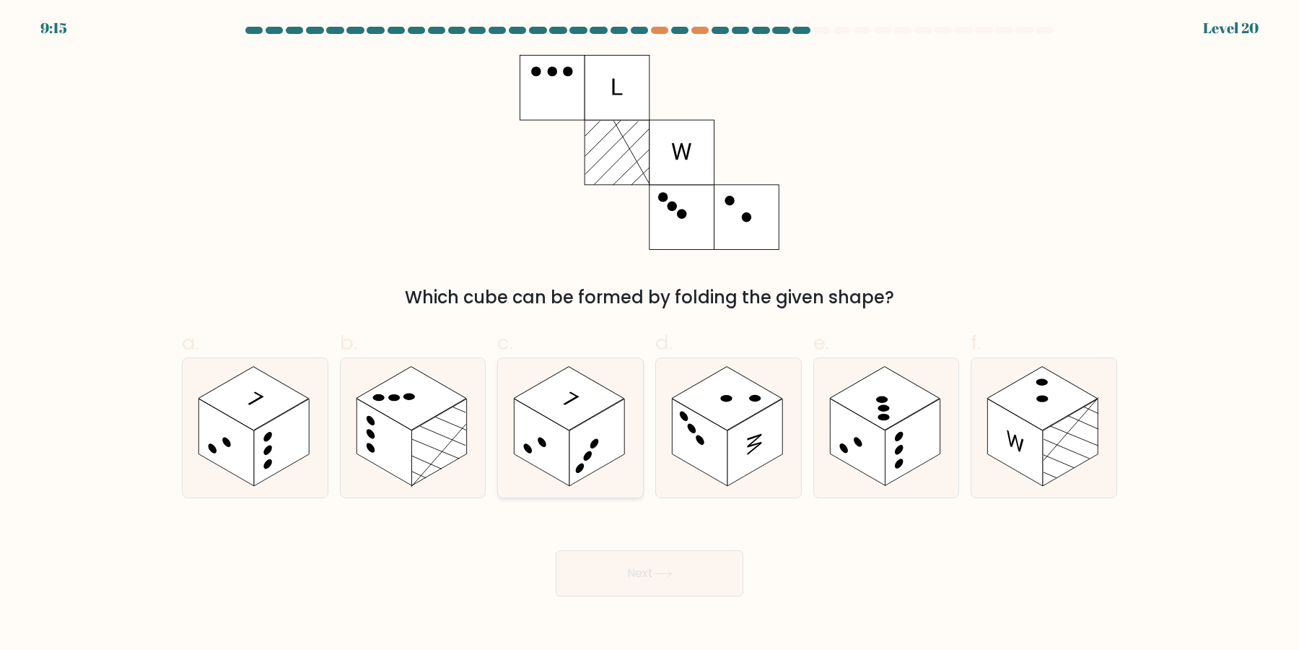
click at [582, 411] on rect at bounding box center [569, 399] width 110 height 64
click at [650, 334] on input "c." at bounding box center [650, 329] width 1 height 9
radio input "true"
click at [717, 575] on button "Next" at bounding box center [650, 573] width 188 height 46
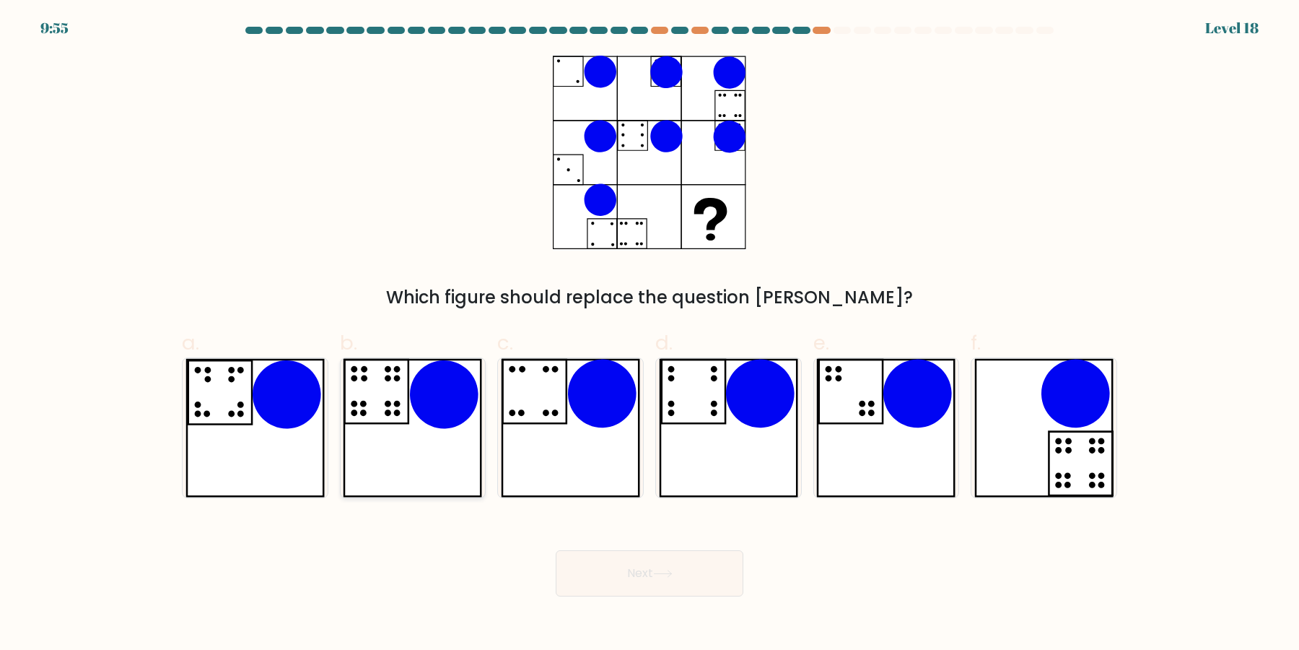
click at [434, 458] on icon at bounding box center [412, 427] width 139 height 139
click at [650, 334] on input "b." at bounding box center [650, 329] width 1 height 9
radio input "true"
click at [689, 577] on button "Next" at bounding box center [650, 573] width 188 height 46
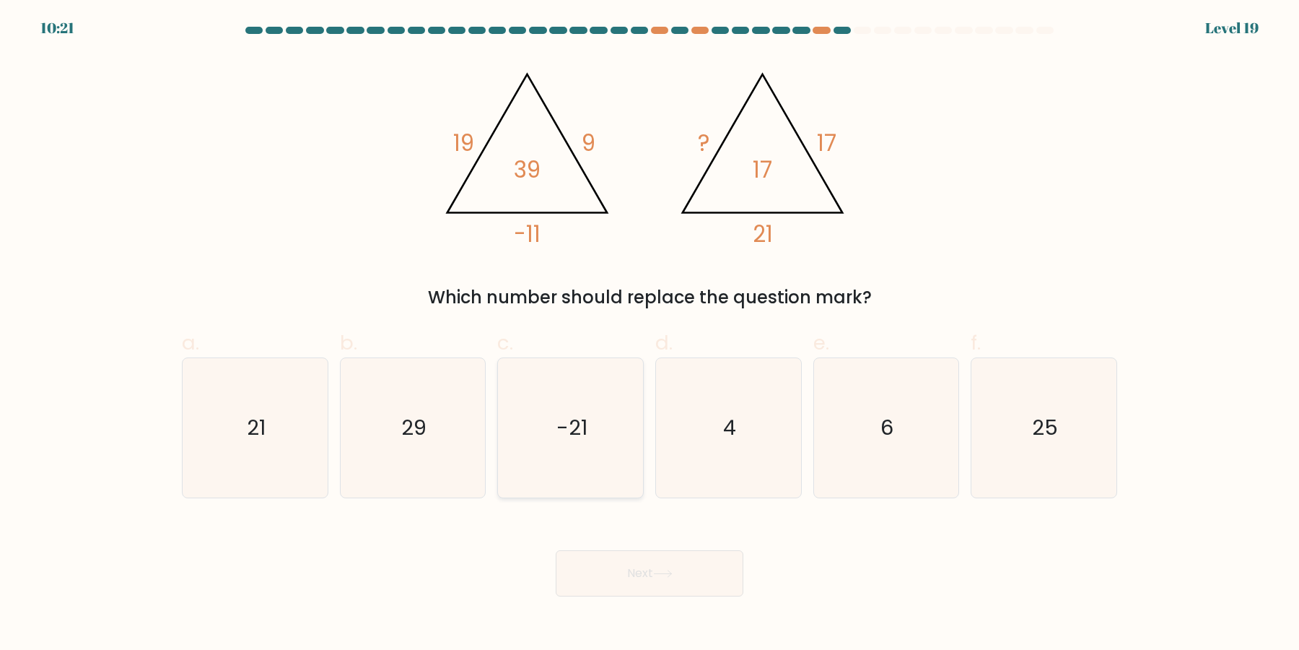
click at [562, 456] on icon "-21" at bounding box center [570, 427] width 139 height 139
click at [650, 334] on input "c. -21" at bounding box center [650, 329] width 1 height 9
radio input "true"
click at [719, 577] on button "Next" at bounding box center [650, 573] width 188 height 46
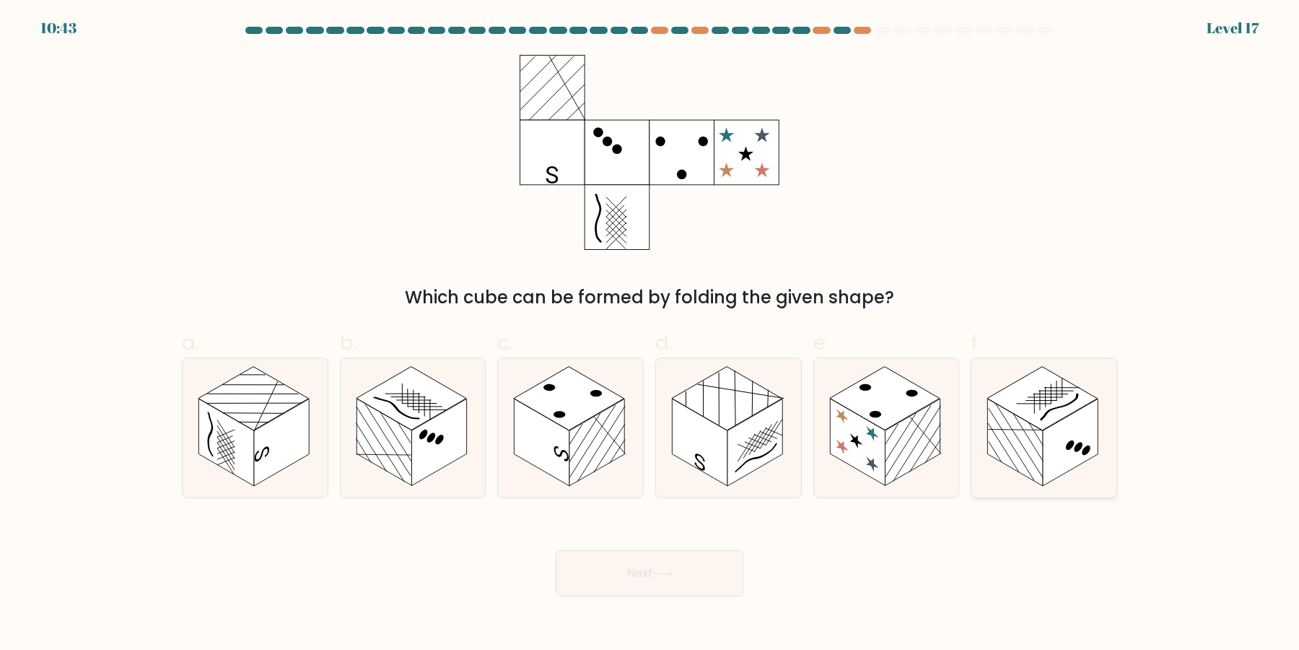
click at [1065, 463] on rect at bounding box center [1070, 442] width 55 height 87
click at [650, 334] on input "f." at bounding box center [650, 329] width 1 height 9
radio input "true"
click at [706, 577] on button "Next" at bounding box center [650, 573] width 188 height 46
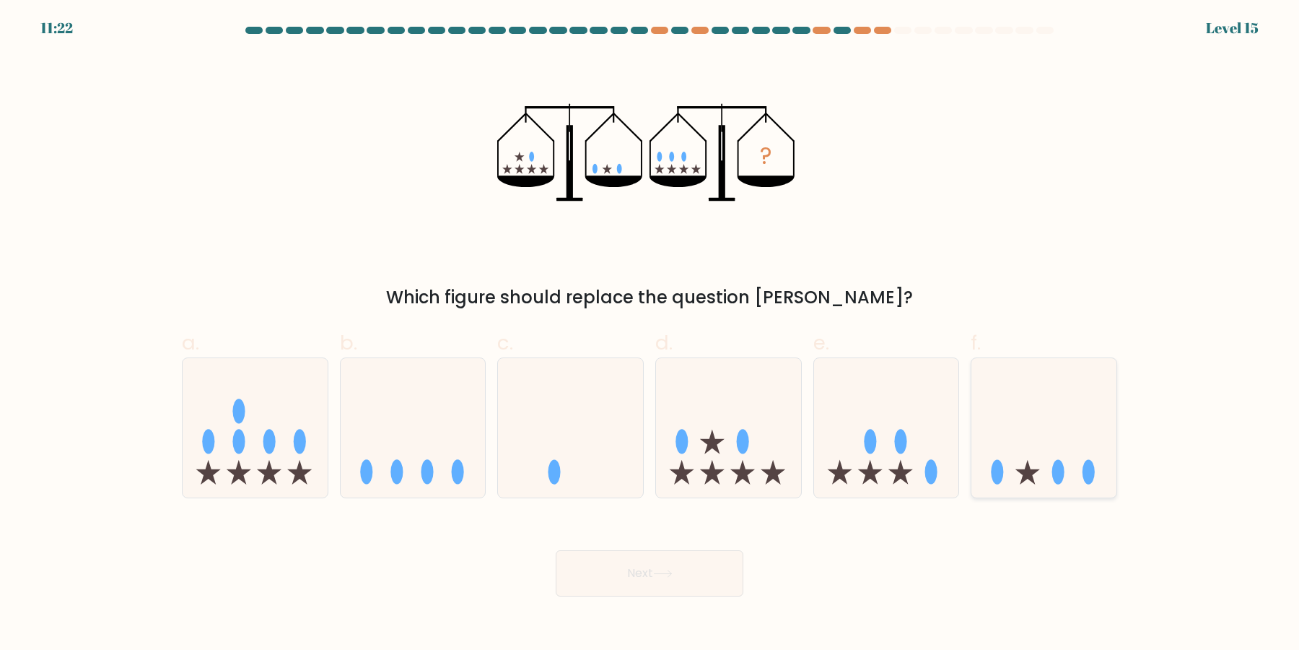
click at [1029, 445] on icon at bounding box center [1044, 428] width 145 height 120
click at [650, 334] on input "f." at bounding box center [650, 329] width 1 height 9
radio input "true"
click at [691, 587] on button "Next" at bounding box center [650, 573] width 188 height 46
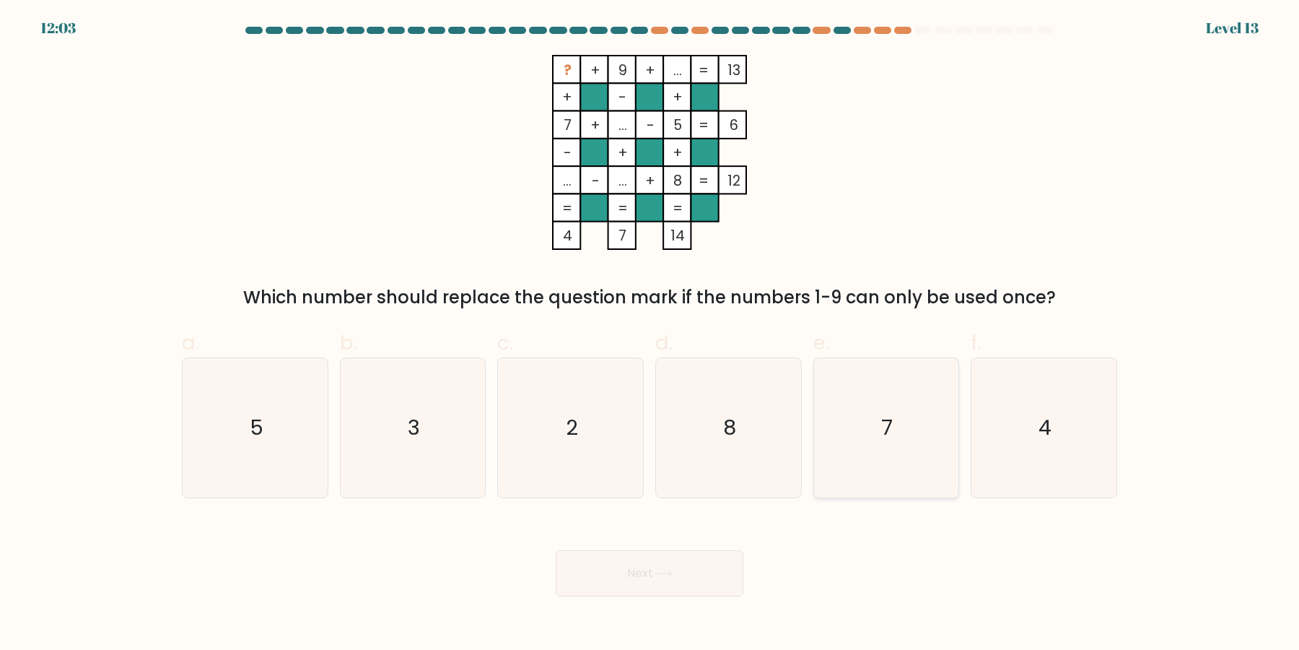
click at [865, 445] on icon "7" at bounding box center [885, 427] width 139 height 139
click at [650, 334] on input "e. 7" at bounding box center [650, 329] width 1 height 9
radio input "true"
click at [730, 567] on button "Next" at bounding box center [650, 573] width 188 height 46
click at [704, 569] on button "Next" at bounding box center [650, 573] width 188 height 46
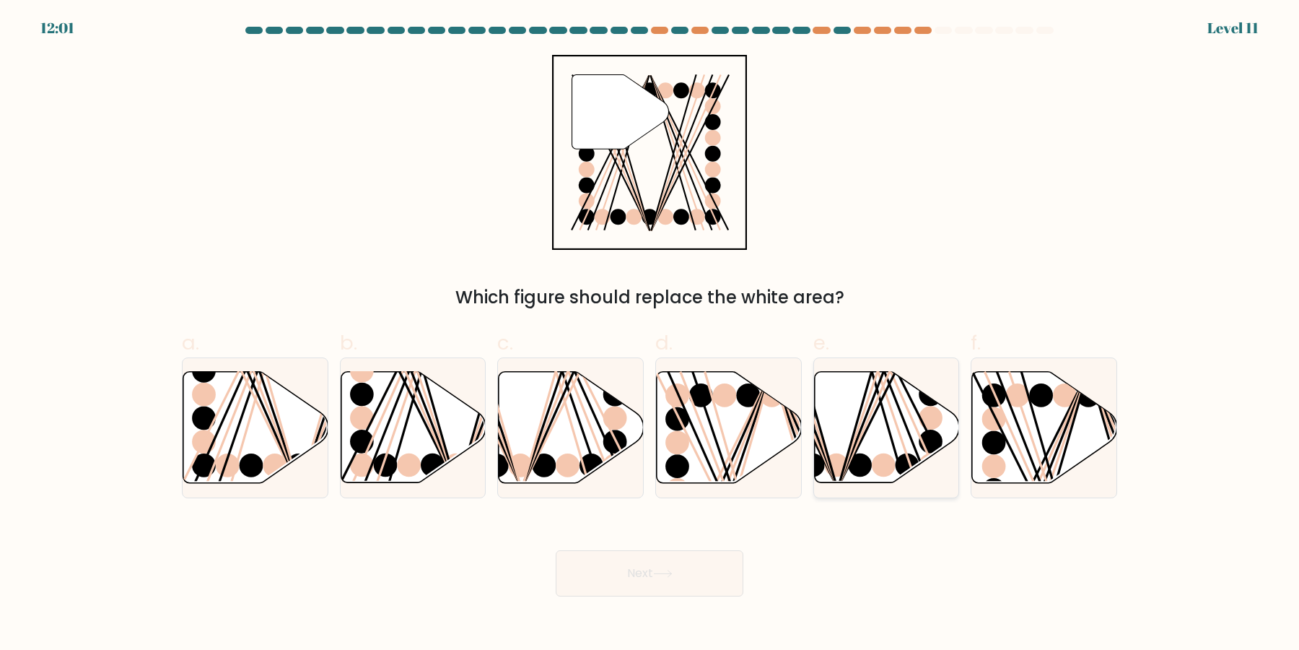
click at [819, 448] on line at bounding box center [785, 370] width 104 height 234
click at [650, 334] on input "e." at bounding box center [650, 329] width 1 height 9
radio input "true"
click at [556, 550] on button "Next" at bounding box center [650, 573] width 188 height 46
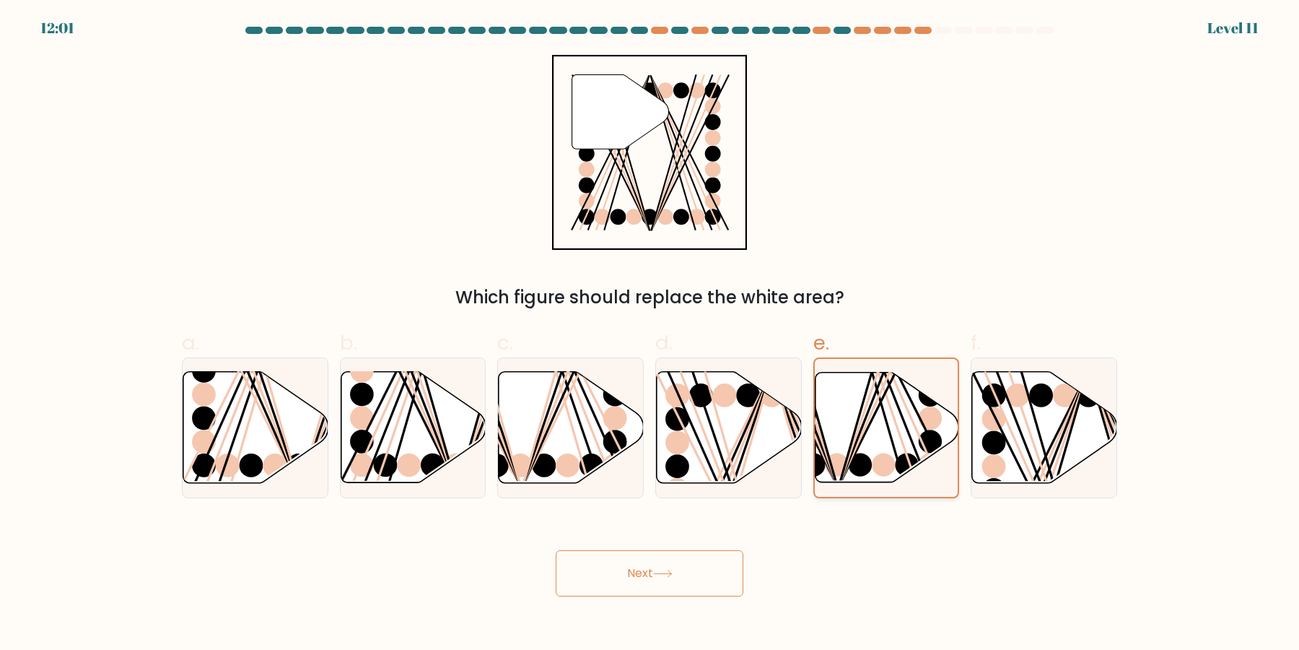
click at [556, 550] on button "Next" at bounding box center [650, 573] width 188 height 46
click at [857, 448] on line at bounding box center [890, 369] width 103 height 231
click at [650, 334] on input "e." at bounding box center [650, 329] width 1 height 9
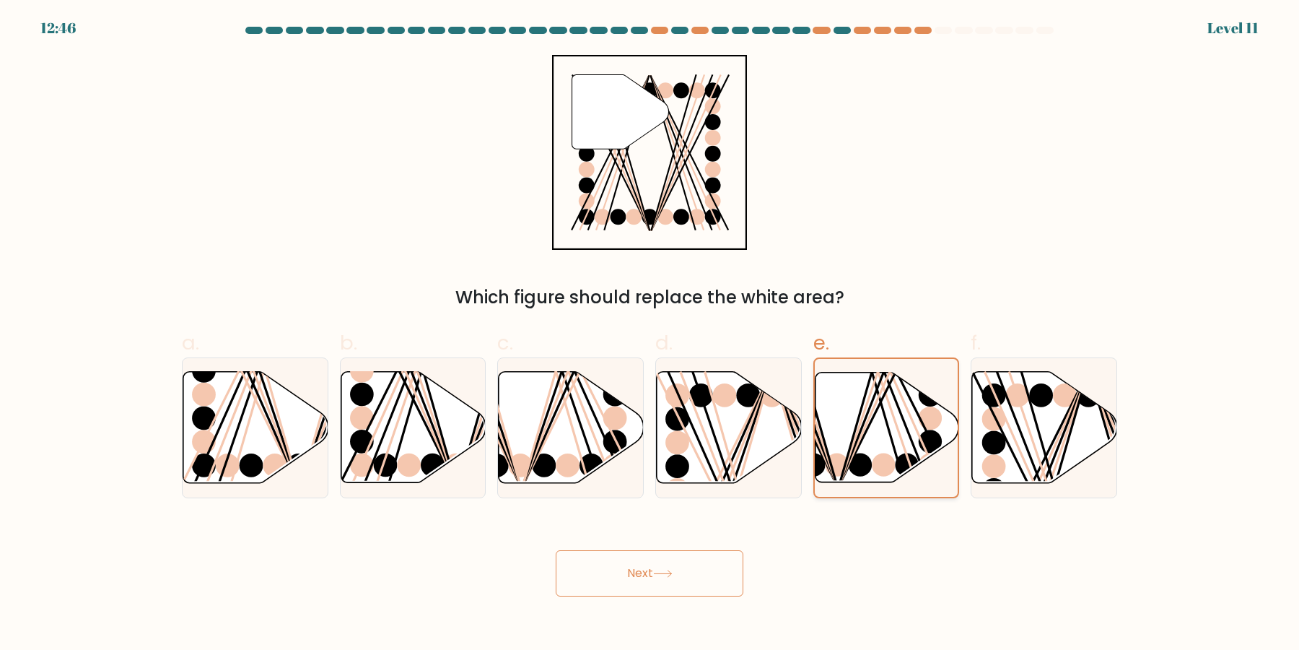
click at [556, 550] on button "Next" at bounding box center [650, 573] width 188 height 46
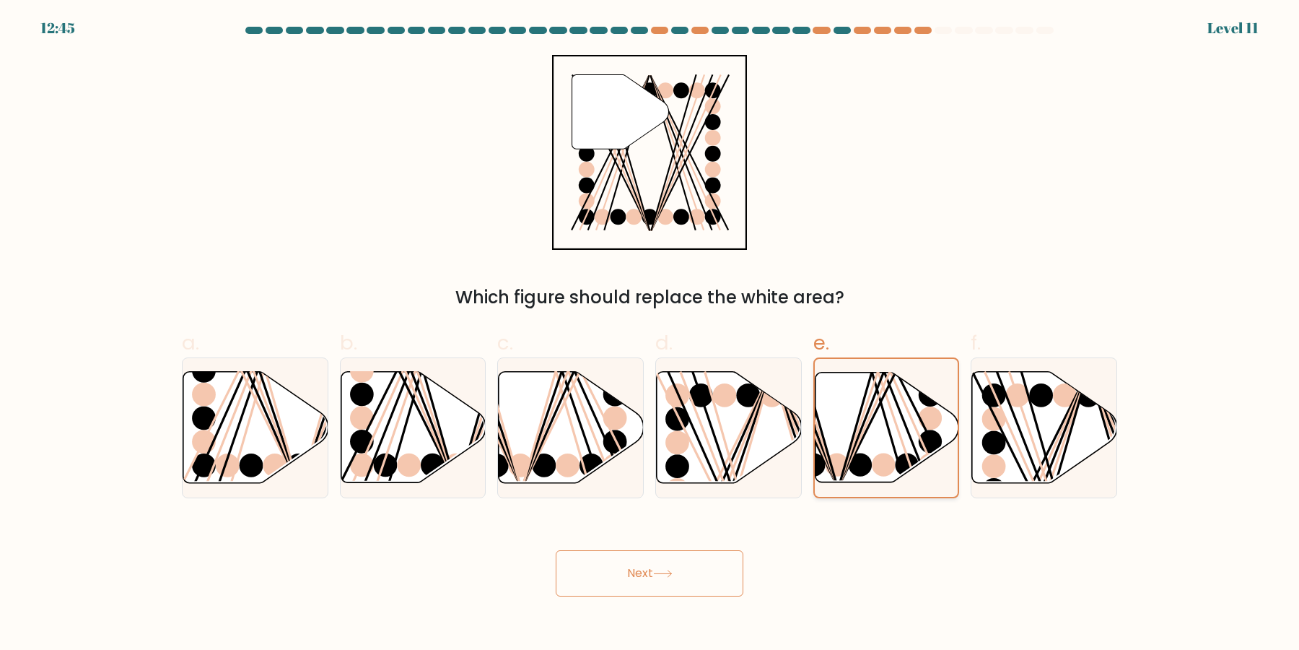
click at [556, 550] on button "Next" at bounding box center [650, 573] width 188 height 46
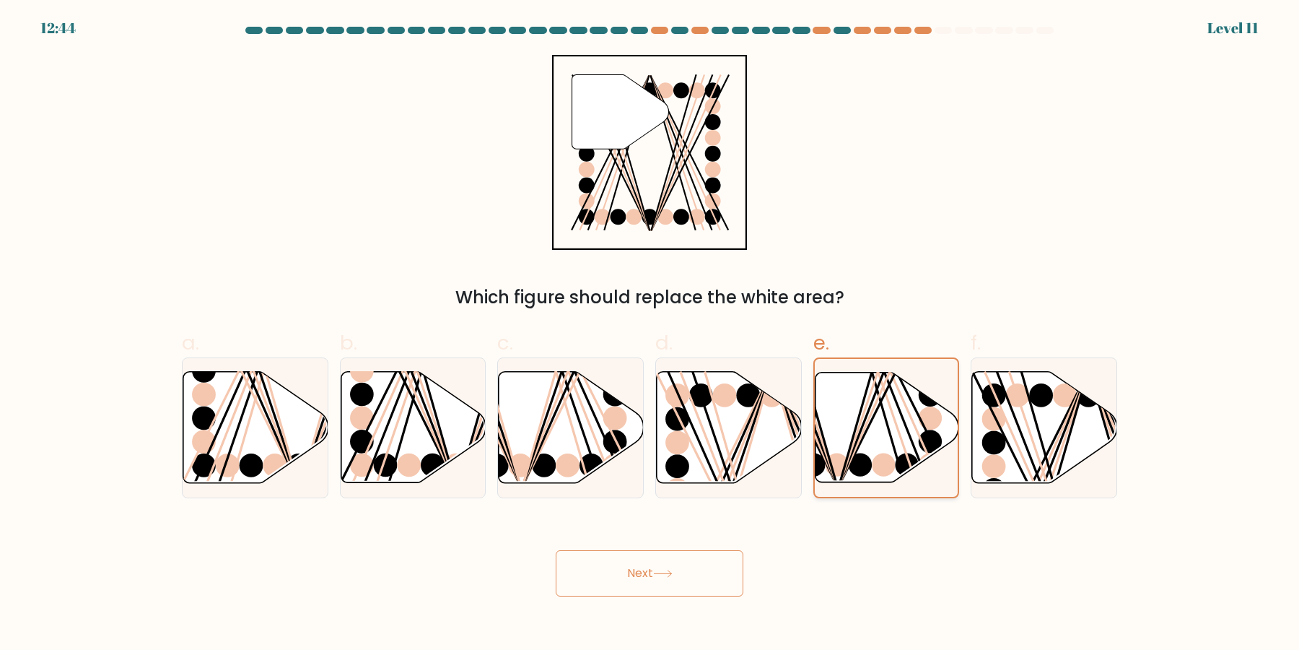
click at [556, 550] on button "Next" at bounding box center [650, 573] width 188 height 46
click button "Next" at bounding box center [650, 573] width 188 height 46
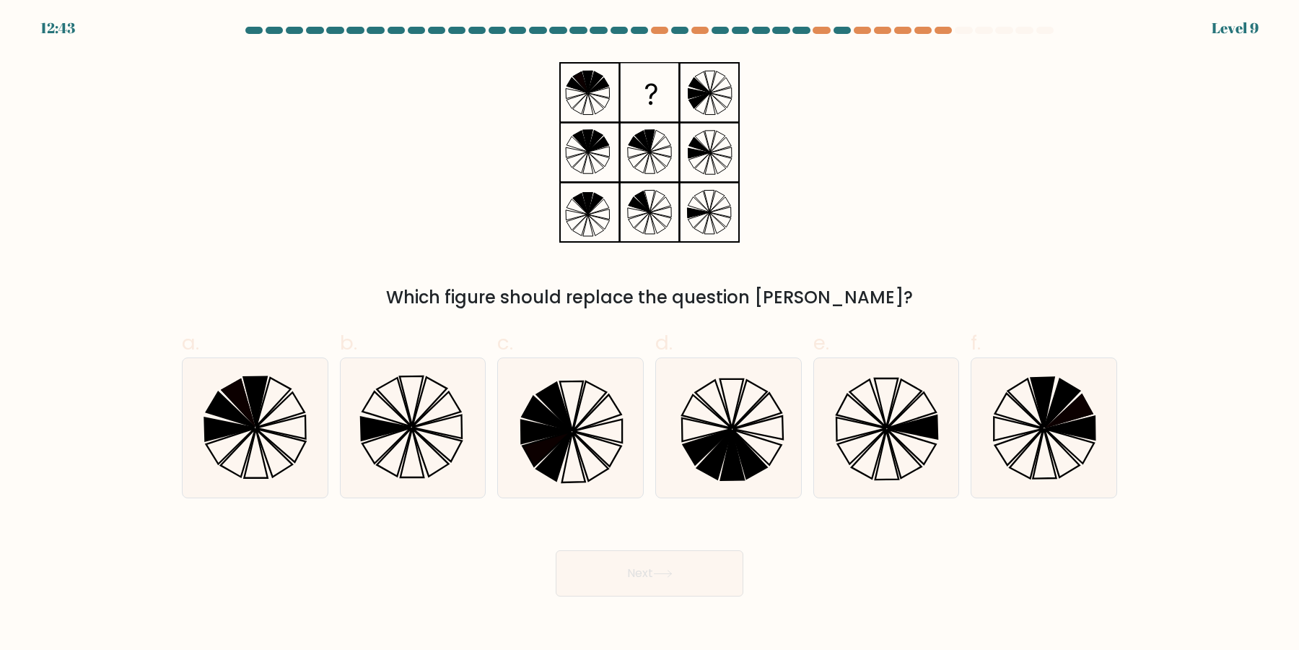
click at [556, 550] on button "Next" at bounding box center [650, 573] width 188 height 46
click at [857, 448] on icon at bounding box center [885, 427] width 139 height 139
click at [650, 334] on input "e." at bounding box center [650, 329] width 1 height 9
radio input "true"
click at [556, 550] on button "Next" at bounding box center [650, 573] width 188 height 46
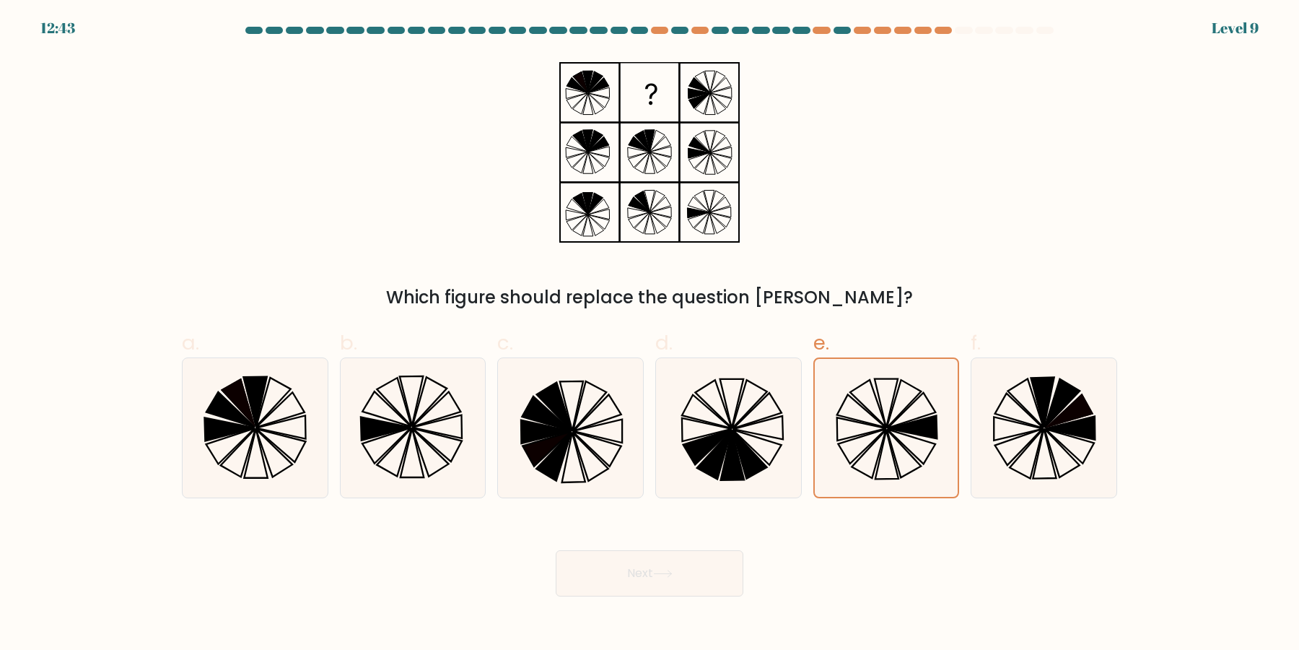
click at [556, 550] on button "Next" at bounding box center [650, 573] width 188 height 46
click at [653, 33] on div at bounding box center [659, 30] width 17 height 7
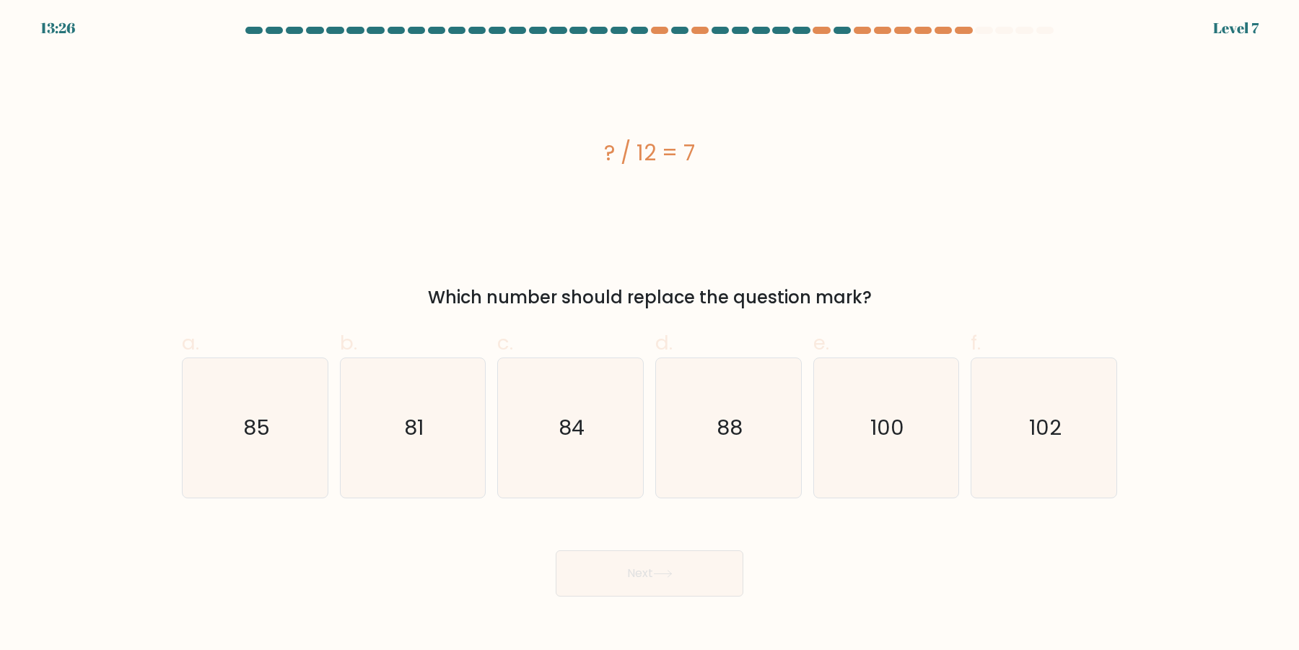
click at [653, 33] on div at bounding box center [659, 30] width 17 height 7
click at [719, 425] on icon "88" at bounding box center [728, 427] width 139 height 139
click at [650, 334] on input "d. 88" at bounding box center [650, 329] width 1 height 9
radio input "true"
click at [556, 550] on button "Next" at bounding box center [650, 573] width 188 height 46
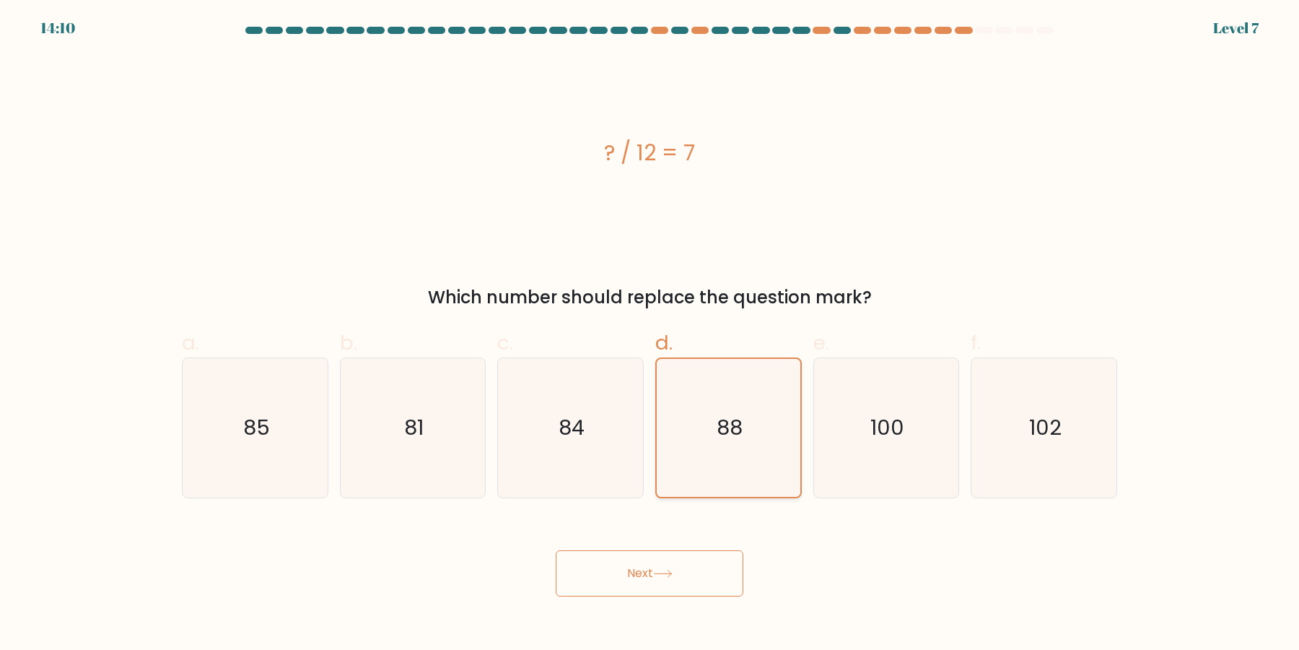
click at [556, 550] on button "Next" at bounding box center [650, 573] width 188 height 46
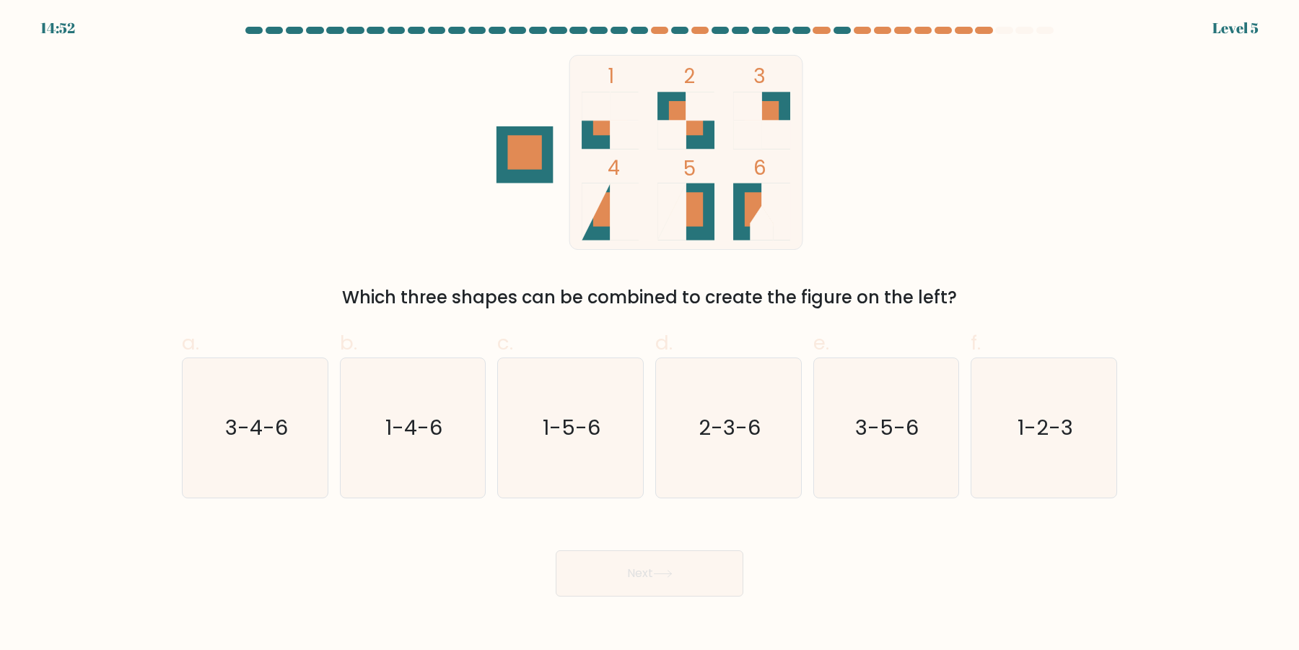
click at [716, 414] on text "2-3-6" at bounding box center [730, 428] width 62 height 29
click at [650, 334] on input "d. 2-3-6" at bounding box center [650, 329] width 1 height 9
radio input "true"
click at [714, 409] on icon "2-3-6" at bounding box center [729, 428] width 138 height 138
click at [650, 334] on input "d. 2-3-6" at bounding box center [650, 329] width 1 height 9
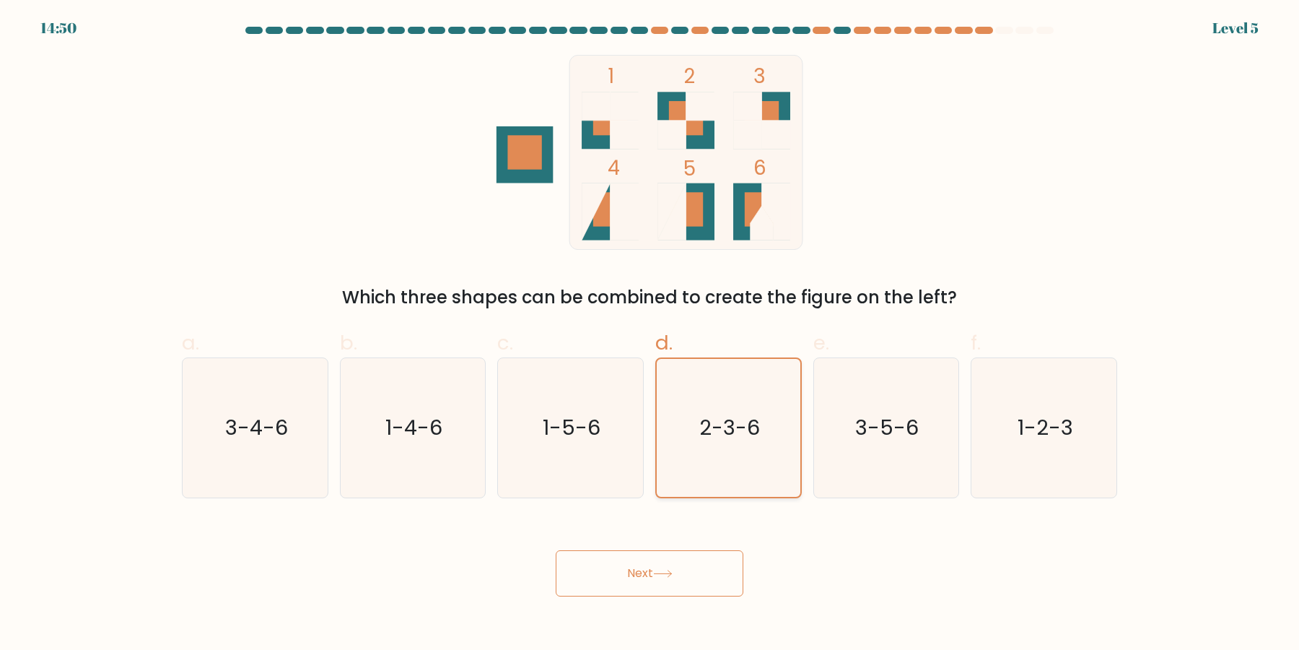
click at [556, 550] on button "Next" at bounding box center [650, 573] width 188 height 46
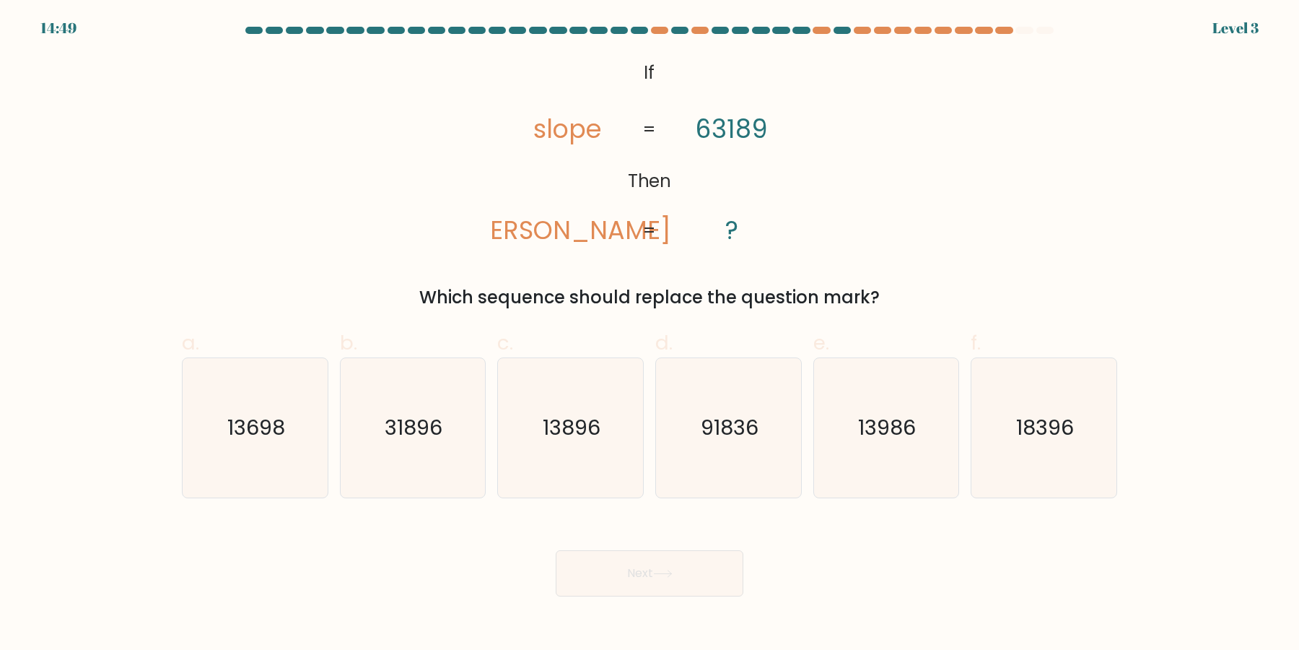
click at [714, 409] on icon "91836" at bounding box center [728, 427] width 139 height 139
click at [650, 334] on input "d. 91836" at bounding box center [650, 329] width 1 height 9
radio input "true"
click at [714, 409] on icon "91836" at bounding box center [729, 428] width 138 height 138
click at [650, 334] on input "d. 91836" at bounding box center [650, 329] width 1 height 9
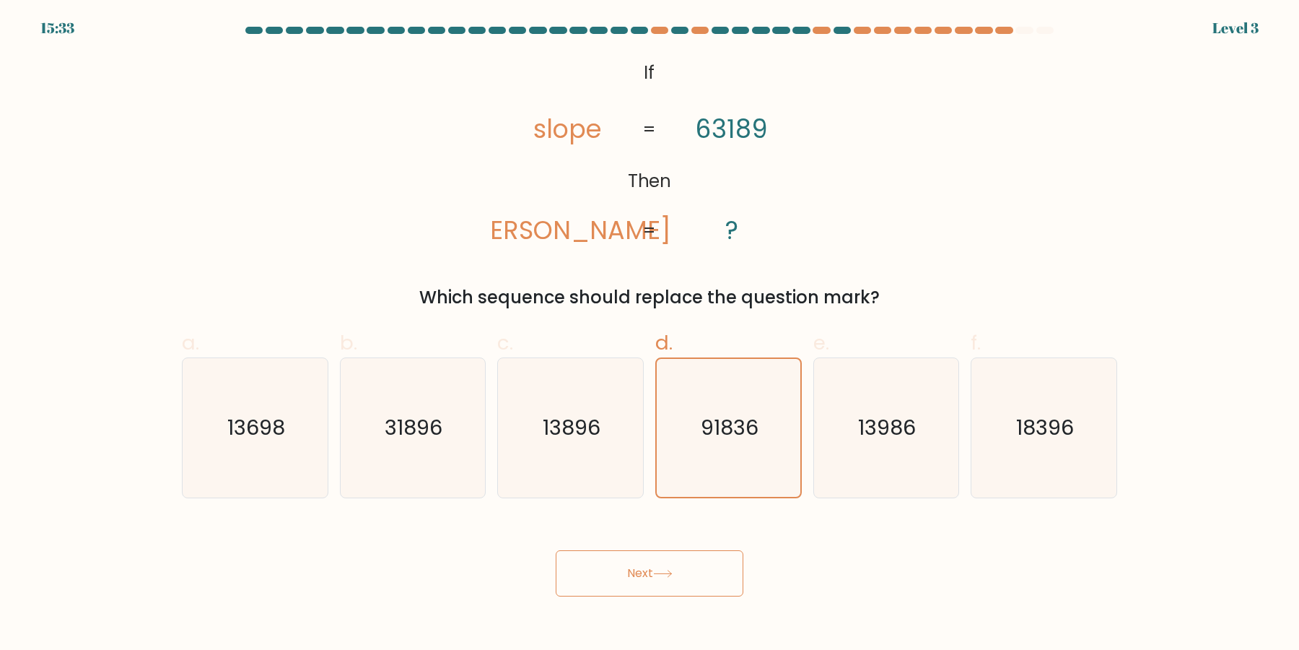
click at [556, 550] on button "Next" at bounding box center [650, 573] width 188 height 46
click button "Next" at bounding box center [650, 573] width 188 height 46
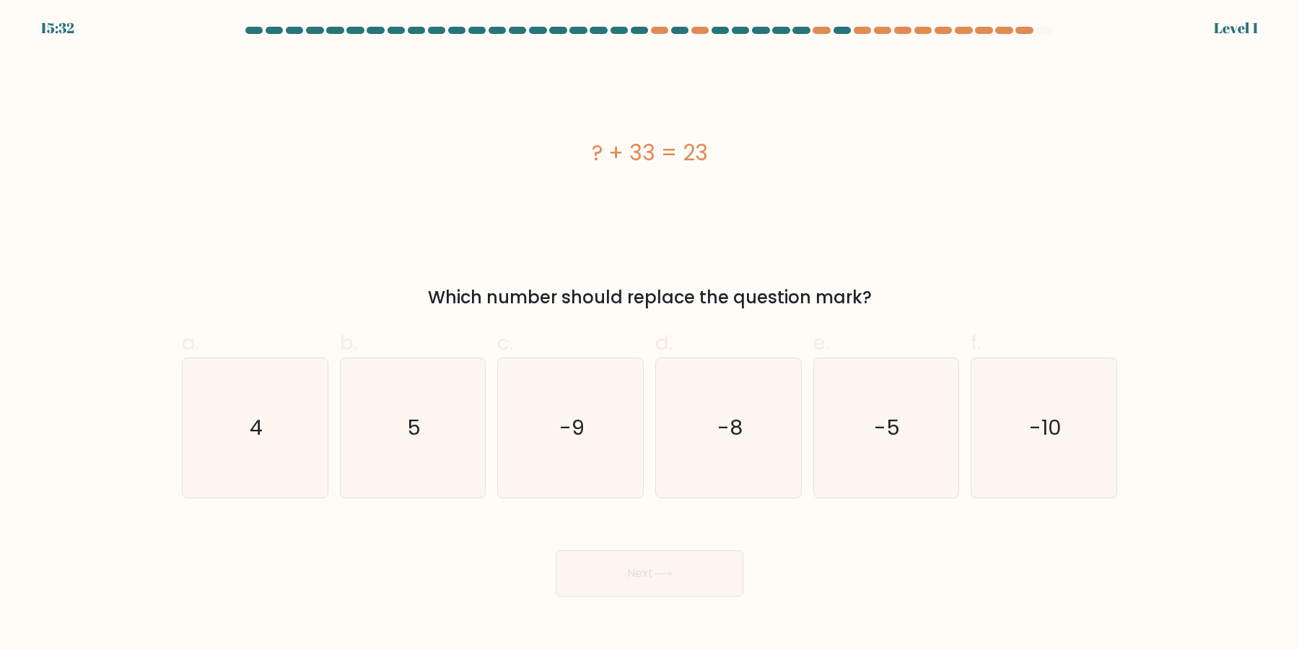
click at [714, 409] on icon "-8" at bounding box center [728, 427] width 139 height 139
click at [650, 334] on input "d. -8" at bounding box center [650, 329] width 1 height 9
radio input "true"
click at [556, 550] on button "Next" at bounding box center [650, 573] width 188 height 46
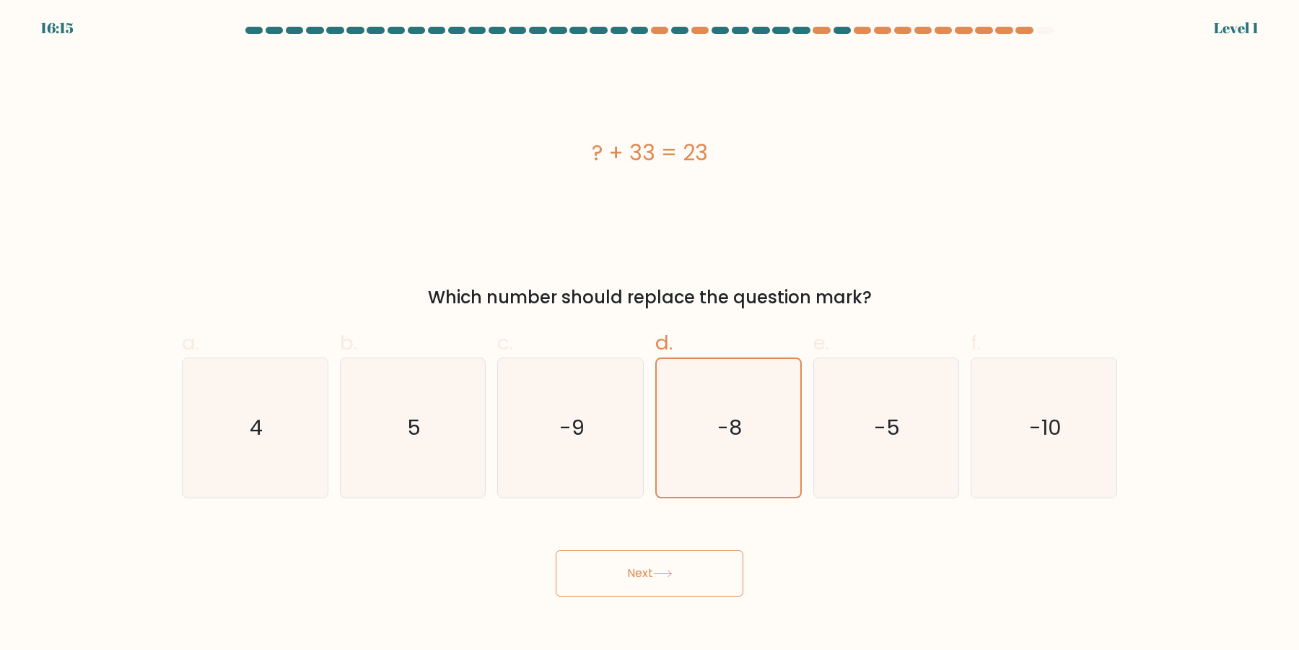
click at [556, 550] on button "Next" at bounding box center [650, 573] width 188 height 46
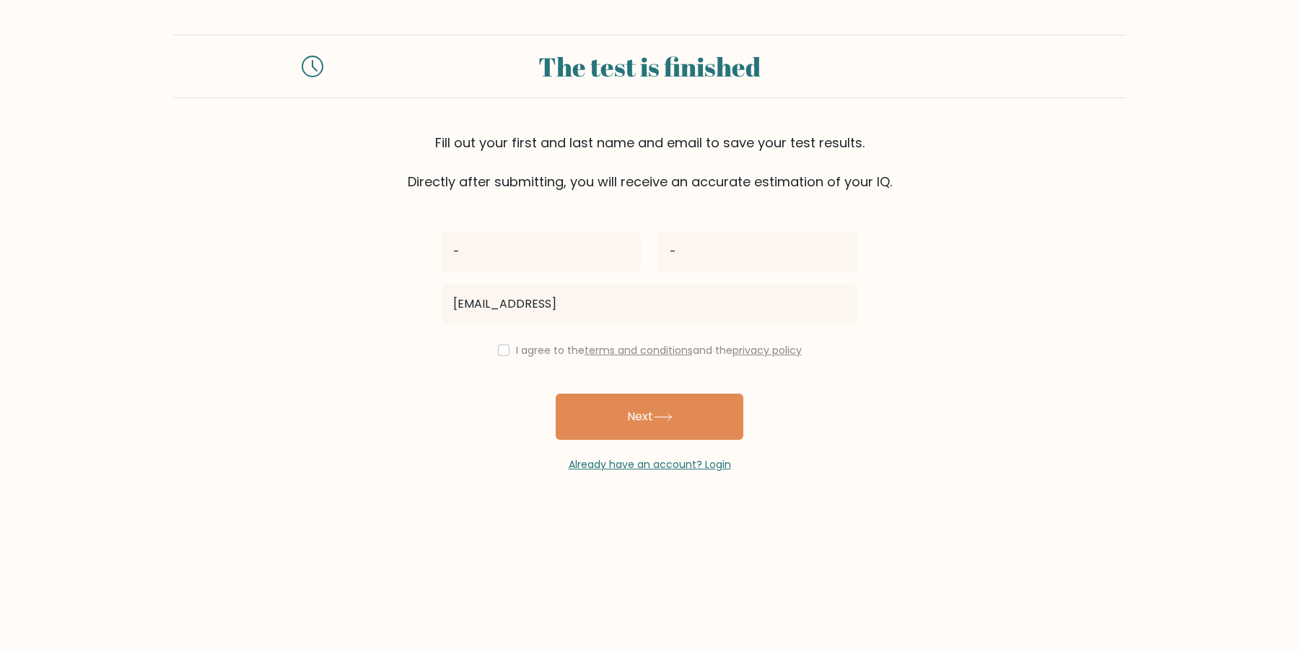
type input "[EMAIL_ADDRESS]"
click at [510, 352] on input "checkbox" at bounding box center [504, 350] width 12 height 12
checkbox input "true"
click at [572, 414] on button "Next" at bounding box center [650, 416] width 188 height 46
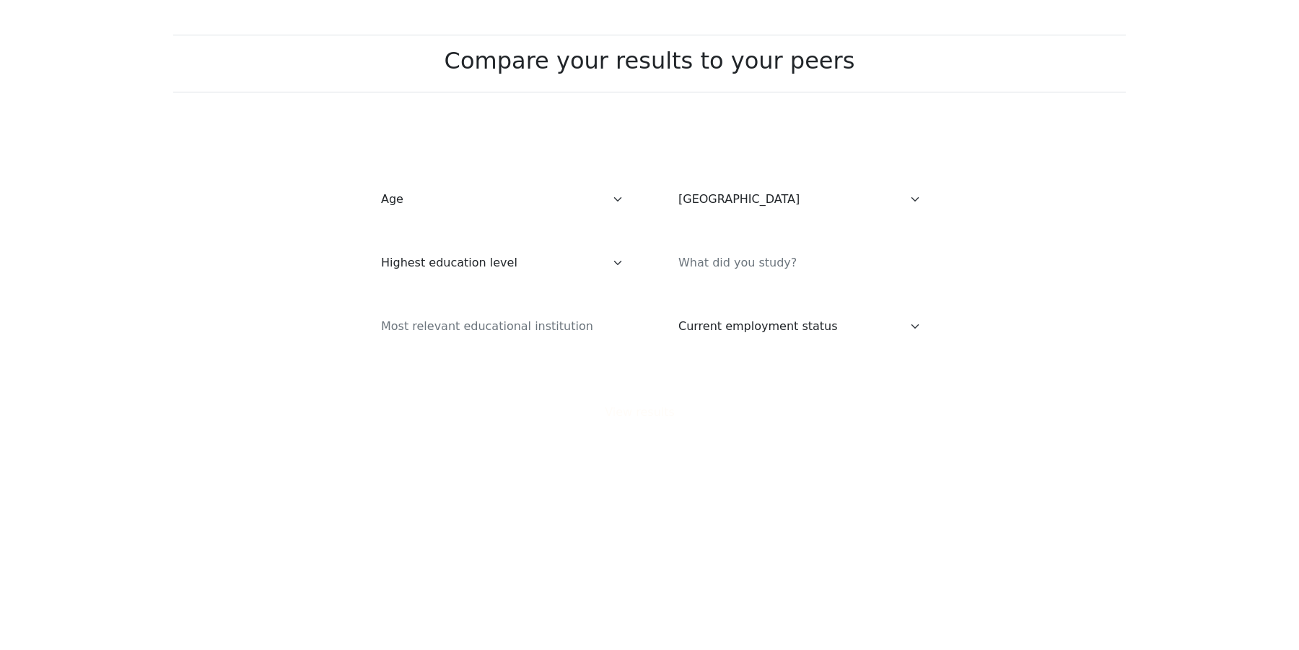
select select "US"
select select "65_plus"
click option "[DEMOGRAPHIC_DATA] and above" at bounding box center [0, 0] width 0 height 0
select select "no_schooling"
click option "No schooling" at bounding box center [0, 0] width 0 height 0
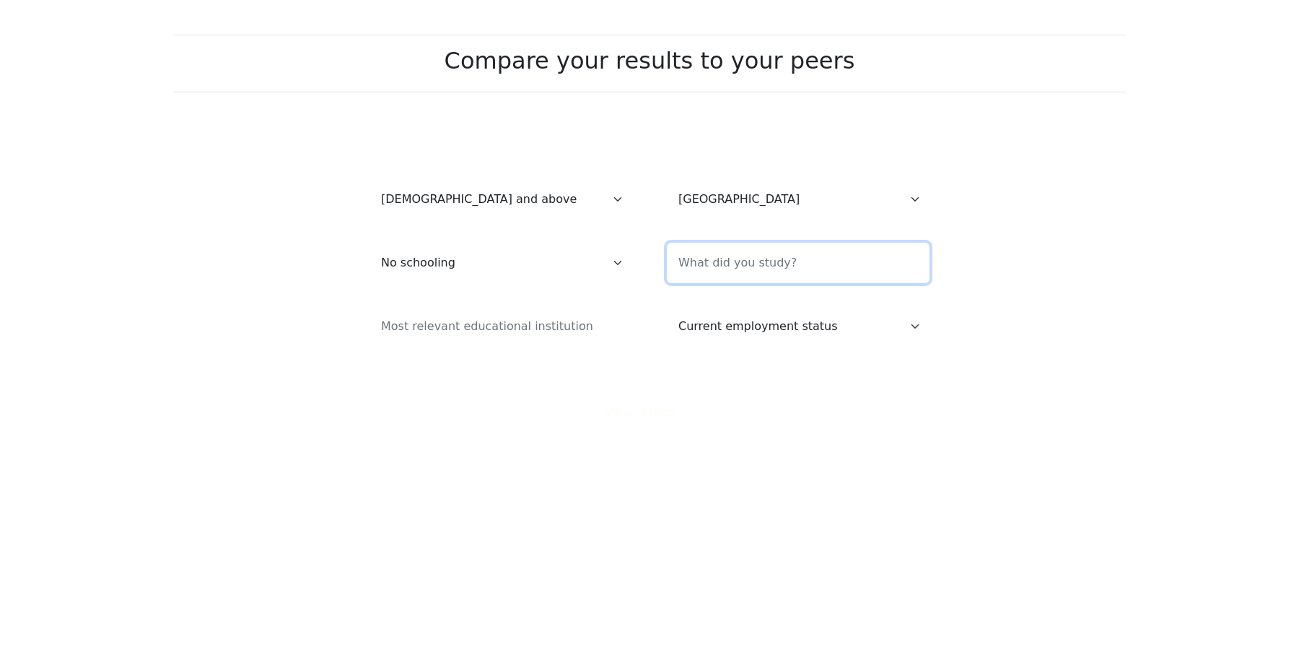
click at [678, 258] on input at bounding box center [798, 263] width 263 height 40
type input "-"
click at [538, 331] on input at bounding box center [501, 326] width 263 height 40
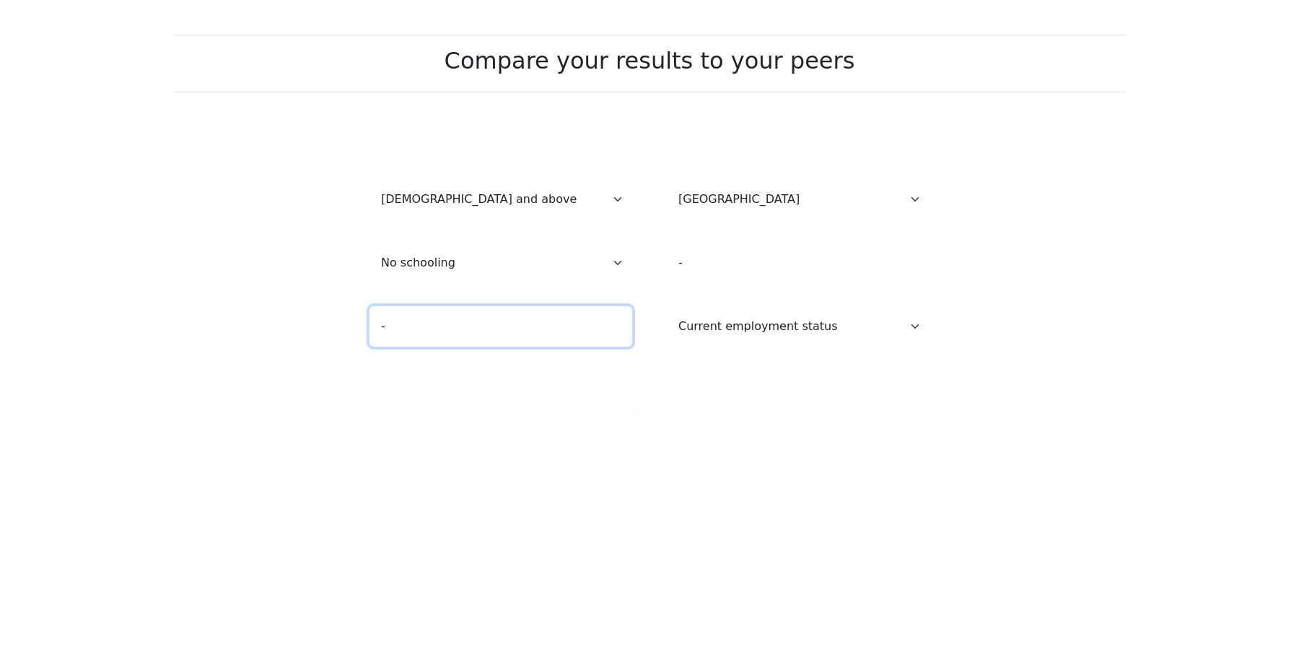
type input "-"
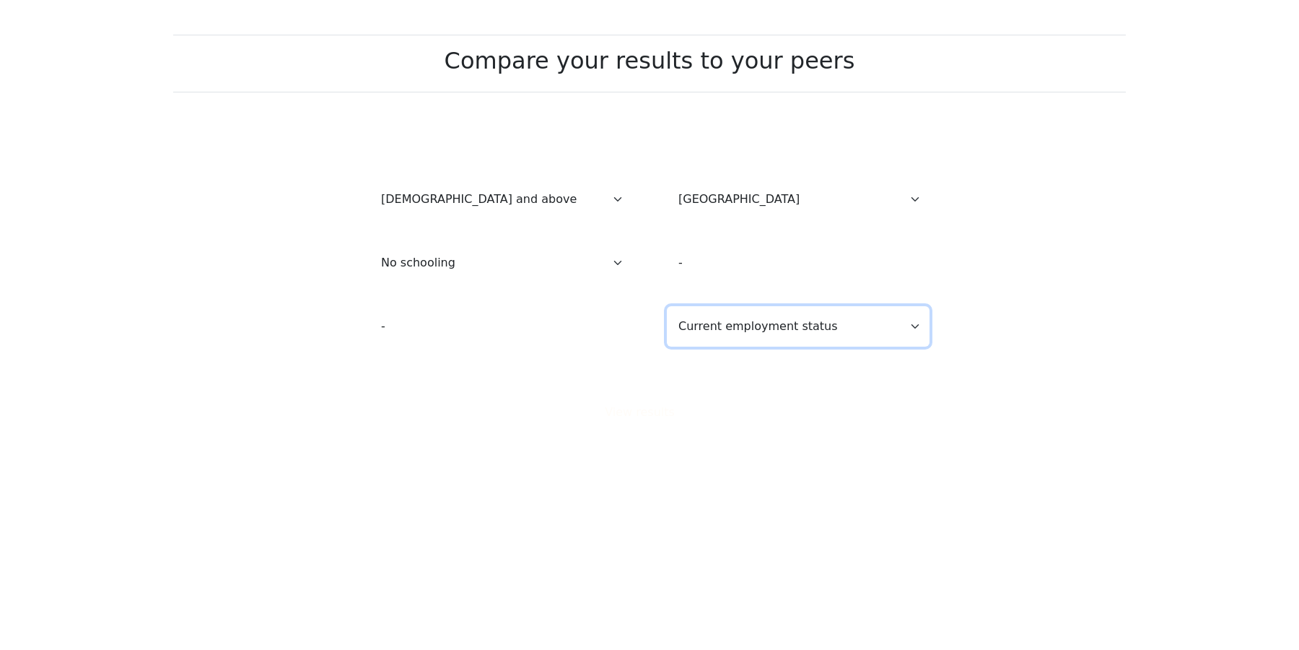
select select "other"
click option "Other / prefer not to answer" at bounding box center [0, 0] width 0 height 0
click at [688, 419] on button "View results" at bounding box center [649, 411] width 108 height 27
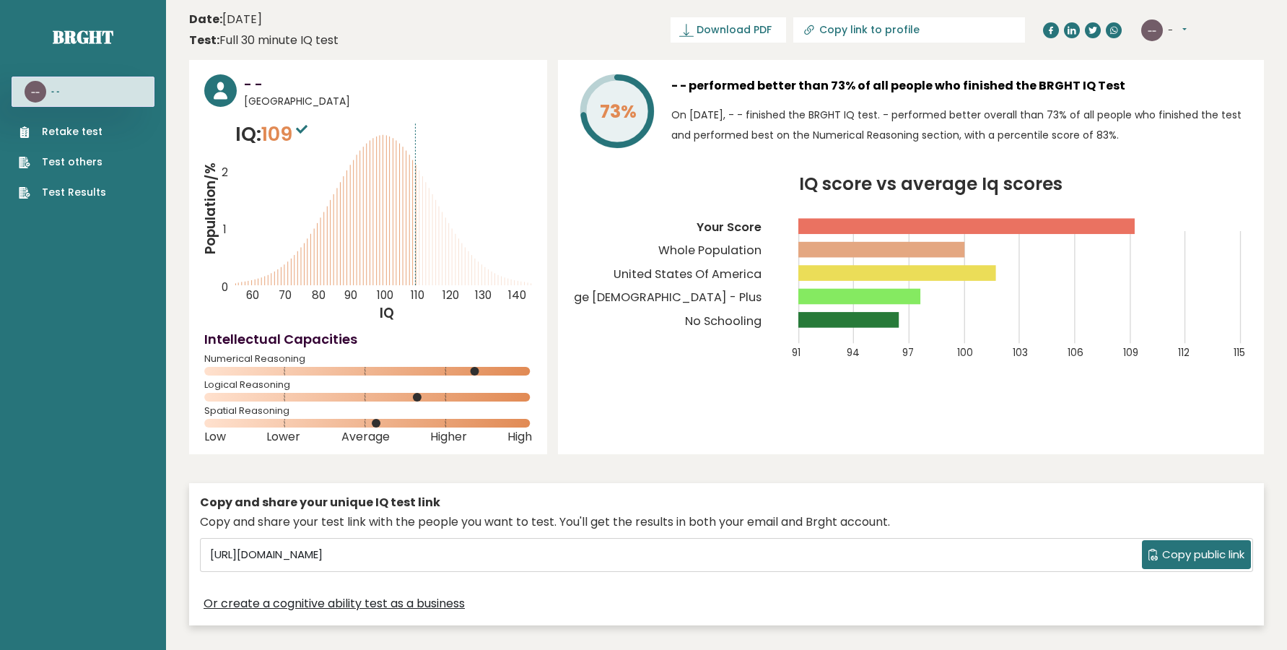
click at [1187, 27] on div "-- - Dashboard Profile Settings Logout" at bounding box center [1202, 30] width 123 height 29
click at [1187, 30] on button "-" at bounding box center [1177, 30] width 19 height 14
click at [1203, 105] on link "Logout" at bounding box center [1206, 112] width 74 height 20
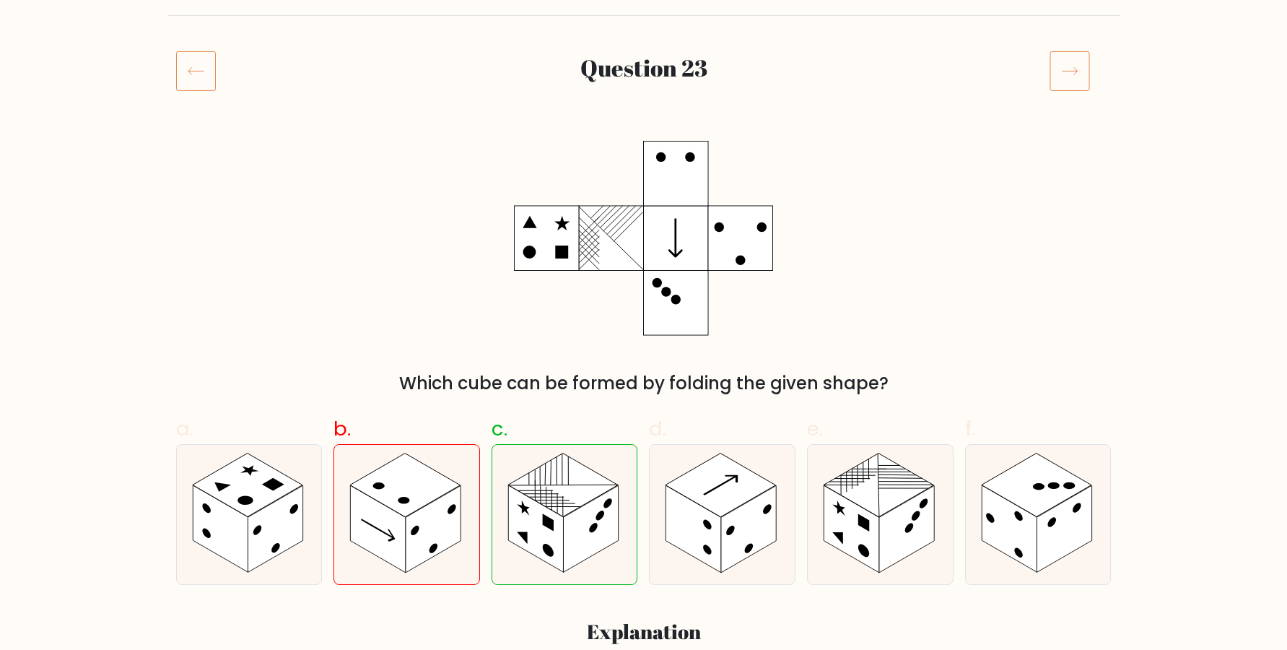
scroll to position [196, 0]
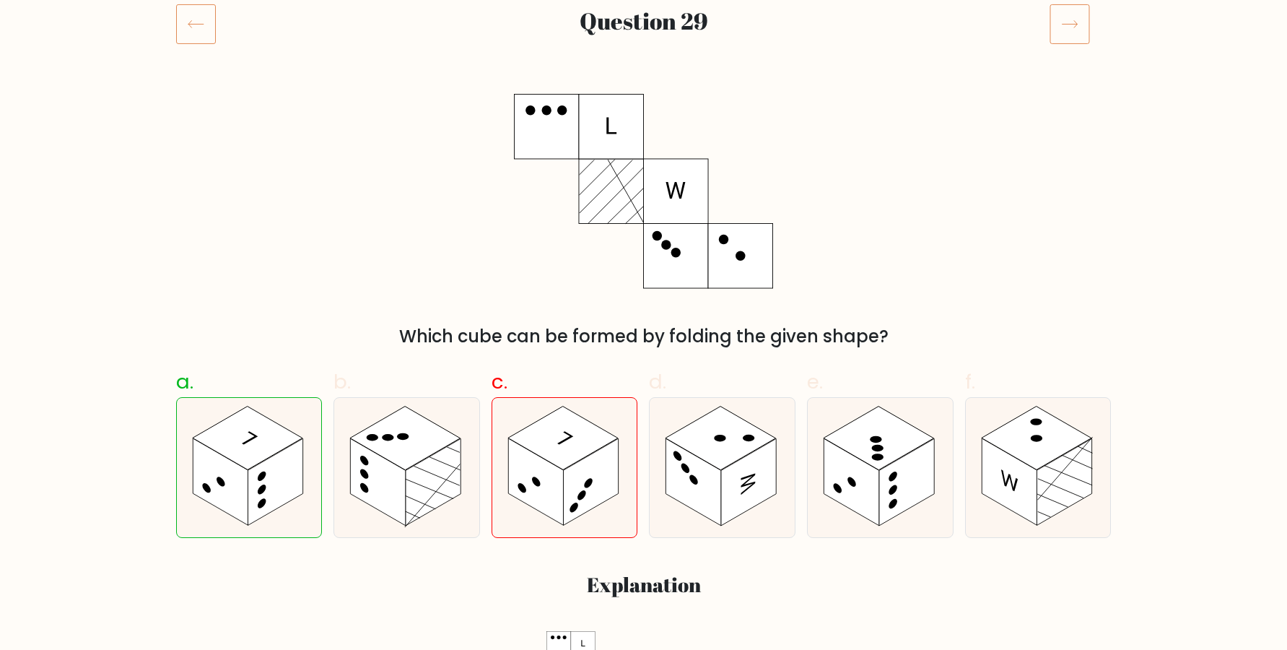
scroll to position [98, 0]
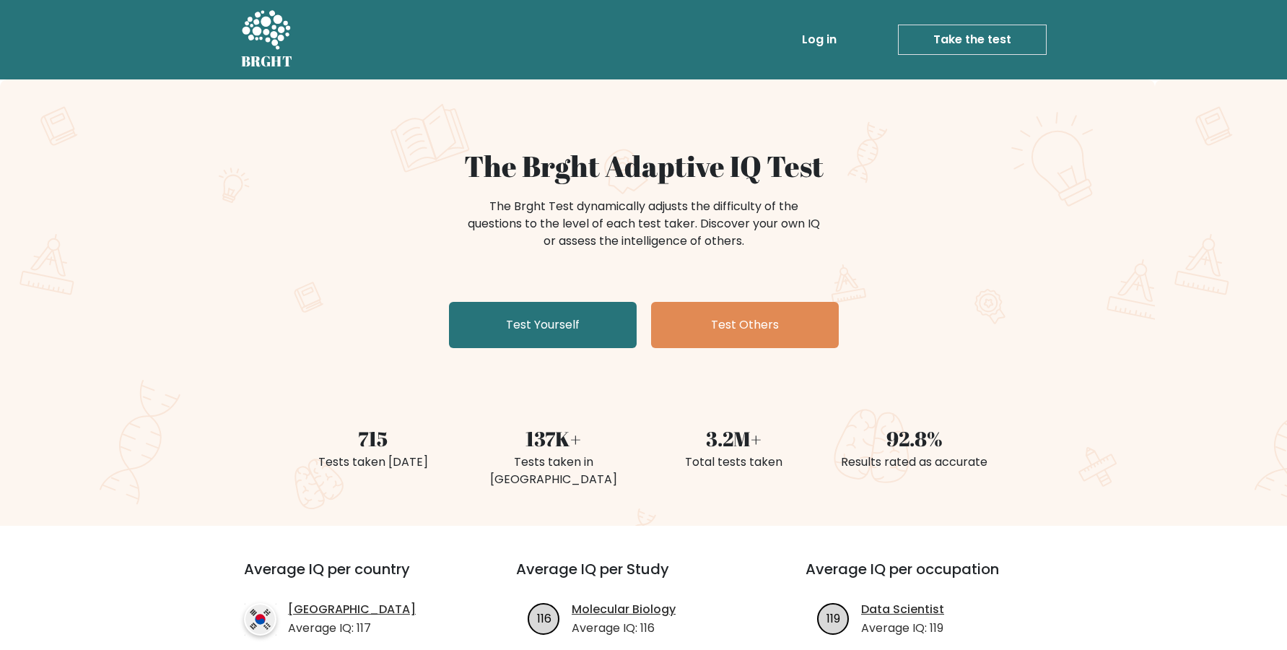
click at [1010, 30] on link "Take the test" at bounding box center [972, 40] width 149 height 30
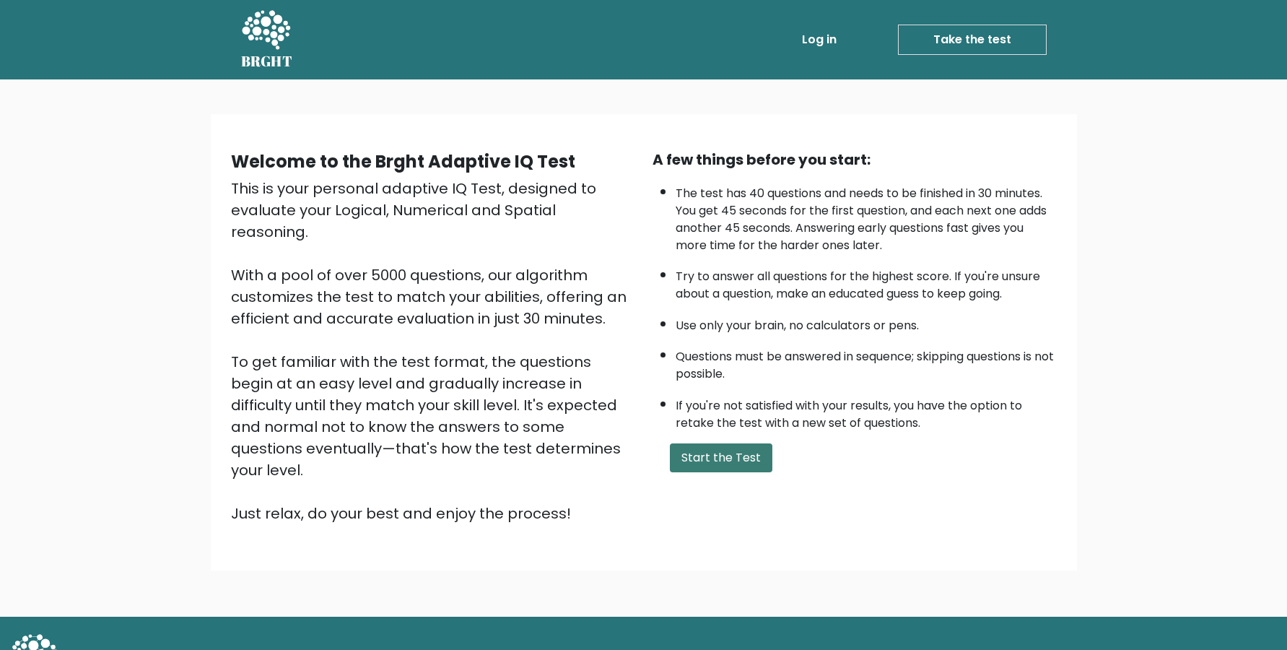
click at [724, 472] on button "Start the Test" at bounding box center [721, 457] width 102 height 29
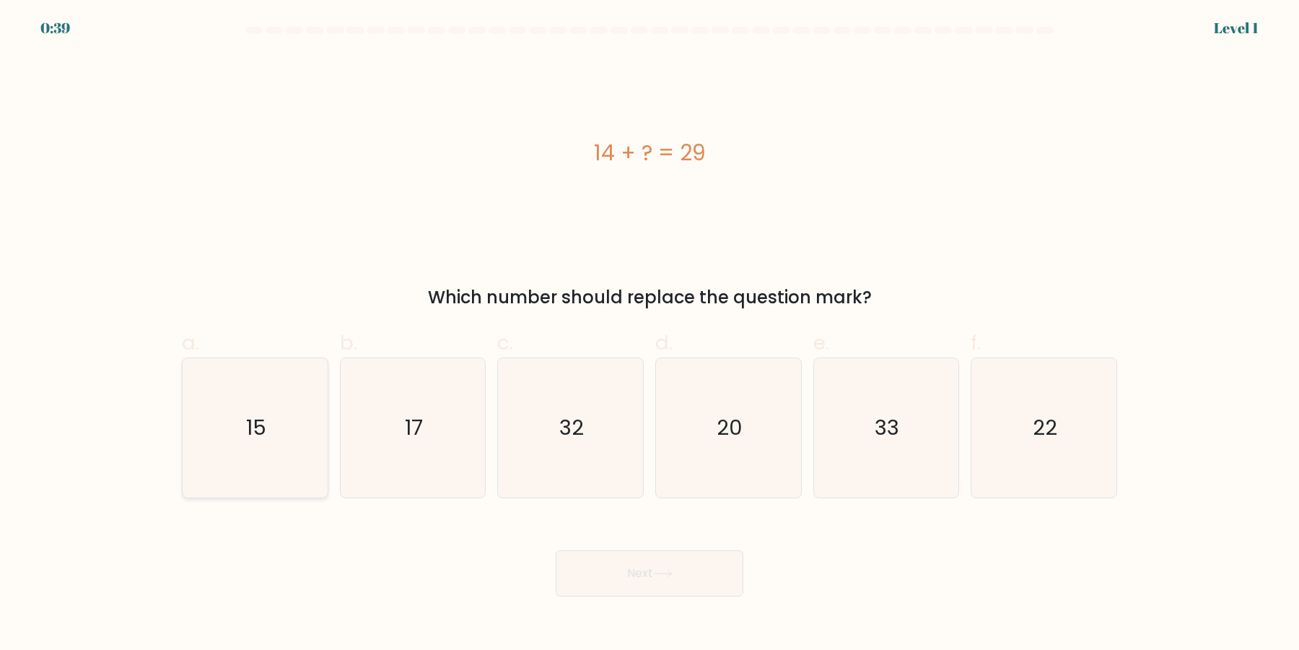
click at [234, 451] on icon "15" at bounding box center [254, 427] width 139 height 139
click at [650, 334] on input "a. 15" at bounding box center [650, 329] width 1 height 9
radio input "true"
drag, startPoint x: 577, startPoint y: 549, endPoint x: 582, endPoint y: 555, distance: 8.2
click at [577, 550] on div "Next" at bounding box center [649, 555] width 953 height 81
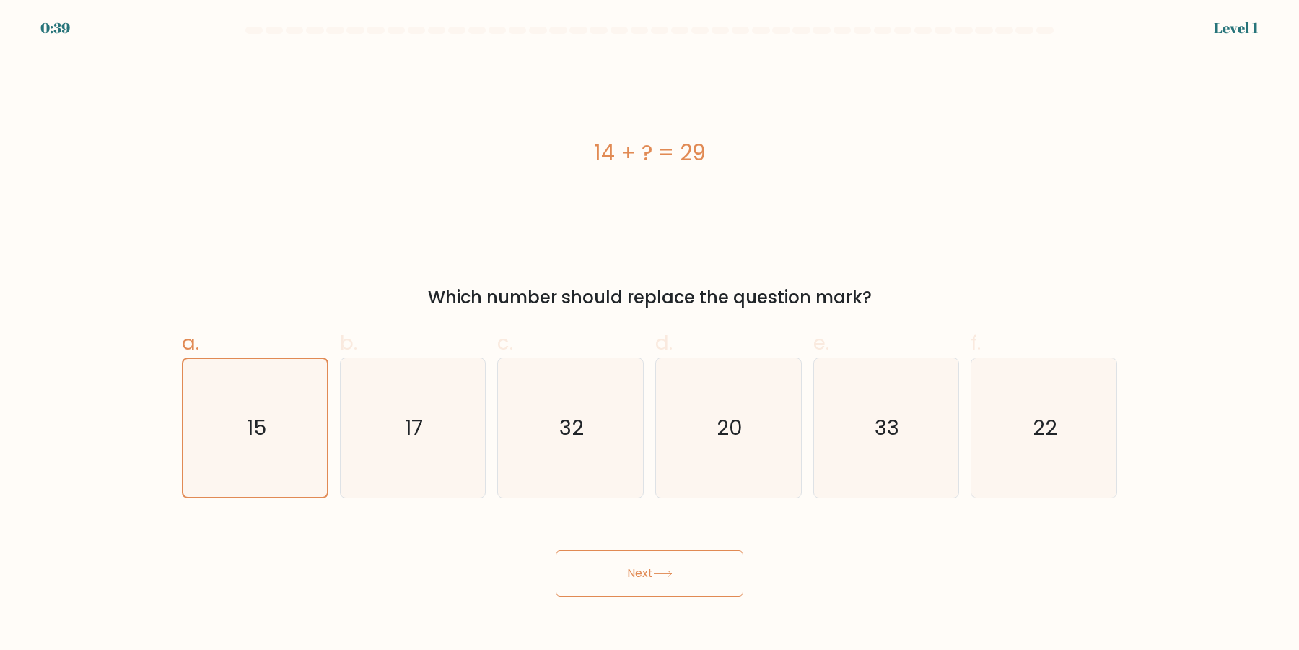
click at [610, 567] on button "Next" at bounding box center [650, 573] width 188 height 46
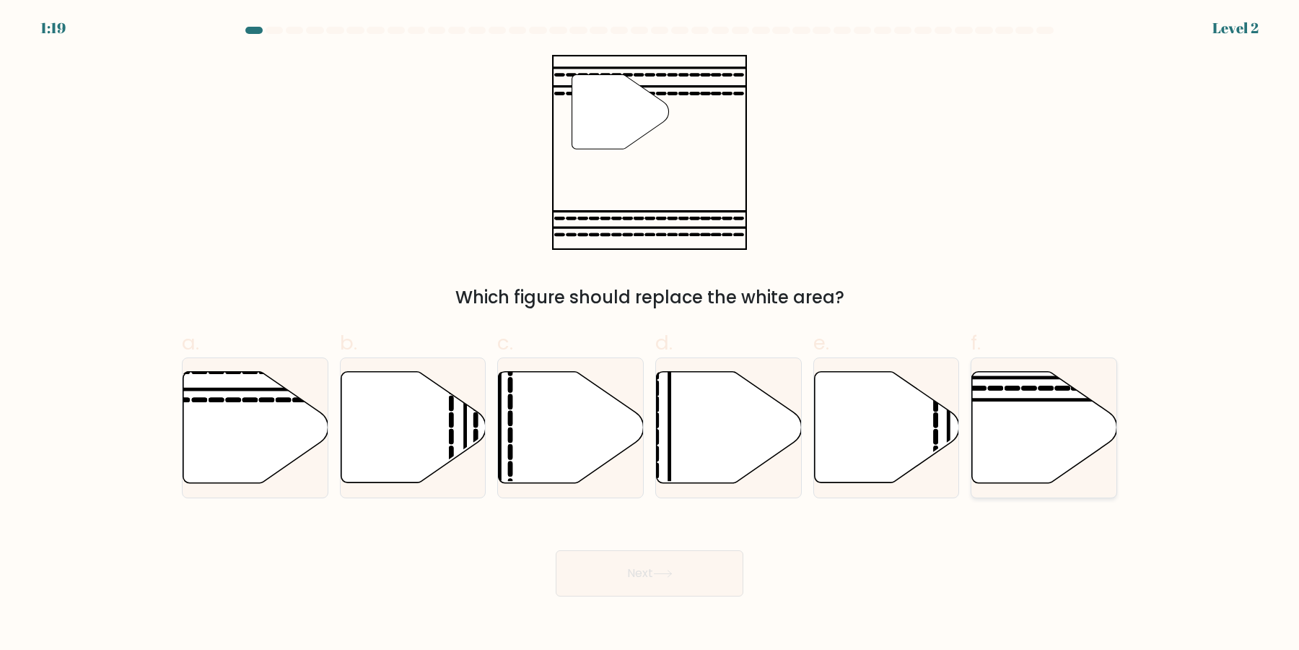
click at [1018, 432] on icon at bounding box center [1044, 427] width 145 height 111
click at [650, 334] on input "f." at bounding box center [650, 329] width 1 height 9
radio input "true"
click at [271, 455] on icon at bounding box center [255, 427] width 145 height 111
click at [650, 334] on input "a." at bounding box center [650, 329] width 1 height 9
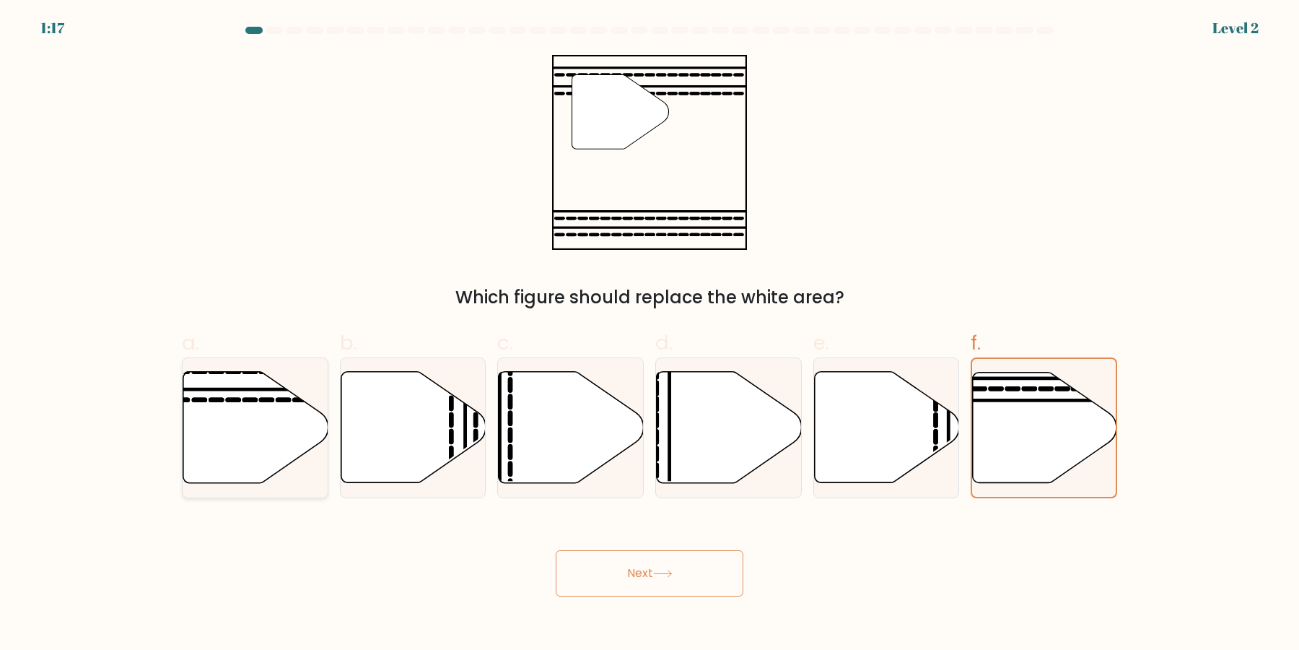
radio input "true"
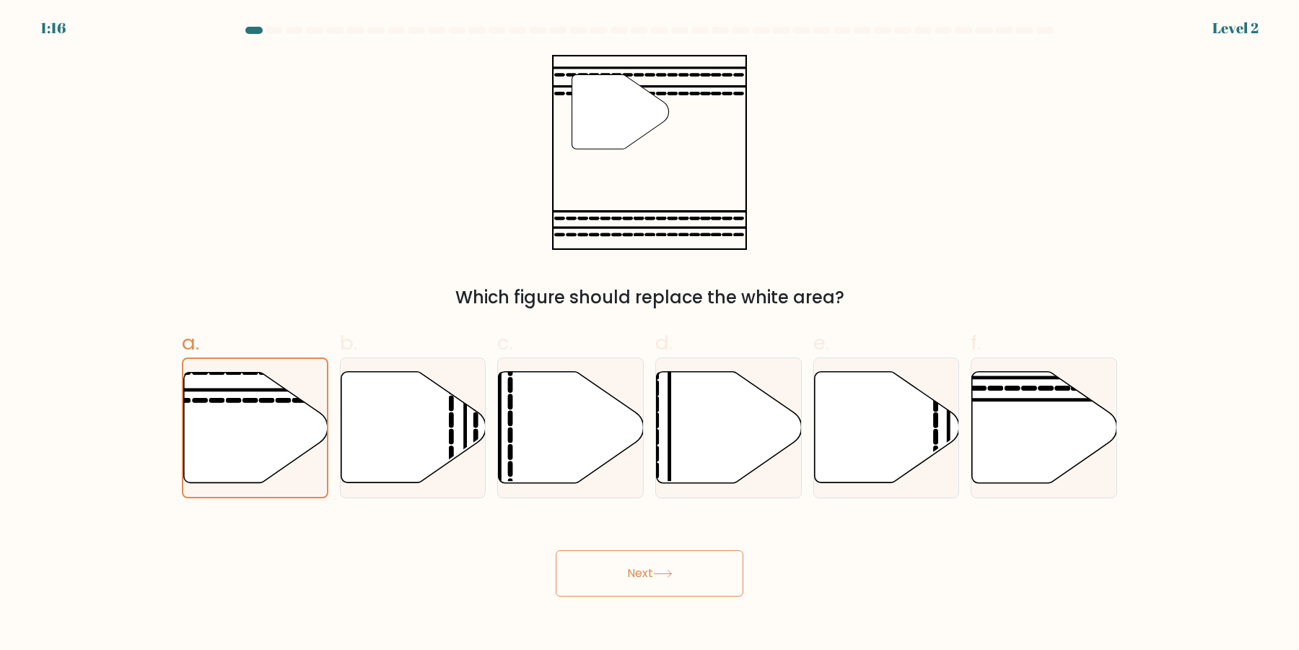
click at [585, 579] on button "Next" at bounding box center [650, 573] width 188 height 46
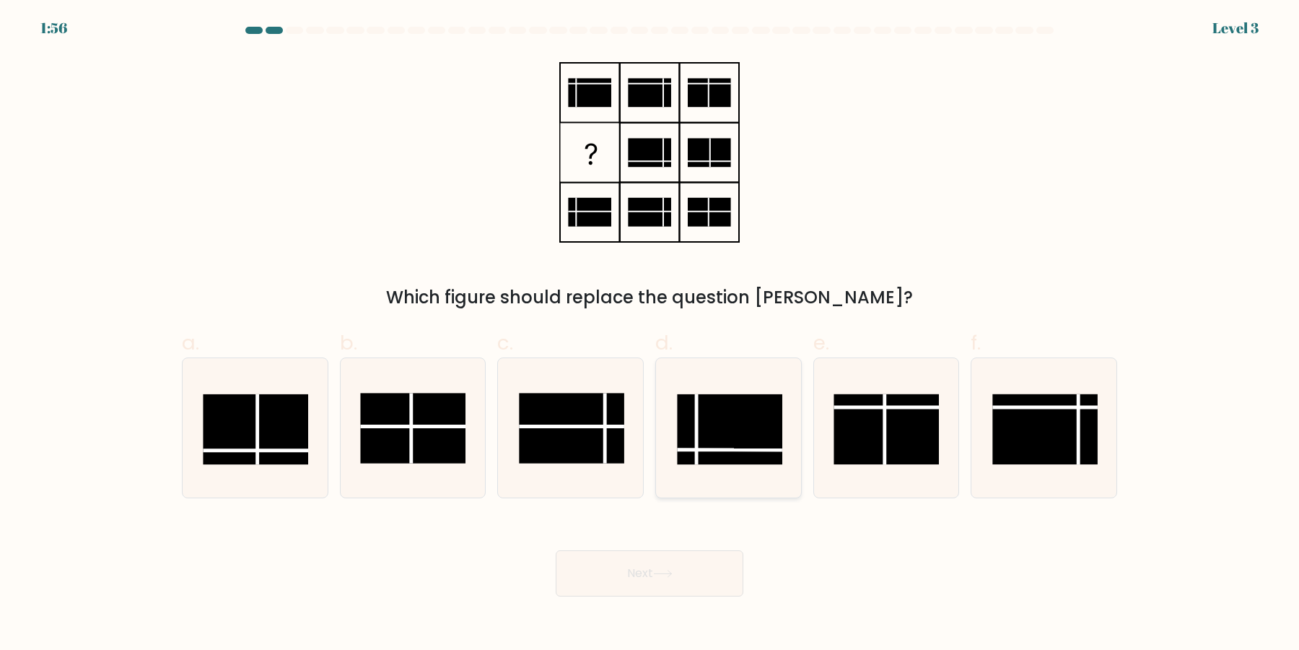
click at [750, 474] on icon at bounding box center [728, 427] width 139 height 139
click at [650, 334] on input "d." at bounding box center [650, 329] width 1 height 9
radio input "true"
click at [681, 588] on button "Next" at bounding box center [650, 573] width 188 height 46
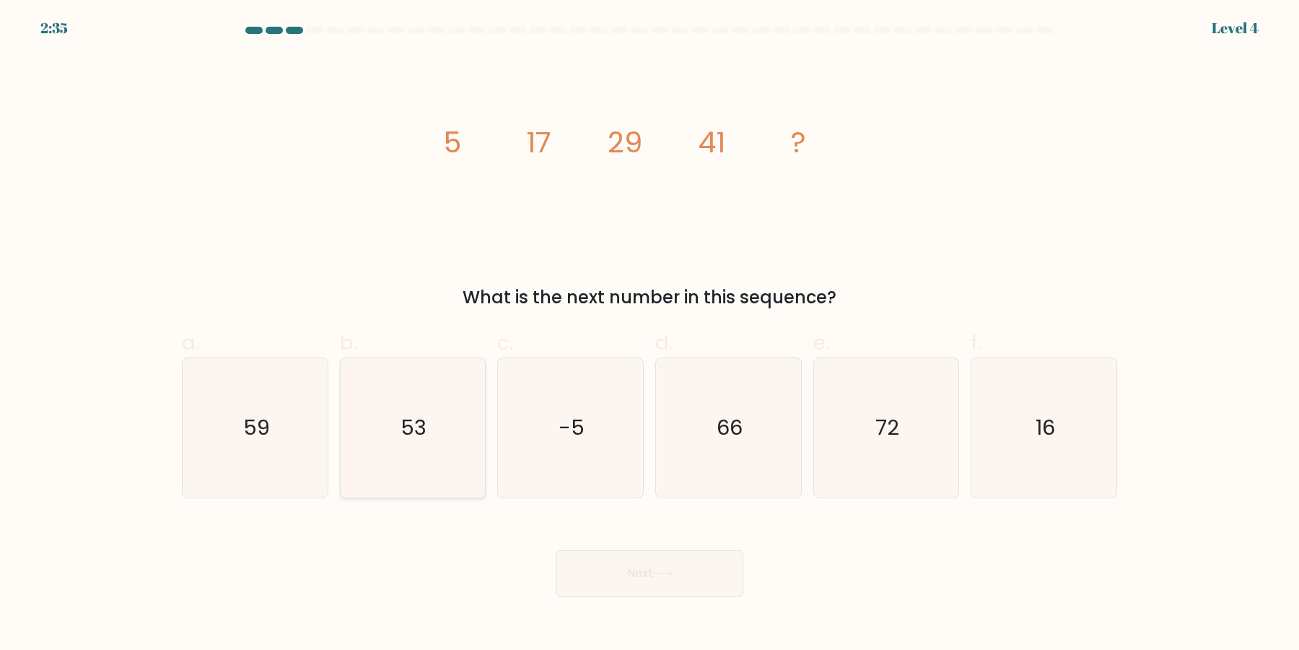
click at [400, 444] on icon "53" at bounding box center [412, 427] width 139 height 139
click at [650, 334] on input "b. 53" at bounding box center [650, 329] width 1 height 9
radio input "true"
click at [589, 580] on button "Next" at bounding box center [650, 573] width 188 height 46
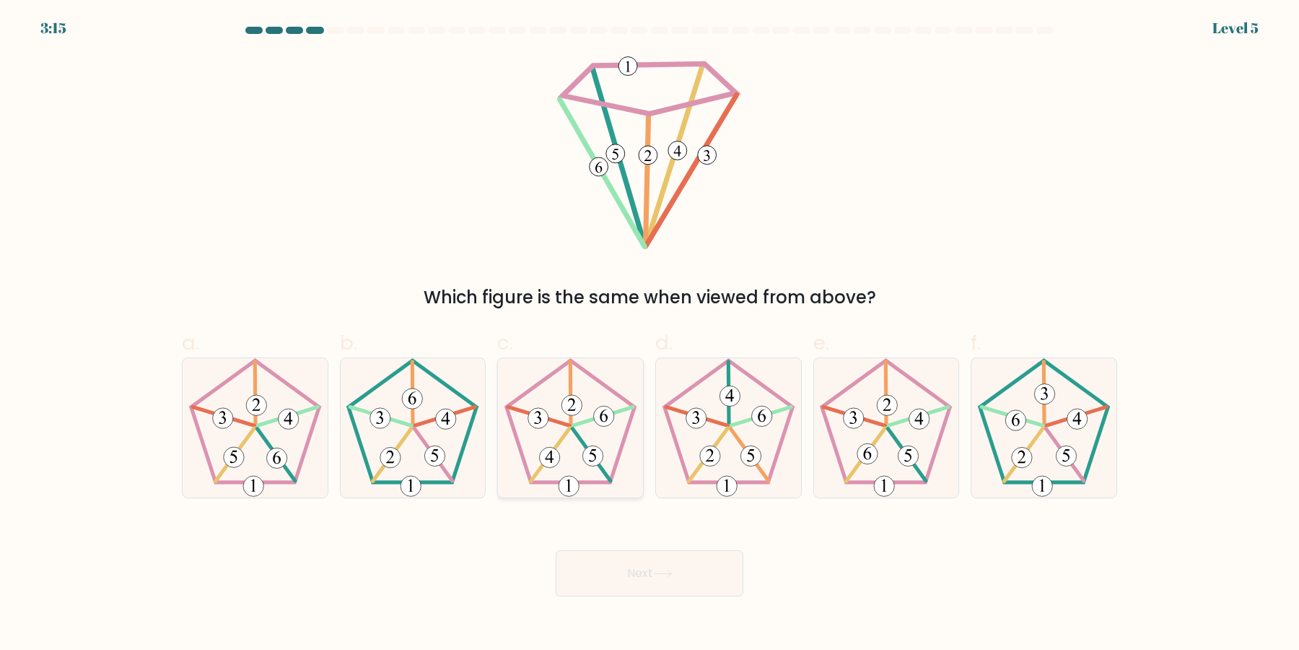
click at [596, 444] on icon at bounding box center [570, 427] width 139 height 139
click at [650, 334] on input "c." at bounding box center [650, 329] width 1 height 9
radio input "true"
click at [647, 573] on button "Next" at bounding box center [650, 573] width 188 height 46
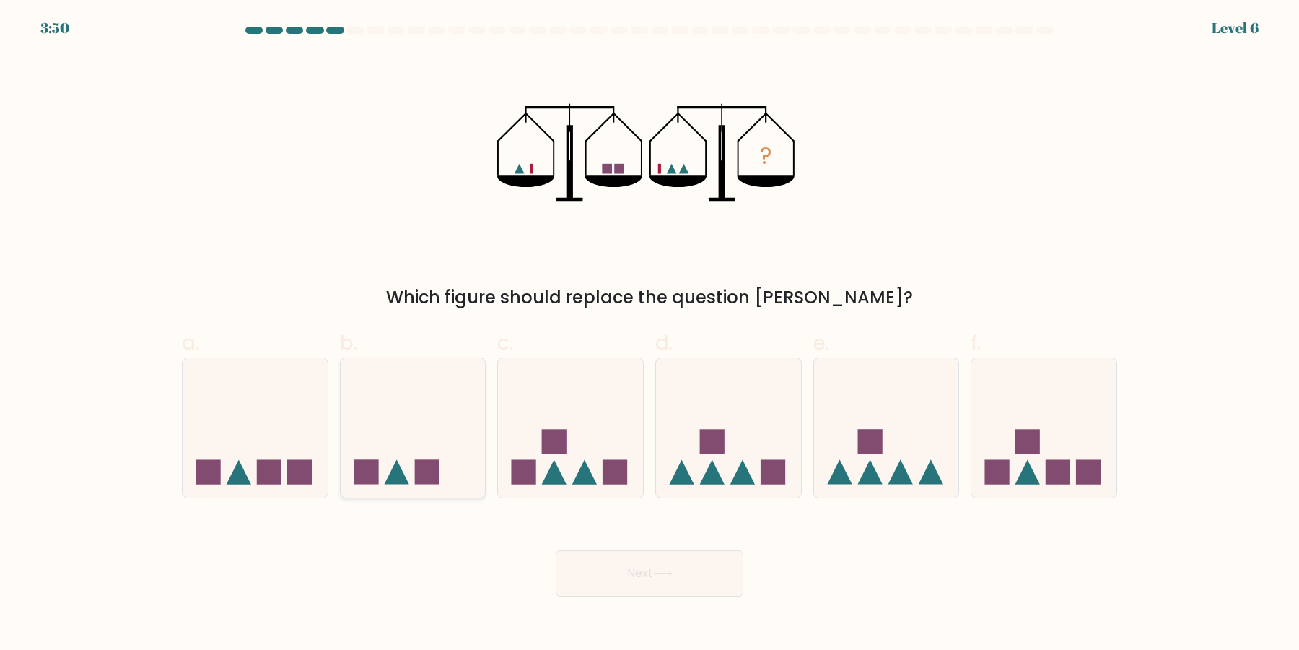
click at [397, 452] on icon at bounding box center [413, 428] width 145 height 120
click at [650, 334] on input "b." at bounding box center [650, 329] width 1 height 9
radio input "true"
click at [636, 585] on button "Next" at bounding box center [650, 573] width 188 height 46
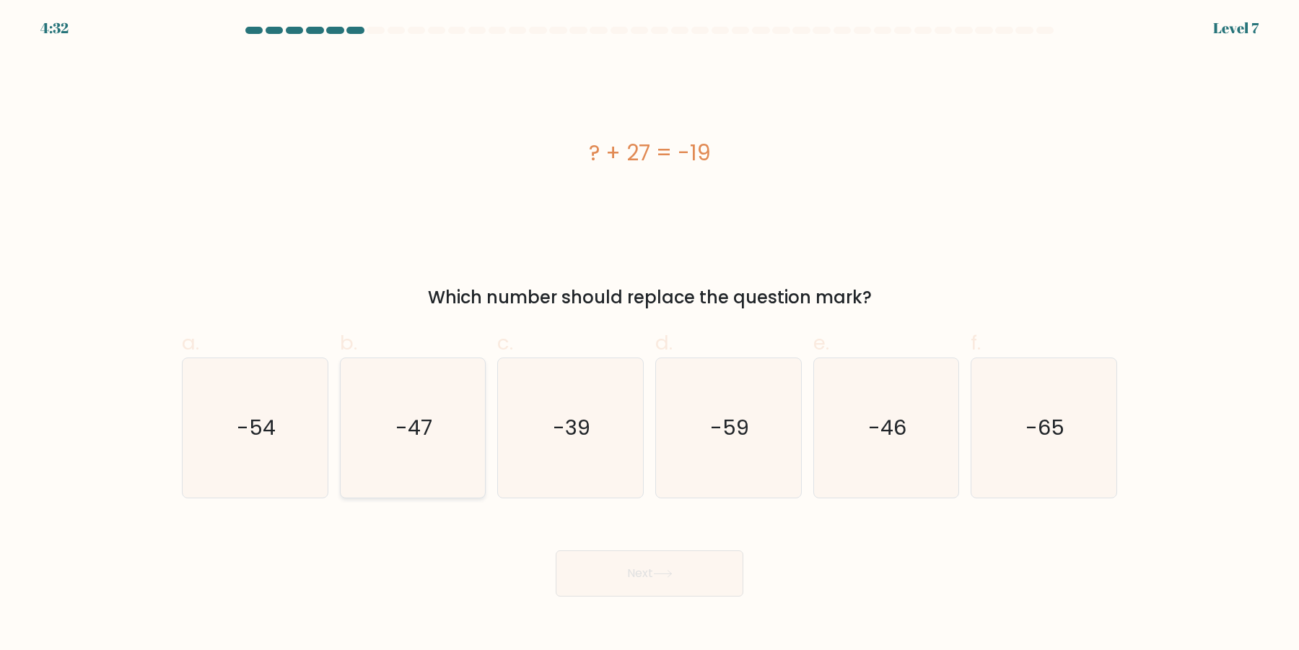
click at [412, 435] on icon "-47" at bounding box center [412, 427] width 139 height 139
click at [650, 334] on input "b. -47" at bounding box center [650, 329] width 1 height 9
radio input "true"
click at [1021, 426] on icon "-65" at bounding box center [1043, 427] width 139 height 139
click at [650, 334] on input "f. -65" at bounding box center [650, 329] width 1 height 9
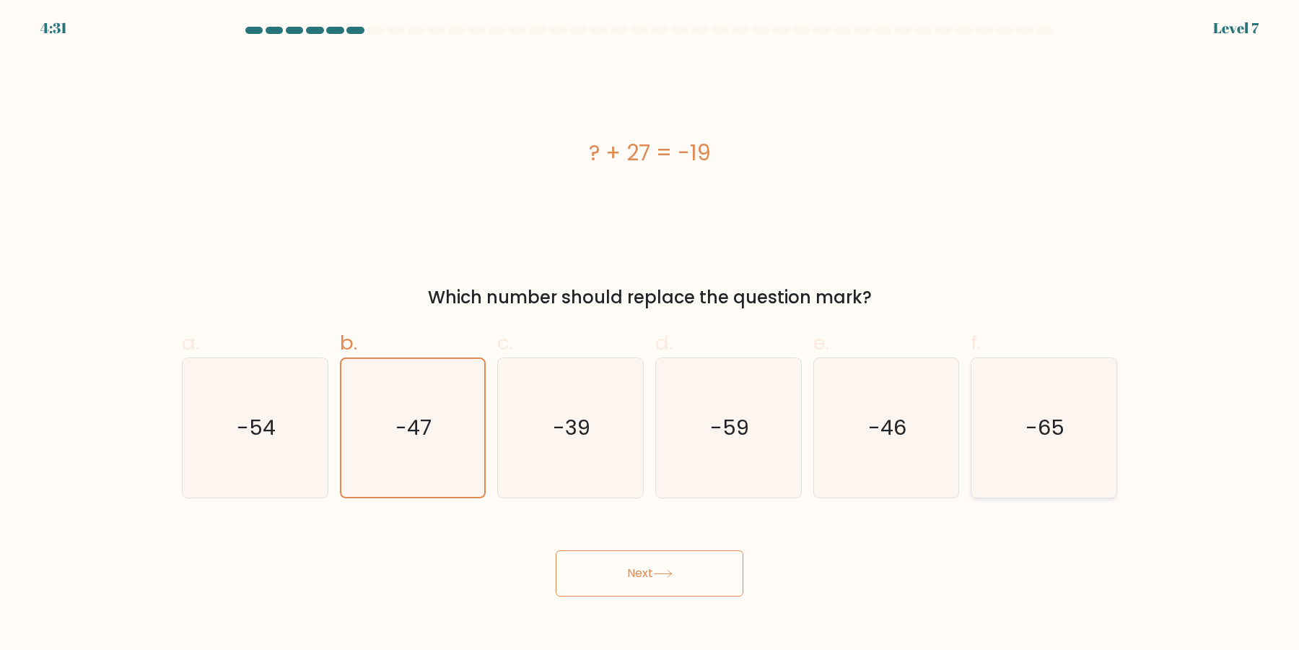
radio input "true"
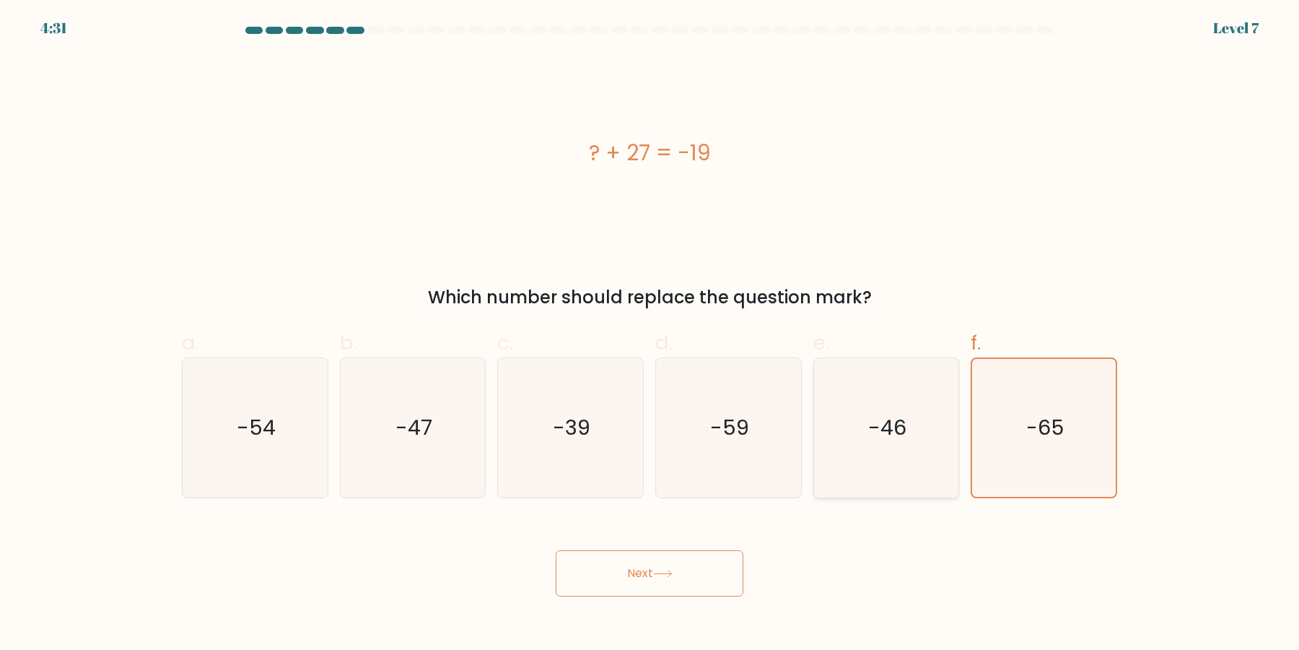
click at [969, 437] on div "f. -65" at bounding box center [1044, 413] width 158 height 170
drag, startPoint x: 948, startPoint y: 437, endPoint x: 917, endPoint y: 461, distance: 39.6
click at [947, 437] on icon "-46" at bounding box center [885, 427] width 139 height 139
click at [650, 334] on input "e. -46" at bounding box center [650, 329] width 1 height 9
radio input "true"
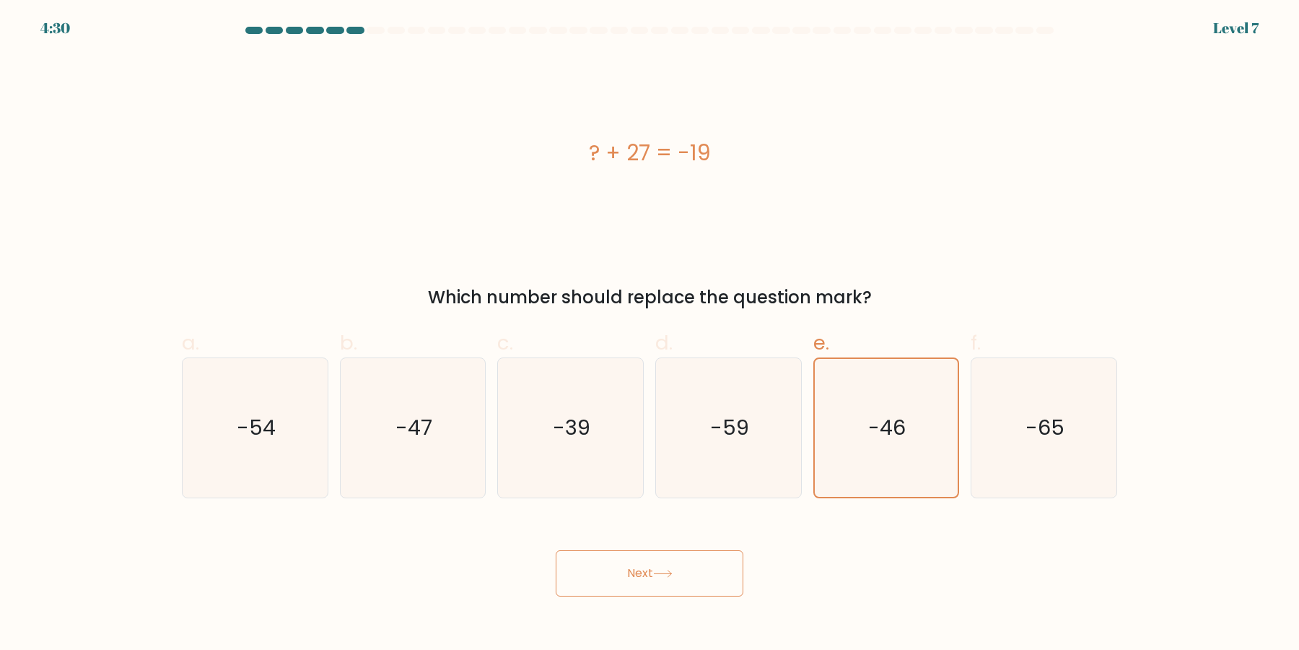
click at [695, 573] on button "Next" at bounding box center [650, 573] width 188 height 46
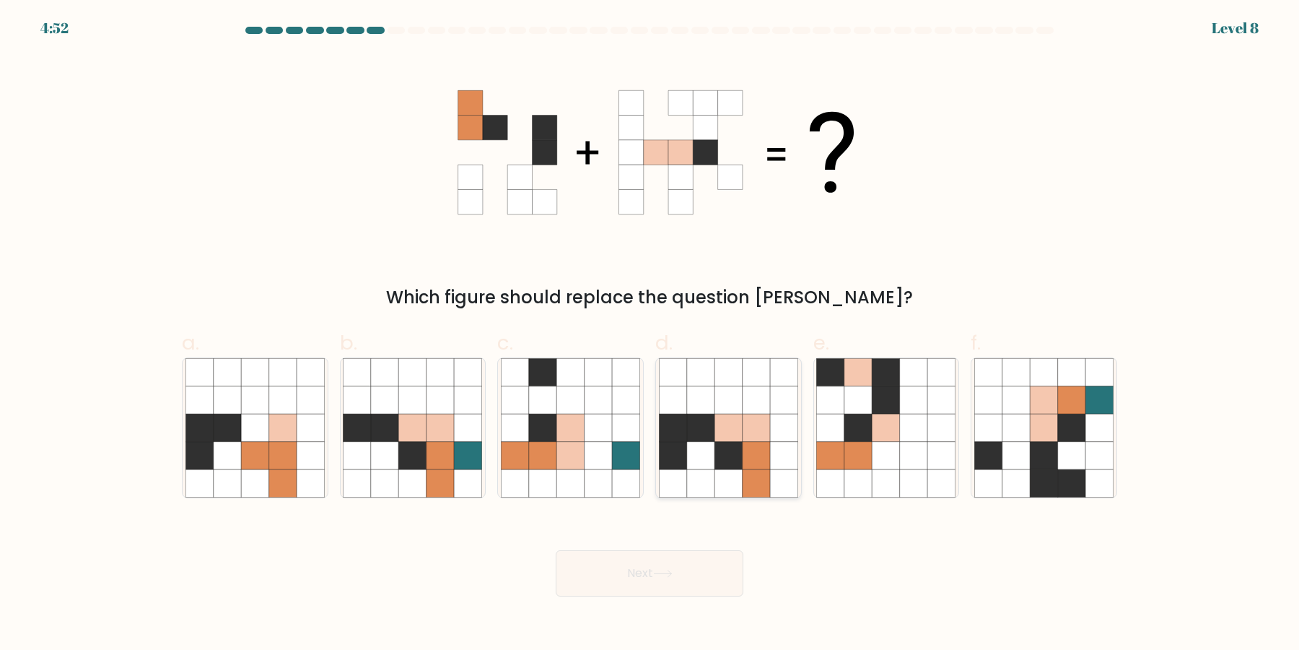
click at [729, 437] on icon at bounding box center [728, 427] width 27 height 27
click at [650, 334] on input "d." at bounding box center [650, 329] width 1 height 9
radio input "true"
click at [689, 584] on button "Next" at bounding box center [650, 573] width 188 height 46
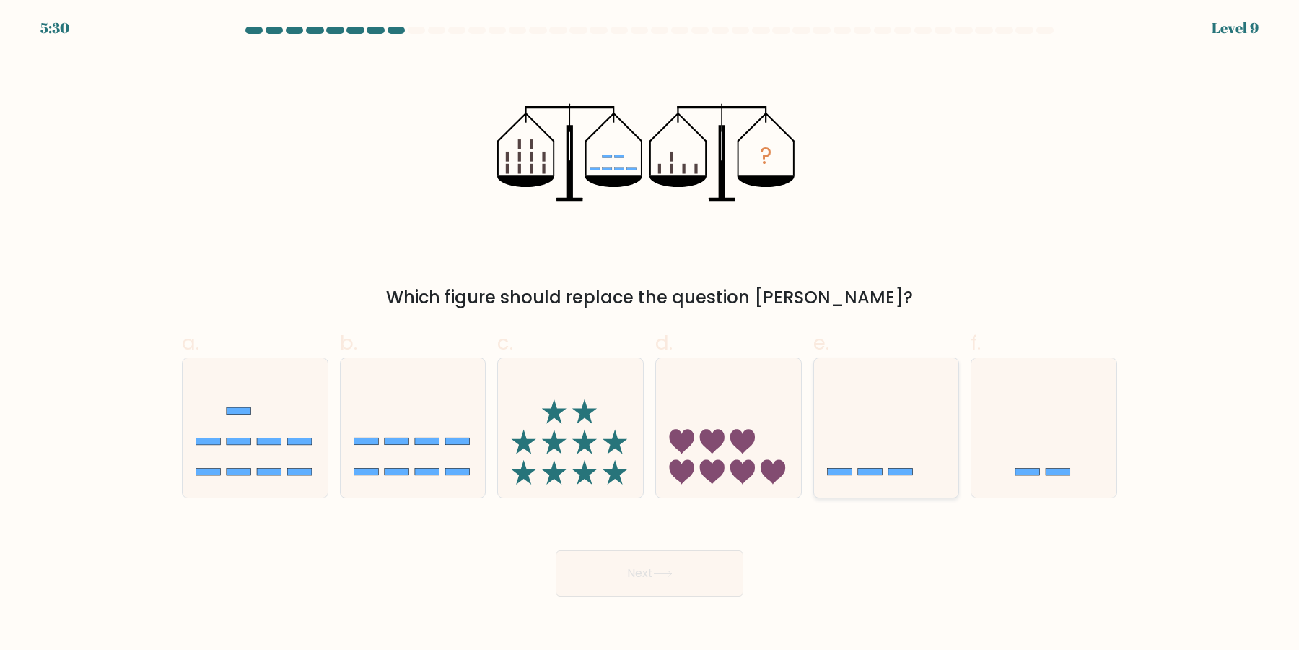
click at [895, 452] on icon at bounding box center [886, 428] width 145 height 120
click at [650, 334] on input "e." at bounding box center [650, 329] width 1 height 9
radio input "true"
click at [704, 560] on button "Next" at bounding box center [650, 573] width 188 height 46
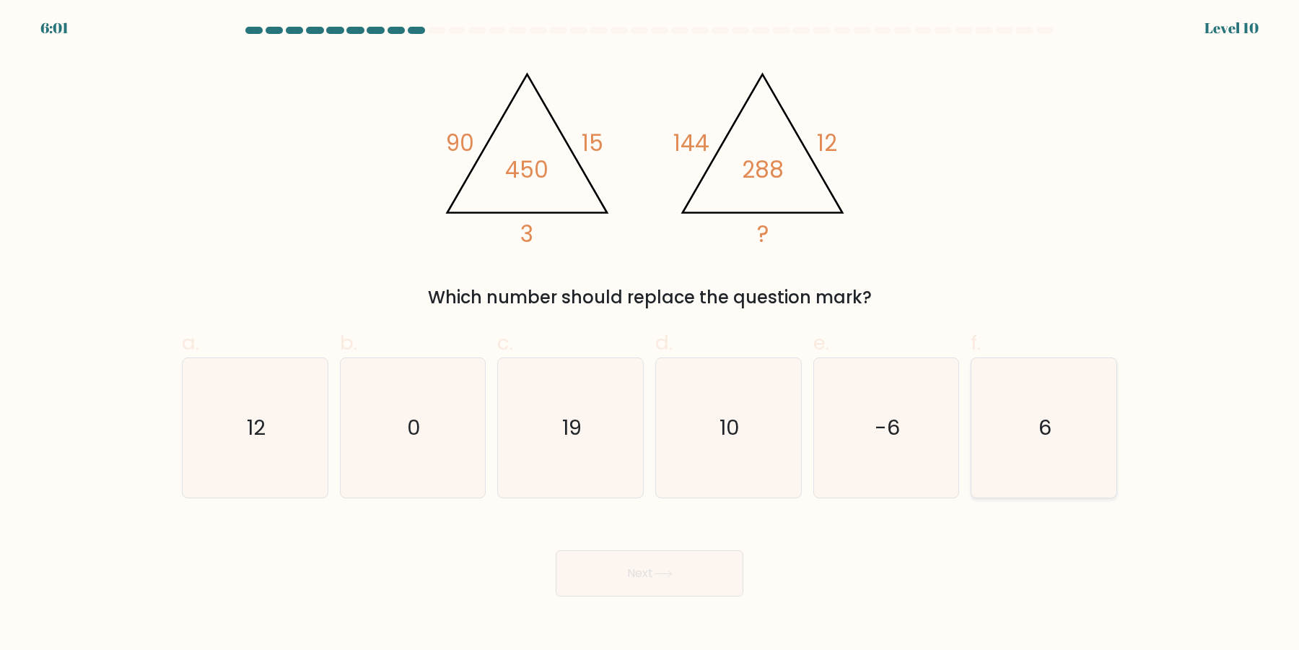
click at [1091, 441] on icon "6" at bounding box center [1043, 427] width 139 height 139
click at [650, 334] on input "f. 6" at bounding box center [650, 329] width 1 height 9
radio input "true"
click at [679, 568] on button "Next" at bounding box center [650, 573] width 188 height 46
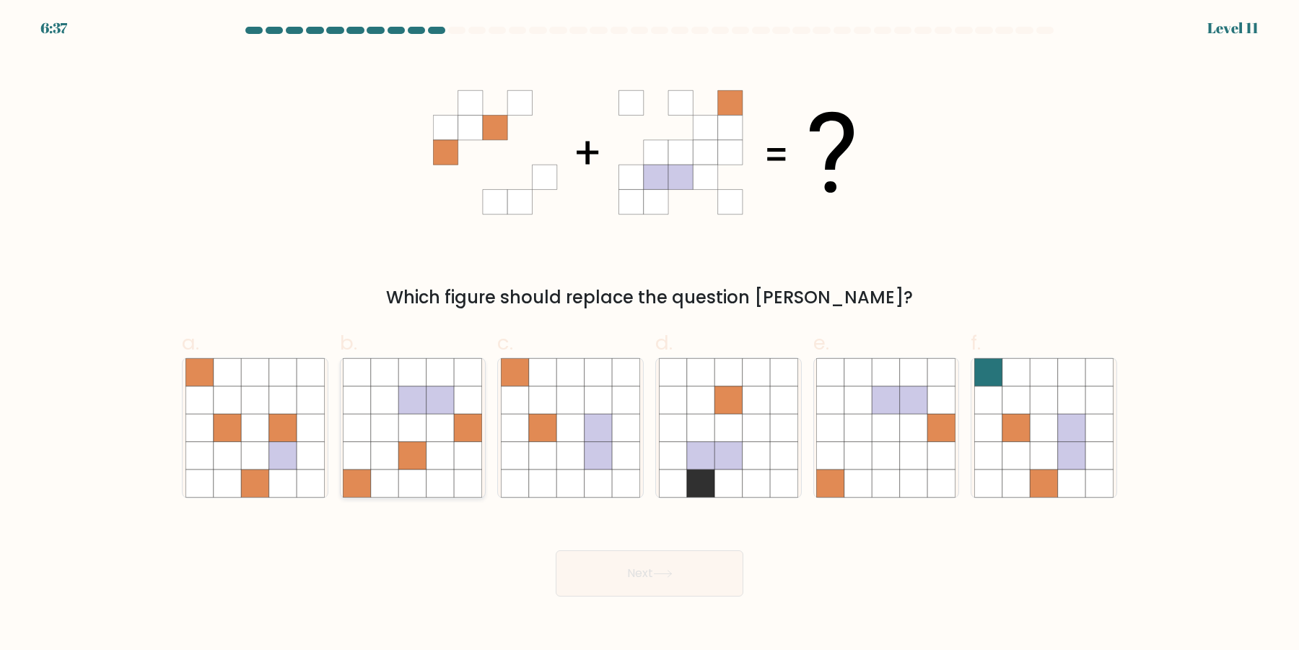
click at [440, 459] on icon at bounding box center [440, 455] width 27 height 27
click at [650, 334] on input "b." at bounding box center [650, 329] width 1 height 9
radio input "true"
click at [634, 576] on button "Next" at bounding box center [650, 573] width 188 height 46
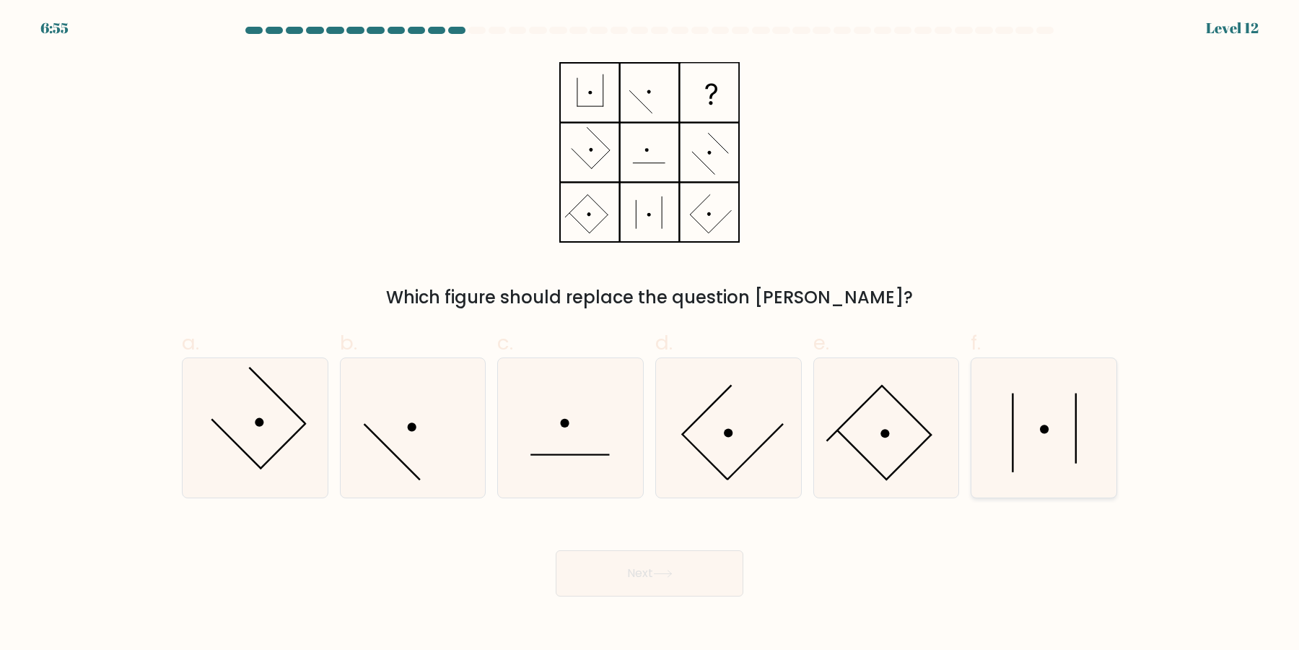
click at [1057, 468] on icon at bounding box center [1043, 427] width 139 height 139
click at [650, 334] on input "f." at bounding box center [650, 329] width 1 height 9
radio input "true"
click at [699, 587] on button "Next" at bounding box center [650, 573] width 188 height 46
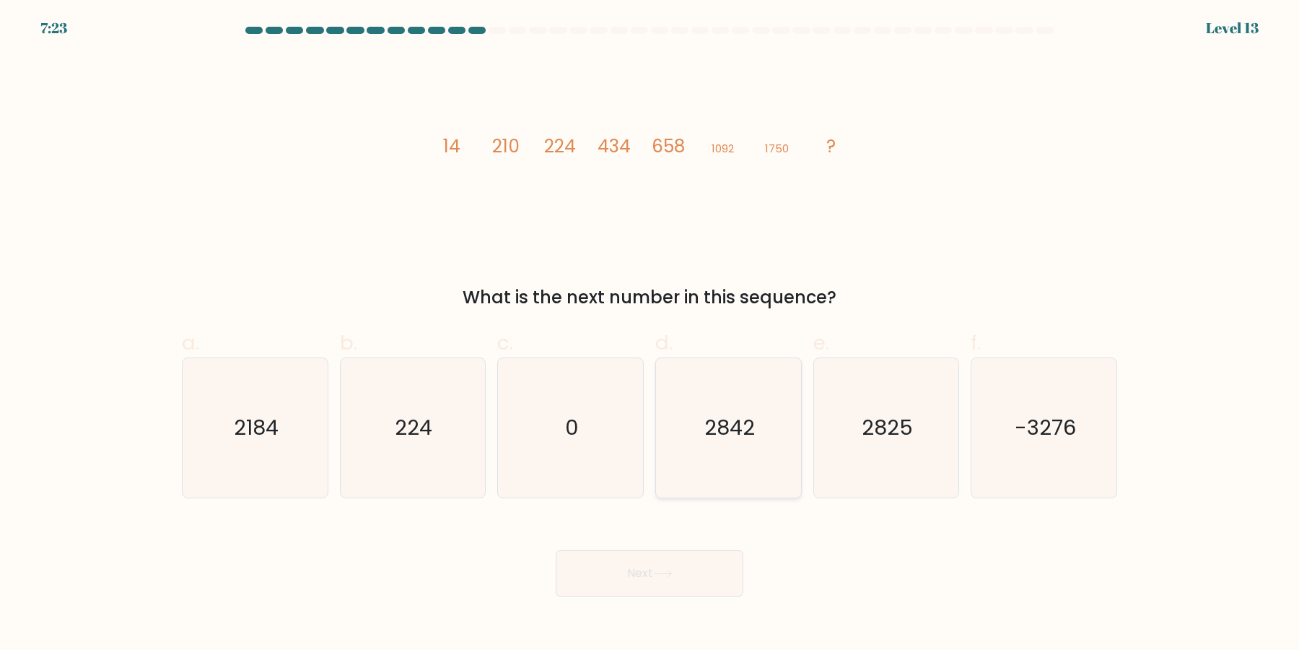
click at [761, 448] on icon "2842" at bounding box center [728, 427] width 139 height 139
click at [650, 334] on input "d. 2842" at bounding box center [650, 329] width 1 height 9
radio input "true"
click at [692, 577] on button "Next" at bounding box center [650, 573] width 188 height 46
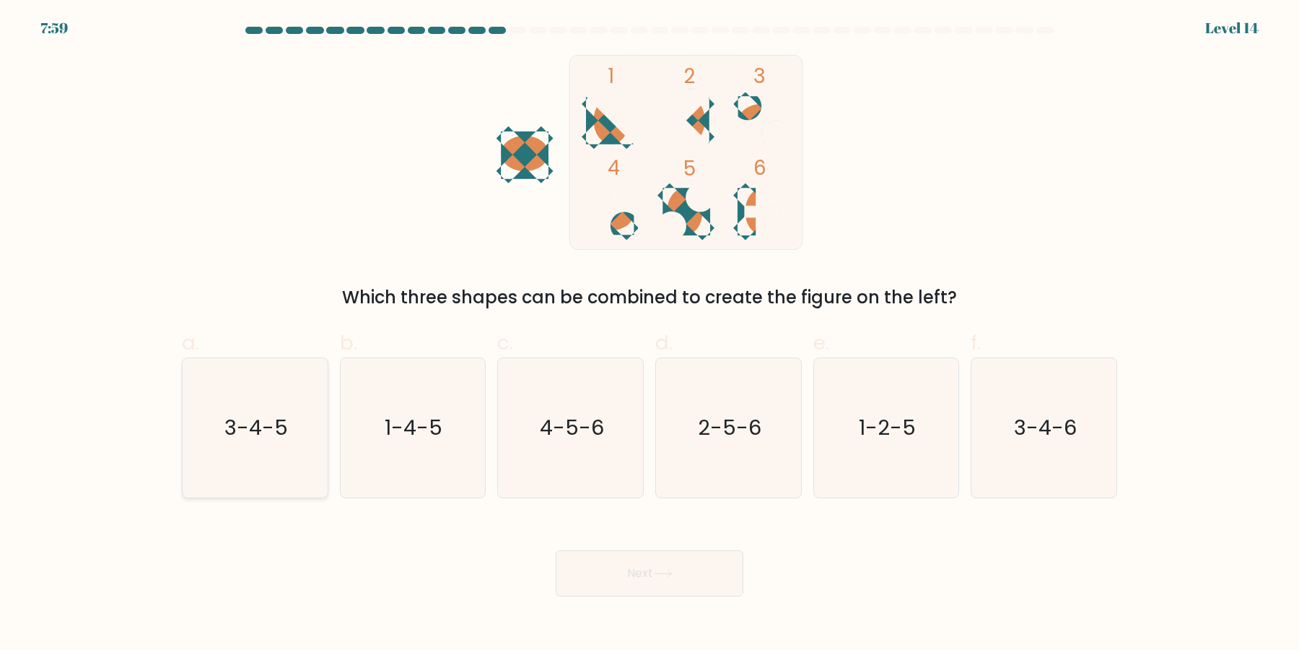
click at [259, 474] on icon "3-4-5" at bounding box center [254, 427] width 139 height 139
click at [650, 334] on input "a. 3-4-5" at bounding box center [650, 329] width 1 height 9
radio input "true"
click at [642, 565] on button "Next" at bounding box center [650, 573] width 188 height 46
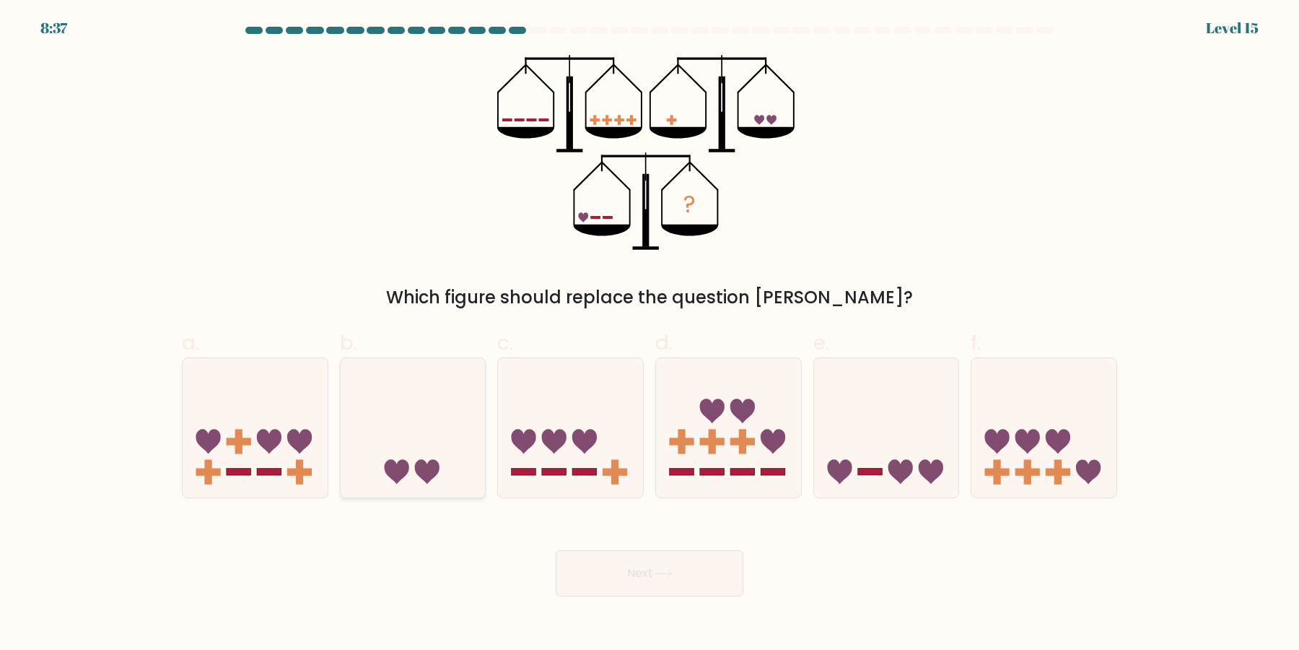
click at [358, 489] on div at bounding box center [413, 427] width 147 height 141
click at [650, 334] on input "b." at bounding box center [650, 329] width 1 height 9
radio input "true"
click at [676, 572] on button "Next" at bounding box center [650, 573] width 188 height 46
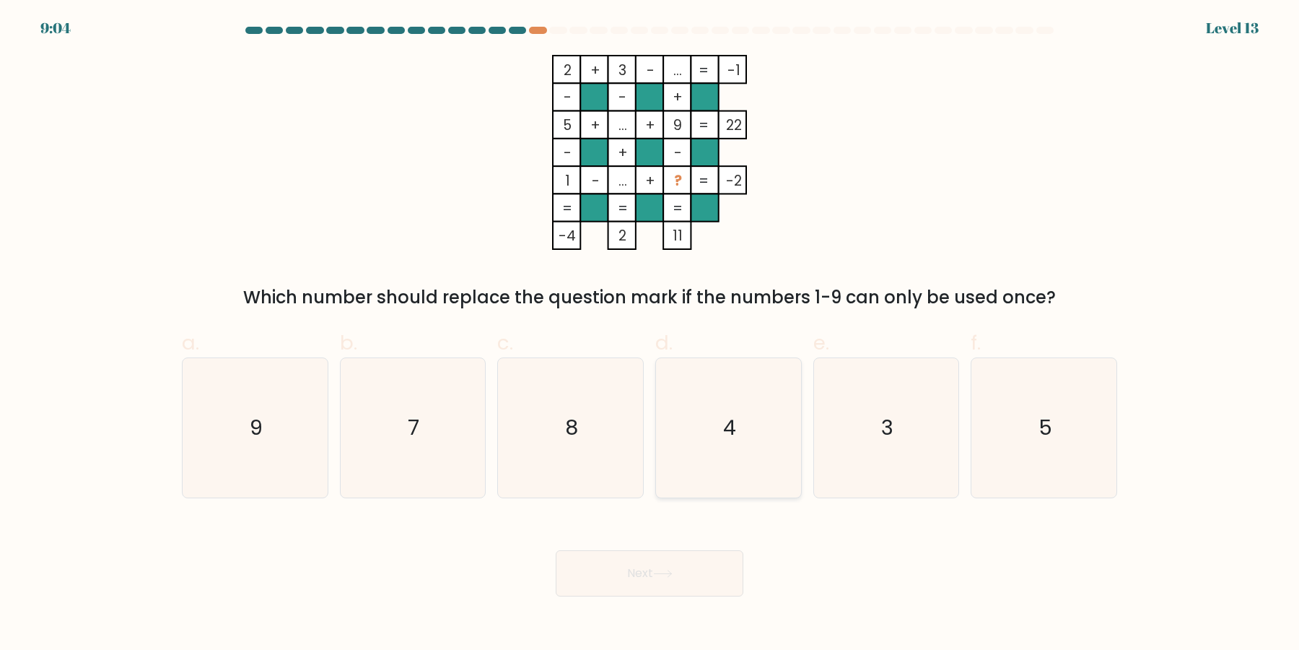
click at [734, 447] on icon "4" at bounding box center [728, 427] width 139 height 139
click at [650, 334] on input "d. 4" at bounding box center [650, 329] width 1 height 9
radio input "true"
click at [556, 550] on button "Next" at bounding box center [650, 573] width 188 height 46
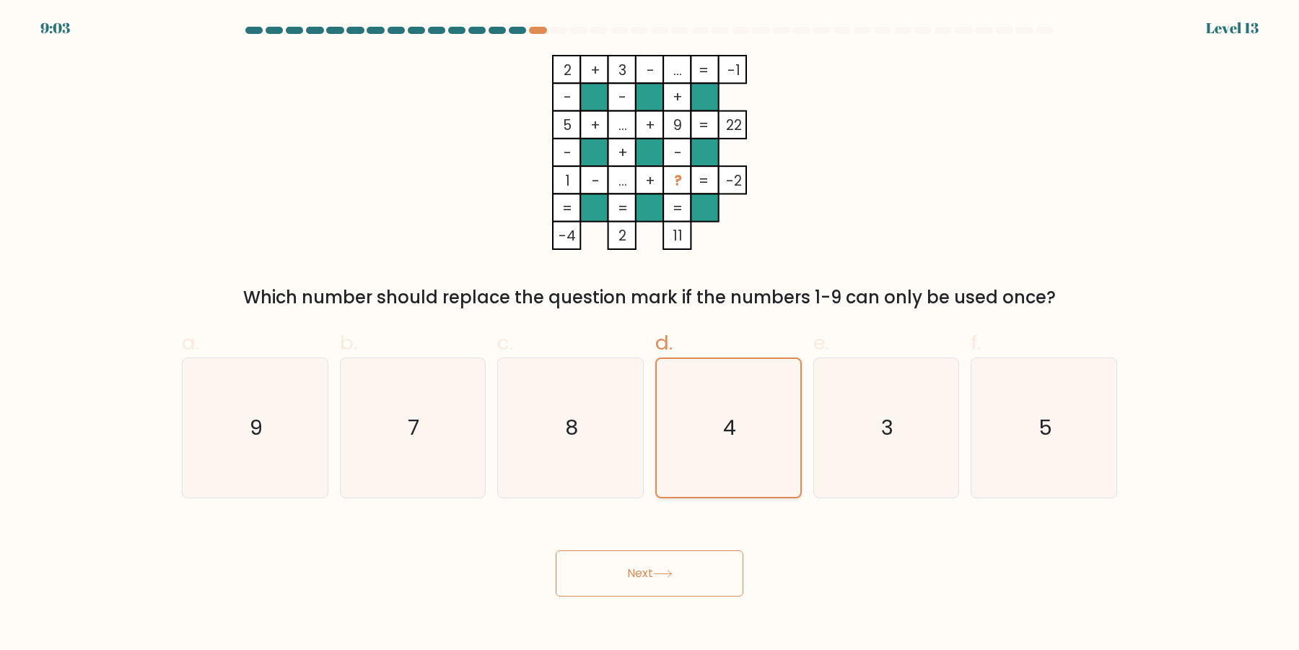
click at [556, 550] on button "Next" at bounding box center [650, 573] width 188 height 46
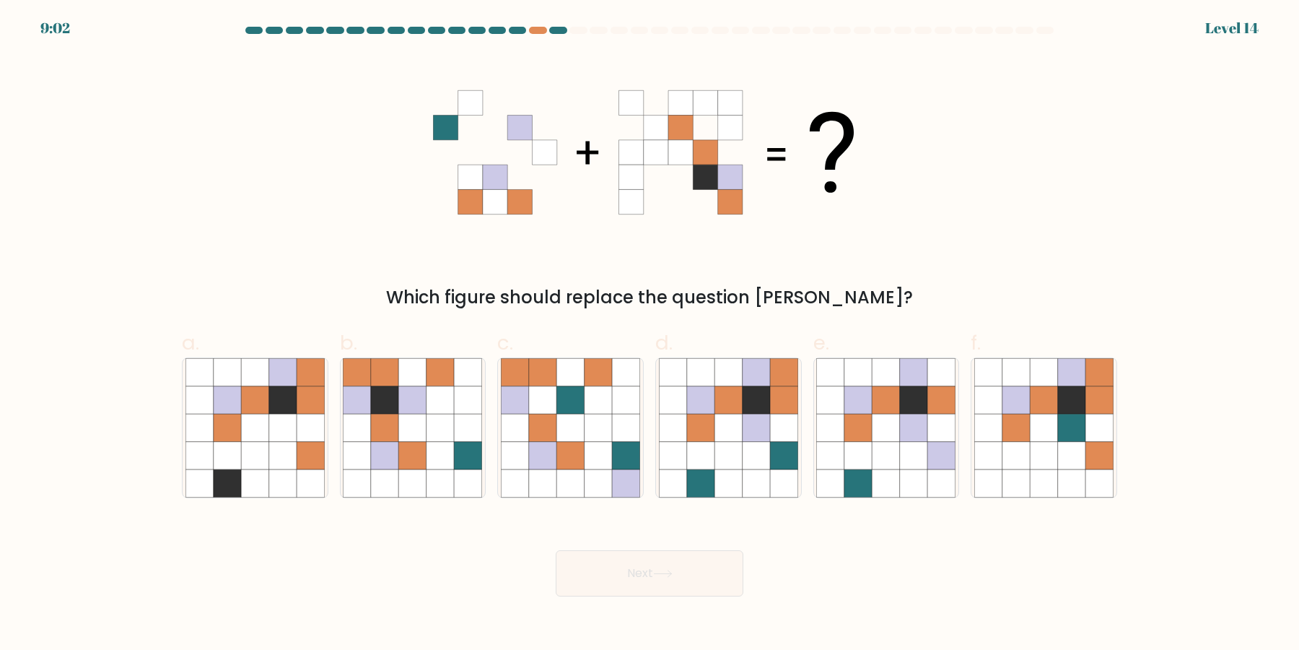
click at [556, 550] on button "Next" at bounding box center [650, 573] width 188 height 46
click at [734, 447] on icon at bounding box center [728, 455] width 27 height 27
click at [650, 334] on input "d." at bounding box center [650, 329] width 1 height 9
radio input "true"
click at [556, 550] on button "Next" at bounding box center [650, 573] width 188 height 46
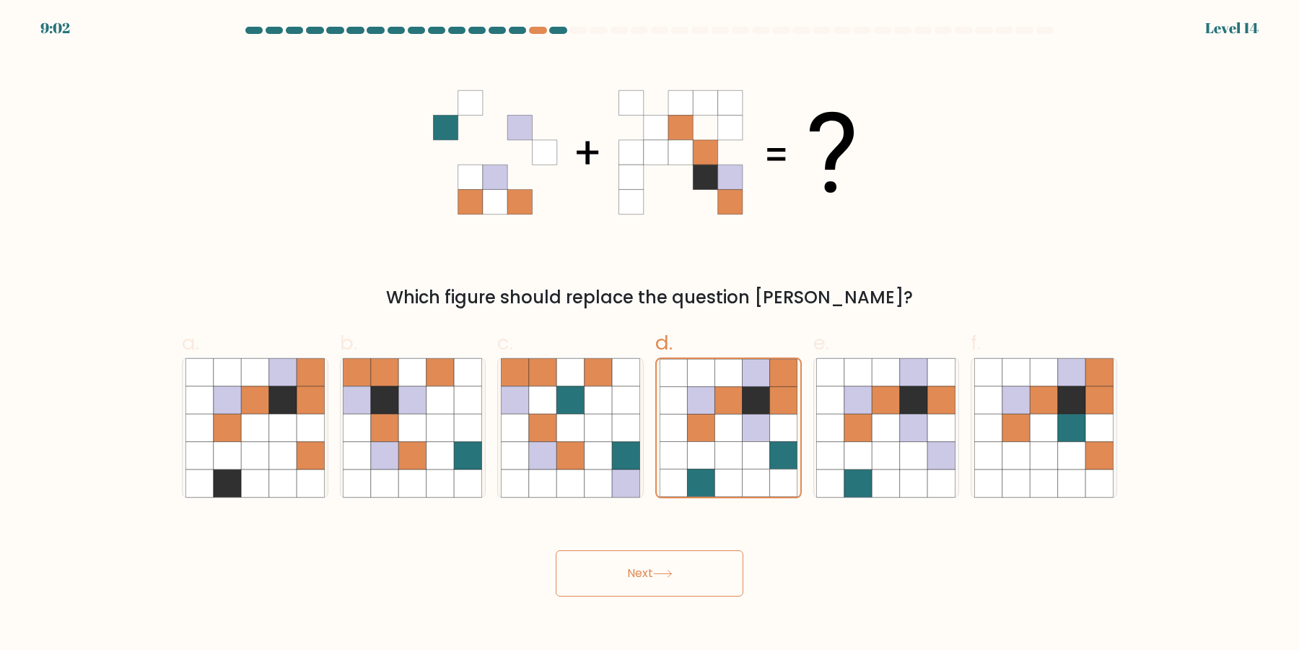
click at [556, 550] on button "Next" at bounding box center [650, 573] width 188 height 46
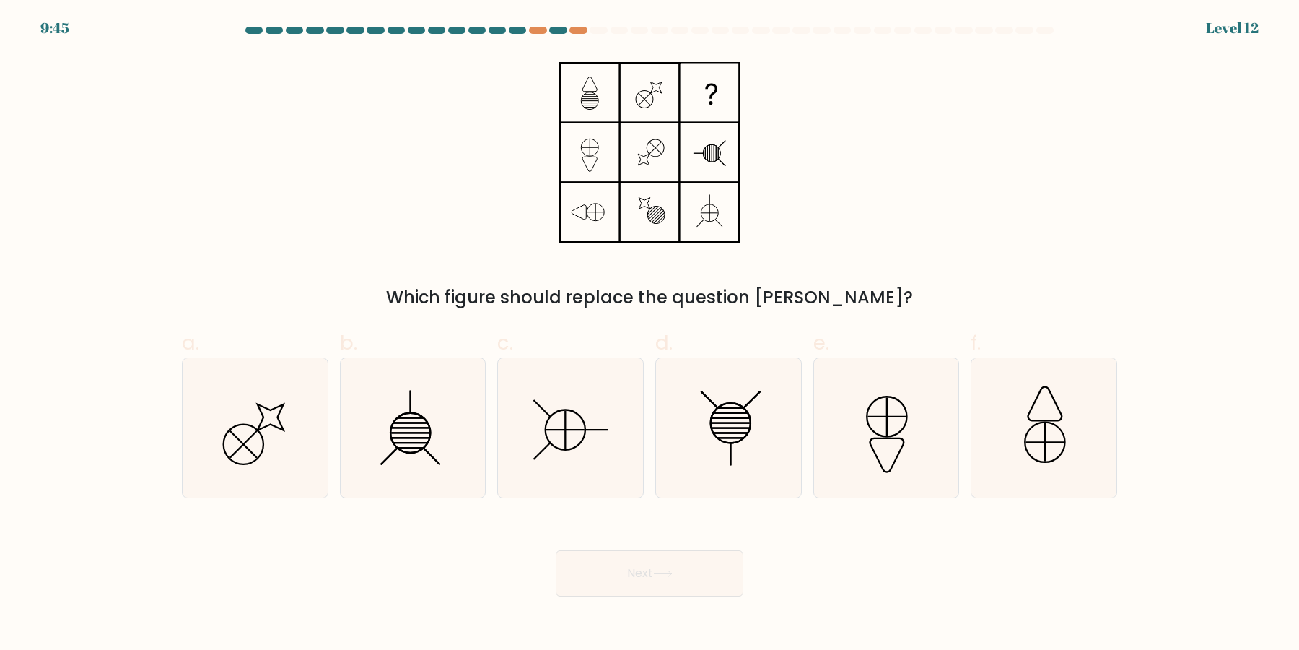
click at [556, 550] on button "Next" at bounding box center [650, 573] width 188 height 46
click at [734, 447] on icon at bounding box center [728, 427] width 139 height 139
click at [650, 334] on input "d." at bounding box center [650, 329] width 1 height 9
radio input "true"
click at [556, 550] on button "Next" at bounding box center [650, 573] width 188 height 46
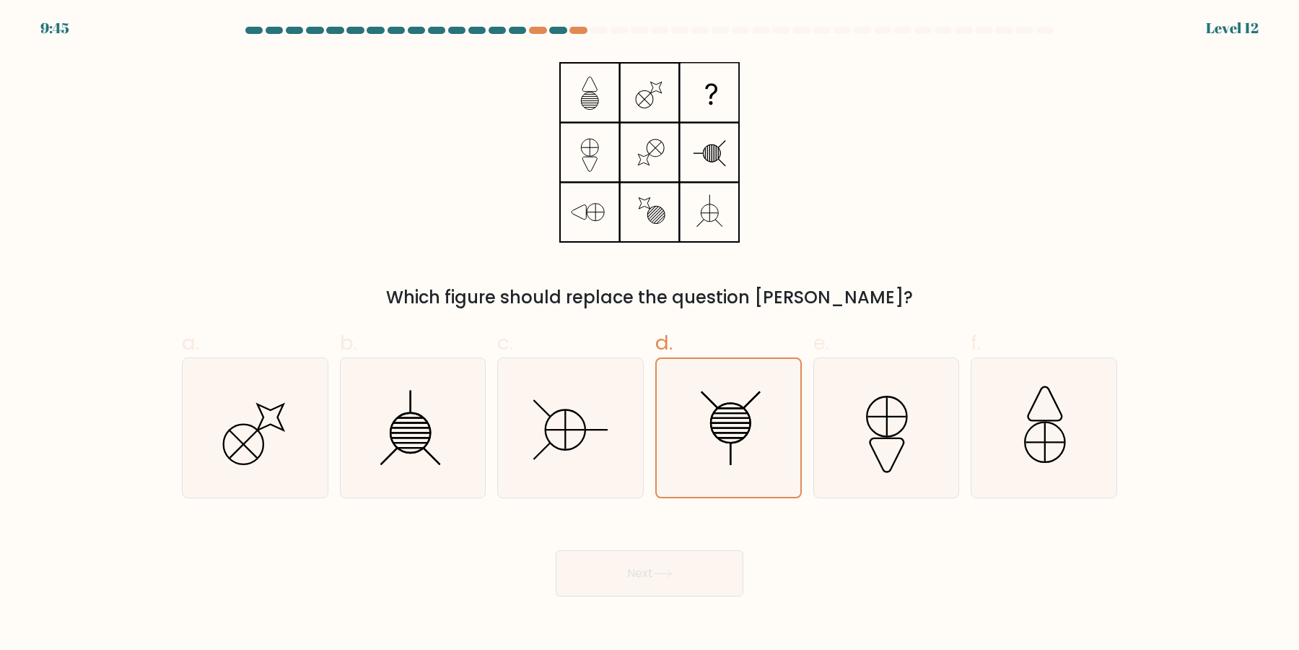
click at [556, 550] on button "Next" at bounding box center [650, 573] width 188 height 46
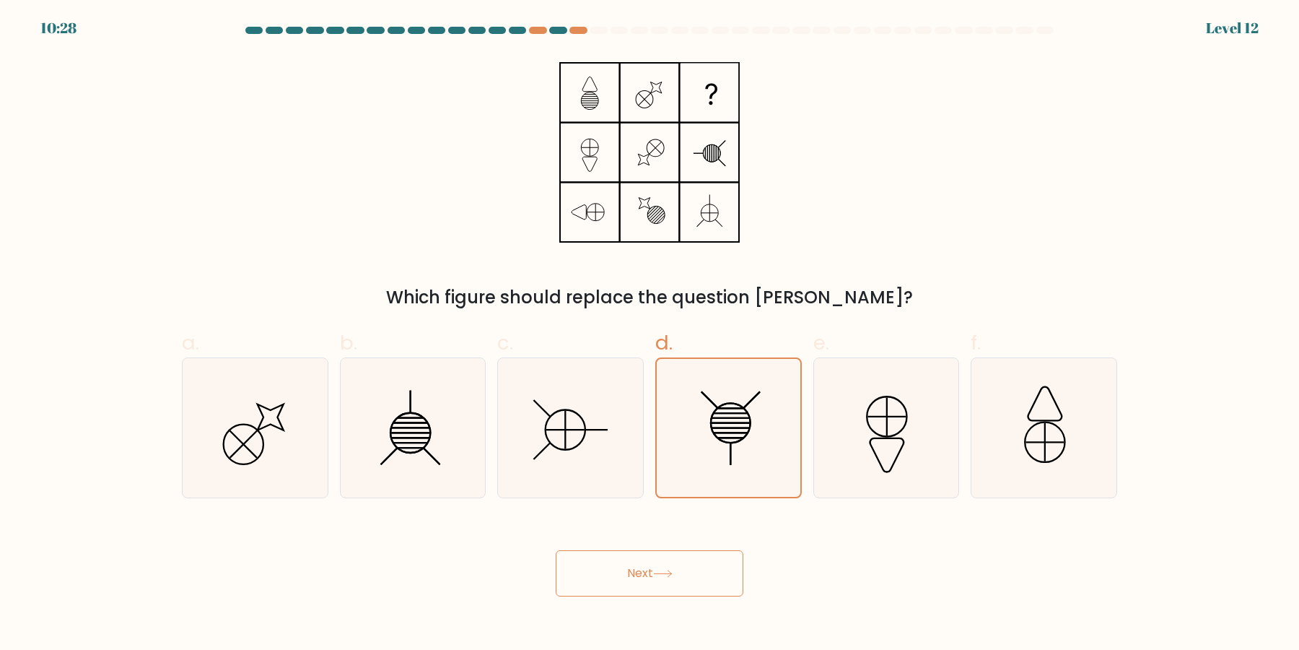
click at [556, 550] on button "Next" at bounding box center [650, 573] width 188 height 46
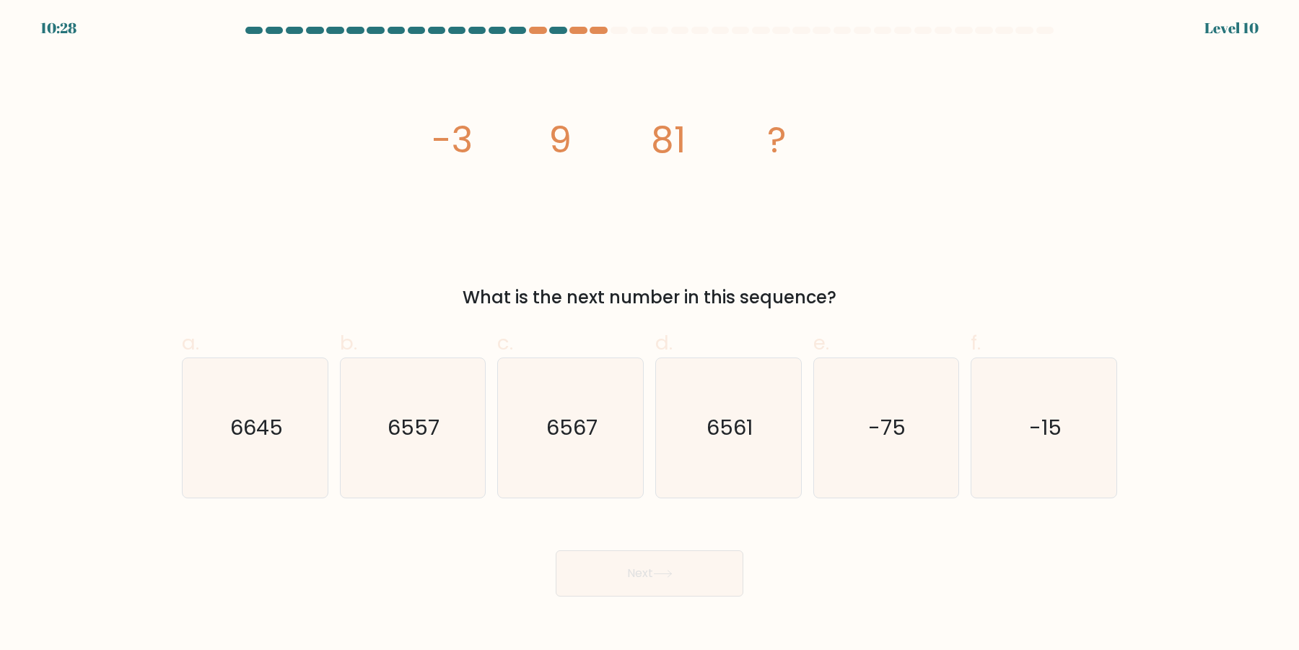
click at [556, 550] on button "Next" at bounding box center [650, 573] width 188 height 46
click at [734, 447] on icon "6561" at bounding box center [728, 427] width 139 height 139
click at [650, 334] on input "d. 6561" at bounding box center [650, 329] width 1 height 9
radio input "true"
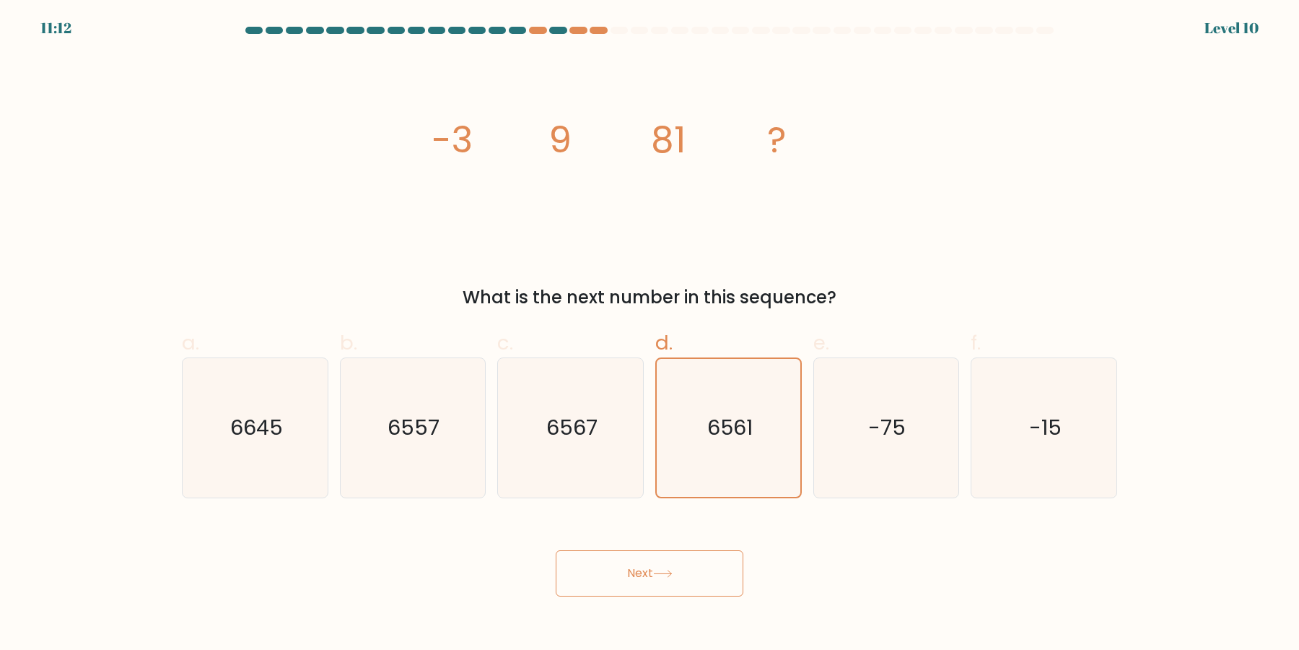
click at [556, 550] on button "Next" at bounding box center [650, 573] width 188 height 46
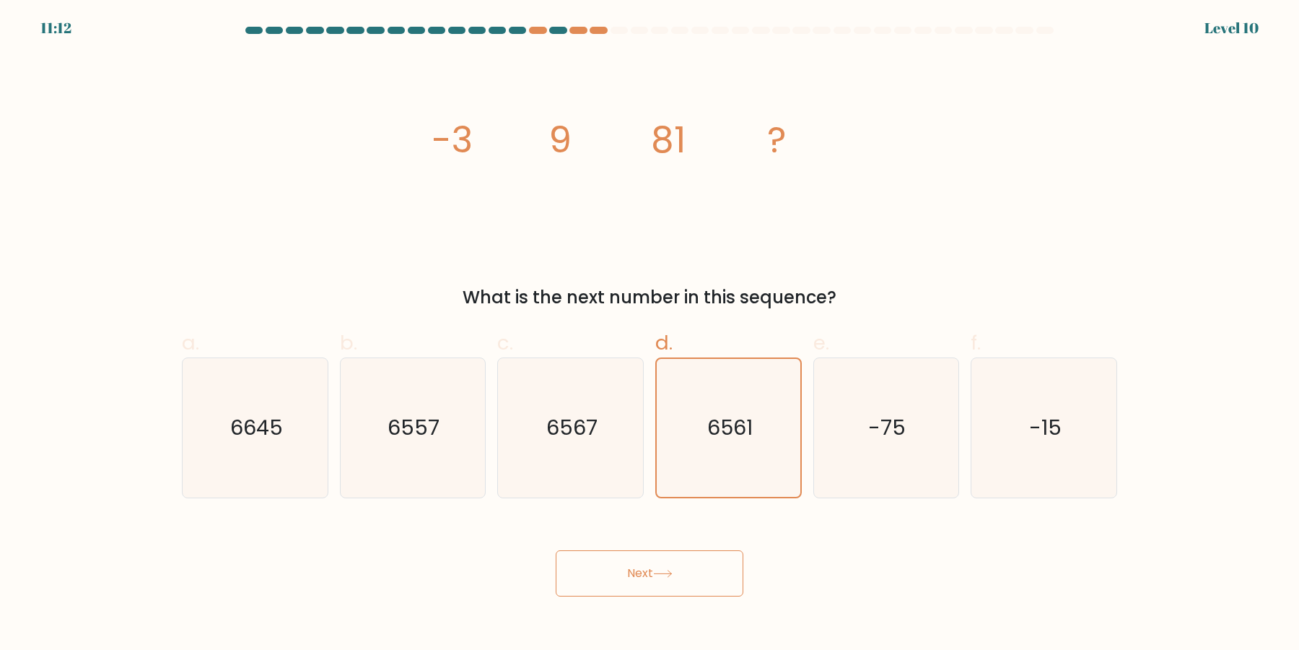
click at [556, 550] on button "Next" at bounding box center [650, 573] width 188 height 46
click button "Next" at bounding box center [650, 573] width 188 height 46
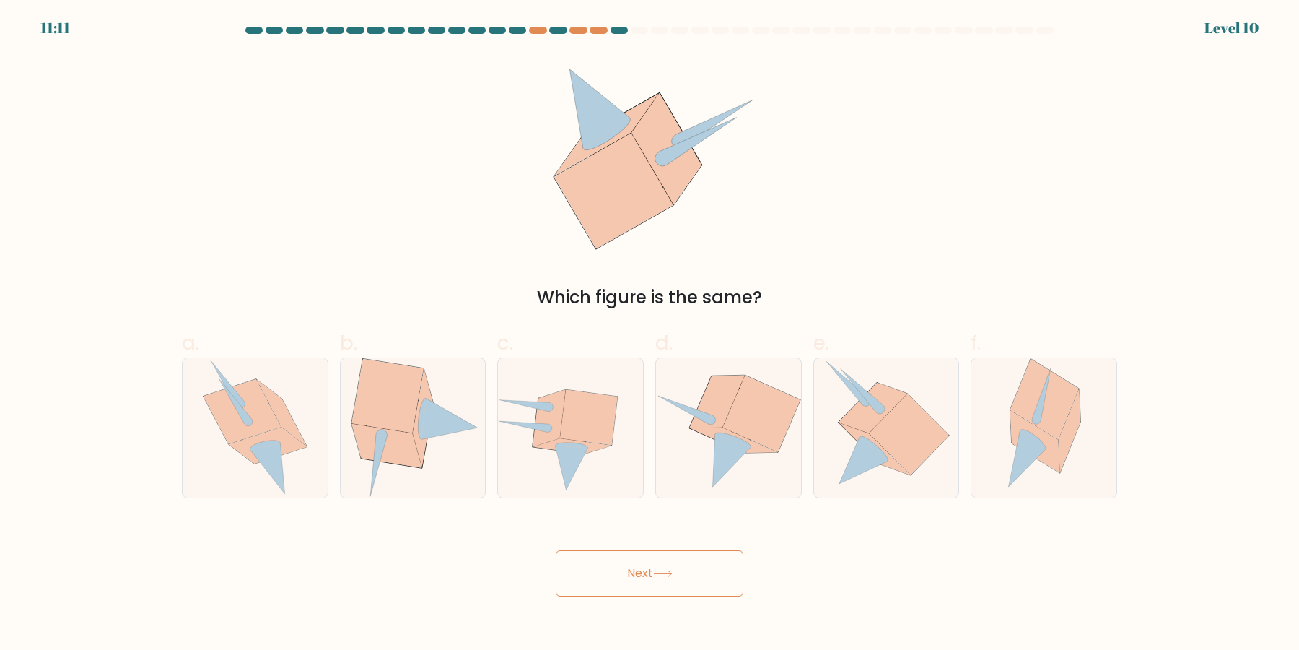
click at [556, 550] on button "Next" at bounding box center [650, 573] width 188 height 46
click at [734, 447] on icon at bounding box center [731, 460] width 38 height 53
click at [650, 334] on input "d." at bounding box center [650, 329] width 1 height 9
radio input "true"
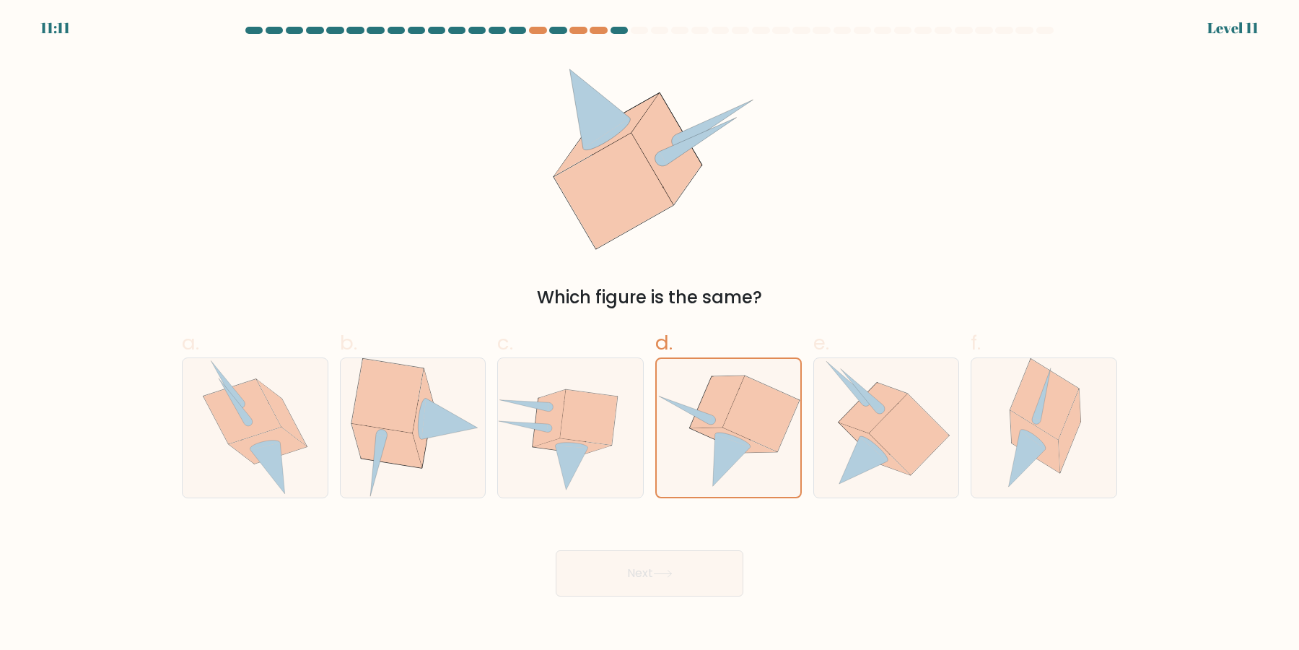
click at [556, 550] on button "Next" at bounding box center [650, 573] width 188 height 46
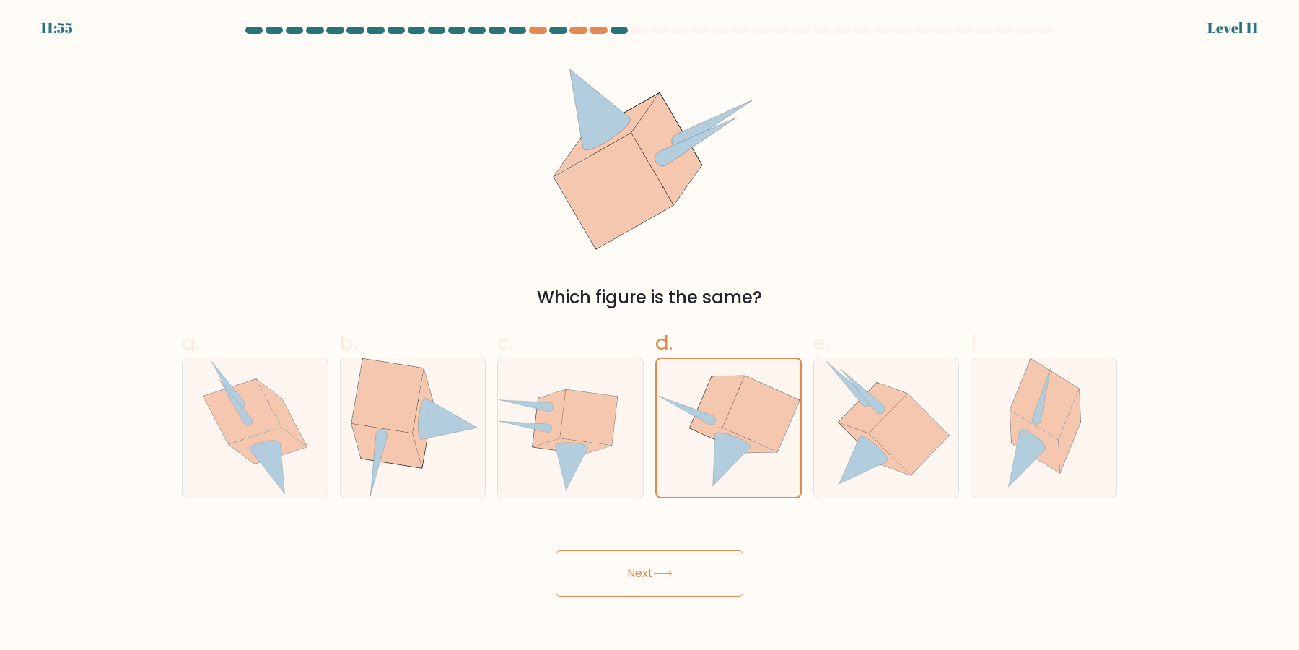
click at [556, 550] on button "Next" at bounding box center [650, 573] width 188 height 46
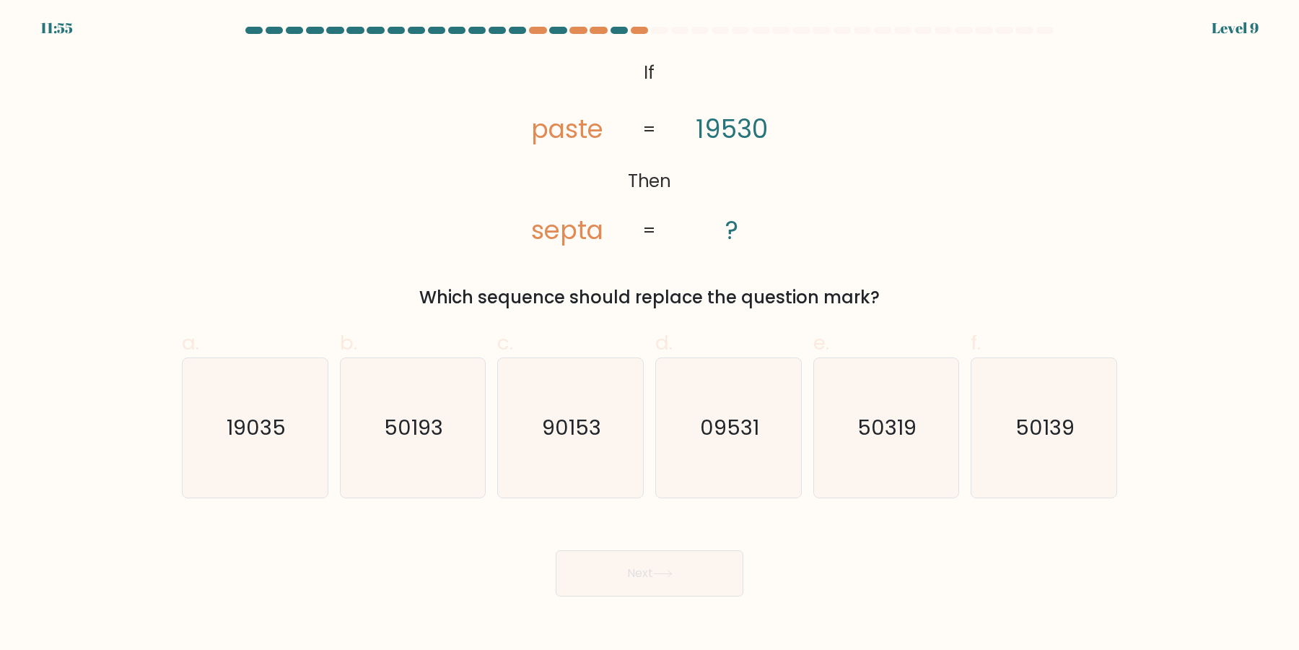
click at [556, 550] on button "Next" at bounding box center [650, 573] width 188 height 46
click at [734, 447] on icon "09531" at bounding box center [728, 427] width 139 height 139
click at [650, 334] on input "d. 09531" at bounding box center [650, 329] width 1 height 9
radio input "true"
click at [556, 550] on button "Next" at bounding box center [650, 573] width 188 height 46
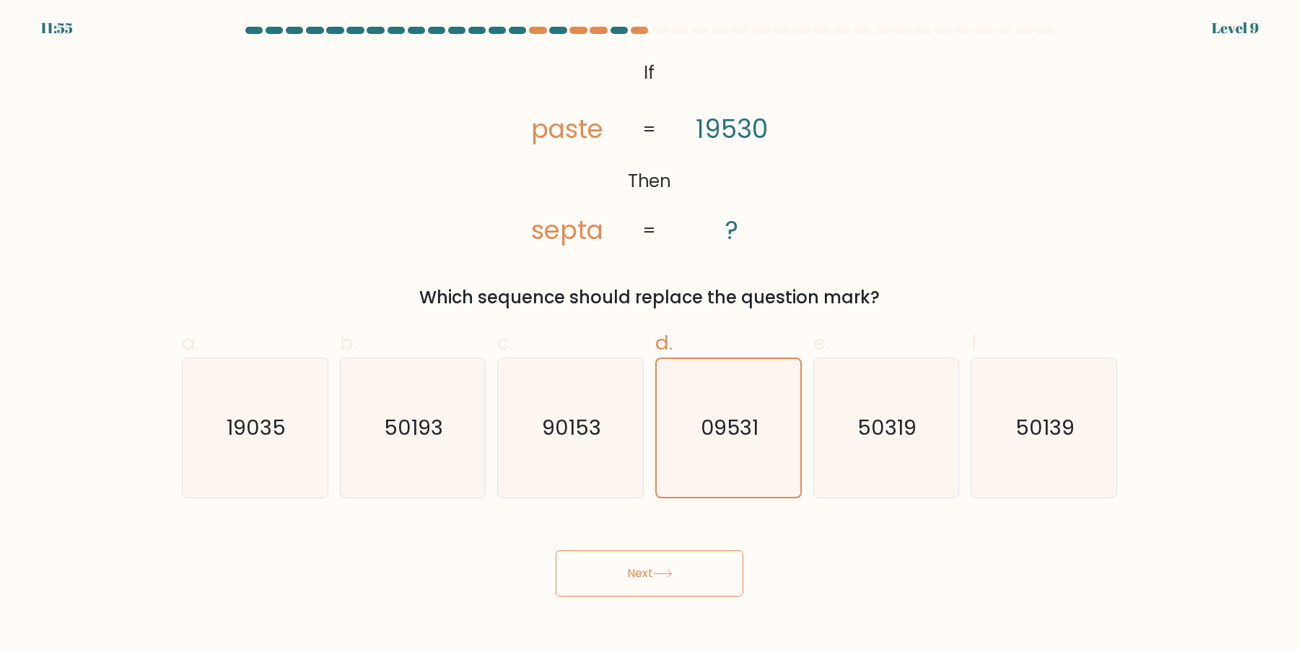
click at [556, 550] on button "Next" at bounding box center [650, 573] width 188 height 46
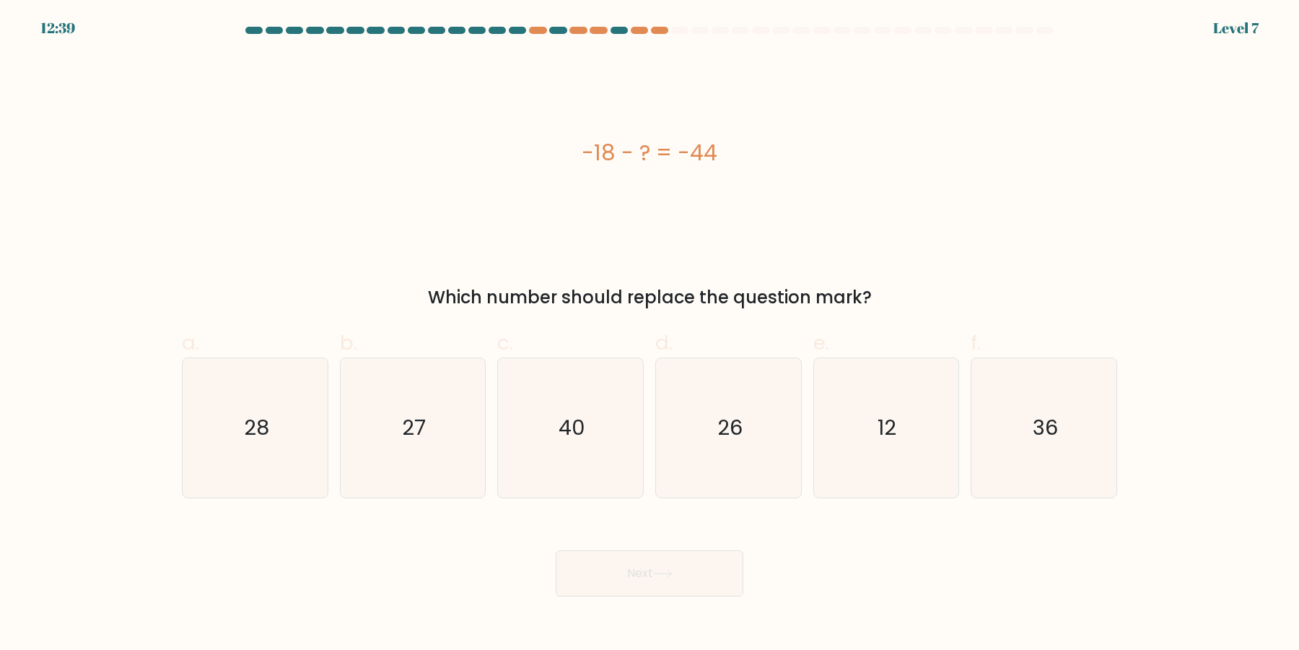
click at [556, 550] on button "Next" at bounding box center [650, 573] width 188 height 46
click at [734, 447] on icon "26" at bounding box center [728, 427] width 139 height 139
click at [650, 334] on input "d. 26" at bounding box center [650, 329] width 1 height 9
radio input "true"
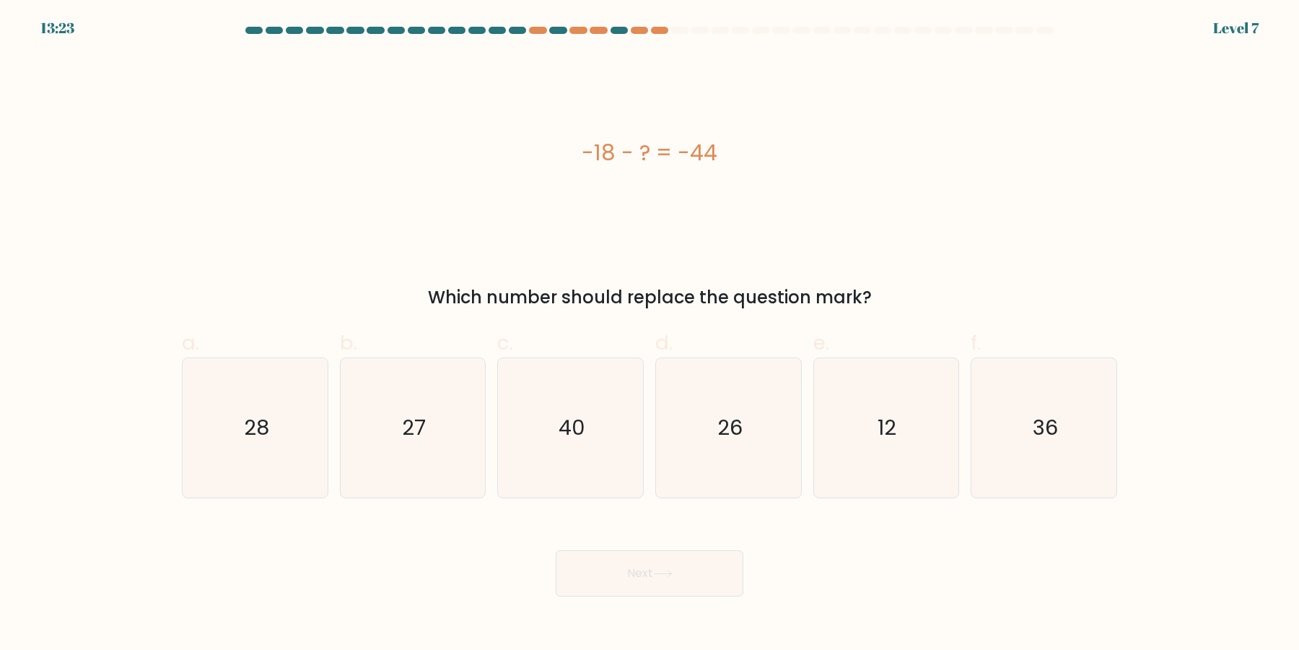
click at [556, 550] on button "Next" at bounding box center [650, 573] width 188 height 46
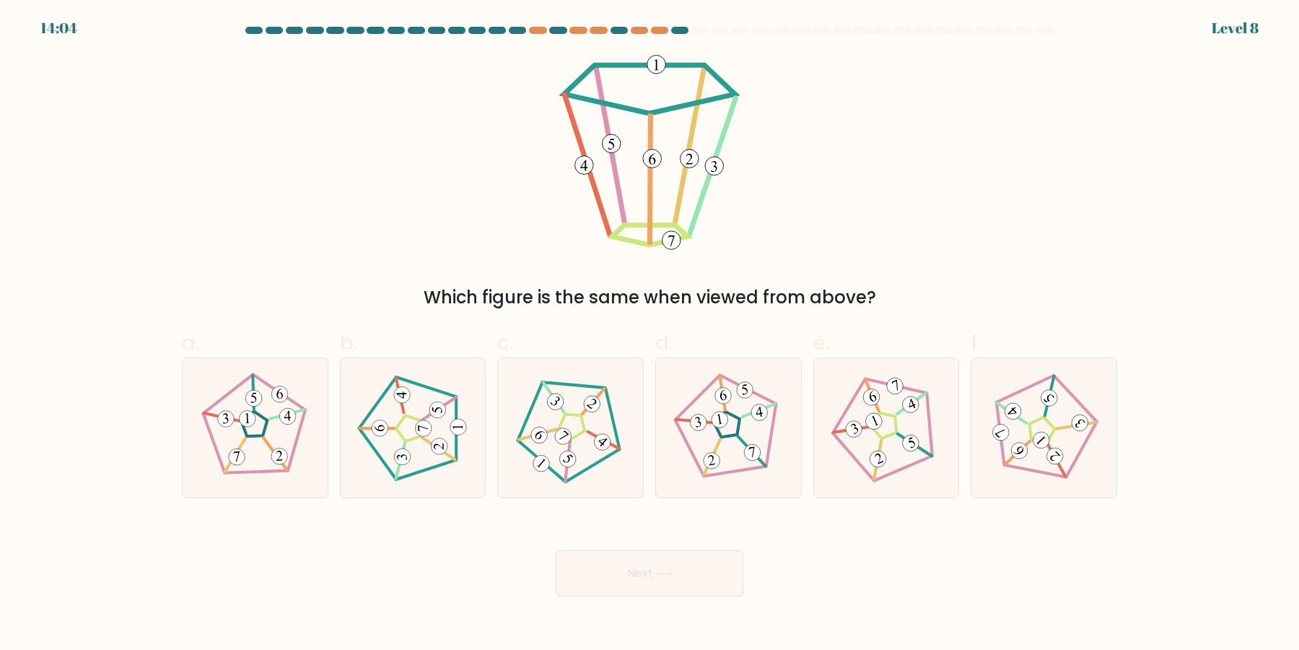
drag, startPoint x: 800, startPoint y: 344, endPoint x: 764, endPoint y: 448, distance: 110.7
click at [793, 352] on label "d." at bounding box center [728, 413] width 147 height 170
click at [764, 448] on icon at bounding box center [728, 427] width 111 height 111
click at [650, 334] on input "d." at bounding box center [650, 329] width 1 height 9
radio input "true"
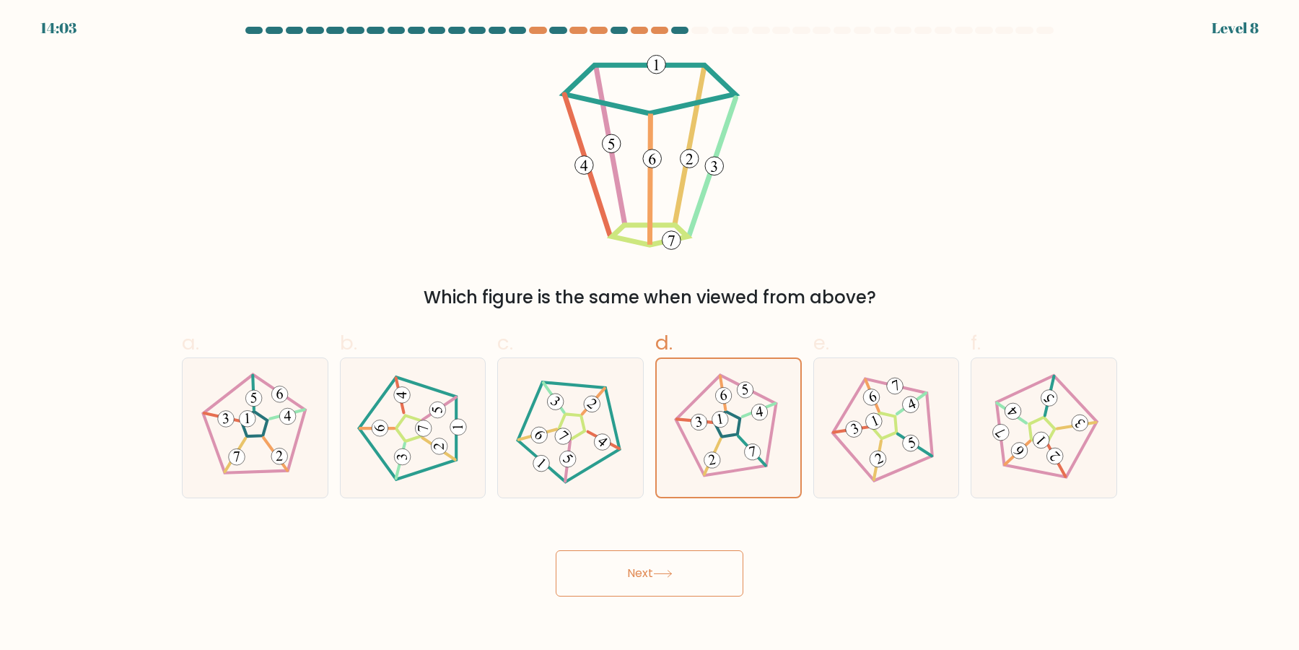
click at [693, 556] on button "Next" at bounding box center [650, 573] width 188 height 46
click at [684, 588] on button "Next" at bounding box center [650, 573] width 188 height 46
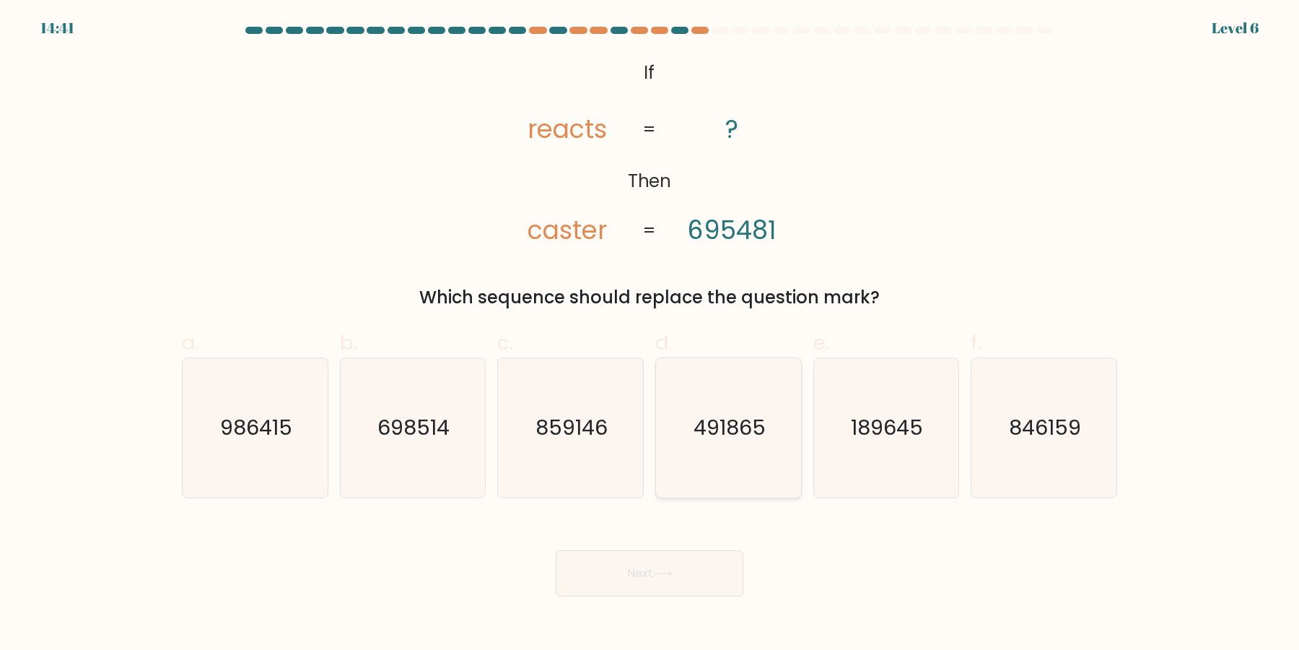
click at [713, 414] on text "491865" at bounding box center [730, 428] width 72 height 29
click at [650, 334] on input "d. 491865" at bounding box center [650, 329] width 1 height 9
radio input "true"
click at [556, 550] on button "Next" at bounding box center [650, 573] width 188 height 46
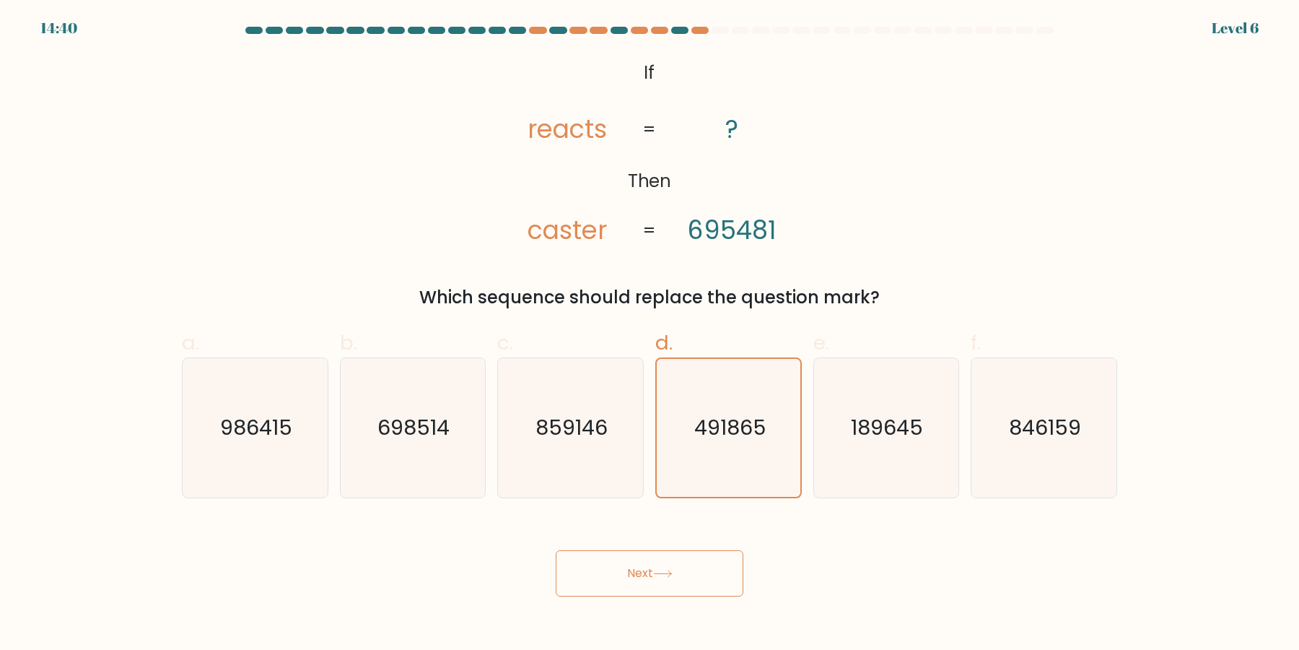
click at [556, 550] on button "Next" at bounding box center [650, 573] width 188 height 46
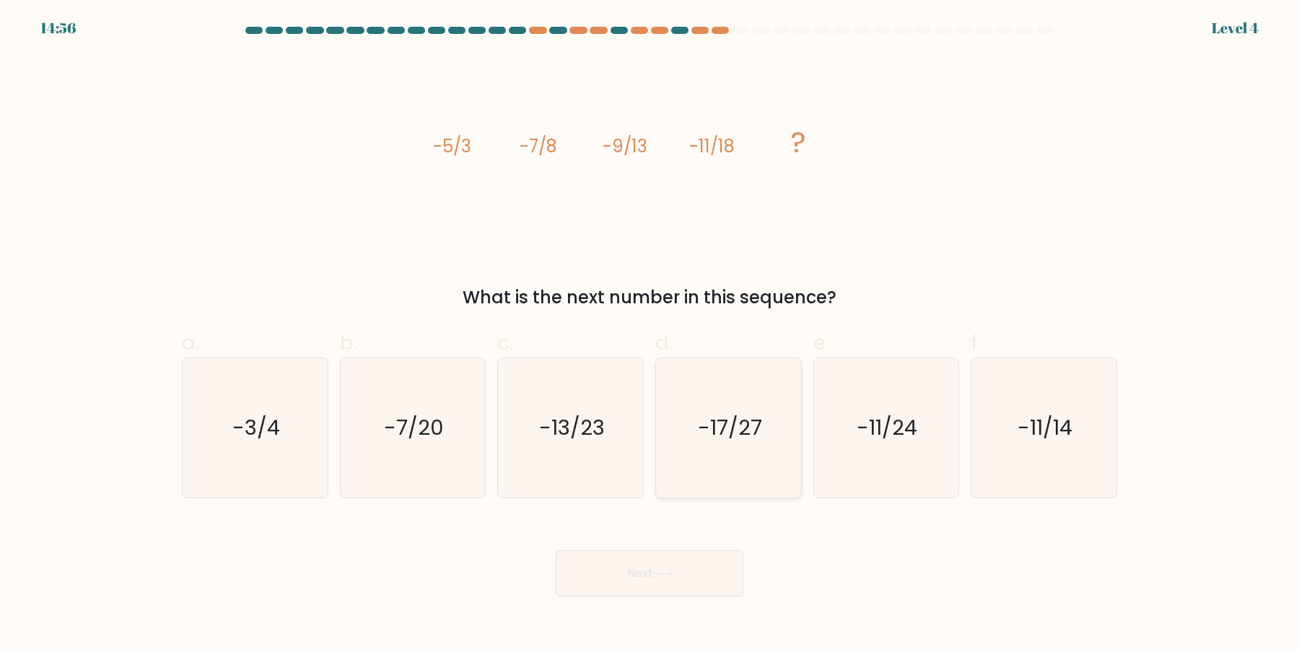
click at [699, 435] on icon "-17/27" at bounding box center [728, 427] width 139 height 139
click at [650, 334] on input "d. -17/27" at bounding box center [650, 329] width 1 height 9
radio input "true"
click at [556, 550] on button "Next" at bounding box center [650, 573] width 188 height 46
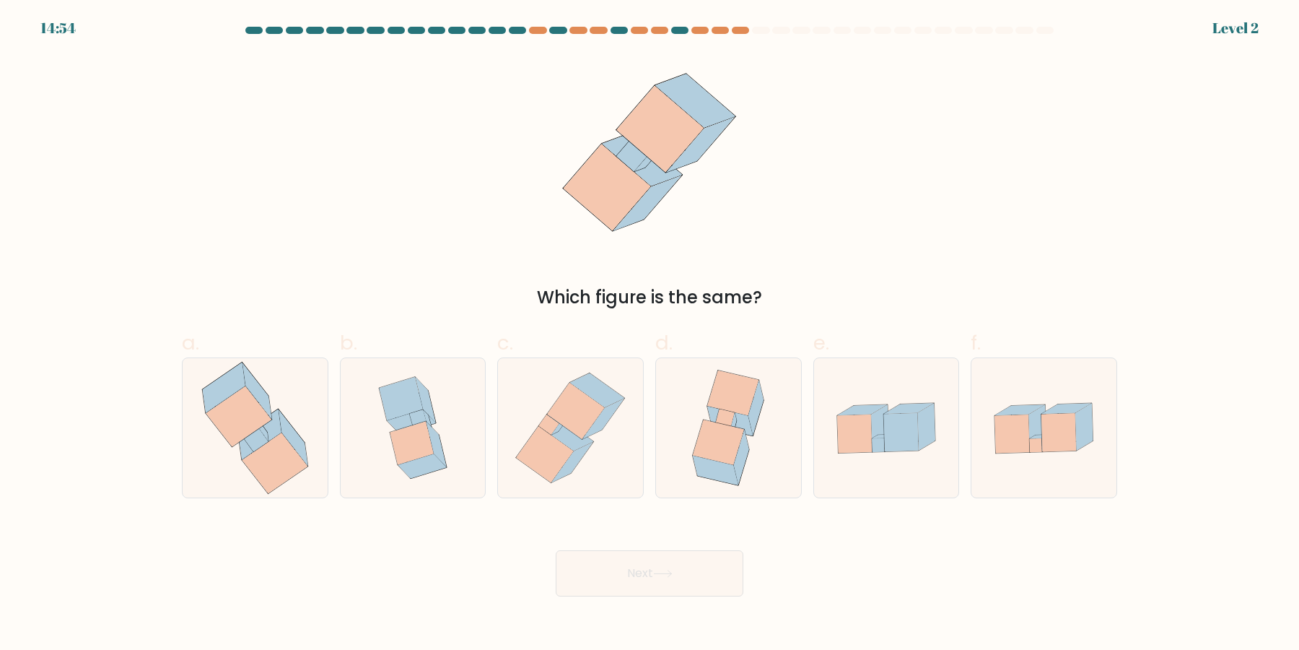
click at [699, 435] on icon at bounding box center [718, 442] width 51 height 45
click at [650, 334] on input "d." at bounding box center [650, 329] width 1 height 9
radio input "true"
click at [556, 550] on button "Next" at bounding box center [650, 573] width 188 height 46
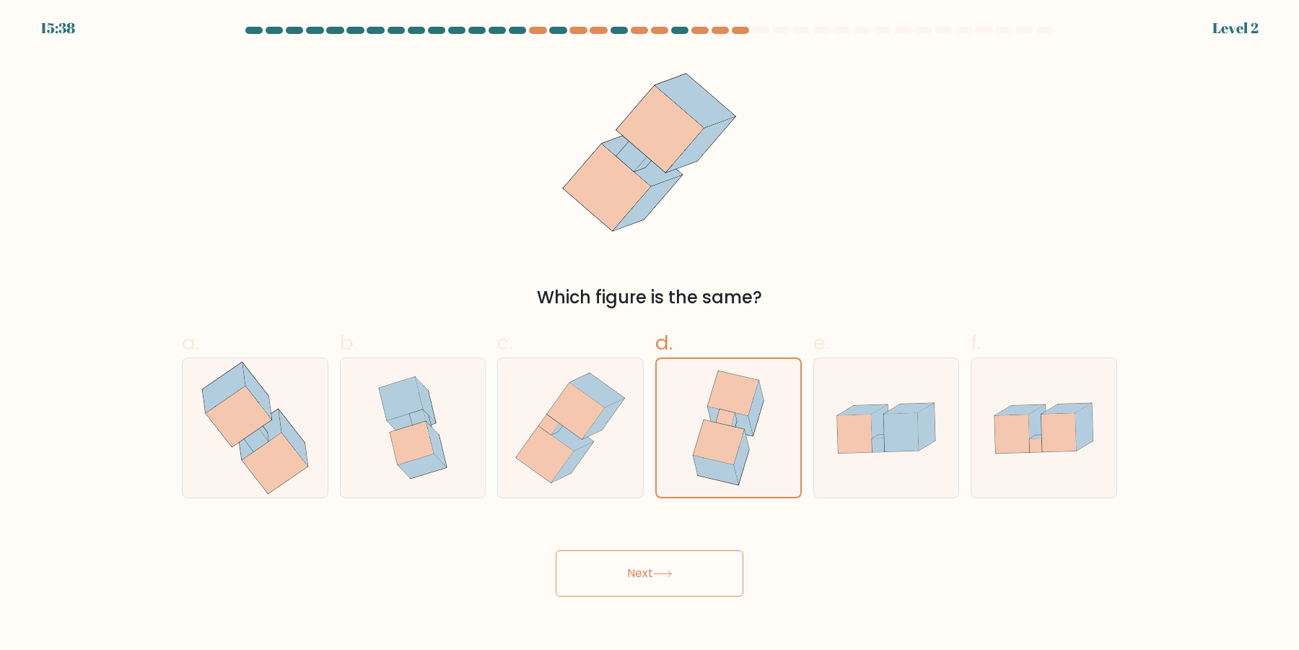
click at [556, 550] on button "Next" at bounding box center [650, 573] width 188 height 46
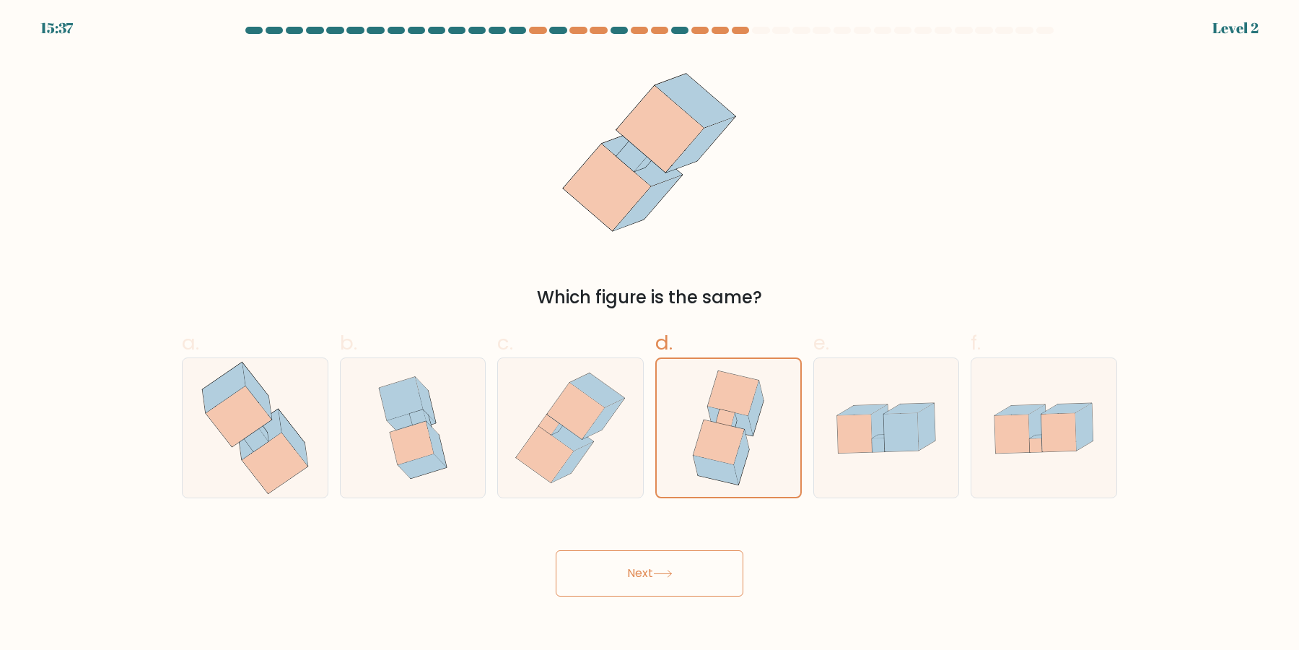
click at [556, 550] on button "Next" at bounding box center [650, 573] width 188 height 46
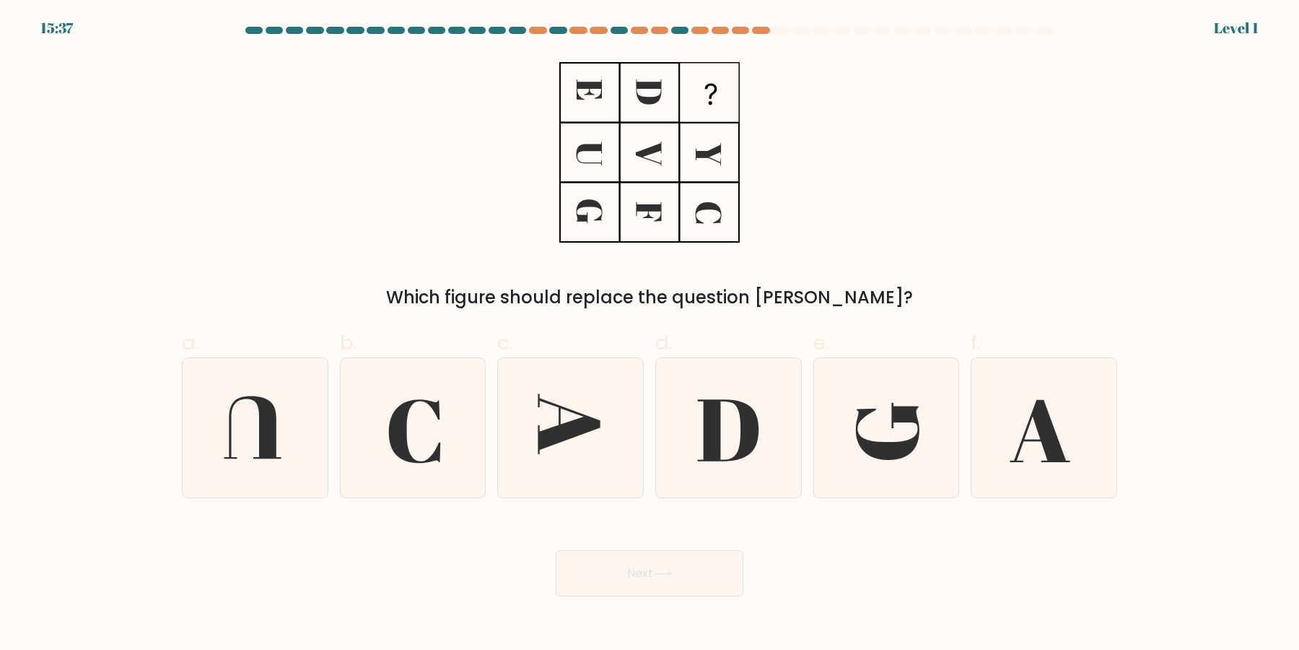
click at [556, 550] on button "Next" at bounding box center [650, 573] width 188 height 46
click at [699, 435] on icon at bounding box center [728, 427] width 139 height 139
click at [650, 334] on input "d." at bounding box center [650, 329] width 1 height 9
radio input "true"
click at [556, 550] on button "Next" at bounding box center [650, 573] width 188 height 46
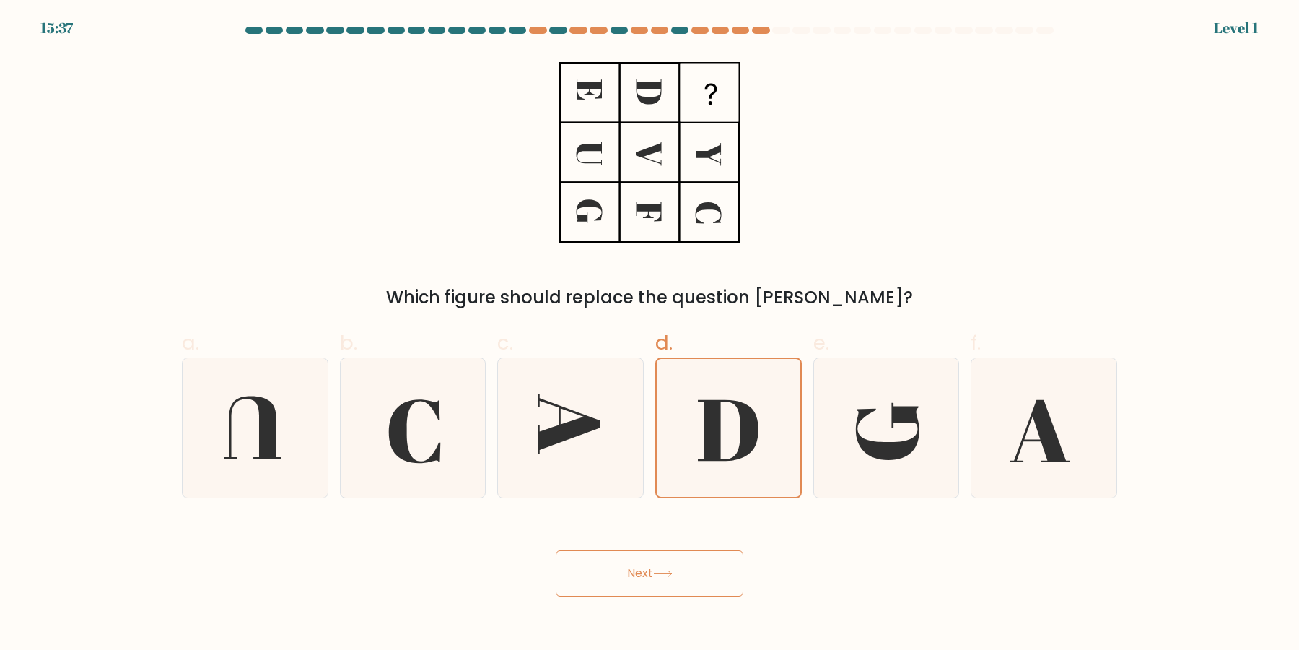
click at [556, 550] on button "Next" at bounding box center [650, 573] width 188 height 46
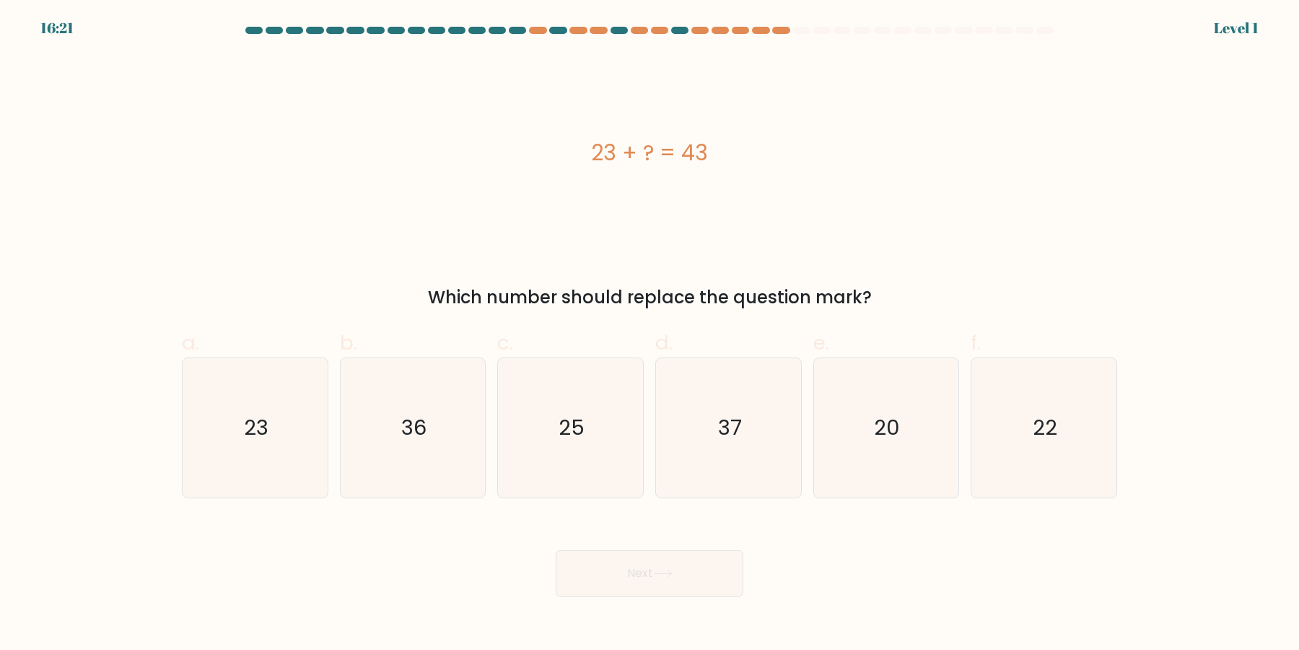
click at [556, 550] on button "Next" at bounding box center [650, 573] width 188 height 46
click at [699, 435] on icon "37" at bounding box center [728, 427] width 139 height 139
click at [650, 334] on input "d. 37" at bounding box center [650, 329] width 1 height 9
radio input "true"
click at [556, 550] on button "Next" at bounding box center [650, 573] width 188 height 46
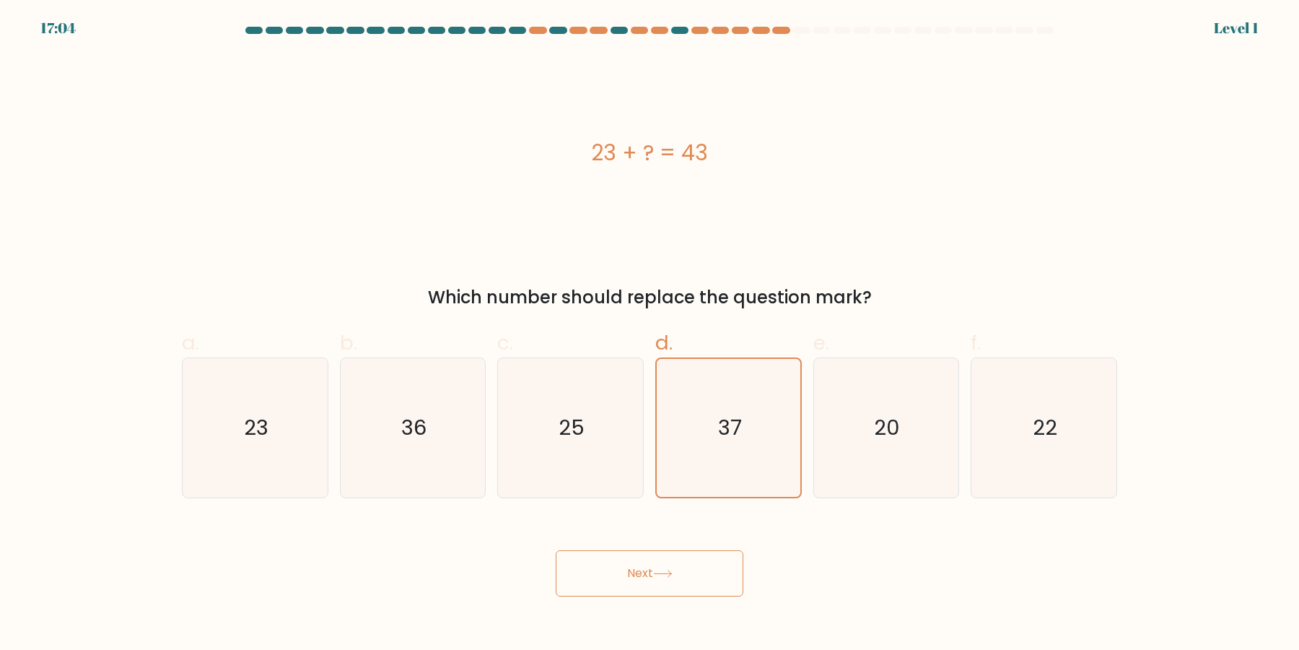
click at [556, 550] on button "Next" at bounding box center [650, 573] width 188 height 46
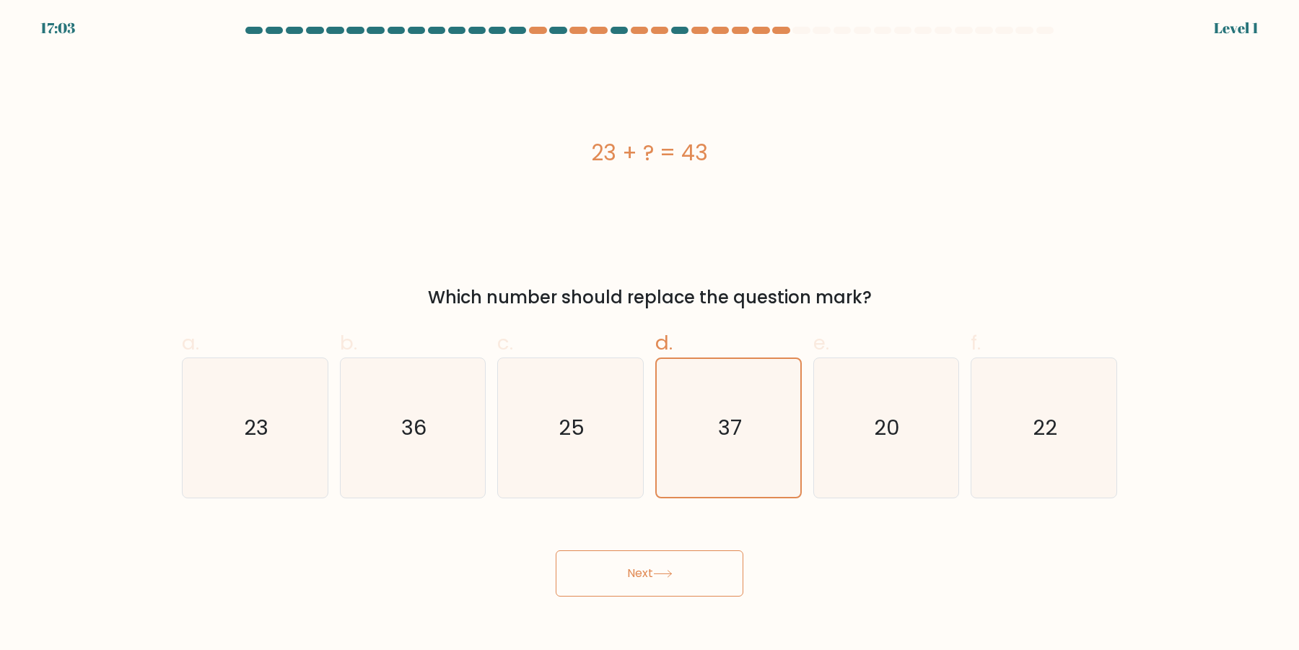
click at [699, 435] on icon "37" at bounding box center [729, 428] width 138 height 138
click at [650, 334] on input "d. 37" at bounding box center [650, 329] width 1 height 9
click at [556, 550] on button "Next" at bounding box center [650, 573] width 188 height 46
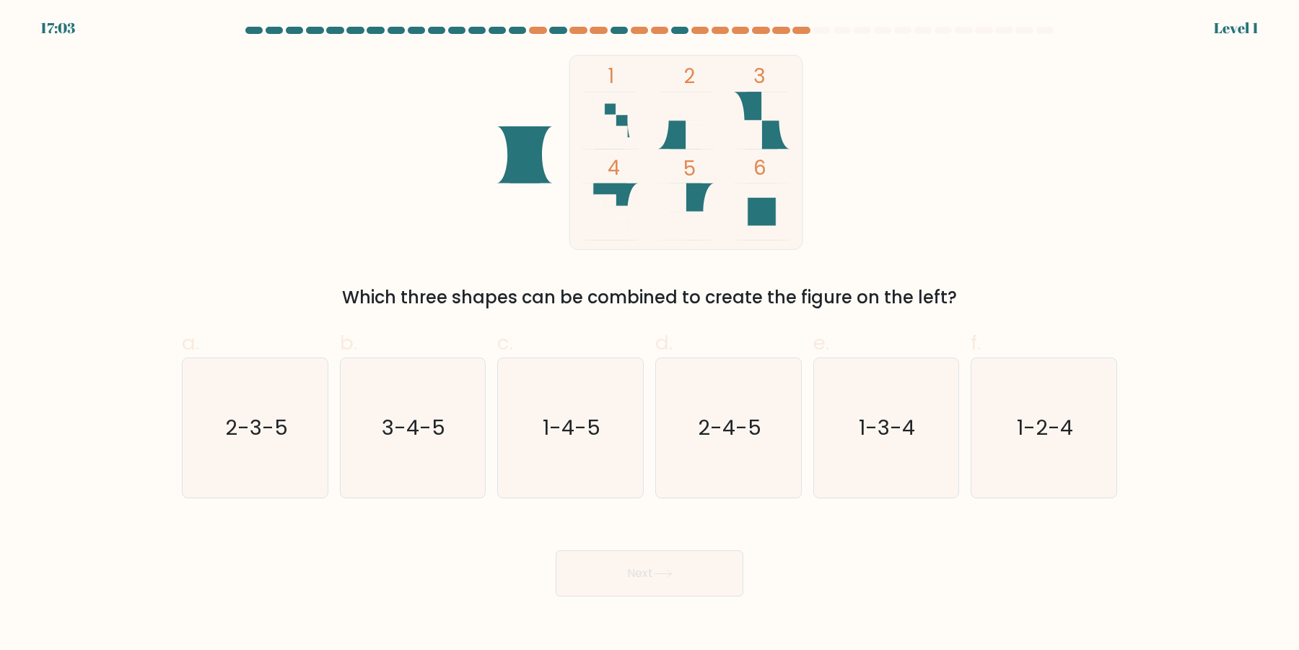
click at [556, 550] on button "Next" at bounding box center [650, 573] width 188 height 46
click at [699, 435] on icon "2-4-5" at bounding box center [728, 427] width 139 height 139
click at [650, 334] on input "d. 2-4-5" at bounding box center [650, 329] width 1 height 9
radio input "true"
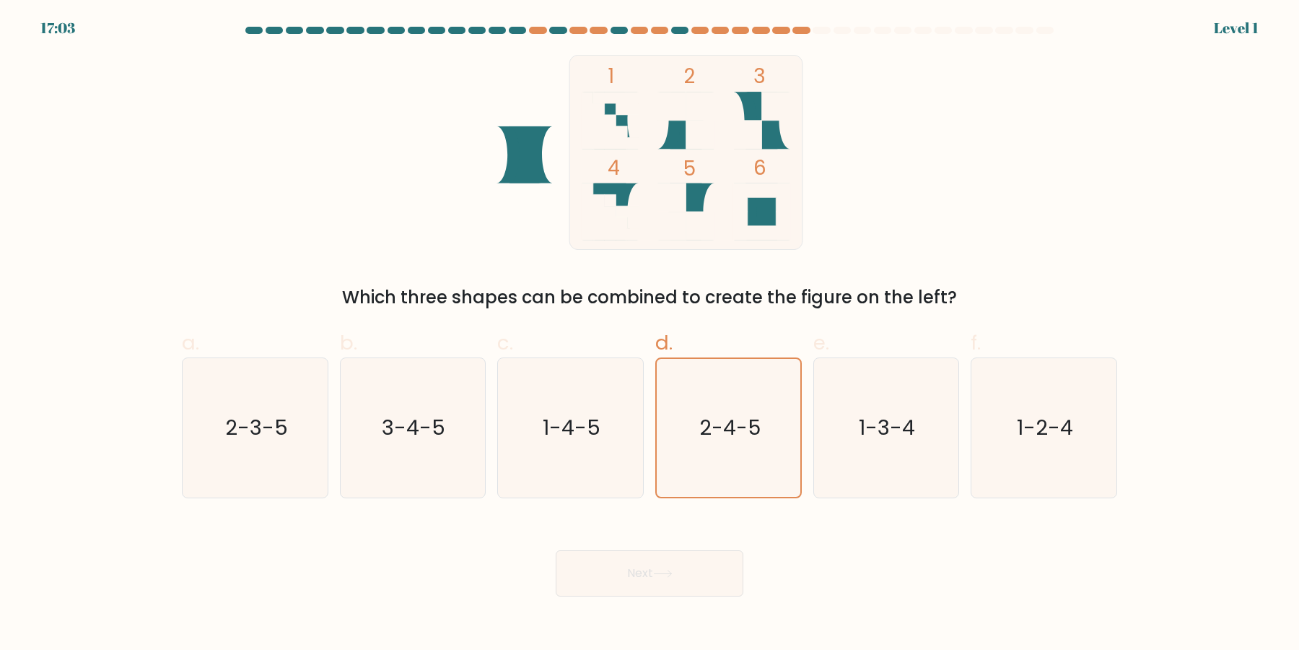
click at [556, 550] on button "Next" at bounding box center [650, 573] width 188 height 46
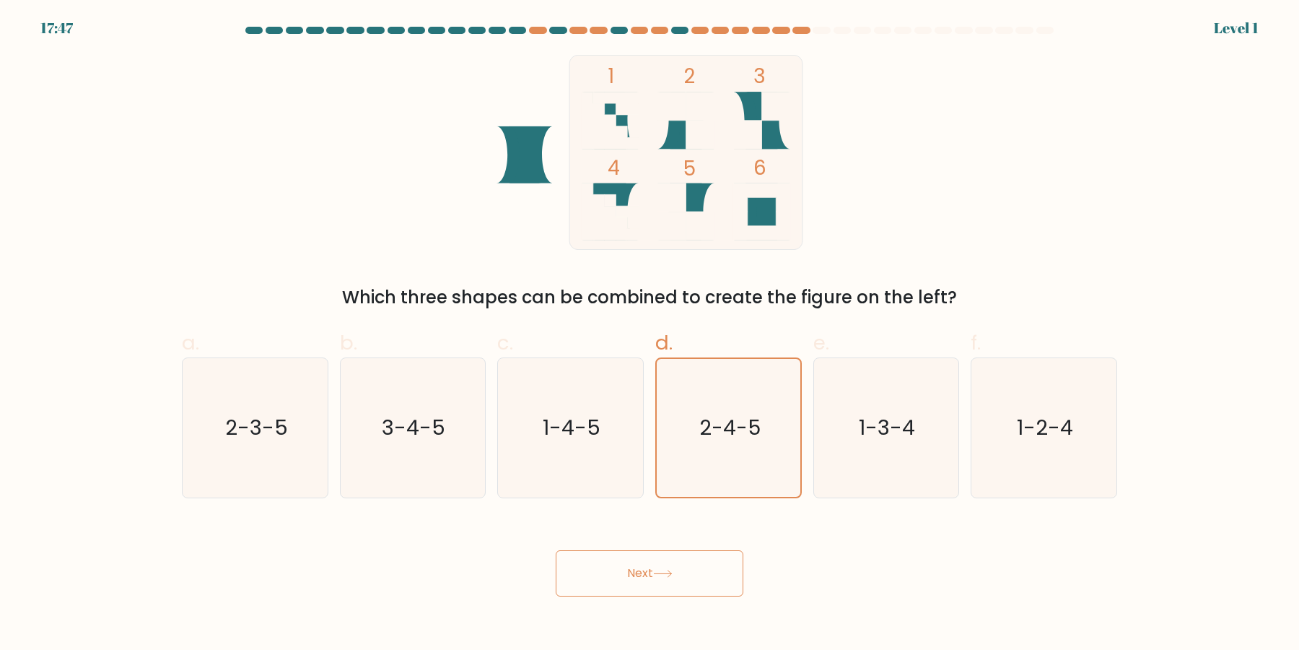
click at [556, 550] on button "Next" at bounding box center [650, 573] width 188 height 46
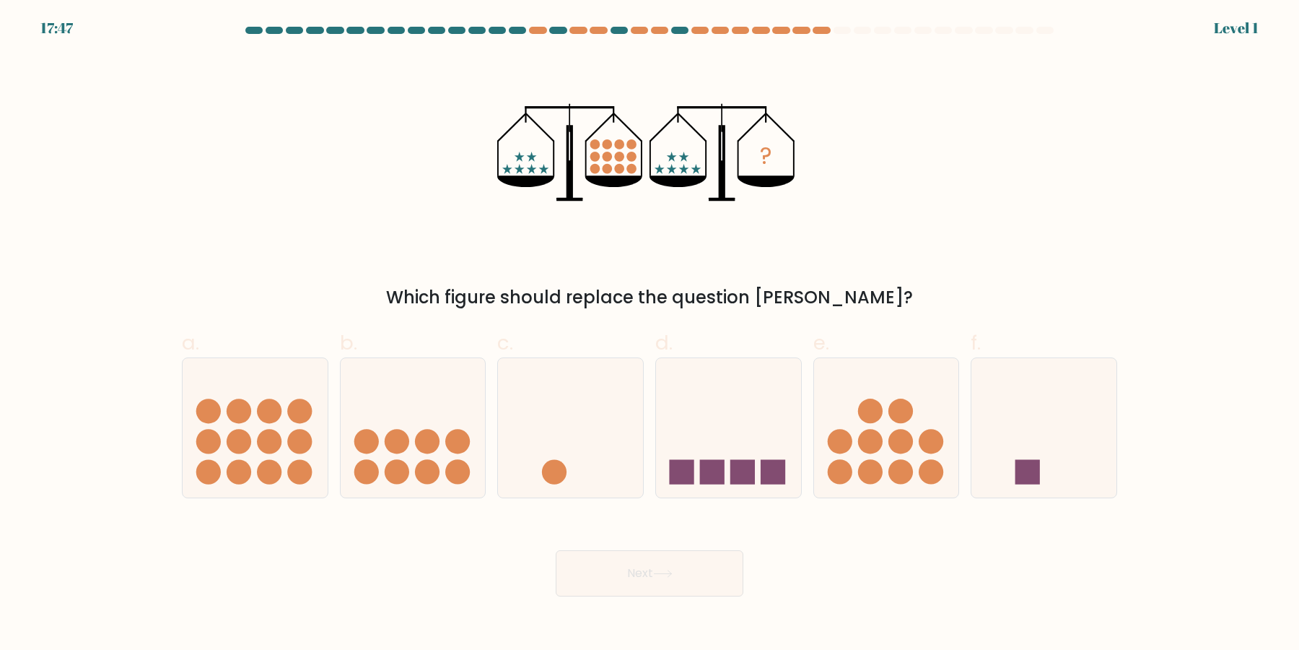
click at [556, 550] on button "Next" at bounding box center [650, 573] width 188 height 46
click at [699, 435] on icon at bounding box center [728, 428] width 145 height 120
click at [650, 334] on input "d." at bounding box center [650, 329] width 1 height 9
radio input "true"
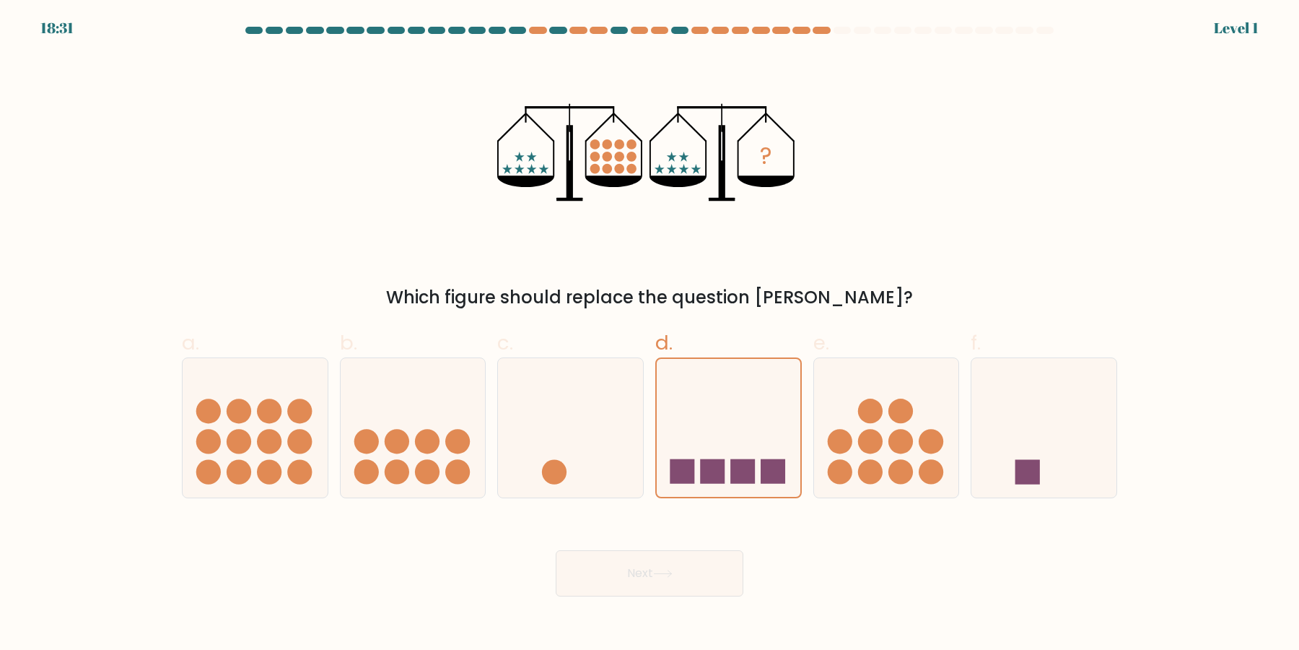
click at [556, 550] on button "Next" at bounding box center [650, 573] width 188 height 46
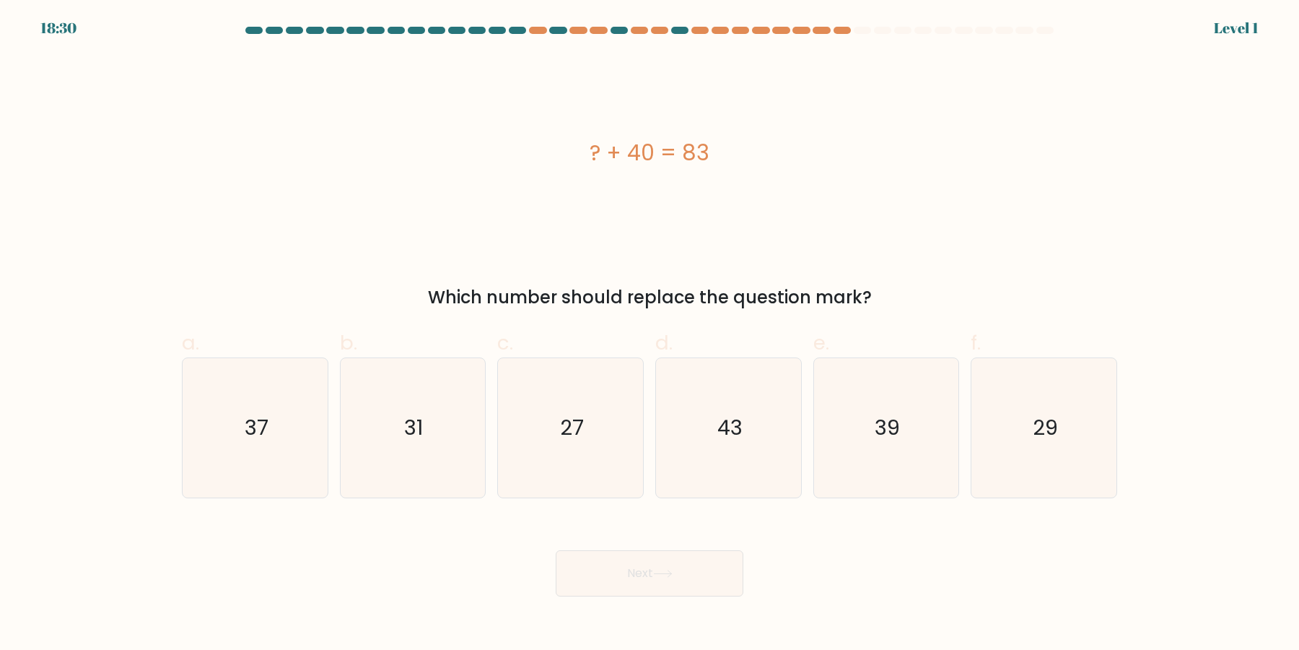
click at [556, 550] on button "Next" at bounding box center [650, 573] width 188 height 46
click at [699, 435] on icon "43" at bounding box center [728, 427] width 139 height 139
click at [650, 334] on input "d. 43" at bounding box center [650, 329] width 1 height 9
radio input "true"
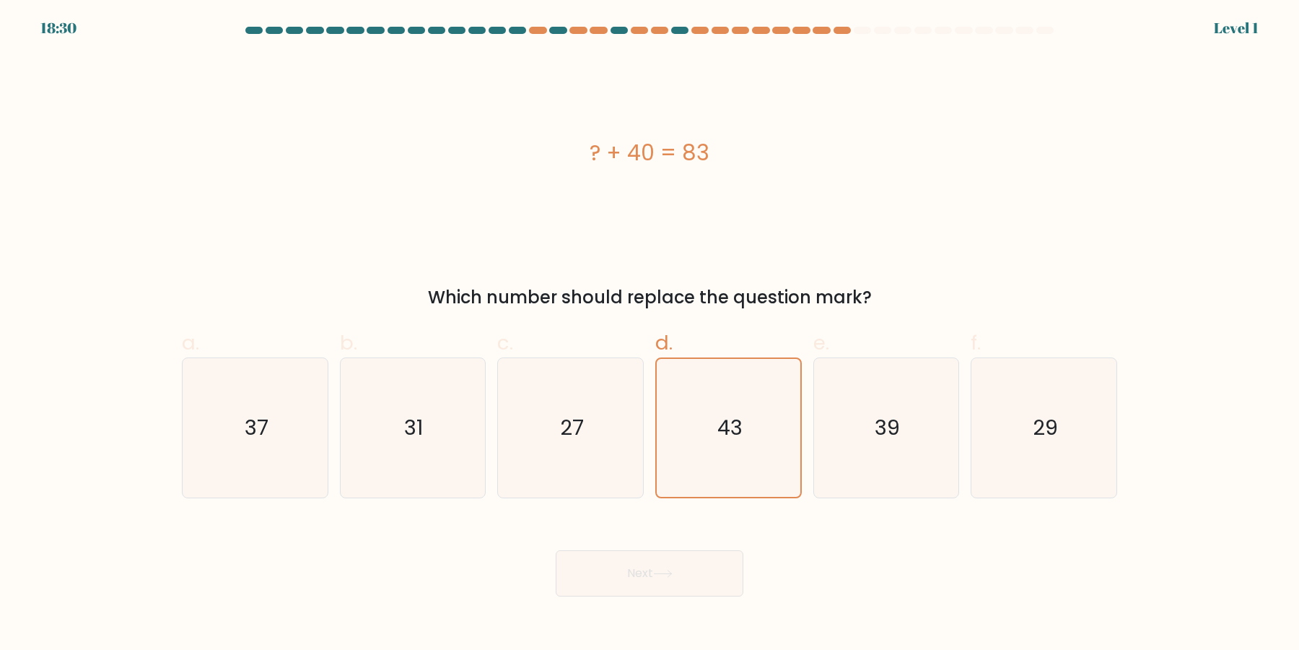
click at [556, 550] on button "Next" at bounding box center [650, 573] width 188 height 46
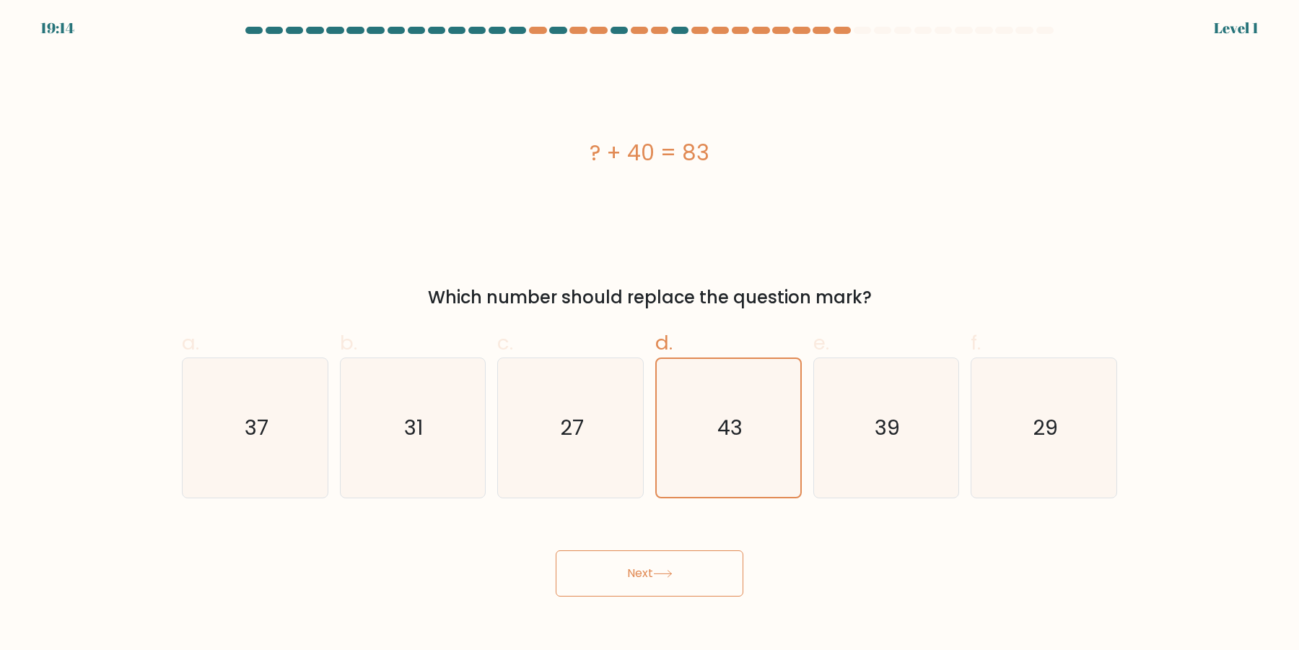
click at [556, 550] on button "Next" at bounding box center [650, 573] width 188 height 46
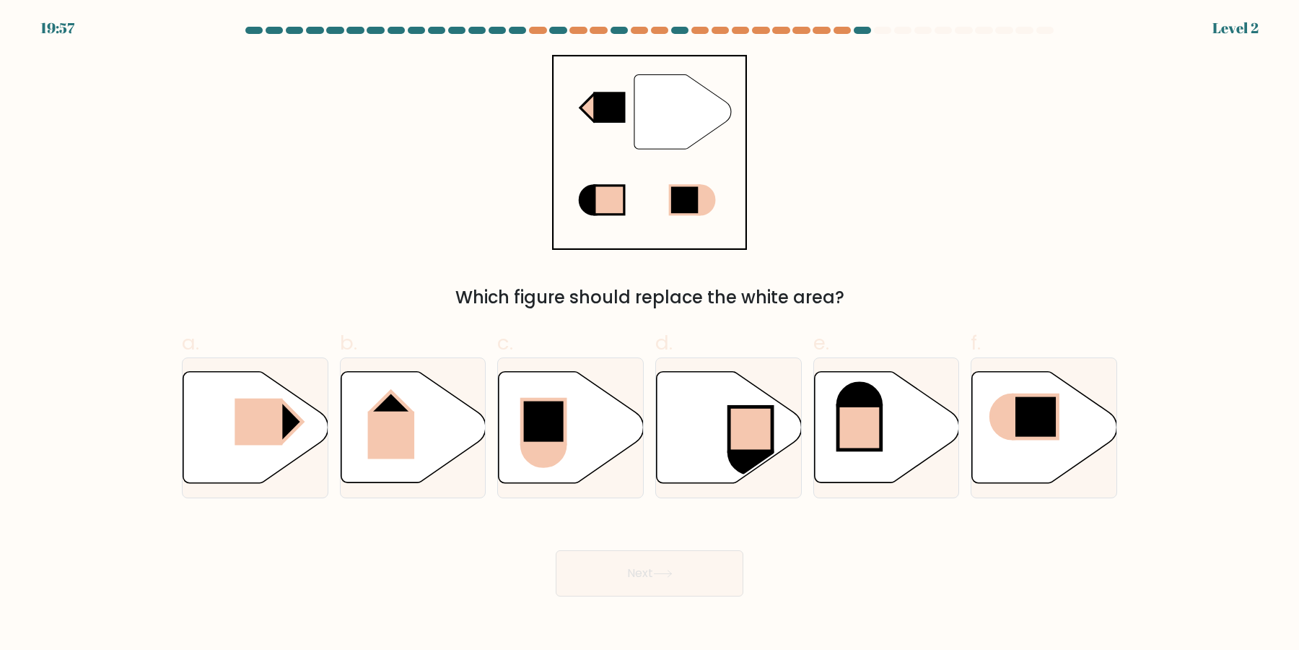
click at [699, 435] on icon at bounding box center [729, 427] width 145 height 111
click at [650, 334] on input "d." at bounding box center [650, 329] width 1 height 9
radio input "true"
click at [556, 550] on button "Next" at bounding box center [650, 573] width 188 height 46
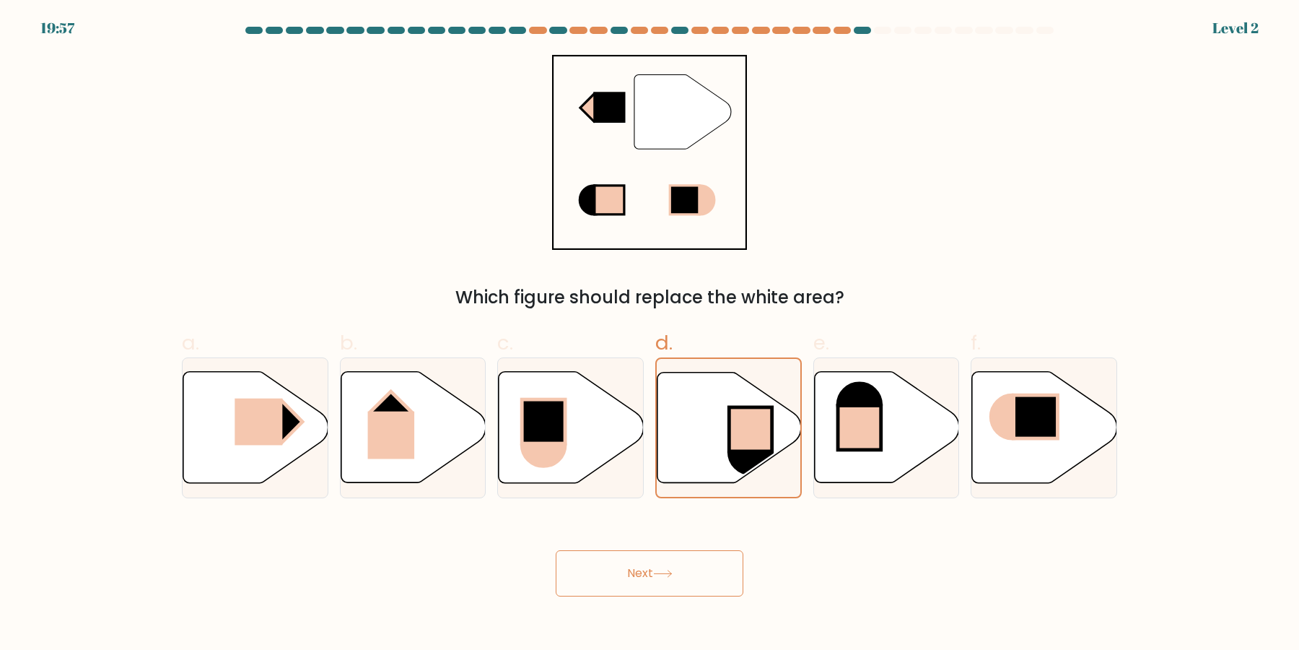
click at [556, 550] on button "Next" at bounding box center [650, 573] width 188 height 46
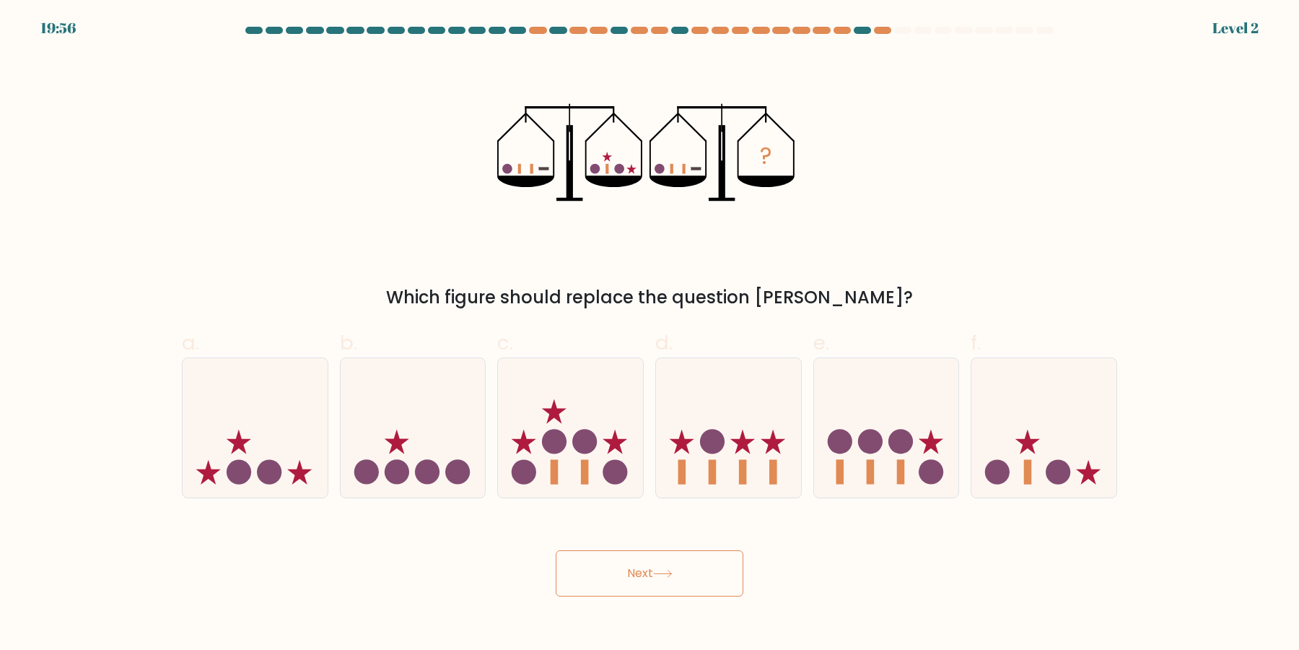
click at [556, 550] on button "Next" at bounding box center [650, 573] width 188 height 46
click at [699, 435] on icon at bounding box center [728, 428] width 145 height 120
click at [650, 334] on input "d." at bounding box center [650, 329] width 1 height 9
radio input "true"
click at [556, 550] on button "Next" at bounding box center [650, 573] width 188 height 46
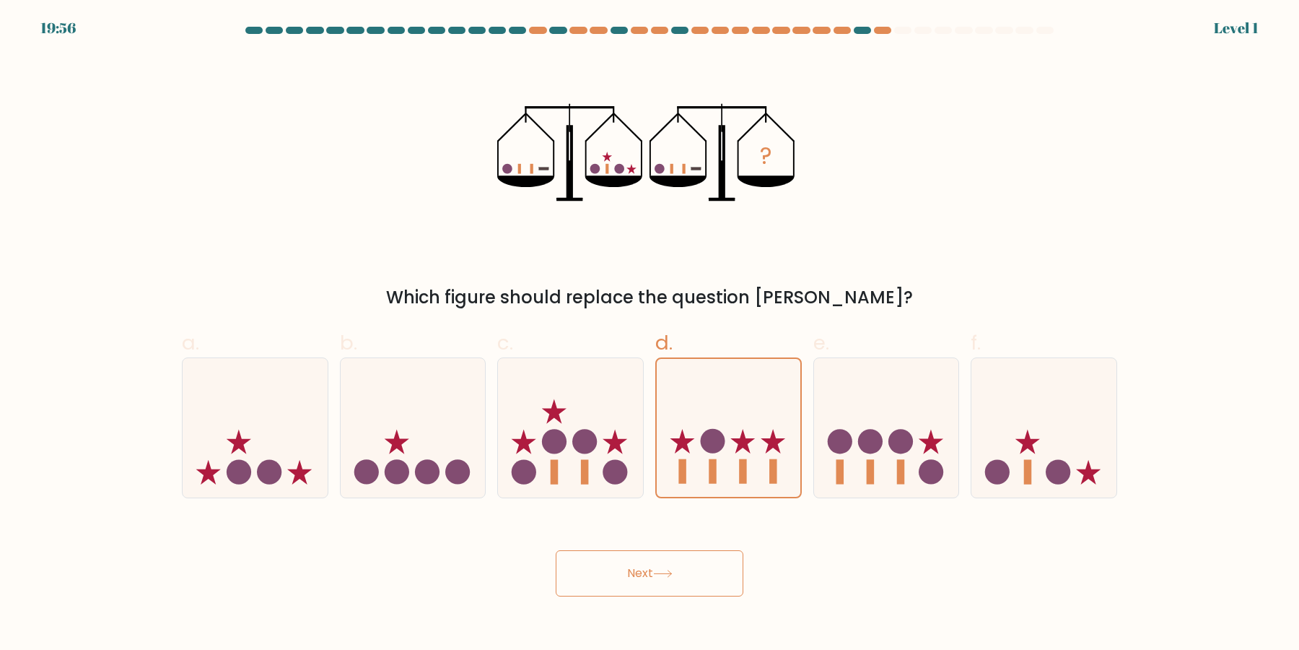
click at [556, 550] on button "Next" at bounding box center [650, 573] width 188 height 46
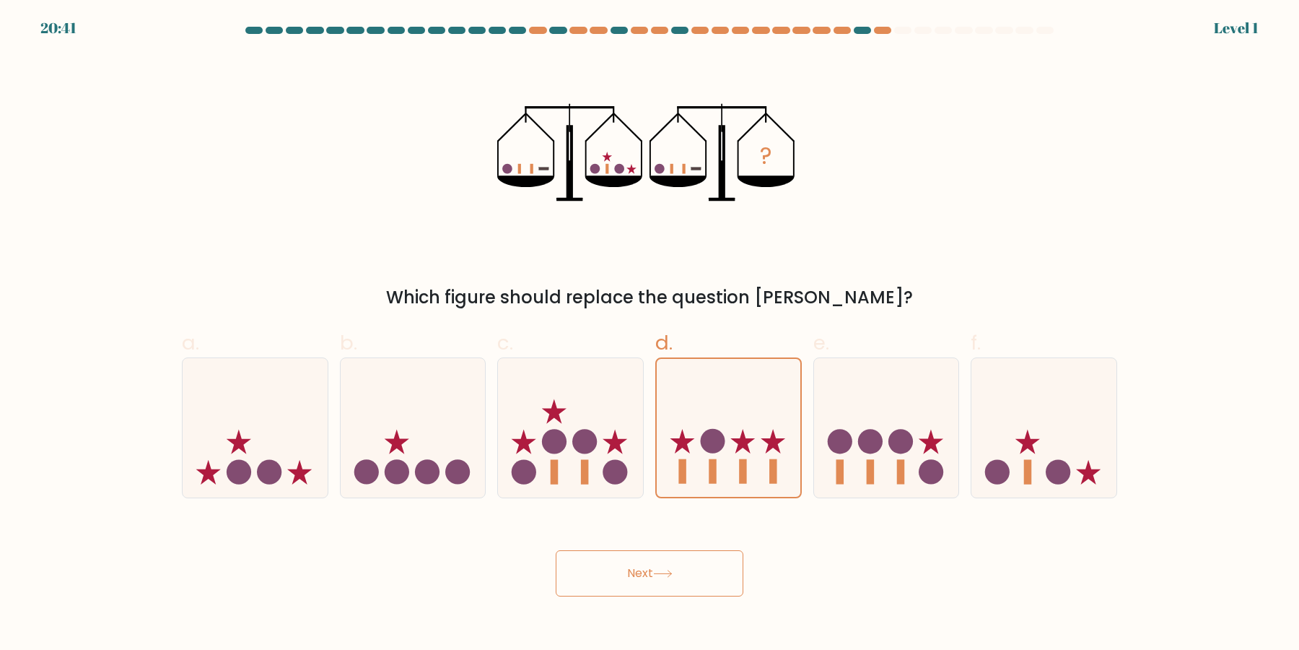
click at [556, 550] on button "Next" at bounding box center [650, 573] width 188 height 46
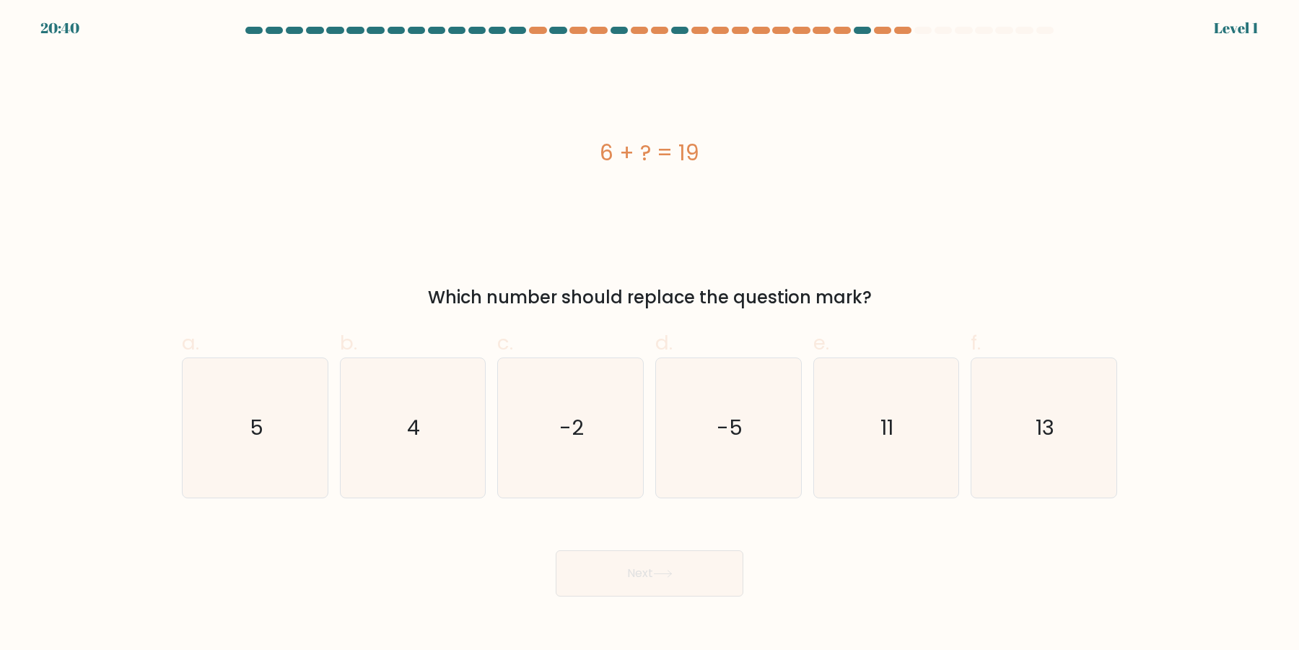
click at [699, 435] on icon "-5" at bounding box center [728, 427] width 139 height 139
click at [650, 334] on input "d. -5" at bounding box center [650, 329] width 1 height 9
radio input "true"
click at [556, 550] on button "Next" at bounding box center [650, 573] width 188 height 46
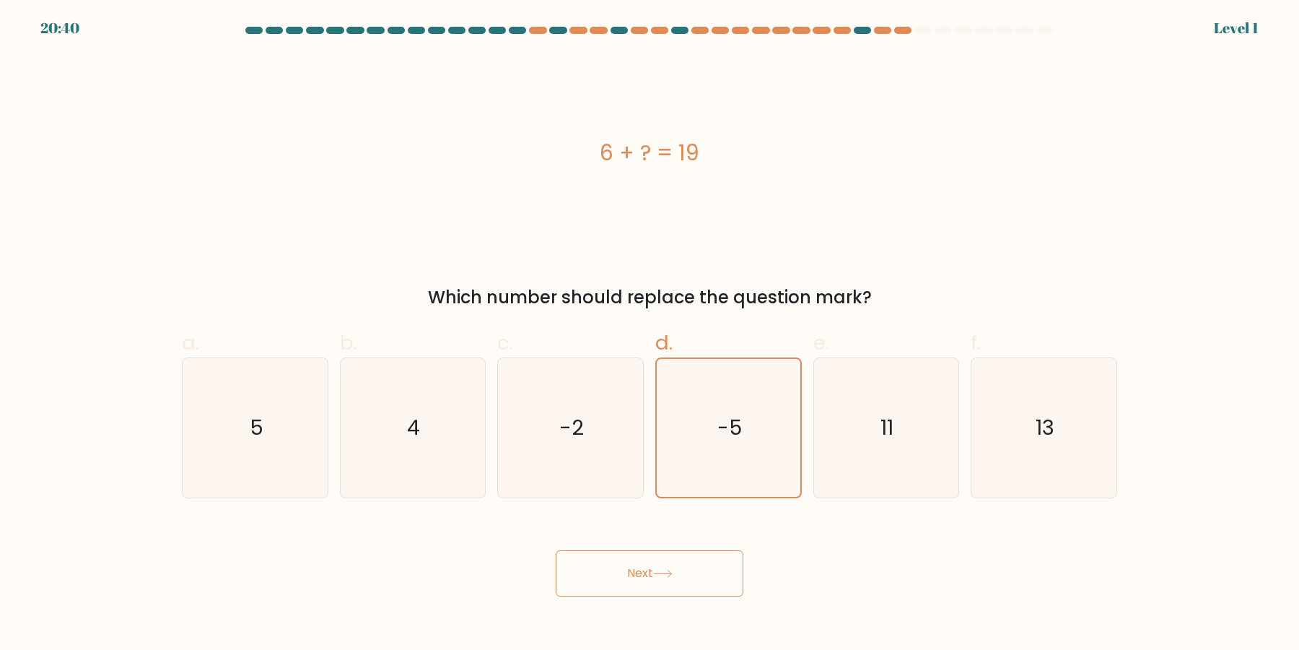
click at [556, 550] on button "Next" at bounding box center [650, 573] width 188 height 46
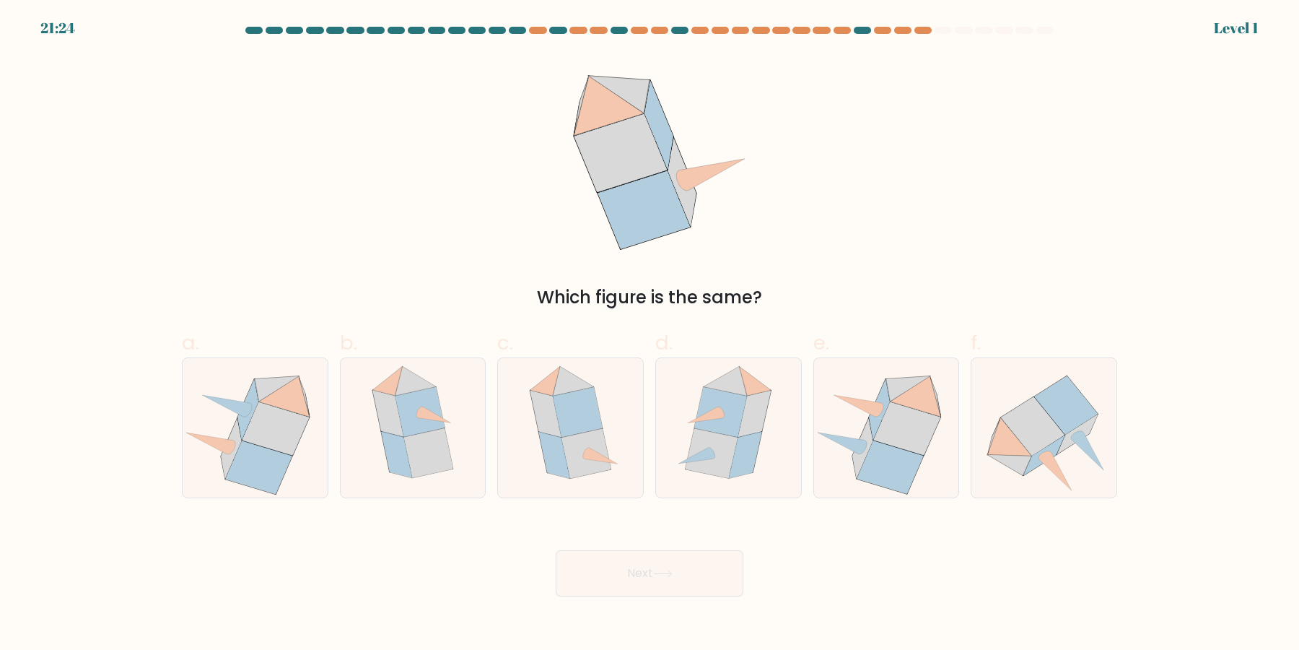
click at [556, 550] on button "Next" at bounding box center [650, 573] width 188 height 46
click at [699, 435] on icon at bounding box center [712, 454] width 52 height 50
click at [650, 334] on input "d." at bounding box center [650, 329] width 1 height 9
radio input "true"
click at [556, 550] on button "Next" at bounding box center [650, 573] width 188 height 46
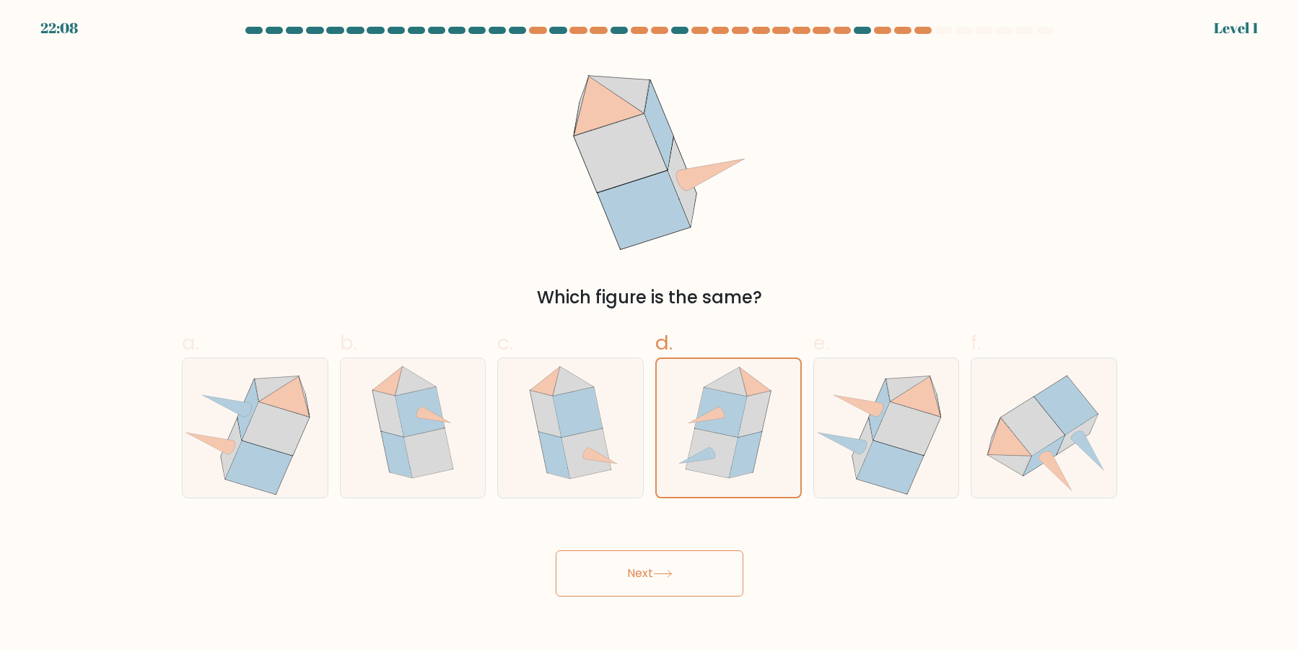
click at [556, 550] on button "Next" at bounding box center [650, 573] width 188 height 46
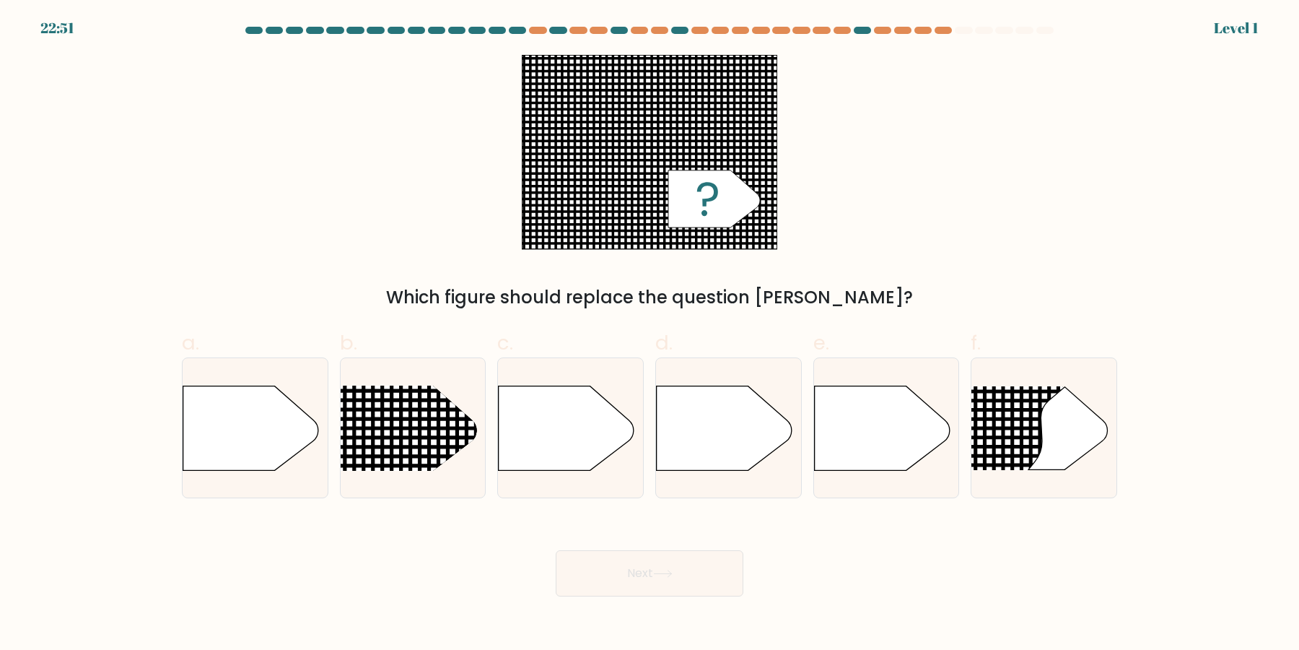
click at [699, 435] on icon at bounding box center [725, 427] width 136 height 84
click at [650, 334] on input "d." at bounding box center [650, 329] width 1 height 9
radio input "true"
click at [556, 550] on button "Next" at bounding box center [650, 573] width 188 height 46
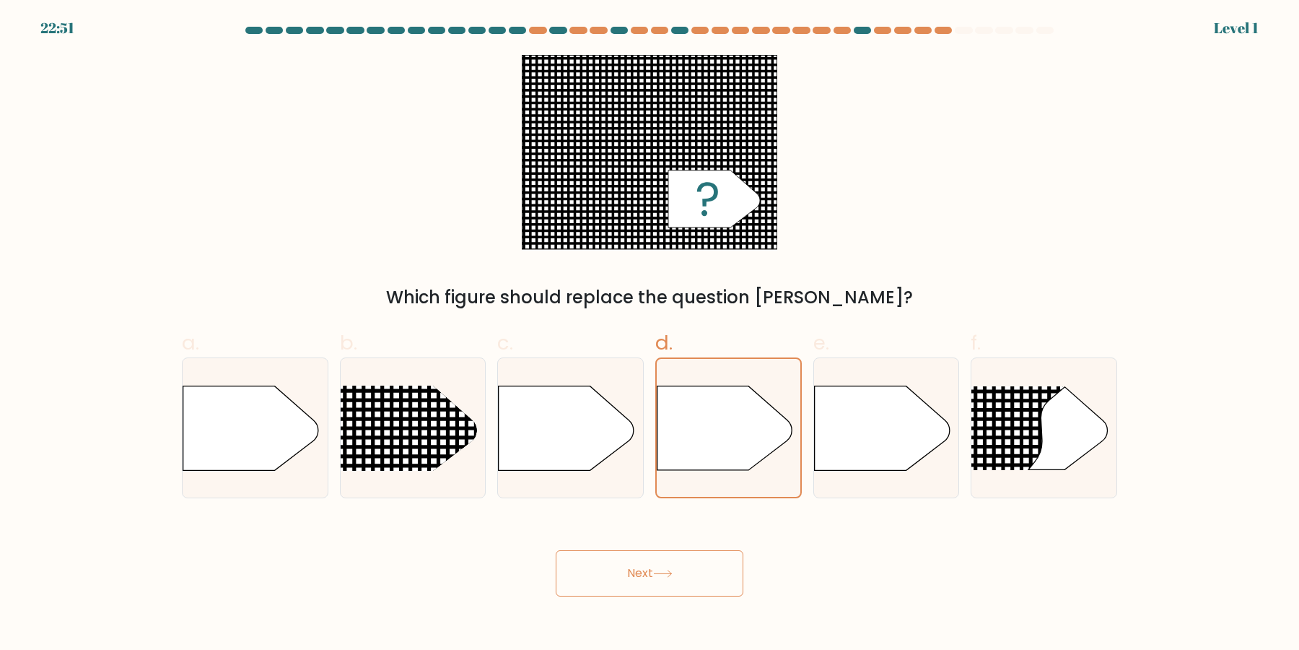
click at [556, 550] on button "Next" at bounding box center [650, 573] width 188 height 46
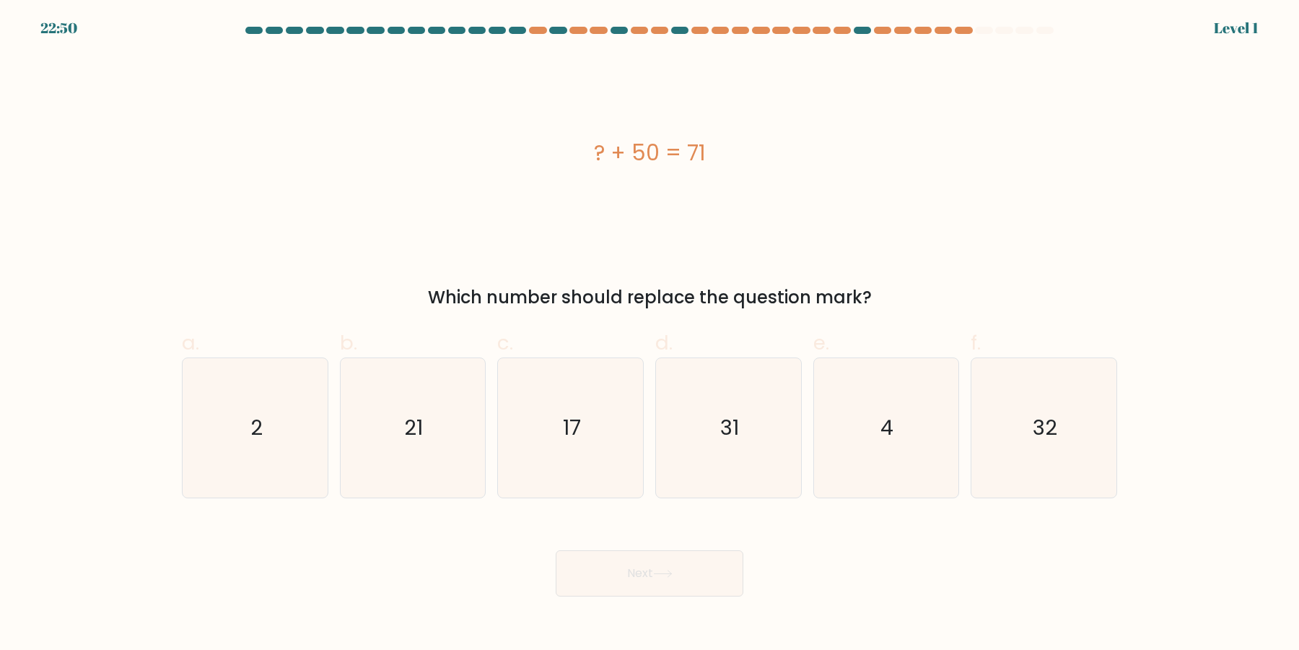
click at [699, 435] on icon "31" at bounding box center [728, 427] width 139 height 139
click at [650, 334] on input "d. 31" at bounding box center [650, 329] width 1 height 9
radio input "true"
click at [556, 550] on button "Next" at bounding box center [650, 573] width 188 height 46
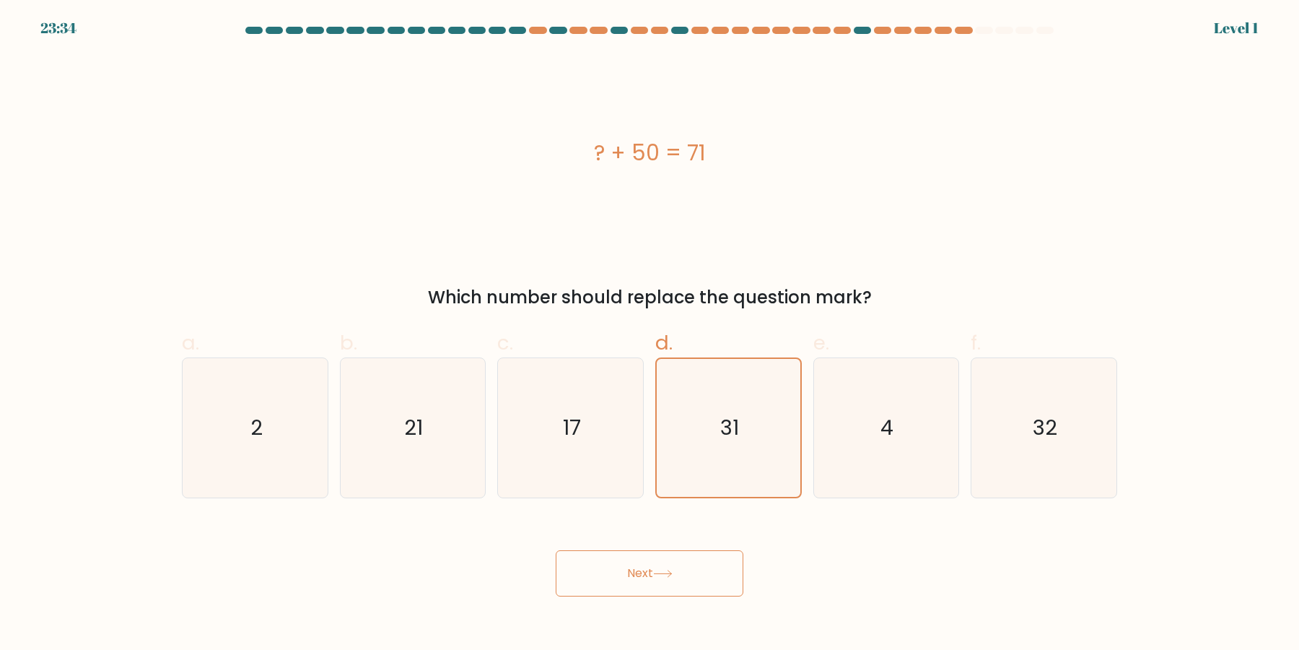
click at [556, 550] on button "Next" at bounding box center [650, 573] width 188 height 46
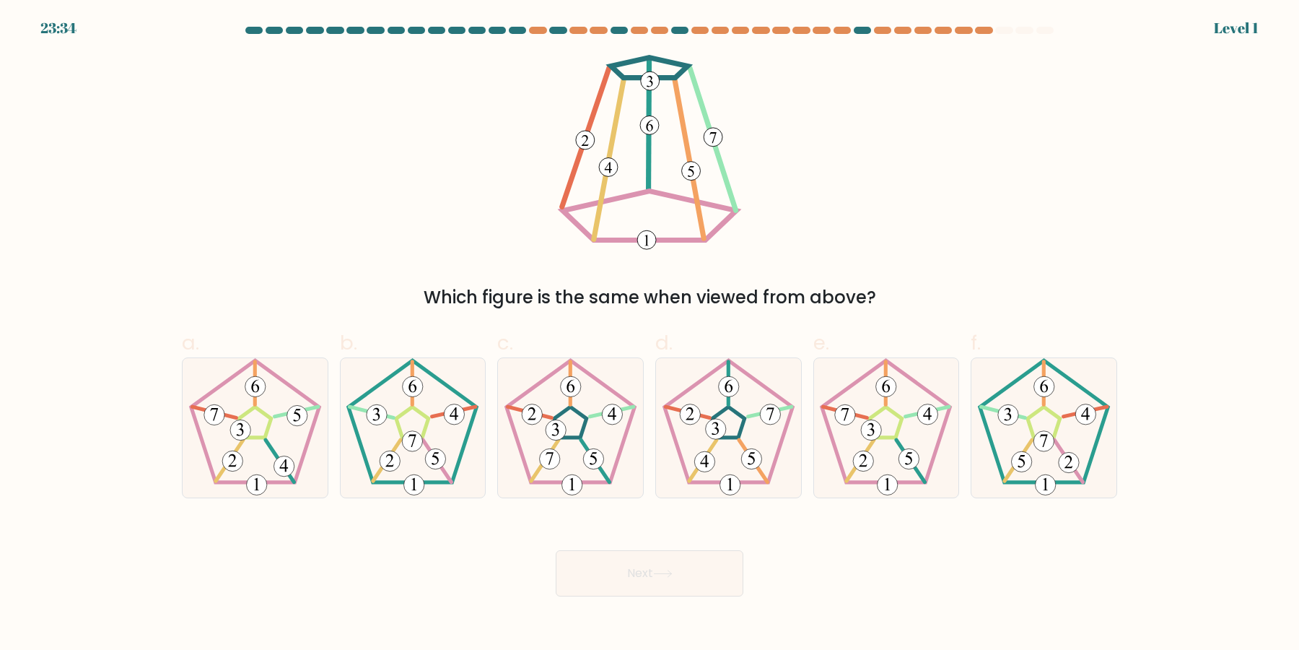
click at [556, 550] on button "Next" at bounding box center [650, 573] width 188 height 46
click at [699, 435] on icon at bounding box center [728, 427] width 139 height 139
click at [650, 334] on input "d." at bounding box center [650, 329] width 1 height 9
radio input "true"
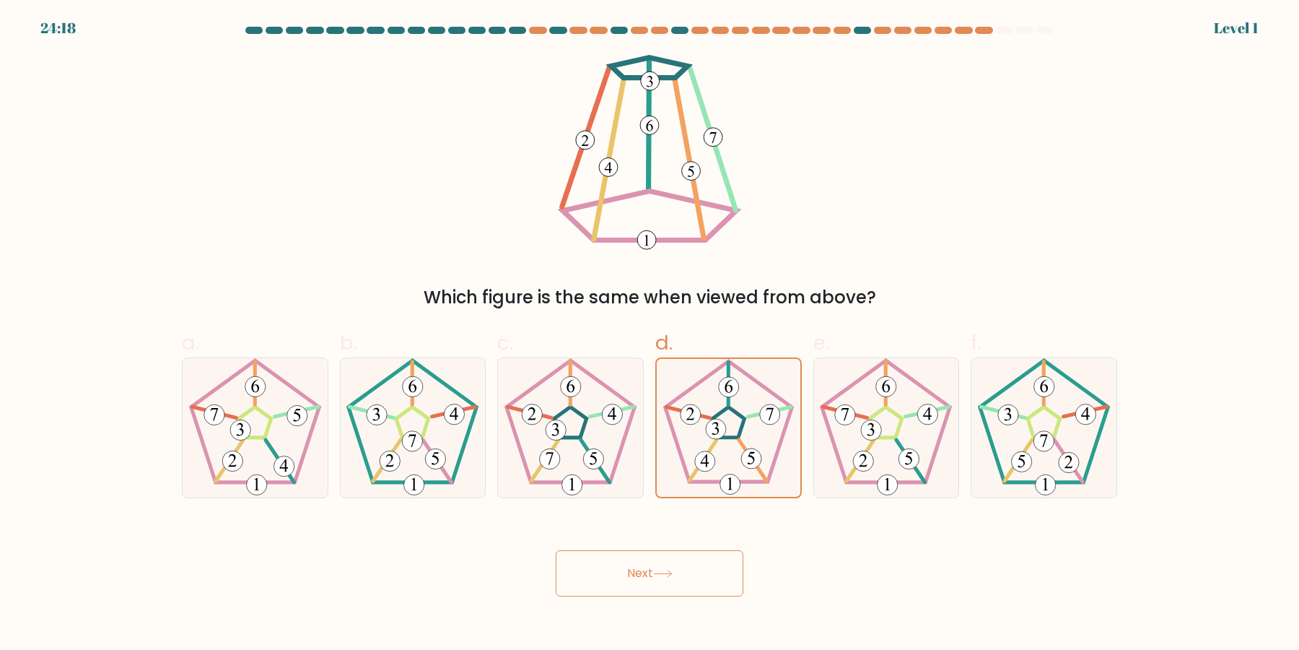
click at [556, 550] on button "Next" at bounding box center [650, 573] width 188 height 46
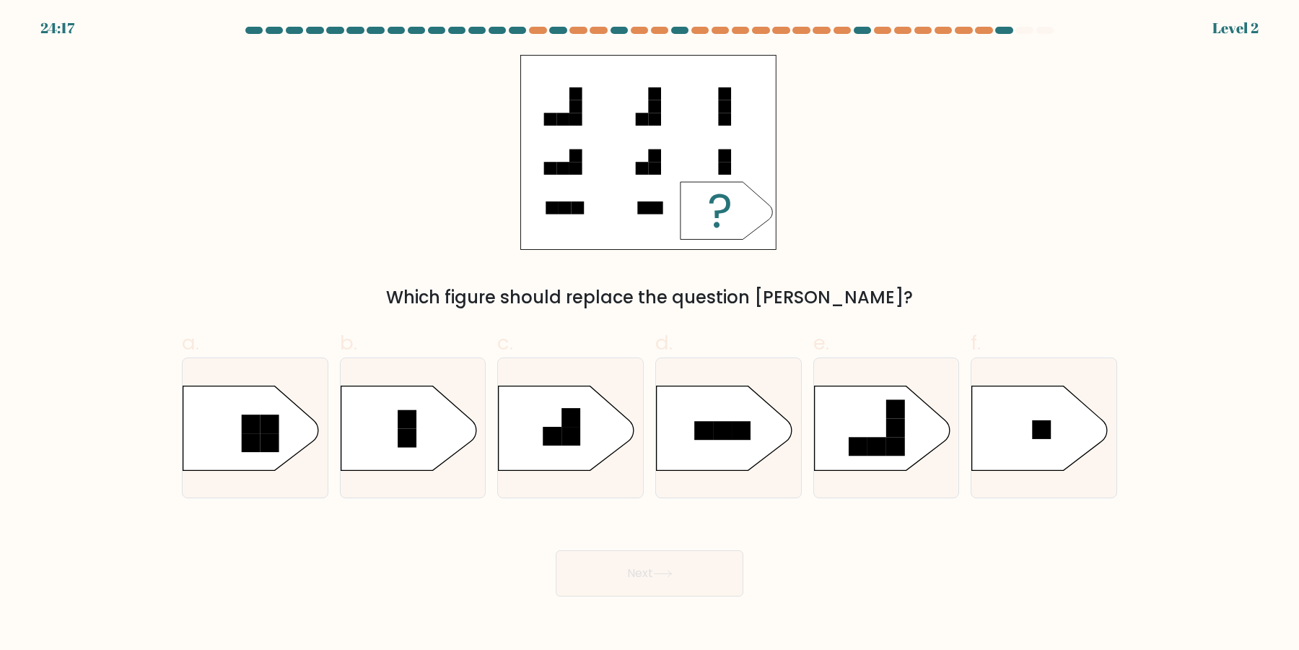
click at [699, 435] on rect at bounding box center [703, 430] width 19 height 19
click at [650, 334] on input "d." at bounding box center [650, 329] width 1 height 9
radio input "true"
click at [556, 550] on button "Next" at bounding box center [650, 573] width 188 height 46
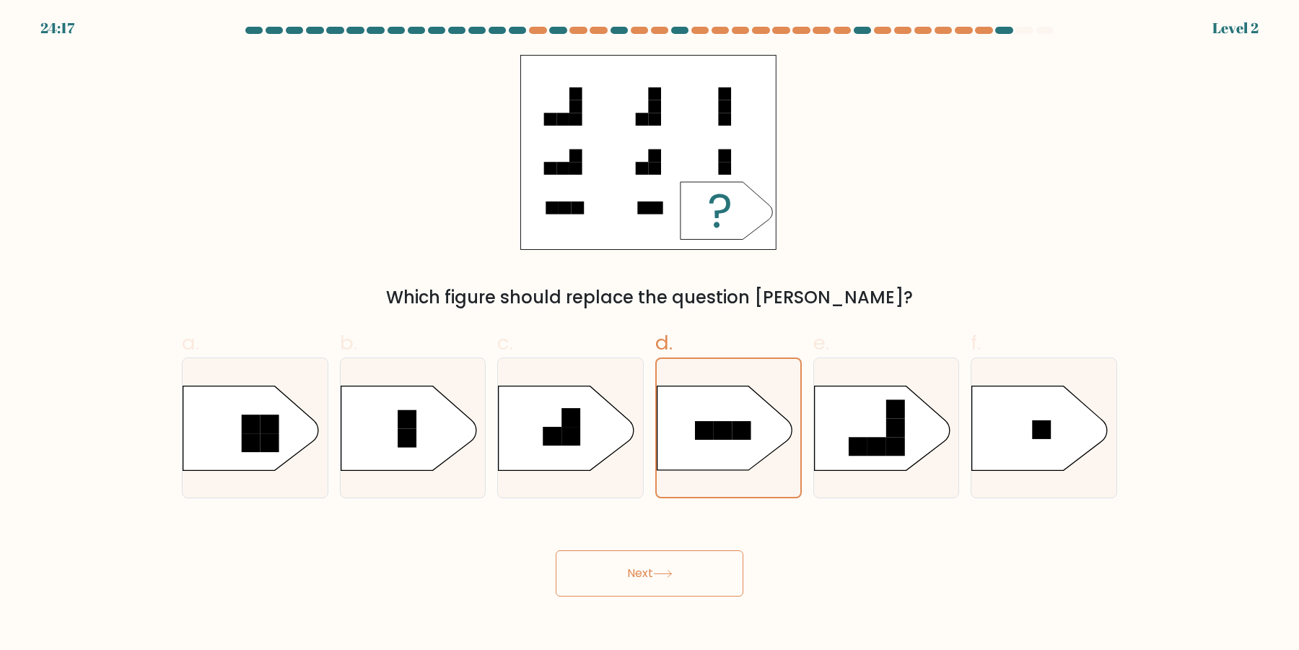
click at [556, 550] on button "Next" at bounding box center [650, 573] width 188 height 46
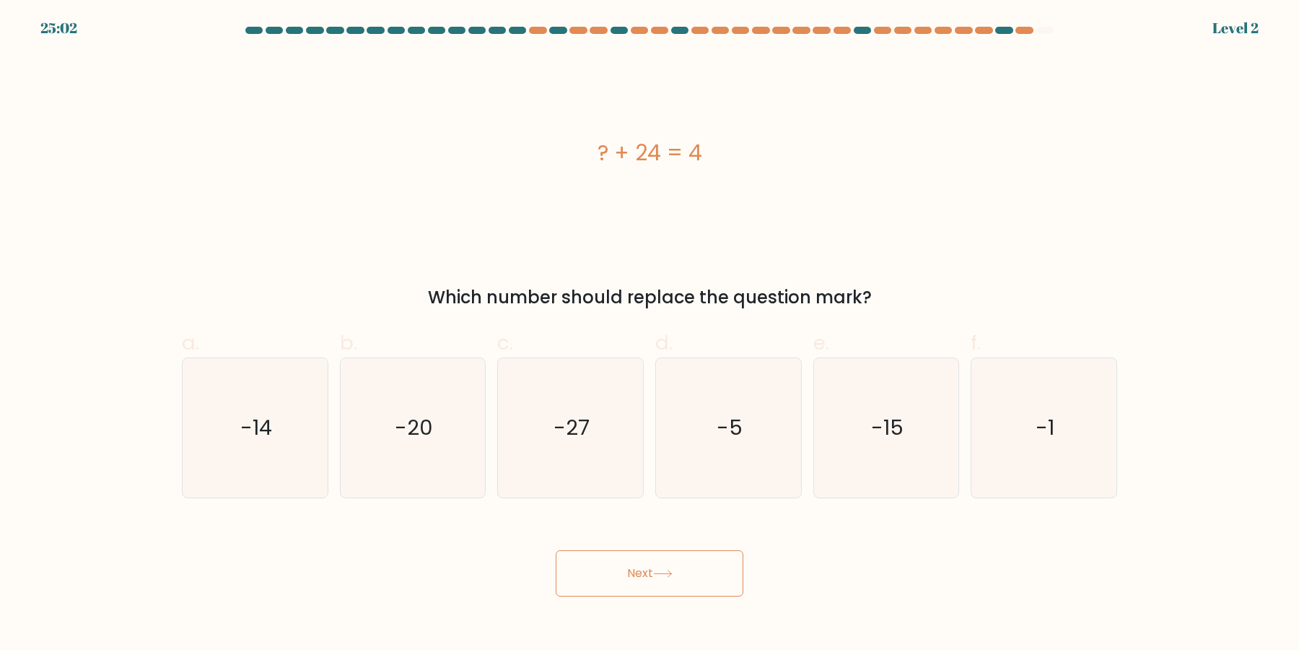
click at [556, 550] on button "Next" at bounding box center [650, 573] width 188 height 46
click at [699, 435] on icon "-5" at bounding box center [728, 427] width 139 height 139
click at [650, 334] on input "d. -5" at bounding box center [650, 329] width 1 height 9
radio input "true"
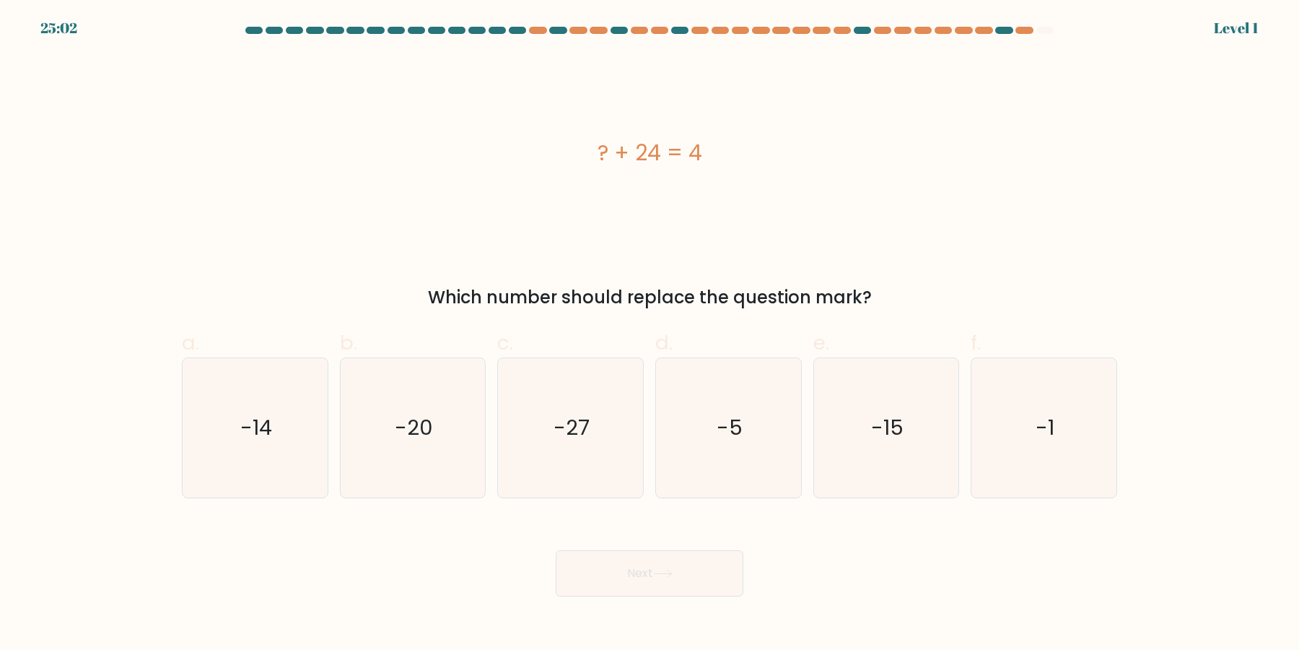
click at [556, 550] on button "Next" at bounding box center [650, 573] width 188 height 46
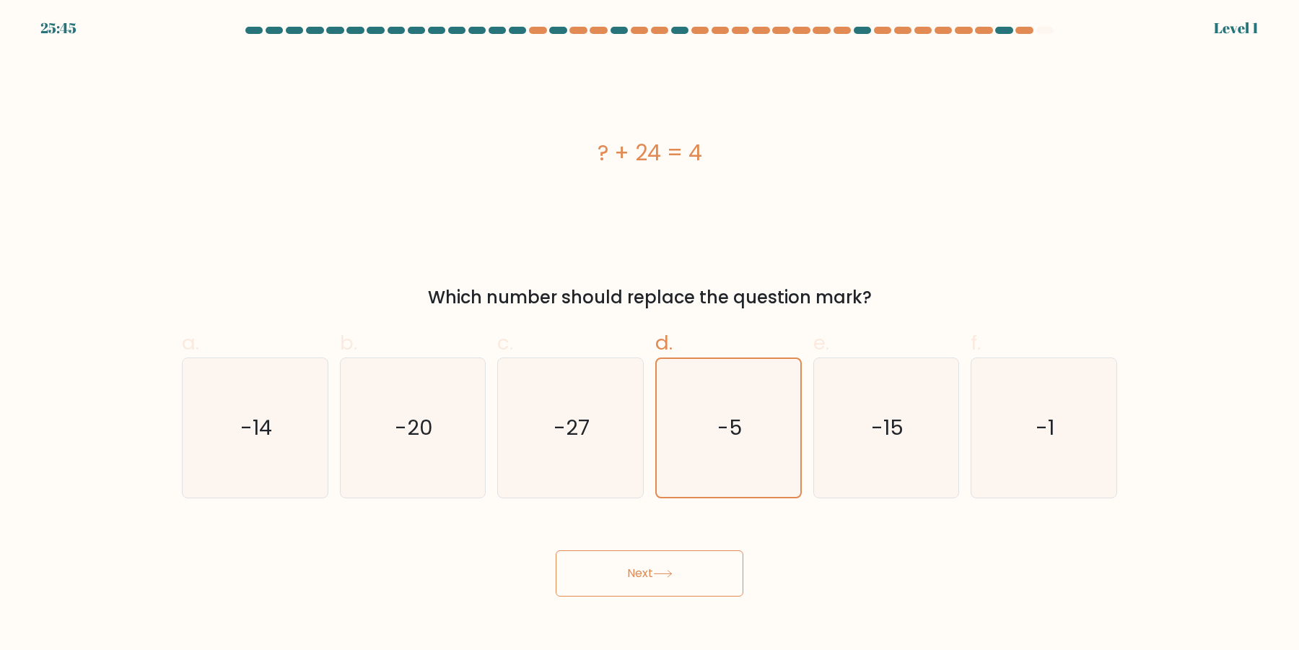
click at [556, 550] on button "Next" at bounding box center [650, 573] width 188 height 46
